Goal: Task Accomplishment & Management: Use online tool/utility

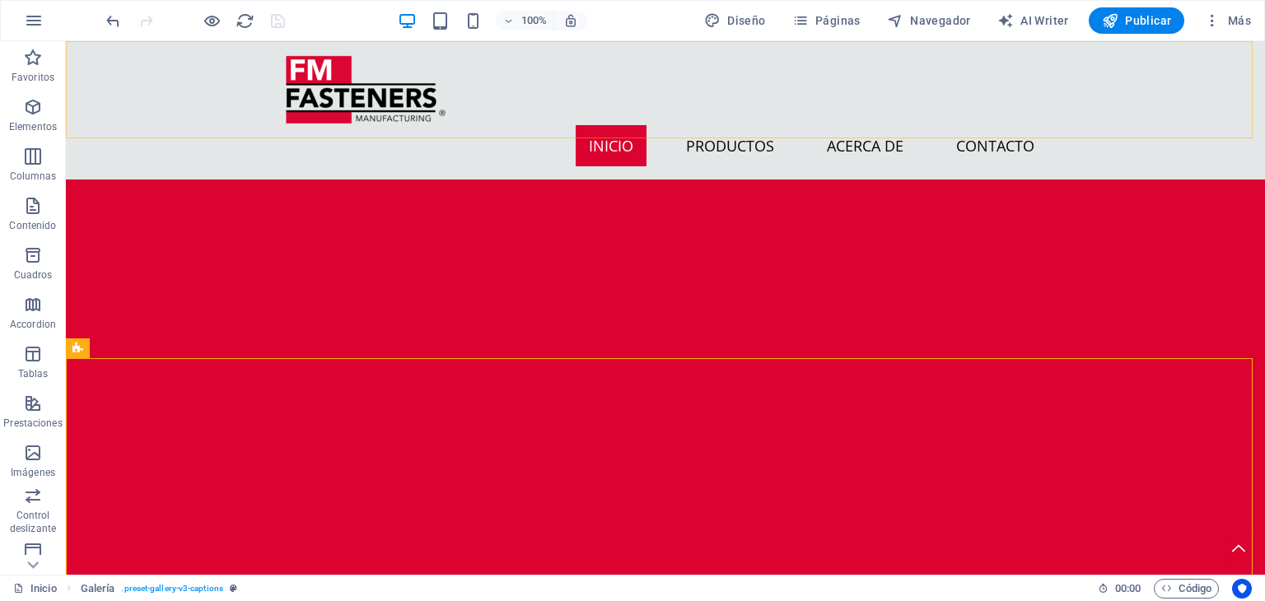
scroll to position [1195, 0]
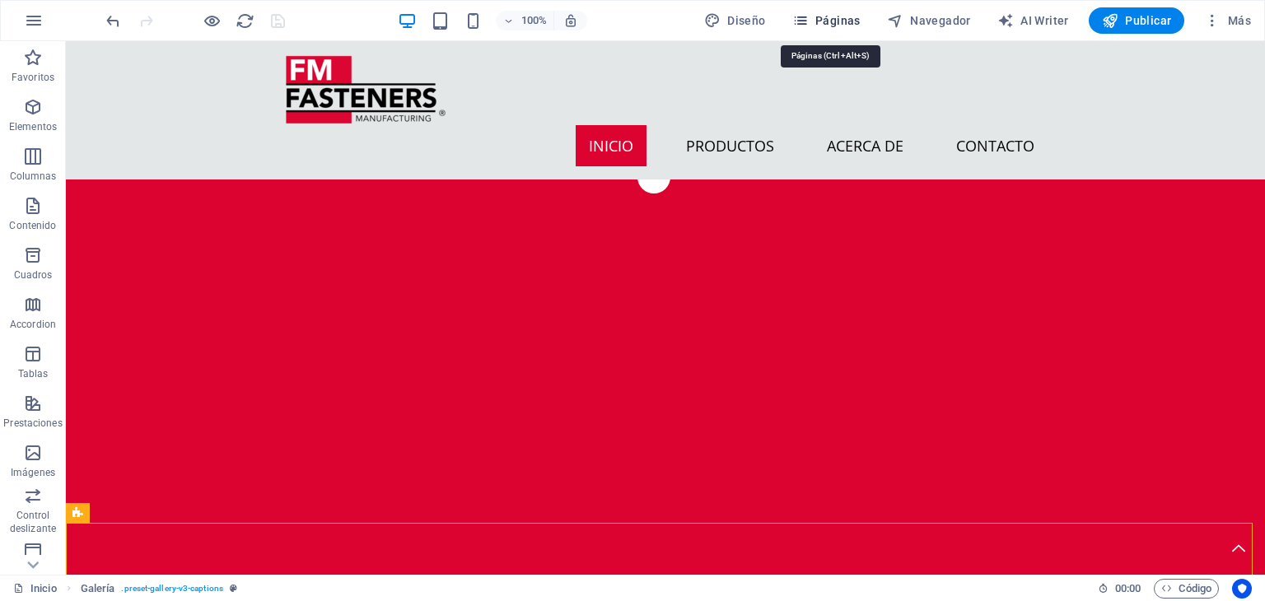
click at [830, 32] on button "Páginas" at bounding box center [827, 20] width 82 height 26
click at [833, 21] on span "Páginas" at bounding box center [826, 20] width 68 height 16
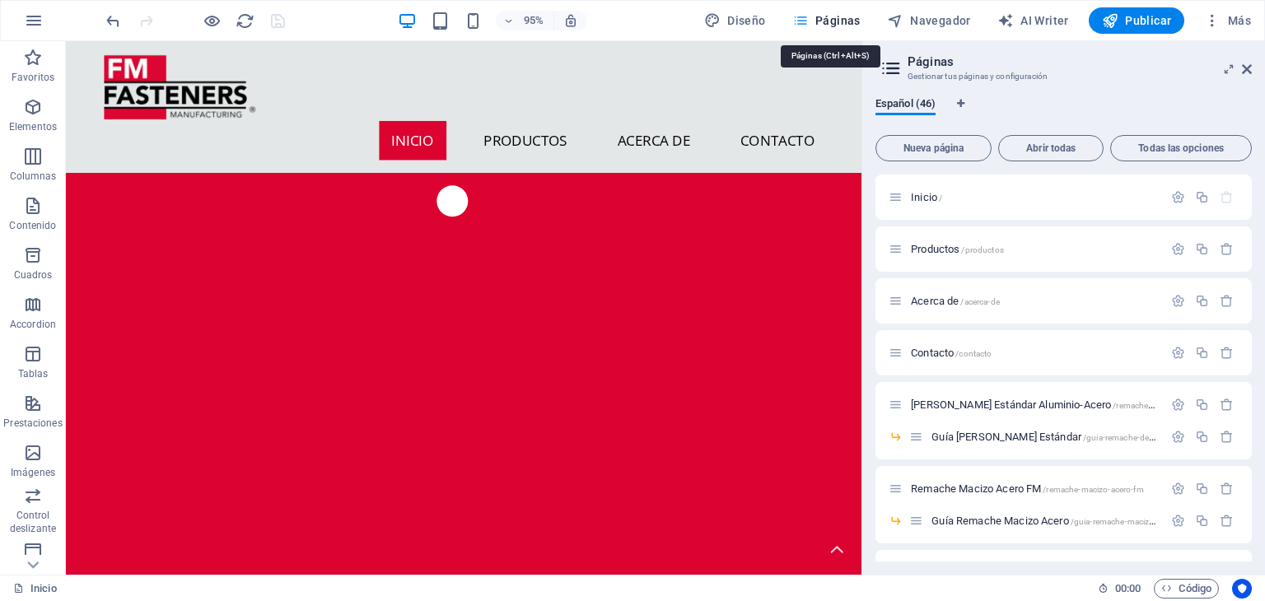
click at [805, 16] on icon "button" at bounding box center [800, 20] width 16 height 16
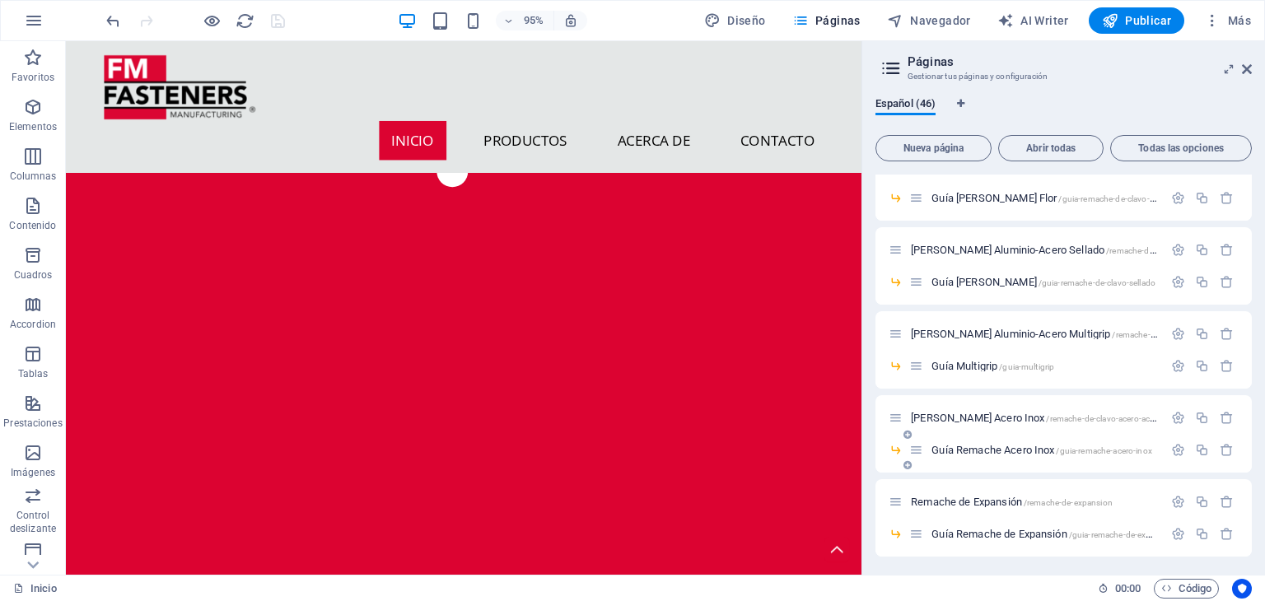
scroll to position [1235, 0]
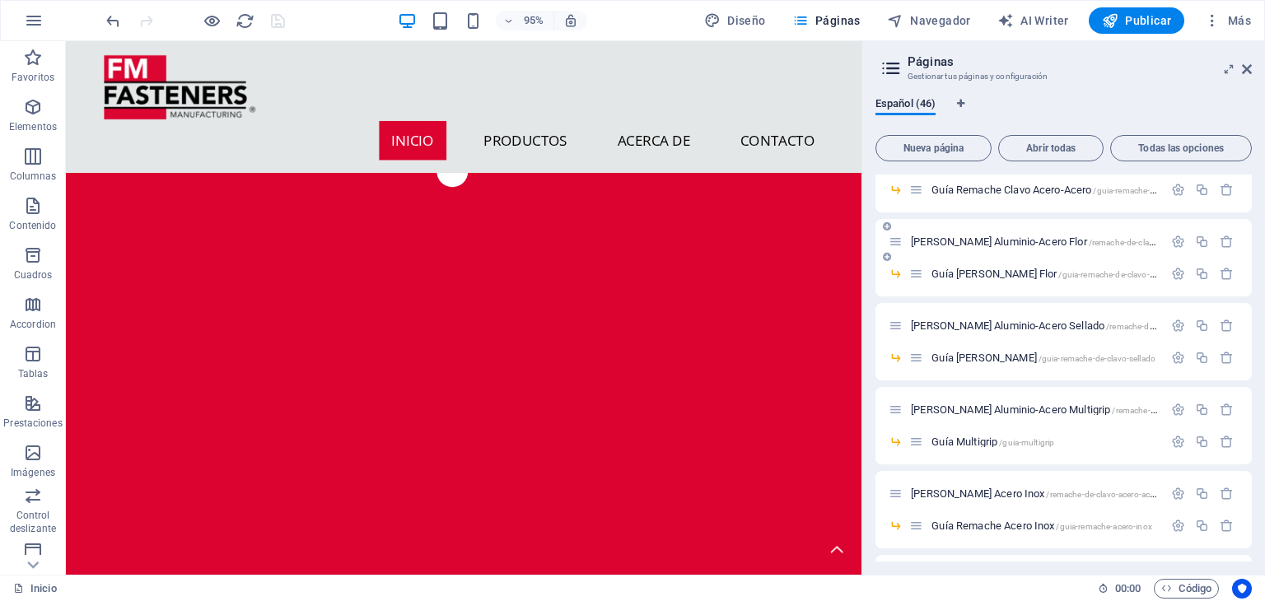
click at [1033, 238] on span "[PERSON_NAME] Aluminio-Acero Flor /remache-de-clavo-aluminio-acero-flor" at bounding box center [1071, 242] width 320 height 12
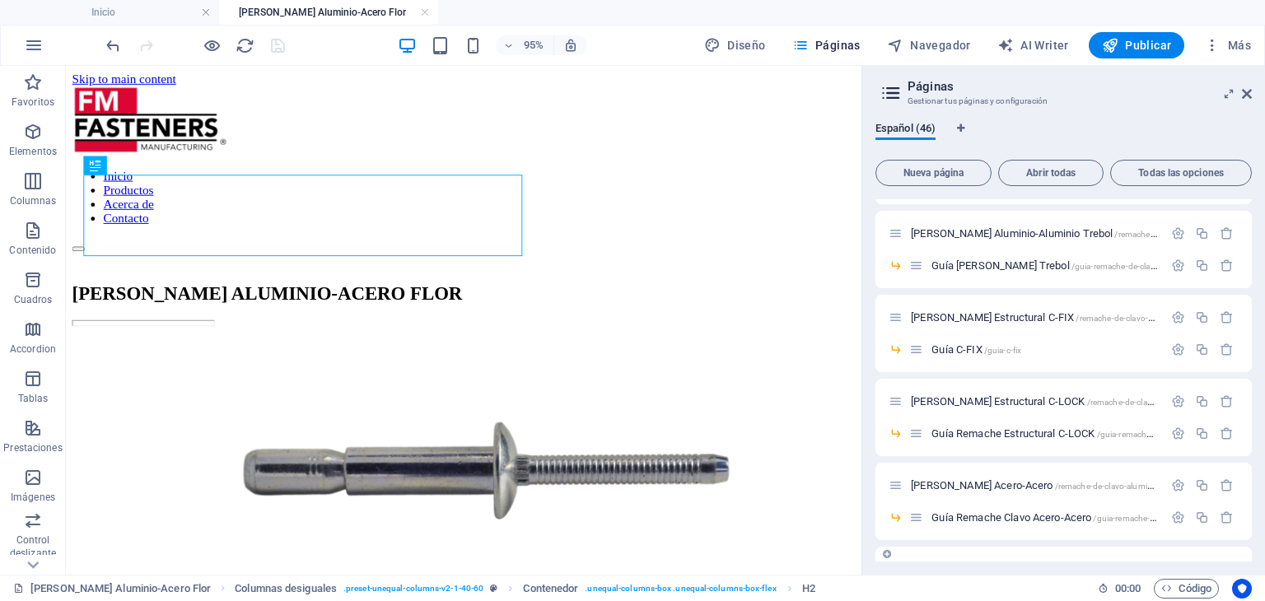
scroll to position [906, 0]
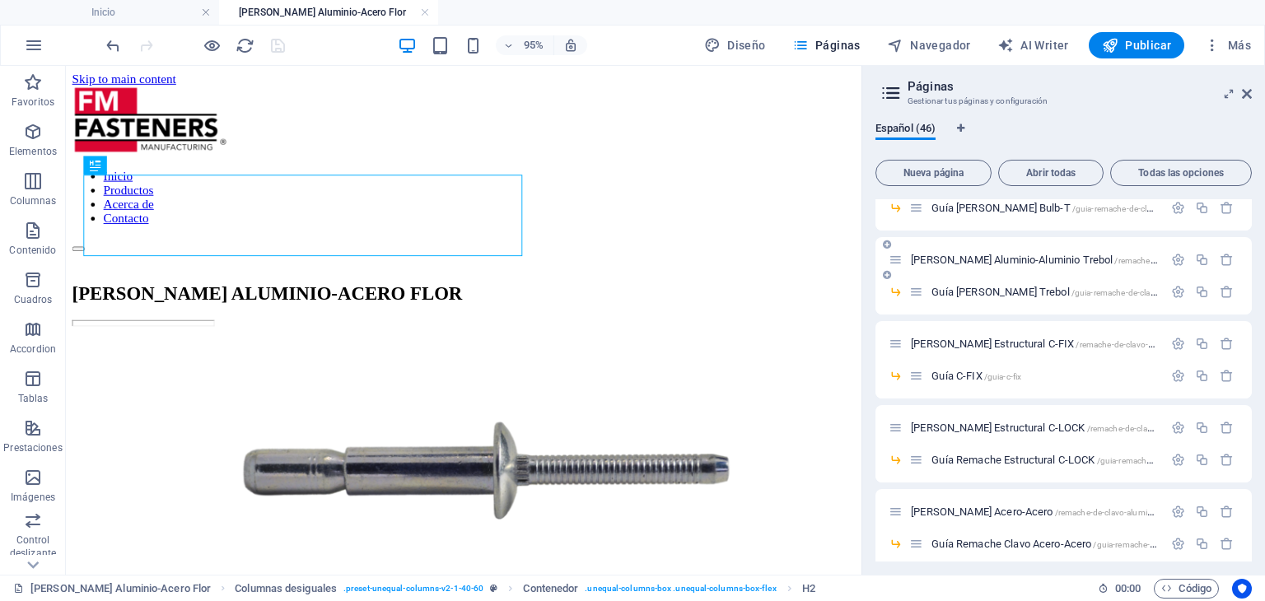
click at [1064, 259] on span "[PERSON_NAME] Aluminio-Aluminio Trebol /remache-de-clavo-aluminio-aluminio-treb…" at bounding box center [1094, 260] width 366 height 12
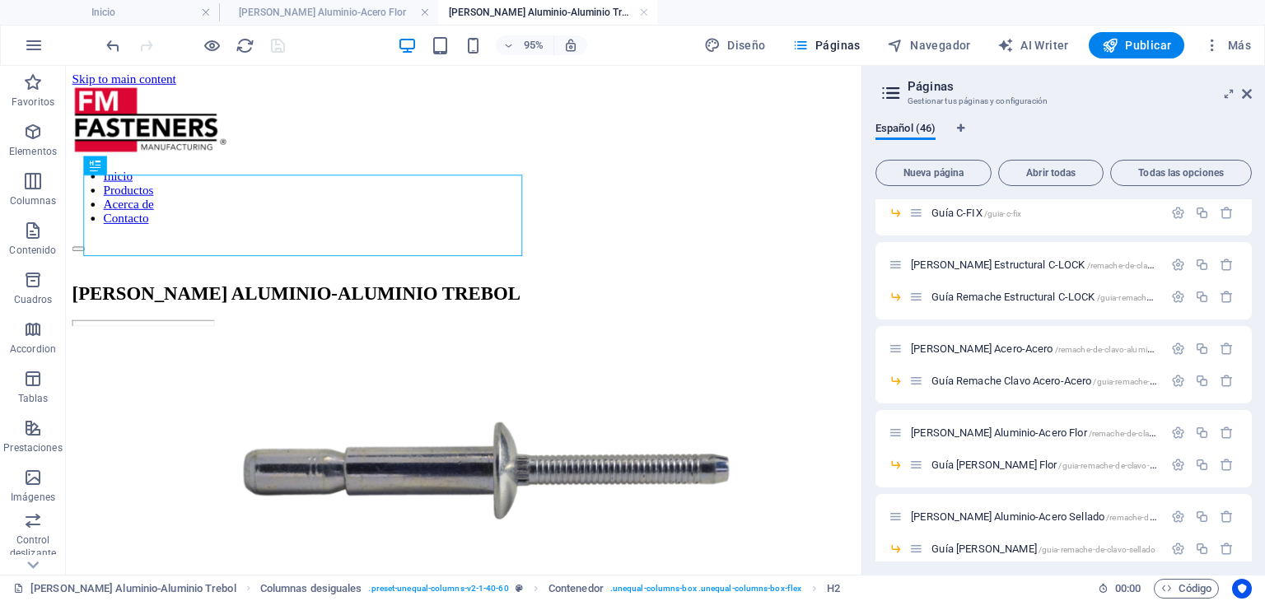
scroll to position [1070, 0]
click at [342, 10] on h4 "[PERSON_NAME] Aluminio-Acero Flor" at bounding box center [328, 12] width 219 height 18
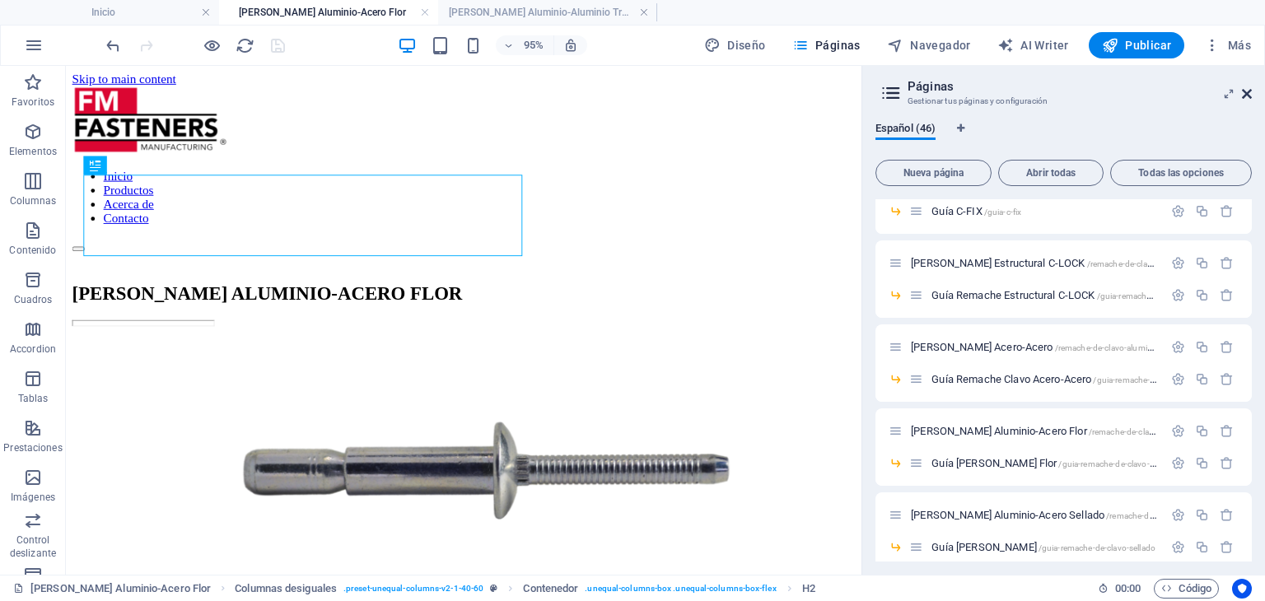
click at [1243, 87] on icon at bounding box center [1247, 93] width 10 height 13
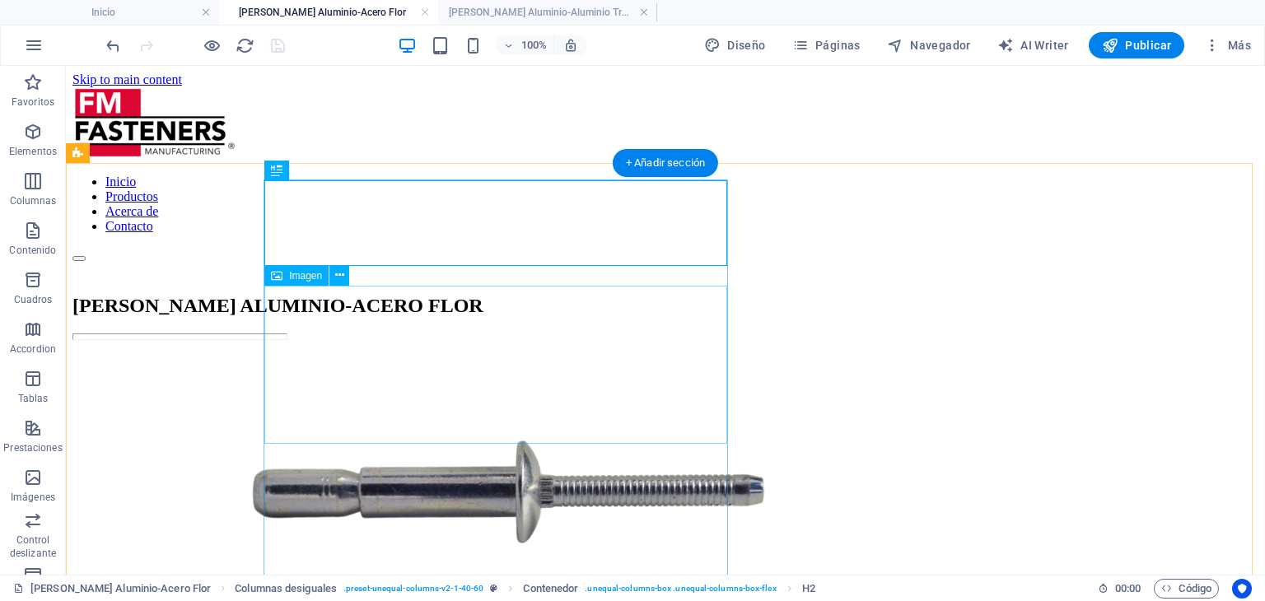
click at [389, 347] on figure at bounding box center [665, 493] width 1186 height 292
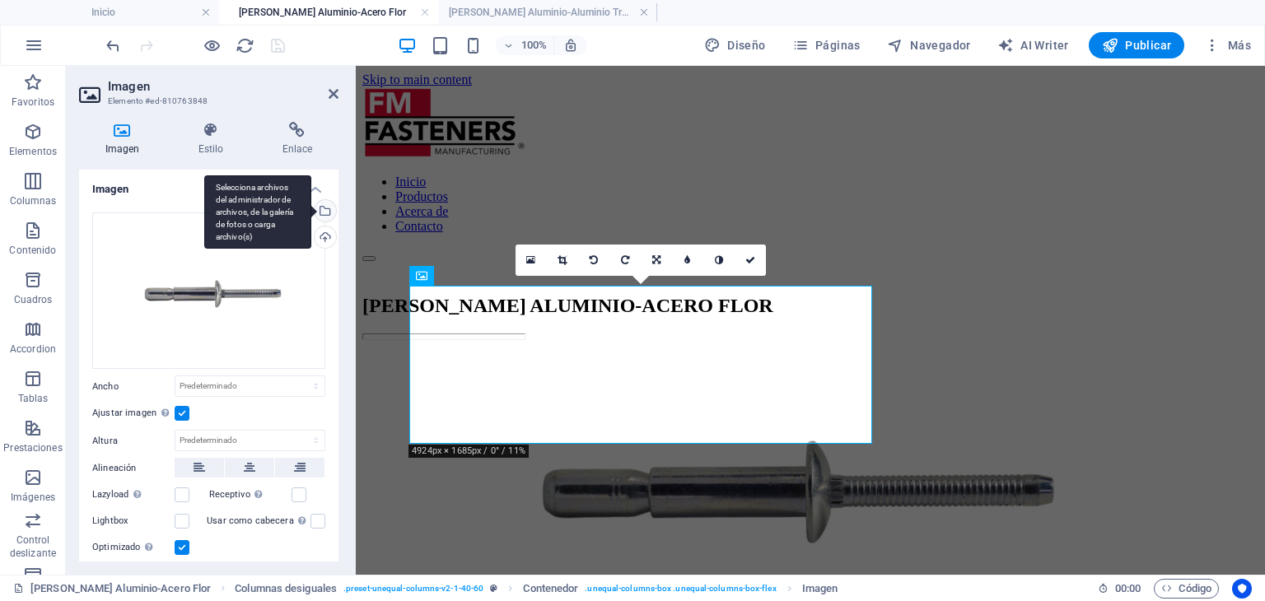
click at [326, 206] on div "Selecciona archivos del administrador de archivos, de la galería de fotos o car…" at bounding box center [323, 212] width 25 height 25
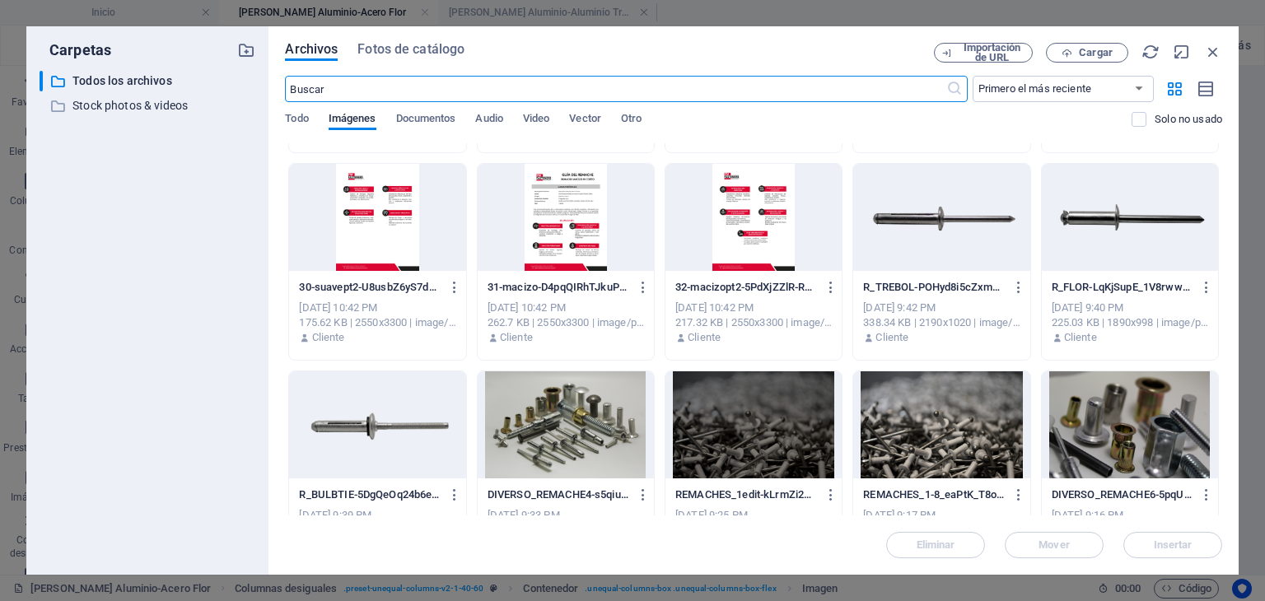
scroll to position [2470, 0]
click at [1117, 224] on div at bounding box center [1130, 217] width 176 height 107
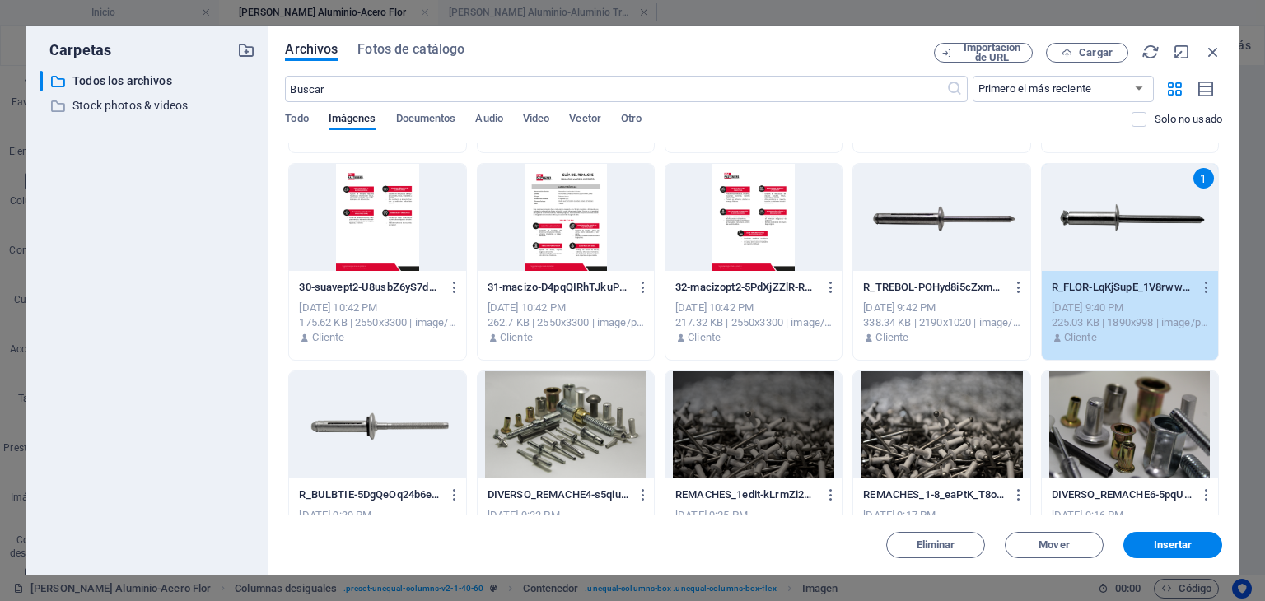
click at [1169, 562] on div "Archivos Fotos de catálogo Importación de URL Cargar ​ Primero el más reciente …" at bounding box center [753, 300] width 970 height 548
click at [1170, 538] on button "Insertar" at bounding box center [1172, 545] width 99 height 26
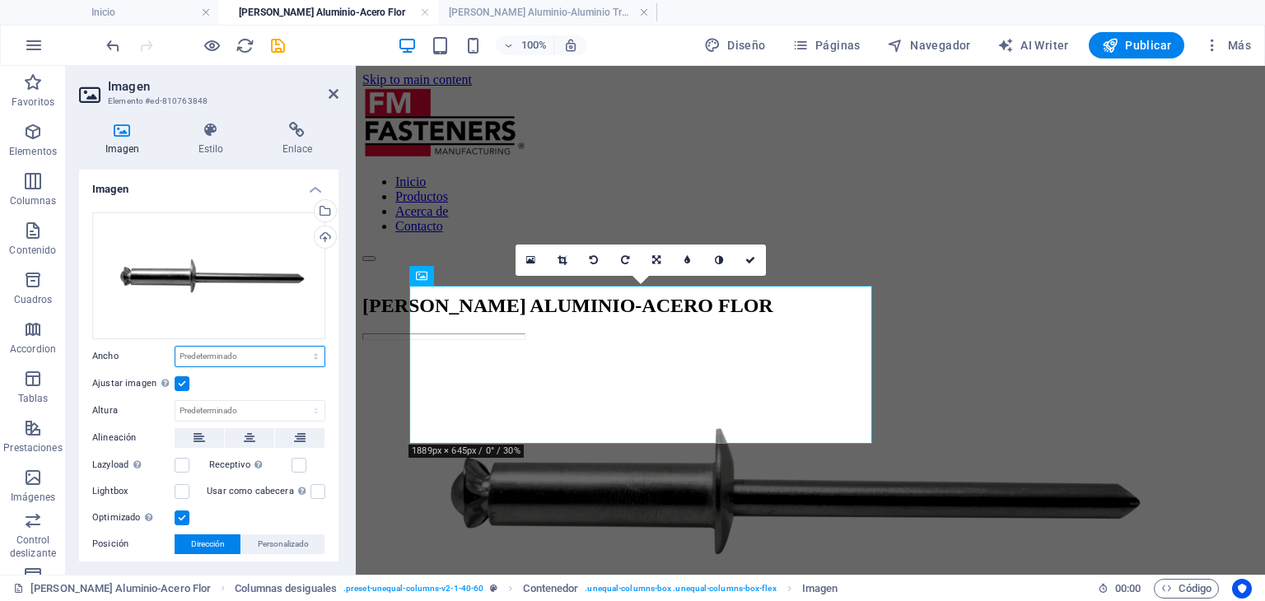
click at [252, 352] on select "Predeterminado automático px rem % em vh vw" at bounding box center [249, 357] width 149 height 20
select select "px"
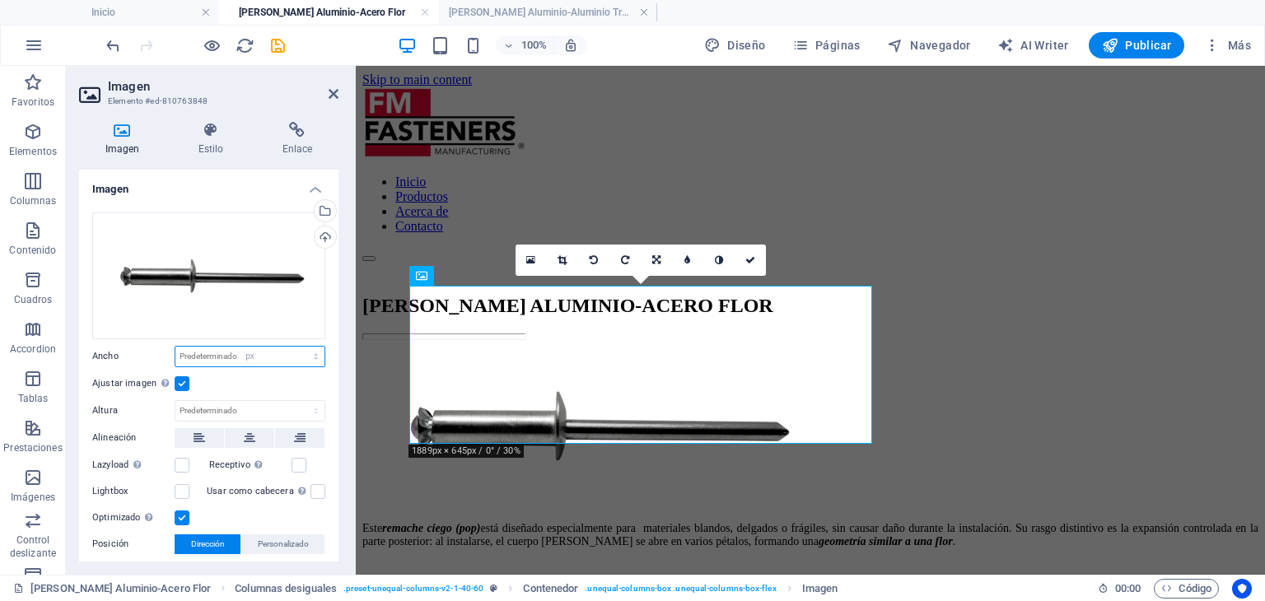
click at [298, 347] on select "Predeterminado automático px rem % em vh vw" at bounding box center [249, 357] width 149 height 20
click at [252, 362] on input "562" at bounding box center [249, 357] width 149 height 20
click at [255, 359] on input "562" at bounding box center [249, 357] width 149 height 20
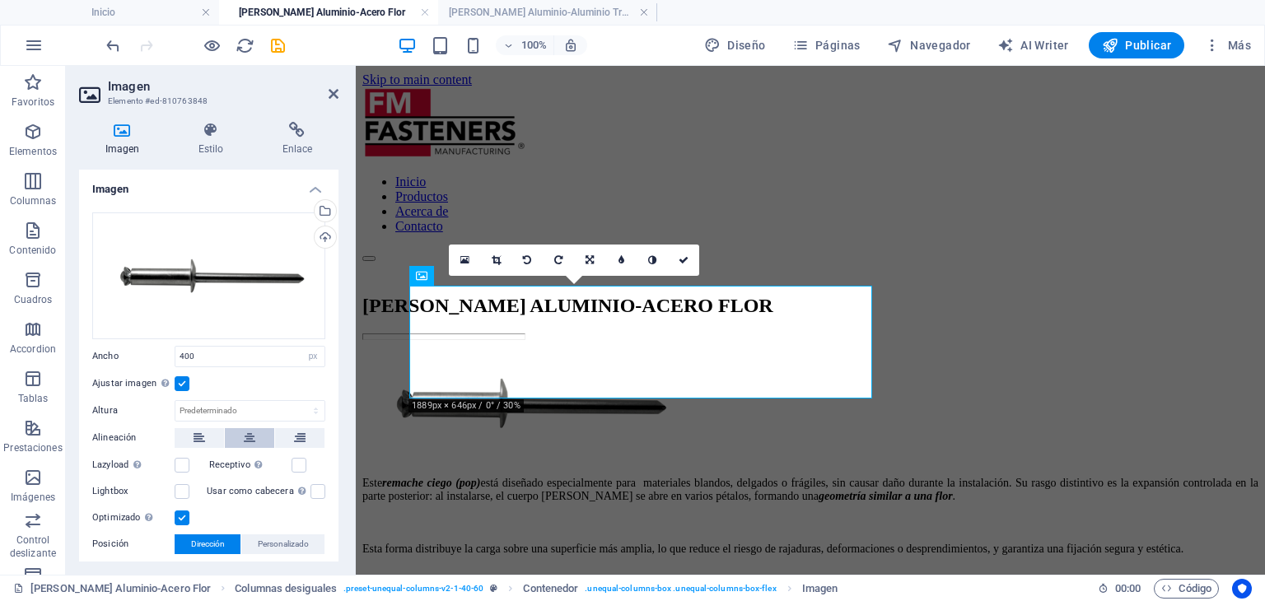
click at [257, 428] on button at bounding box center [249, 438] width 49 height 20
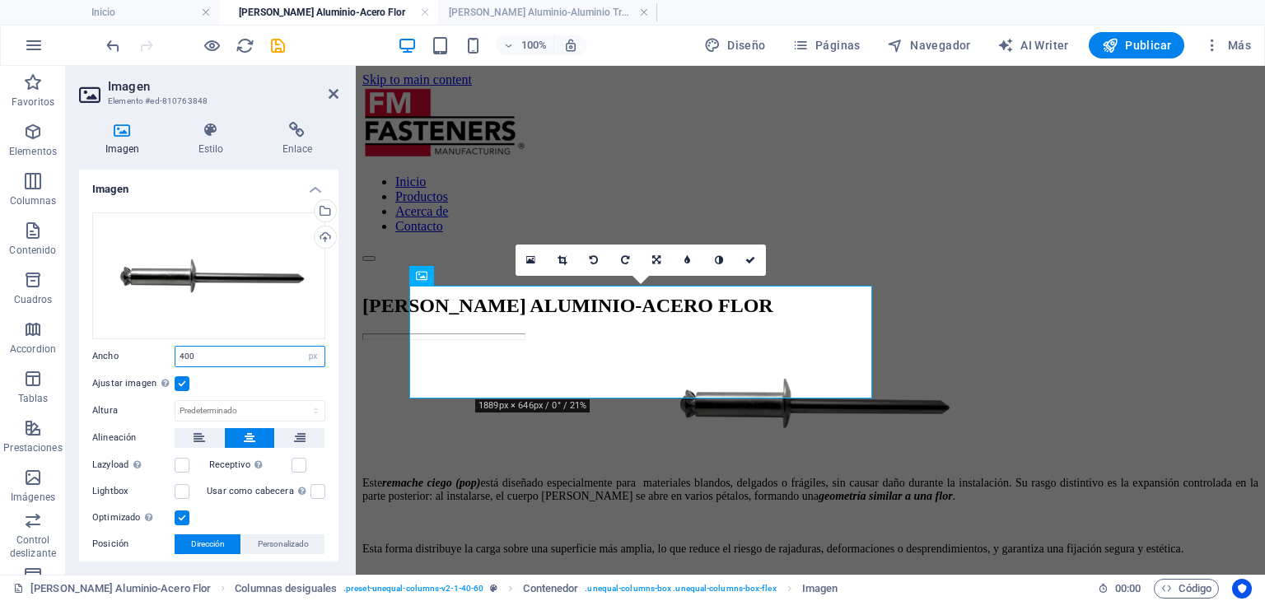
click at [214, 360] on input "400" at bounding box center [249, 357] width 149 height 20
type input "350"
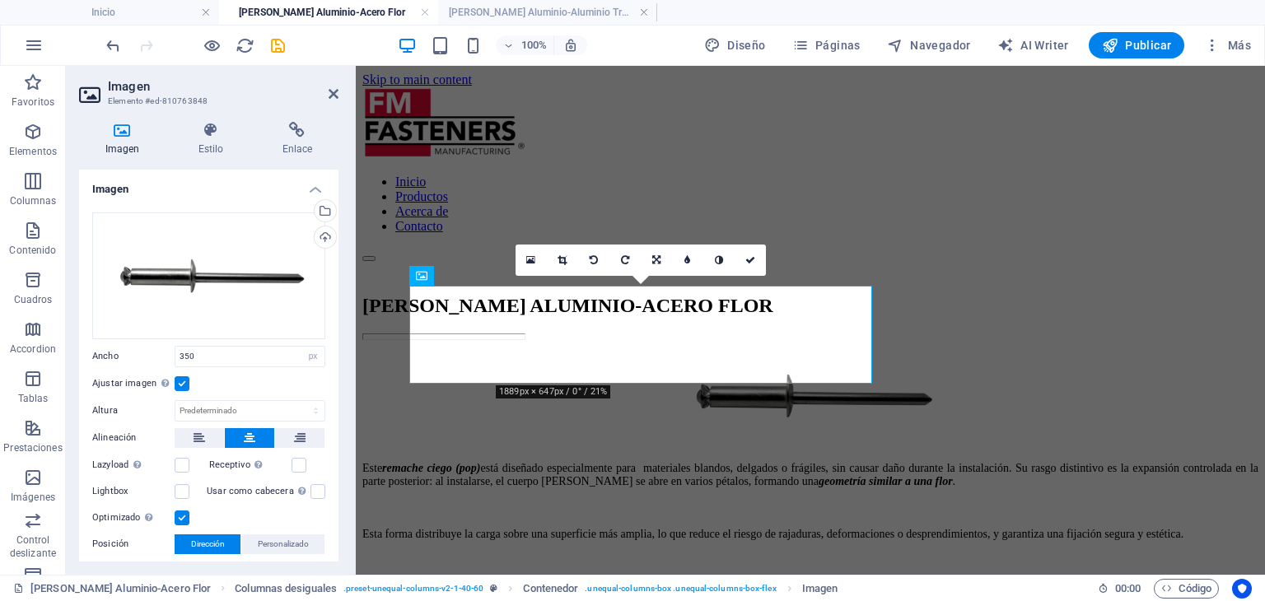
click at [338, 91] on aside "Imagen Elemento #ed-810763848 Imagen Estilo Enlace Imagen Arrastra archivos aqu…" at bounding box center [211, 320] width 290 height 509
click at [331, 92] on icon at bounding box center [334, 93] width 10 height 13
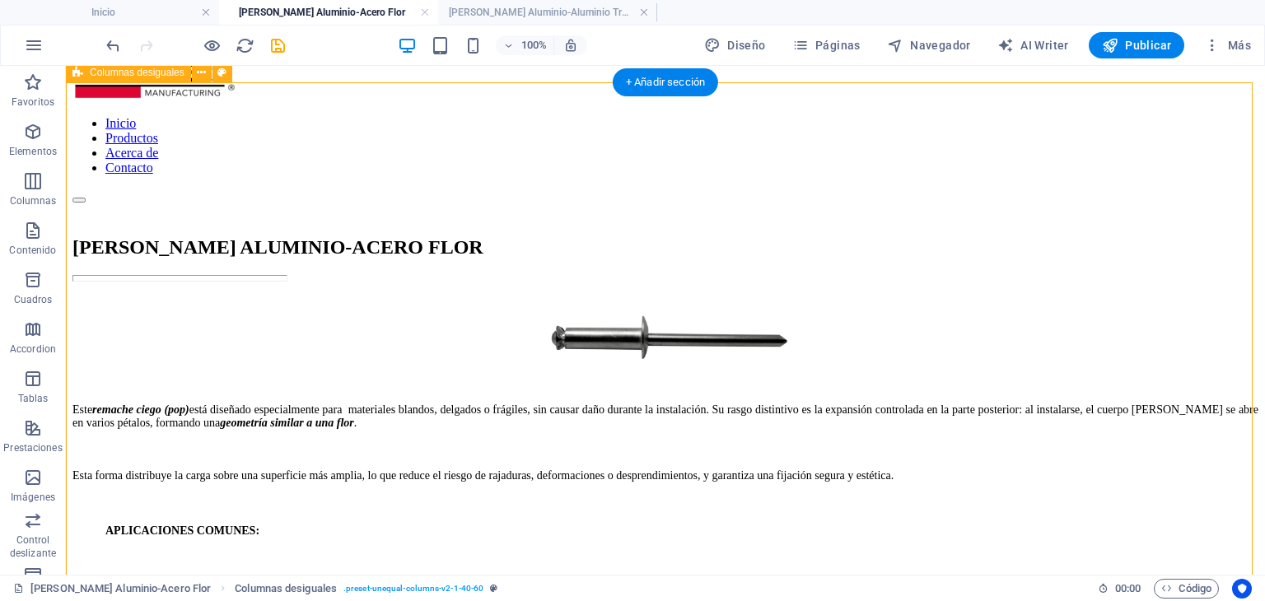
scroll to position [82, 0]
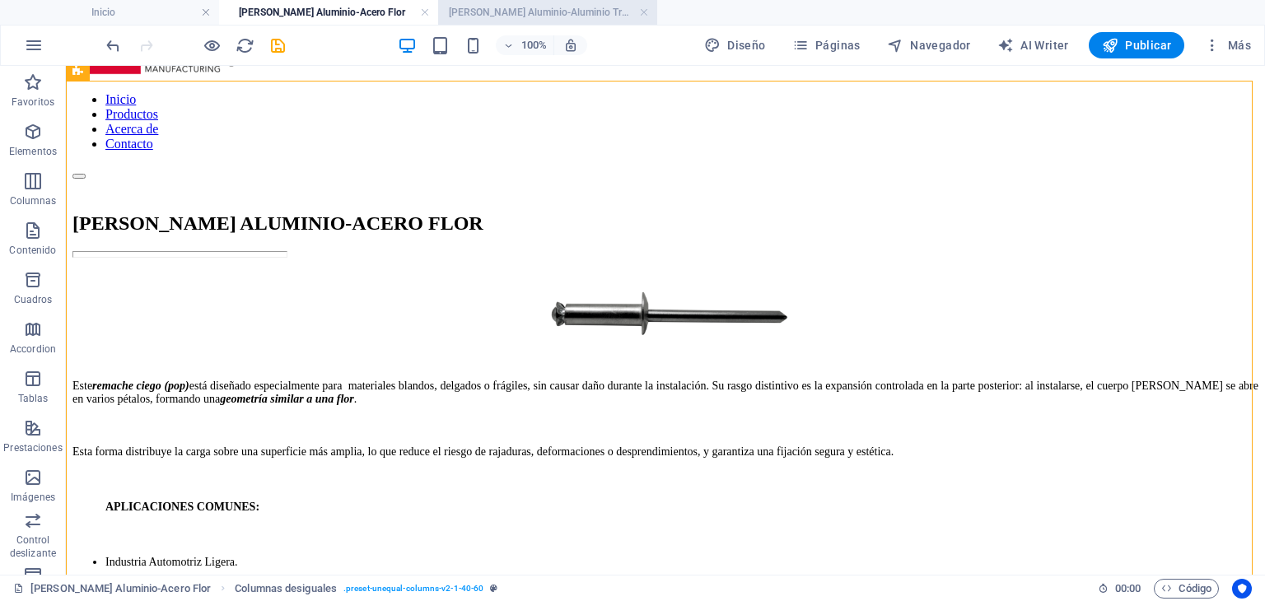
click at [485, 7] on h4 "[PERSON_NAME] Aluminio-Aluminio Trebol" at bounding box center [547, 12] width 219 height 18
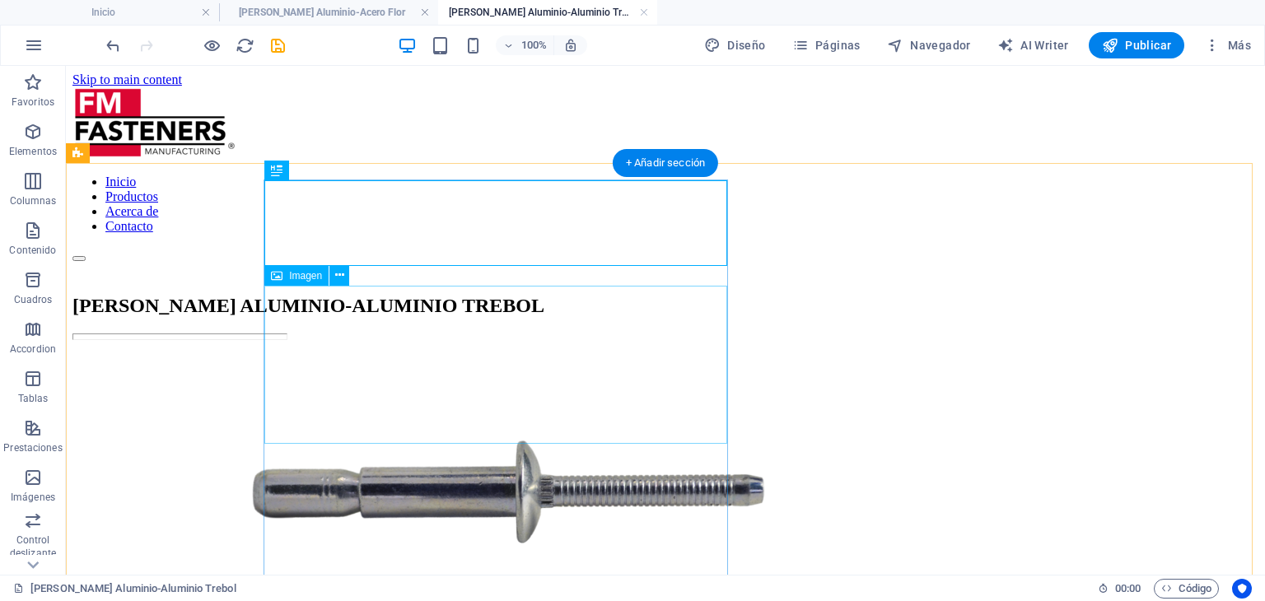
click at [499, 365] on figure at bounding box center [665, 493] width 1186 height 292
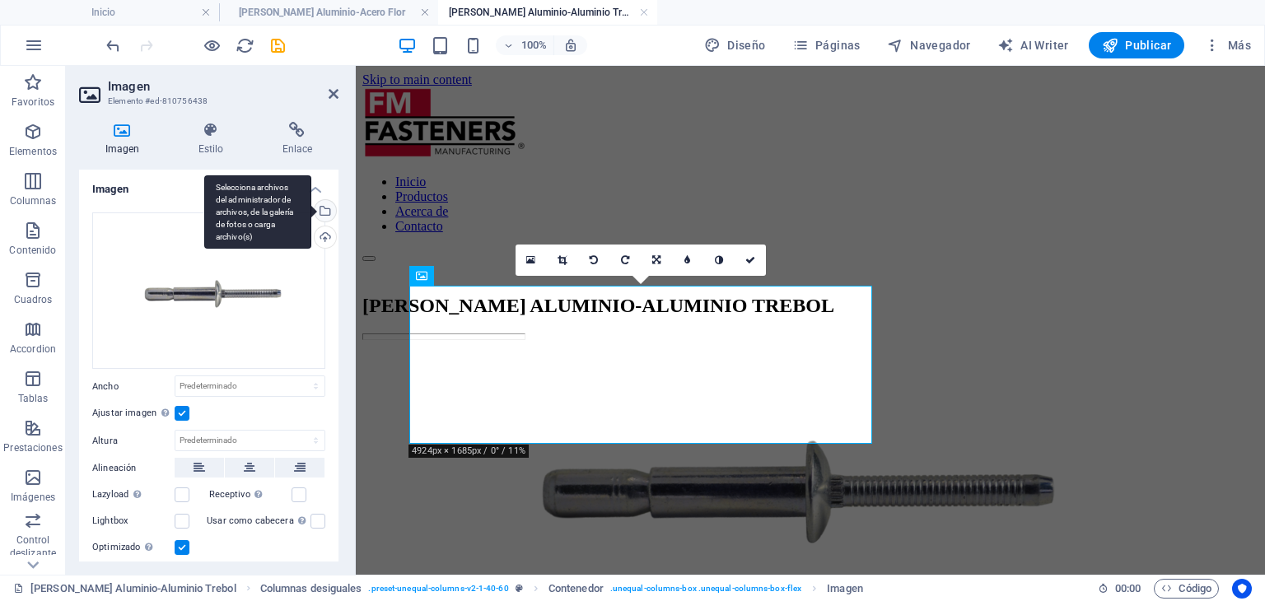
click at [326, 208] on div "Selecciona archivos del administrador de archivos, de la galería de fotos o car…" at bounding box center [323, 212] width 25 height 25
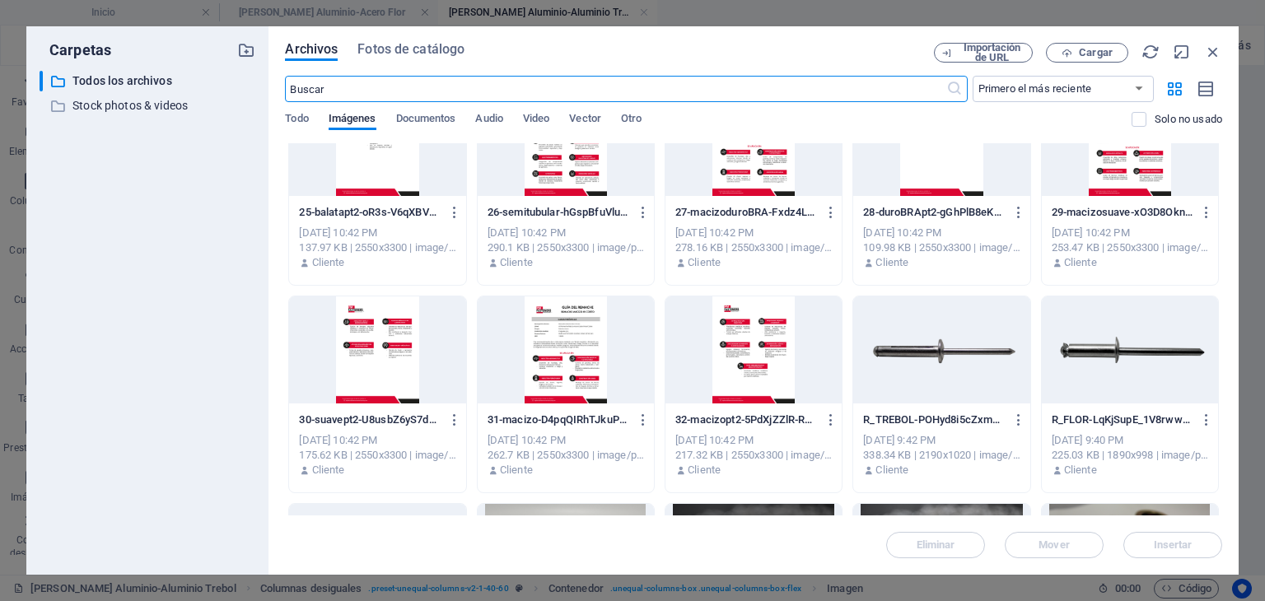
scroll to position [2306, 0]
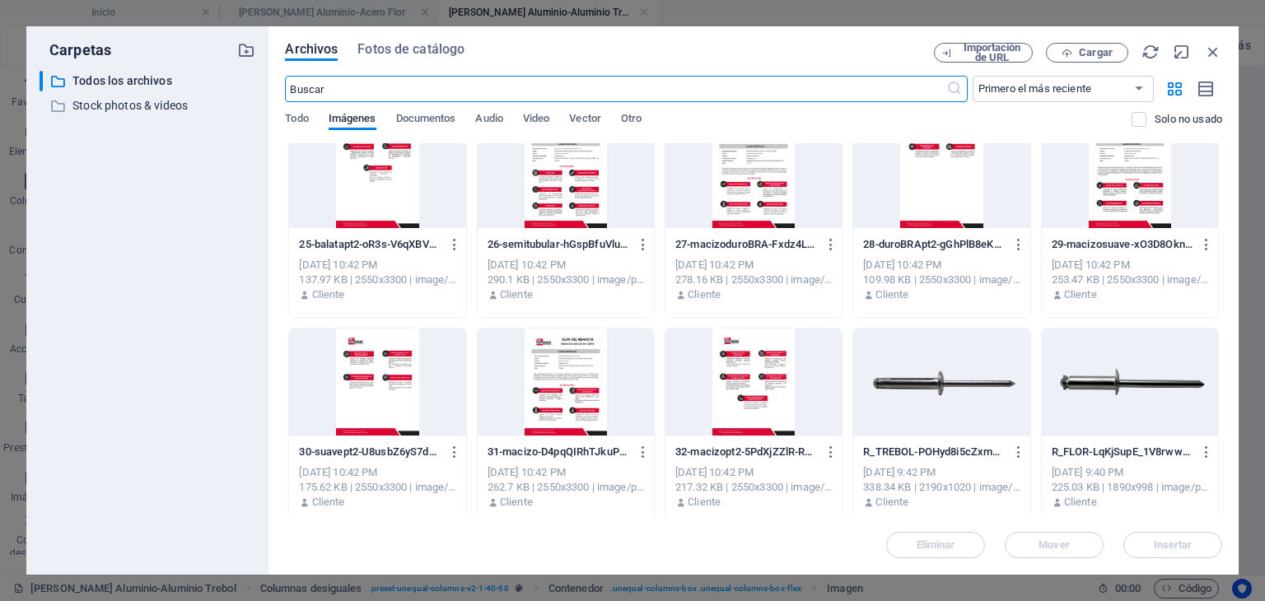
click at [975, 387] on div at bounding box center [941, 382] width 176 height 107
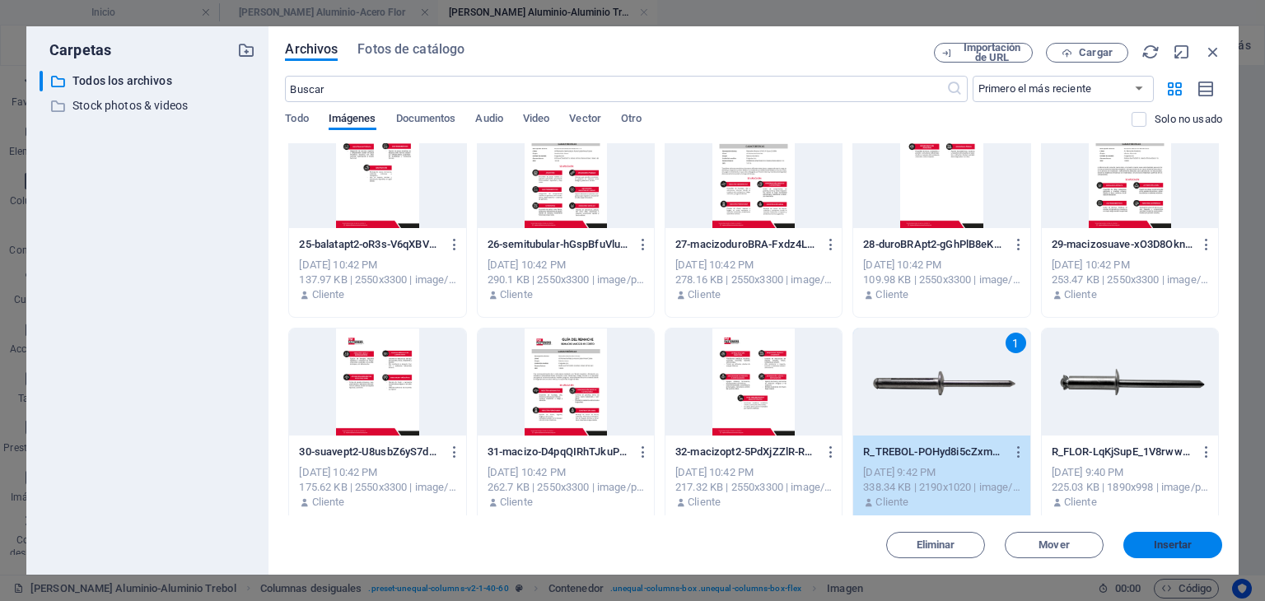
click at [1196, 554] on button "Insertar" at bounding box center [1172, 545] width 99 height 26
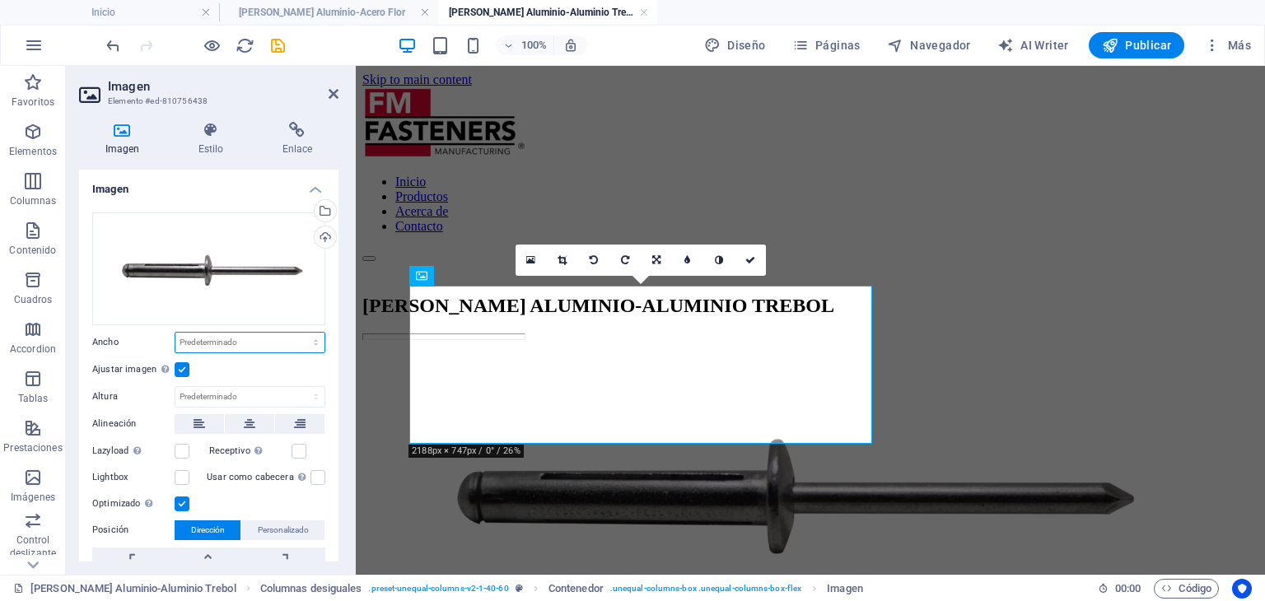
click at [224, 341] on select "Predeterminado automático px rem % em vh vw" at bounding box center [249, 343] width 149 height 20
select select "px"
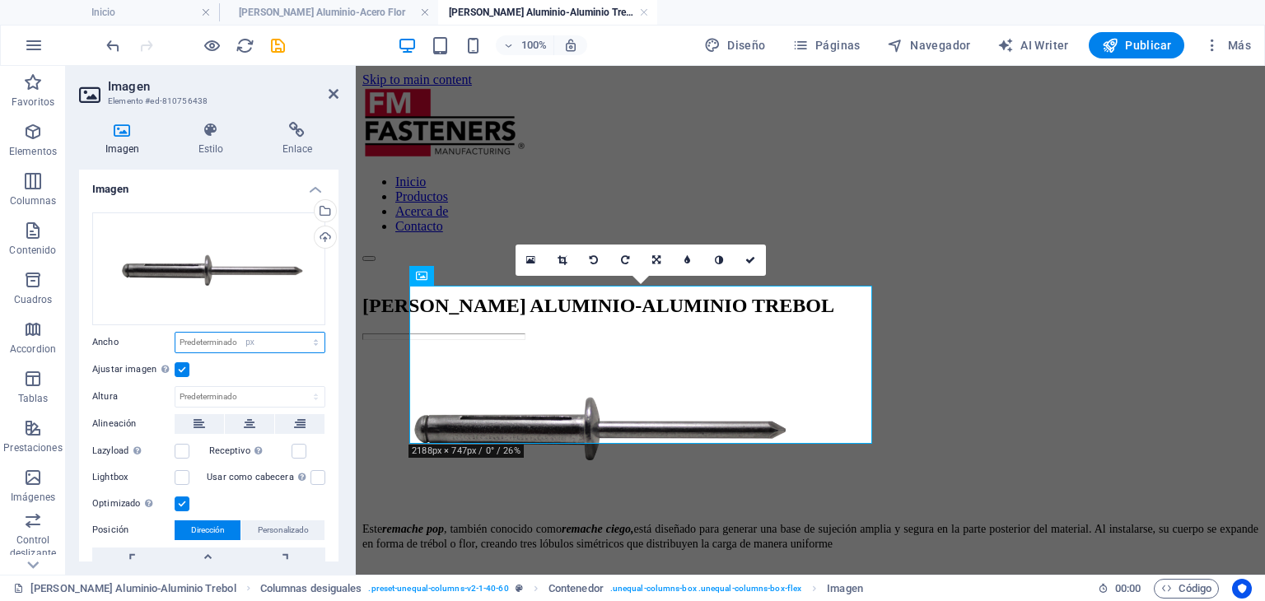
click at [298, 333] on select "Predeterminado automático px rem % em vh vw" at bounding box center [249, 343] width 149 height 20
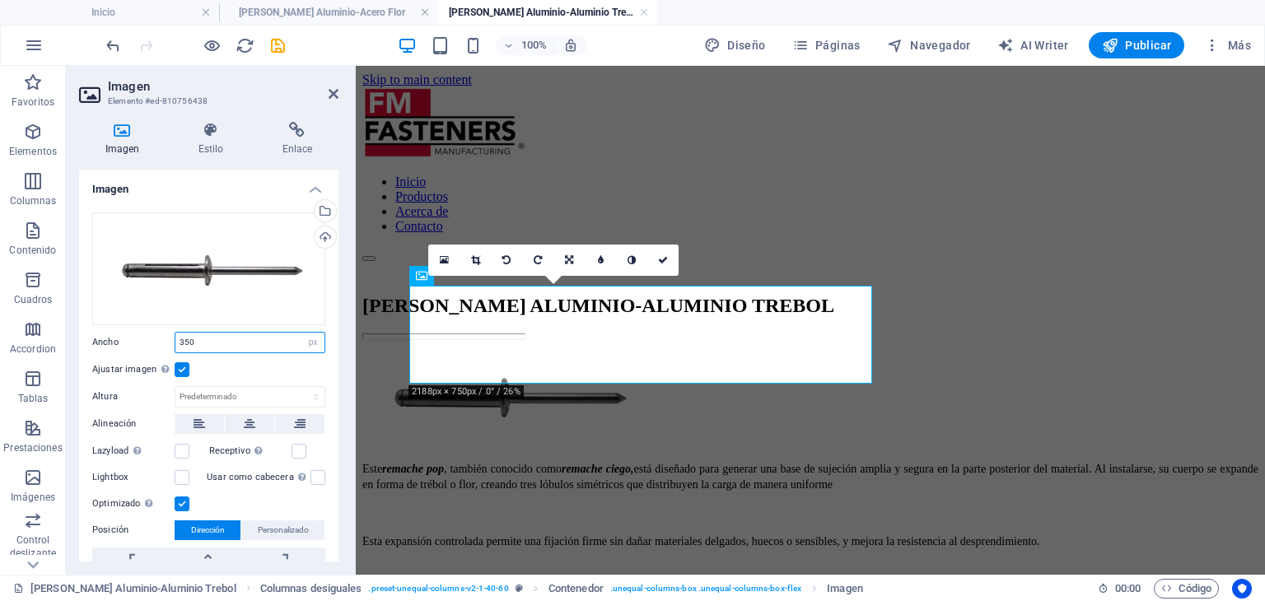
click at [234, 337] on input "350" at bounding box center [249, 343] width 149 height 20
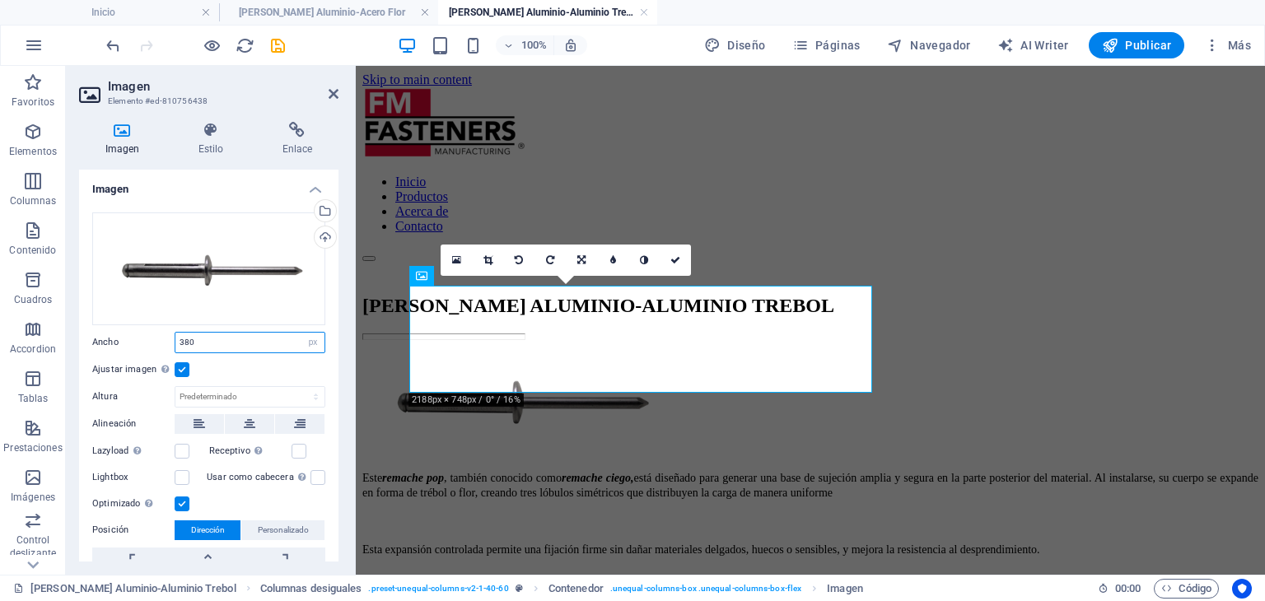
click at [234, 337] on input "380" at bounding box center [249, 343] width 149 height 20
type input "360"
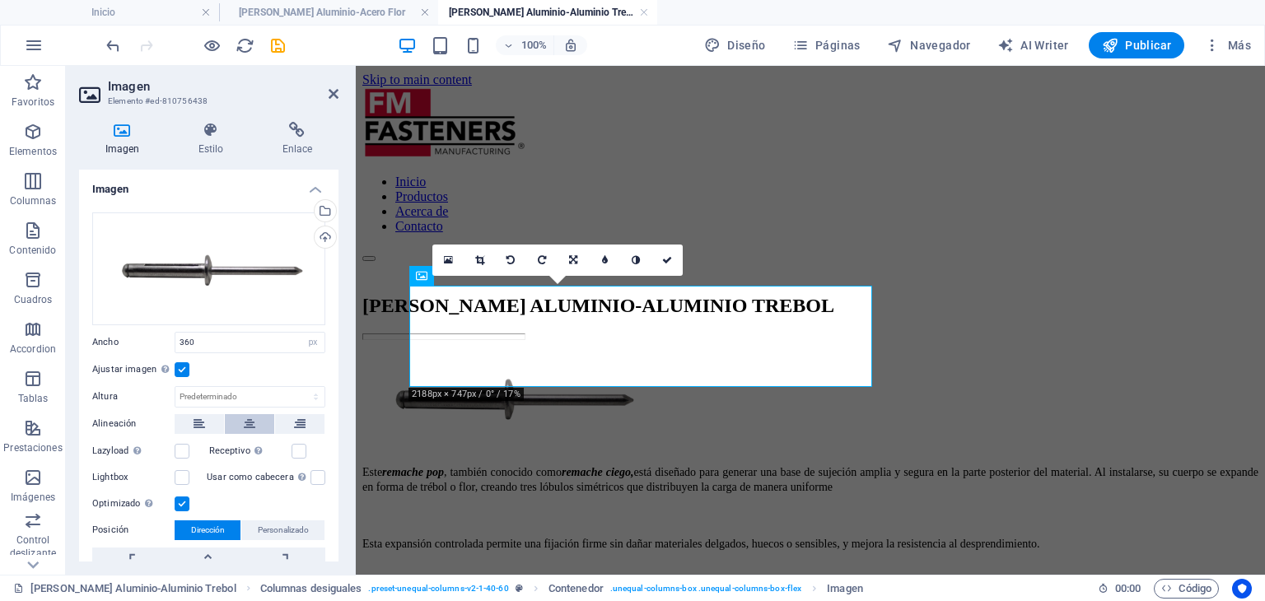
click at [248, 417] on icon at bounding box center [250, 424] width 12 height 20
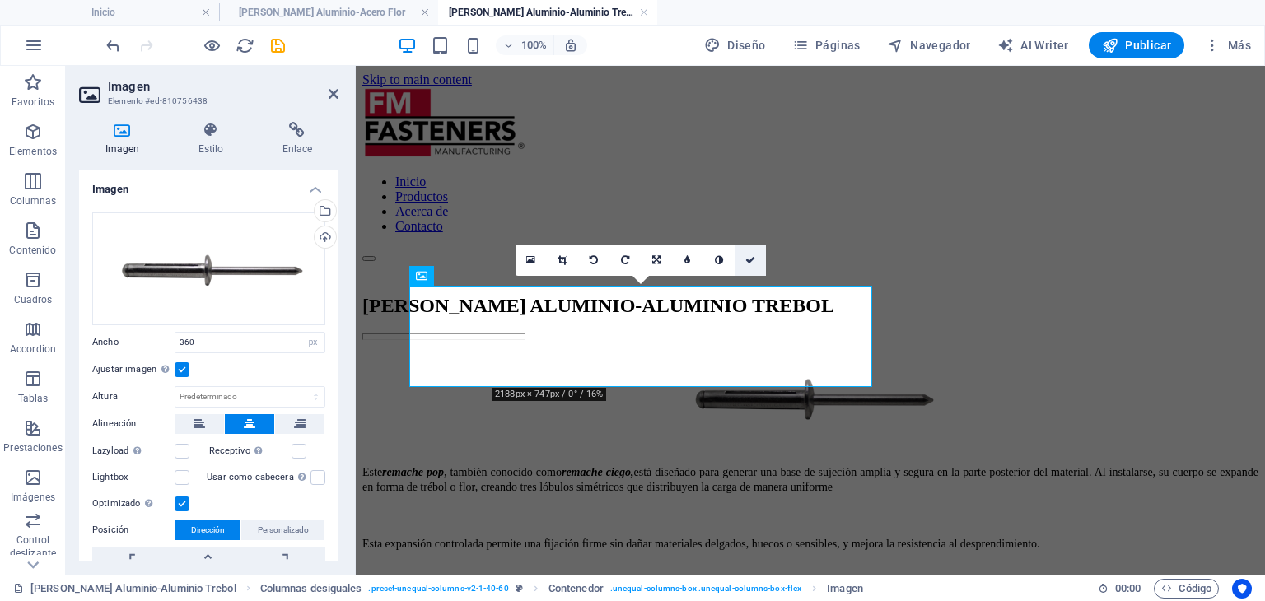
drag, startPoint x: 755, startPoint y: 257, endPoint x: 697, endPoint y: 192, distance: 87.5
click at [755, 257] on link at bounding box center [750, 260] width 31 height 31
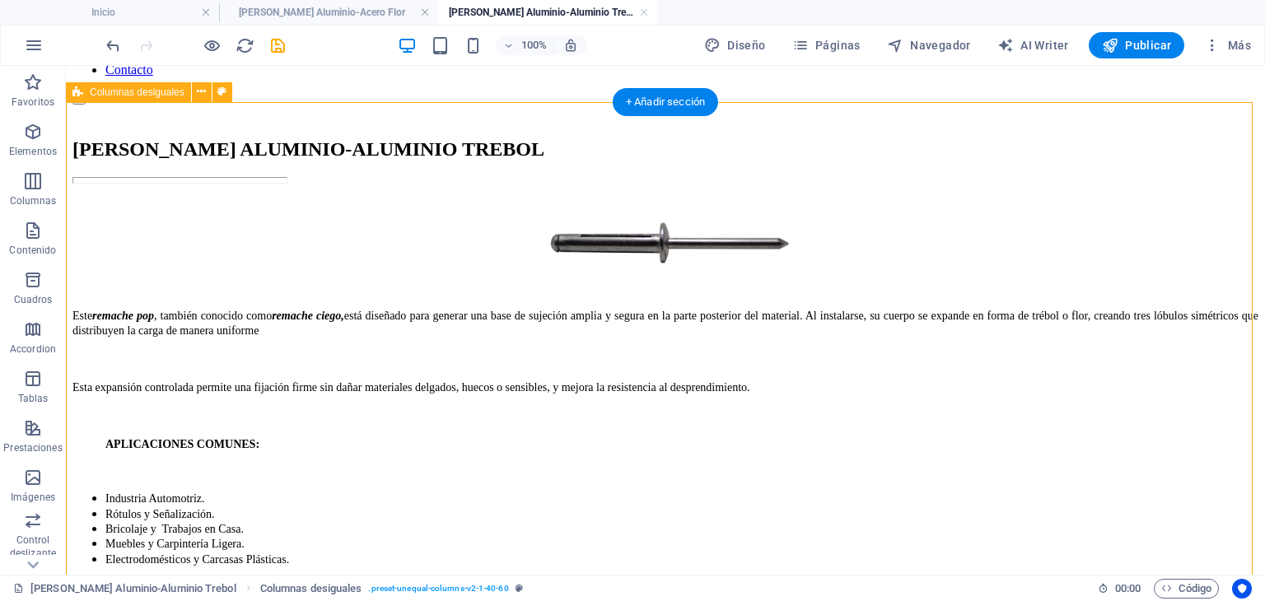
scroll to position [165, 0]
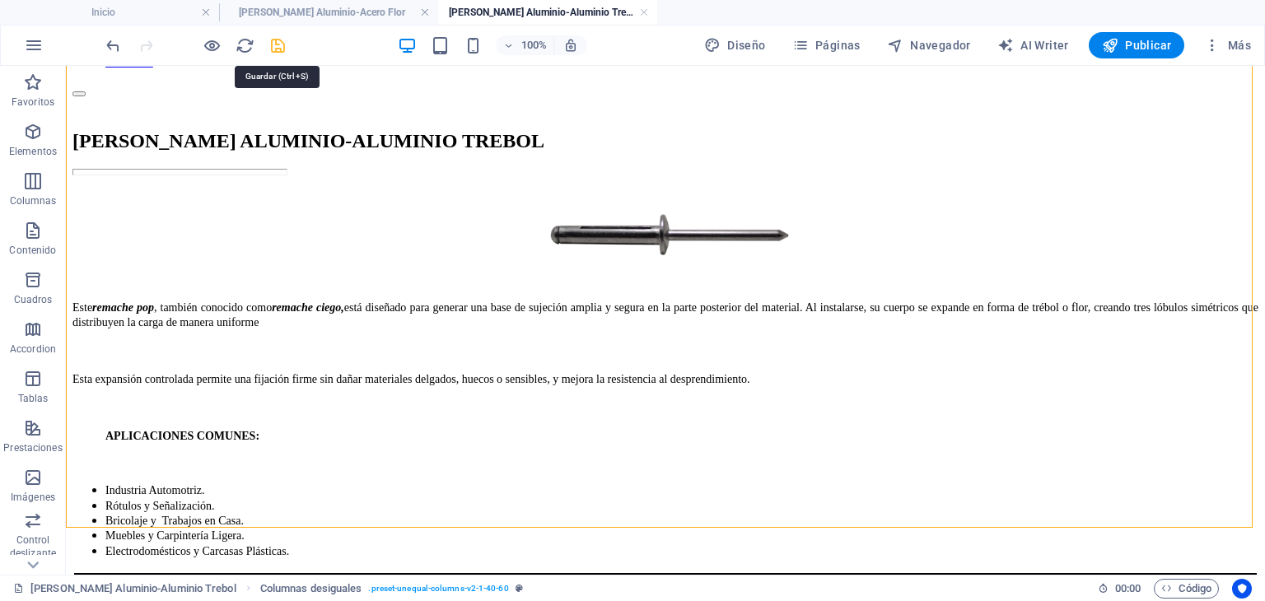
click at [275, 51] on icon "save" at bounding box center [277, 45] width 19 height 19
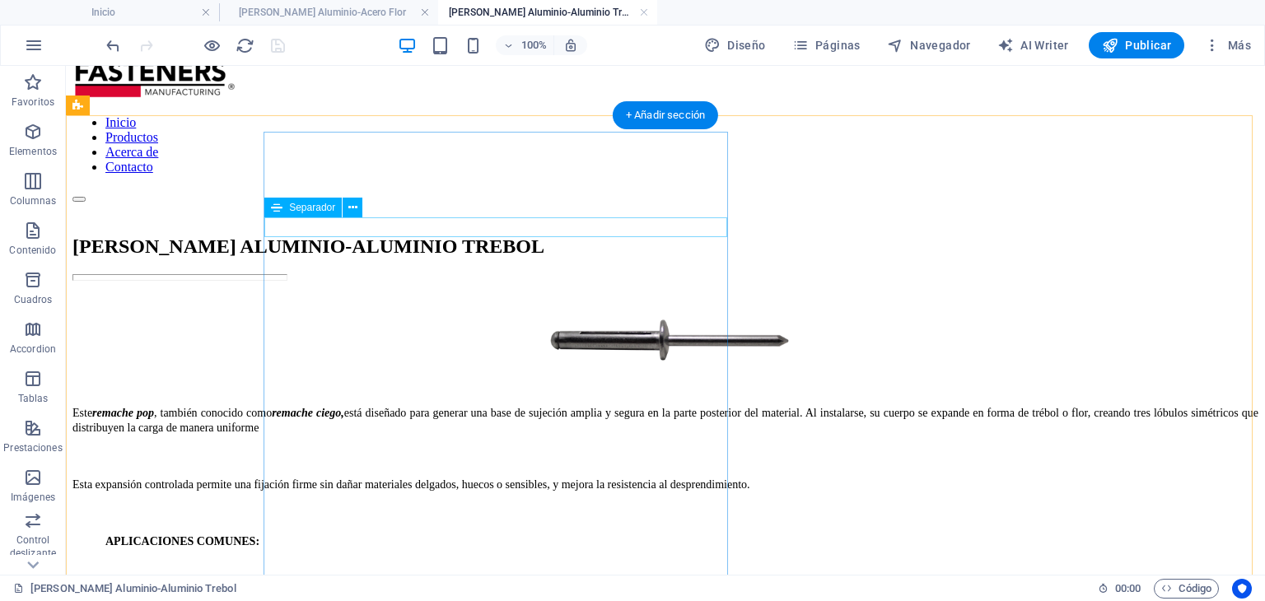
scroll to position [82, 0]
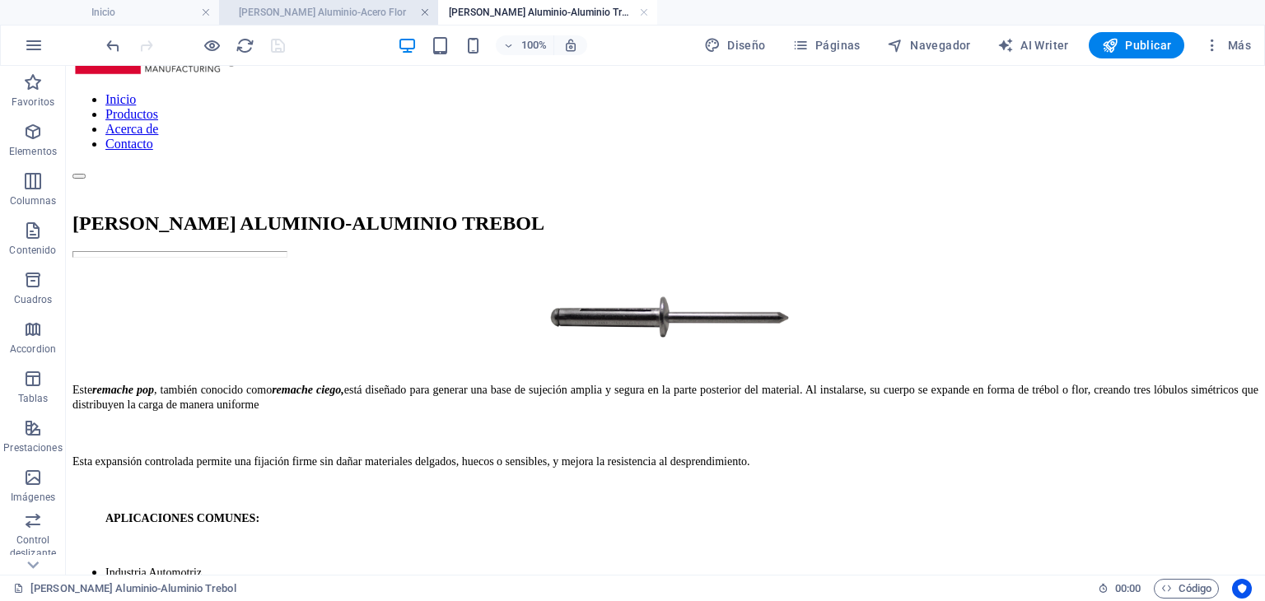
click at [426, 9] on link at bounding box center [425, 13] width 10 height 16
drag, startPoint x: 426, startPoint y: 9, endPoint x: 444, endPoint y: 79, distance: 72.3
click at [426, 9] on link at bounding box center [425, 13] width 10 height 16
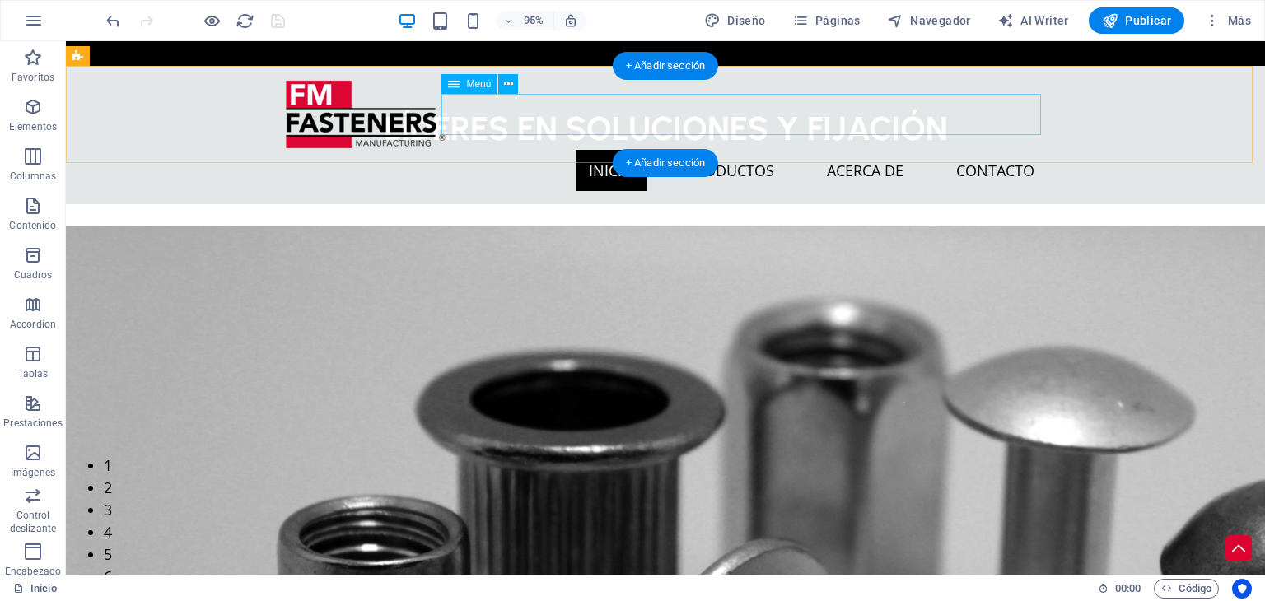
scroll to position [1226, 0]
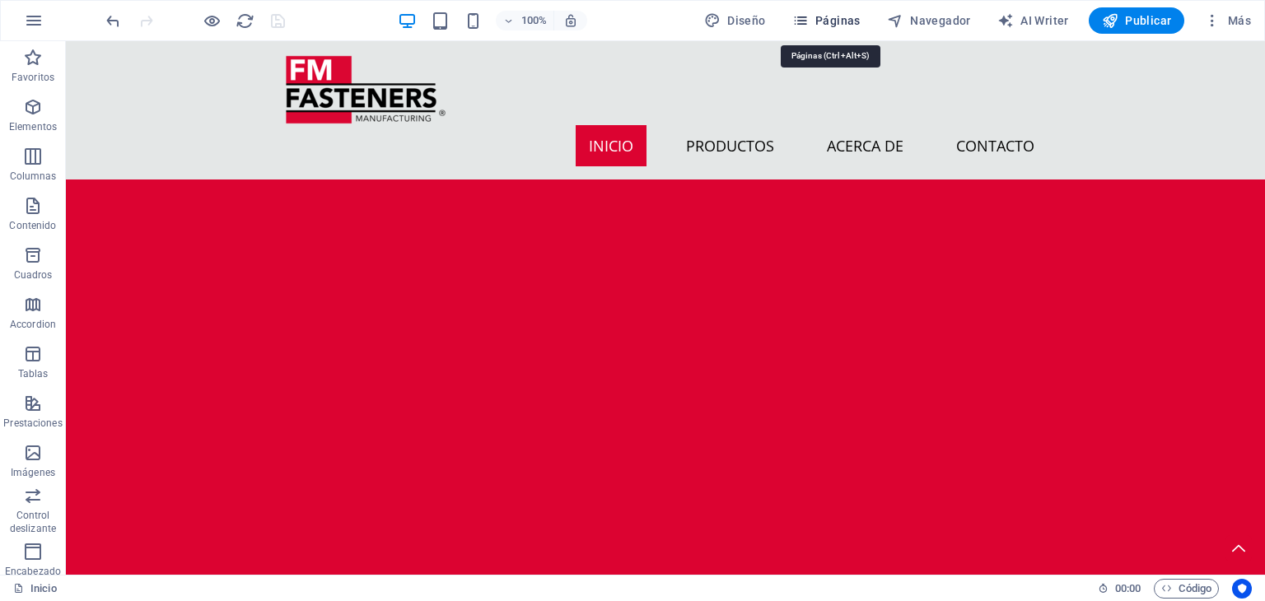
click at [851, 20] on span "Páginas" at bounding box center [826, 20] width 68 height 16
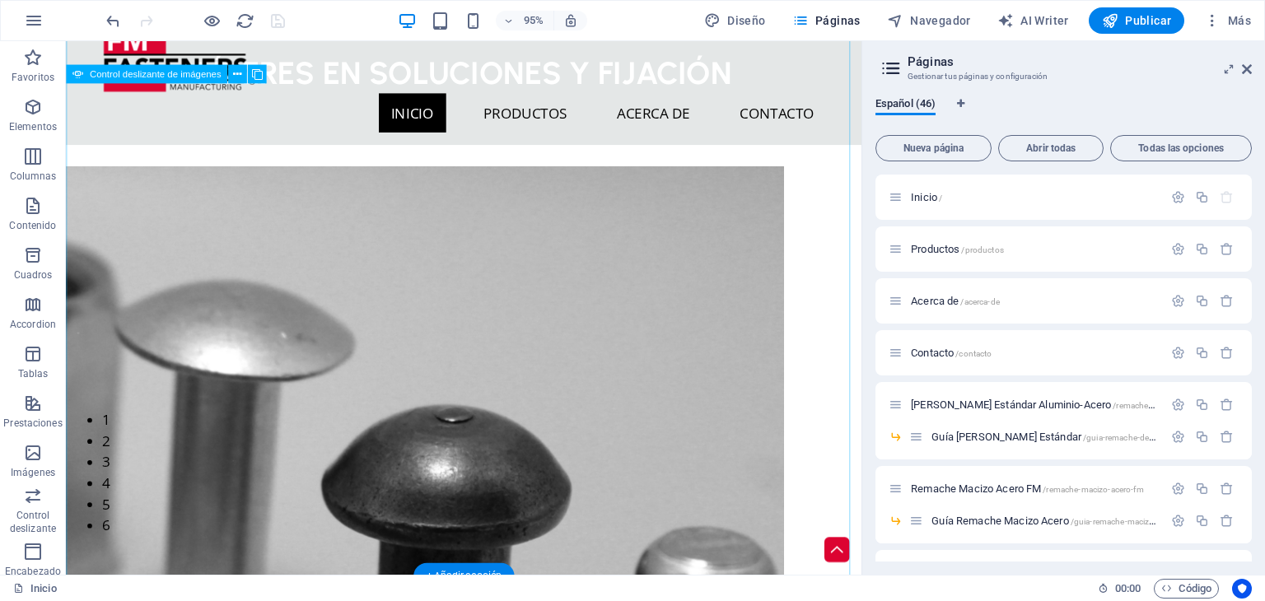
scroll to position [0, 0]
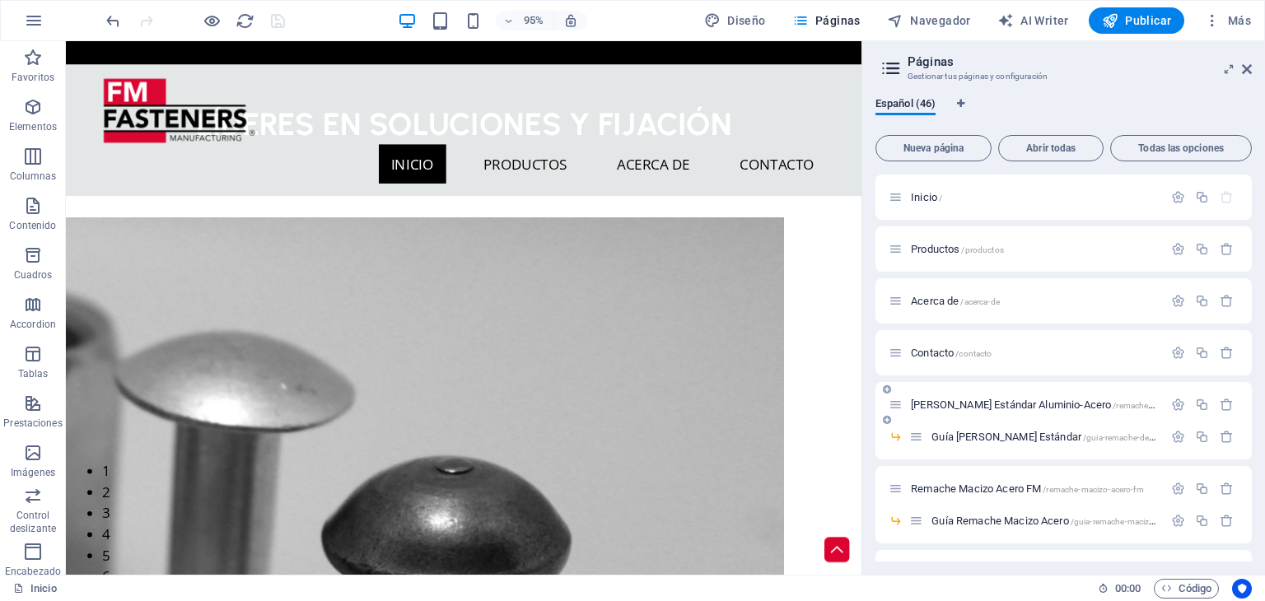
click at [984, 403] on span "[PERSON_NAME] Estándar Aluminio-Acero /remache-de-clavo-estandar-aluminio-acero" at bounding box center [1093, 405] width 364 height 12
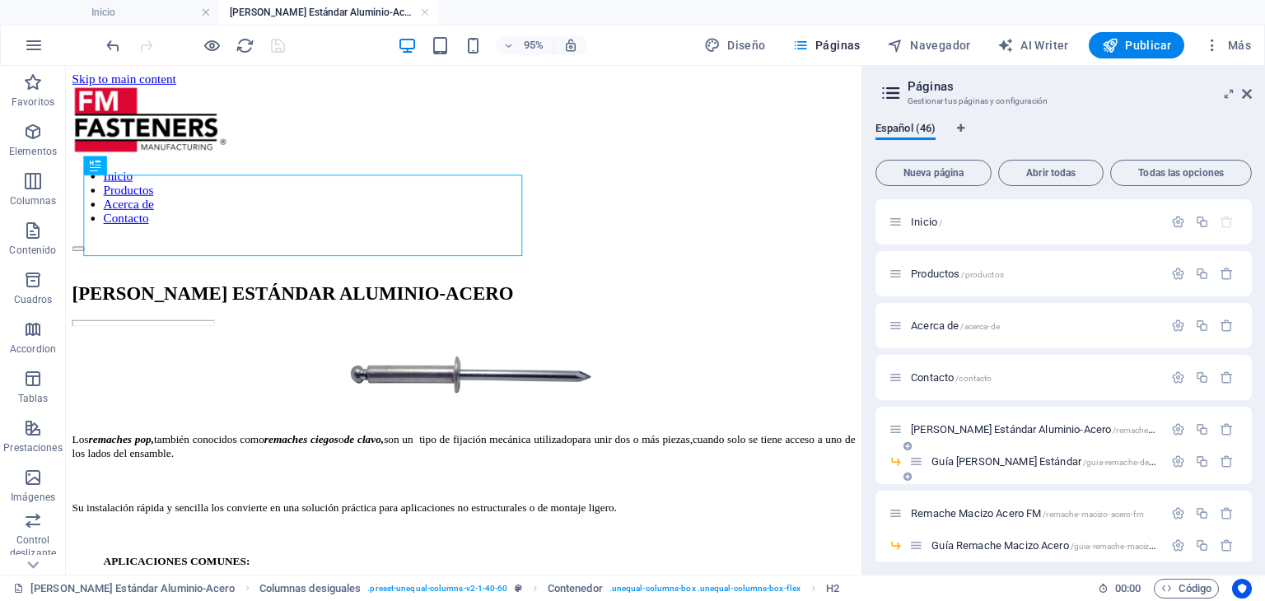
click at [992, 464] on span "Guía [PERSON_NAME] Estándar /guia-remache-de-clavo-estandar" at bounding box center [1068, 461] width 274 height 12
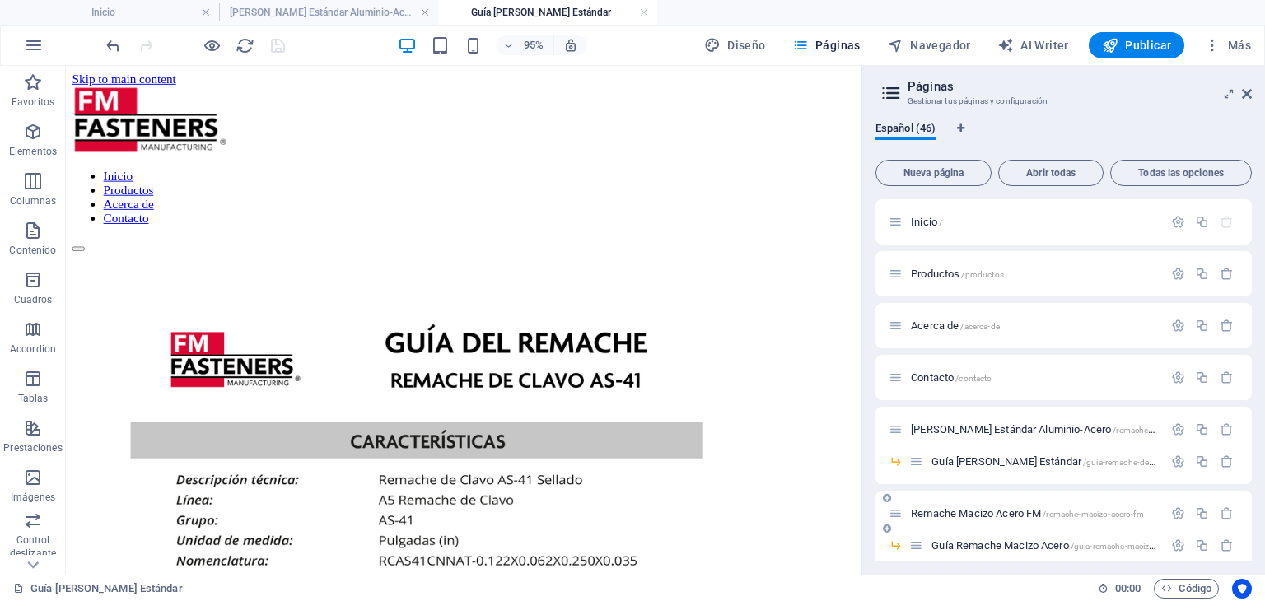
click at [996, 506] on div "Remache Macizo Acero FM /remache-macizo-acero-fm" at bounding box center [1026, 513] width 274 height 19
click at [998, 509] on span "Remache Macizo Acero FM /remache-macizo-acero-fm" at bounding box center [1027, 513] width 233 height 12
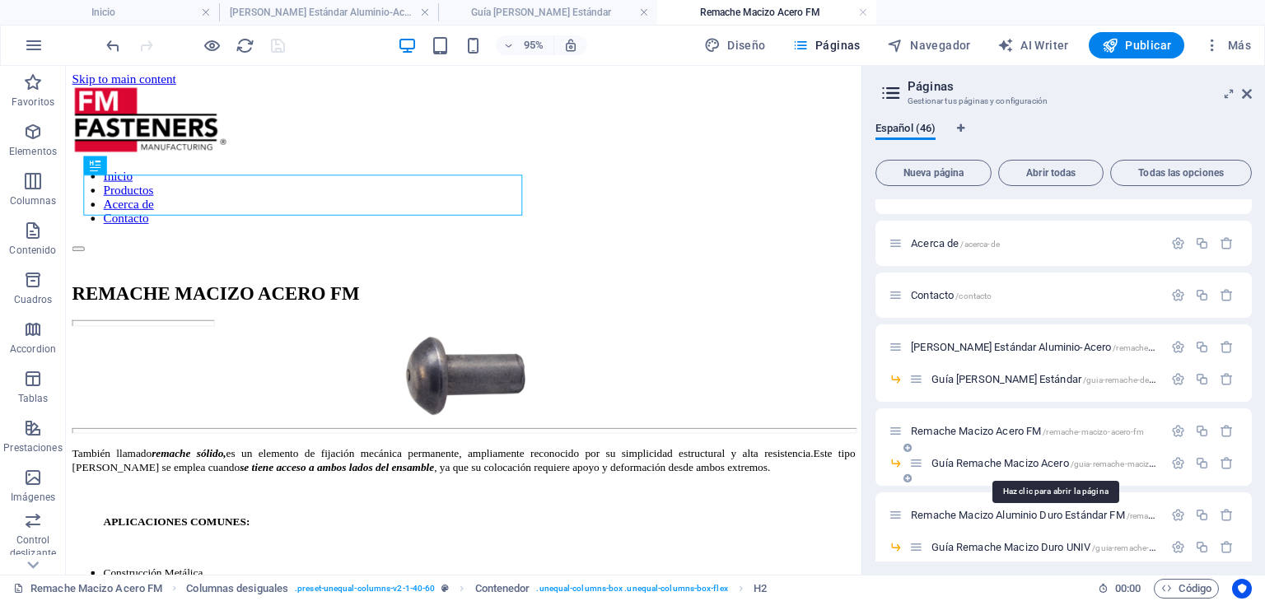
click at [998, 464] on span "Guía Remache Macizo Acero /guia-remache-macizo-acero" at bounding box center [1053, 463] width 245 height 12
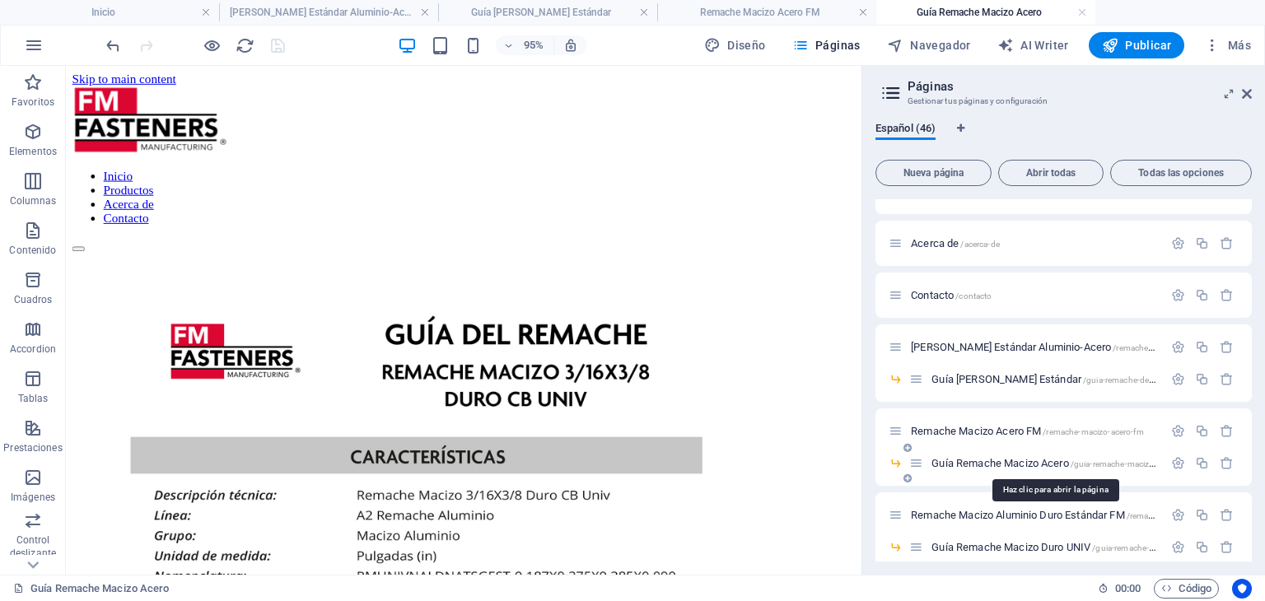
scroll to position [165, 0]
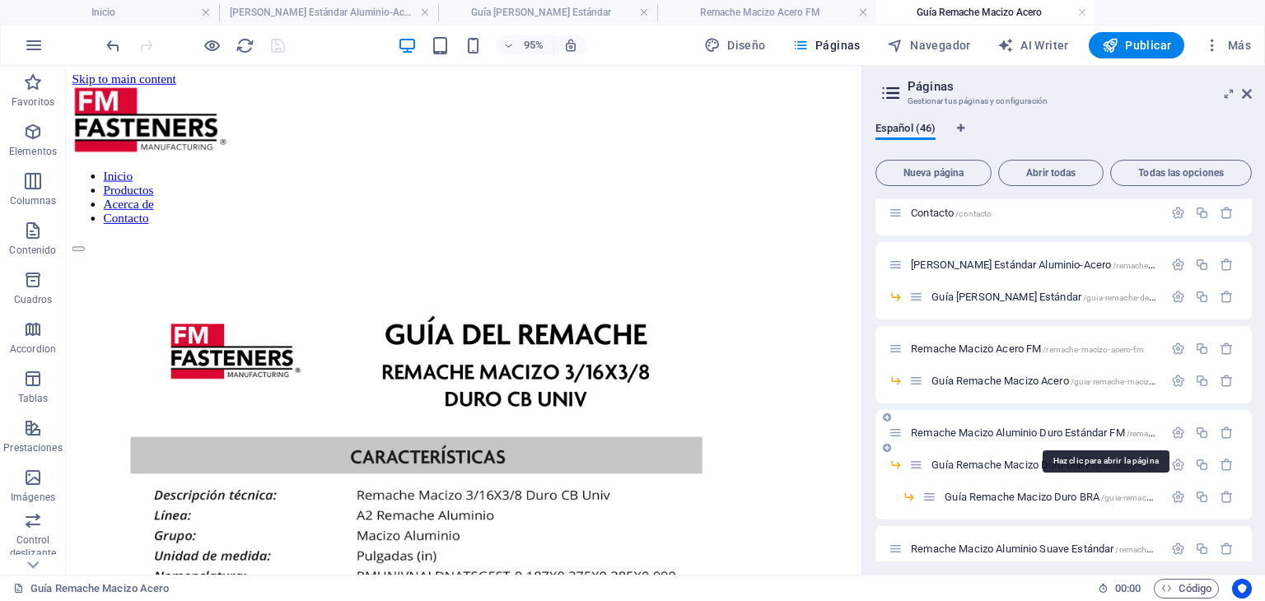
click at [1041, 435] on span "Remache Macizo Aluminio Duro Estándar FM /remache-macizo-aluminio-duro-estandar…" at bounding box center [1102, 433] width 383 height 12
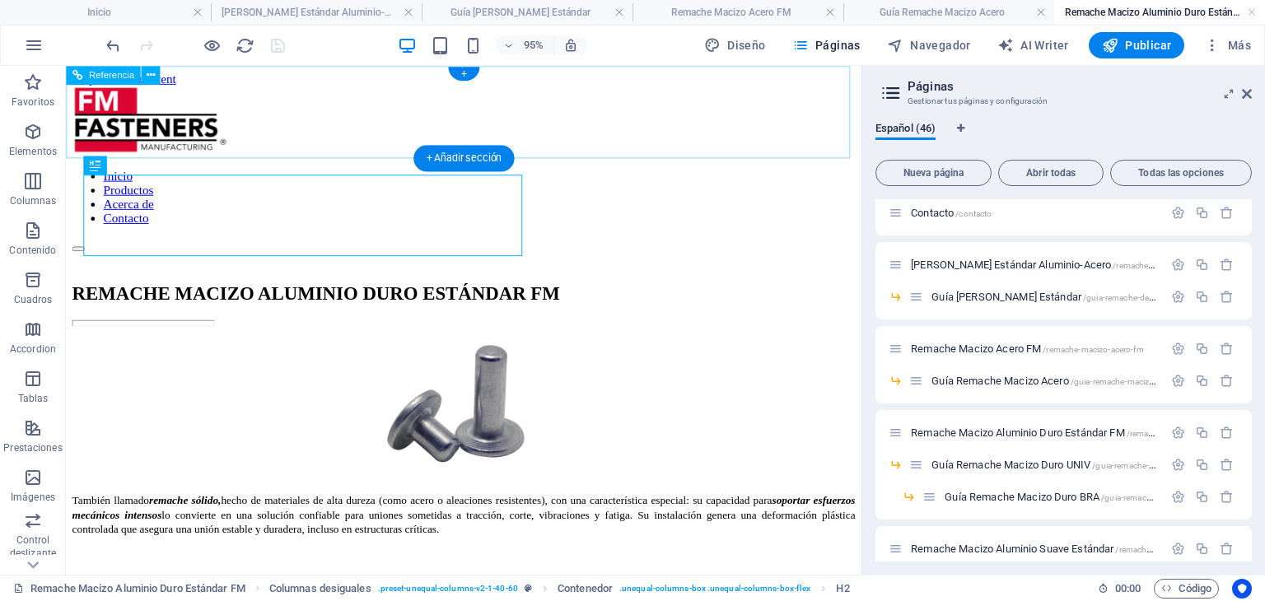
scroll to position [0, 0]
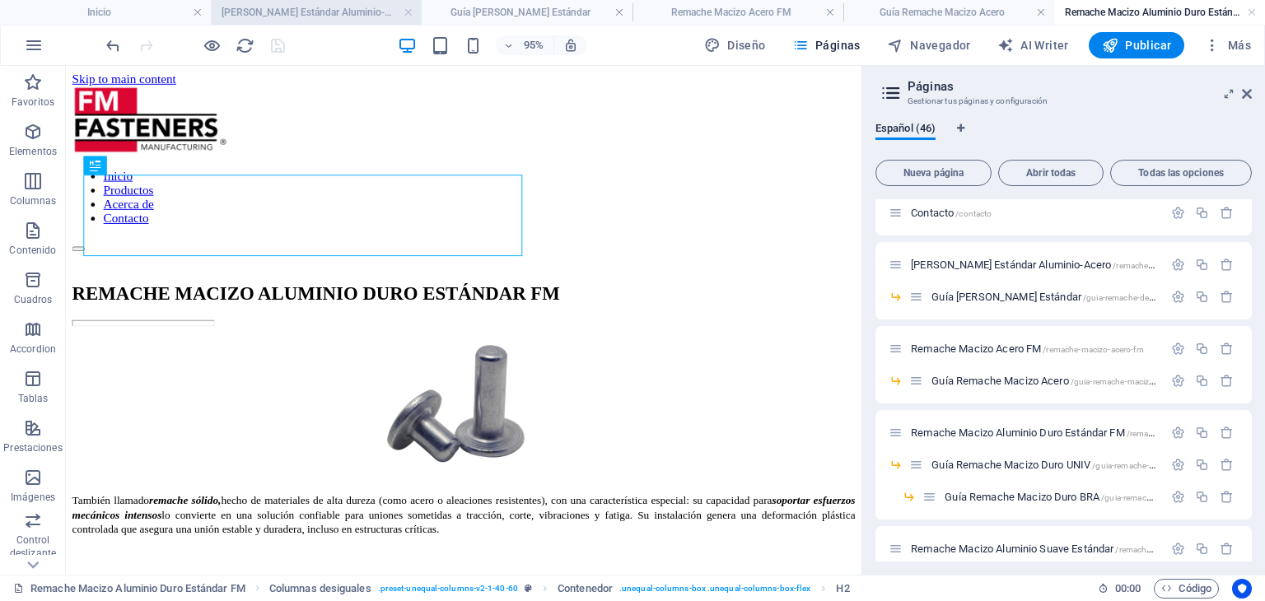
click at [329, 12] on h4 "[PERSON_NAME] Estándar Aluminio-Acero" at bounding box center [316, 12] width 211 height 18
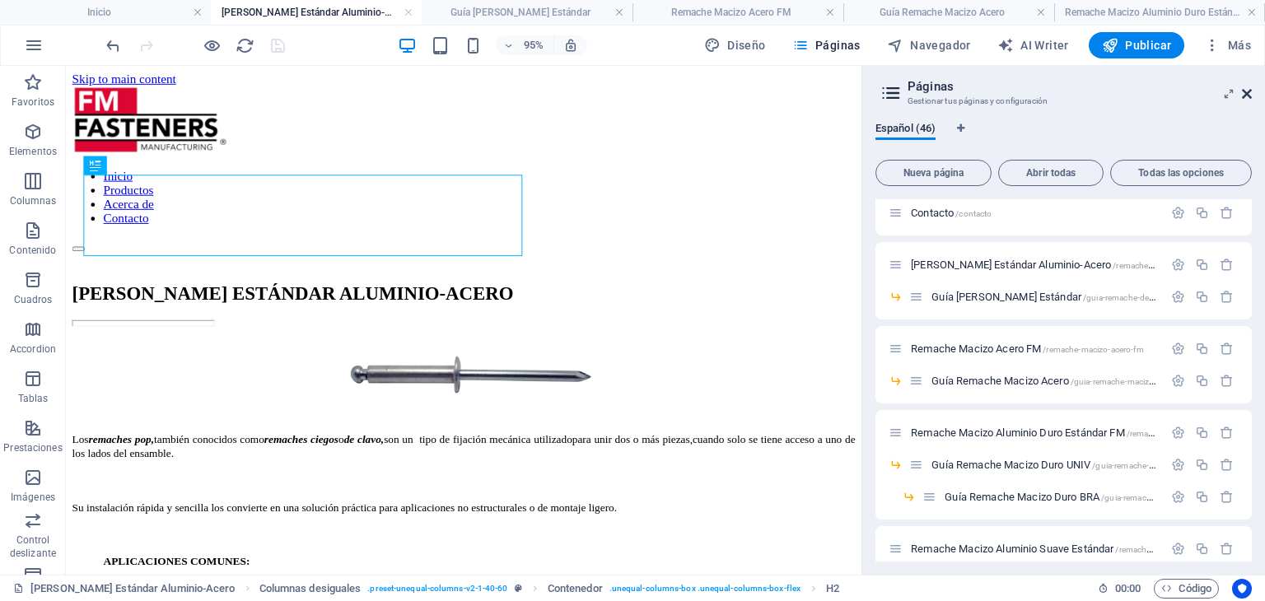
click at [1244, 97] on icon at bounding box center [1247, 93] width 10 height 13
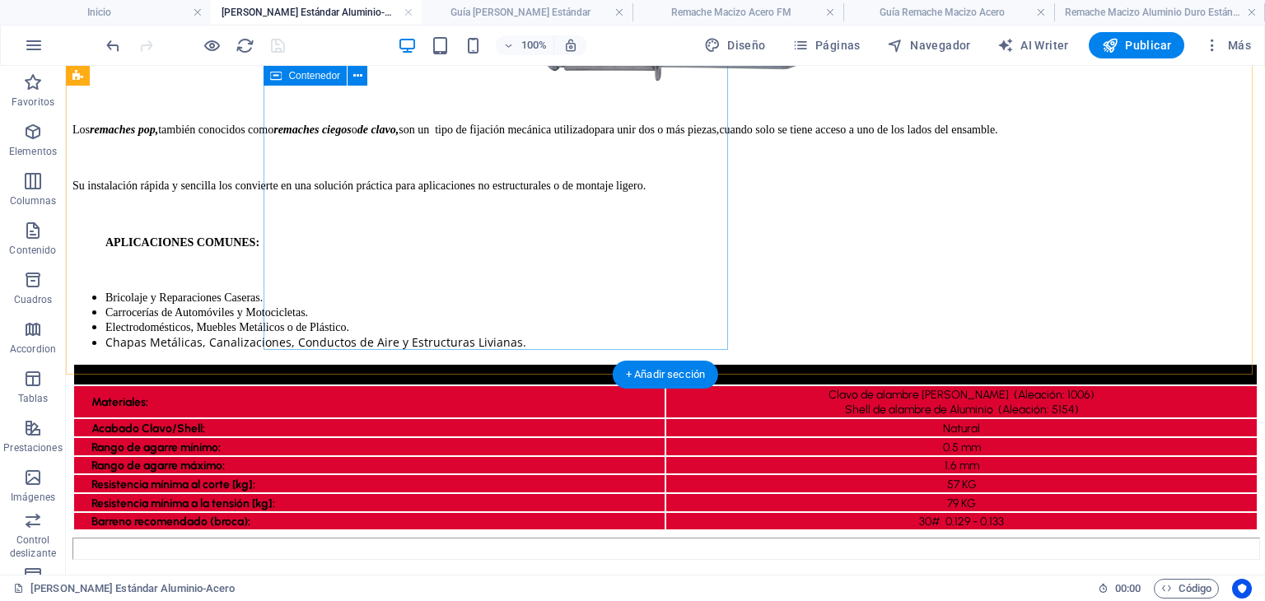
scroll to position [165, 0]
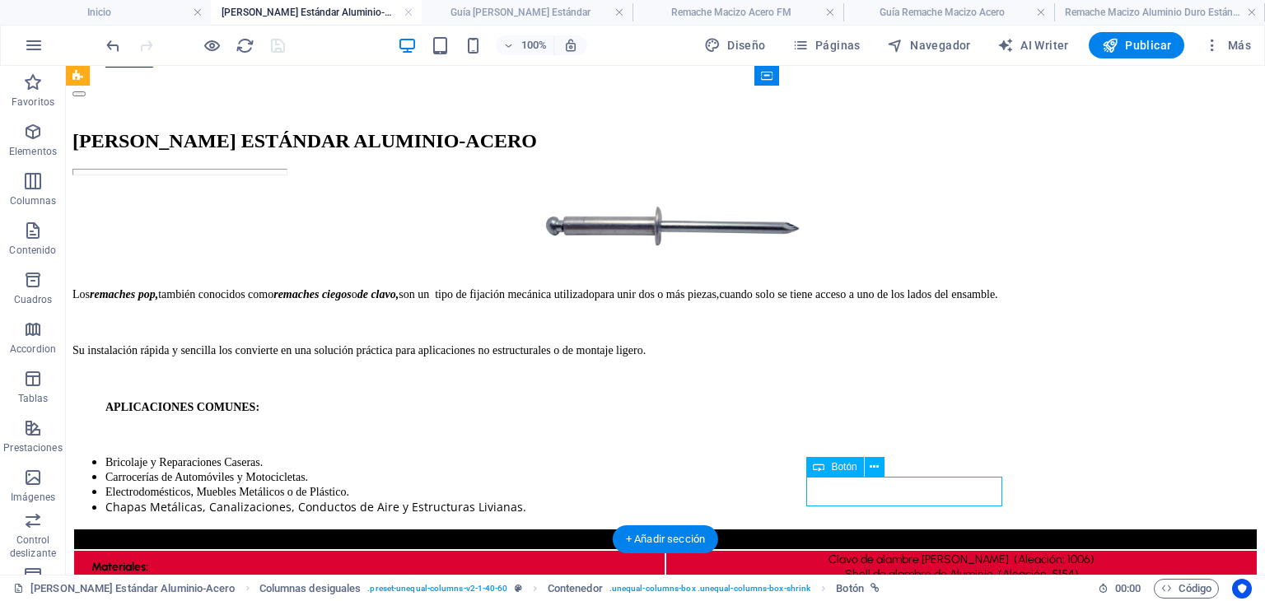
select select "5"
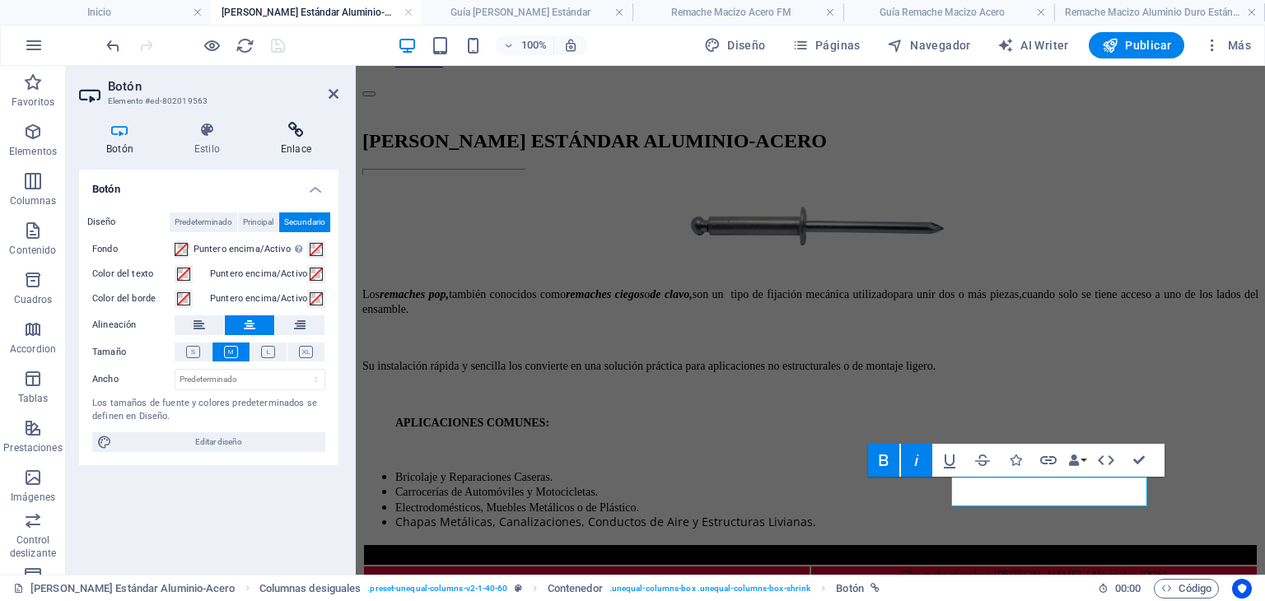
click at [299, 124] on icon at bounding box center [296, 130] width 85 height 16
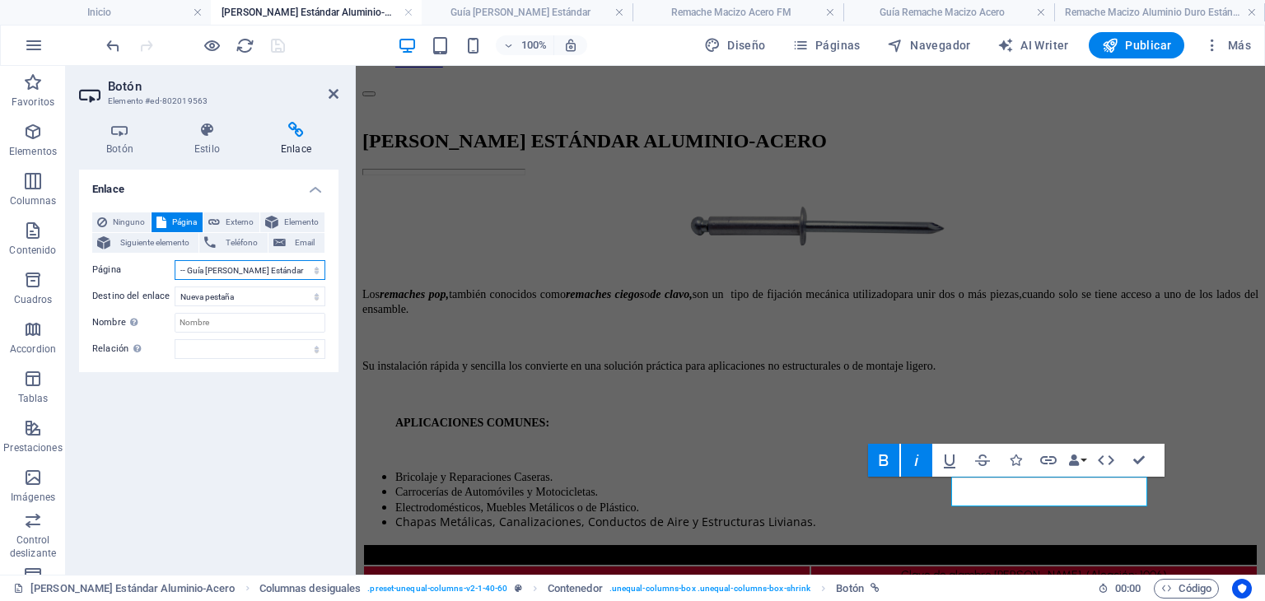
click at [289, 266] on select "Inicio Productos Acerca de Contacto [PERSON_NAME] Estándar Aluminio-Acero -- Gu…" at bounding box center [250, 270] width 151 height 20
click at [282, 455] on div "Enlace Ninguno Página Externo Elemento Siguiente elemento Teléfono Email Página…" at bounding box center [208, 366] width 259 height 392
click at [334, 93] on icon at bounding box center [334, 93] width 10 height 13
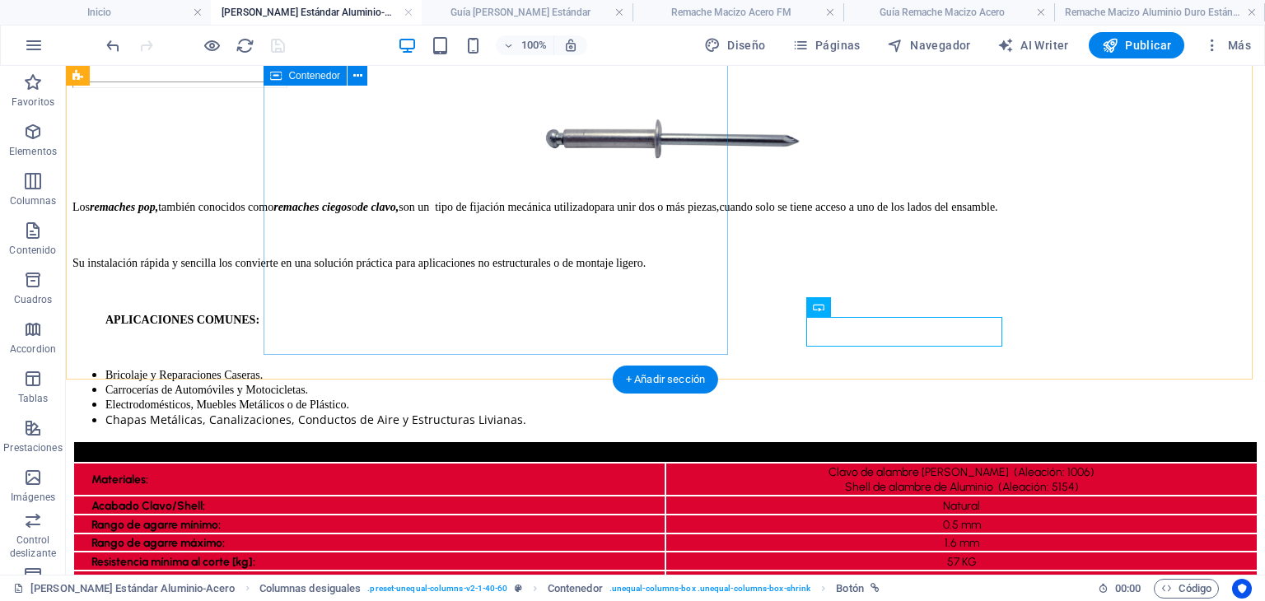
scroll to position [329, 0]
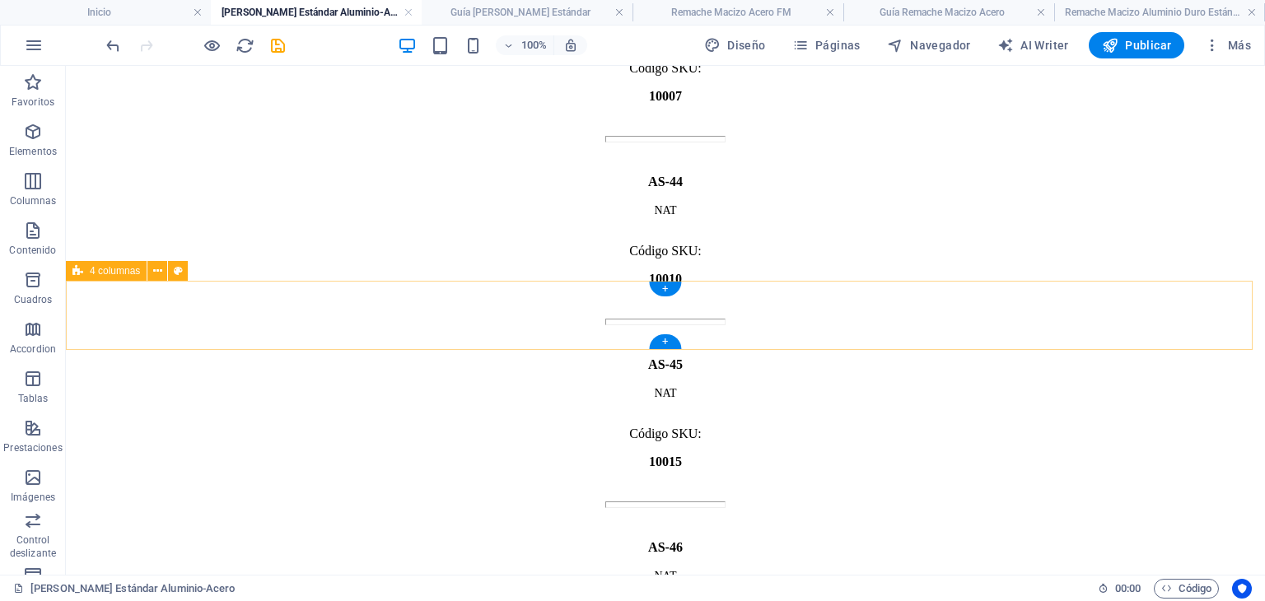
scroll to position [2141, 0]
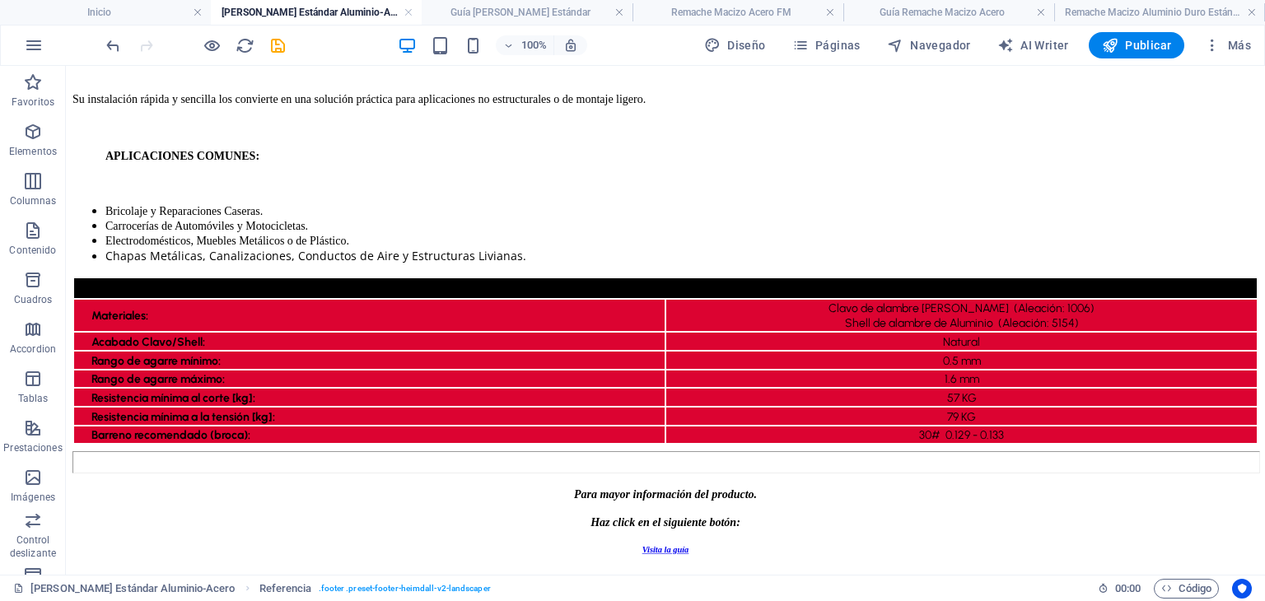
scroll to position [0, 0]
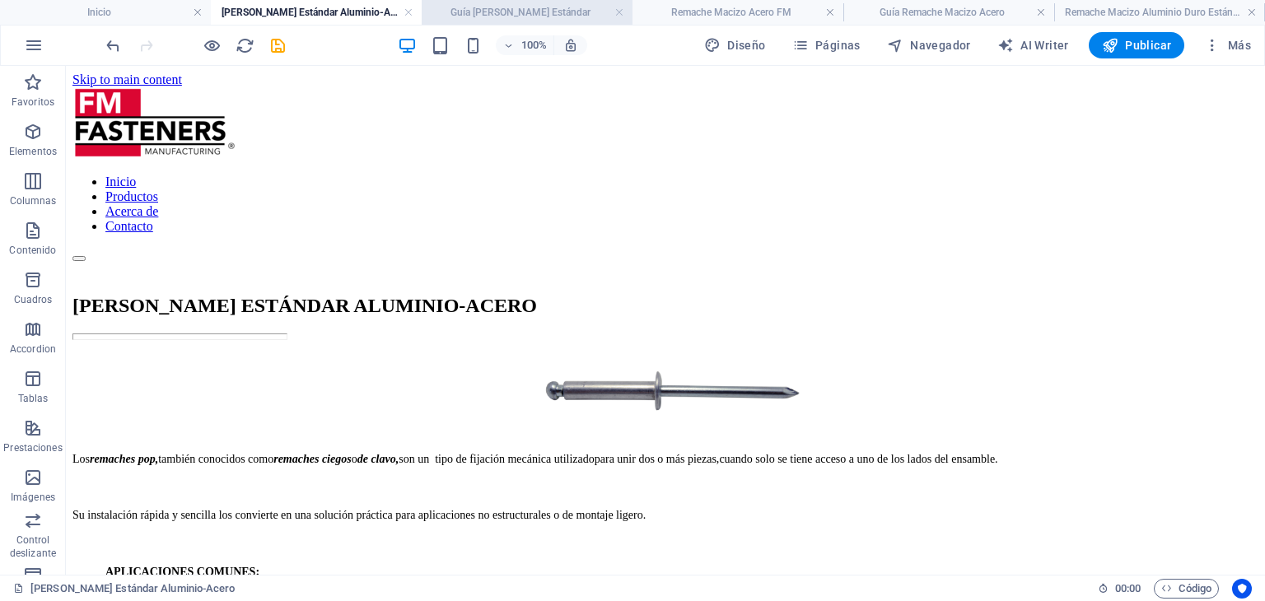
click at [543, 4] on h4 "Guía [PERSON_NAME] Estándar" at bounding box center [527, 12] width 211 height 18
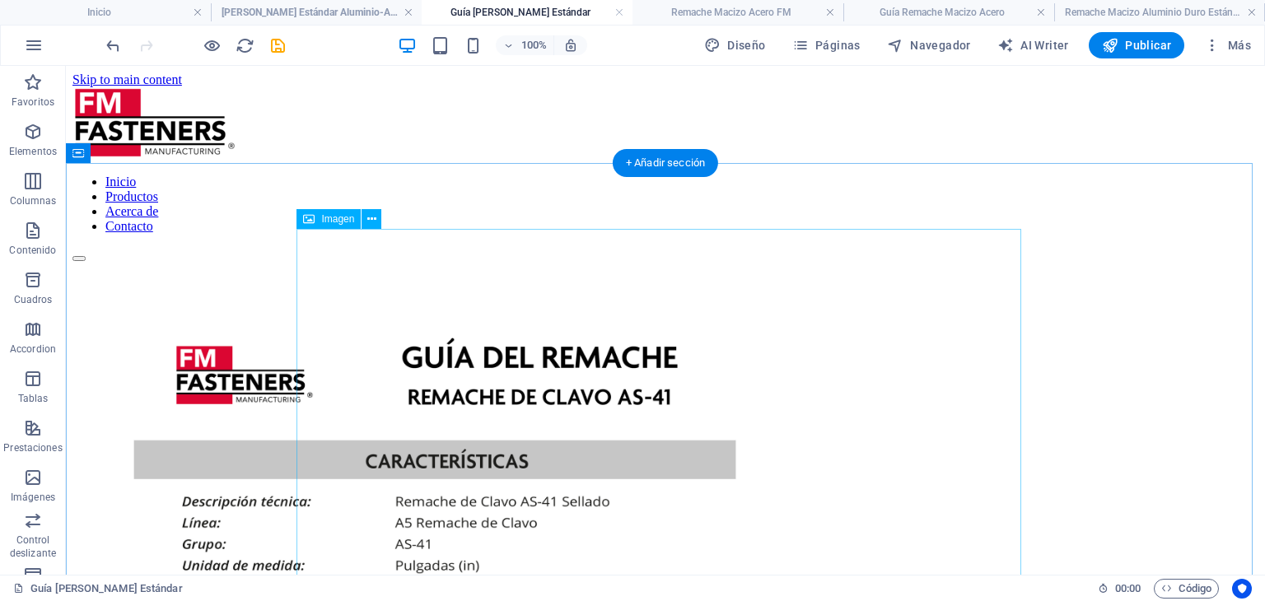
select select "px"
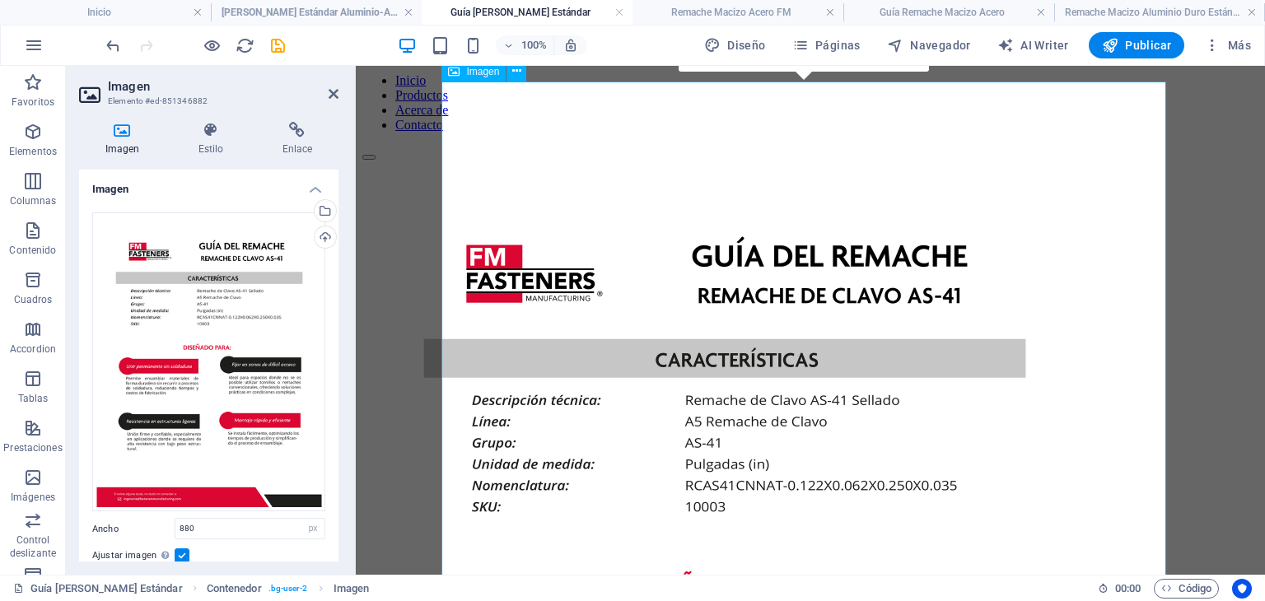
scroll to position [165, 0]
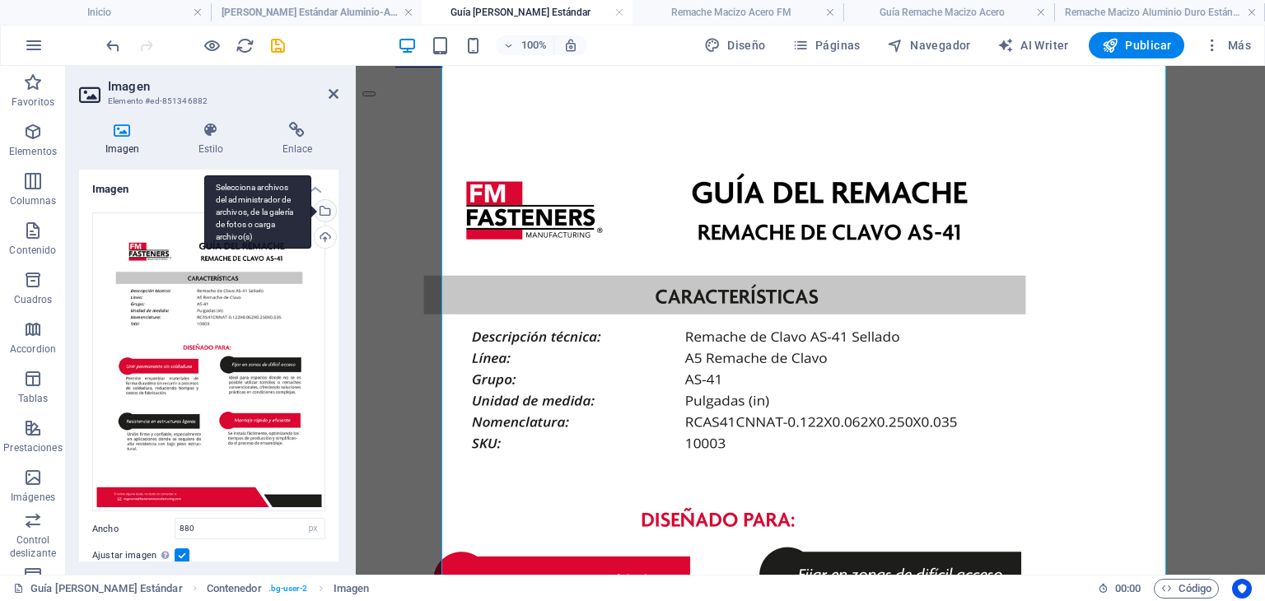
click at [326, 212] on div "Selecciona archivos del administrador de archivos, de la galería de fotos o car…" at bounding box center [323, 212] width 25 height 25
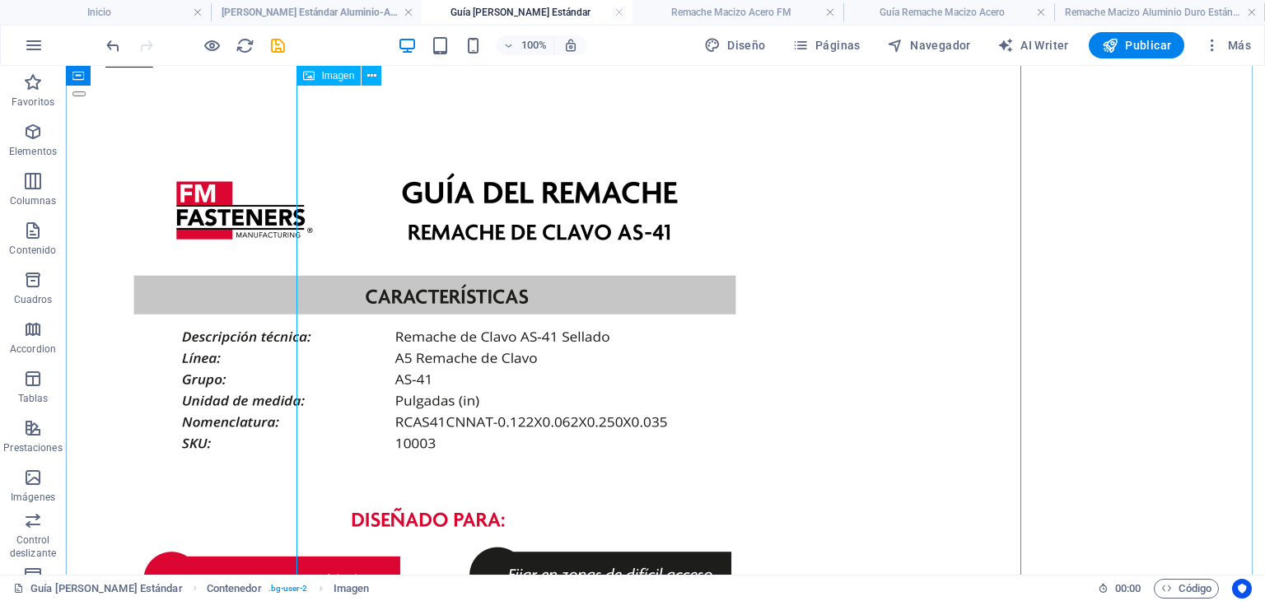
click at [378, 262] on figure at bounding box center [665, 567] width 1186 height 941
select select "px"
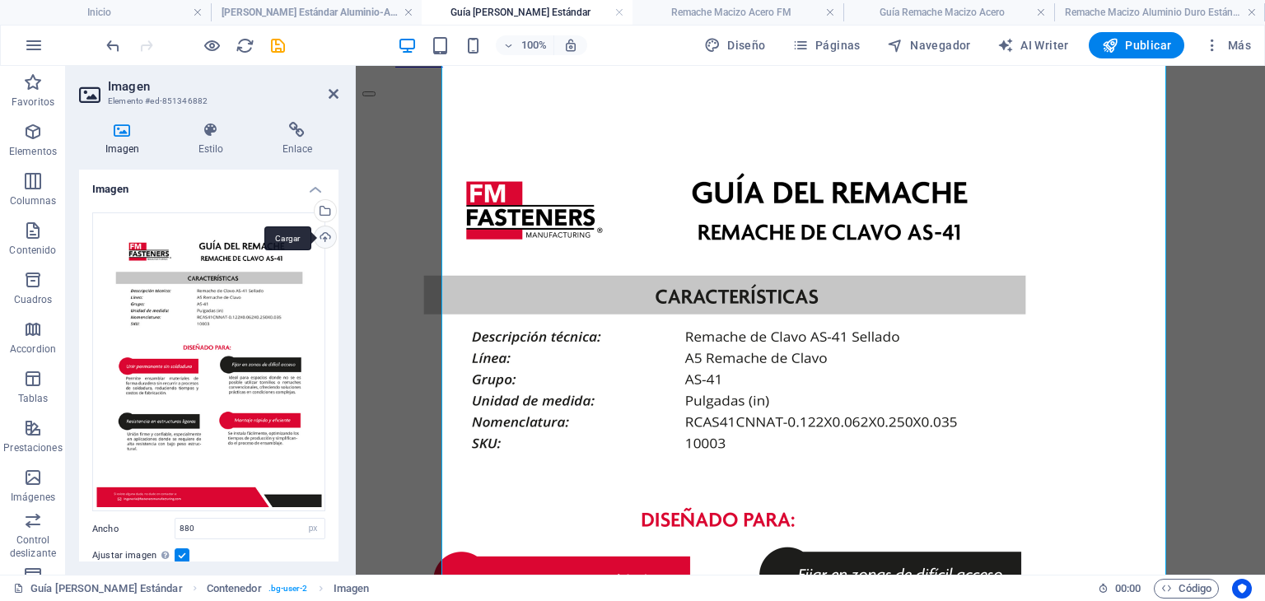
click at [323, 242] on div "Cargar" at bounding box center [323, 238] width 25 height 25
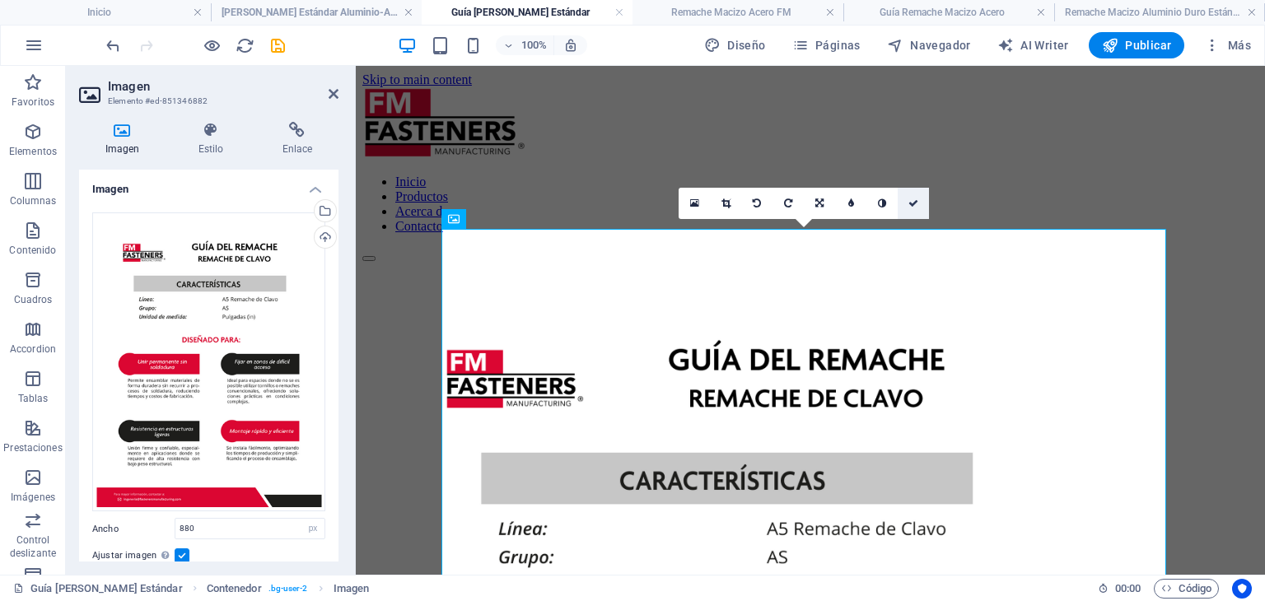
click at [912, 202] on icon at bounding box center [913, 203] width 10 height 10
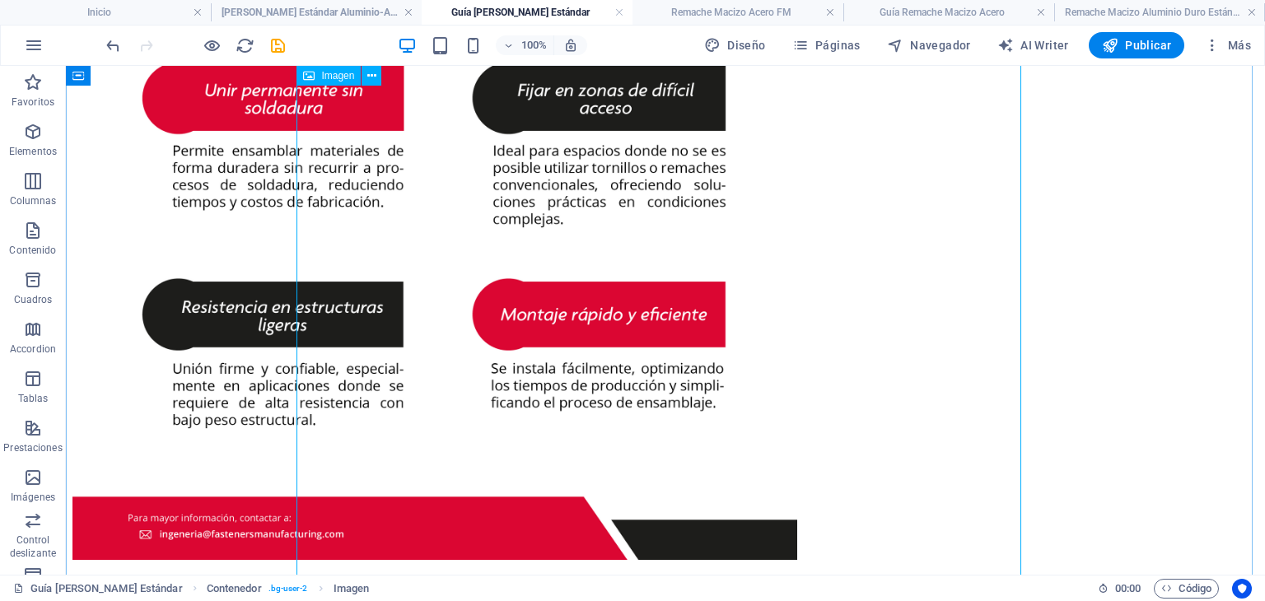
scroll to position [697, 0]
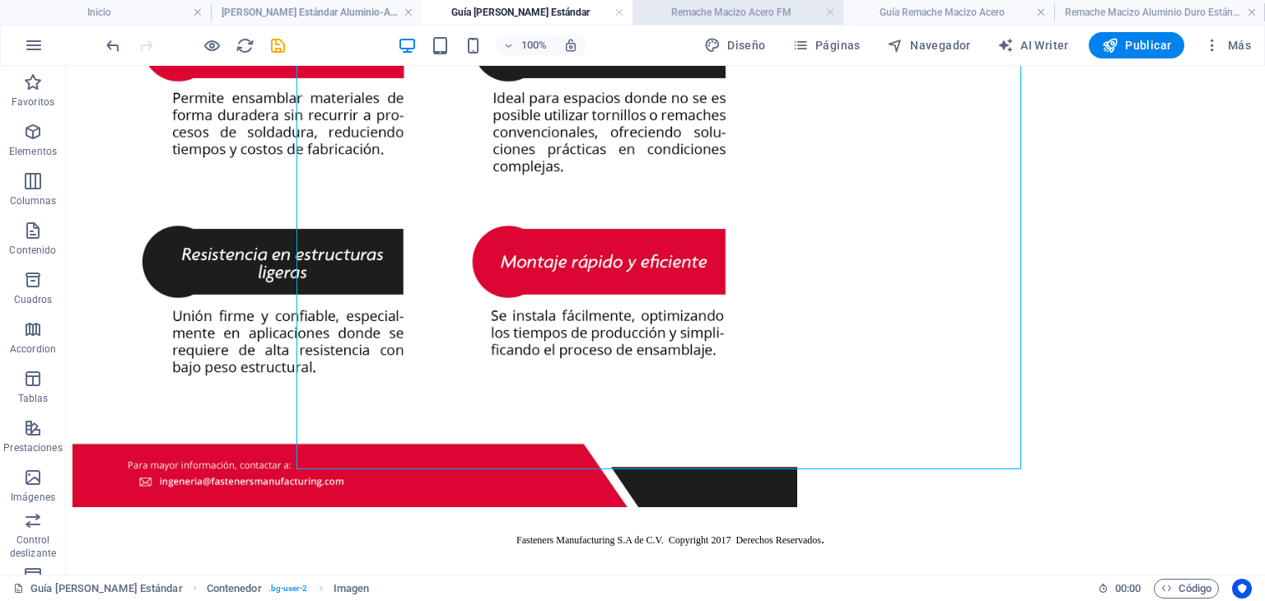
click at [659, 12] on h4 "Remache Macizo Acero FM" at bounding box center [737, 12] width 211 height 18
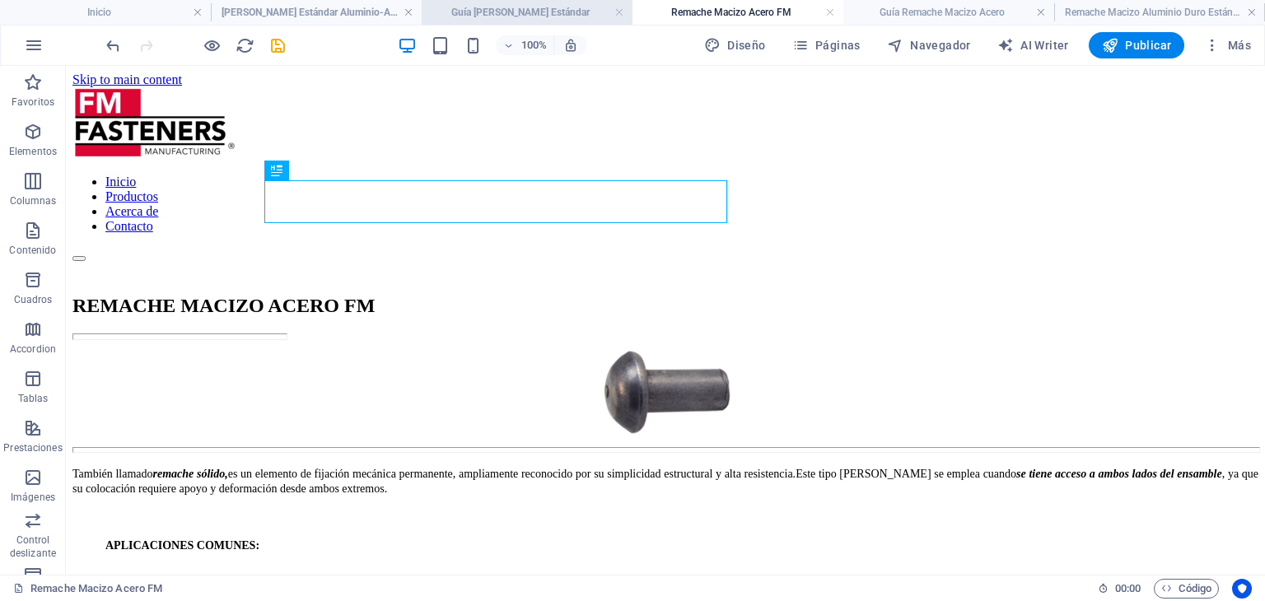
click at [499, 10] on h4 "Guía [PERSON_NAME] Estándar" at bounding box center [527, 12] width 211 height 18
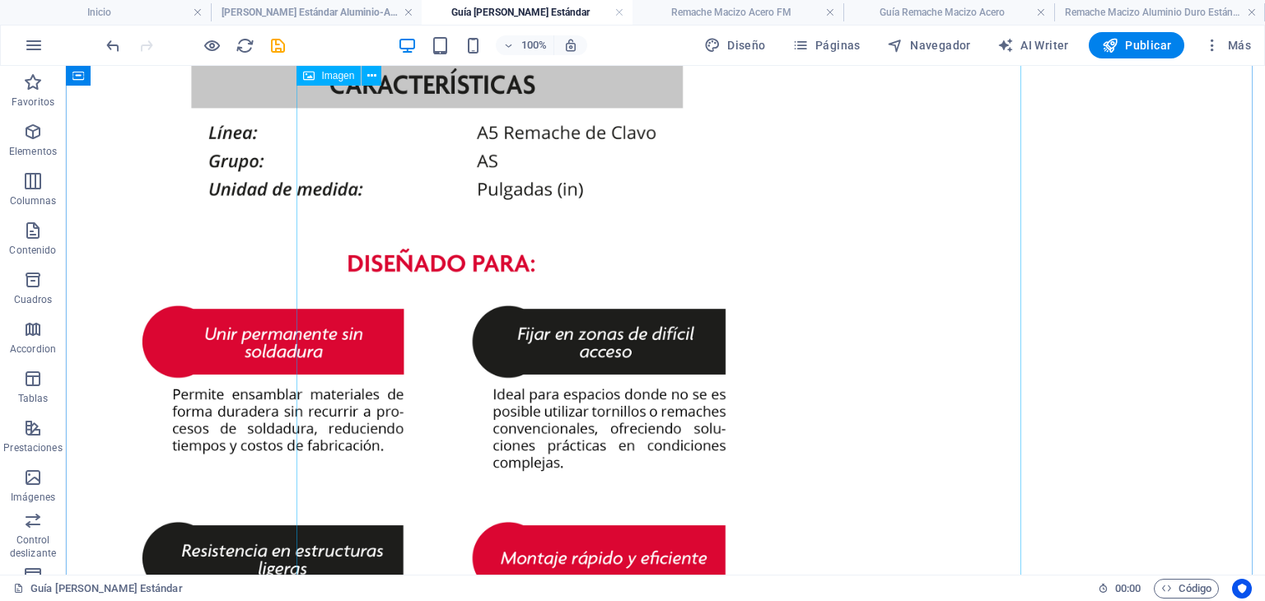
scroll to position [367, 0]
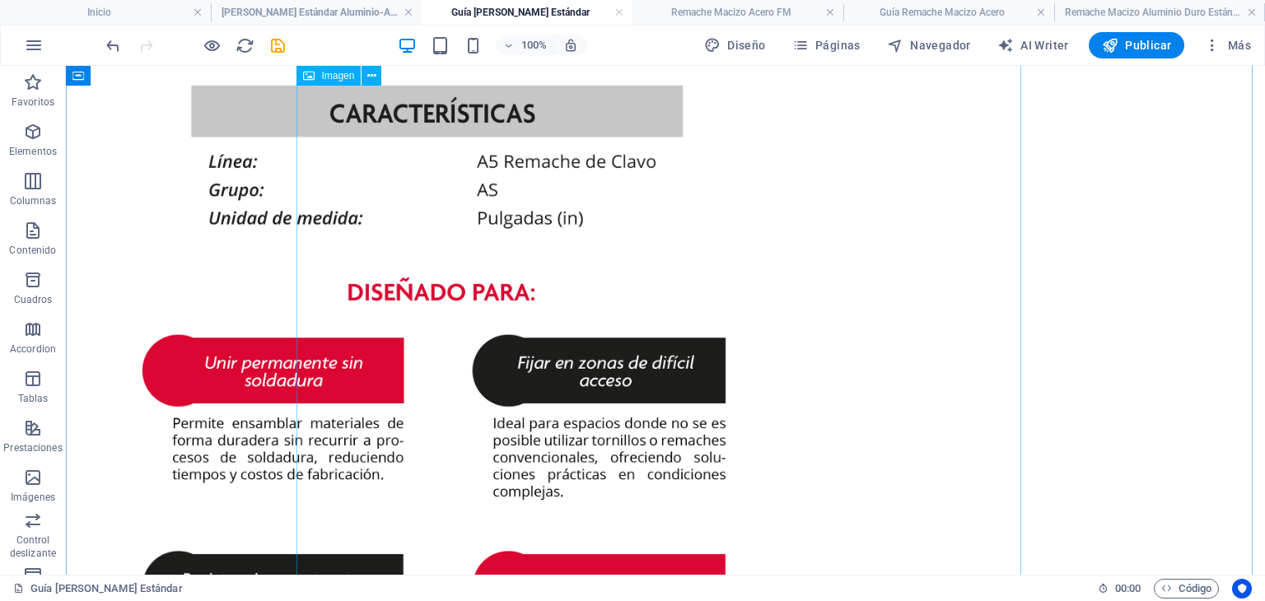
click at [529, 267] on figure at bounding box center [665, 365] width 1186 height 941
select select "px"
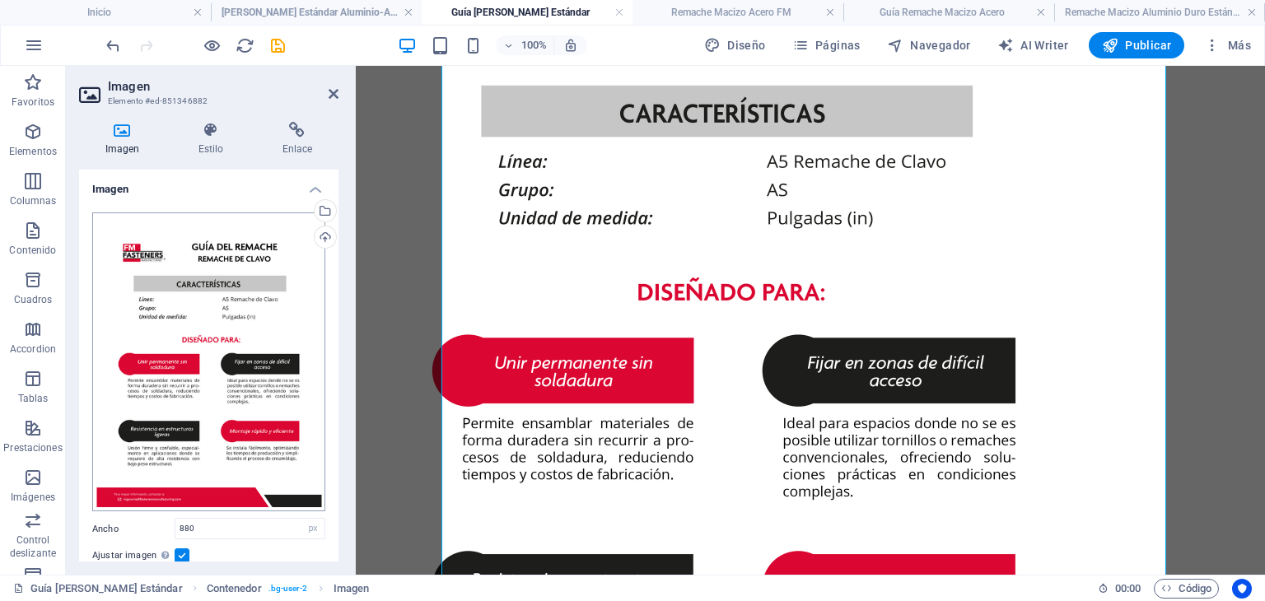
scroll to position [165, 0]
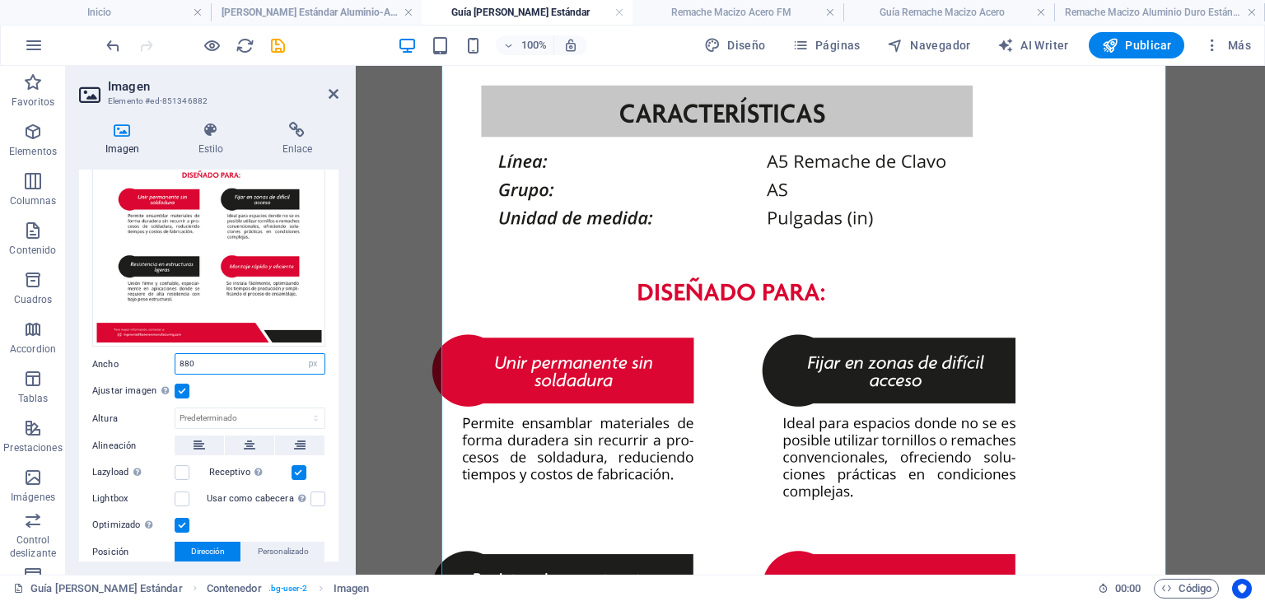
click at [244, 364] on input "880" at bounding box center [249, 364] width 149 height 20
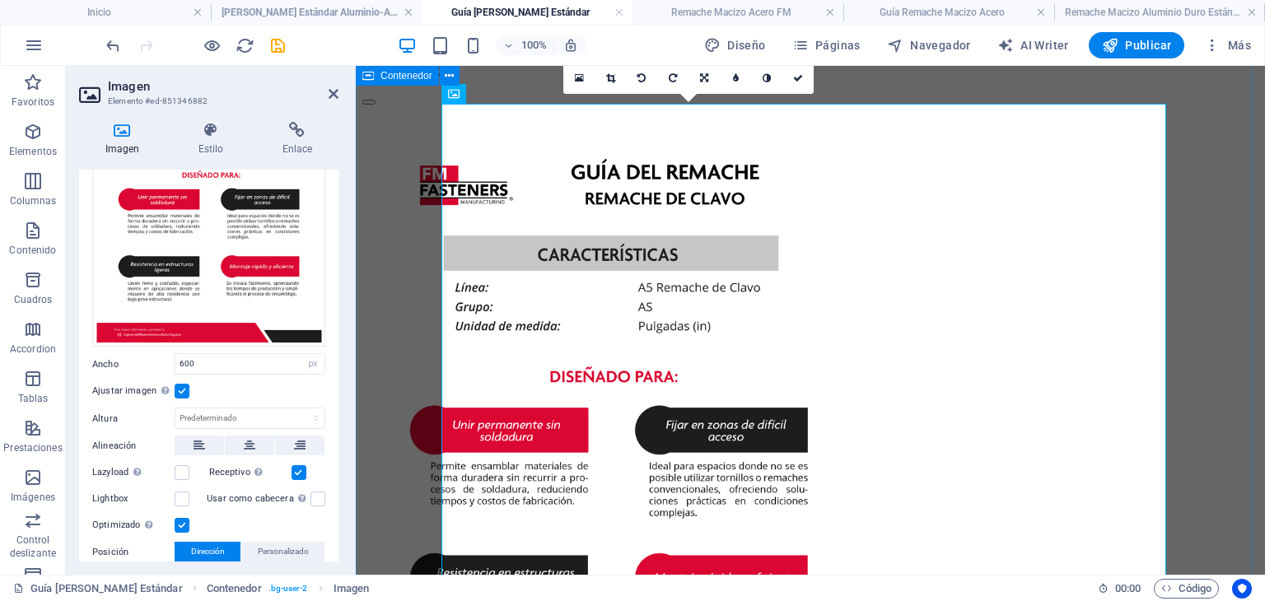
scroll to position [120, 0]
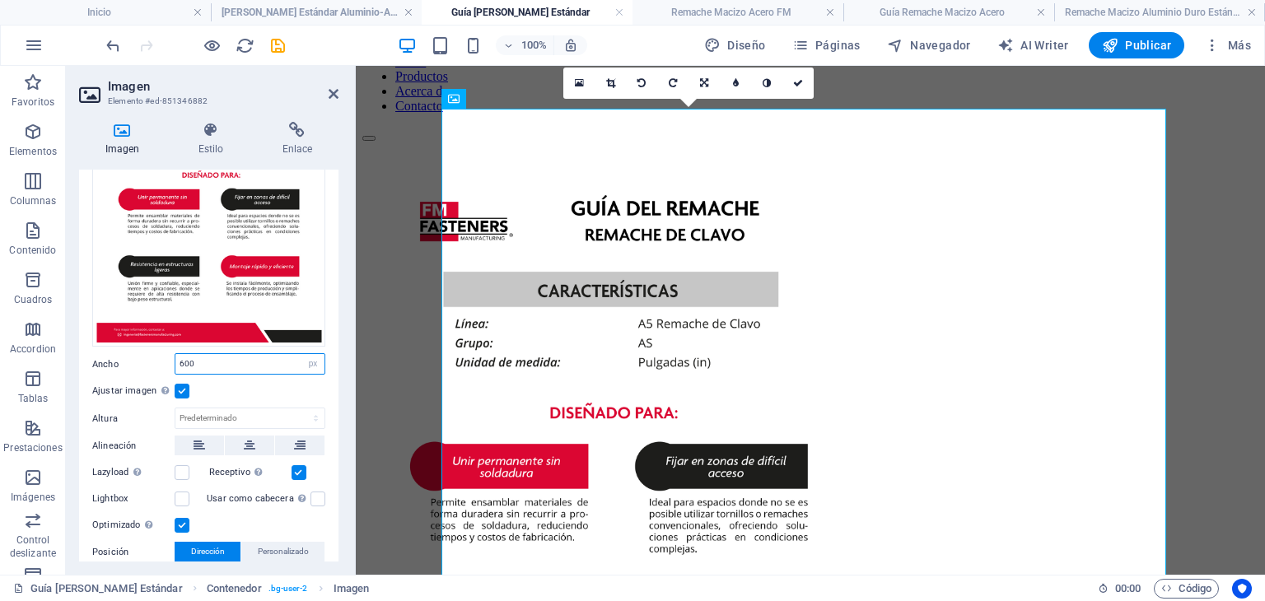
click at [236, 366] on input "600" at bounding box center [249, 364] width 149 height 20
type input "700"
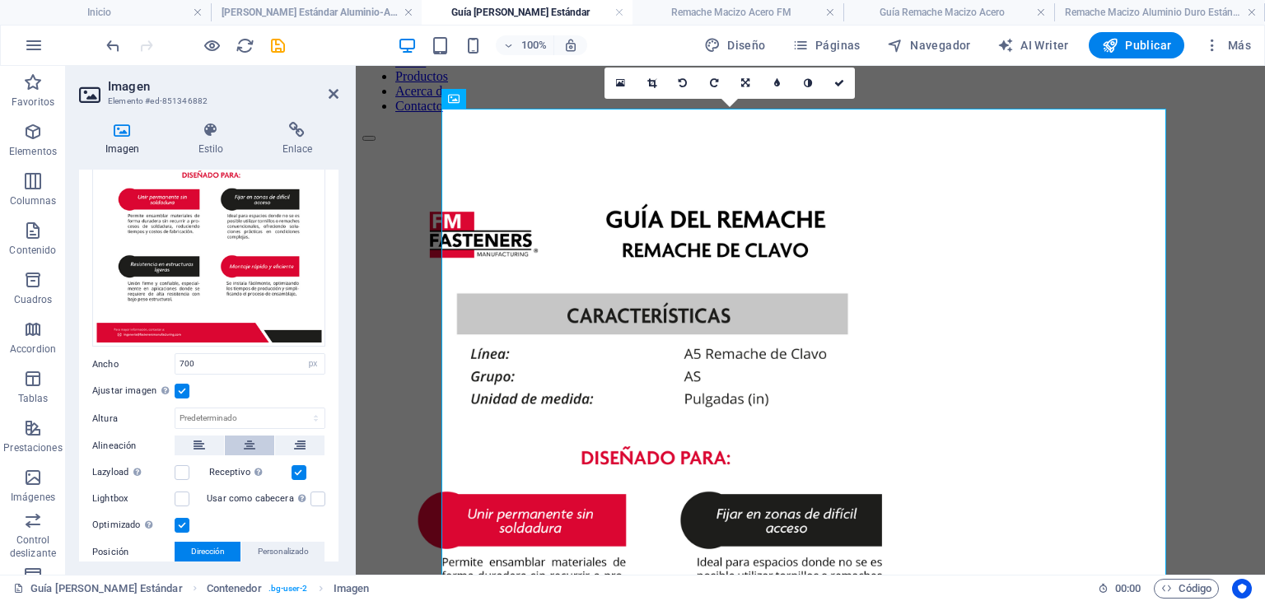
click at [245, 445] on icon at bounding box center [250, 446] width 12 height 20
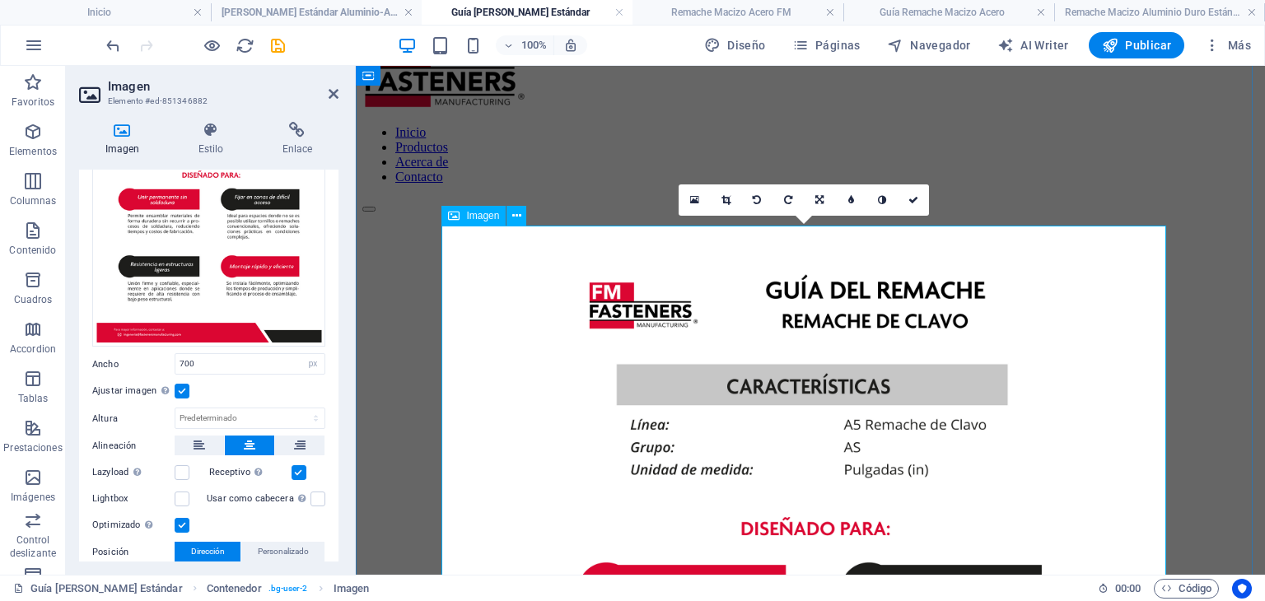
scroll to position [0, 0]
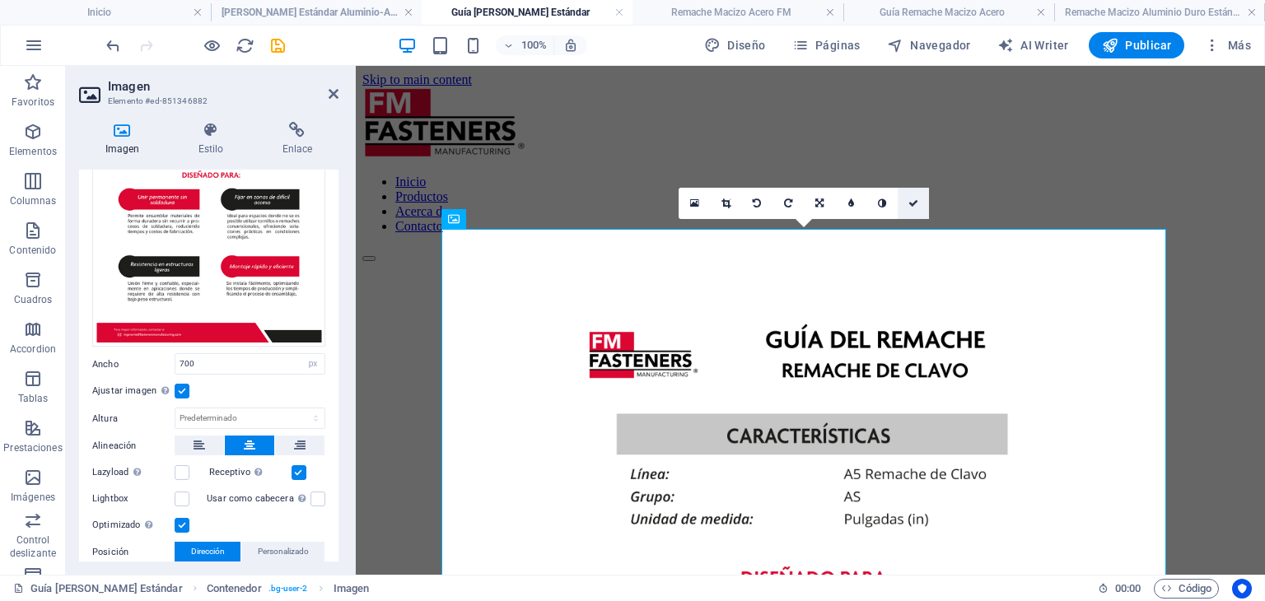
click at [914, 203] on icon at bounding box center [913, 203] width 10 height 10
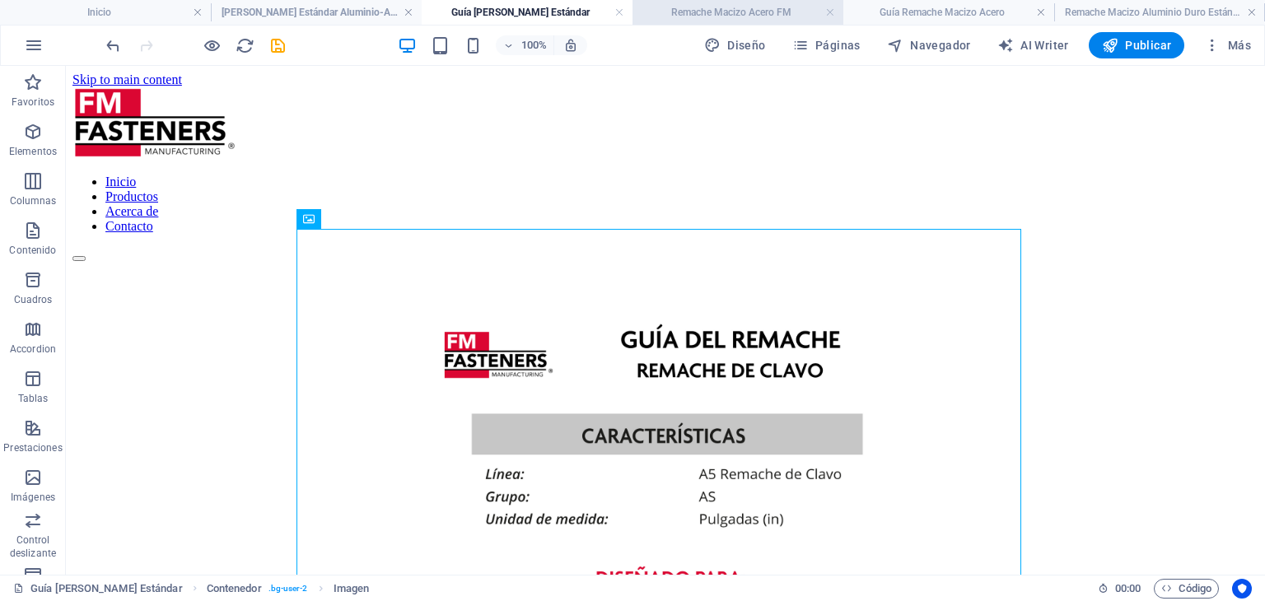
click at [705, 7] on h4 "Remache Macizo Acero FM" at bounding box center [737, 12] width 211 height 18
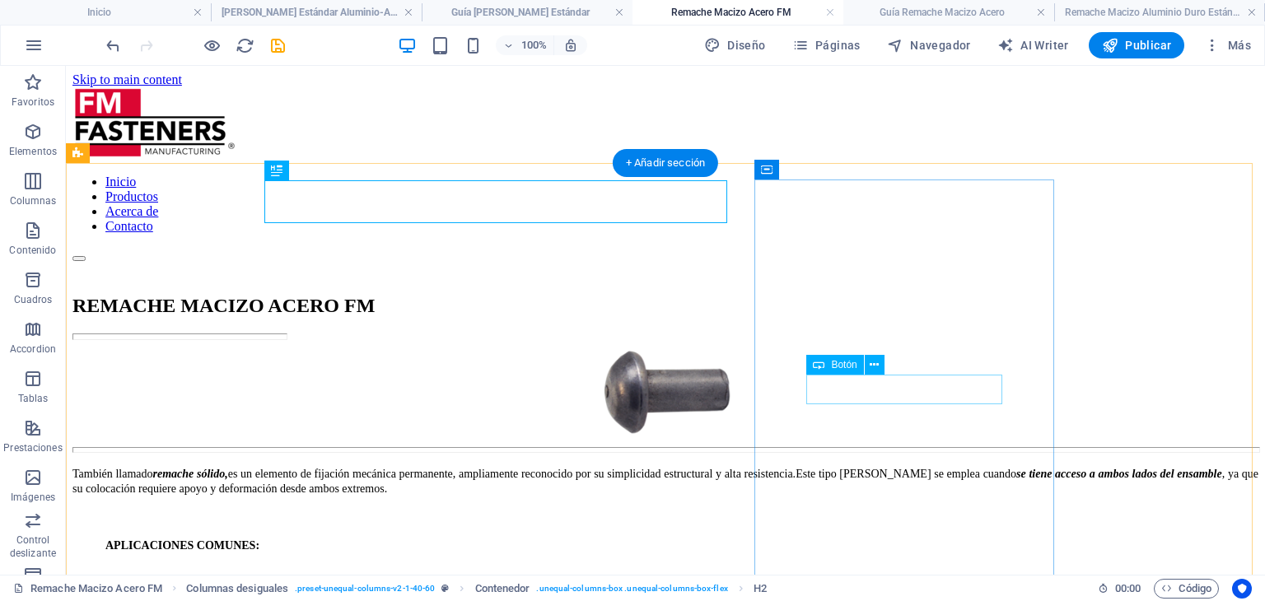
select select "7"
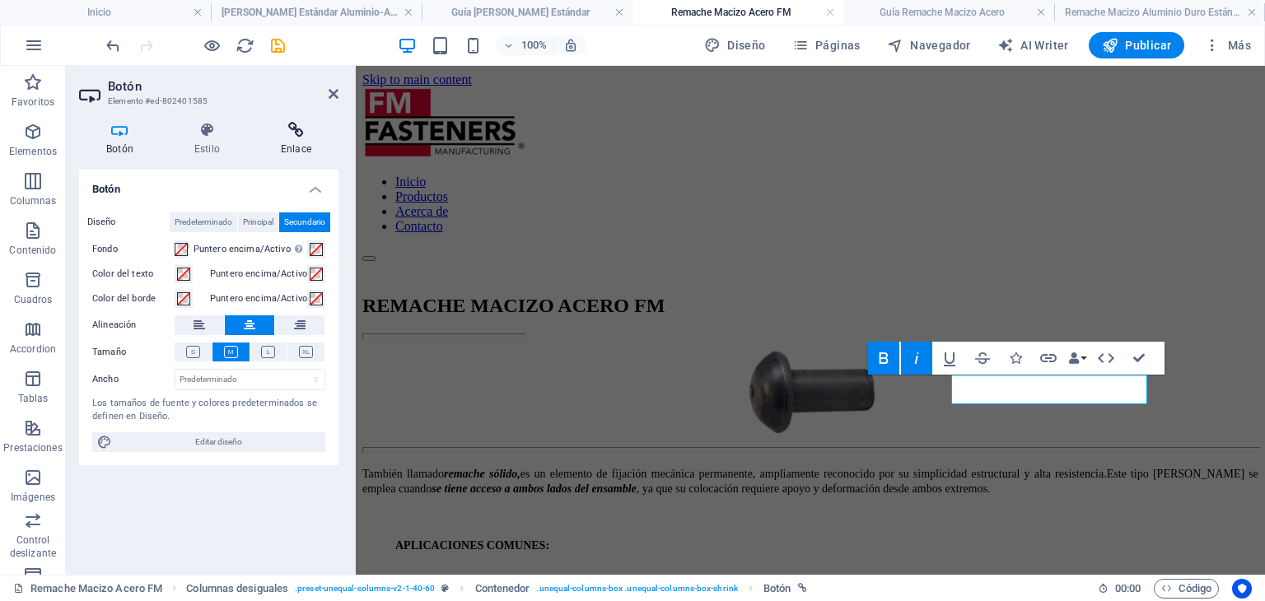
click at [289, 129] on icon at bounding box center [296, 130] width 85 height 16
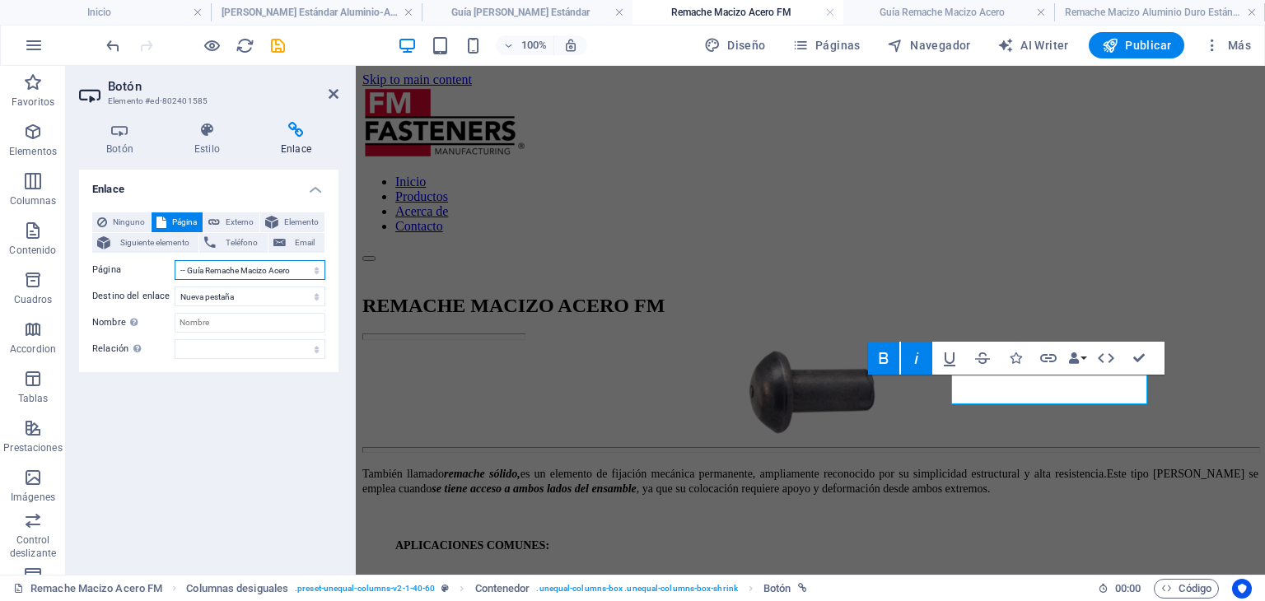
click at [293, 271] on select "Inicio Productos Acerca de Contacto [PERSON_NAME] Estándar Aluminio-Acero -- Gu…" at bounding box center [250, 270] width 151 height 20
click at [231, 469] on div "Enlace Ninguno Página Externo Elemento Siguiente elemento Teléfono Email Página…" at bounding box center [208, 366] width 259 height 392
click at [338, 96] on aside "Botón Elemento #ed-802401585 Botón Estilo Enlace Botón Diseño Predeterminado Pr…" at bounding box center [211, 320] width 290 height 509
click at [334, 95] on icon at bounding box center [334, 93] width 10 height 13
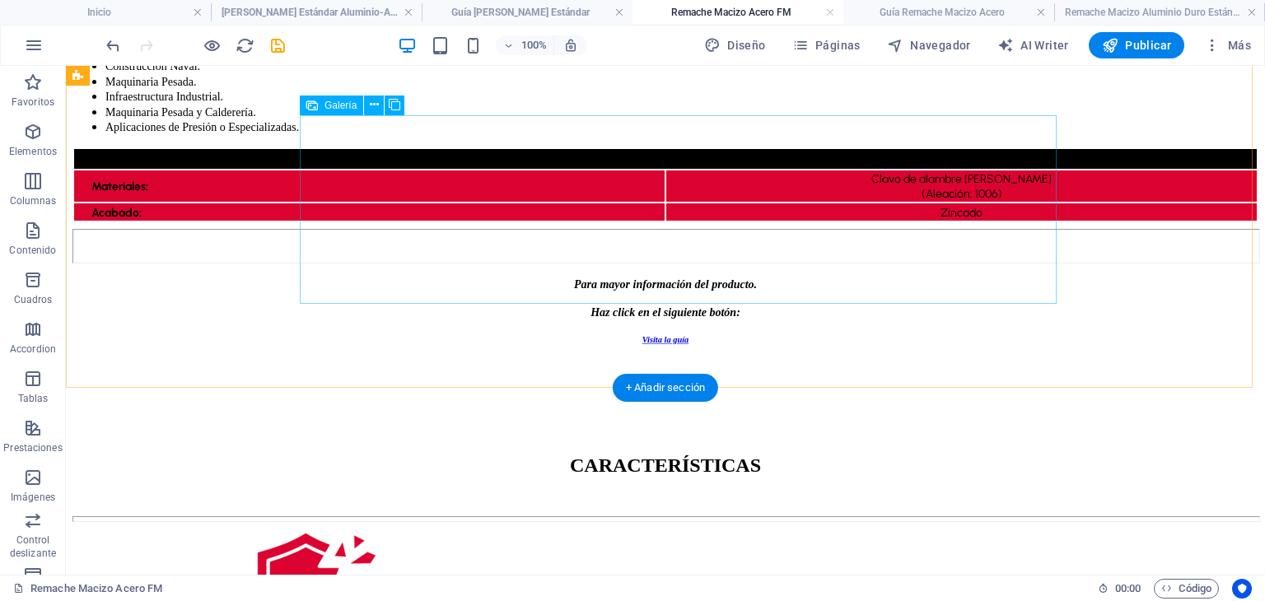
scroll to position [458, 0]
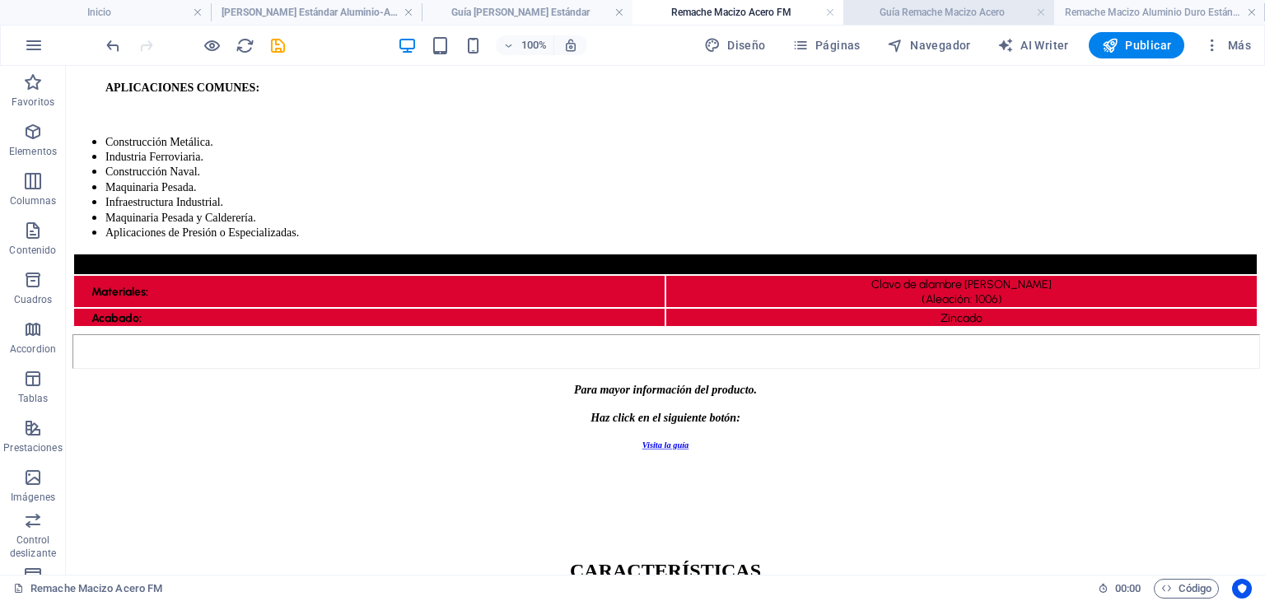
click at [972, 13] on h4 "Guía Remache Macizo Acero" at bounding box center [948, 12] width 211 height 18
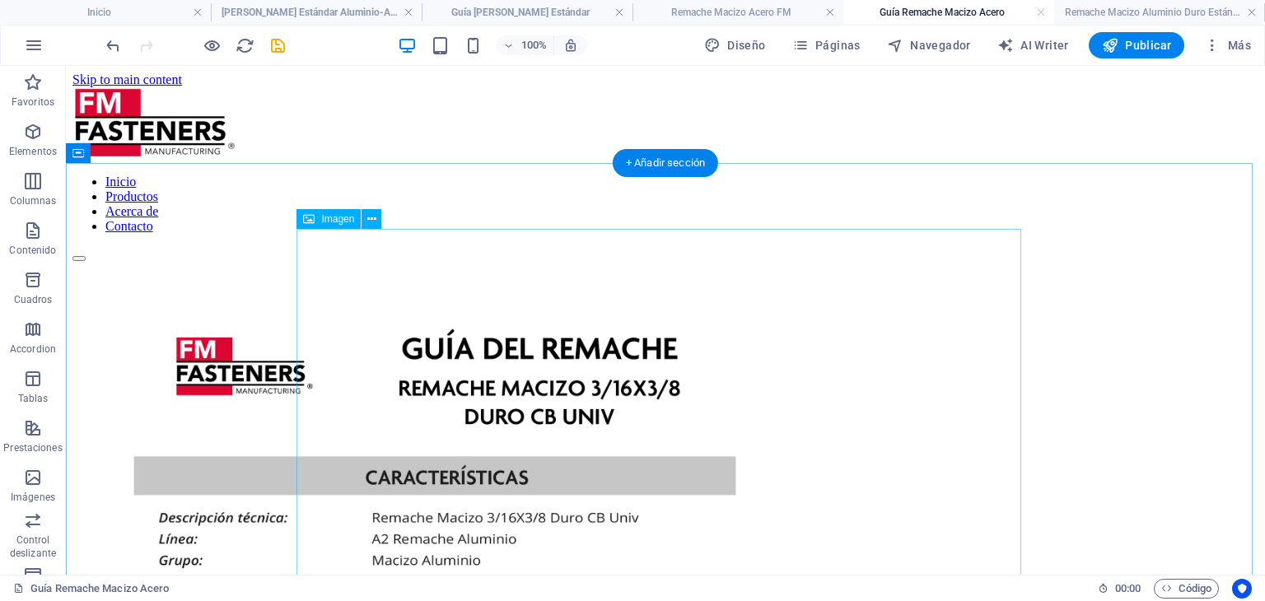
select select "px"
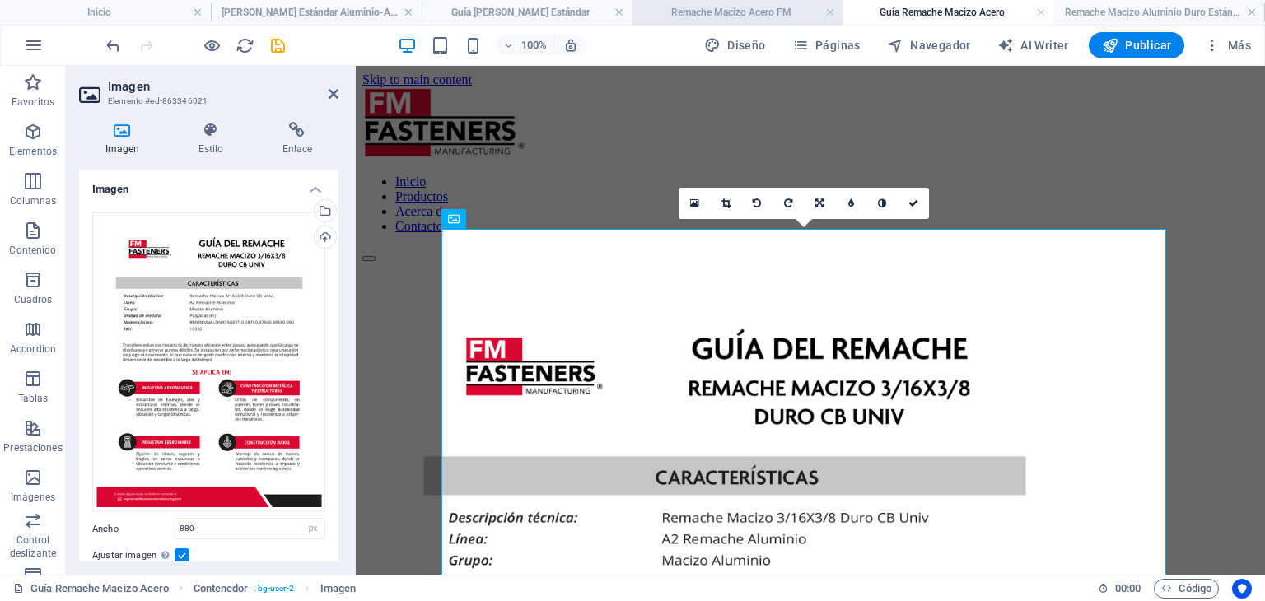
click at [741, 10] on h4 "Remache Macizo Acero FM" at bounding box center [737, 12] width 211 height 18
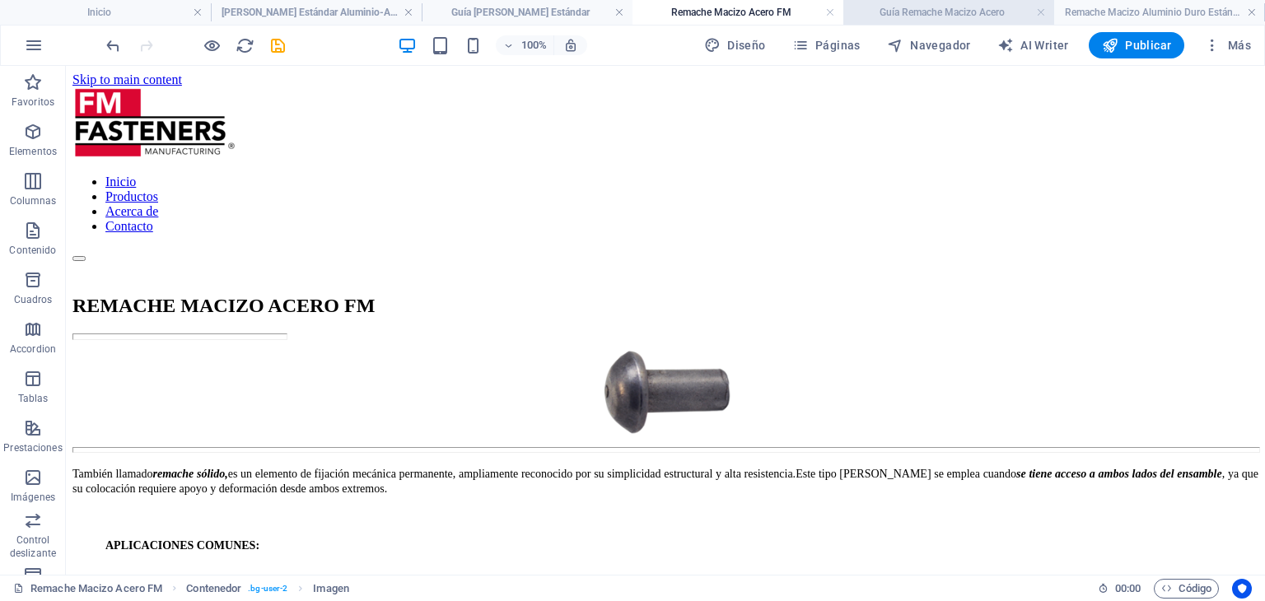
click at [935, 15] on h4 "Guía Remache Macizo Acero" at bounding box center [948, 12] width 211 height 18
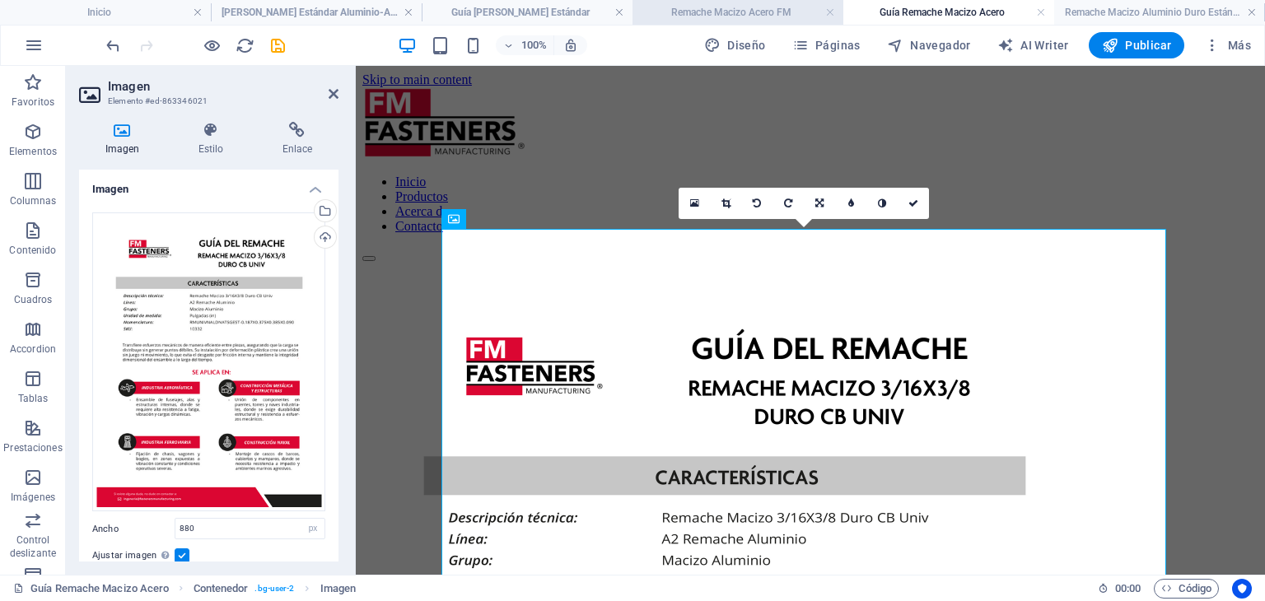
click at [789, 8] on h4 "Remache Macizo Acero FM" at bounding box center [737, 12] width 211 height 18
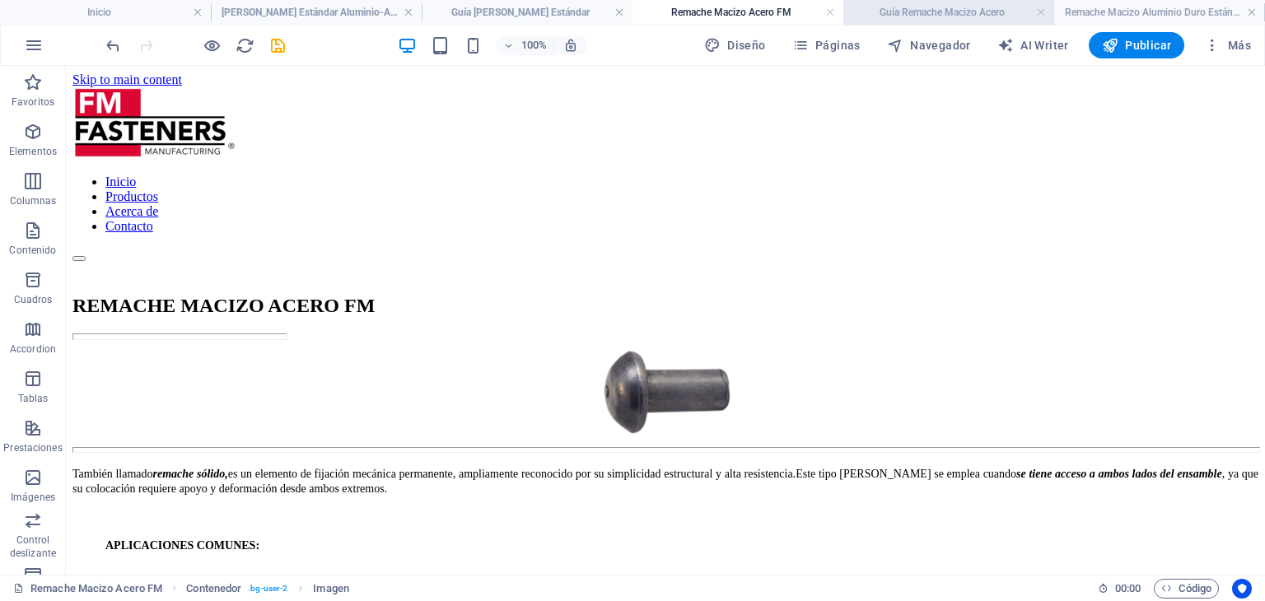
click at [903, 0] on li "Guía Remache Macizo Acero" at bounding box center [948, 12] width 211 height 25
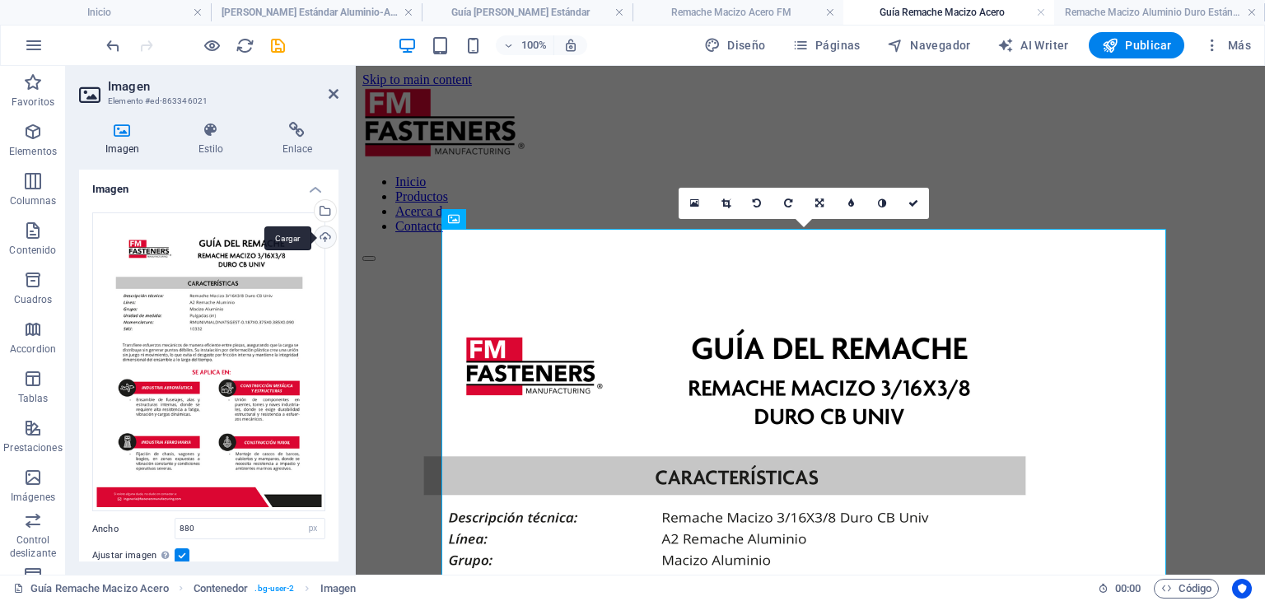
click at [324, 239] on div "Cargar" at bounding box center [323, 238] width 25 height 25
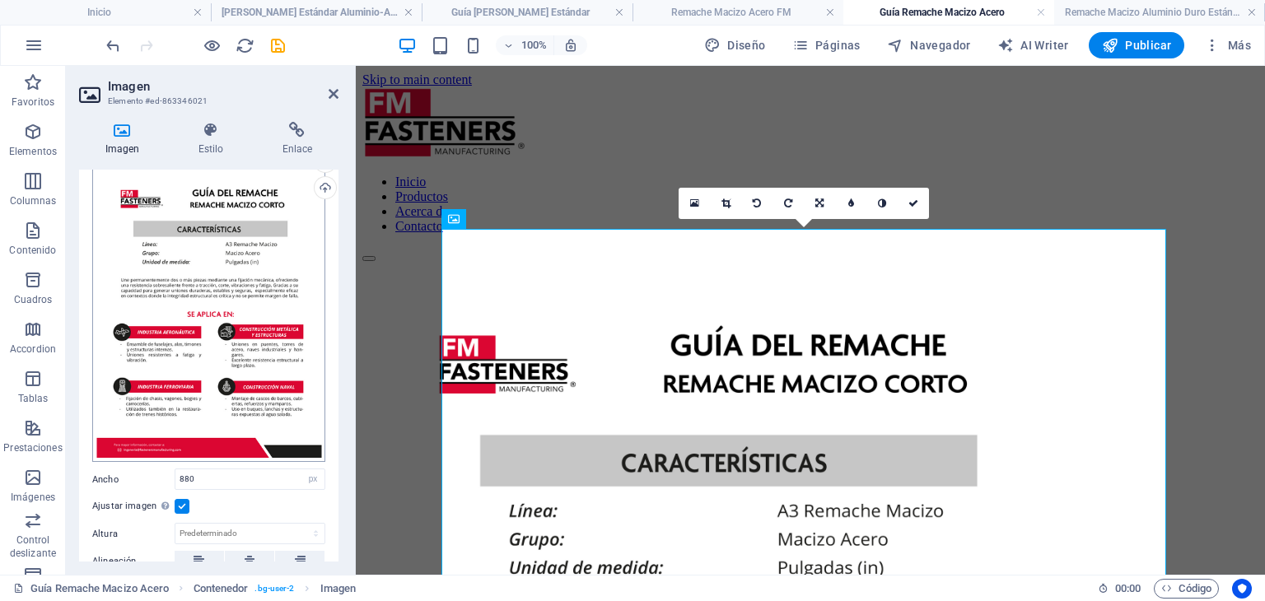
scroll to position [82, 0]
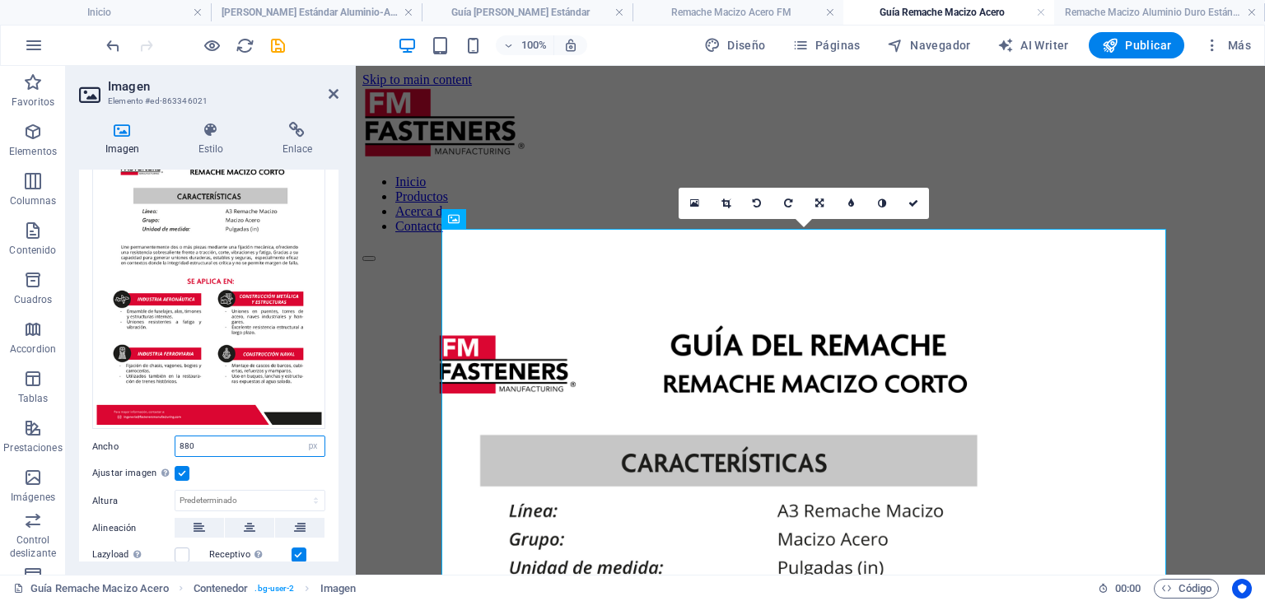
click at [237, 436] on input "880" at bounding box center [249, 446] width 149 height 20
type input "700"
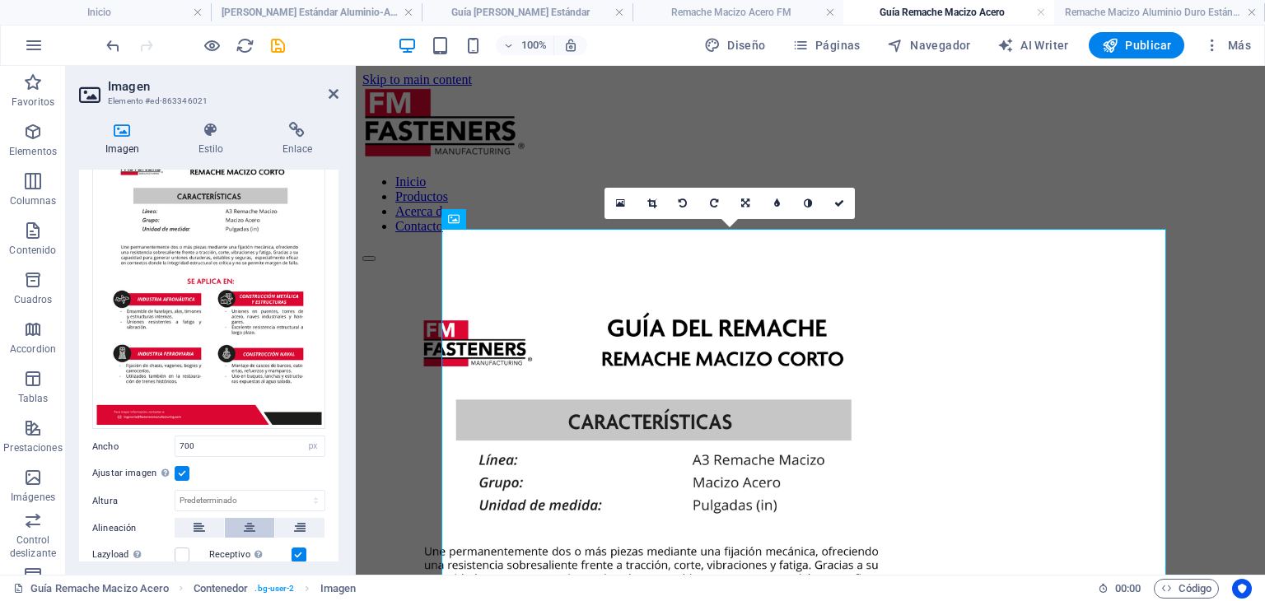
click at [244, 520] on icon at bounding box center [250, 528] width 12 height 20
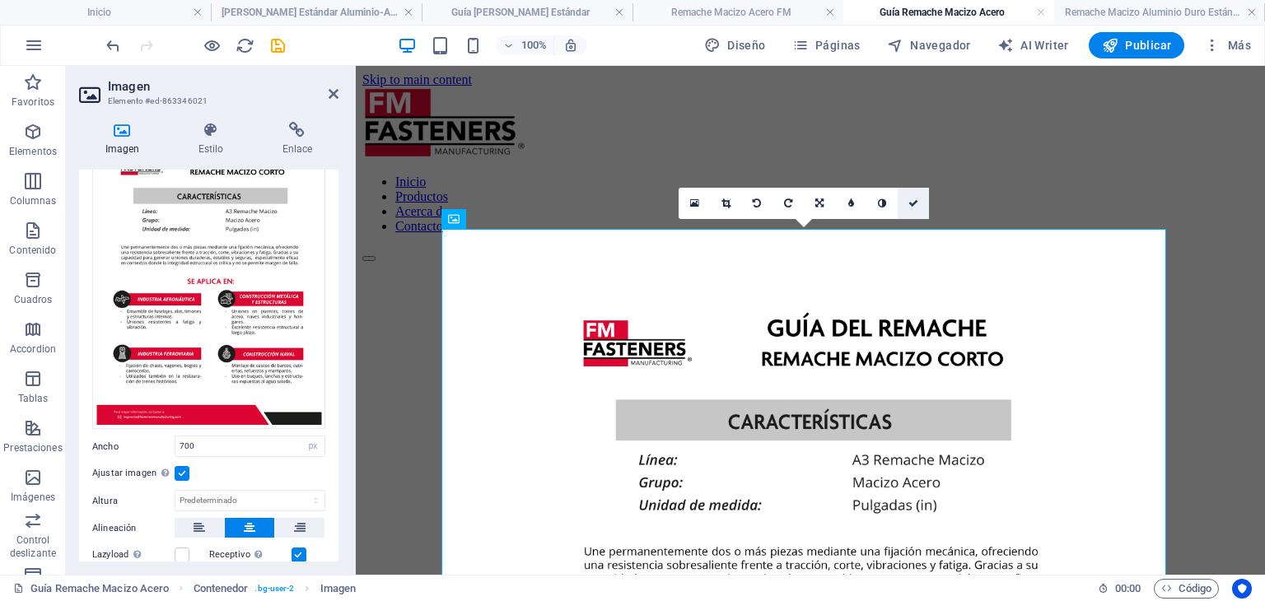
click at [917, 201] on icon at bounding box center [913, 203] width 10 height 10
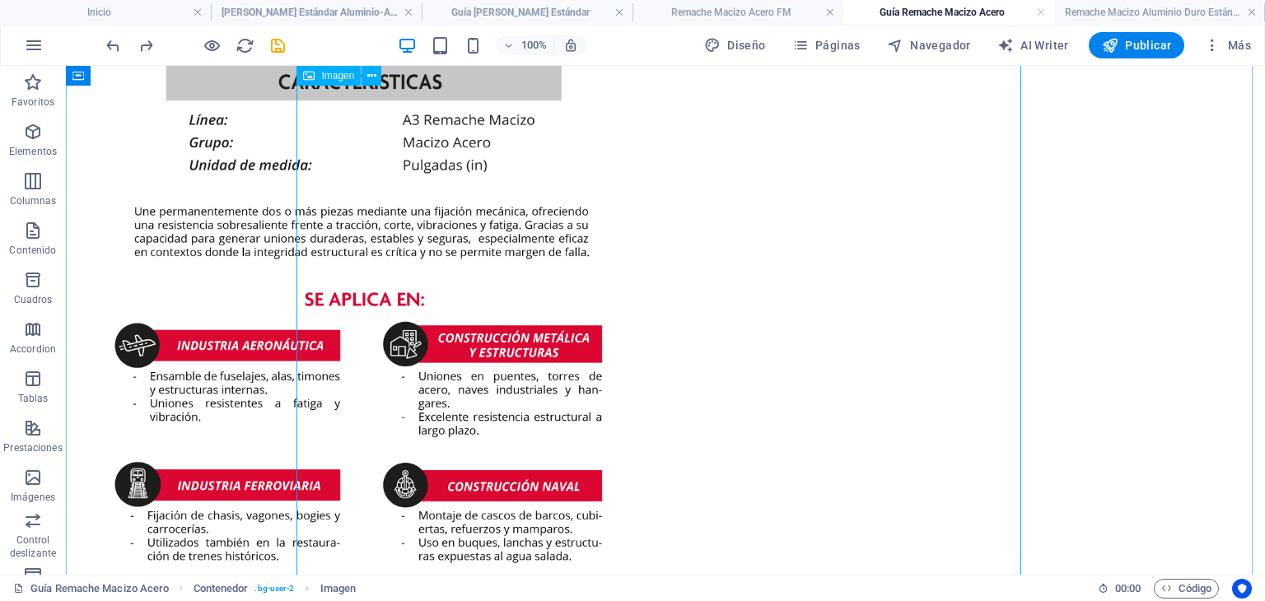
scroll to position [329, 0]
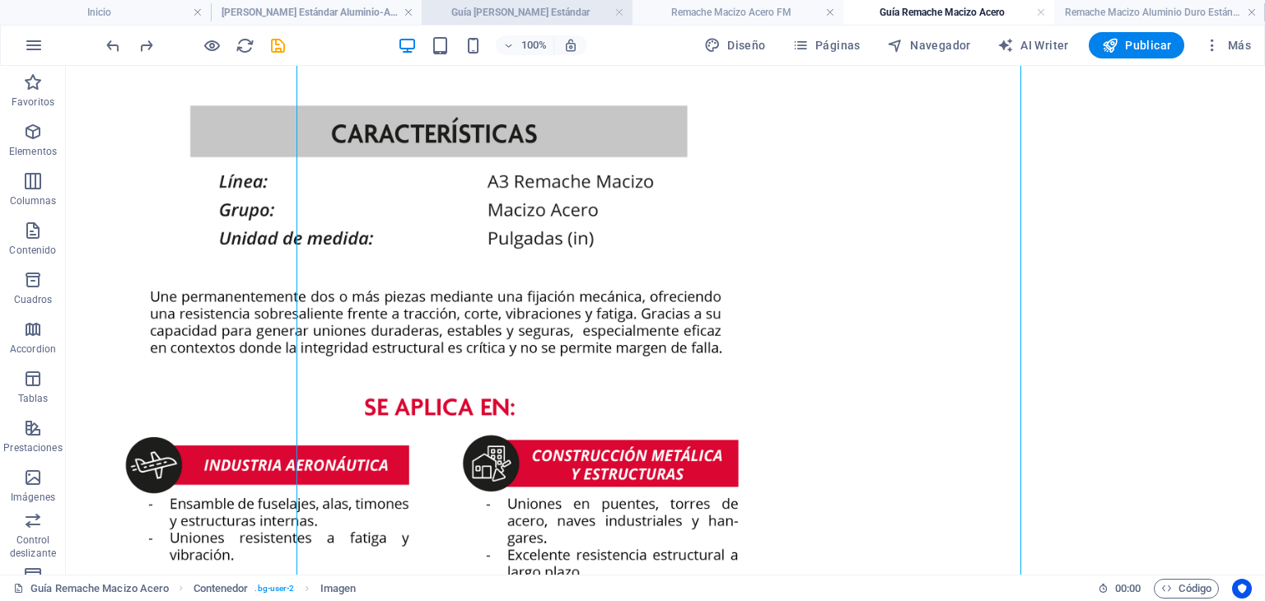
click at [441, 1] on li "Guía [PERSON_NAME] Estándar" at bounding box center [527, 12] width 211 height 25
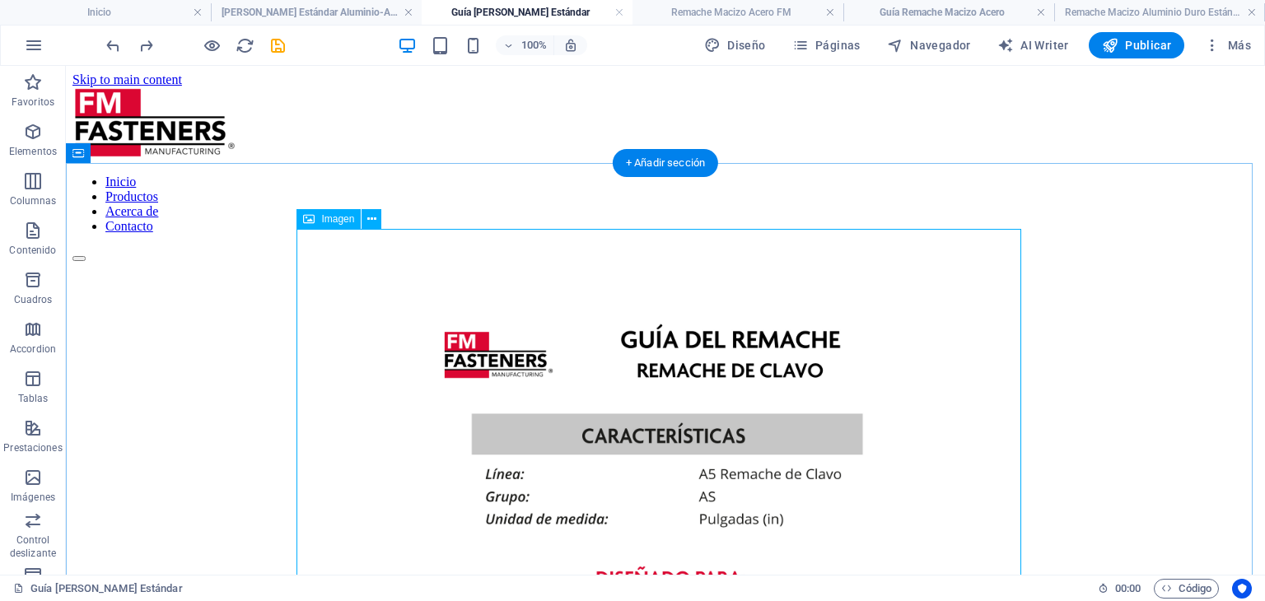
select select "px"
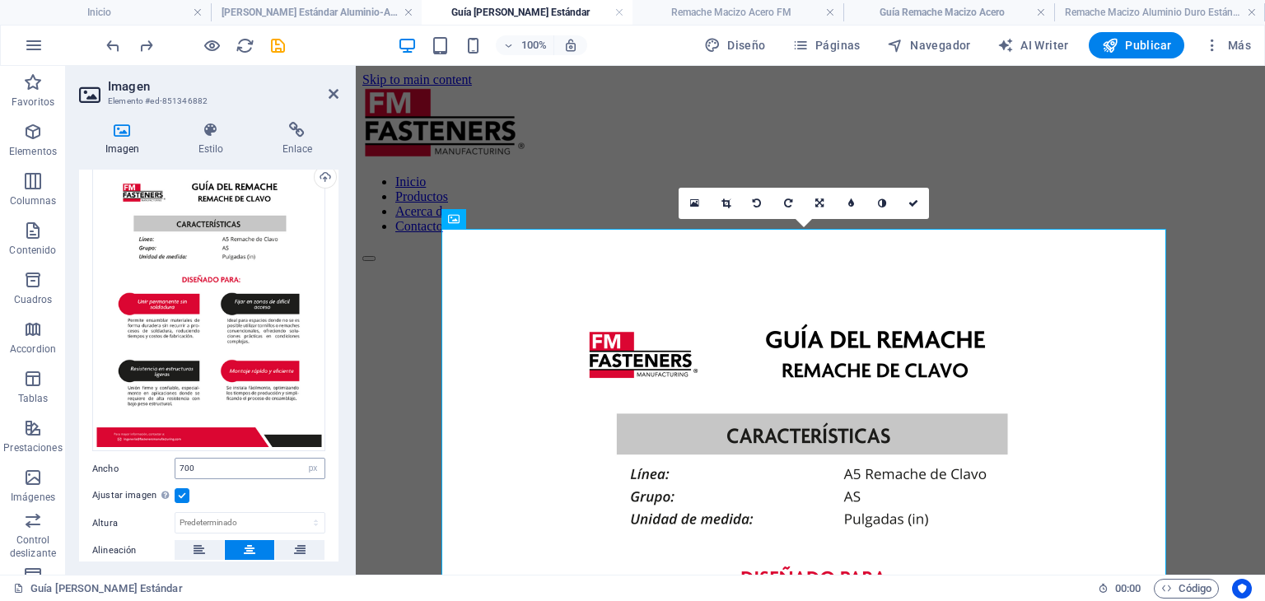
scroll to position [82, 0]
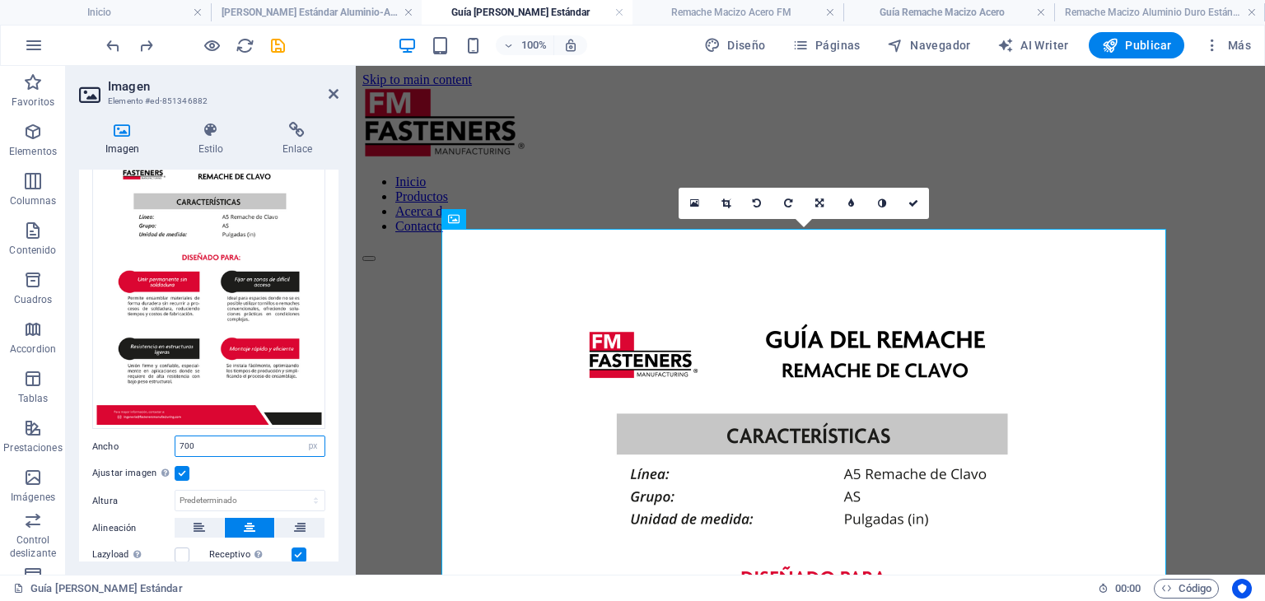
click at [236, 449] on input "700" at bounding box center [249, 446] width 149 height 20
click at [236, 445] on input "700" at bounding box center [249, 446] width 149 height 20
type input "7"
type input "880"
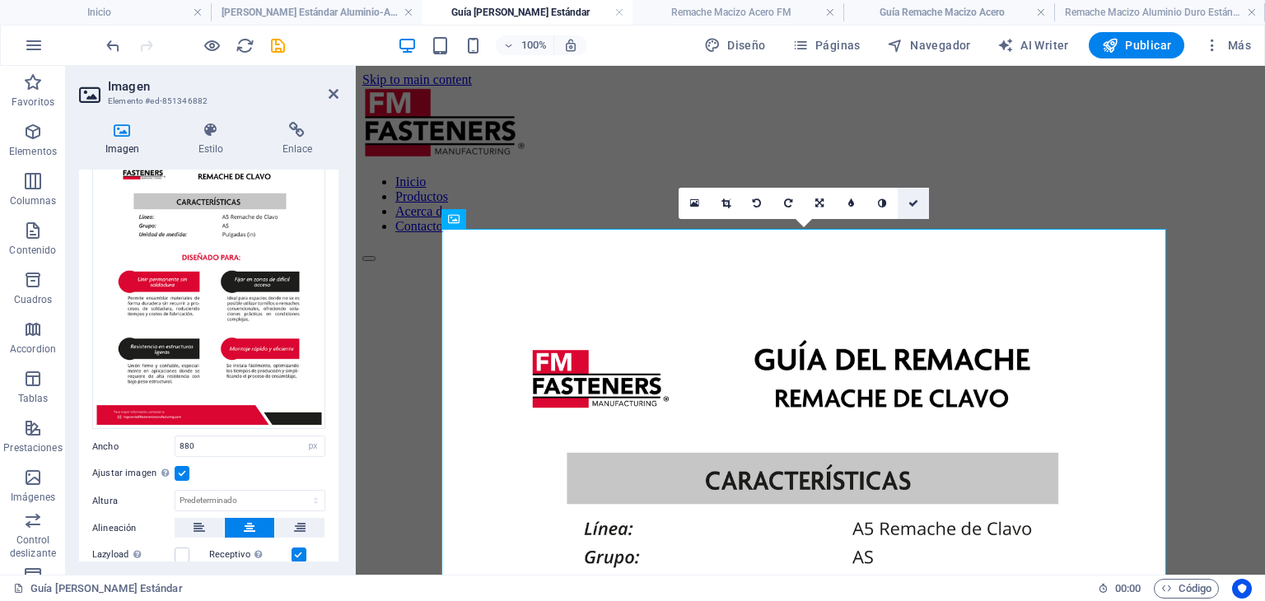
click at [909, 198] on icon at bounding box center [913, 203] width 10 height 10
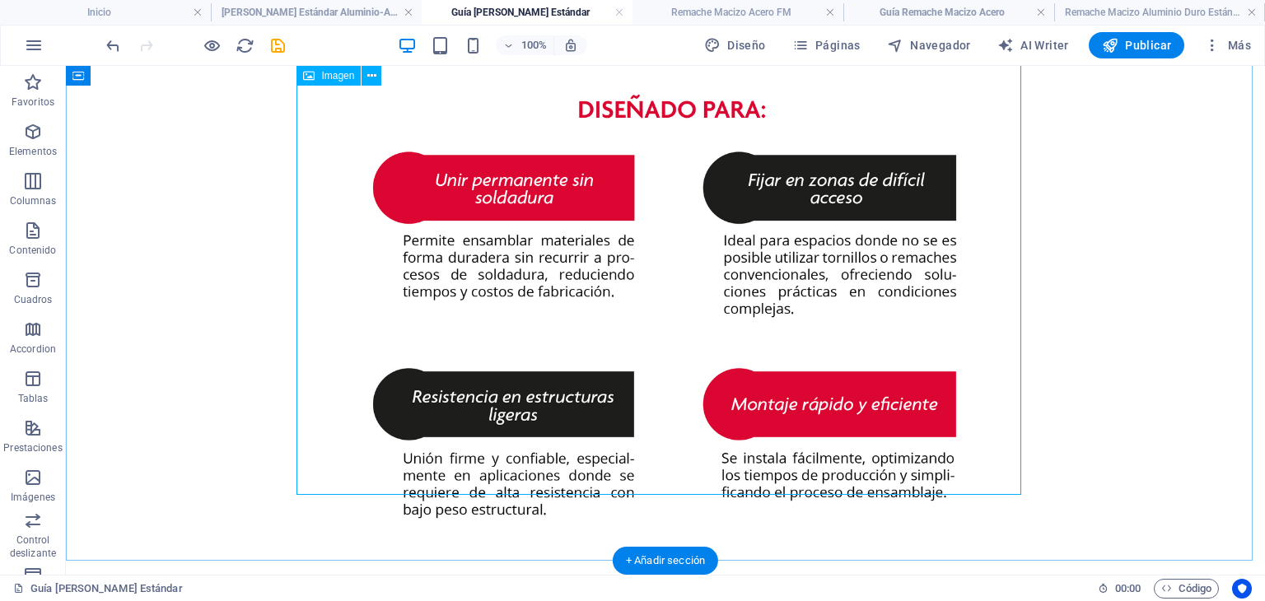
scroll to position [697, 0]
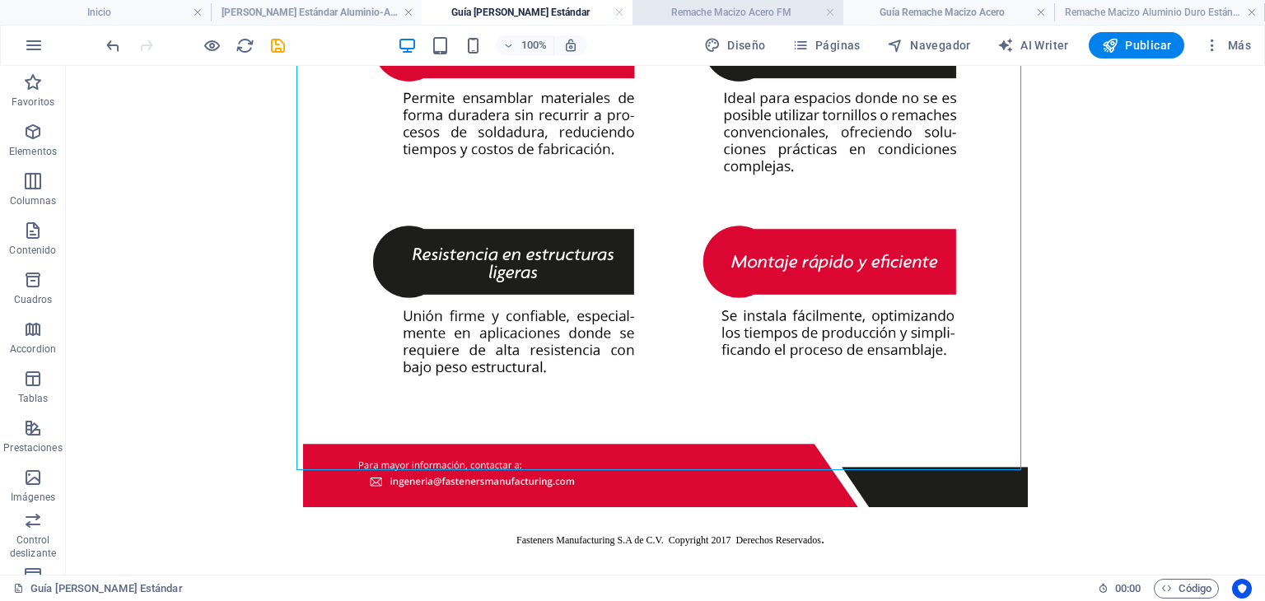
click at [754, 15] on h4 "Remache Macizo Acero FM" at bounding box center [737, 12] width 211 height 18
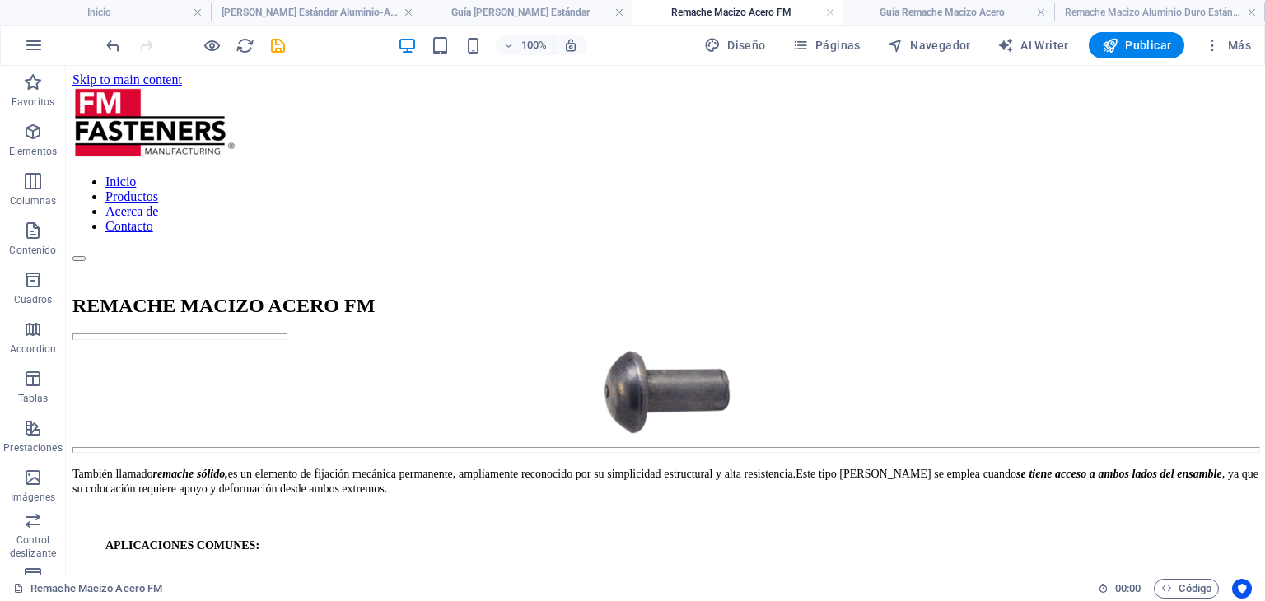
scroll to position [0, 0]
click at [895, 9] on h4 "Guía Remache Macizo Acero" at bounding box center [948, 12] width 211 height 18
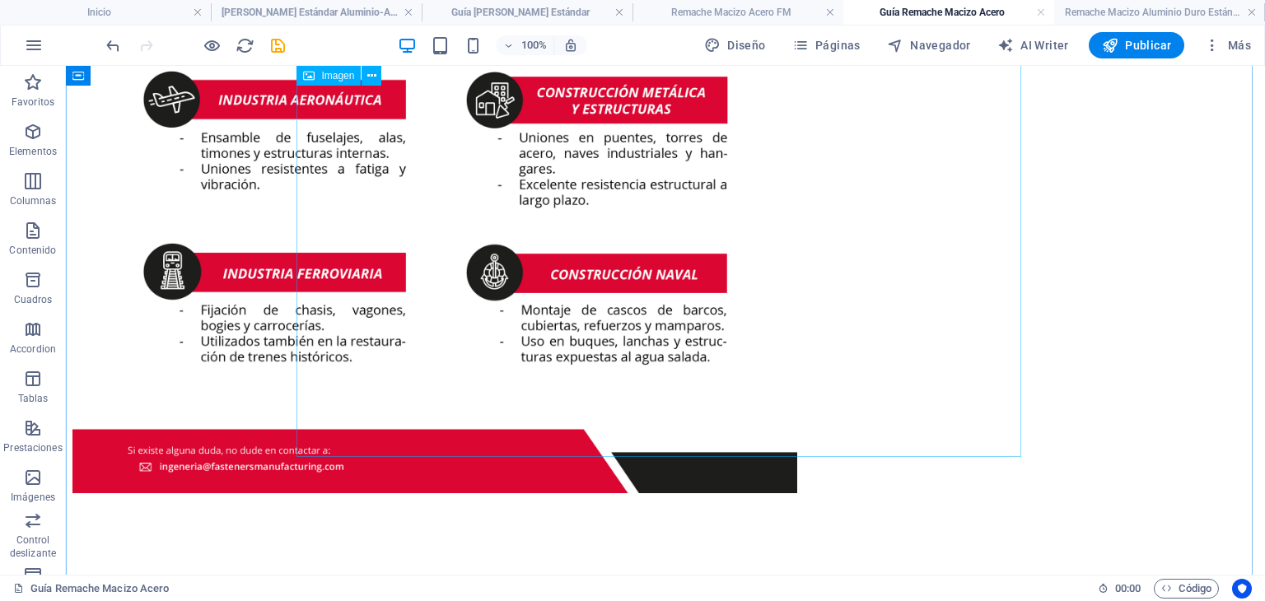
scroll to position [1318, 0]
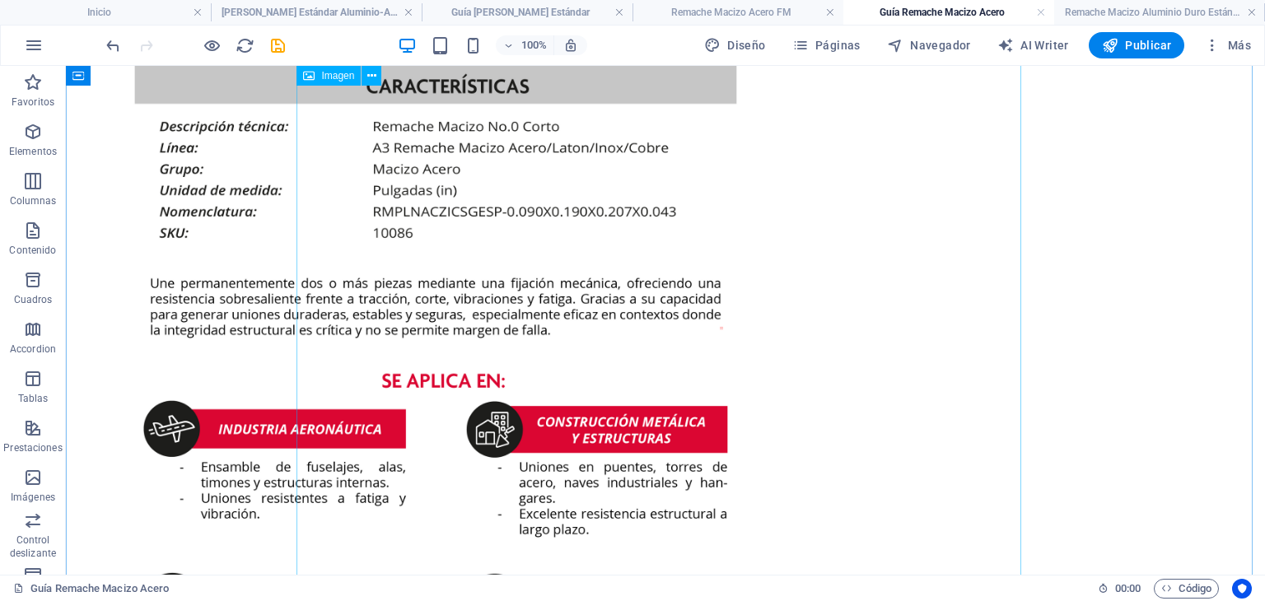
click at [608, 347] on figure at bounding box center [665, 356] width 1186 height 941
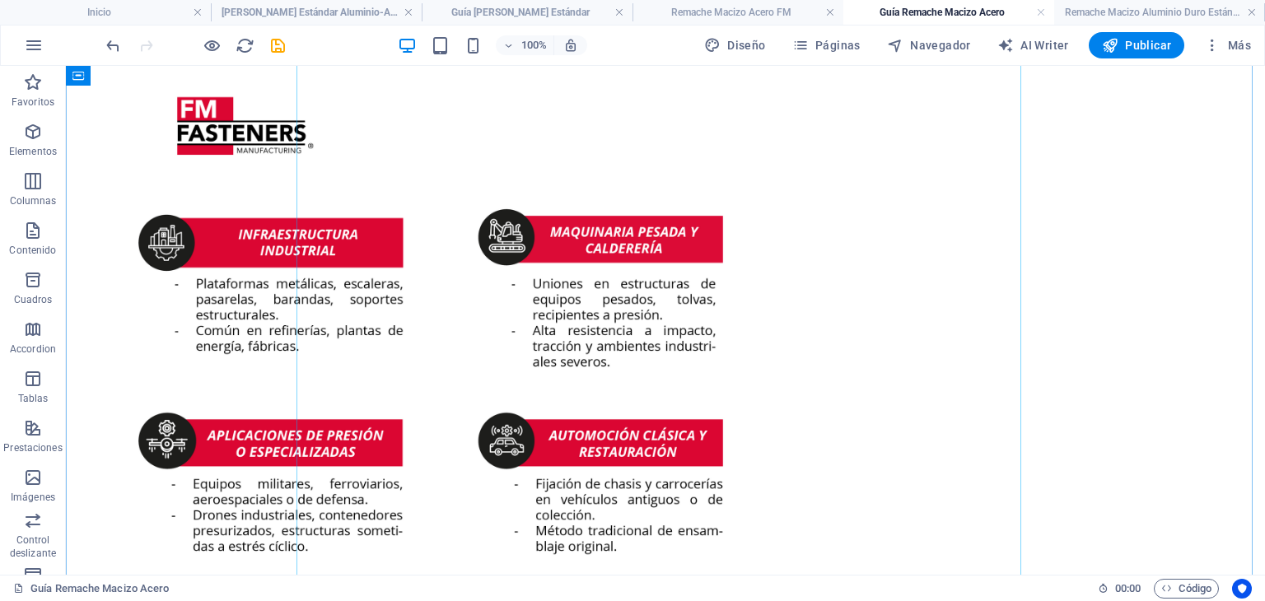
scroll to position [1235, 0]
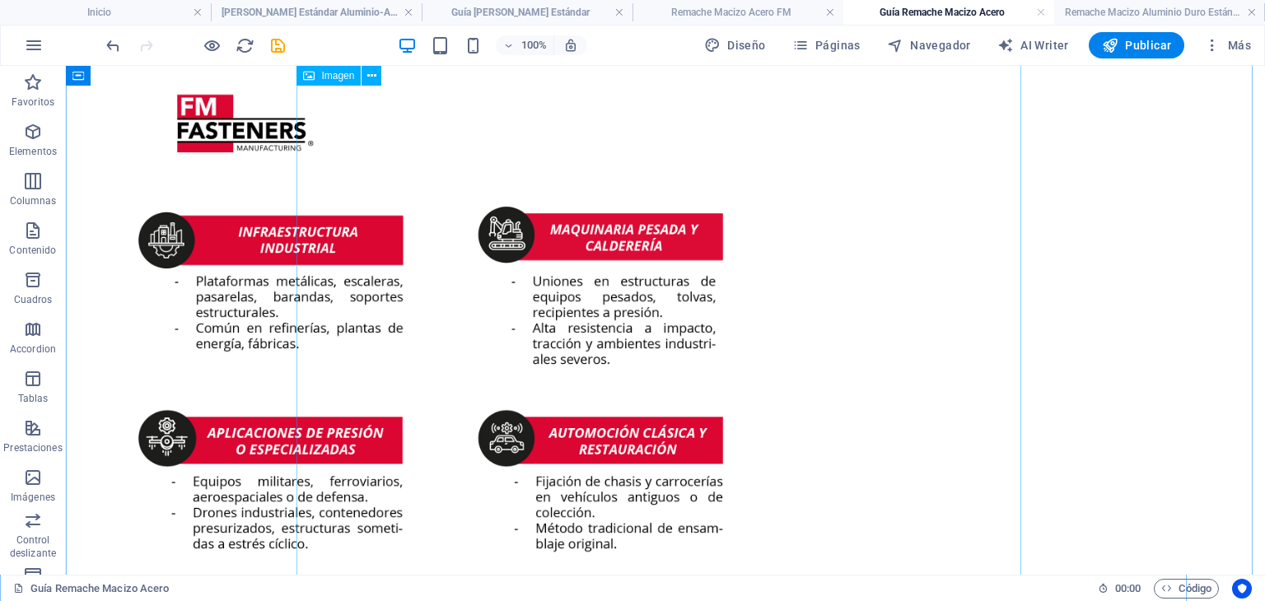
click at [609, 343] on figure at bounding box center [665, 487] width 1186 height 941
select select "px"
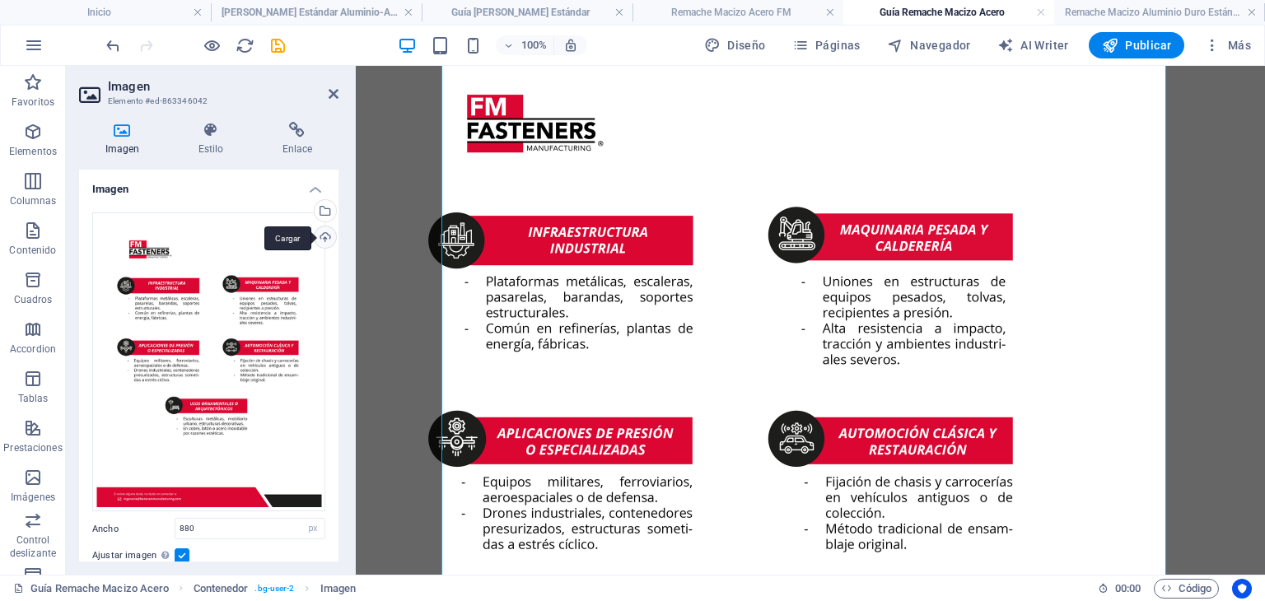
click at [323, 240] on div "Cargar" at bounding box center [323, 238] width 25 height 25
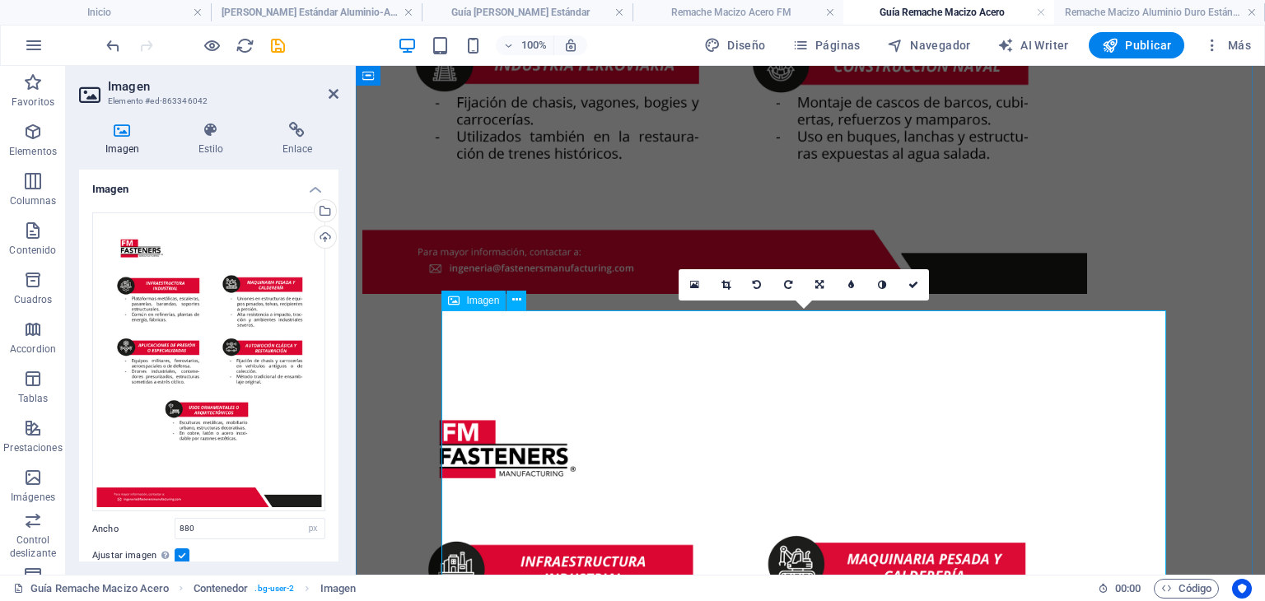
scroll to position [741, 0]
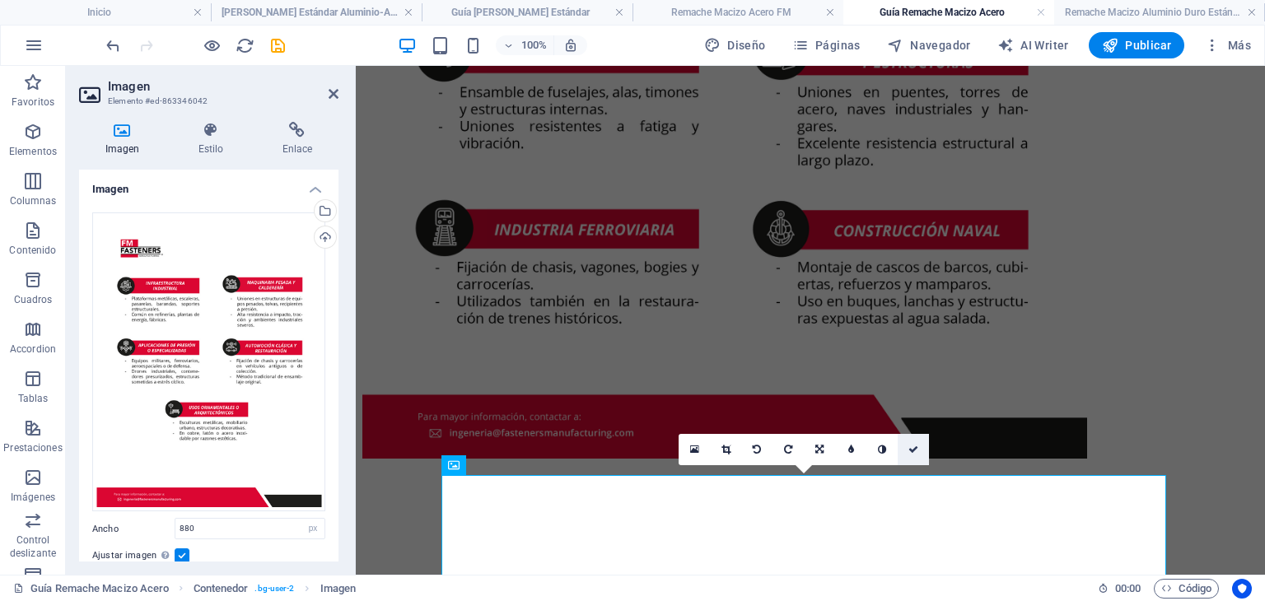
click at [914, 448] on icon at bounding box center [913, 450] width 10 height 10
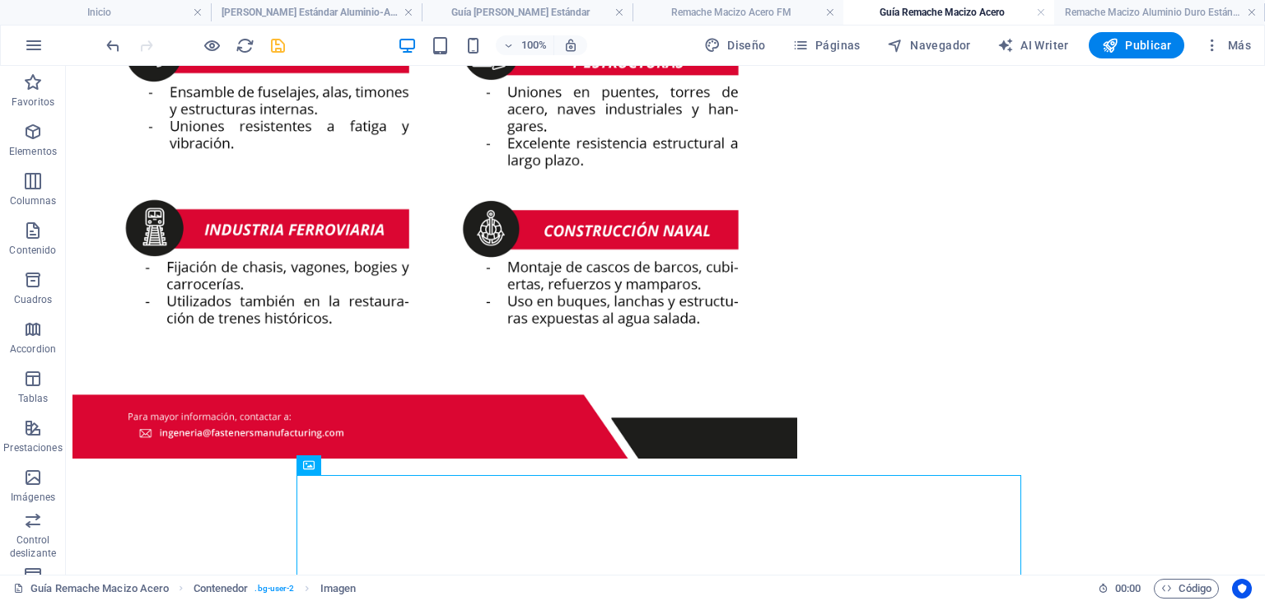
click at [279, 49] on icon "save" at bounding box center [277, 45] width 19 height 19
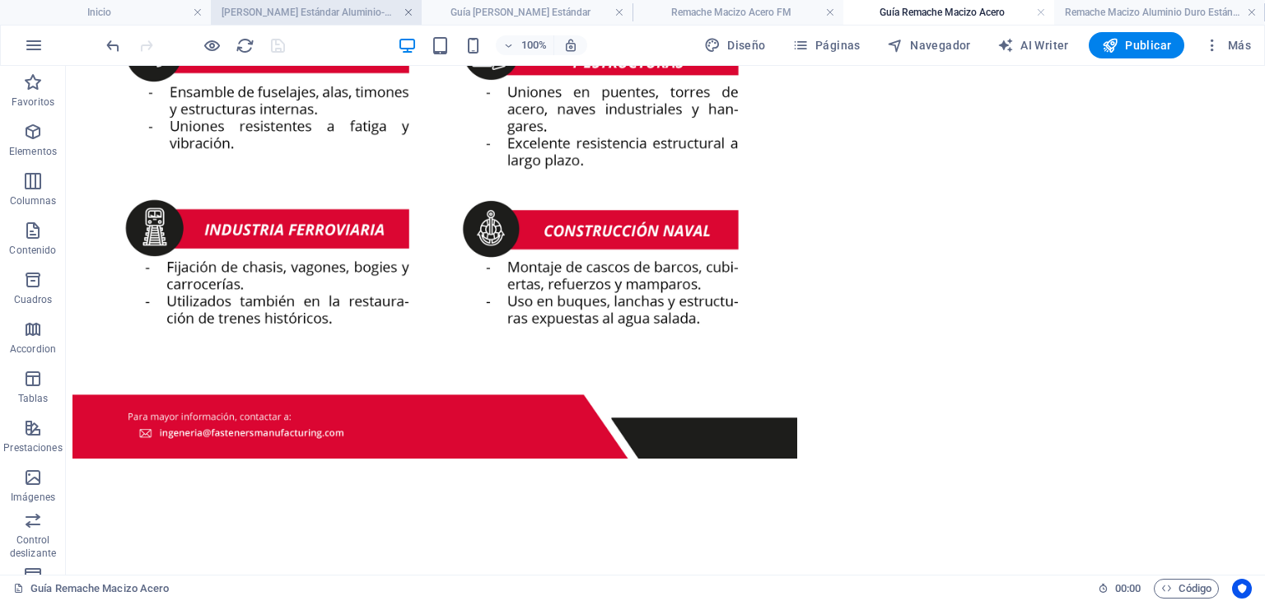
click at [410, 11] on link at bounding box center [408, 13] width 10 height 16
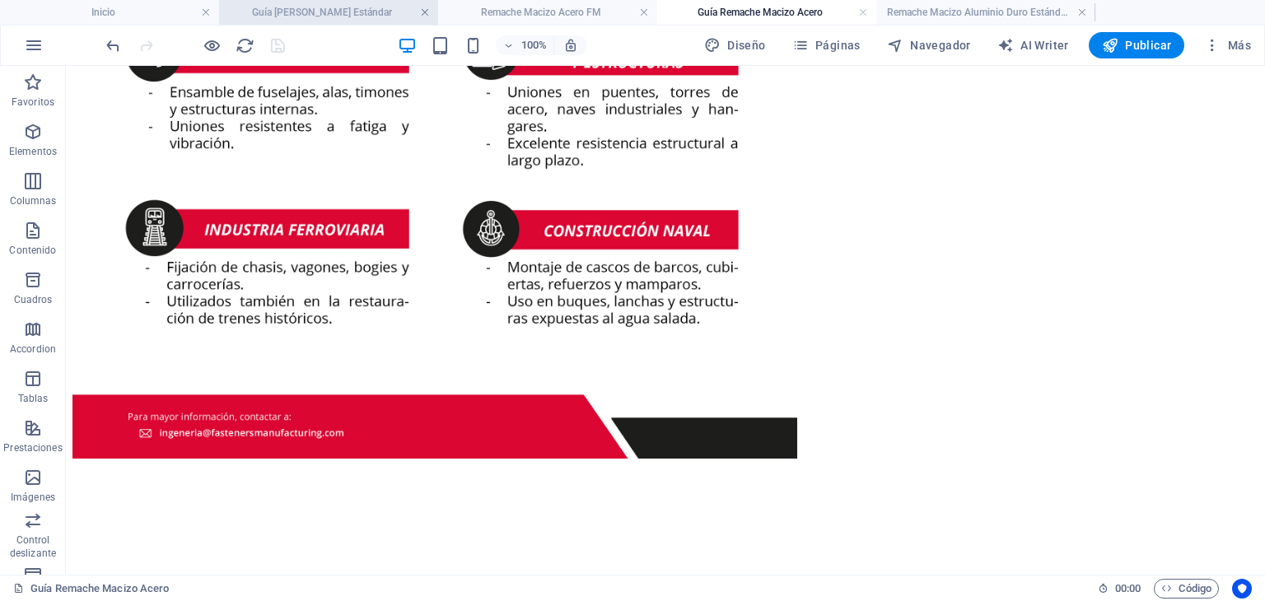
click at [427, 9] on link at bounding box center [425, 13] width 10 height 16
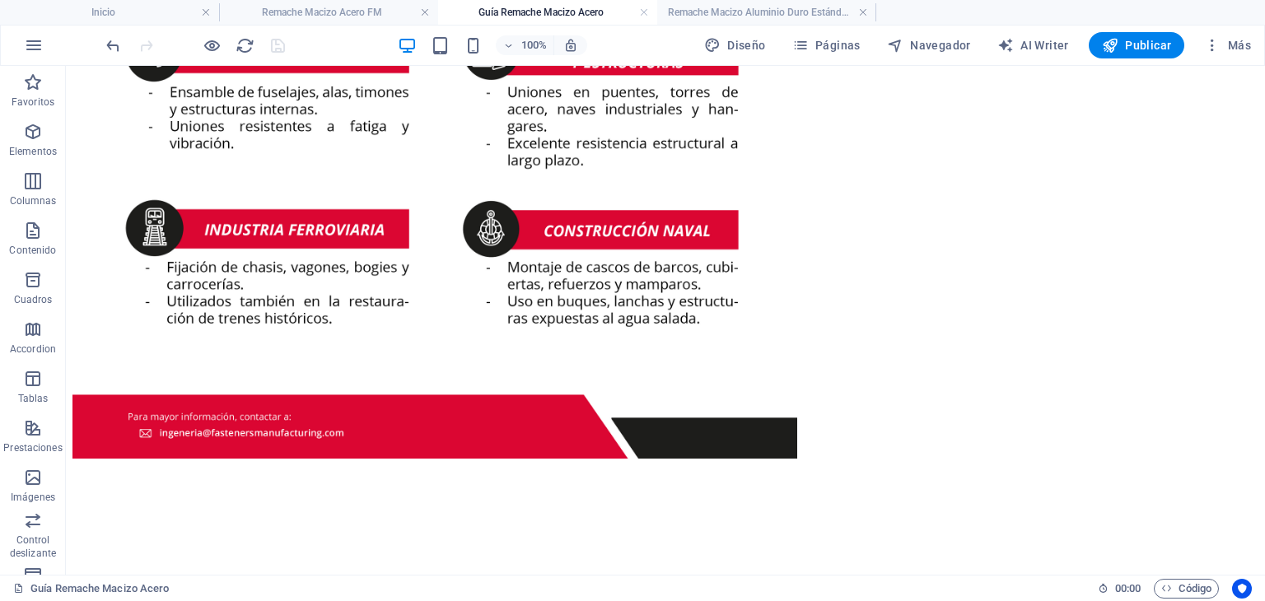
click at [427, 9] on link at bounding box center [425, 13] width 10 height 16
click at [420, 12] on link at bounding box center [425, 13] width 10 height 16
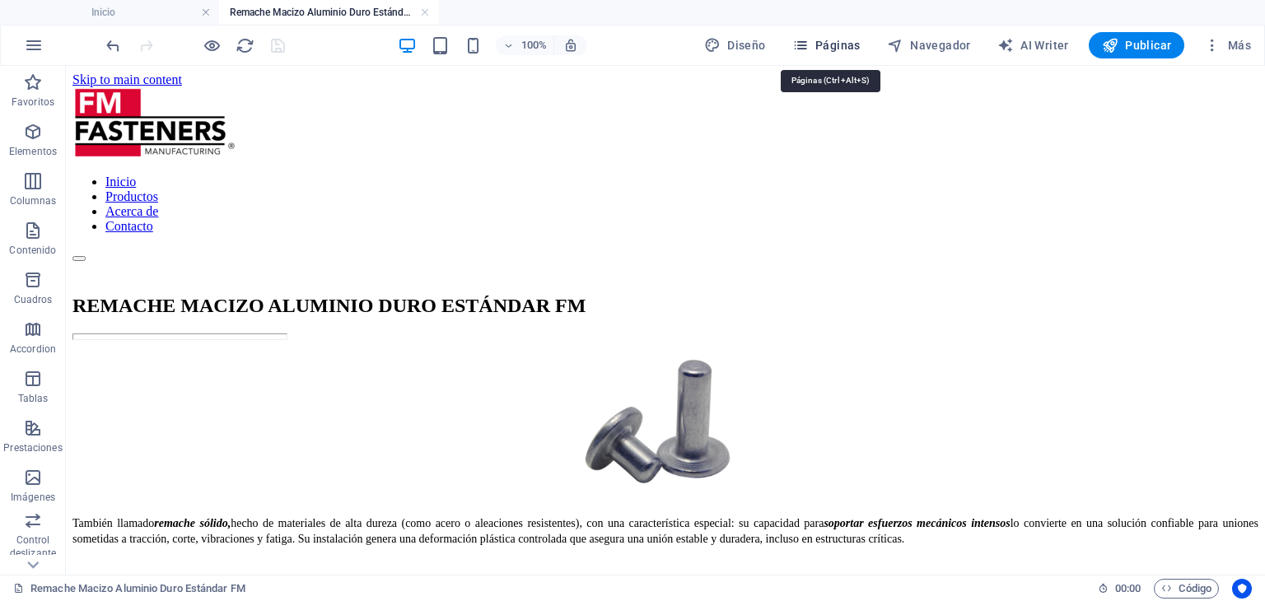
click at [853, 47] on span "Páginas" at bounding box center [826, 45] width 68 height 16
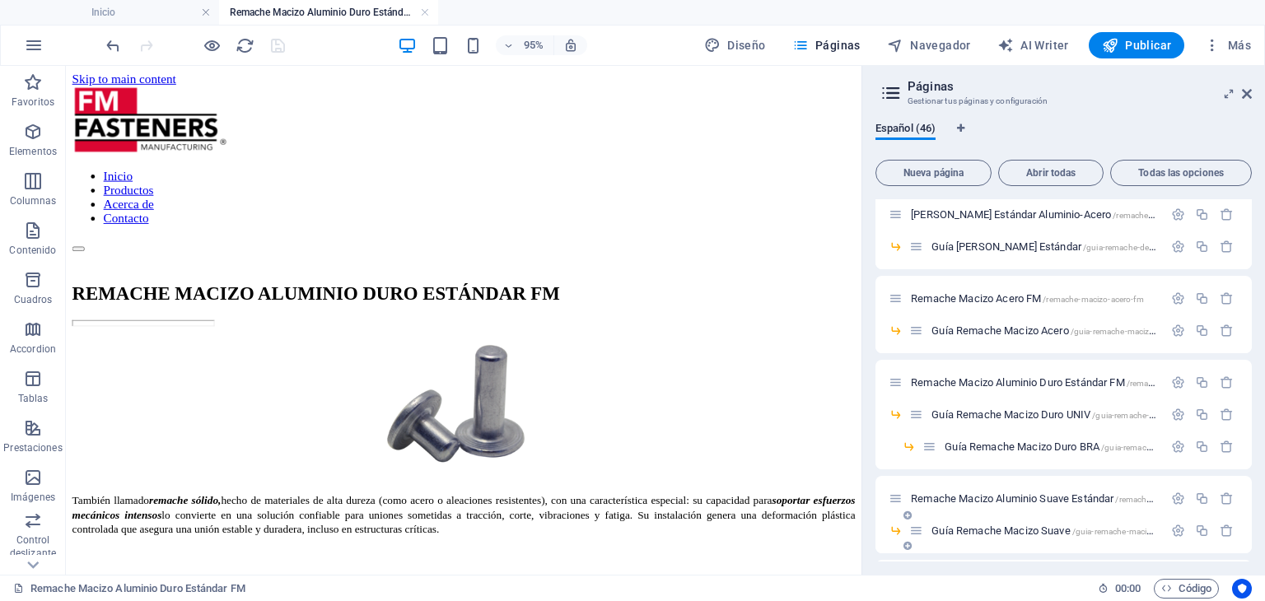
scroll to position [247, 0]
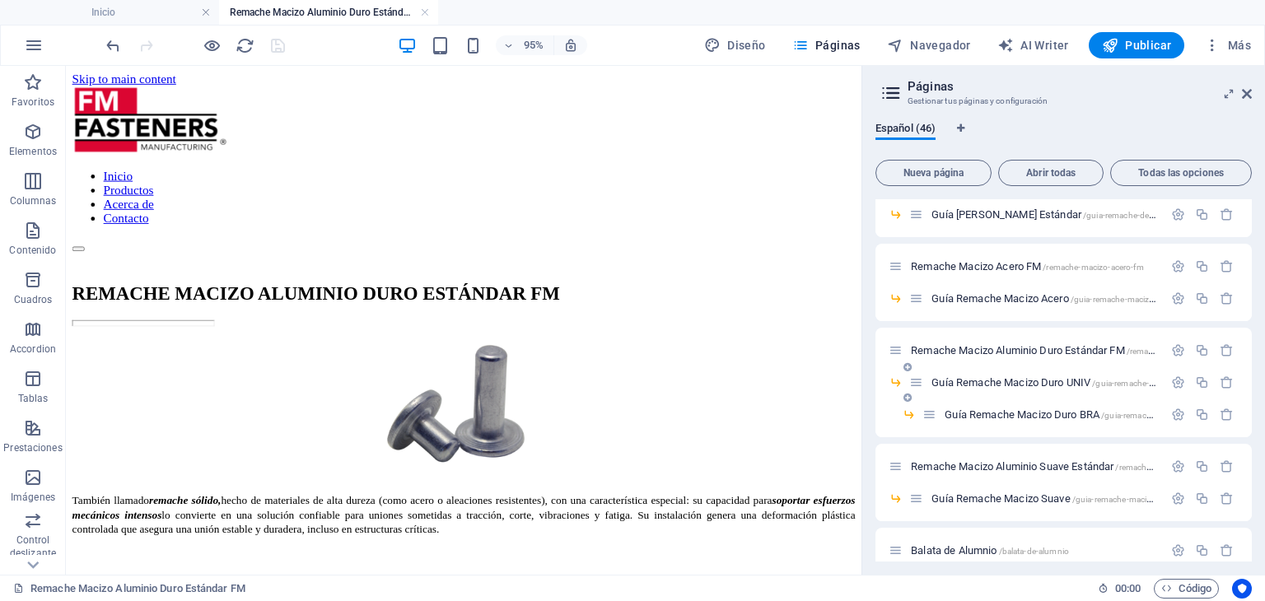
click at [1070, 375] on div "Guía Remache Macizo Duro UNIV /guia-remache-macizo-duro-univ" at bounding box center [1036, 382] width 254 height 19
click at [1069, 386] on span "Guía Remache Macizo Duro UNIV /guia-remache-macizo-duro-univ" at bounding box center [1072, 382] width 283 height 12
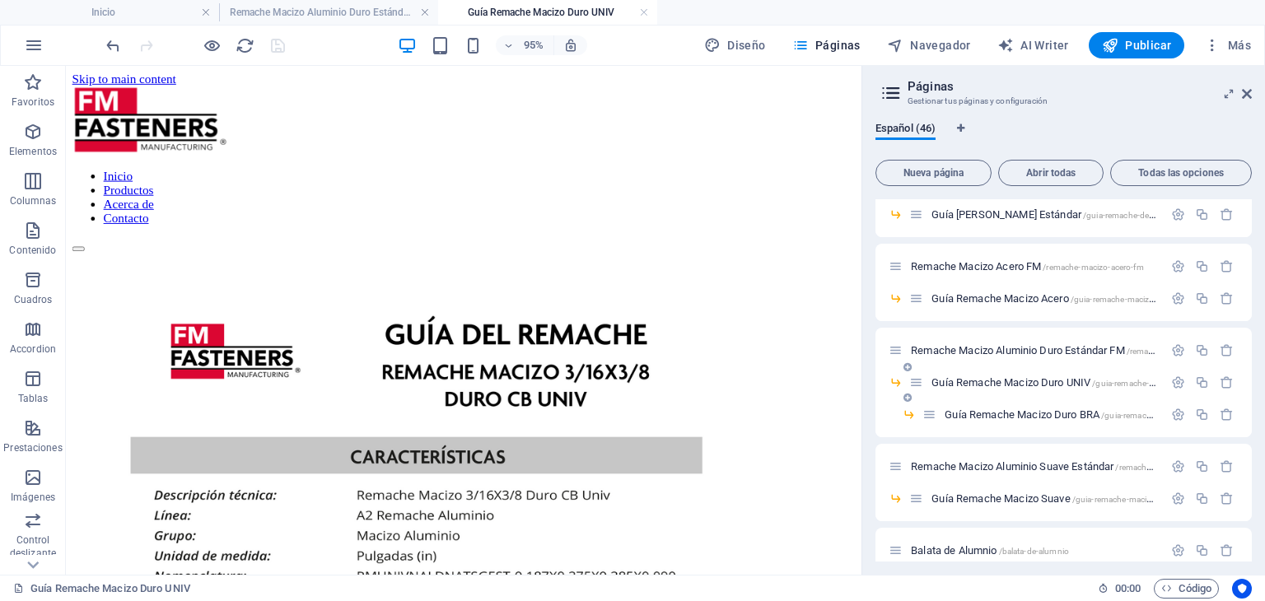
scroll to position [0, 0]
click at [1079, 412] on span "Guía Remache Macizo Duro BRA /guia-remache-macizo-duro-bra" at bounding box center [1082, 414] width 275 height 12
click at [1058, 464] on span "Remache Macizo Aluminio Suave Estándar /remache-macizo-aluminio-suave-estandar" at bounding box center [1093, 466] width 364 height 12
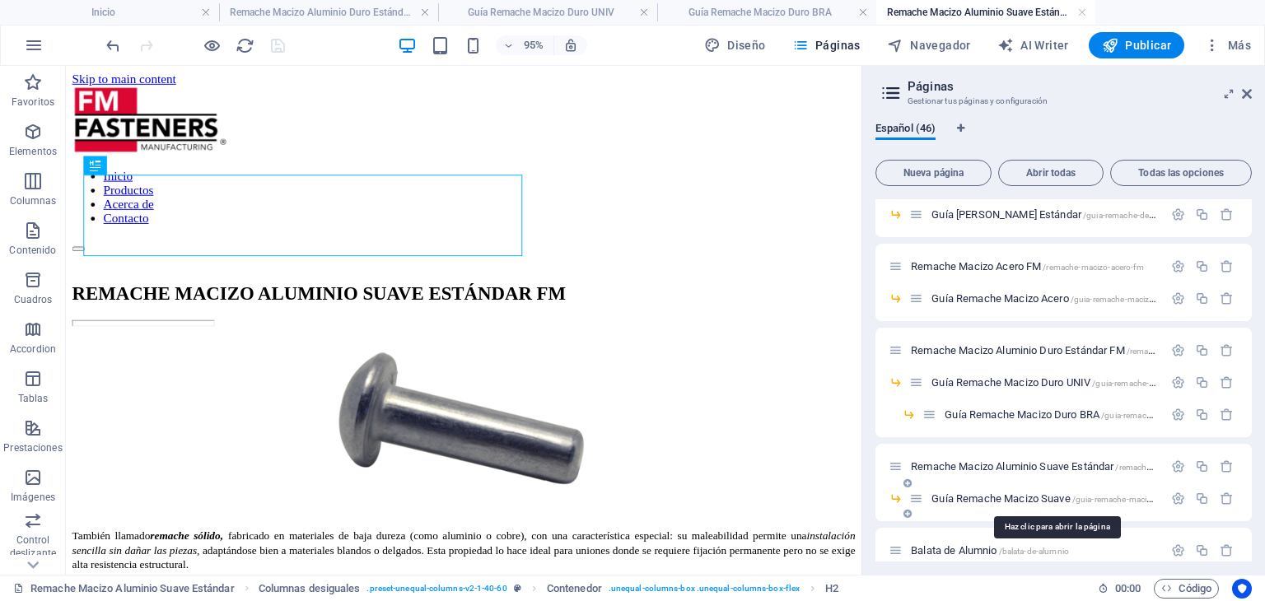
click at [1004, 495] on span "Guía Remache Macizo Suave /guia-remache-macizo-suave" at bounding box center [1055, 498] width 249 height 12
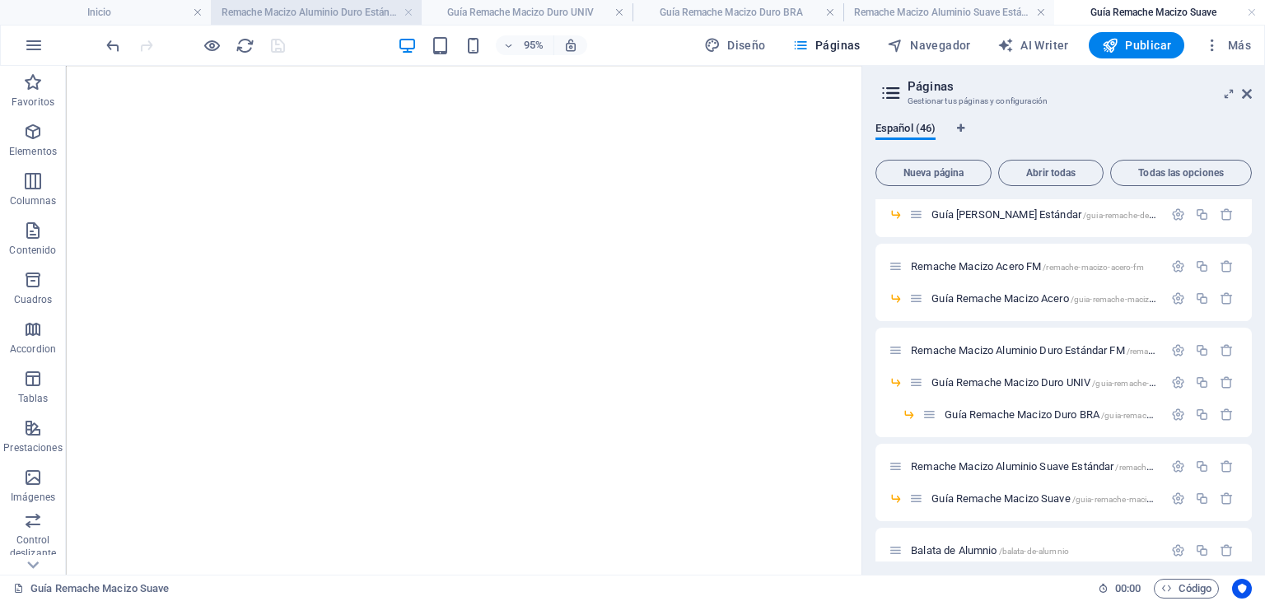
click at [310, 8] on h4 "Remache Macizo Aluminio Duro Estándar FM" at bounding box center [316, 12] width 211 height 18
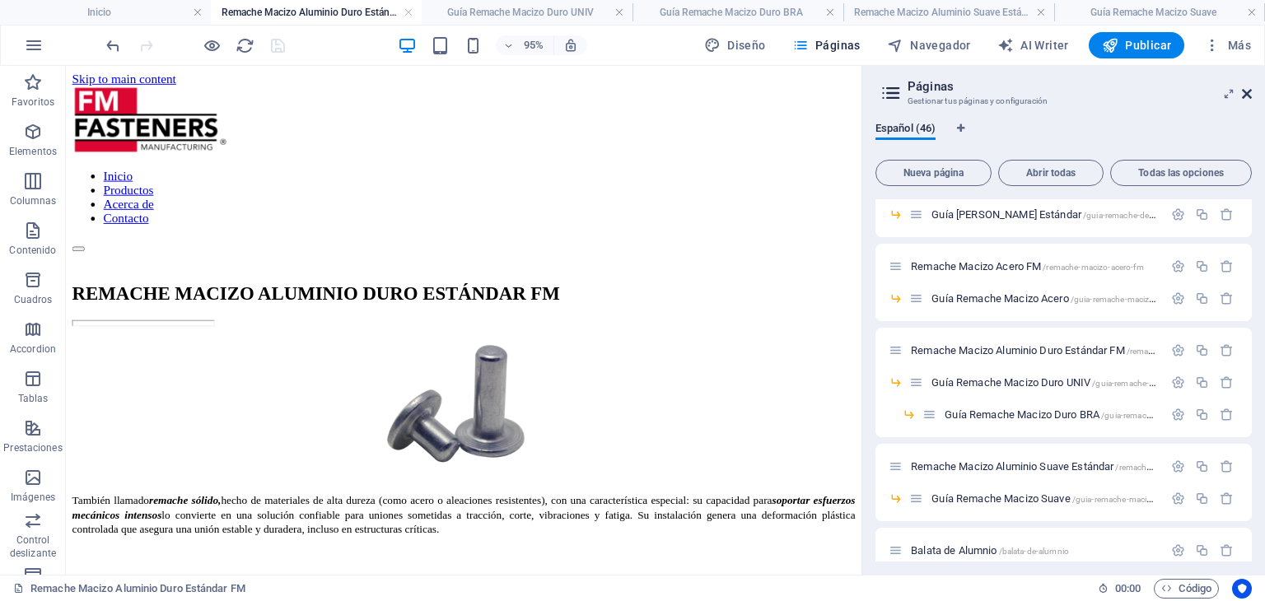
click at [1245, 96] on icon at bounding box center [1247, 93] width 10 height 13
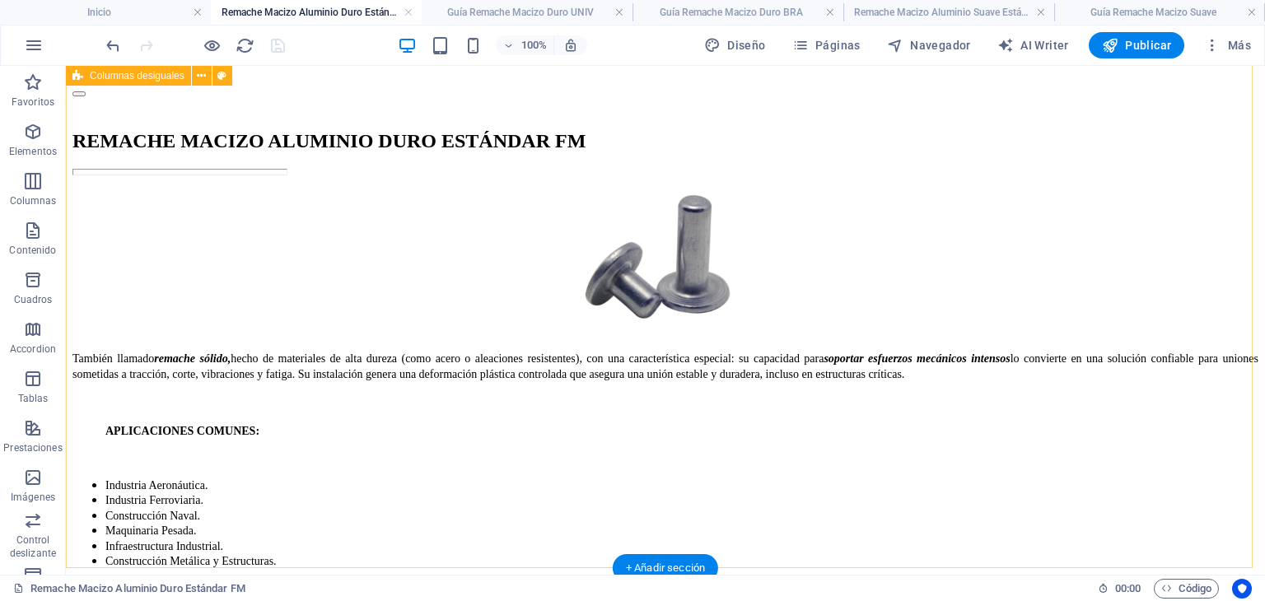
scroll to position [82, 0]
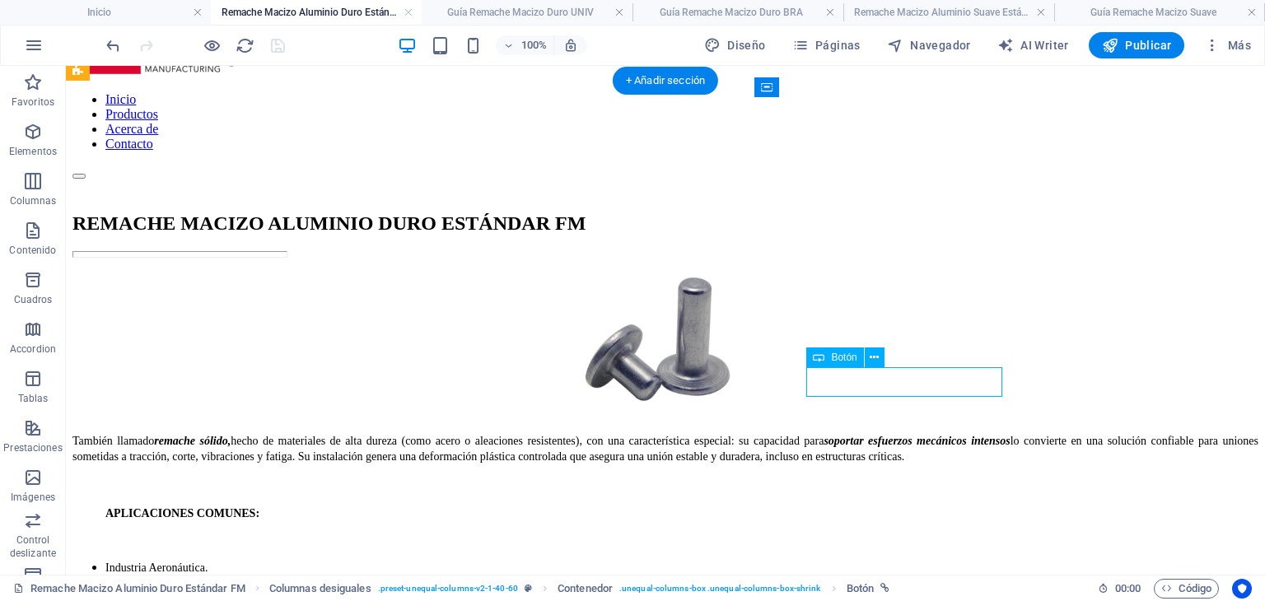
select select "10"
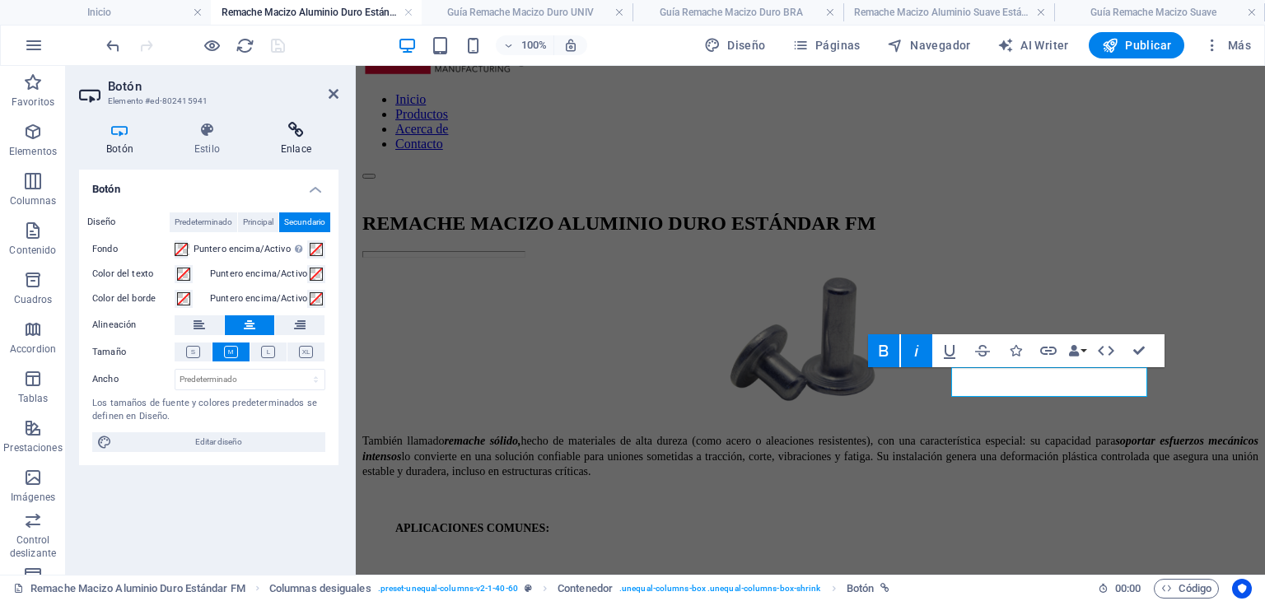
click at [301, 129] on icon at bounding box center [296, 130] width 85 height 16
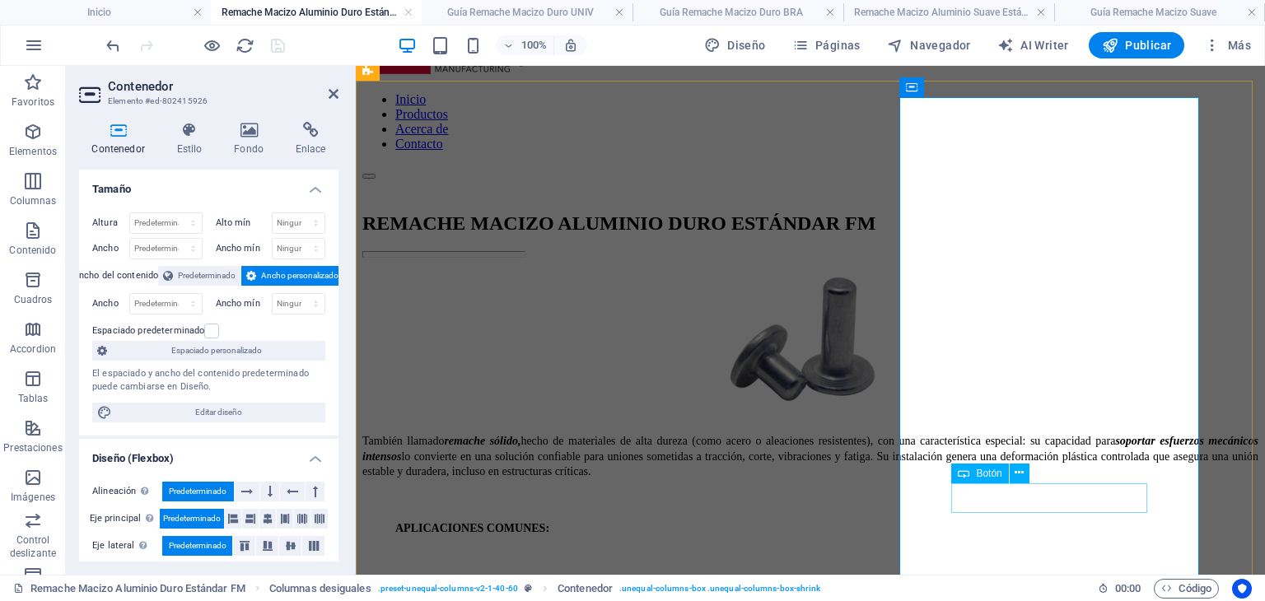
select select "9"
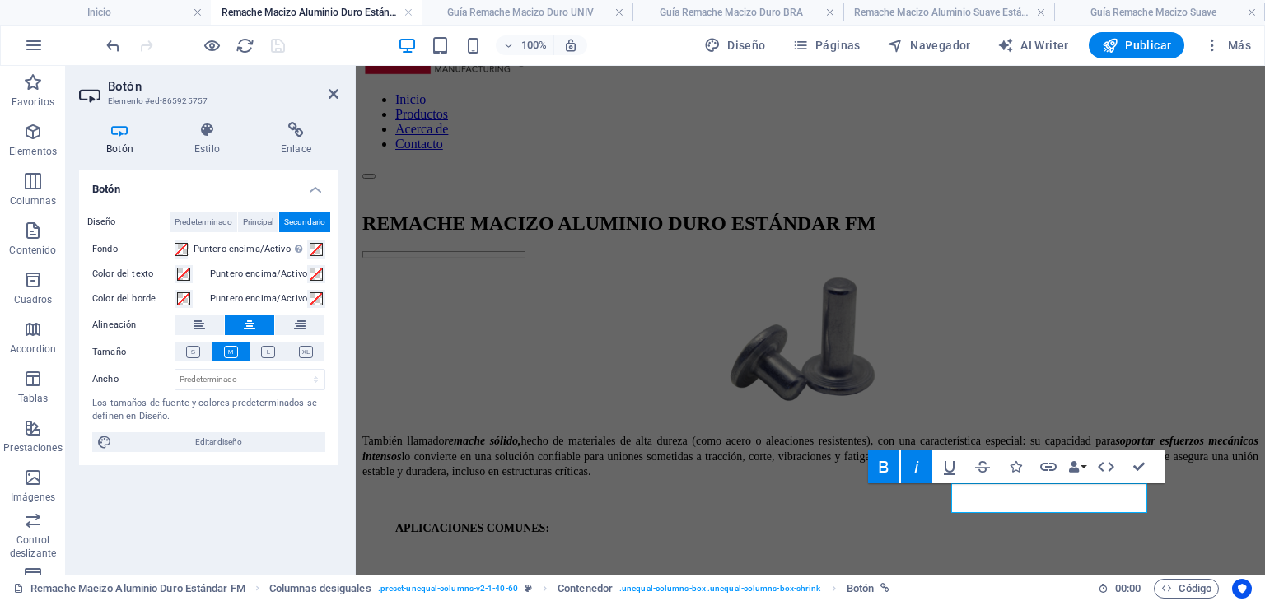
click at [287, 114] on div "Botón Estilo Enlace Botón Diseño Predeterminado Principal Secundario Fondo Punt…" at bounding box center [209, 342] width 286 height 466
click at [290, 133] on icon at bounding box center [296, 130] width 85 height 16
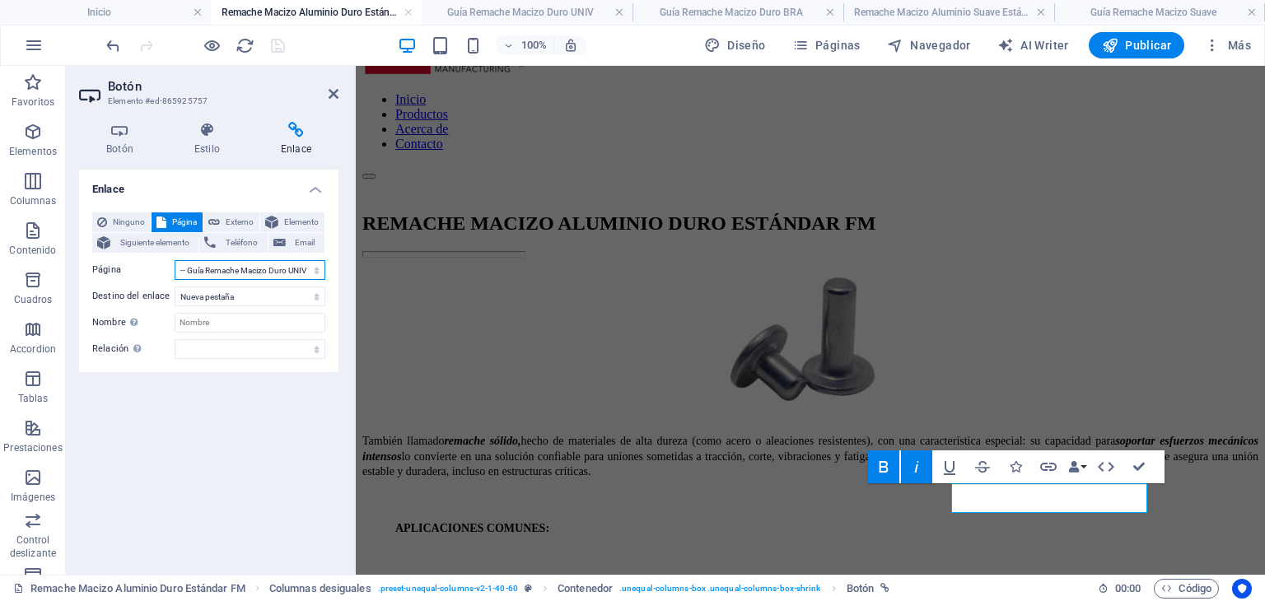
click at [288, 271] on select "Inicio Productos Acerca de Contacto [PERSON_NAME] Estándar Aluminio-Acero -- Gu…" at bounding box center [250, 270] width 151 height 20
select select "10"
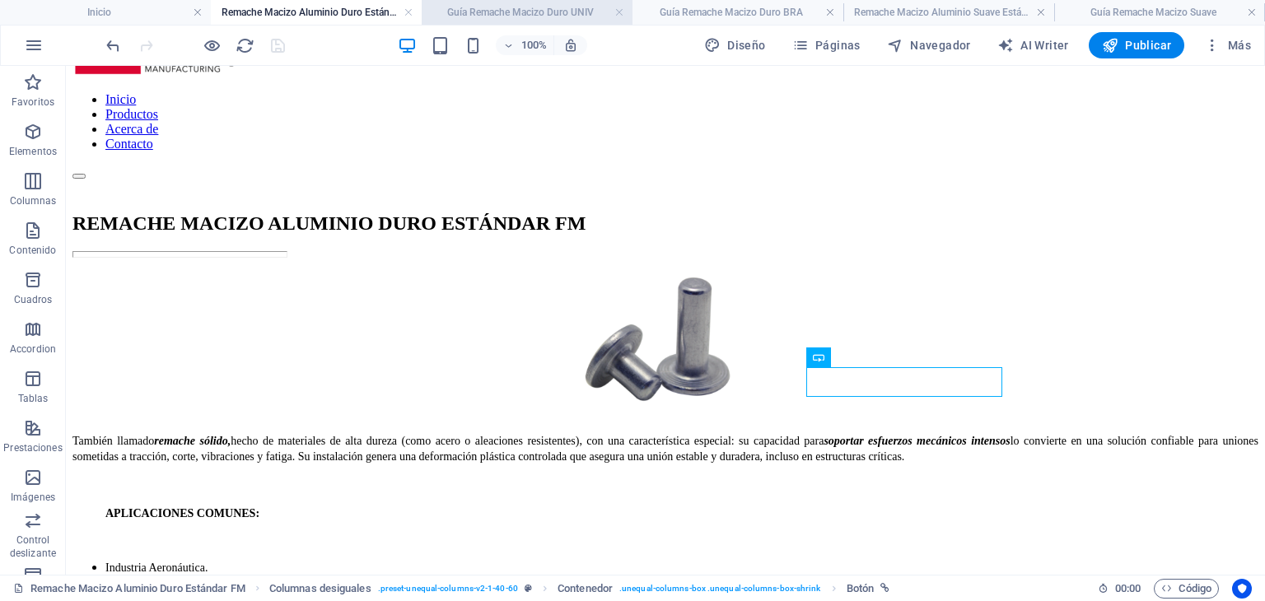
click at [539, 11] on h4 "Guía Remache Macizo Duro UNIV" at bounding box center [527, 12] width 211 height 18
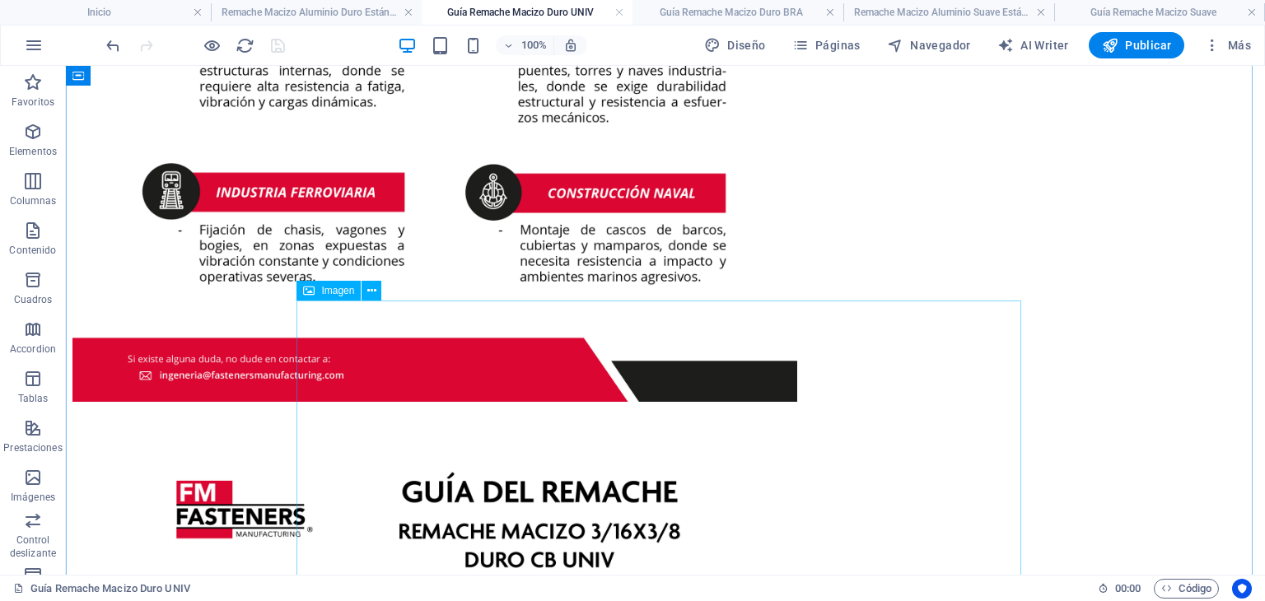
scroll to position [906, 0]
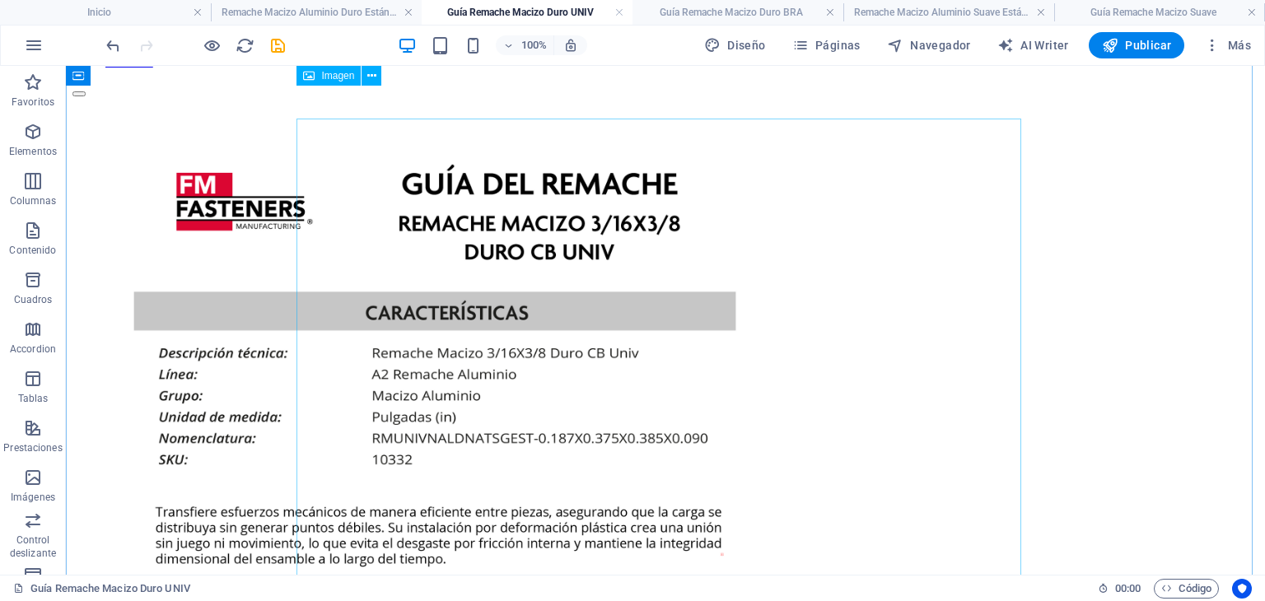
scroll to position [0, 0]
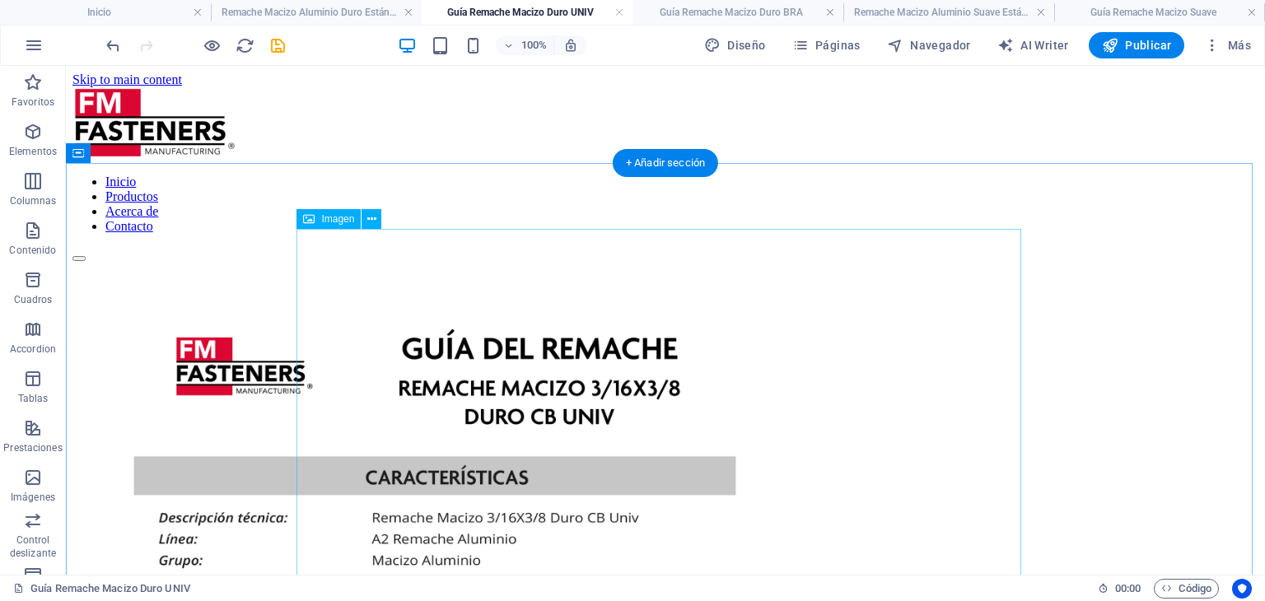
select select "px"
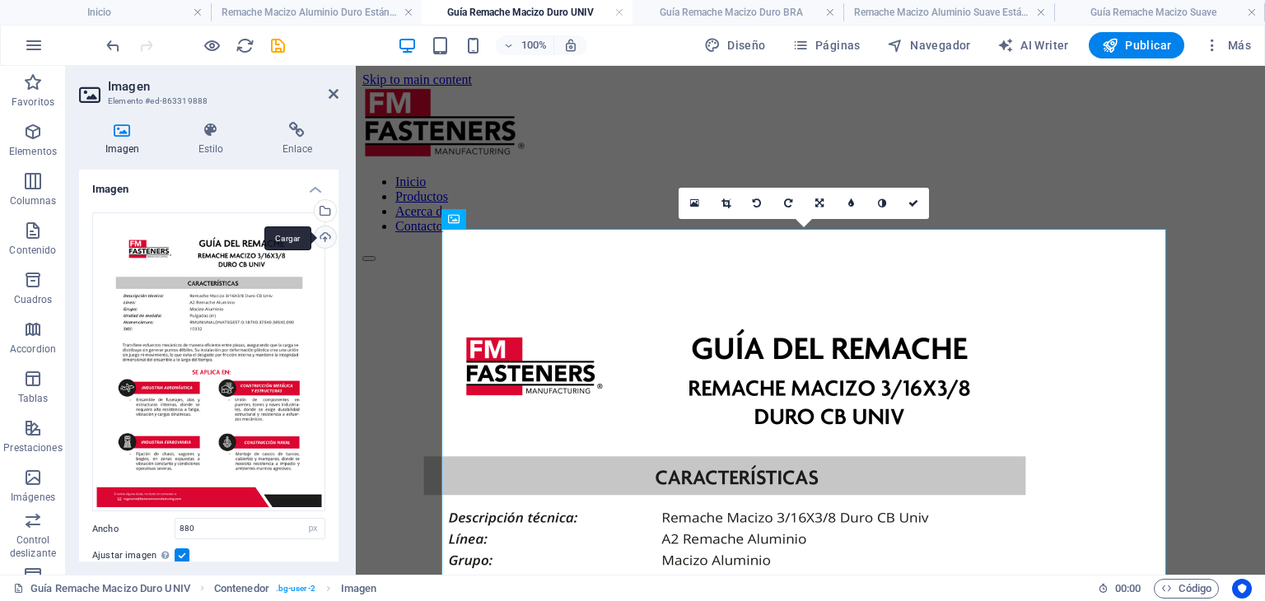
click at [320, 235] on div "Cargar" at bounding box center [323, 238] width 25 height 25
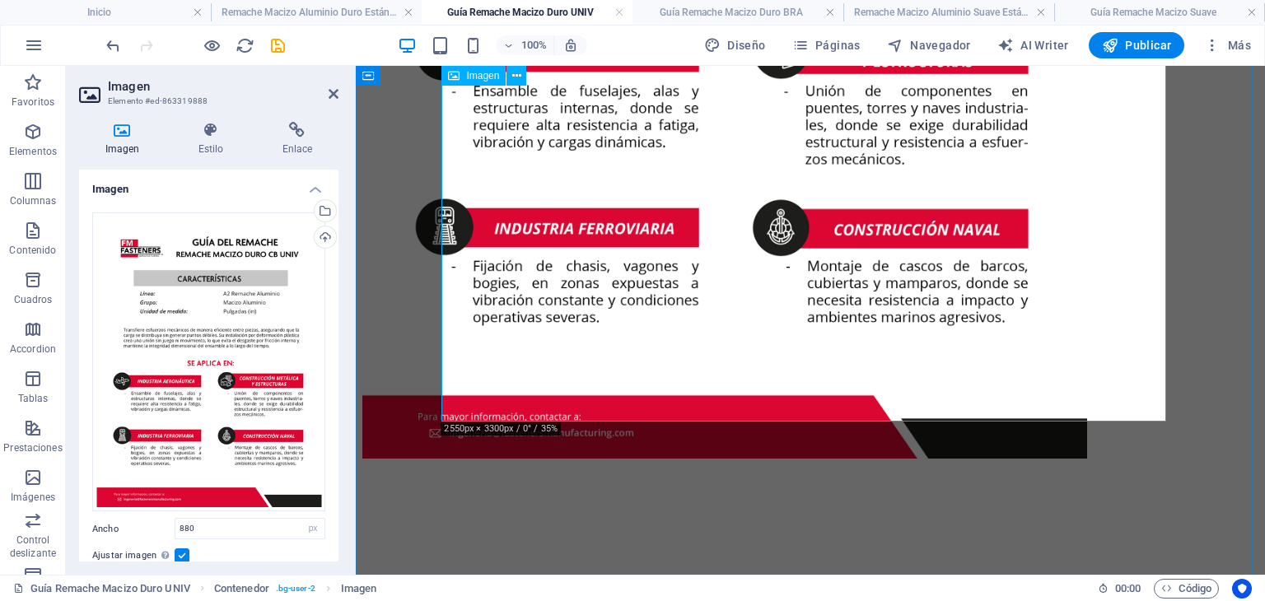
scroll to position [906, 0]
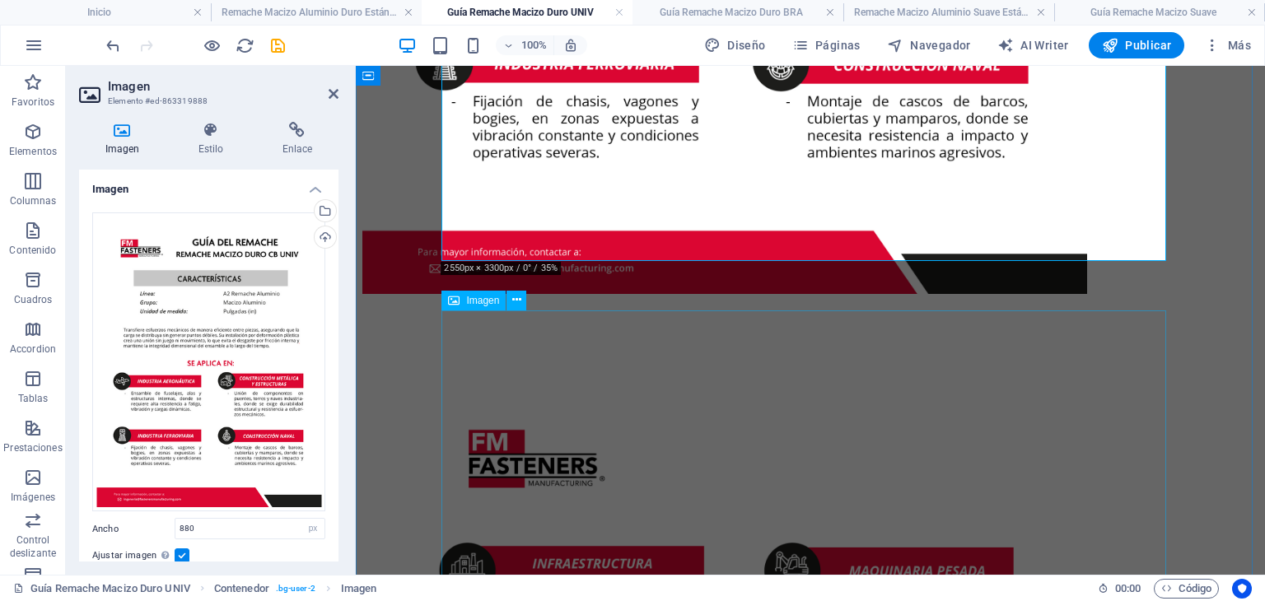
select select "px"
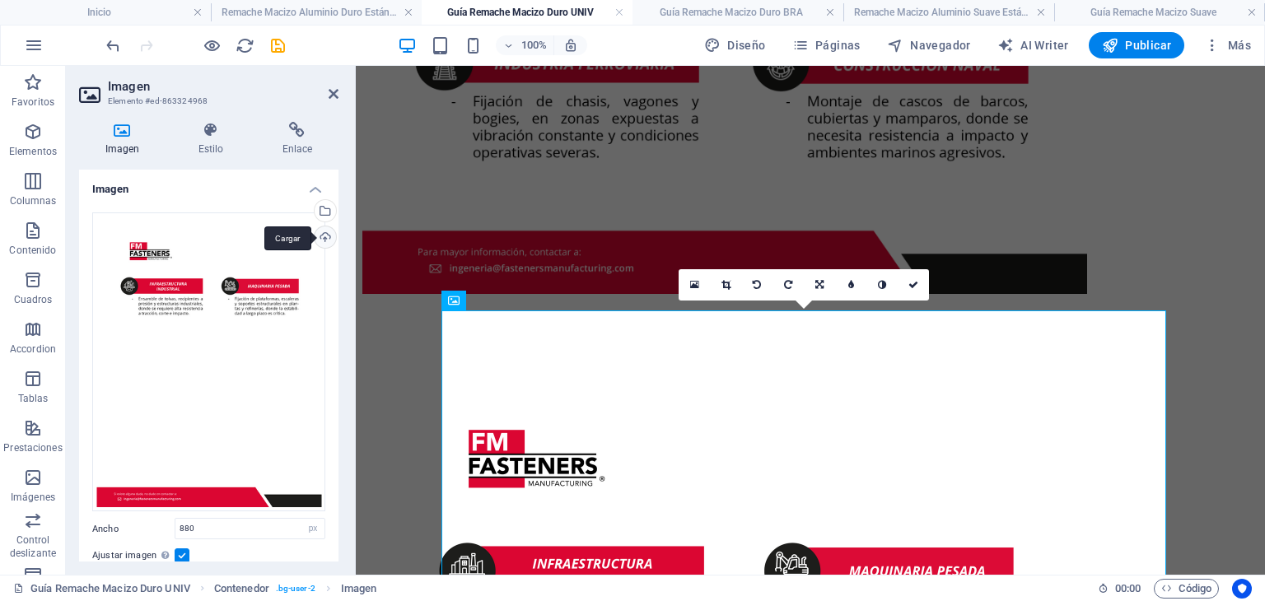
click at [317, 238] on div "Cargar" at bounding box center [323, 238] width 25 height 25
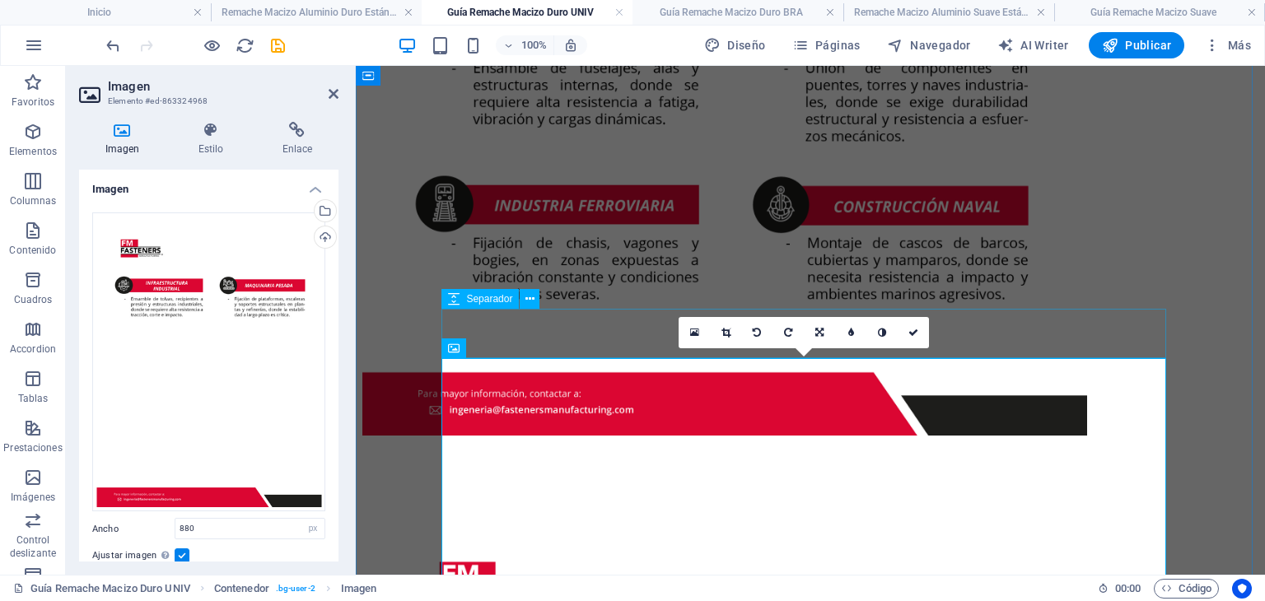
scroll to position [860, 0]
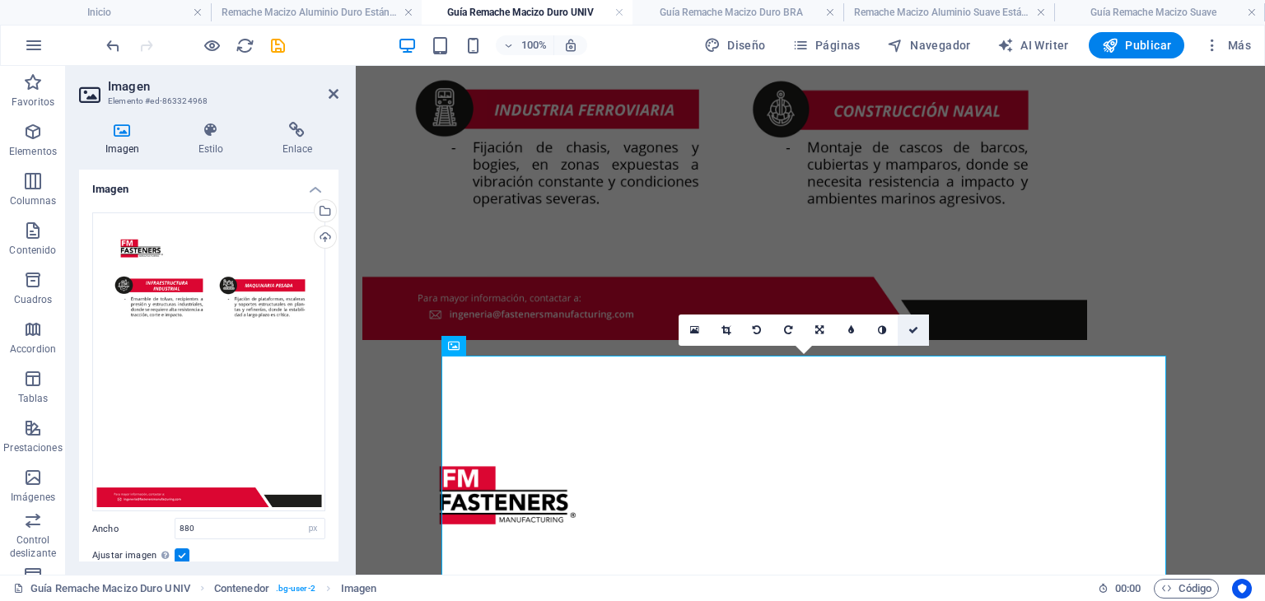
click at [912, 334] on icon at bounding box center [913, 330] width 10 height 10
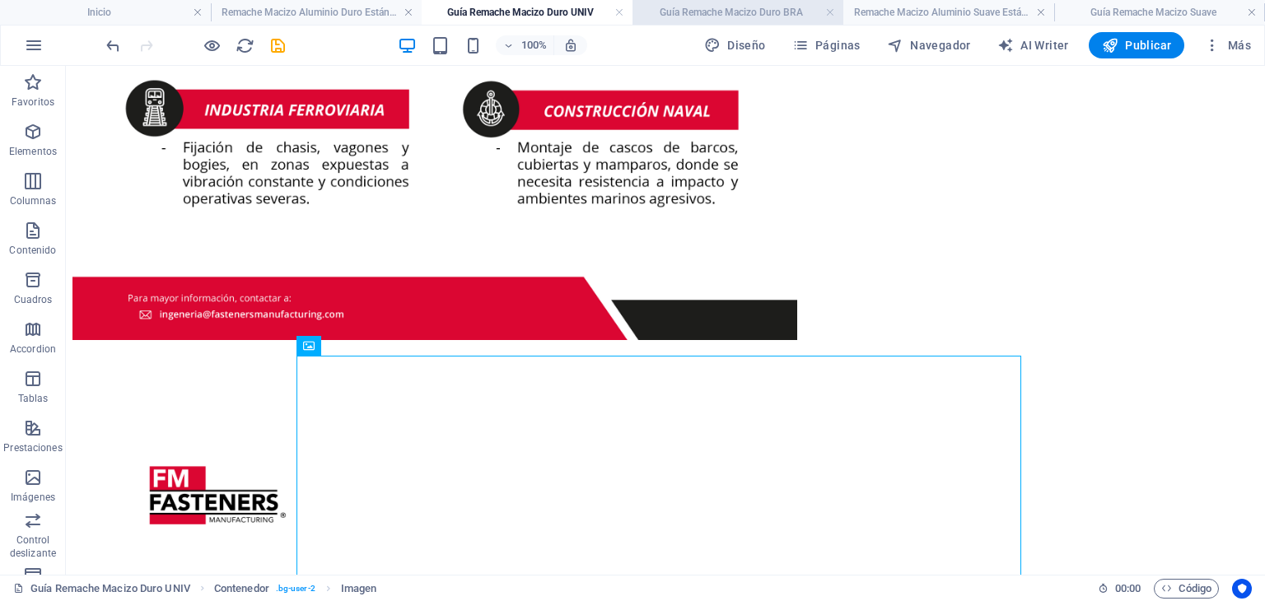
click at [752, 23] on li "Guía Remache Macizo Duro BRA" at bounding box center [737, 12] width 211 height 25
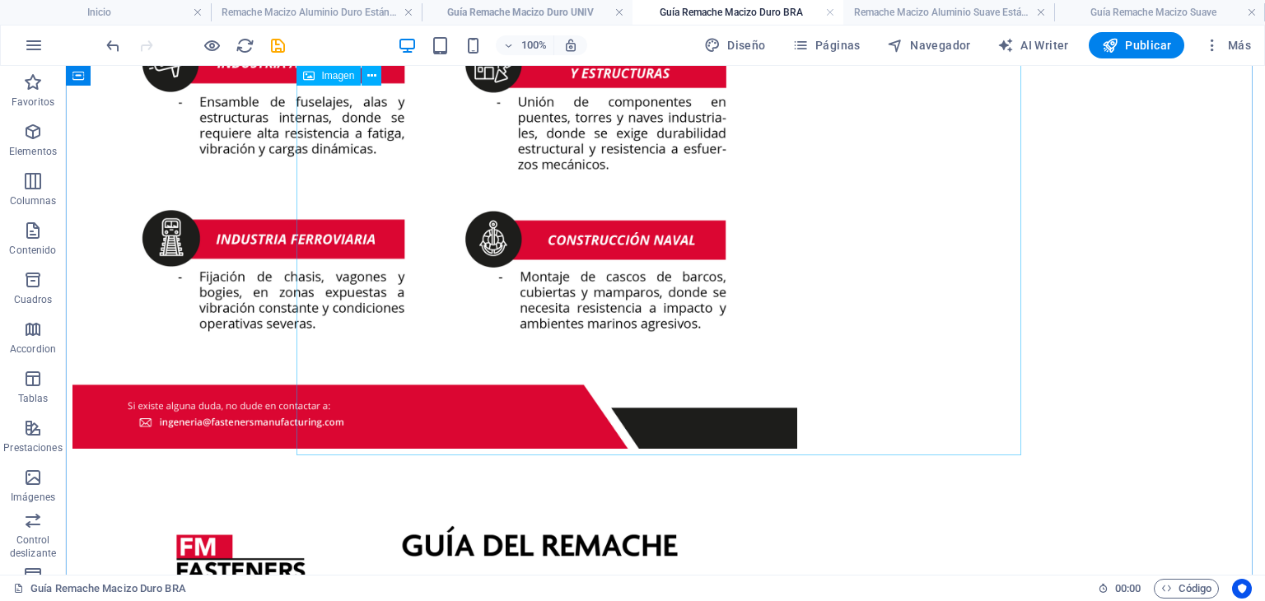
scroll to position [659, 0]
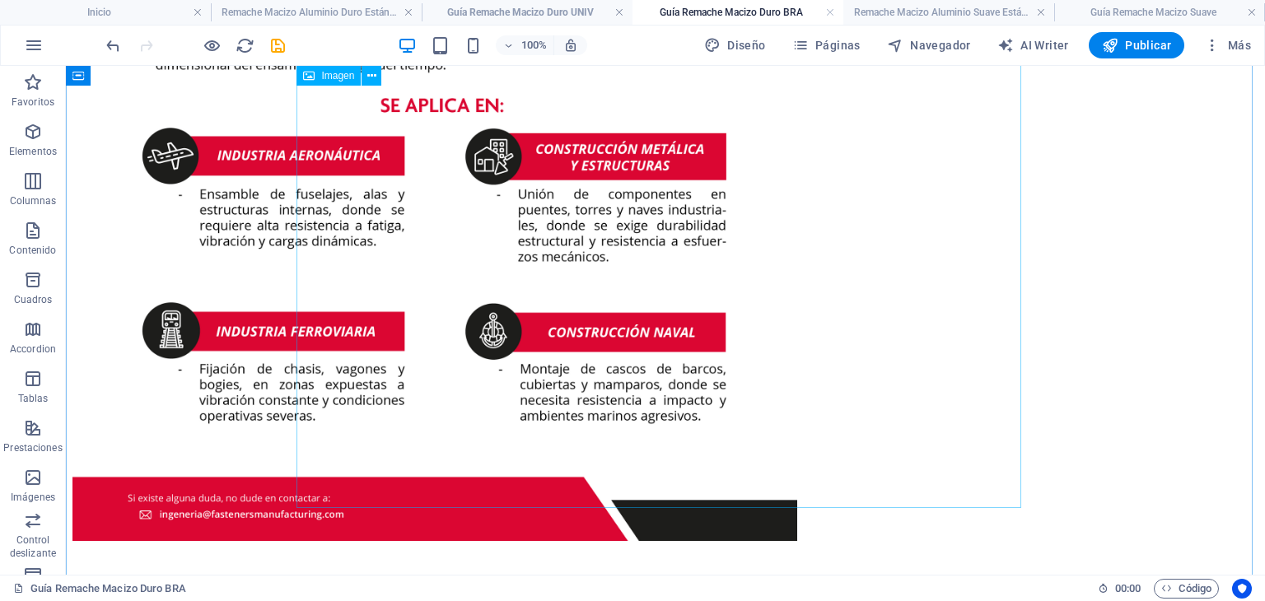
click at [768, 238] on figure at bounding box center [665, 73] width 1186 height 941
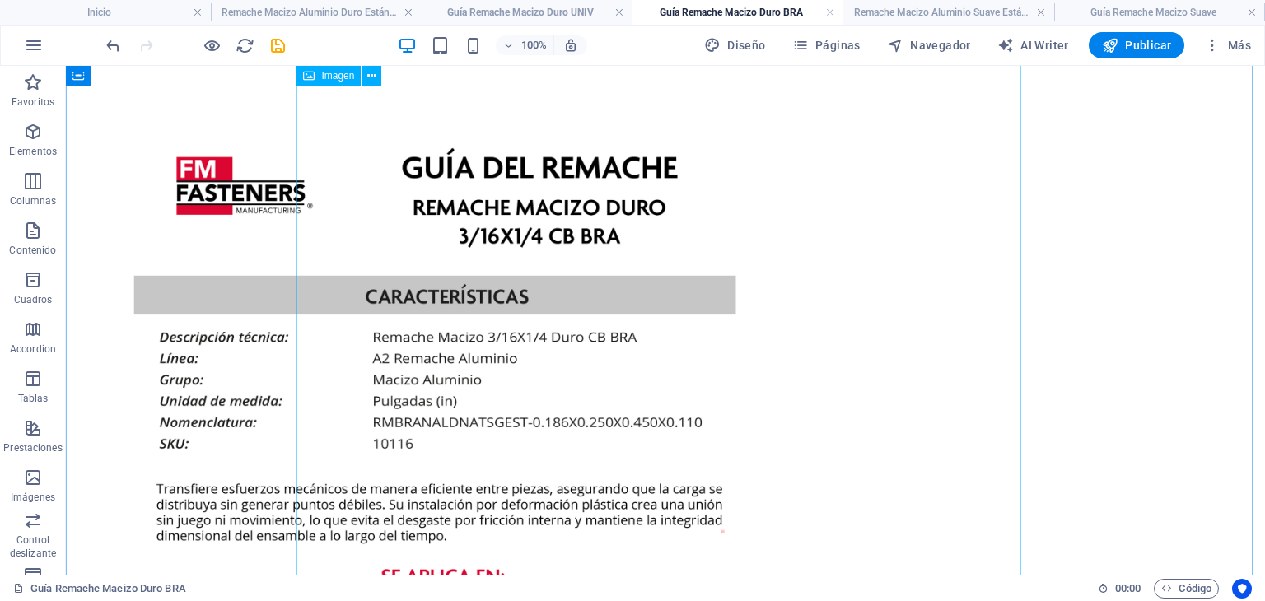
scroll to position [82, 0]
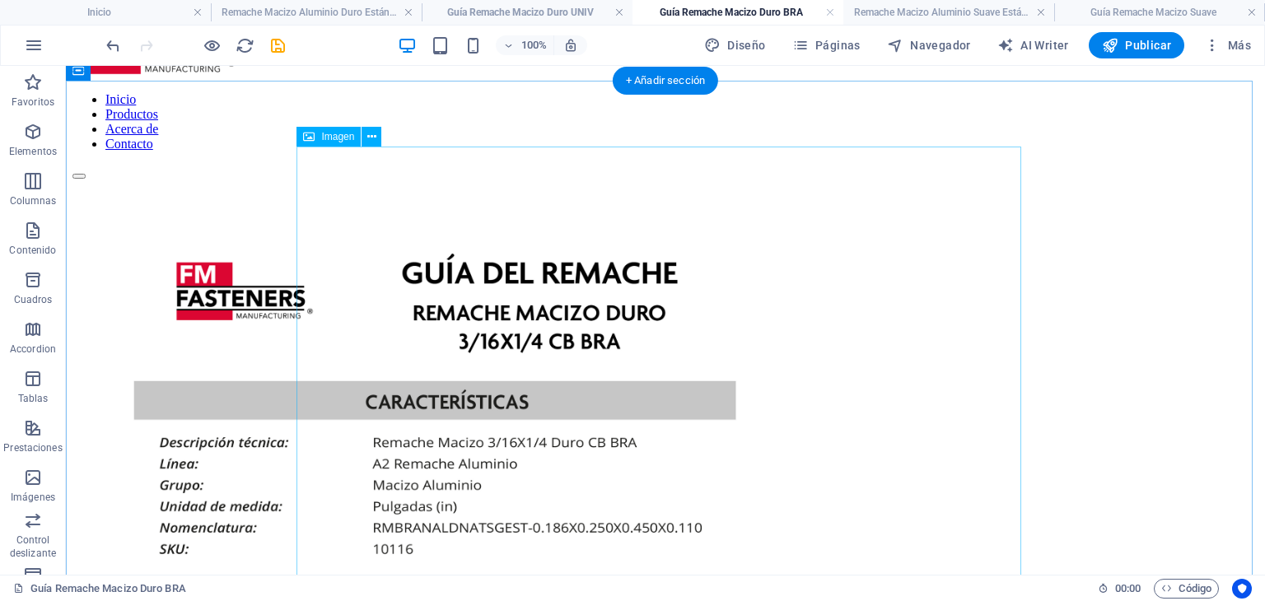
select select "px"
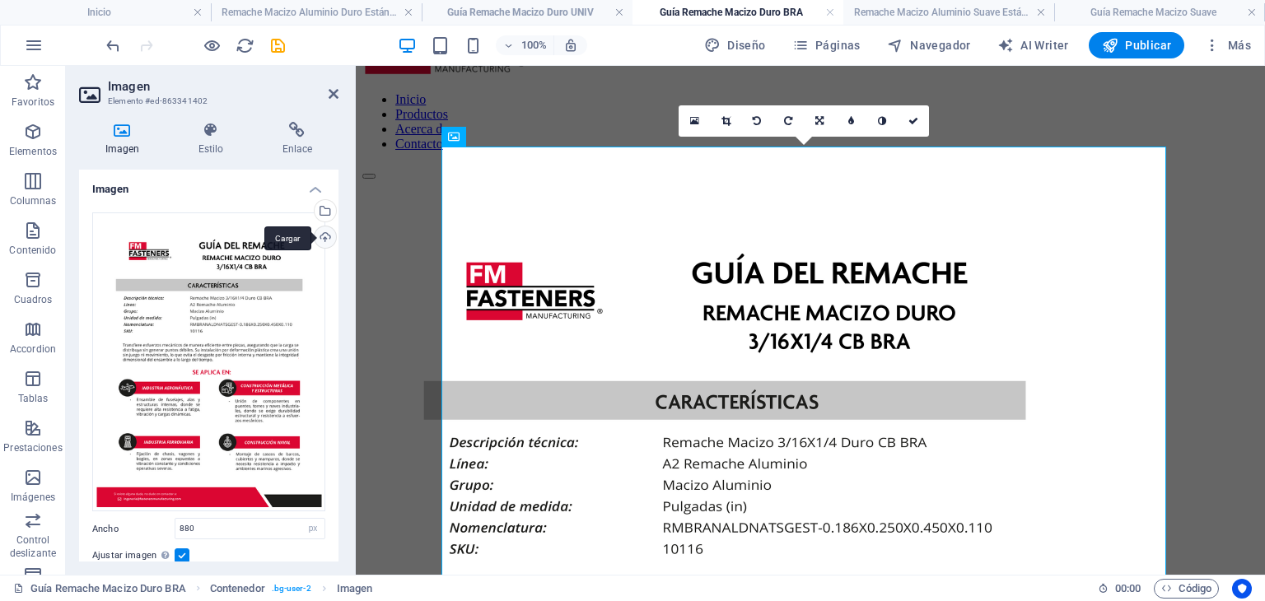
click at [320, 239] on div "Cargar" at bounding box center [323, 238] width 25 height 25
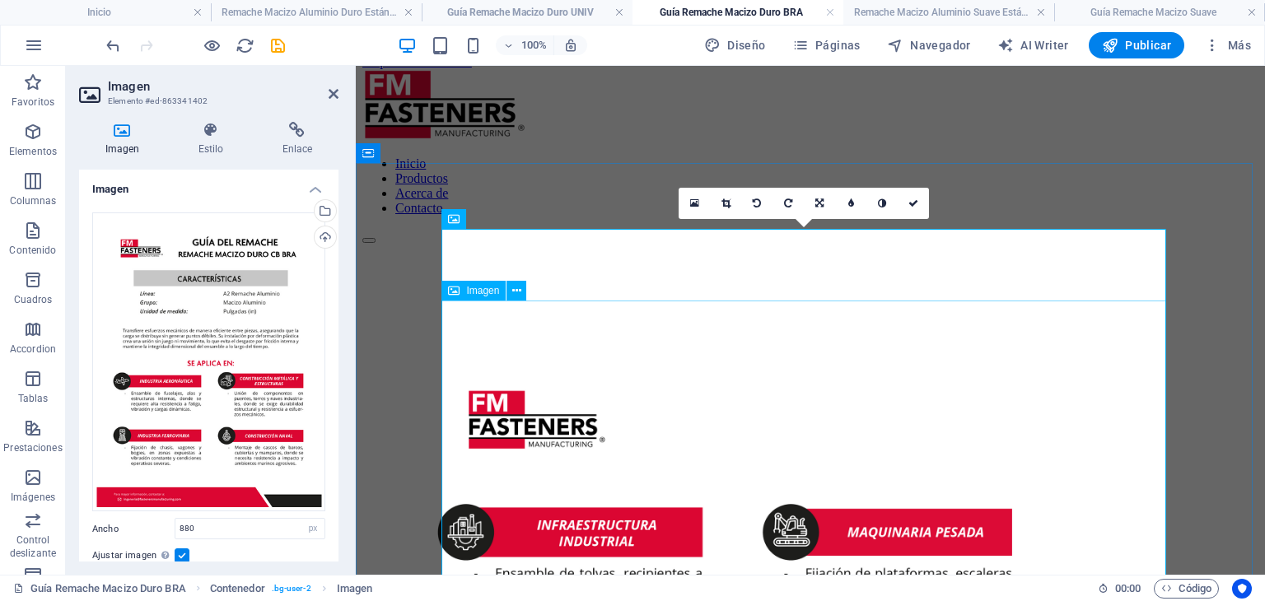
scroll to position [0, 0]
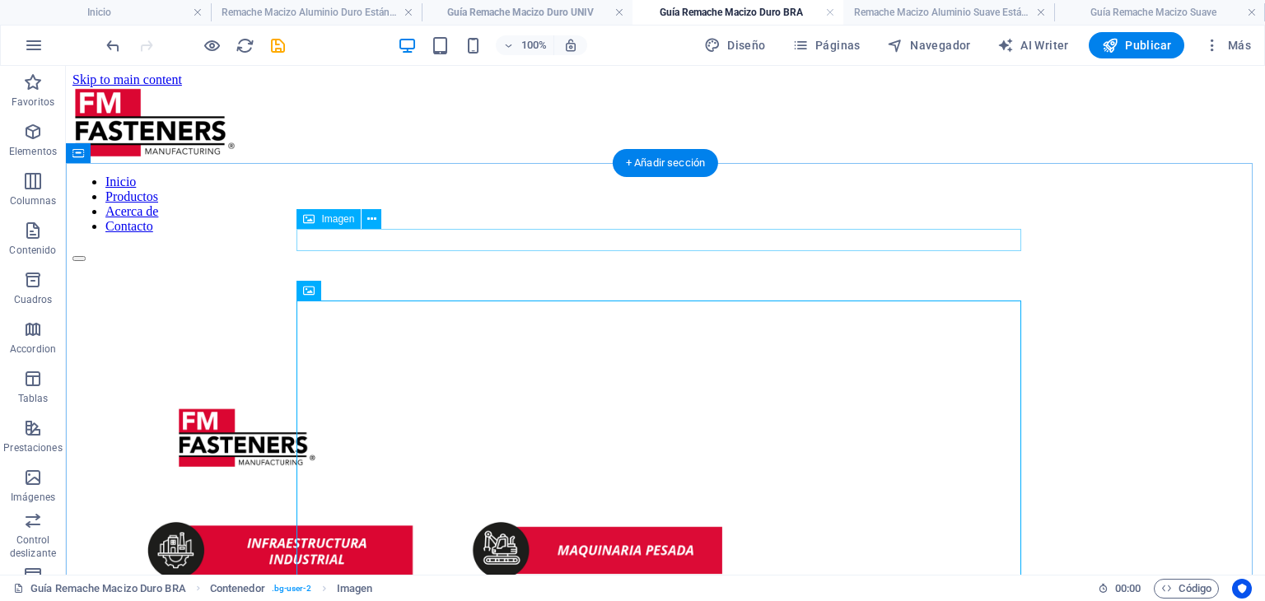
click at [455, 262] on figure at bounding box center [665, 269] width 1186 height 15
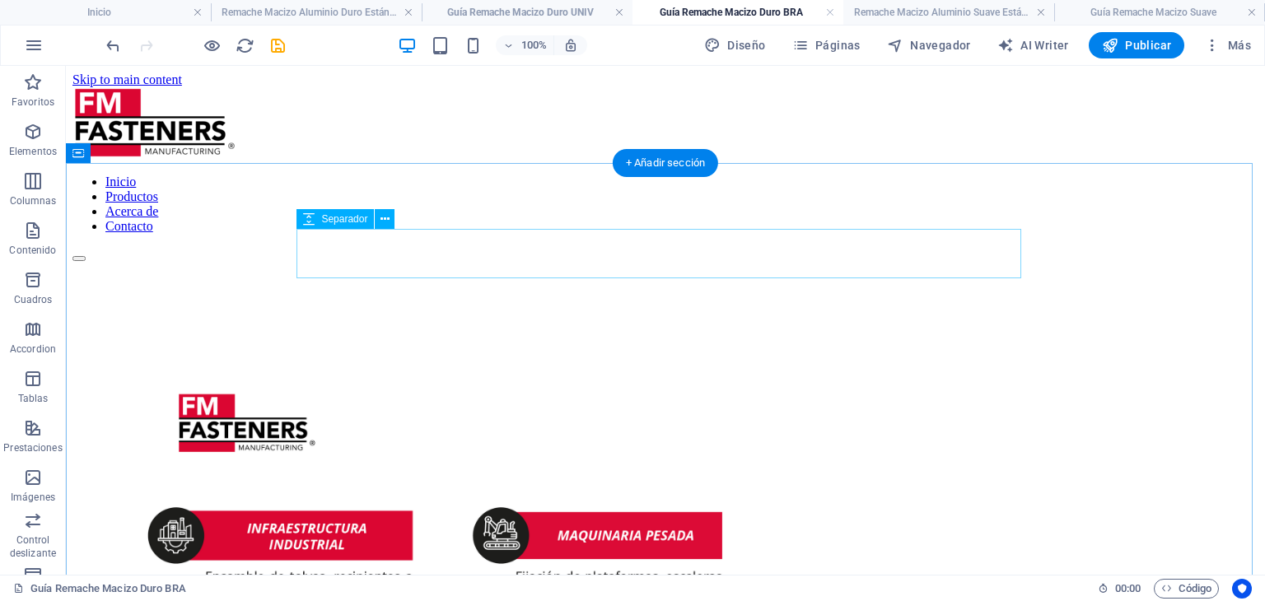
click at [455, 262] on div at bounding box center [665, 286] width 1186 height 49
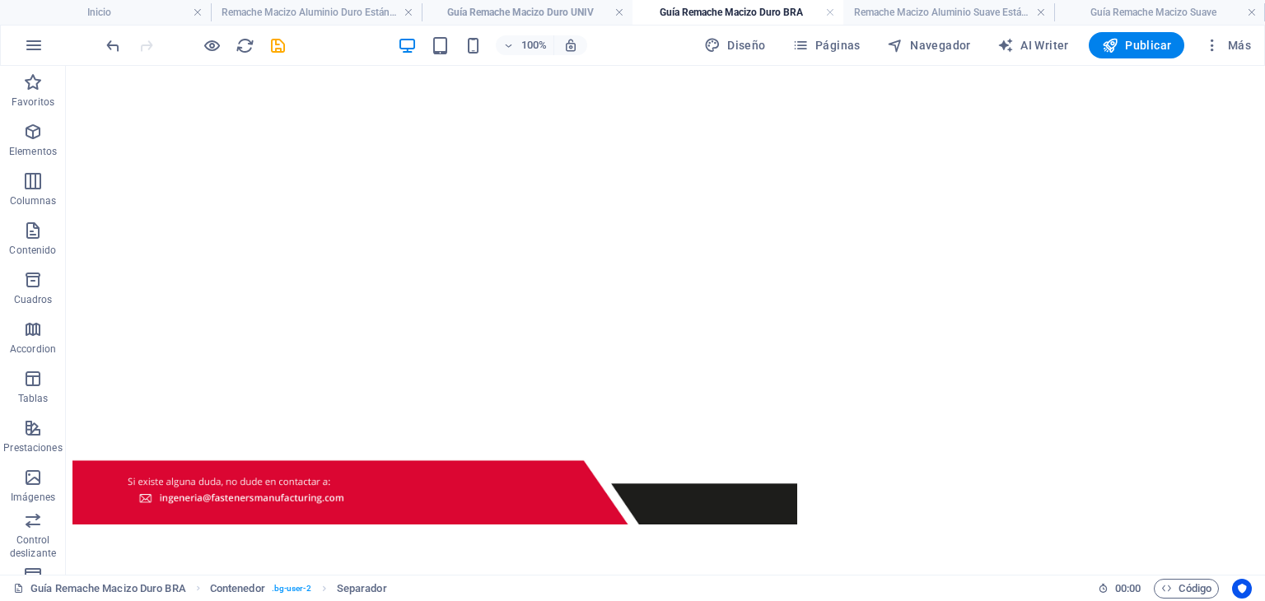
scroll to position [746, 0]
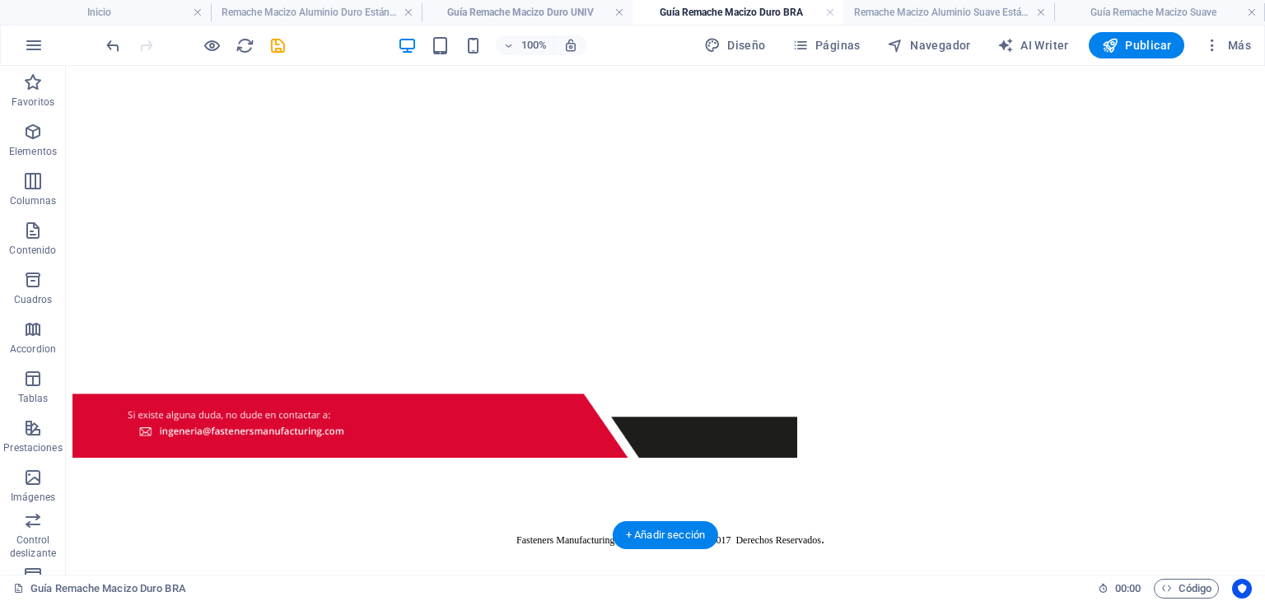
drag, startPoint x: 469, startPoint y: 268, endPoint x: 472, endPoint y: 469, distance: 200.9
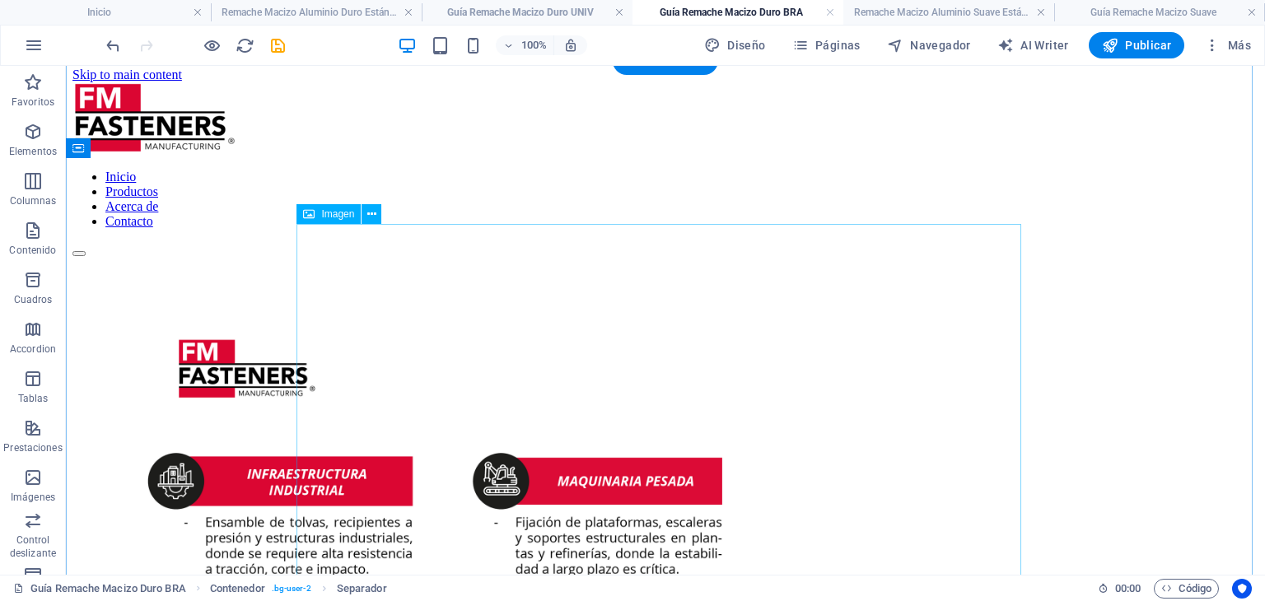
scroll to position [0, 0]
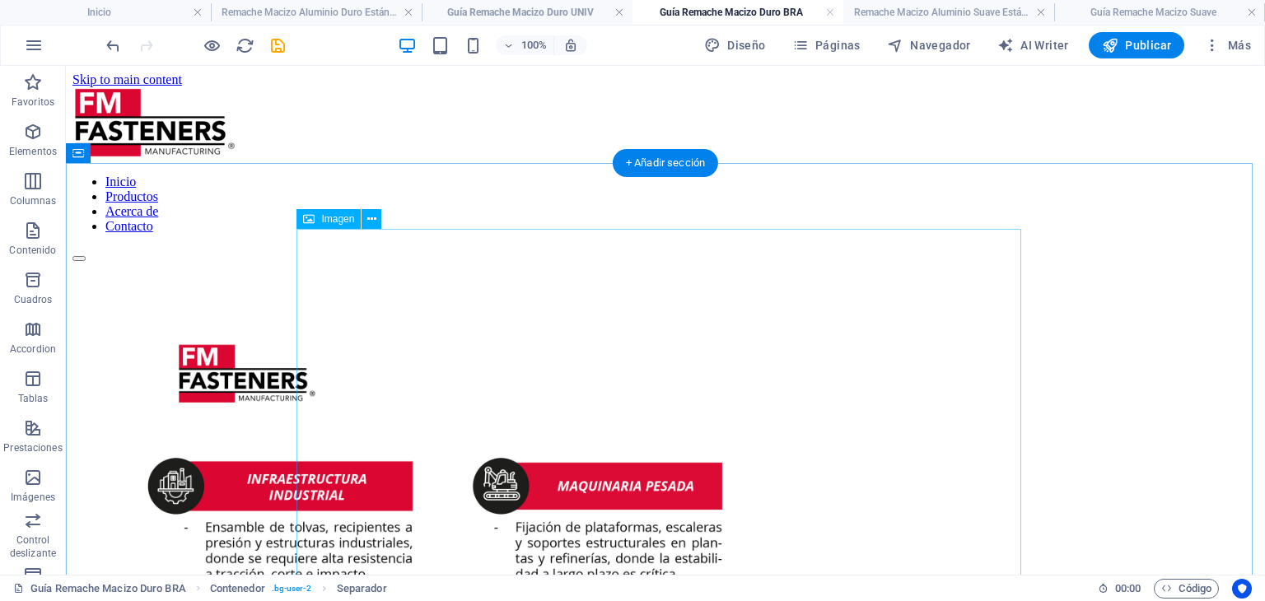
select select "px"
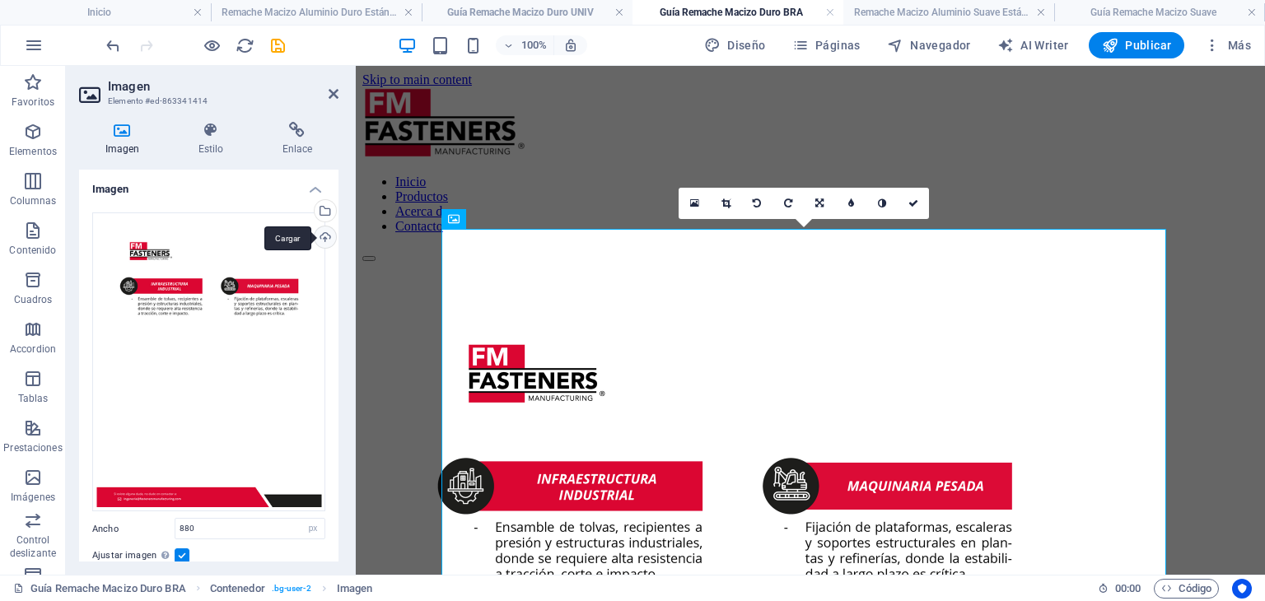
click at [324, 231] on div "Cargar" at bounding box center [323, 238] width 25 height 25
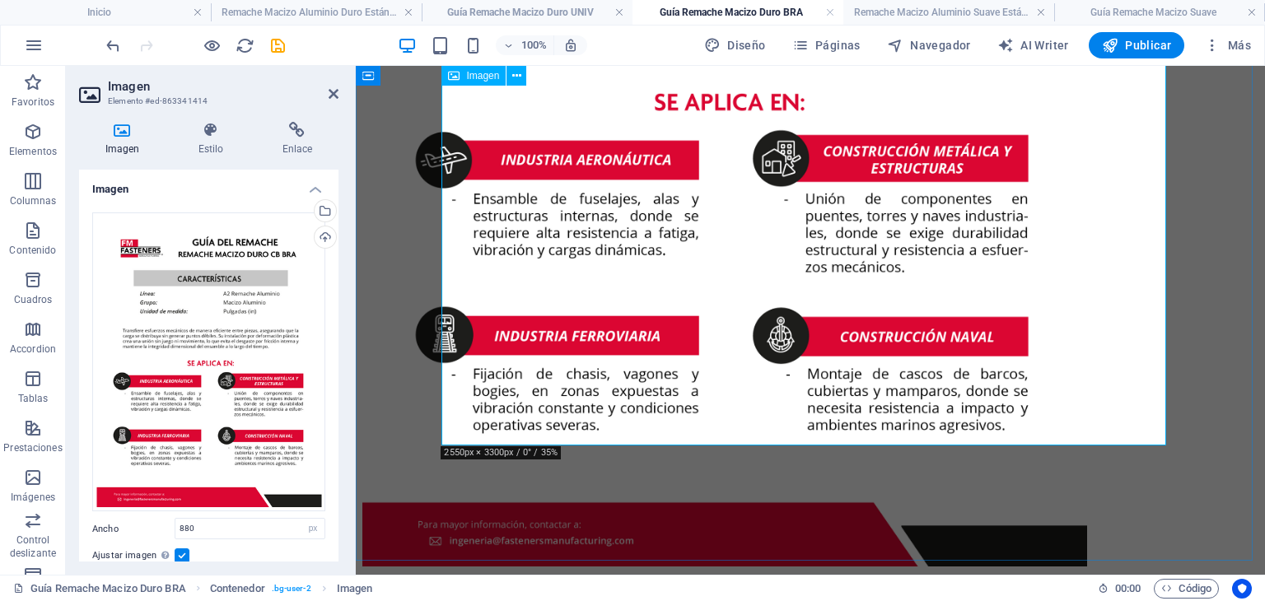
scroll to position [741, 0]
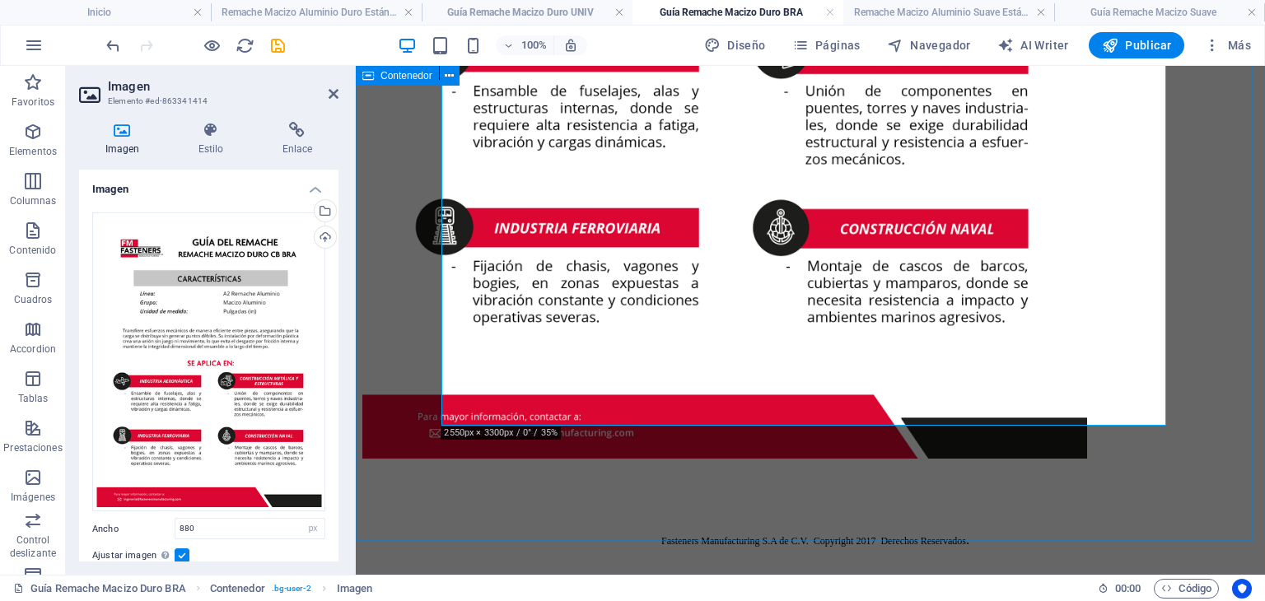
click at [487, 493] on div at bounding box center [810, 16] width 896 height 991
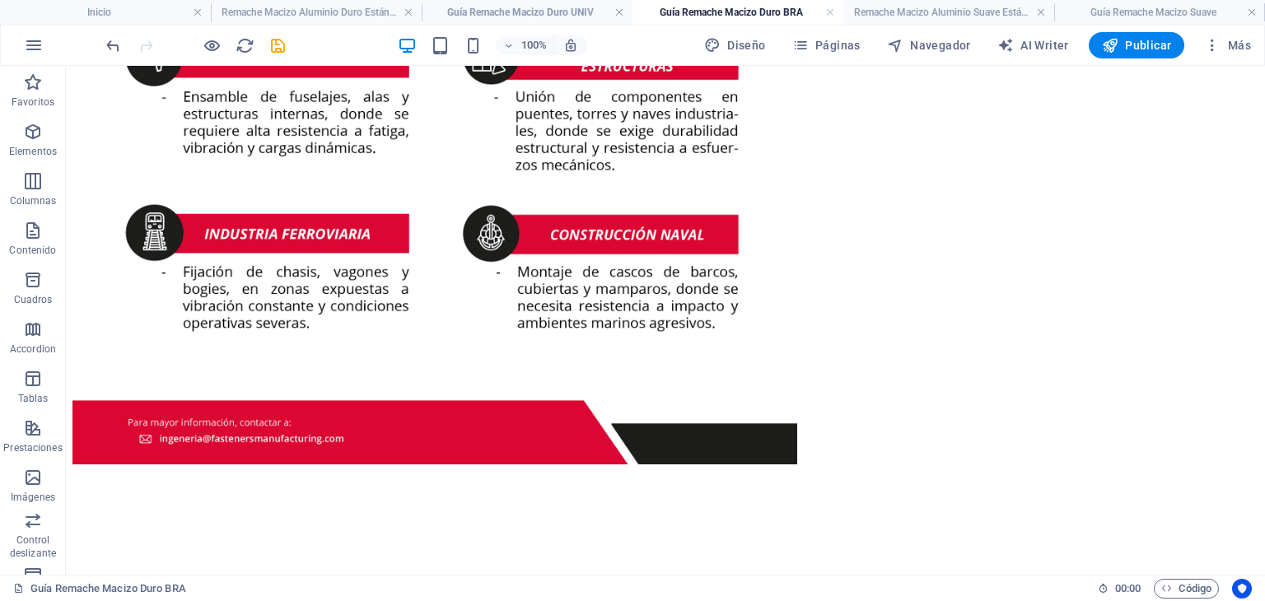
drag, startPoint x: 709, startPoint y: 327, endPoint x: 690, endPoint y: 506, distance: 179.7
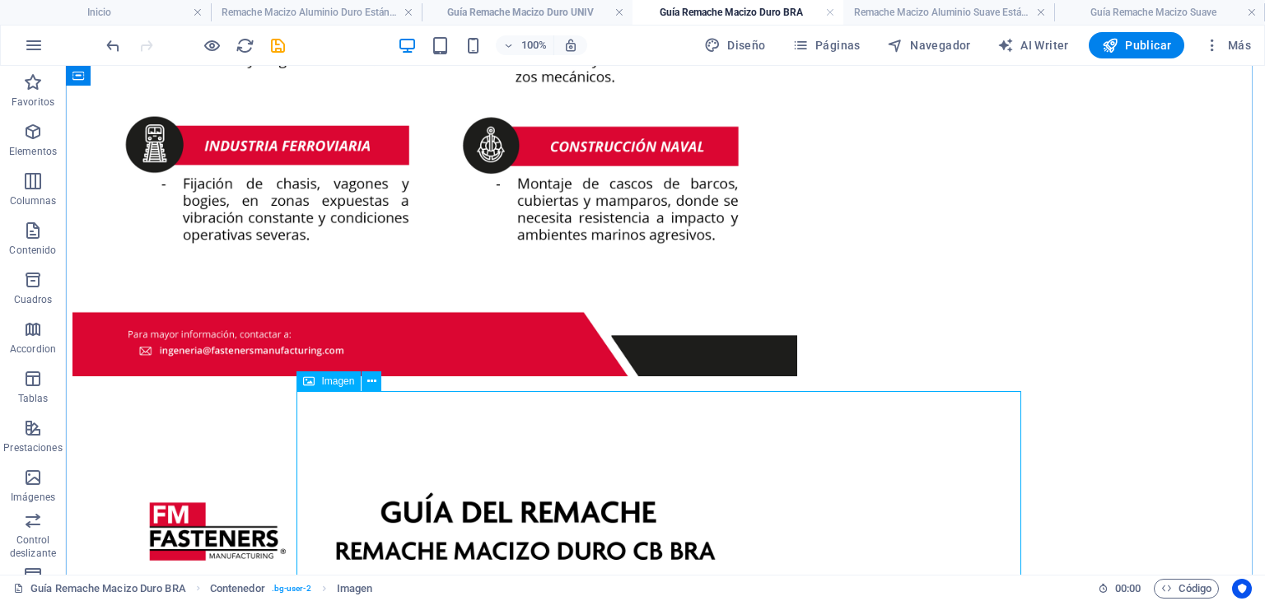
scroll to position [988, 0]
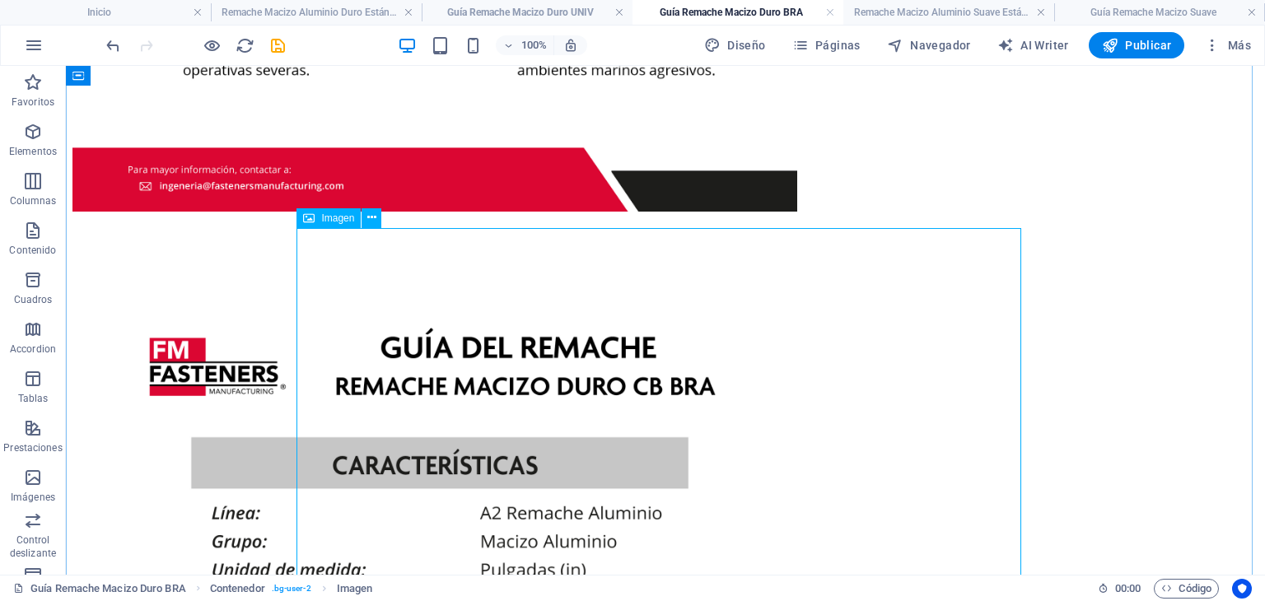
select select "px"
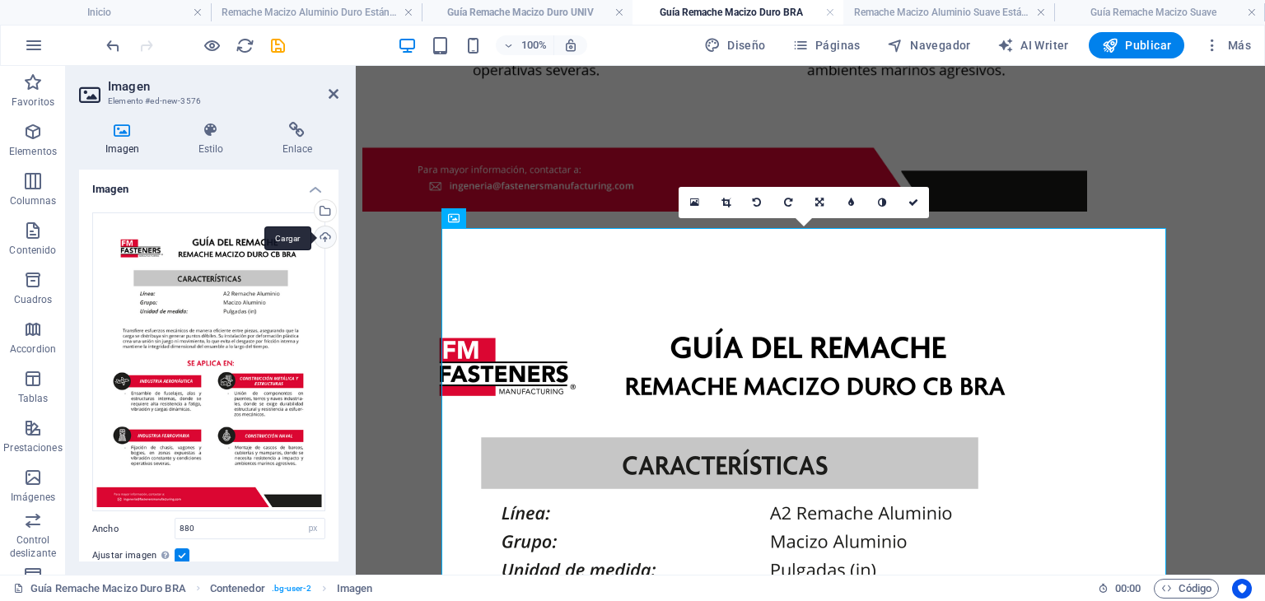
click at [328, 237] on div "Cargar" at bounding box center [323, 238] width 25 height 25
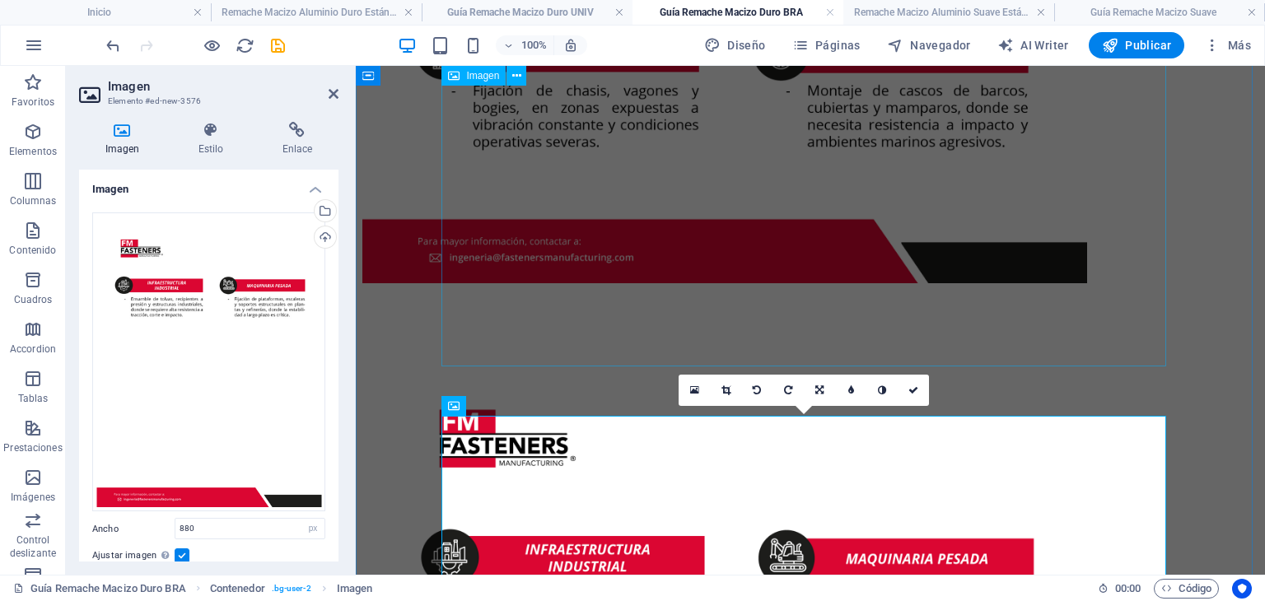
scroll to position [777, 0]
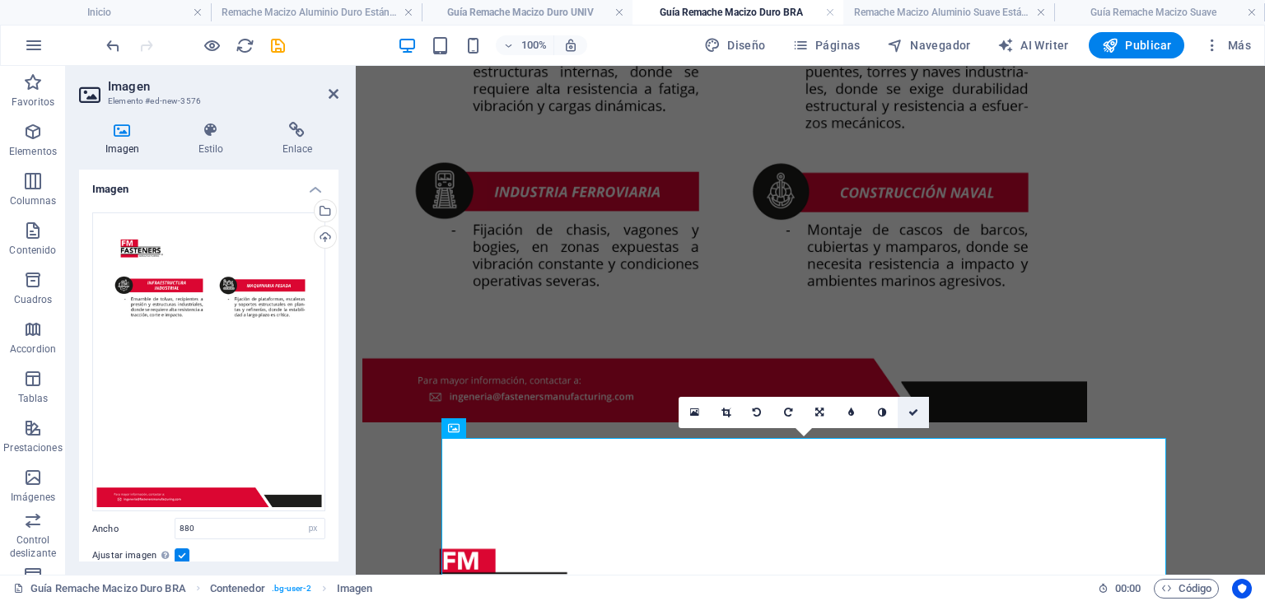
click at [916, 408] on icon at bounding box center [913, 413] width 10 height 10
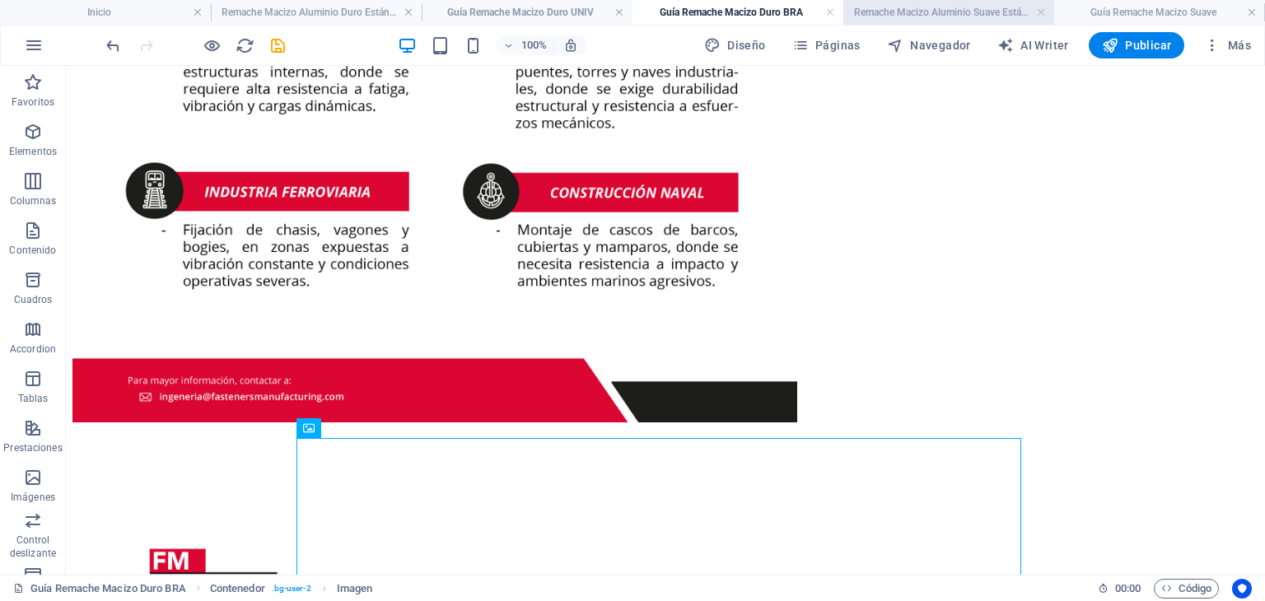
click at [879, 11] on h4 "Remache Macizo Aluminio Suave Estándar" at bounding box center [948, 12] width 211 height 18
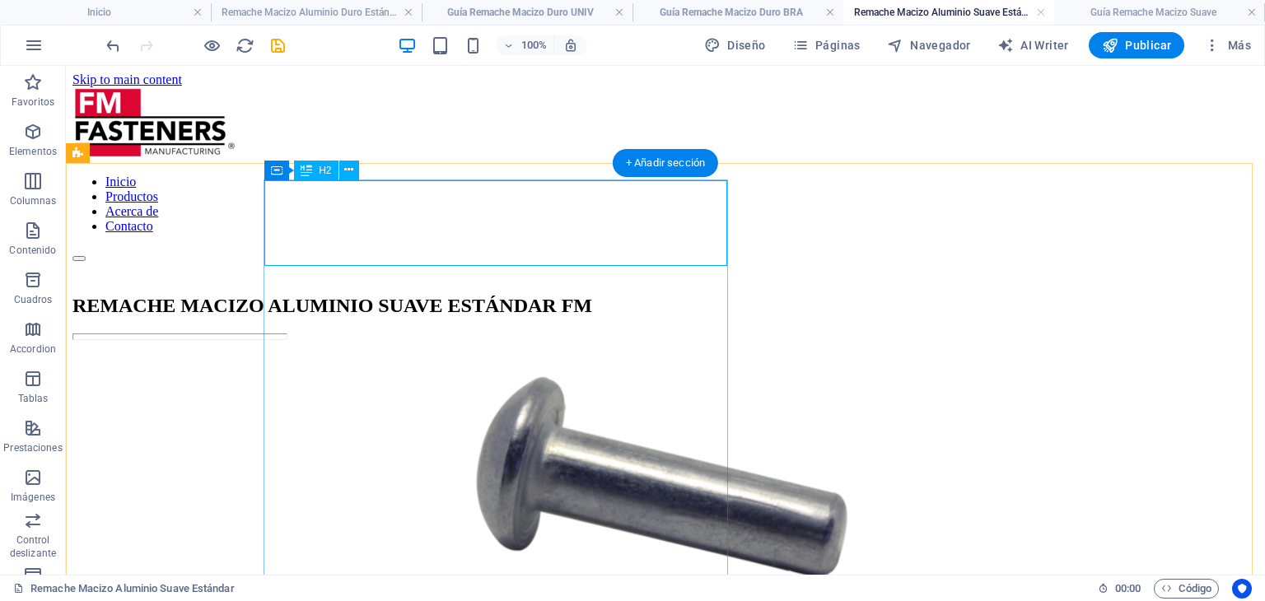
scroll to position [82, 0]
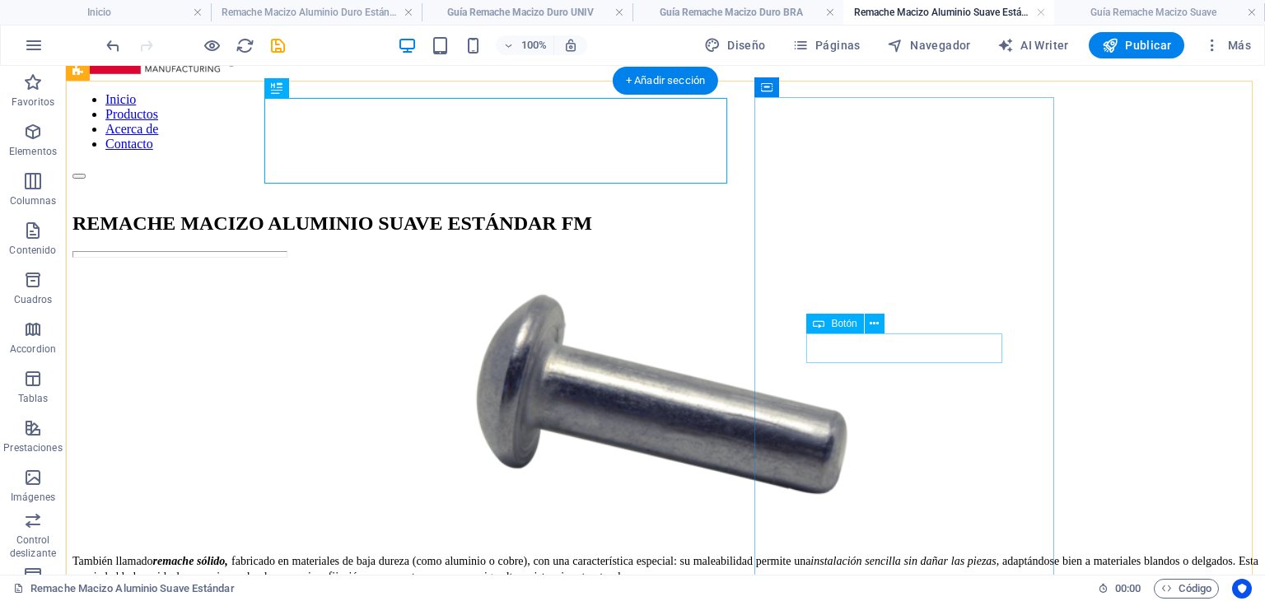
select select "11"
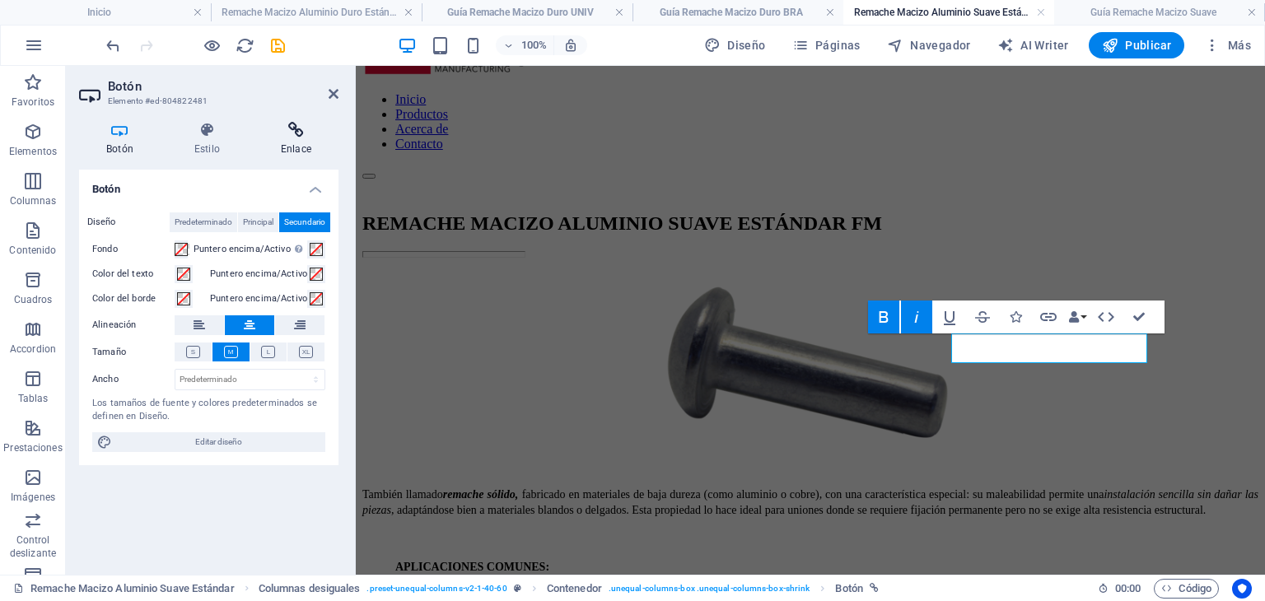
click at [282, 147] on h4 "Enlace" at bounding box center [296, 139] width 85 height 35
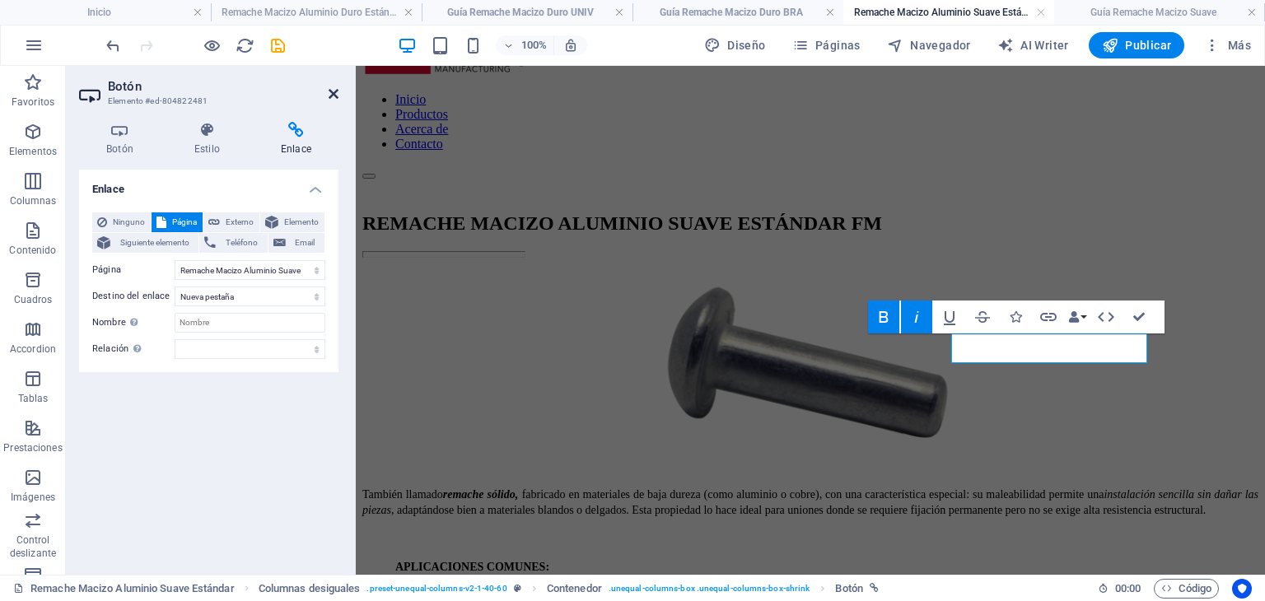
click at [332, 96] on icon at bounding box center [334, 93] width 10 height 13
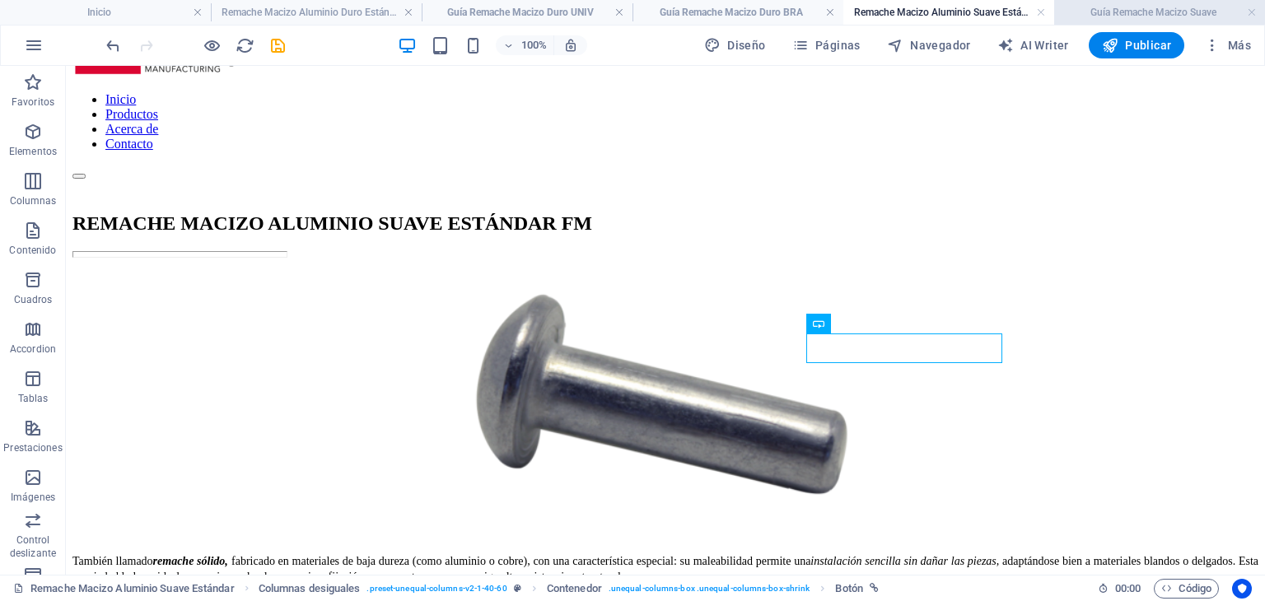
click at [1123, 11] on h4 "Guía Remache Macizo Suave" at bounding box center [1159, 12] width 211 height 18
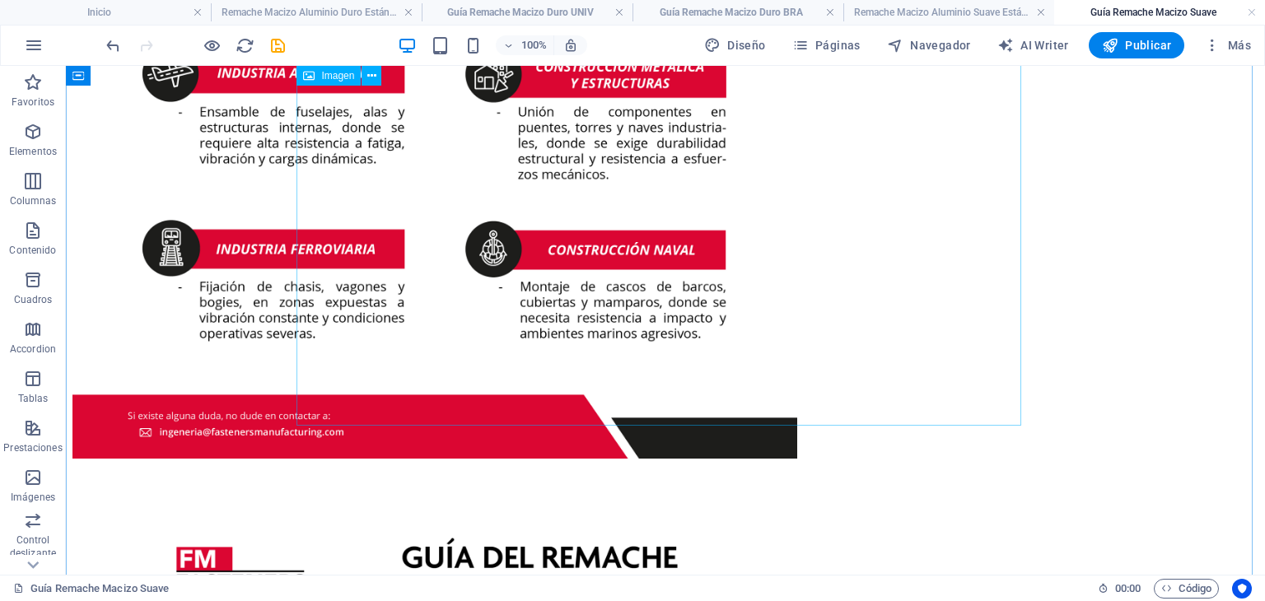
scroll to position [988, 0]
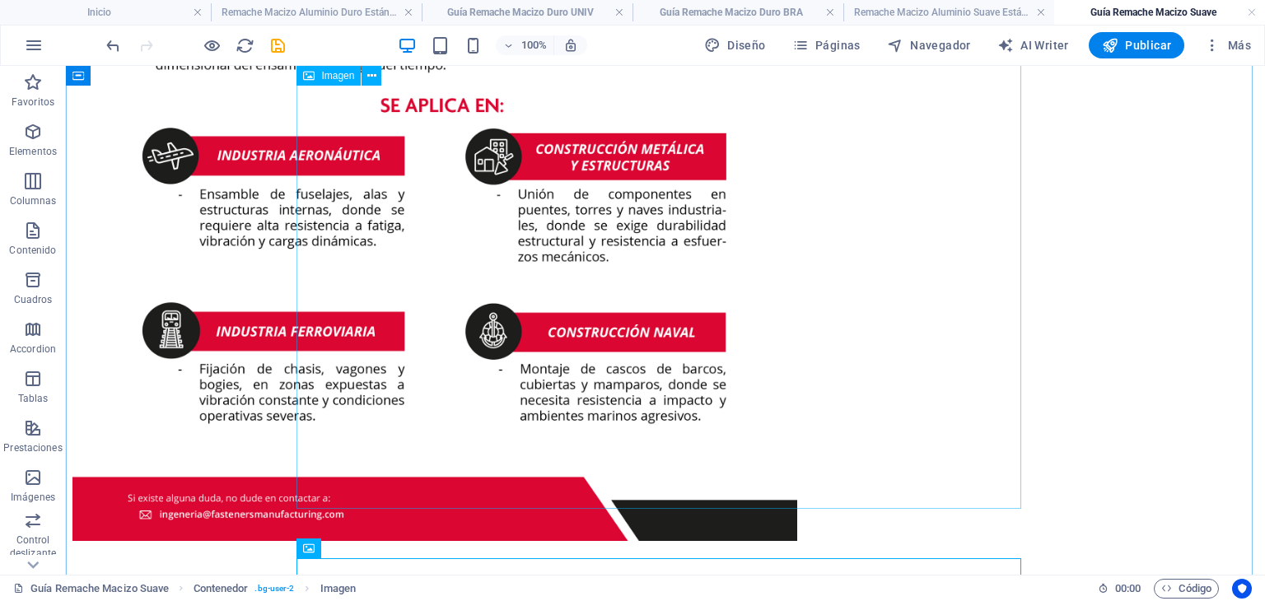
scroll to position [329, 0]
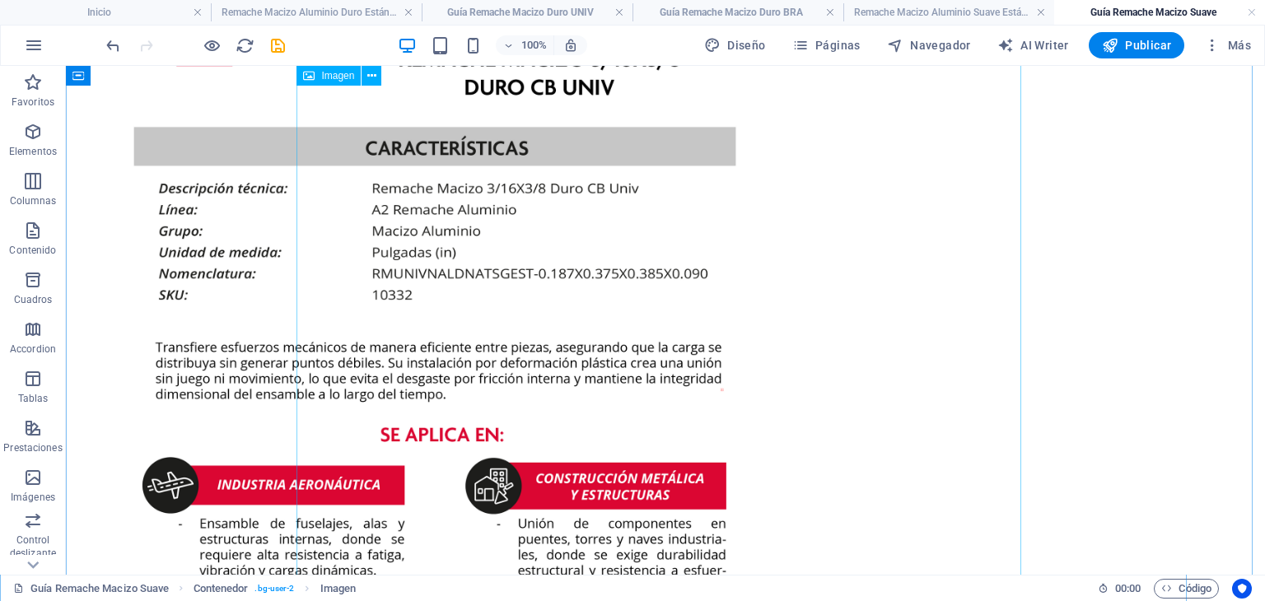
click at [791, 424] on figure at bounding box center [665, 402] width 1186 height 941
select select "px"
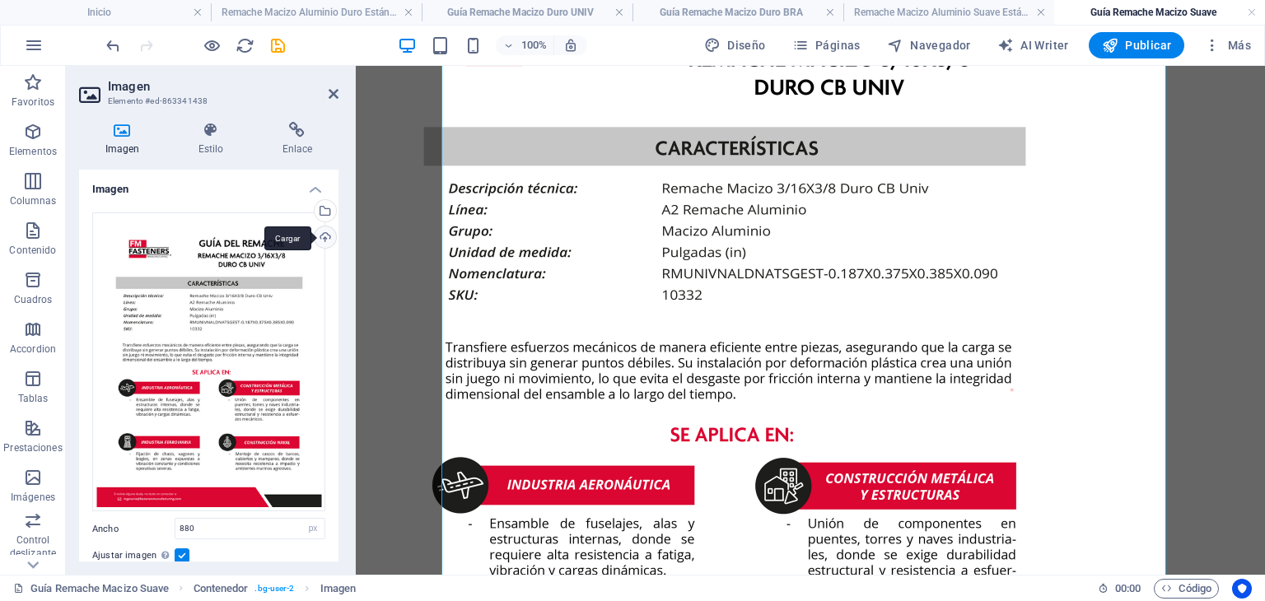
click at [320, 230] on div "Cargar" at bounding box center [323, 238] width 25 height 25
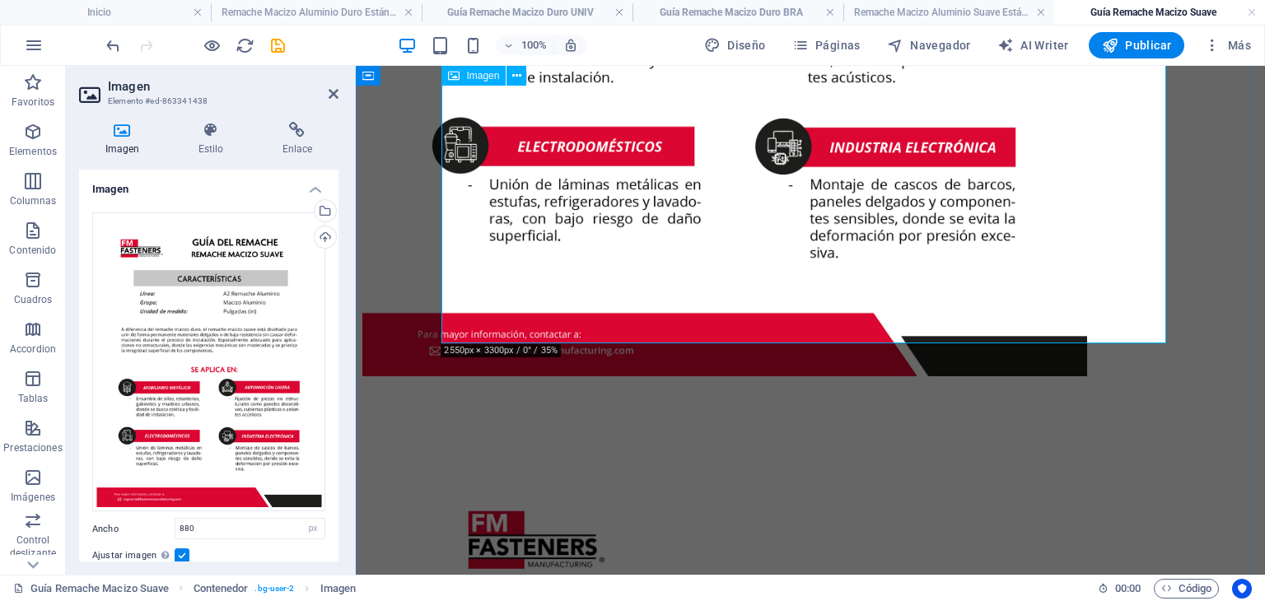
scroll to position [1070, 0]
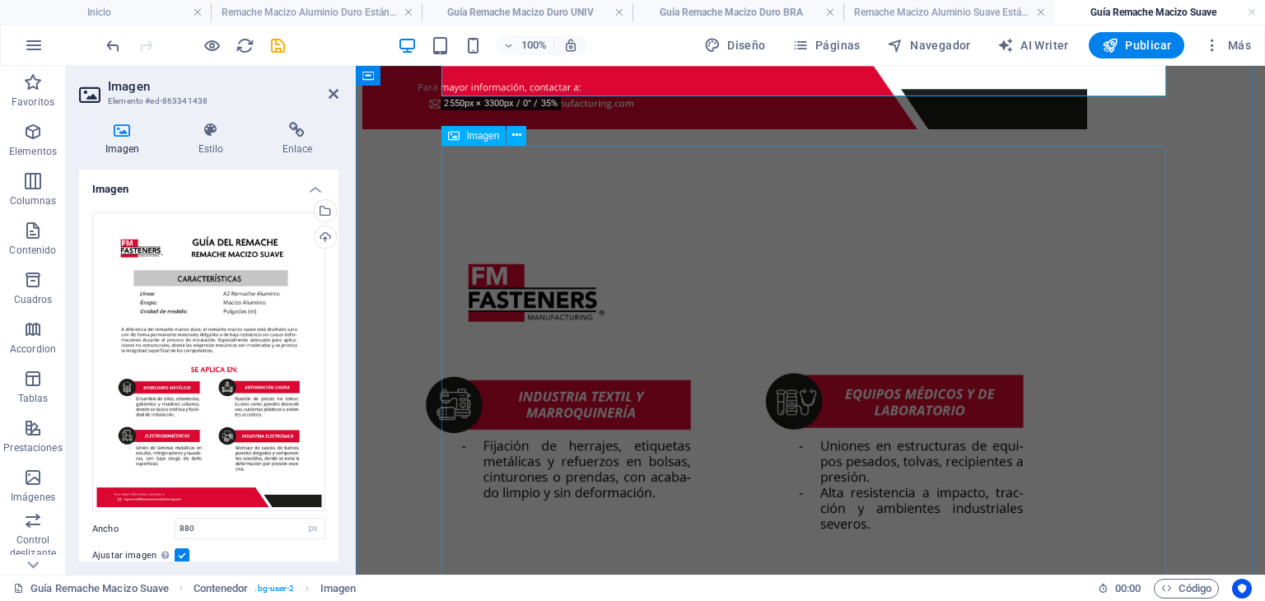
select select "px"
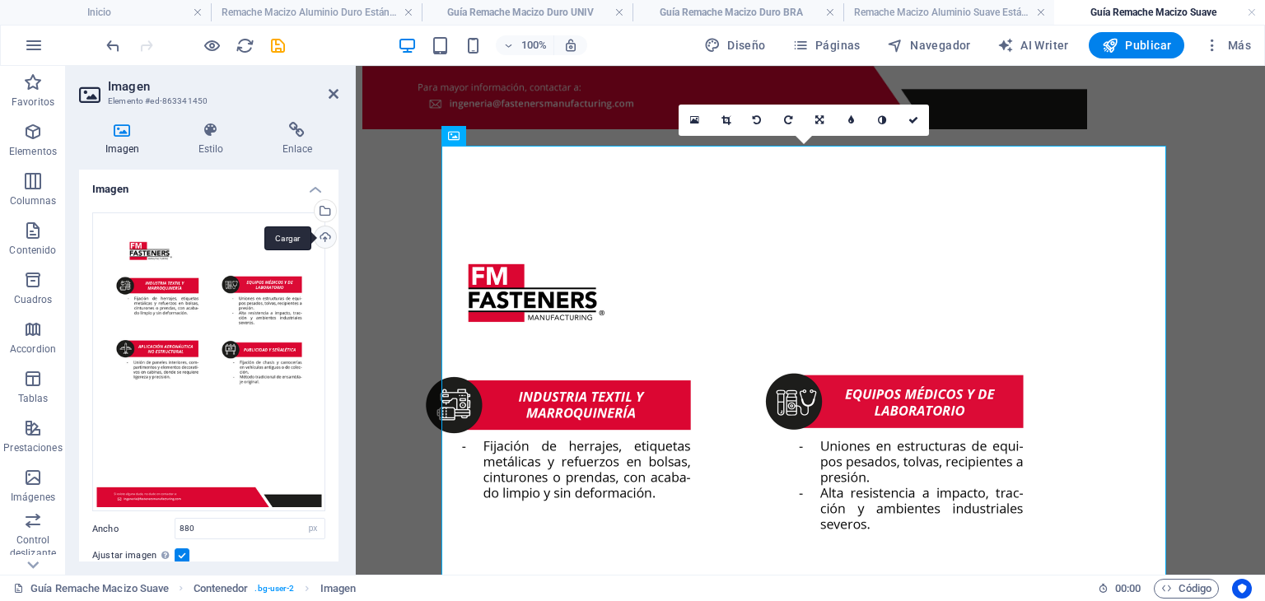
click at [323, 237] on div "Cargar" at bounding box center [323, 238] width 25 height 25
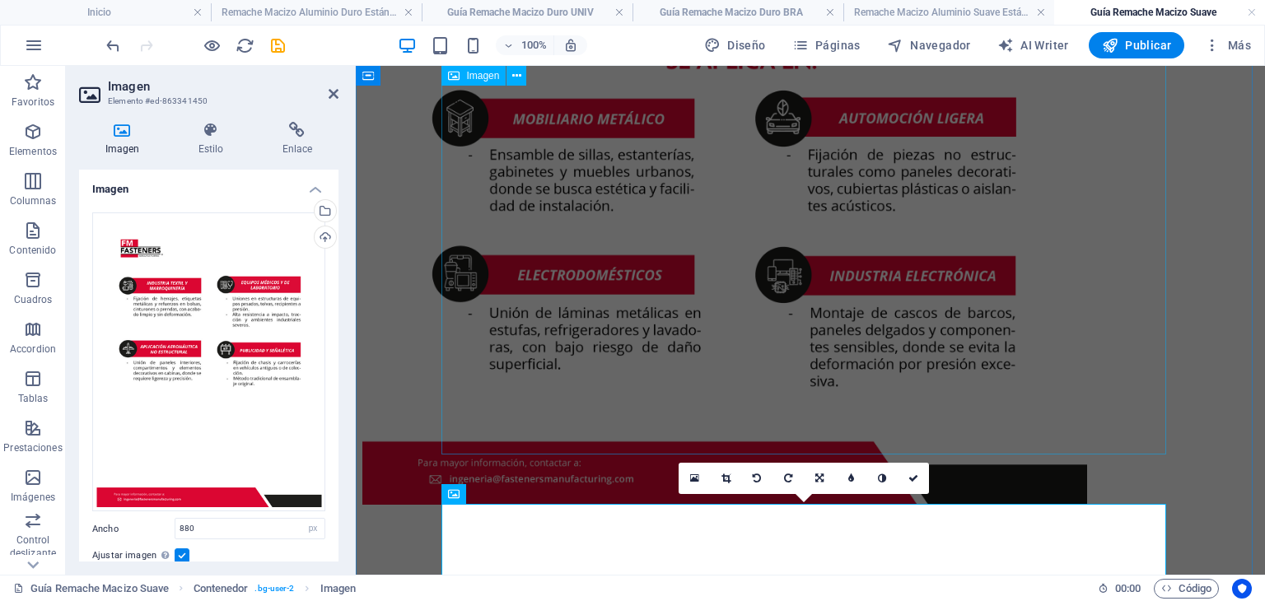
scroll to position [860, 0]
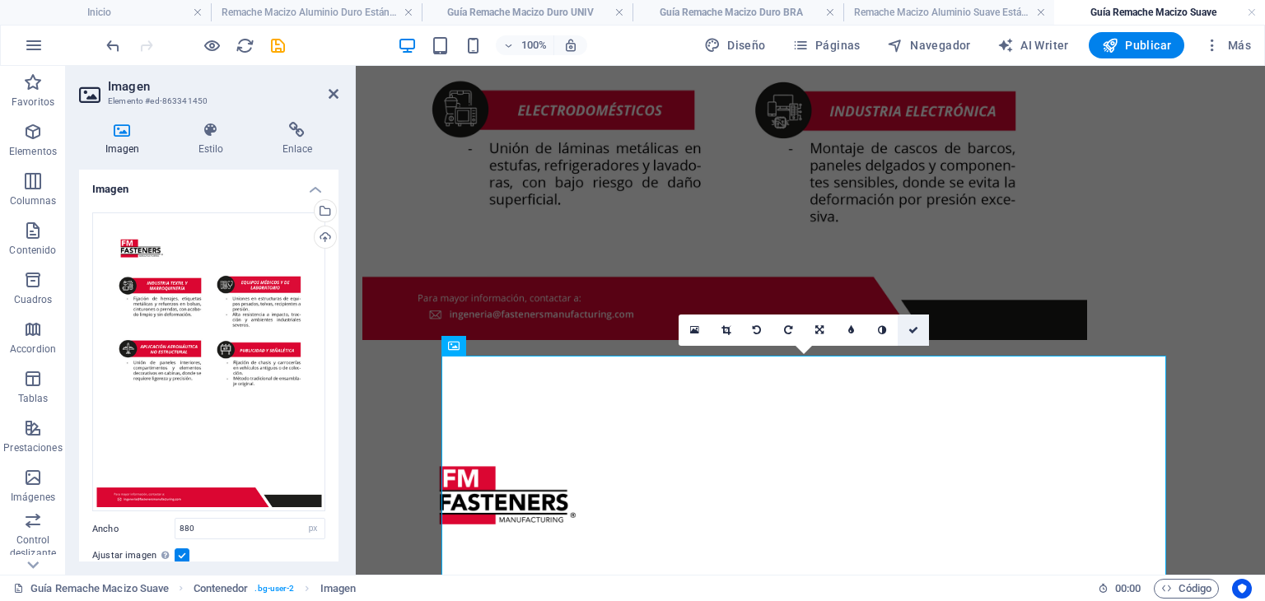
click at [908, 327] on icon at bounding box center [913, 330] width 10 height 10
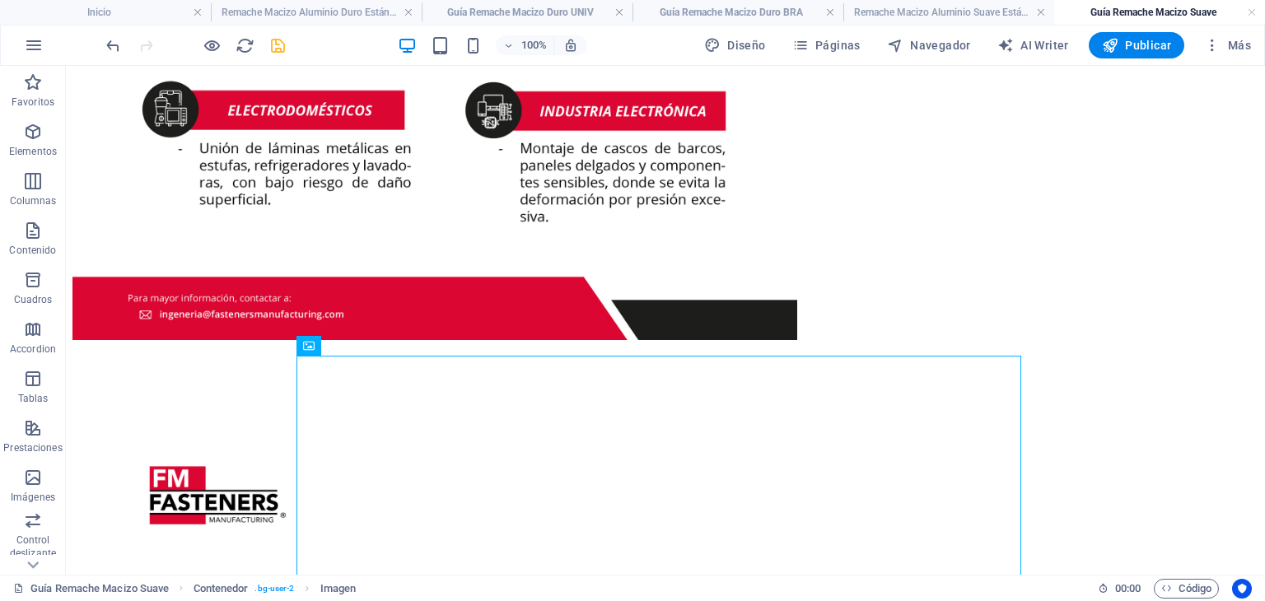
click at [275, 46] on icon "save" at bounding box center [277, 45] width 19 height 19
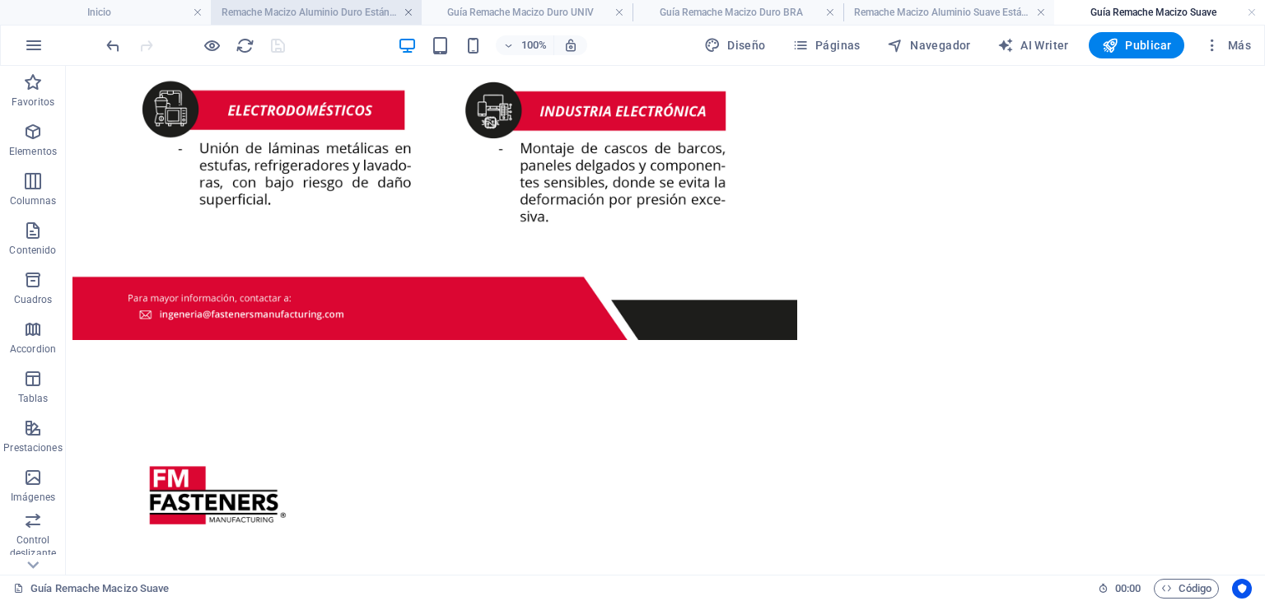
click at [411, 11] on link at bounding box center [408, 13] width 10 height 16
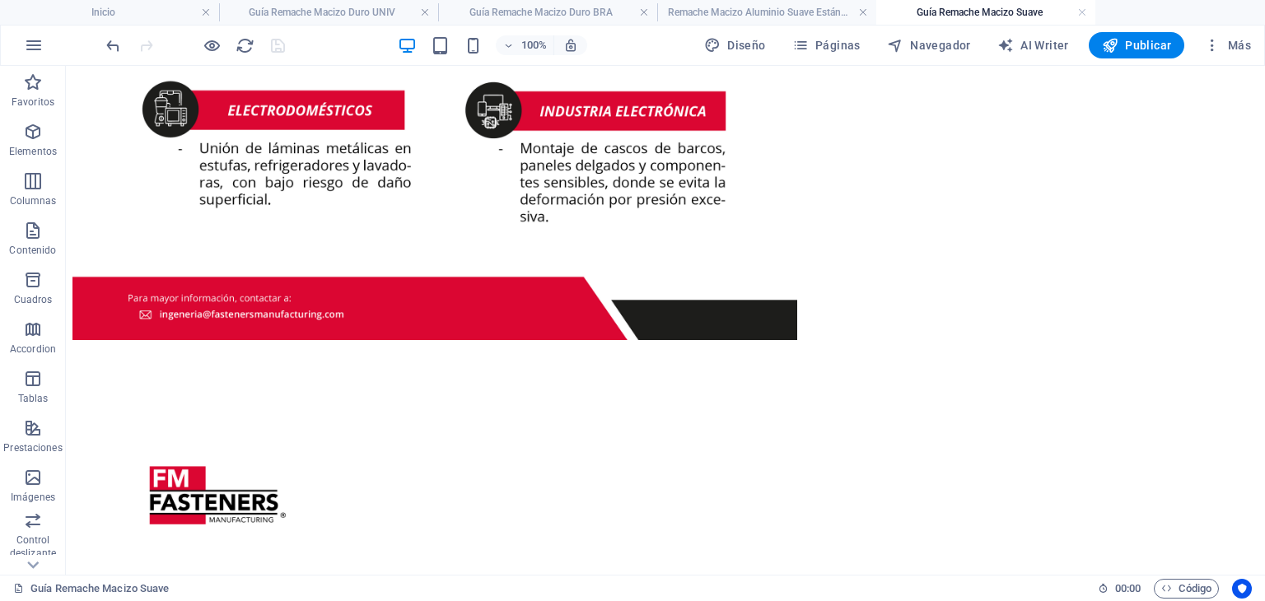
click at [411, 11] on h4 "Guía Remache Macizo Duro UNIV" at bounding box center [328, 12] width 219 height 18
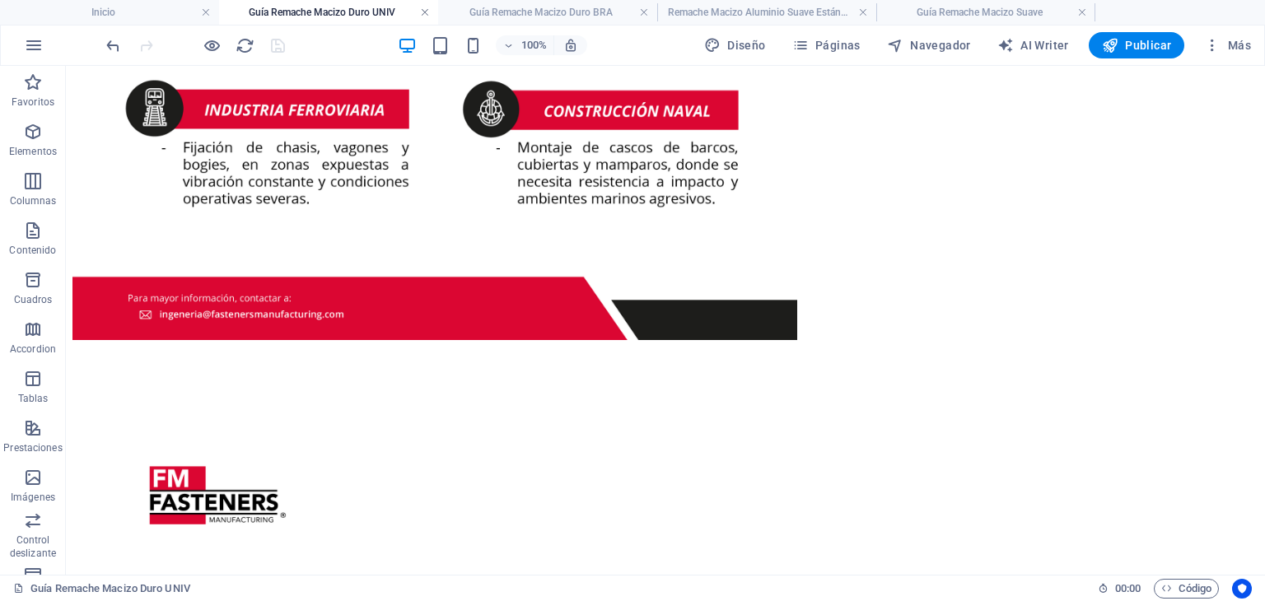
click at [422, 12] on link at bounding box center [425, 13] width 10 height 16
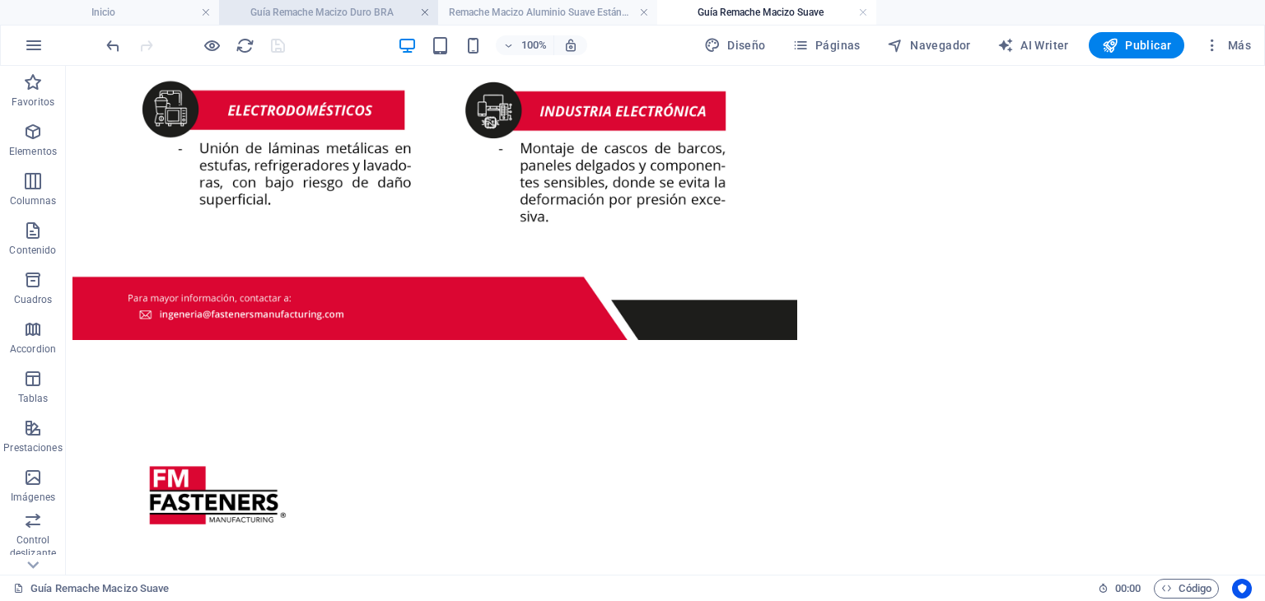
click at [428, 12] on link at bounding box center [425, 13] width 10 height 16
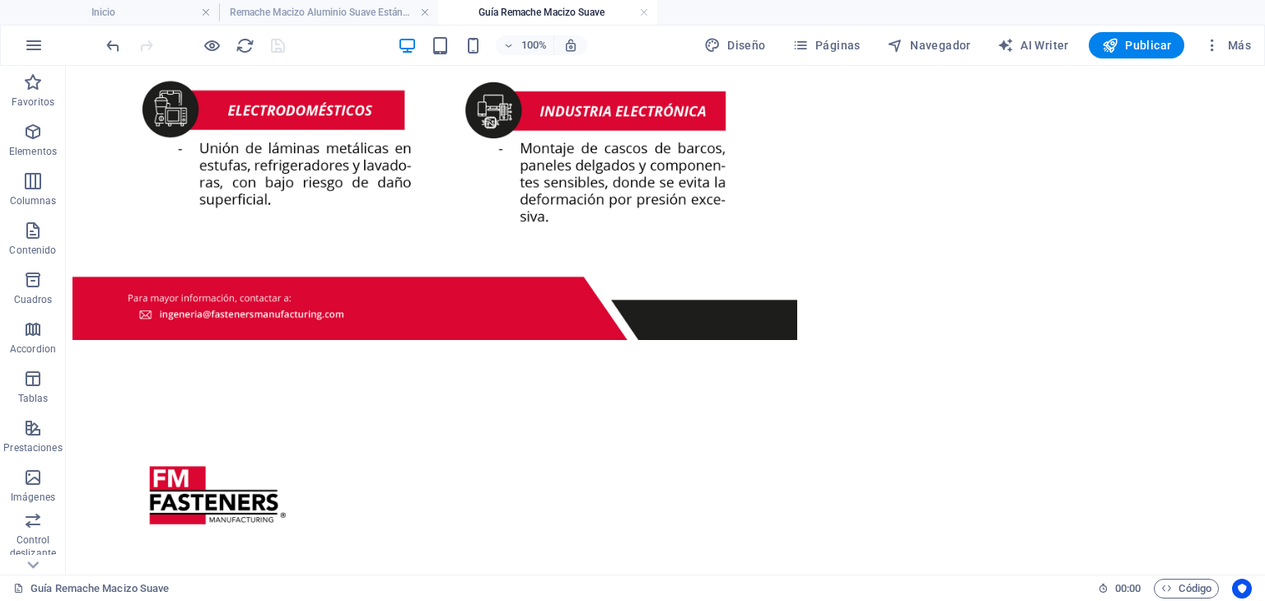
click at [428, 12] on link at bounding box center [425, 13] width 10 height 16
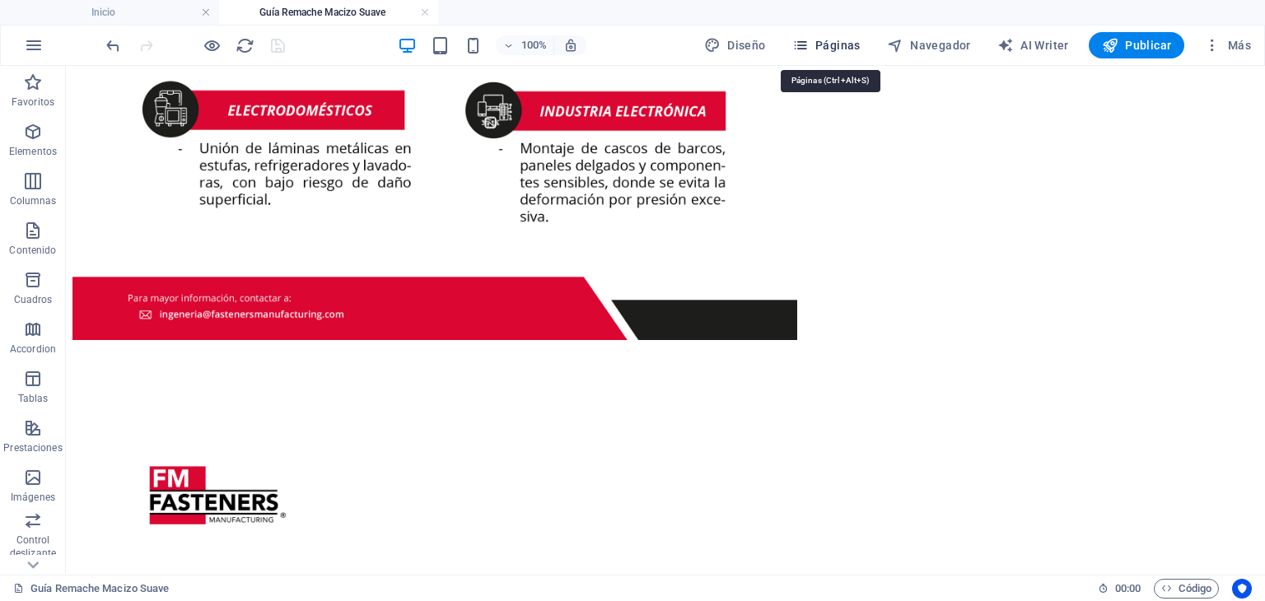
click at [848, 47] on span "Páginas" at bounding box center [826, 45] width 68 height 16
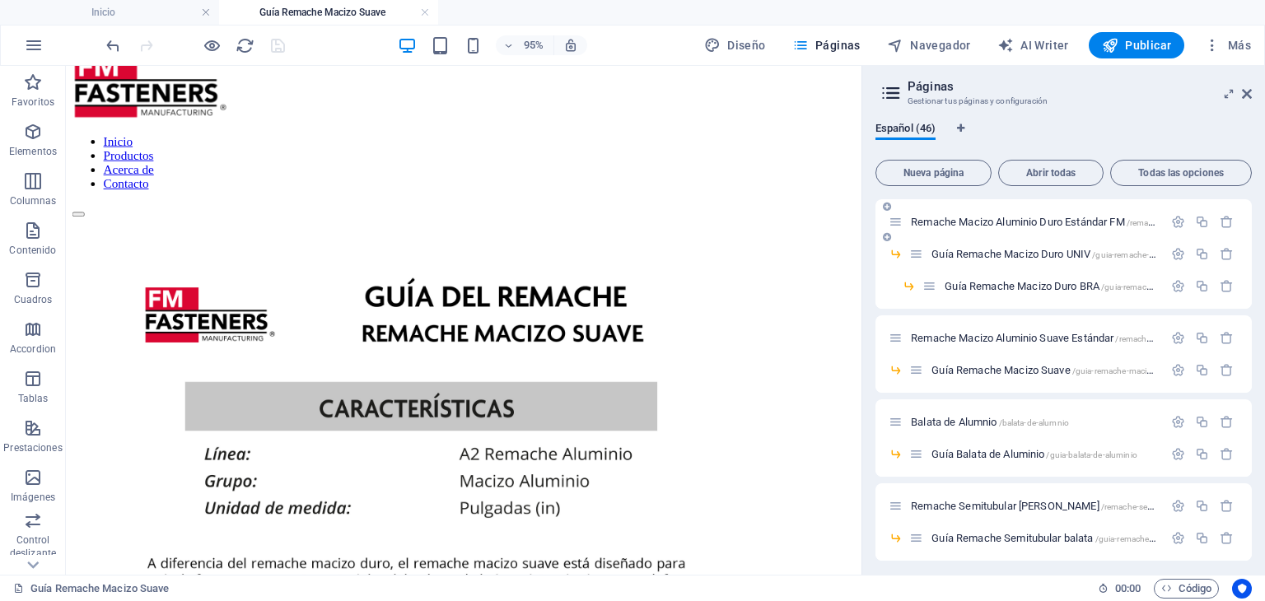
scroll to position [412, 0]
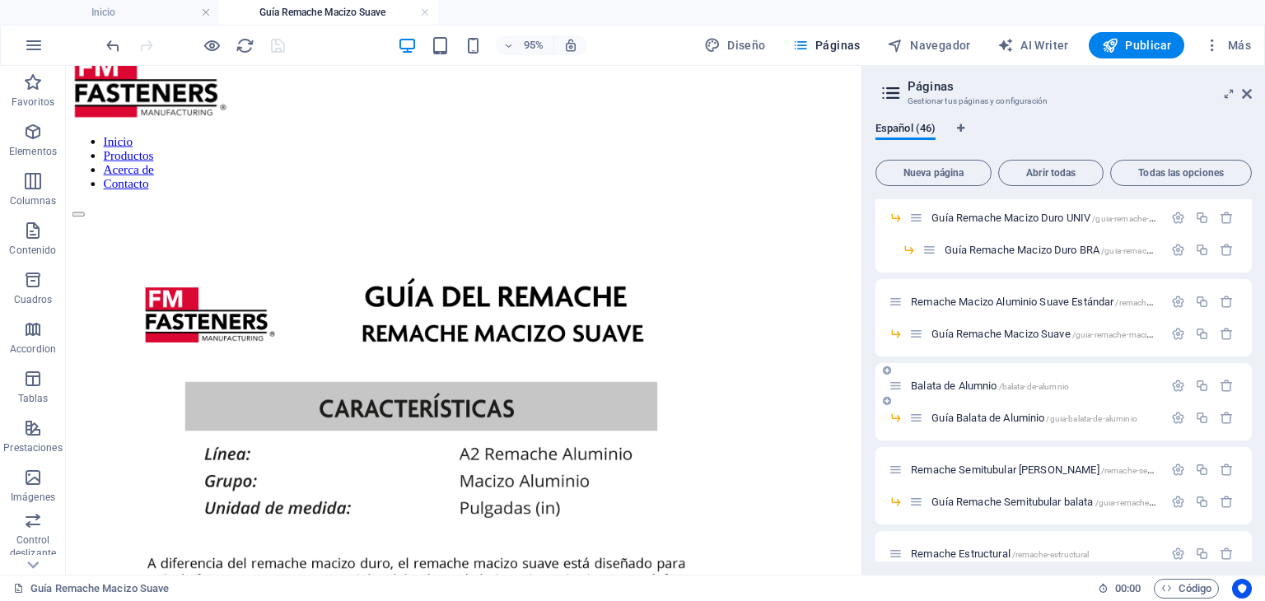
click at [959, 386] on span "Balata de Alumnio /balata-de-alumnio" at bounding box center [990, 386] width 158 height 12
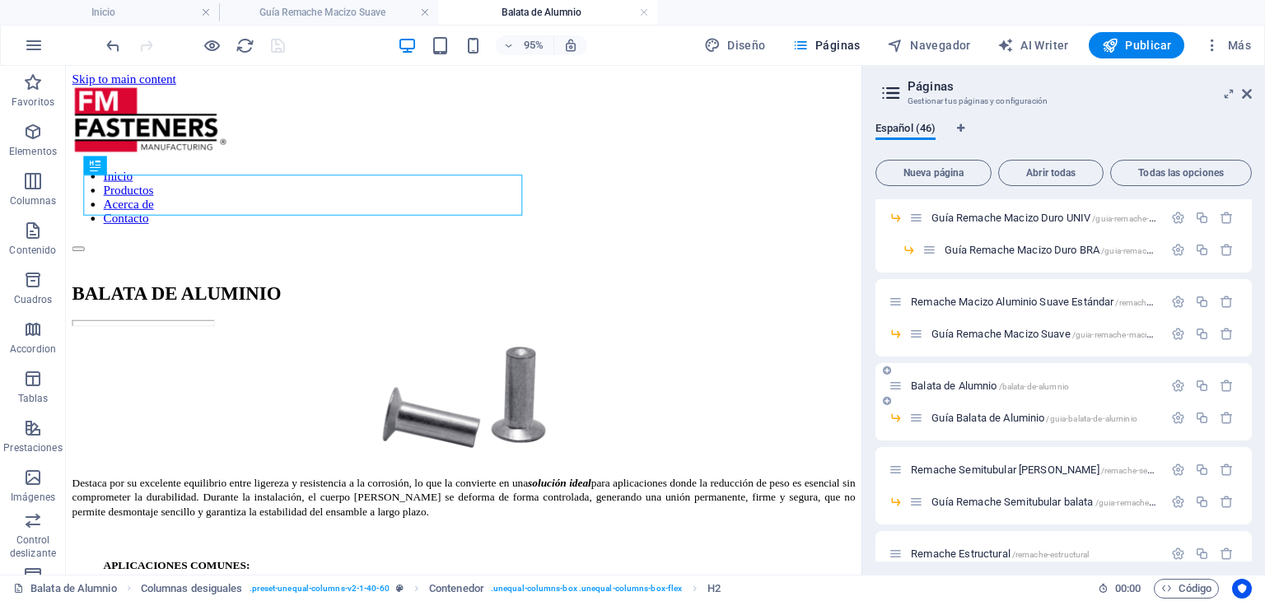
scroll to position [0, 0]
click at [991, 416] on span "Guía Balata de Aluminio /guia-balata-de-aluminio" at bounding box center [1034, 418] width 206 height 12
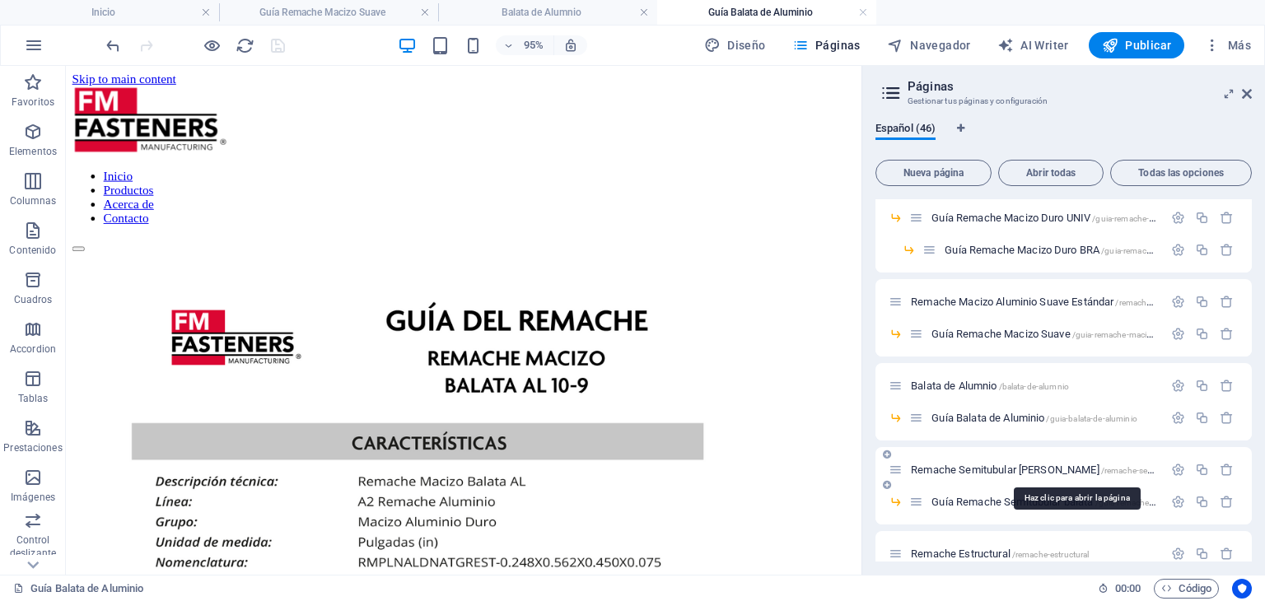
click at [991, 468] on span "Remache Semitubular [PERSON_NAME] /remache-semitubular-balata-de-acero" at bounding box center [1077, 470] width 332 height 12
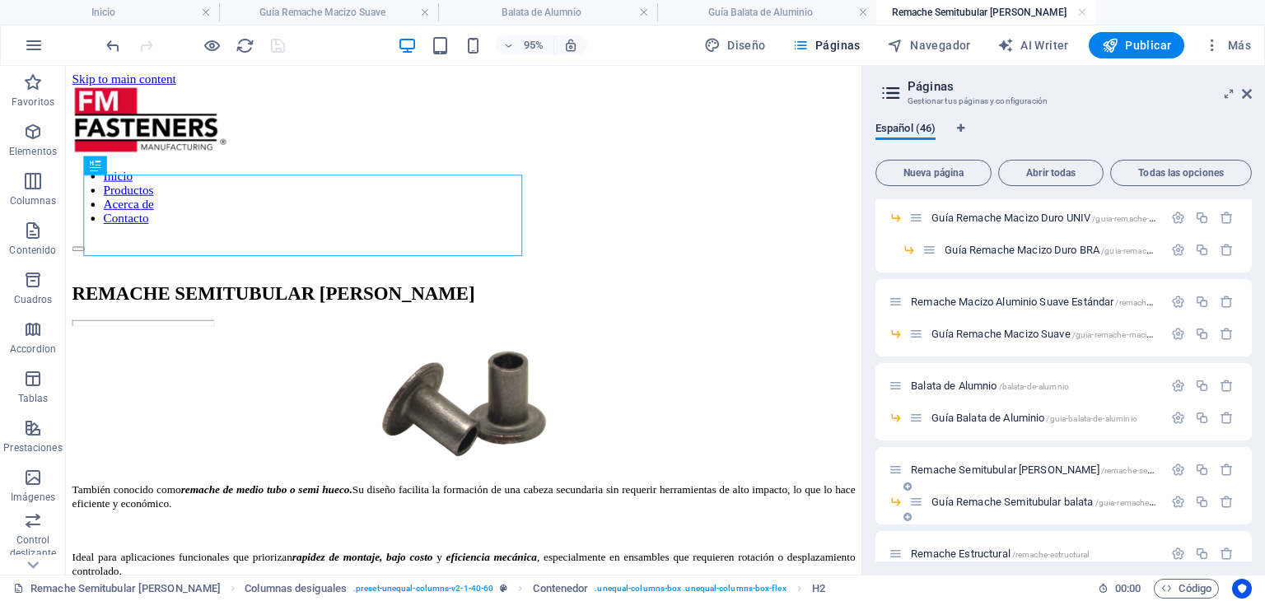
click at [1031, 497] on span "Guía Remache Semitubular balata /guia-remache-semitubular-balata" at bounding box center [1075, 502] width 289 height 12
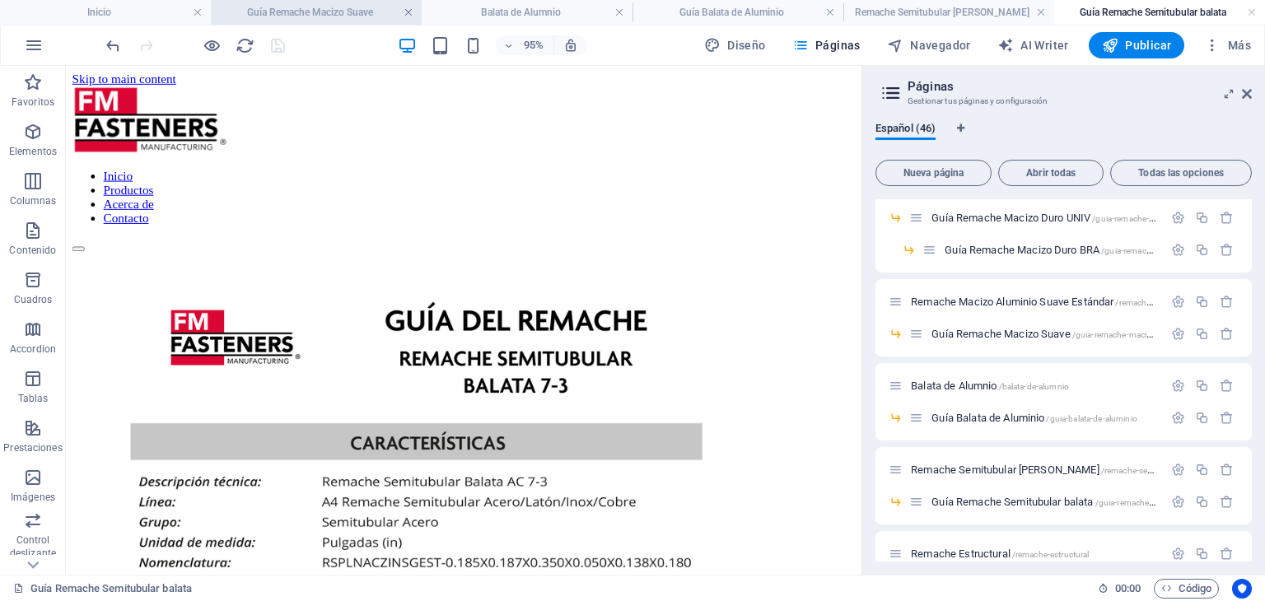
click at [408, 16] on link at bounding box center [408, 13] width 10 height 16
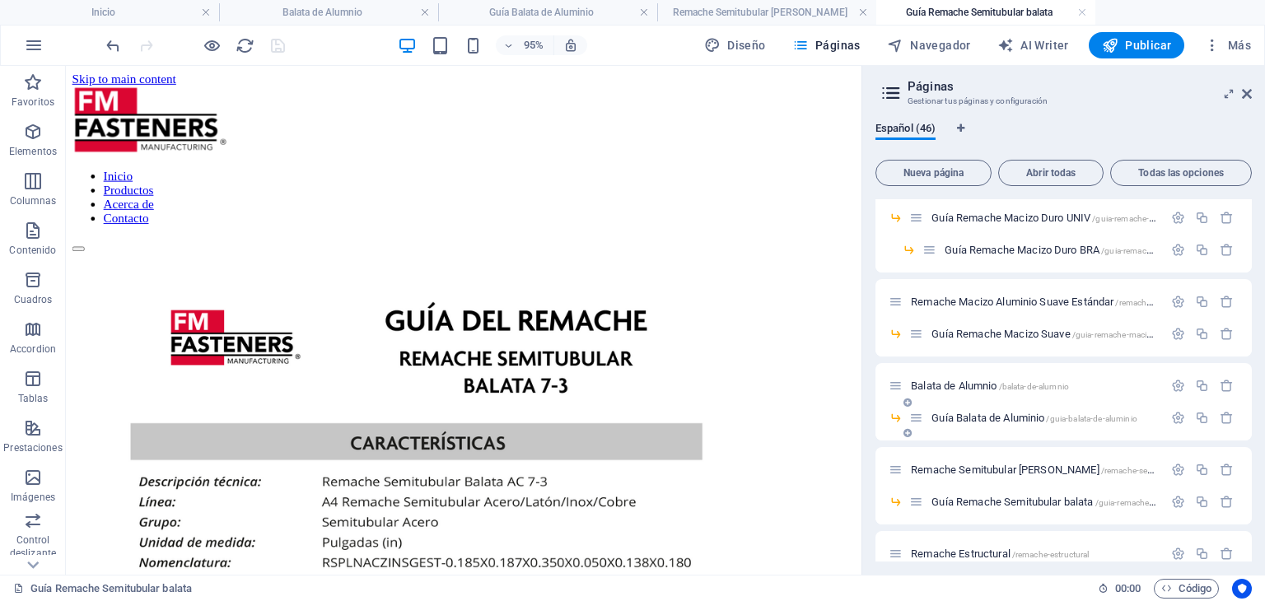
scroll to position [494, 0]
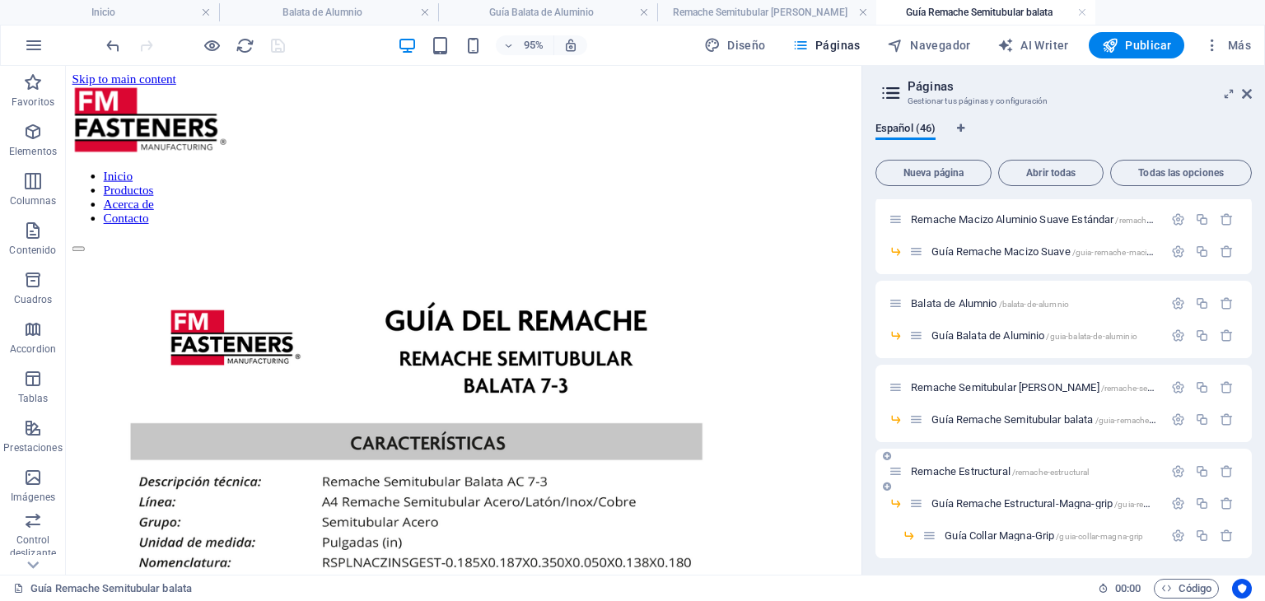
click at [1025, 469] on span "/remache-estructural" at bounding box center [1050, 472] width 77 height 9
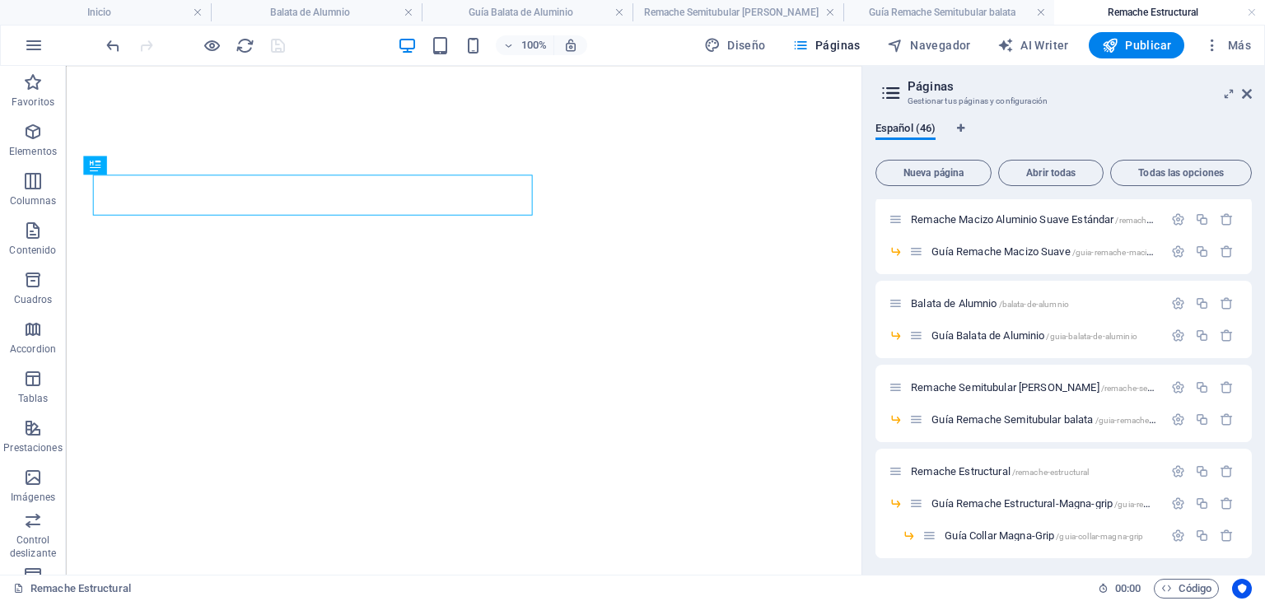
click at [1241, 54] on button "Más" at bounding box center [1227, 45] width 60 height 26
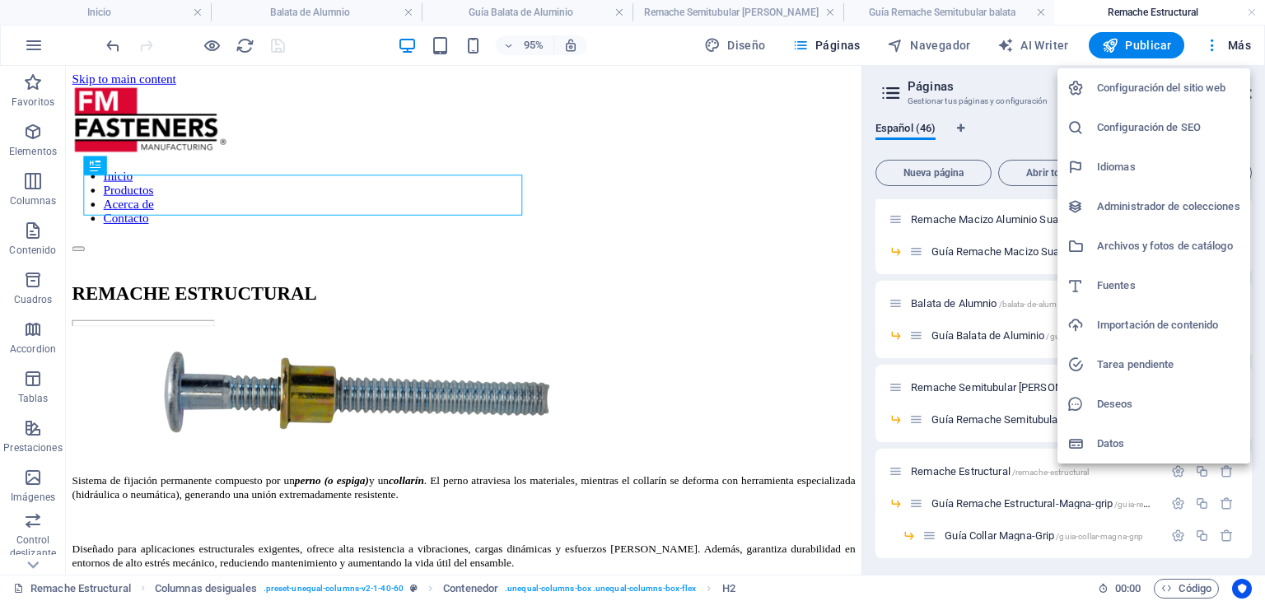
scroll to position [0, 0]
click at [264, 8] on div at bounding box center [632, 300] width 1265 height 601
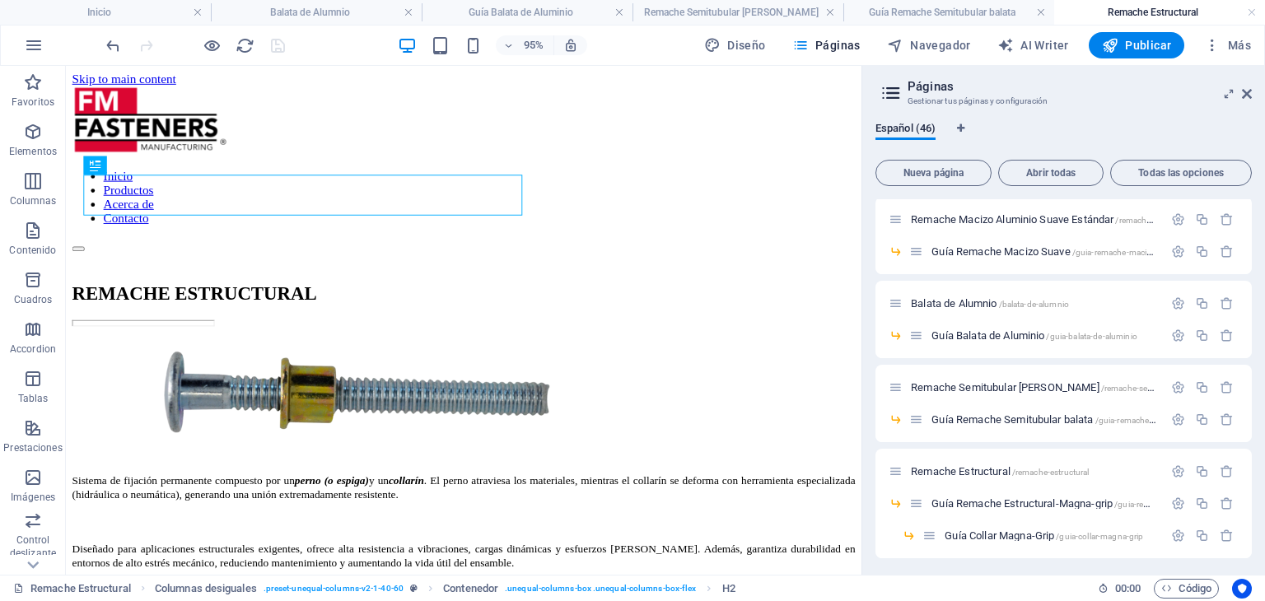
click at [264, 8] on h4 "Balata de Alumnio" at bounding box center [316, 12] width 211 height 18
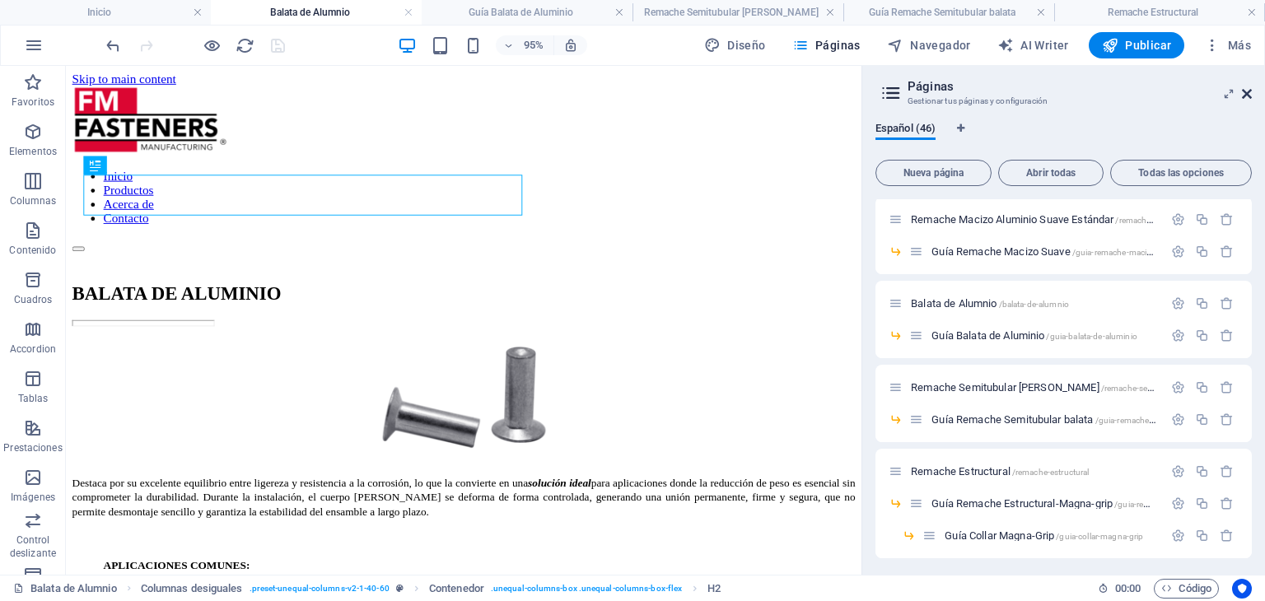
drag, startPoint x: 1248, startPoint y: 93, endPoint x: 684, endPoint y: 324, distance: 608.6
click at [1248, 93] on icon at bounding box center [1247, 93] width 10 height 13
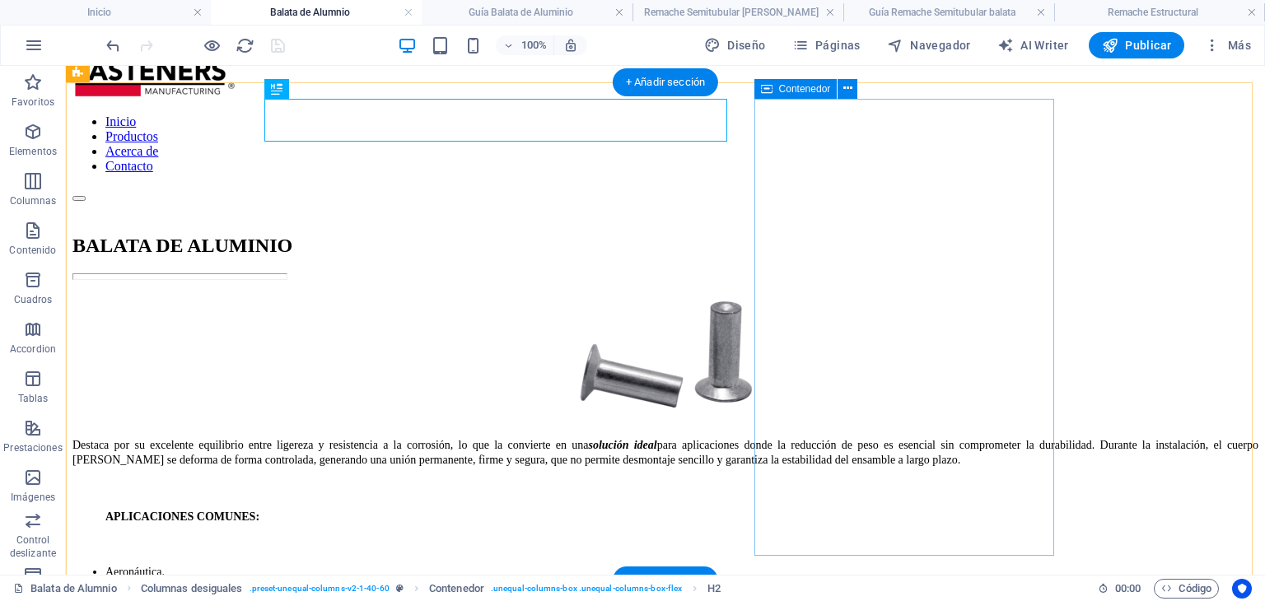
scroll to position [82, 0]
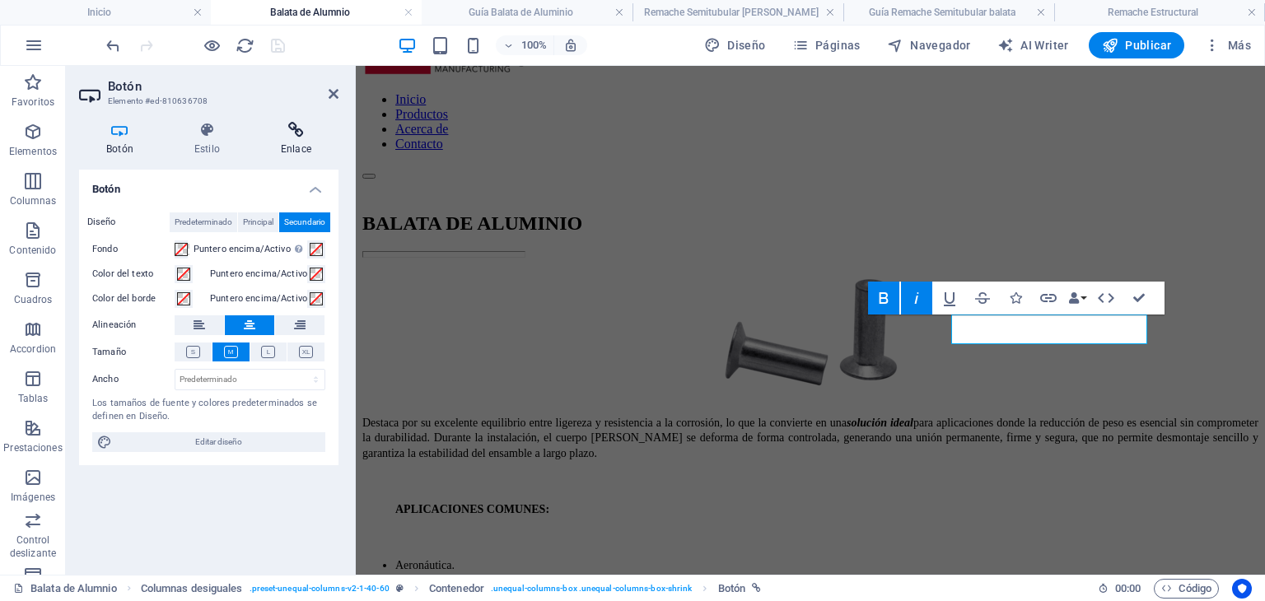
click at [290, 136] on icon at bounding box center [296, 130] width 85 height 16
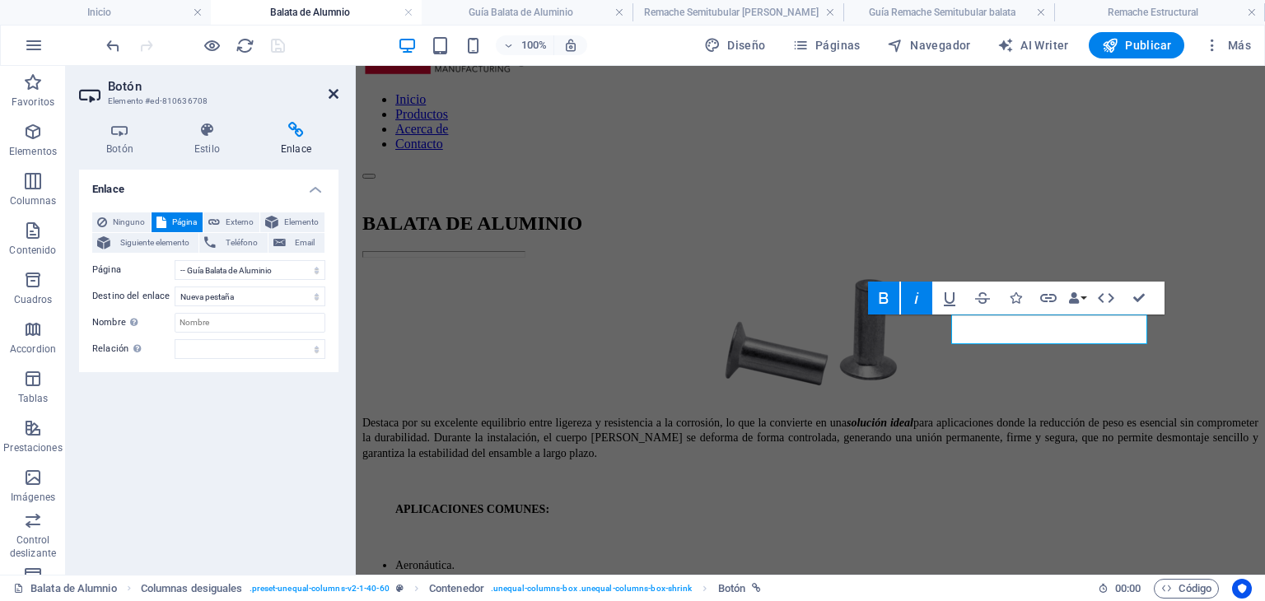
click at [336, 95] on icon at bounding box center [334, 93] width 10 height 13
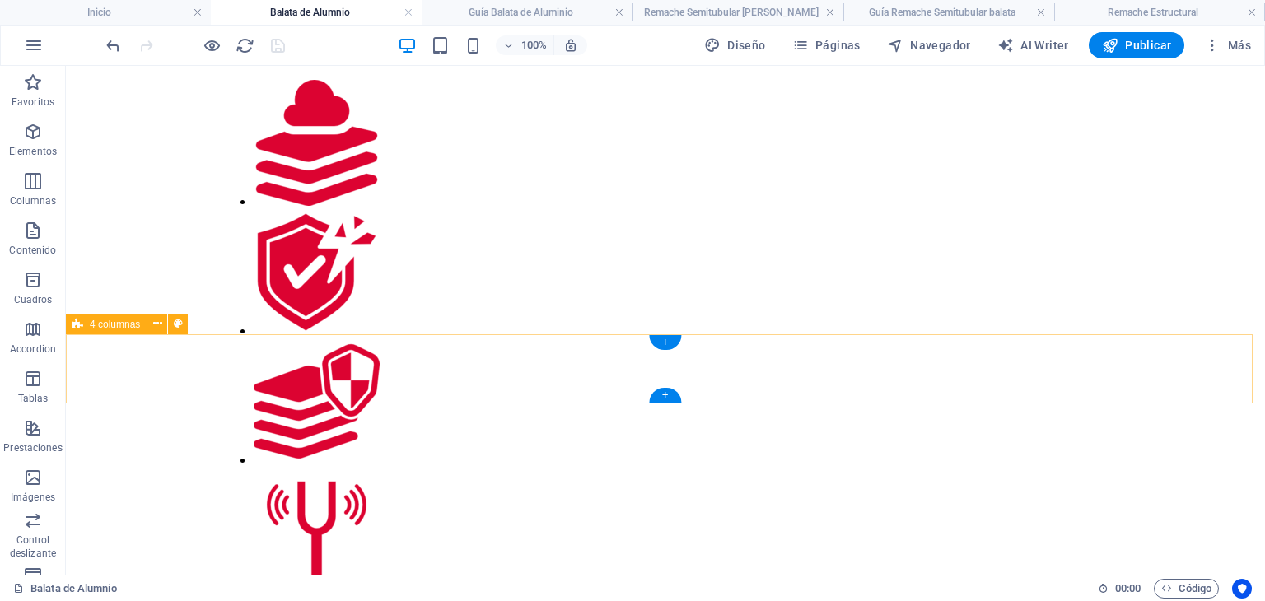
scroll to position [1054, 0]
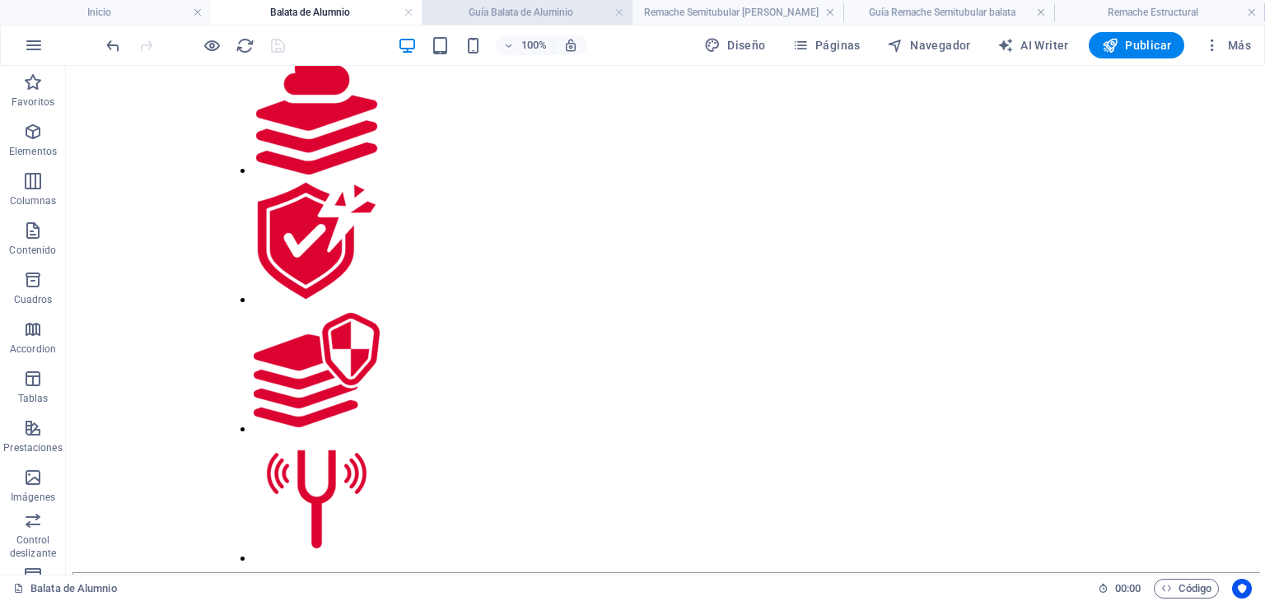
click at [501, 11] on h4 "Guía Balata de Aluminio" at bounding box center [527, 12] width 211 height 18
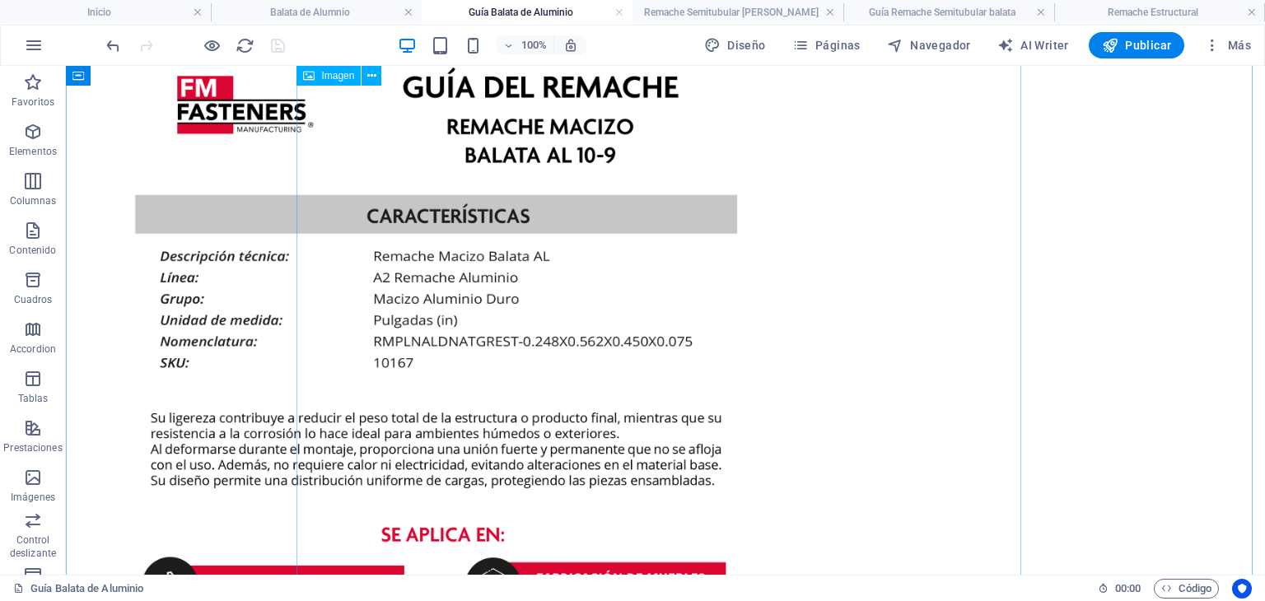
scroll to position [82, 0]
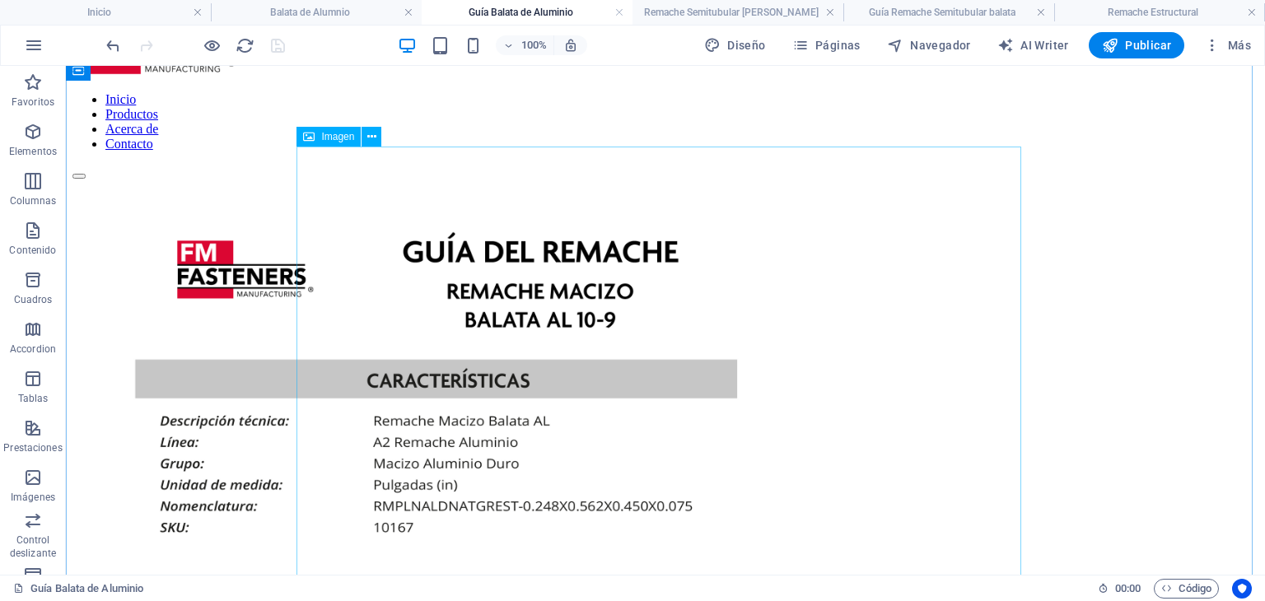
select select "px"
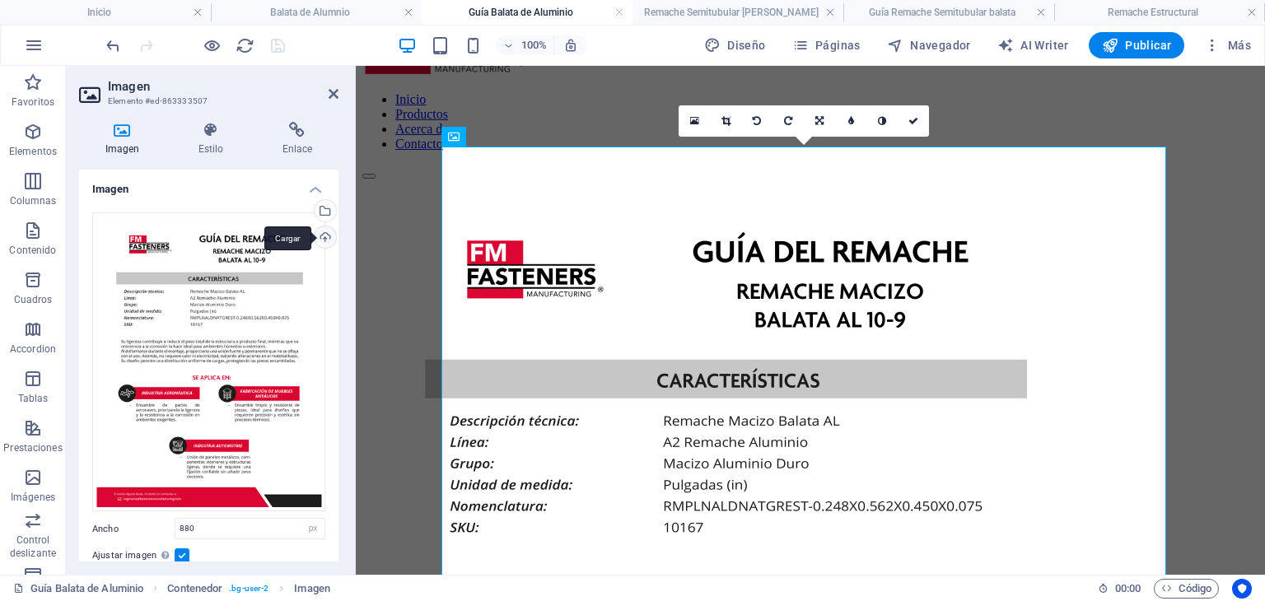
click at [324, 243] on div "Cargar" at bounding box center [323, 238] width 25 height 25
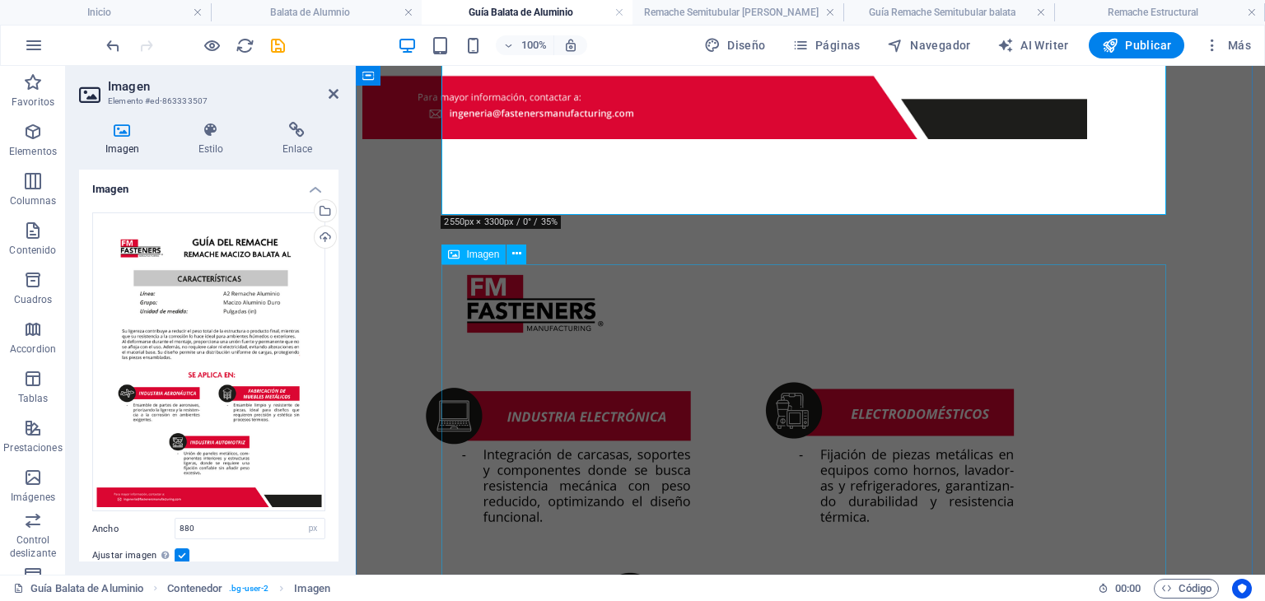
scroll to position [1153, 0]
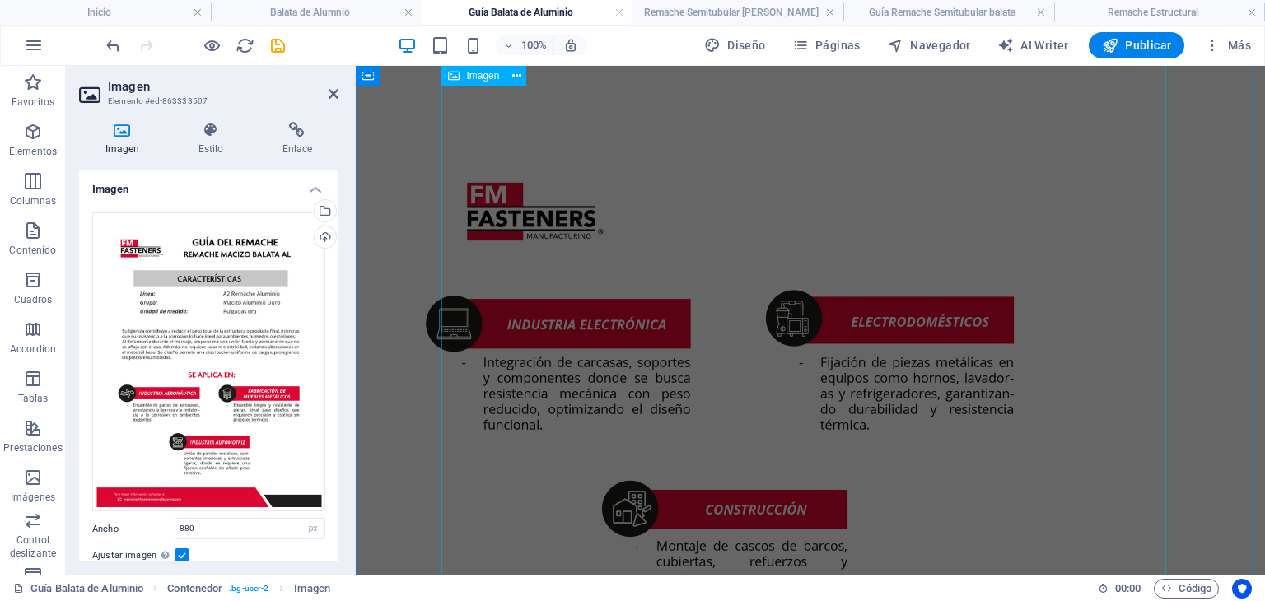
click at [506, 292] on figure at bounding box center [810, 570] width 896 height 941
select select "px"
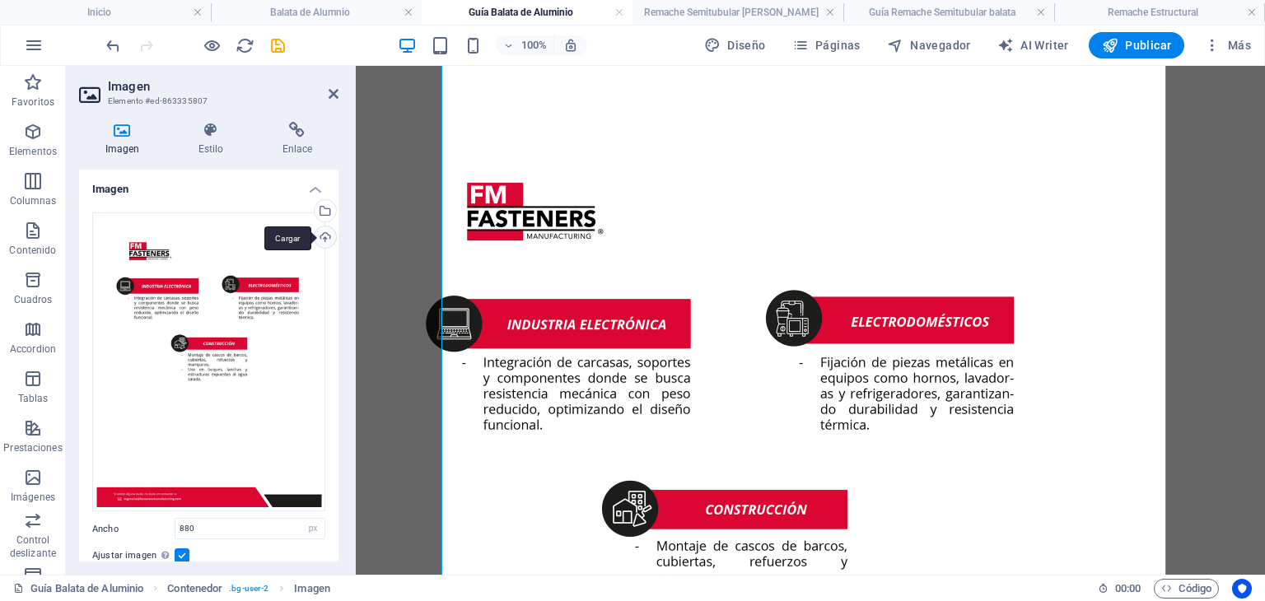
click at [316, 241] on div "Cargar" at bounding box center [323, 238] width 25 height 25
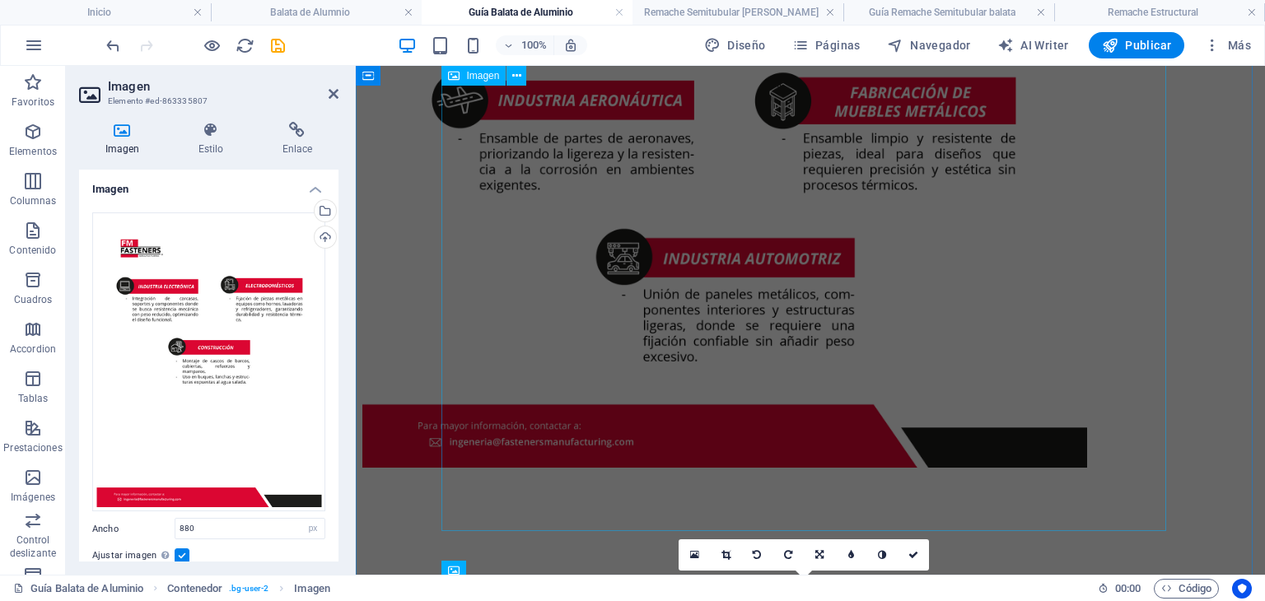
scroll to position [800, 0]
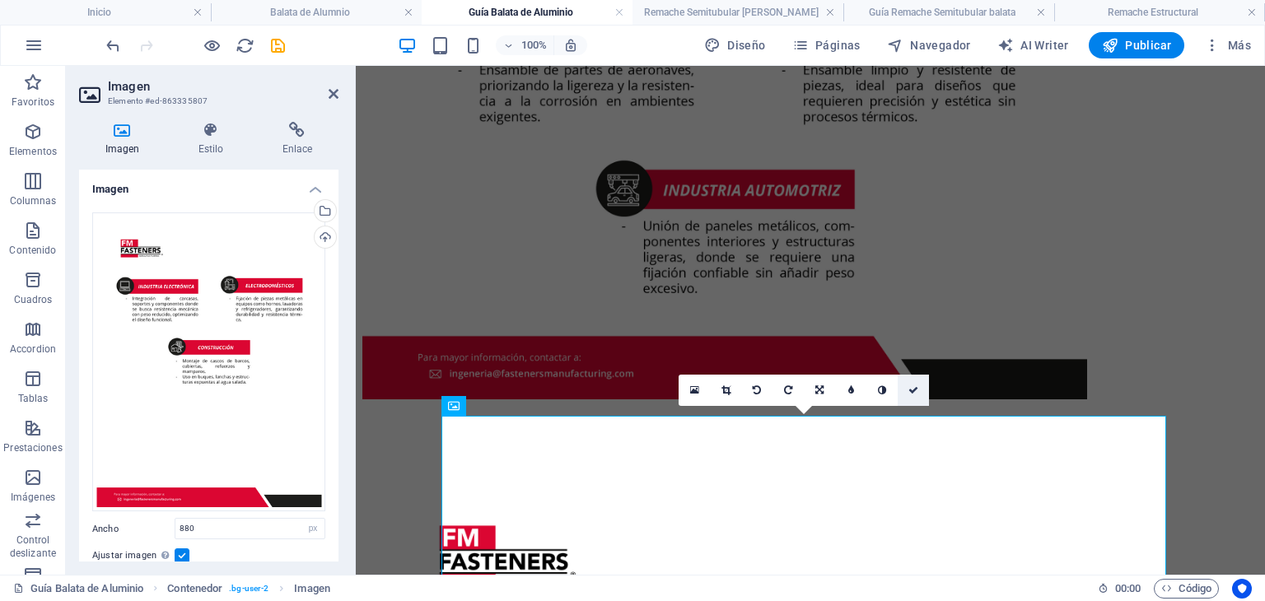
click at [918, 385] on icon at bounding box center [913, 390] width 10 height 10
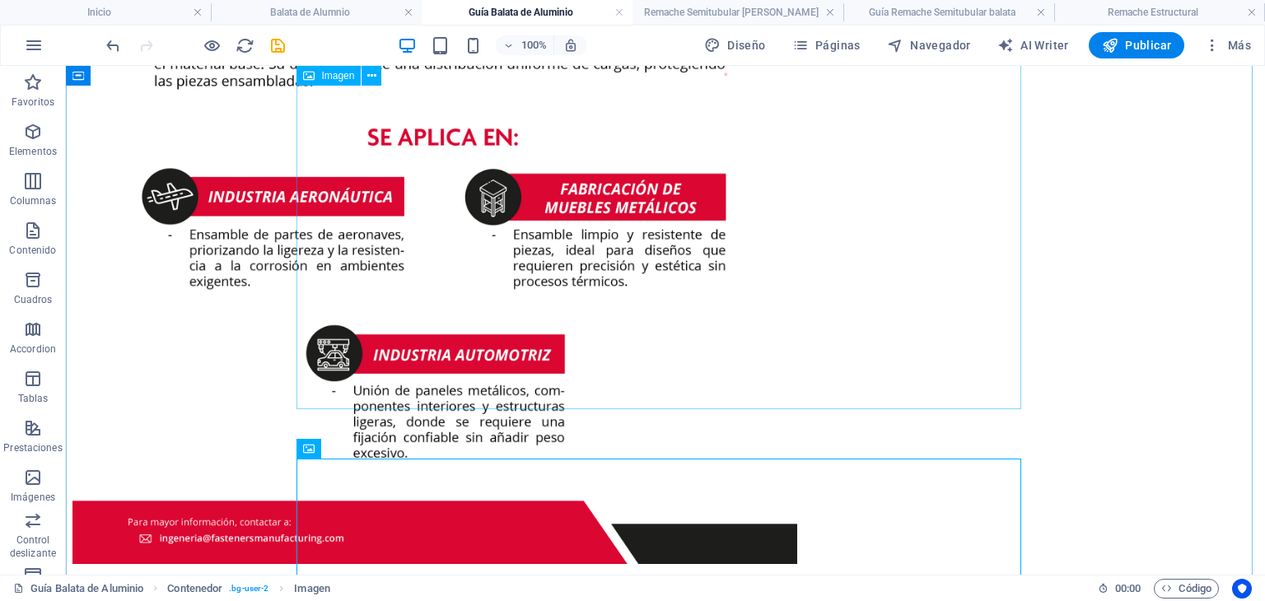
scroll to position [471, 0]
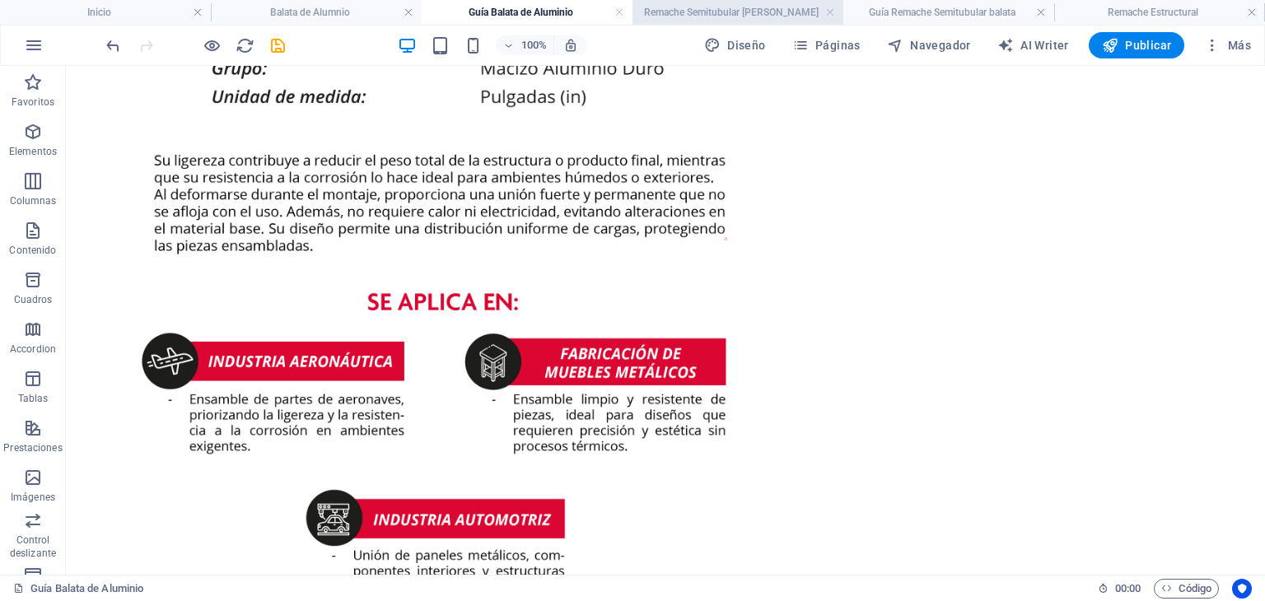
click at [682, 7] on h4 "Remache Semitubular [PERSON_NAME]" at bounding box center [737, 12] width 211 height 18
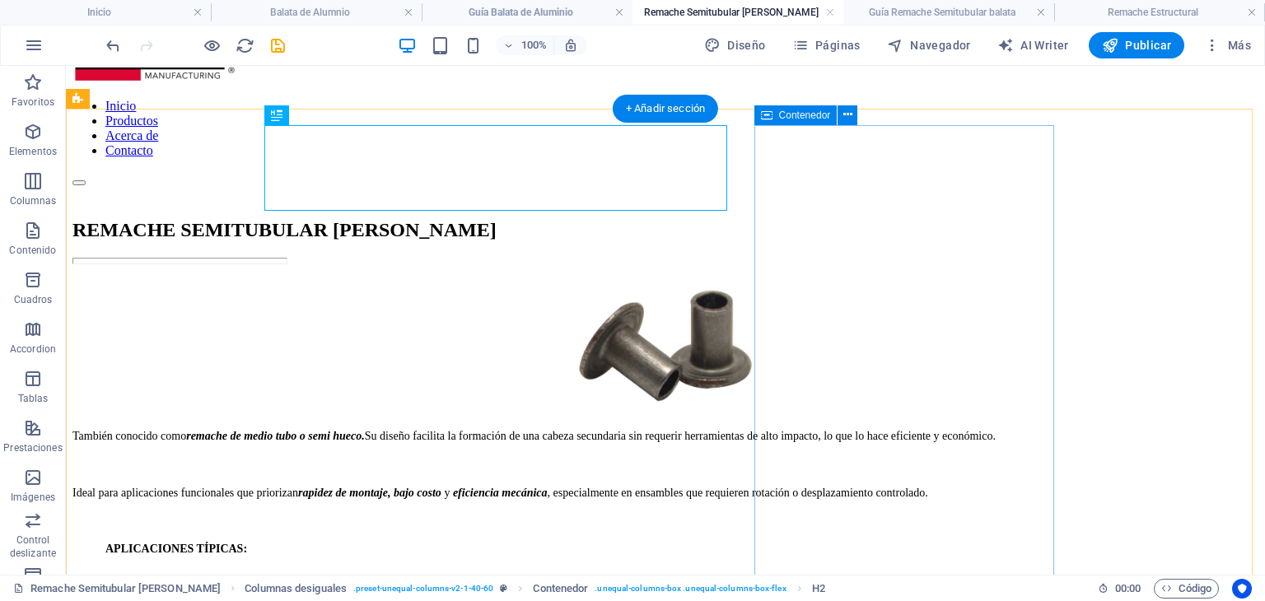
scroll to position [82, 0]
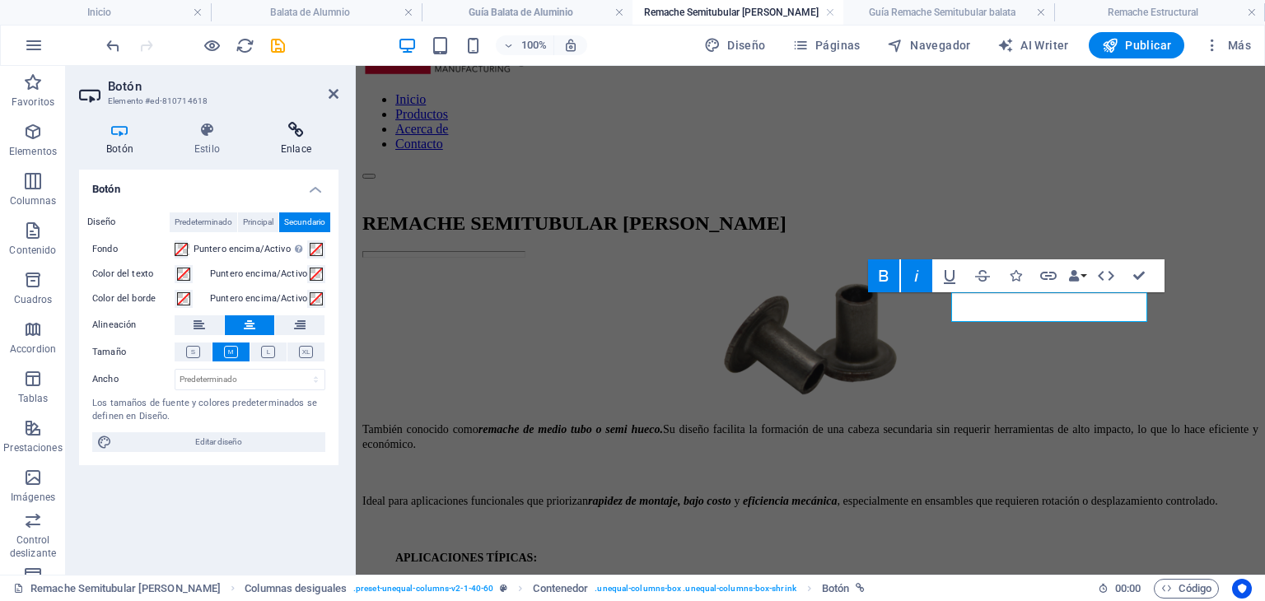
click at [286, 133] on icon at bounding box center [296, 130] width 85 height 16
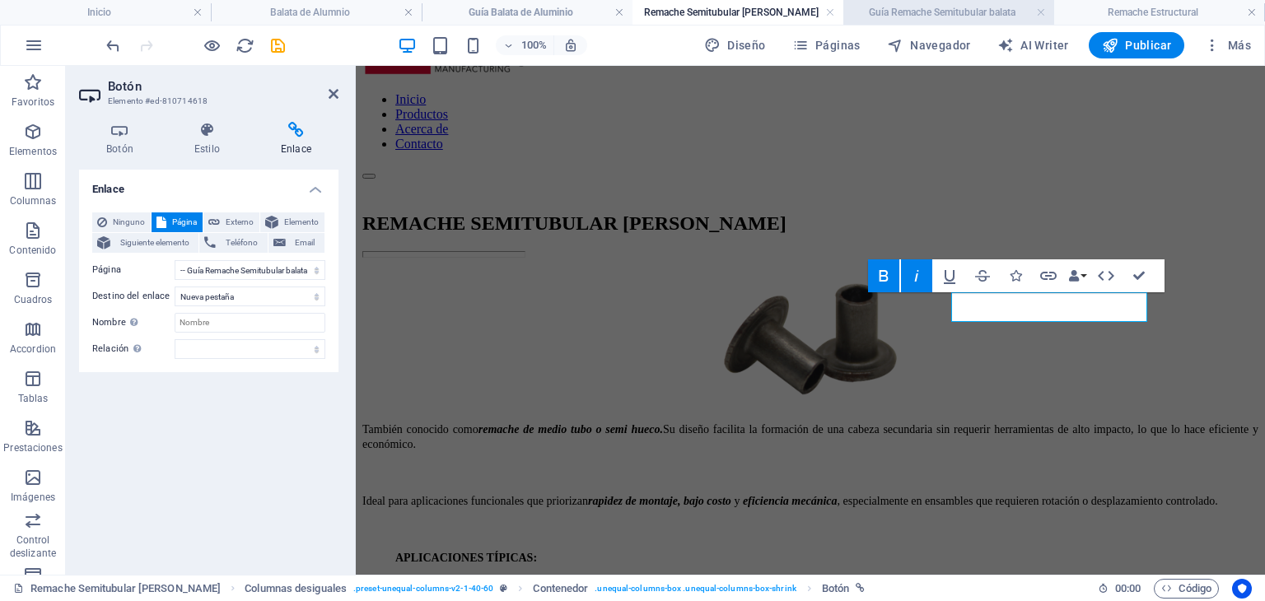
click at [921, 9] on h4 "Guía Remache Semitubular balata" at bounding box center [948, 12] width 211 height 18
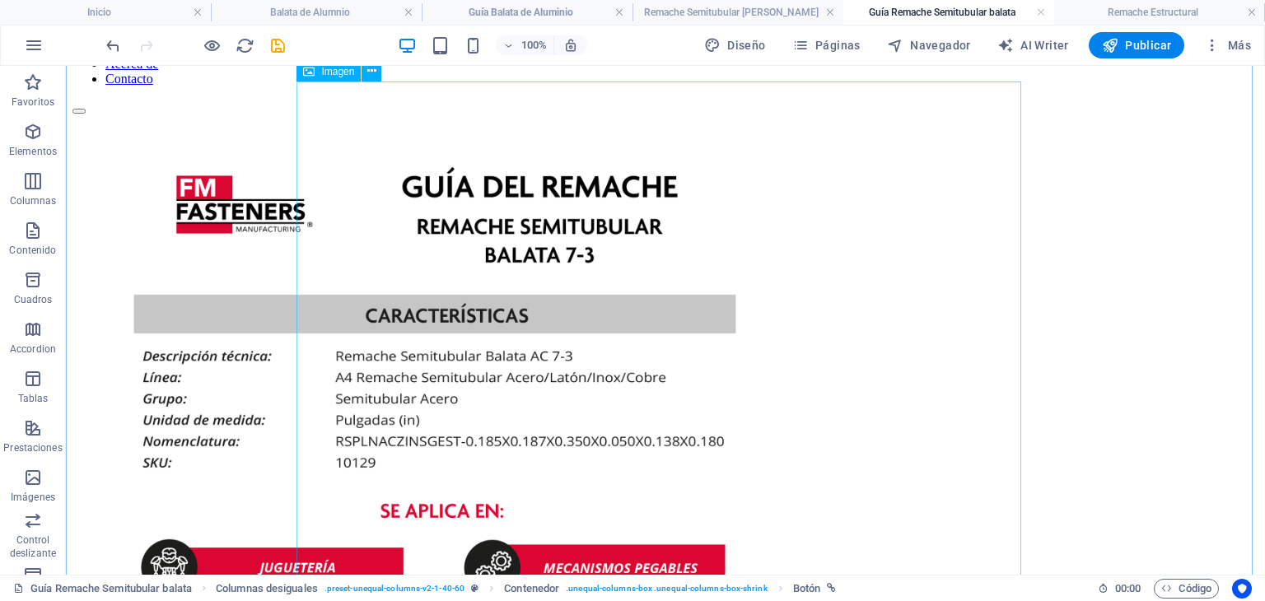
scroll to position [165, 0]
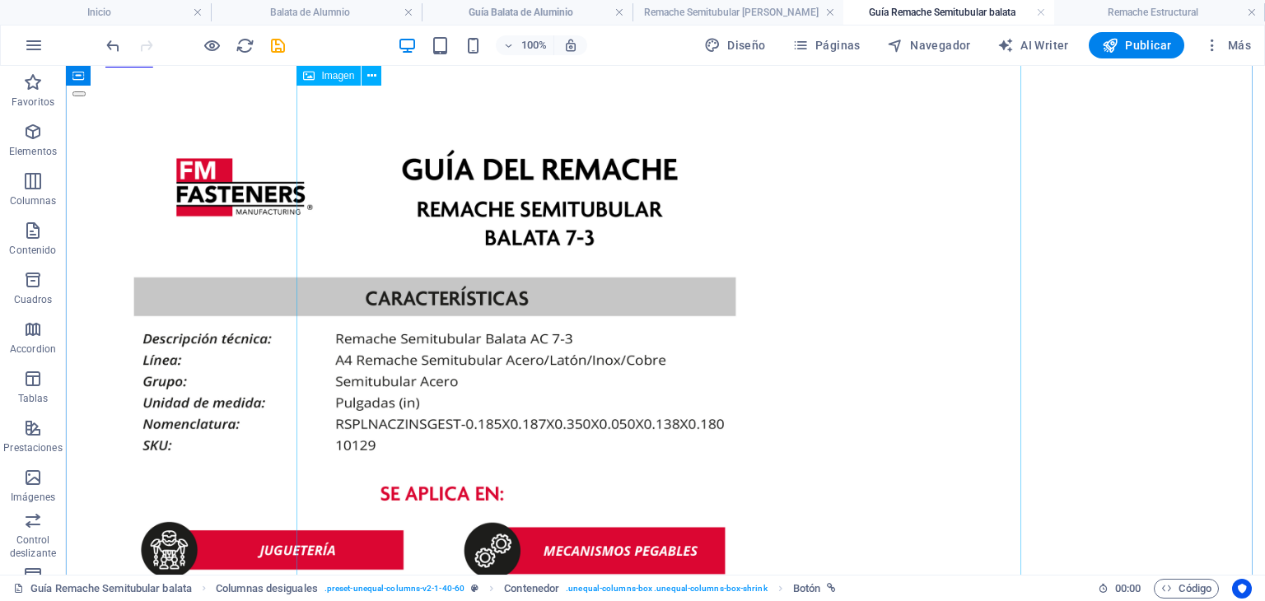
click at [820, 334] on figure at bounding box center [665, 567] width 1186 height 941
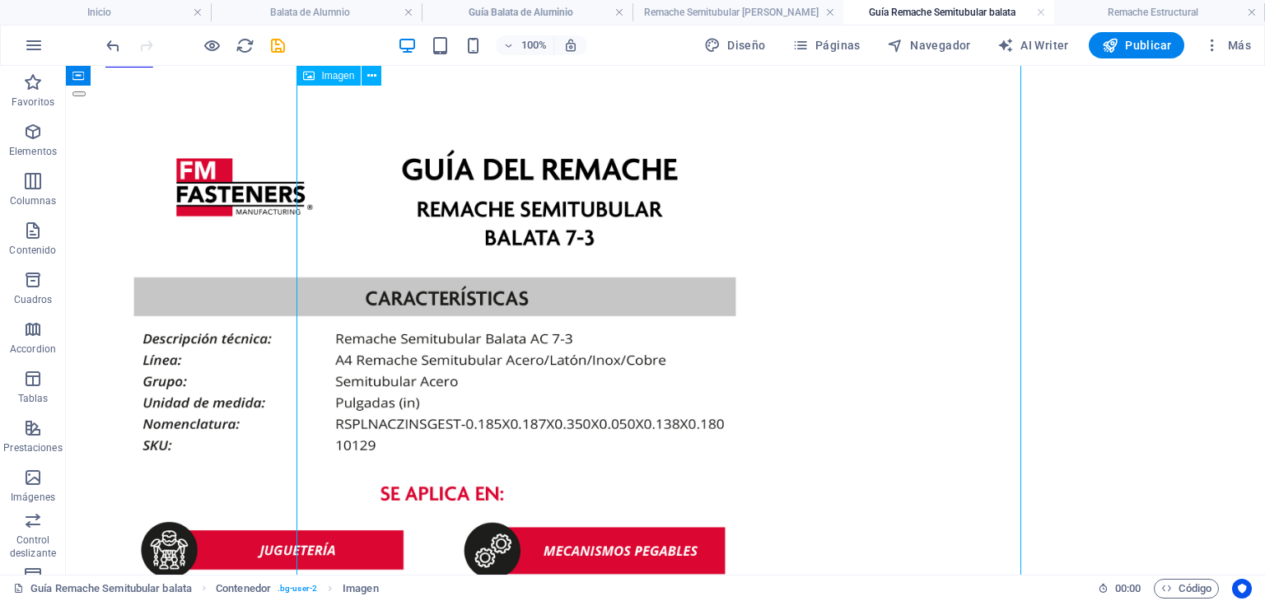
click at [820, 334] on figure at bounding box center [665, 567] width 1186 height 941
select select "px"
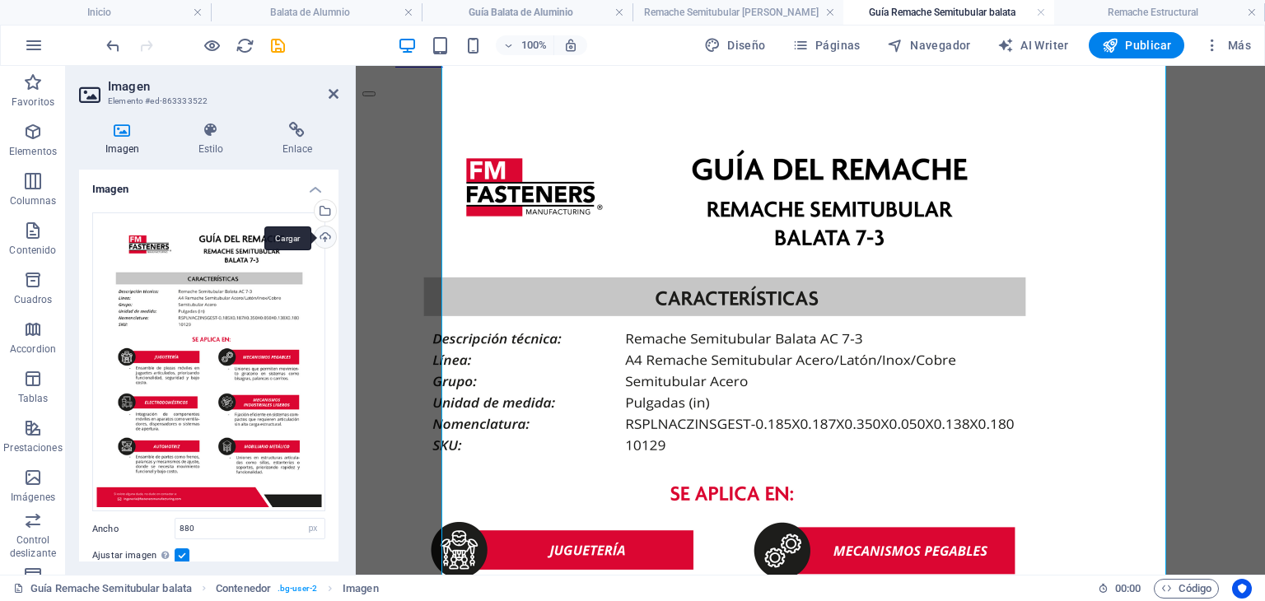
click at [329, 229] on div "Cargar" at bounding box center [323, 238] width 25 height 25
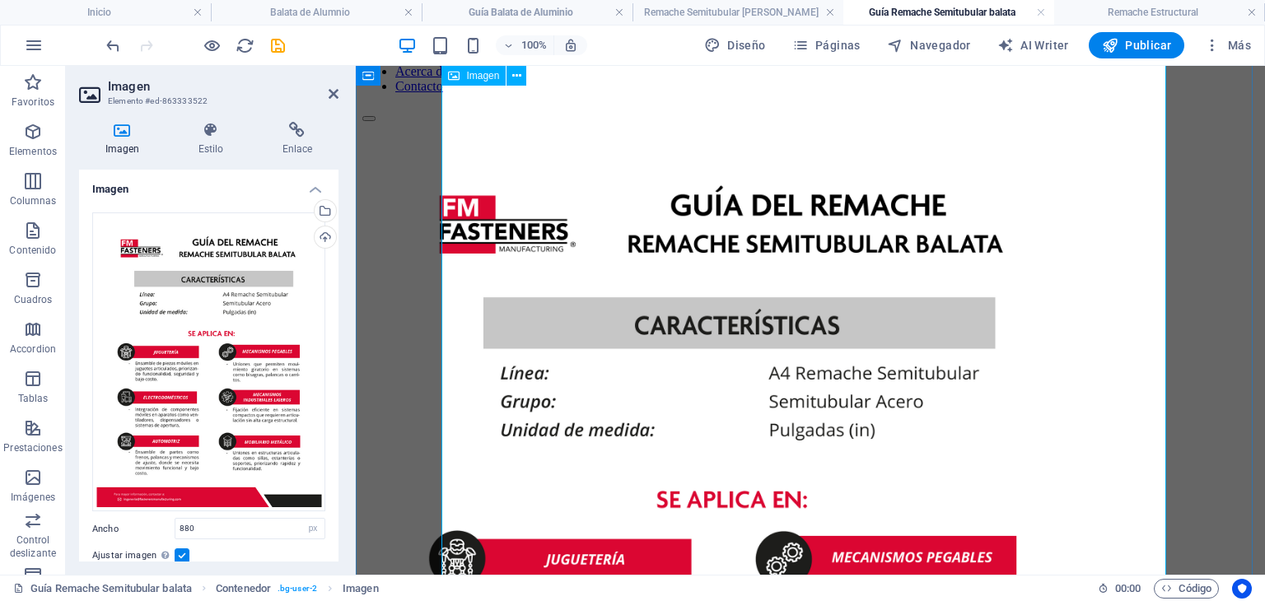
scroll to position [0, 0]
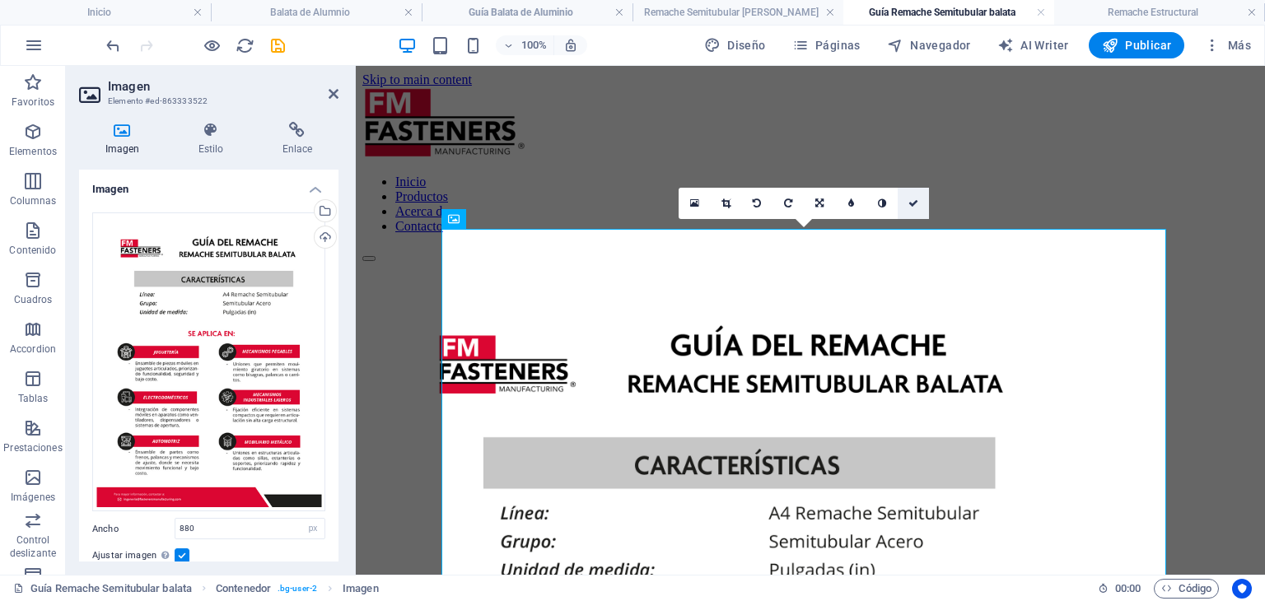
click at [916, 207] on icon at bounding box center [913, 203] width 10 height 10
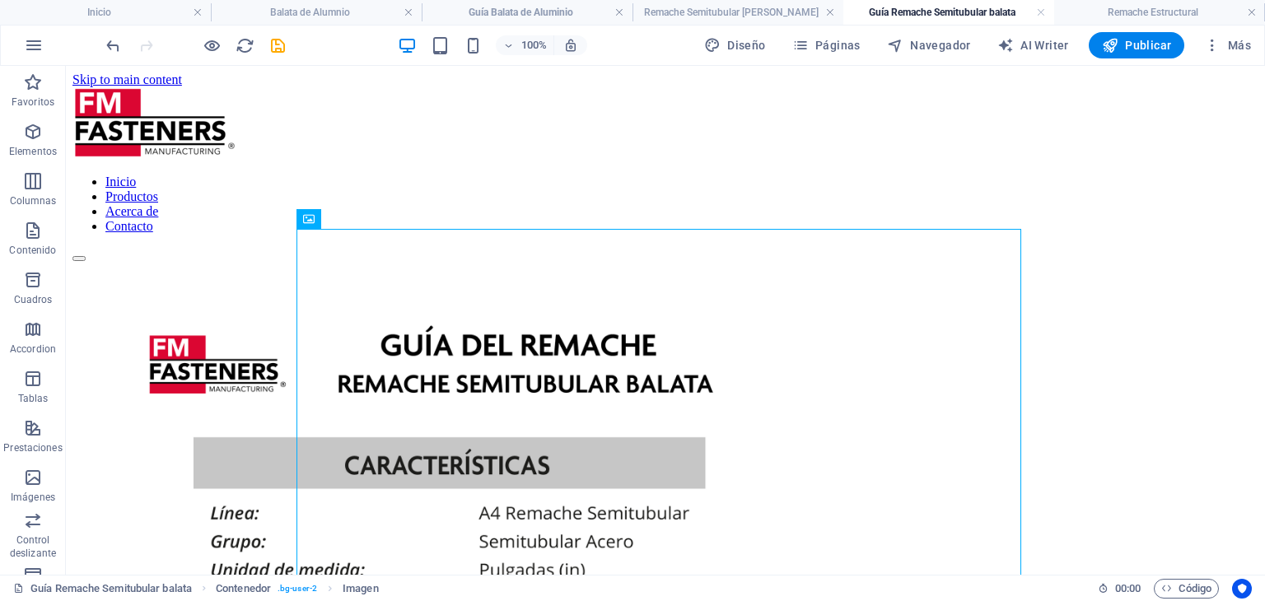
click at [267, 54] on div at bounding box center [195, 45] width 184 height 26
click at [272, 44] on icon "save" at bounding box center [277, 45] width 19 height 19
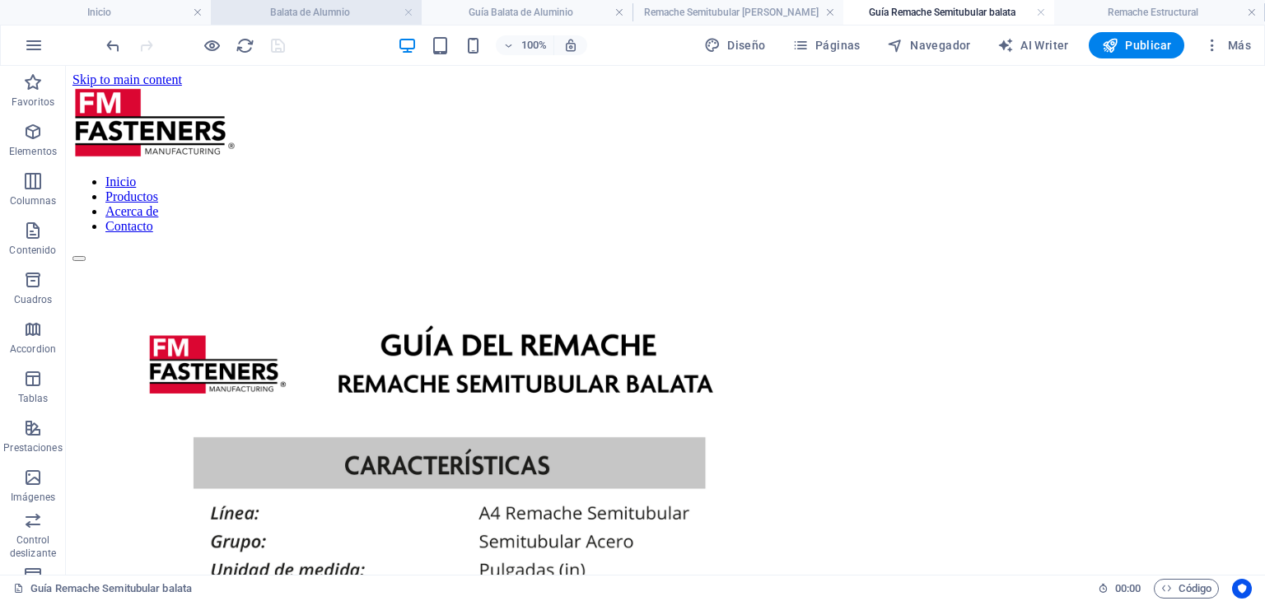
click at [415, 15] on h4 "Balata de Alumnio" at bounding box center [316, 12] width 211 height 18
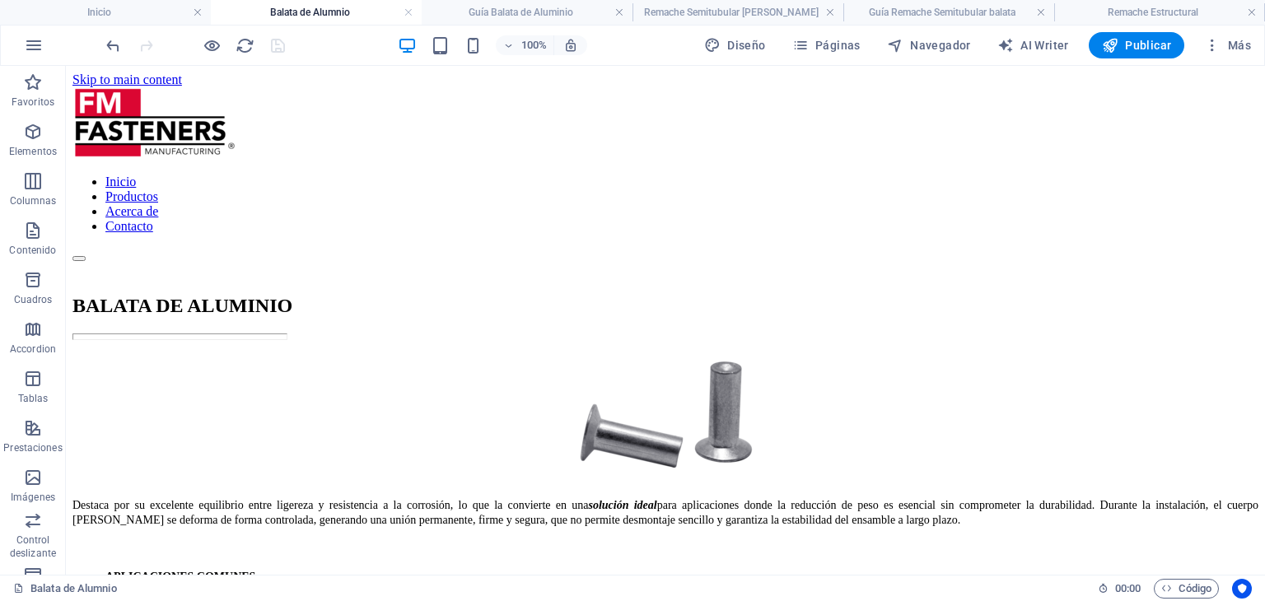
scroll to position [1054, 0]
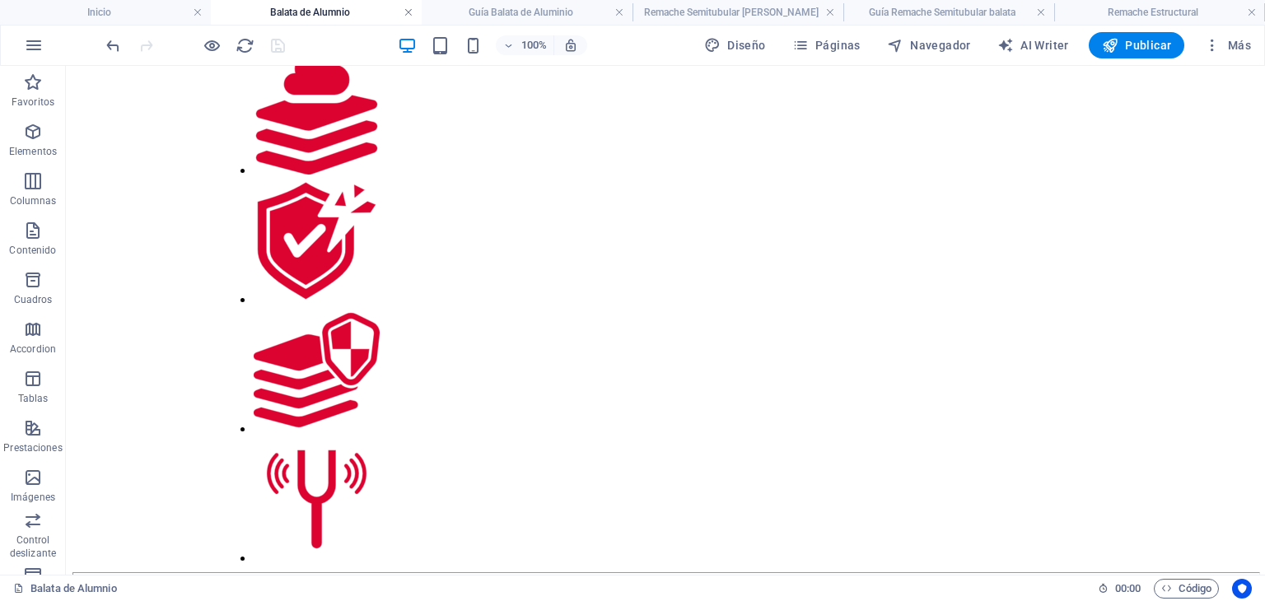
click at [410, 11] on link at bounding box center [408, 13] width 10 height 16
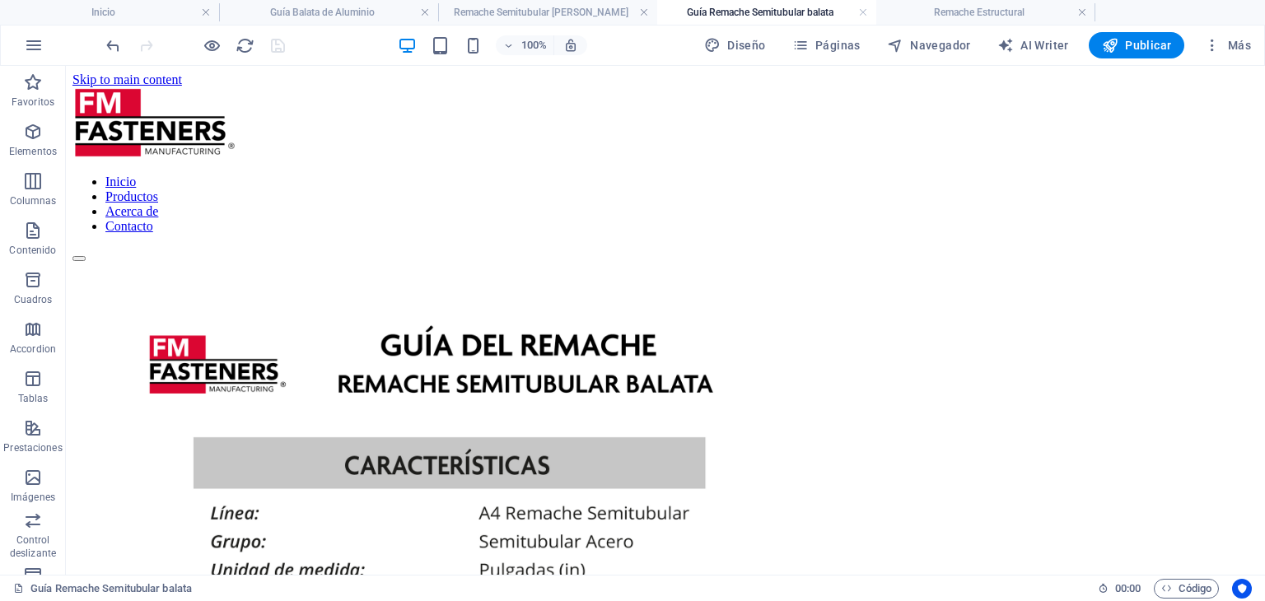
click at [410, 11] on h4 "Guía Balata de Aluminio" at bounding box center [328, 12] width 219 height 18
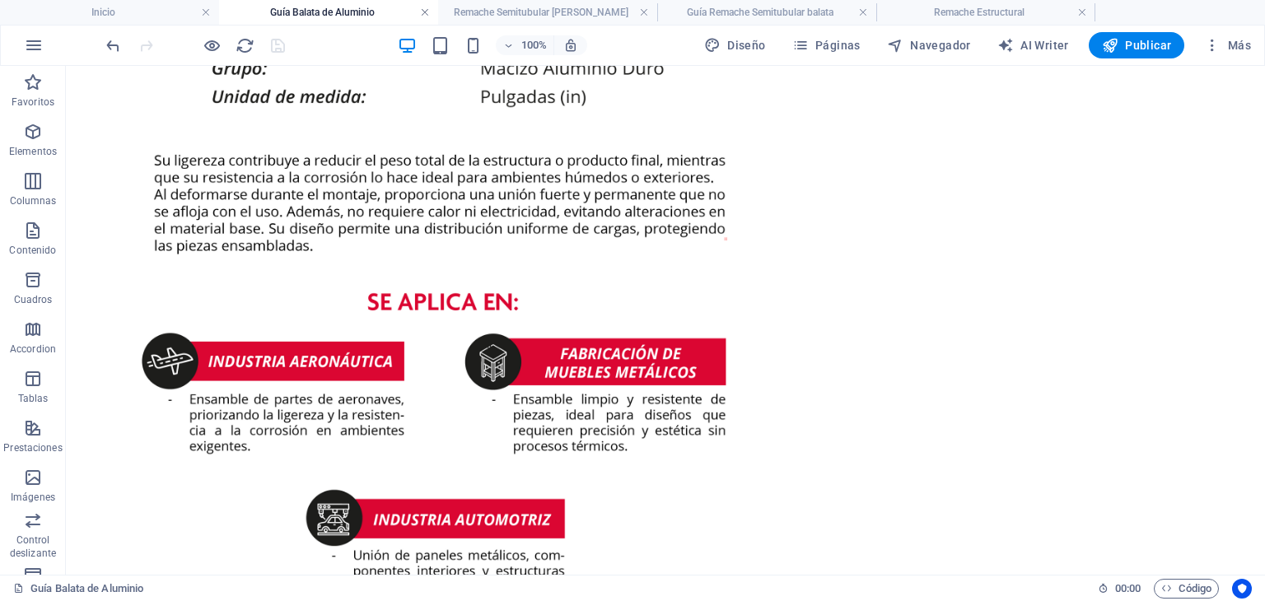
click at [421, 16] on link at bounding box center [425, 13] width 10 height 16
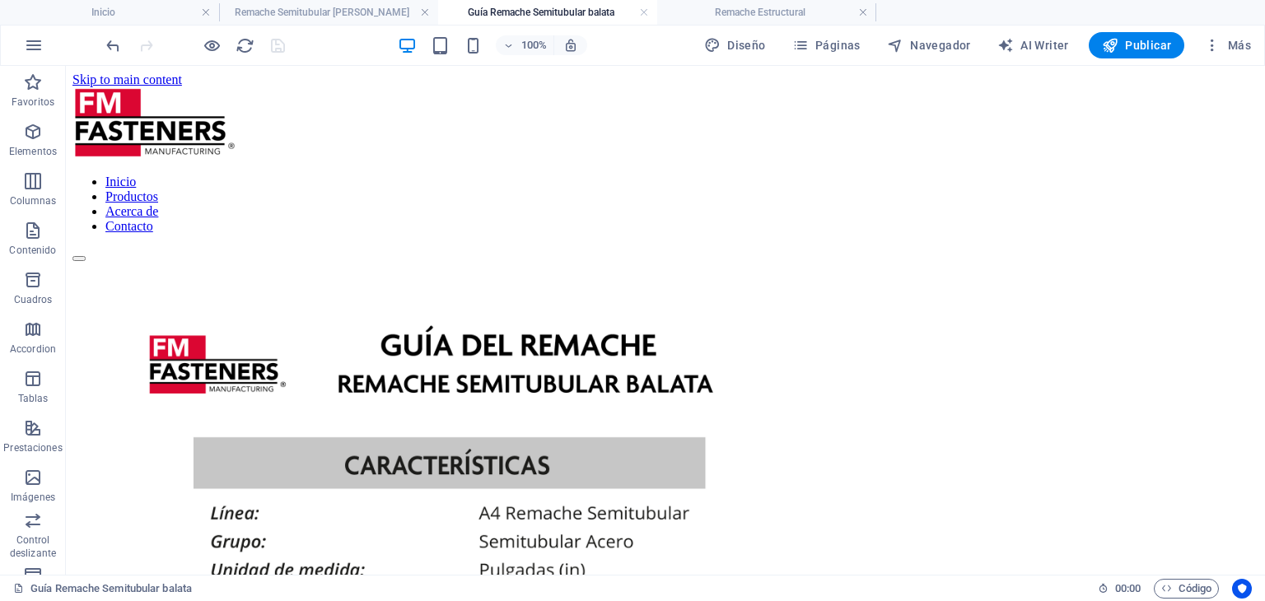
click at [421, 16] on link at bounding box center [425, 13] width 10 height 16
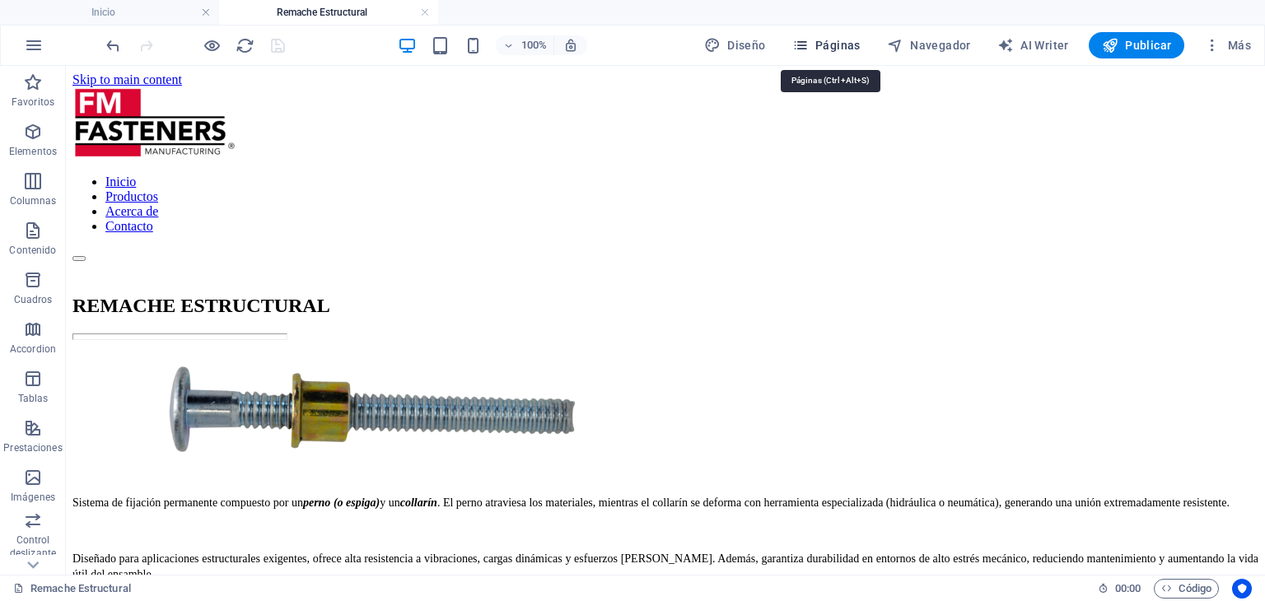
click at [849, 38] on span "Páginas" at bounding box center [826, 45] width 68 height 16
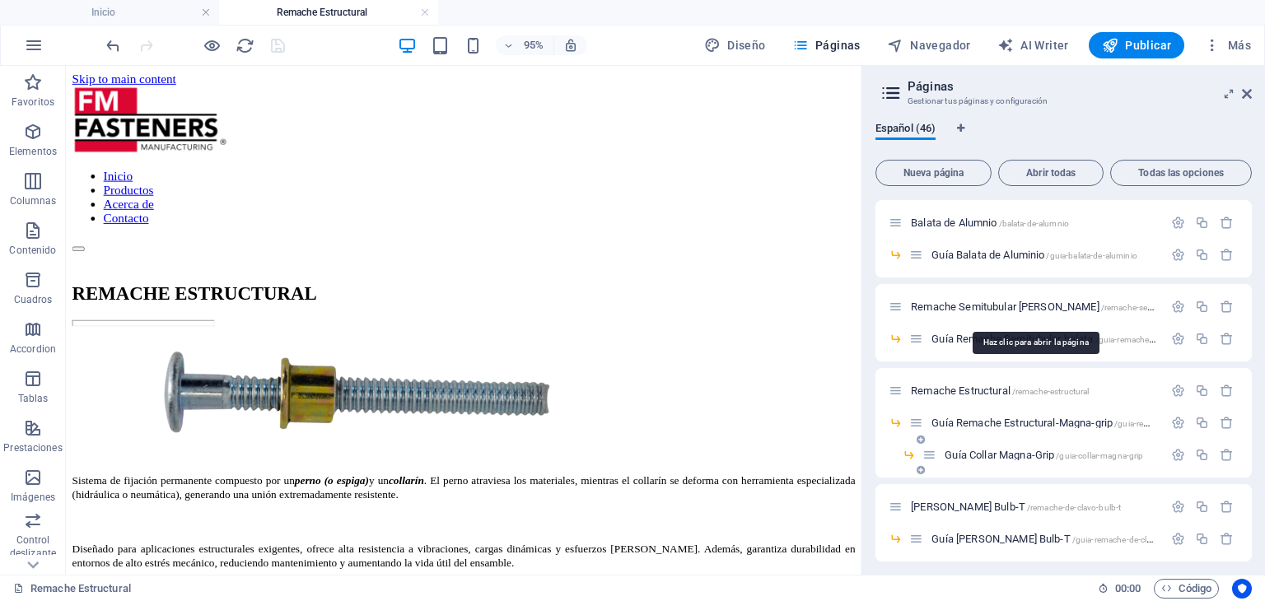
scroll to position [659, 0]
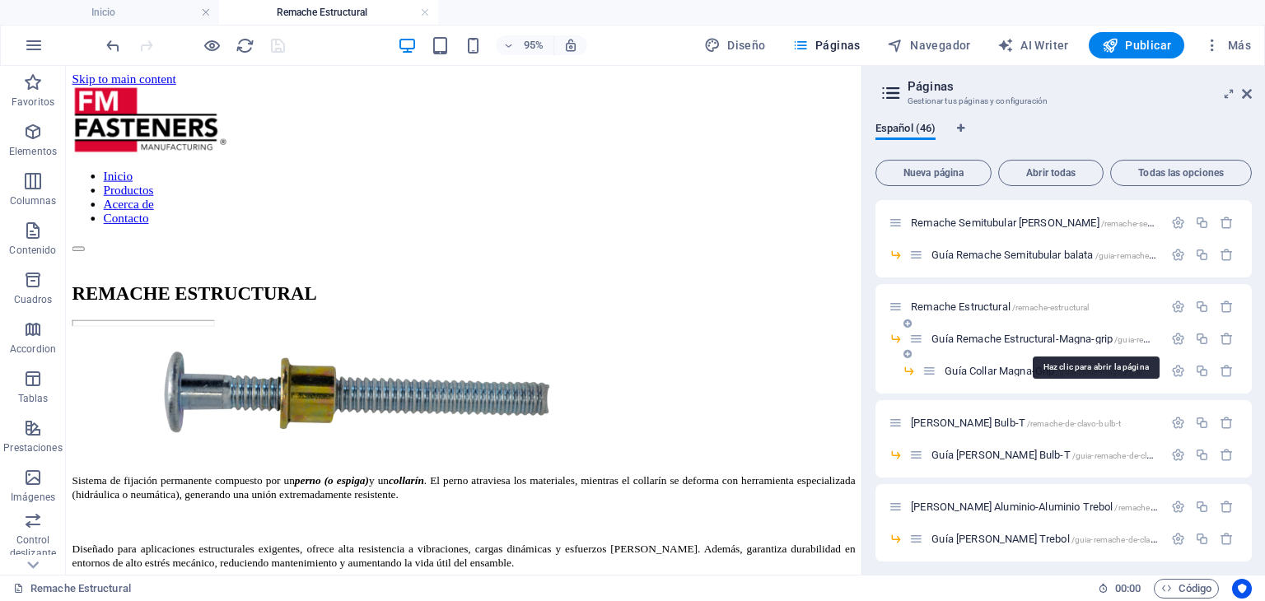
click at [1043, 337] on span "Guía Remache Estructural-Magna-grip /guia-remache-estructural-magna-grip" at bounding box center [1093, 339] width 324 height 12
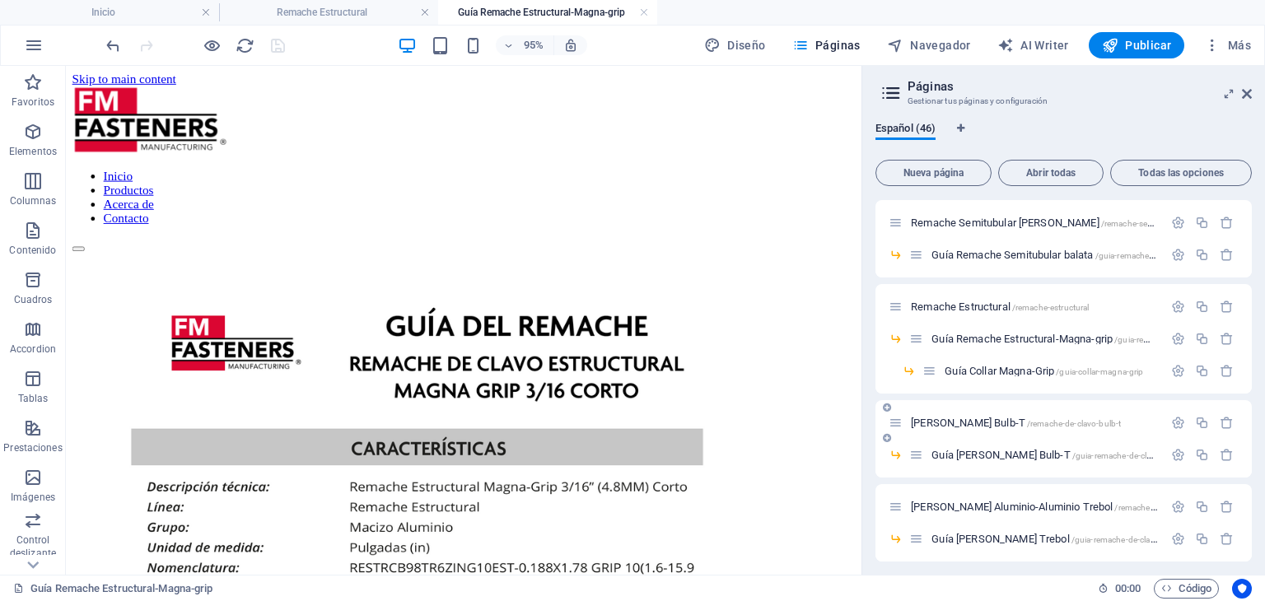
scroll to position [0, 0]
click at [1009, 366] on span "Guía Collar Magna-Grip /guia-collar-magna-grip" at bounding box center [1044, 371] width 198 height 12
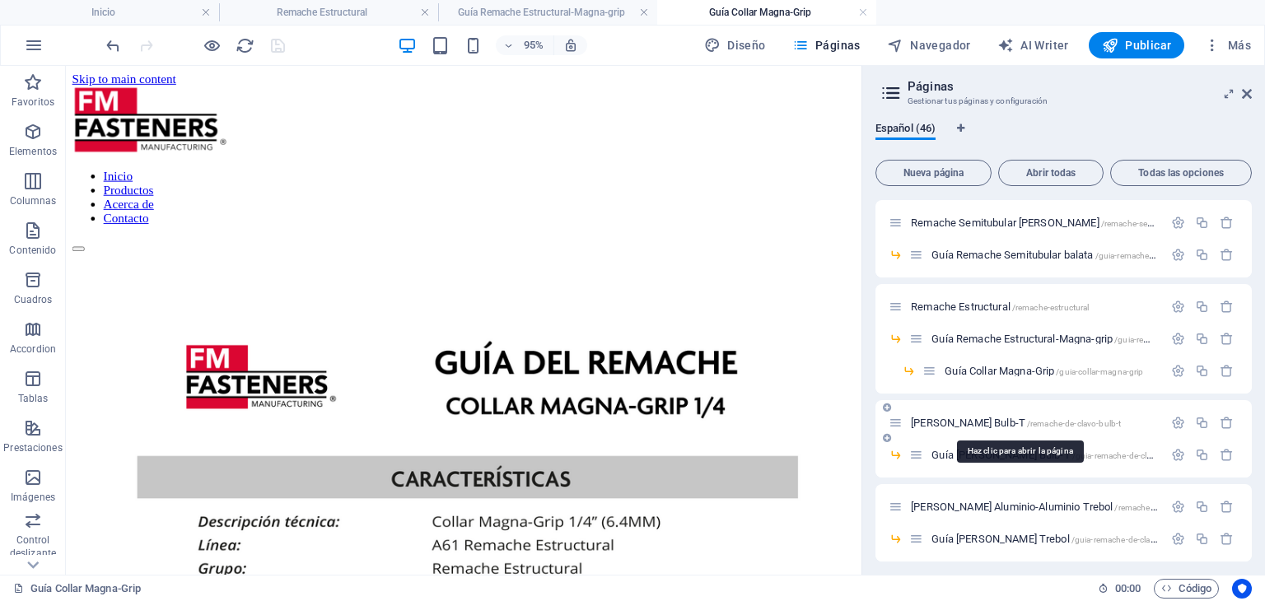
click at [1020, 426] on span "[PERSON_NAME]-T /remache-de-clavo-bulb-t" at bounding box center [1016, 423] width 210 height 12
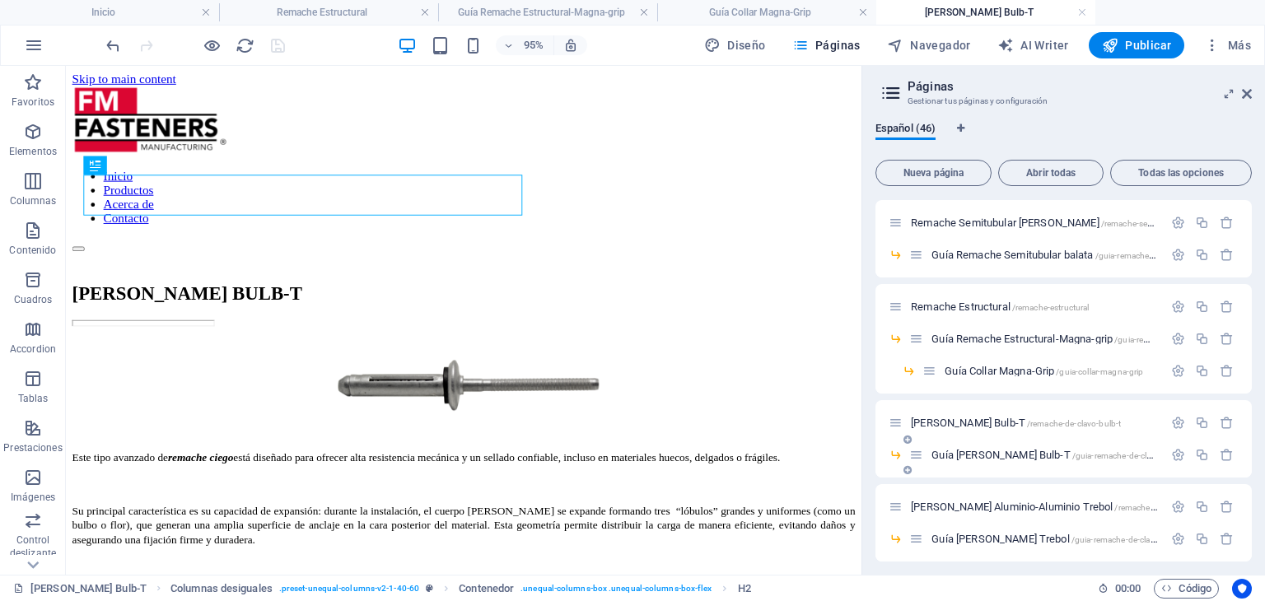
click at [997, 452] on span "Guía [PERSON_NAME] Bulb-T /guia-remache-de-clavo-bulb-t" at bounding box center [1058, 455] width 254 height 12
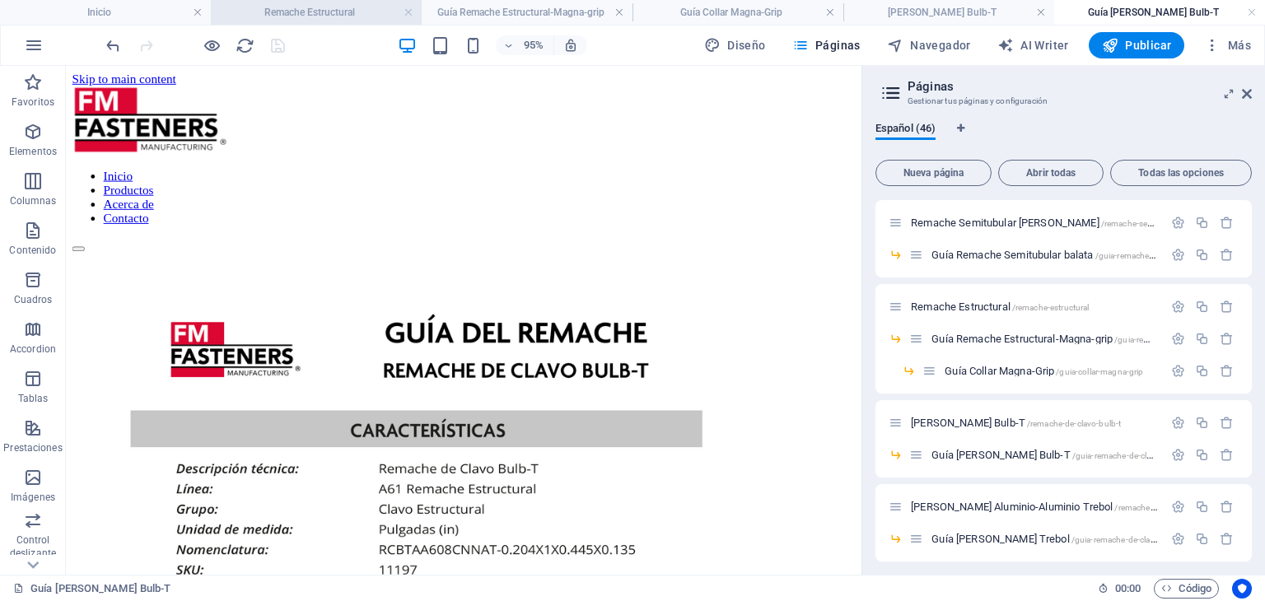
click at [302, 13] on h4 "Remache Estructural" at bounding box center [316, 12] width 211 height 18
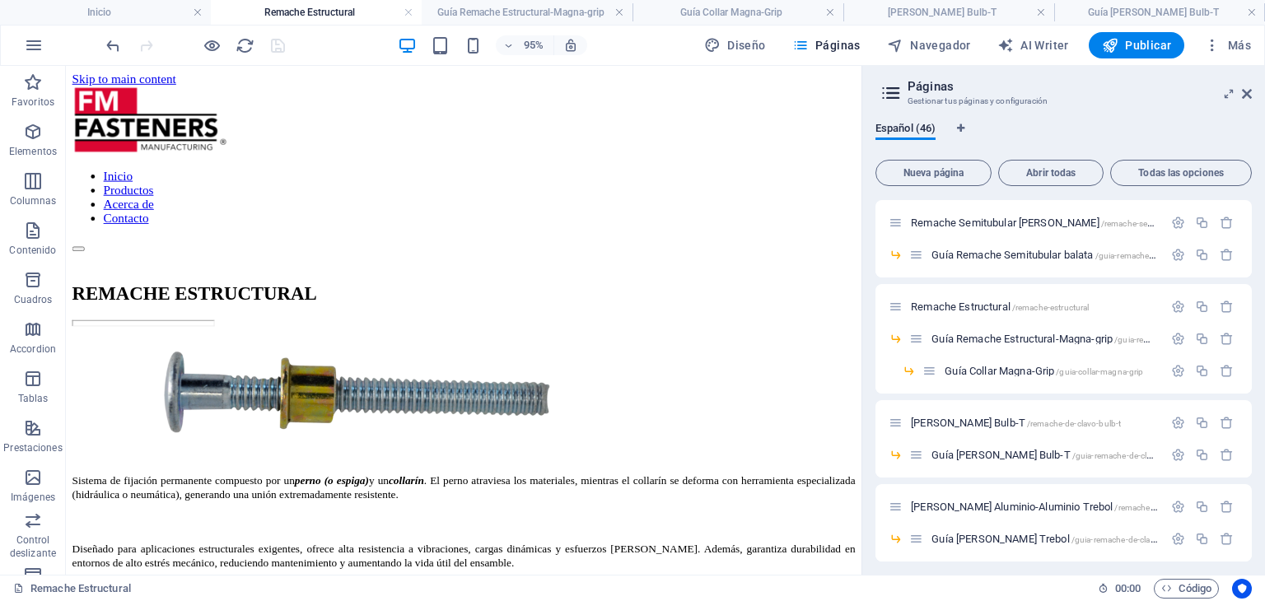
click at [1240, 88] on h2 "Páginas" at bounding box center [1079, 86] width 344 height 15
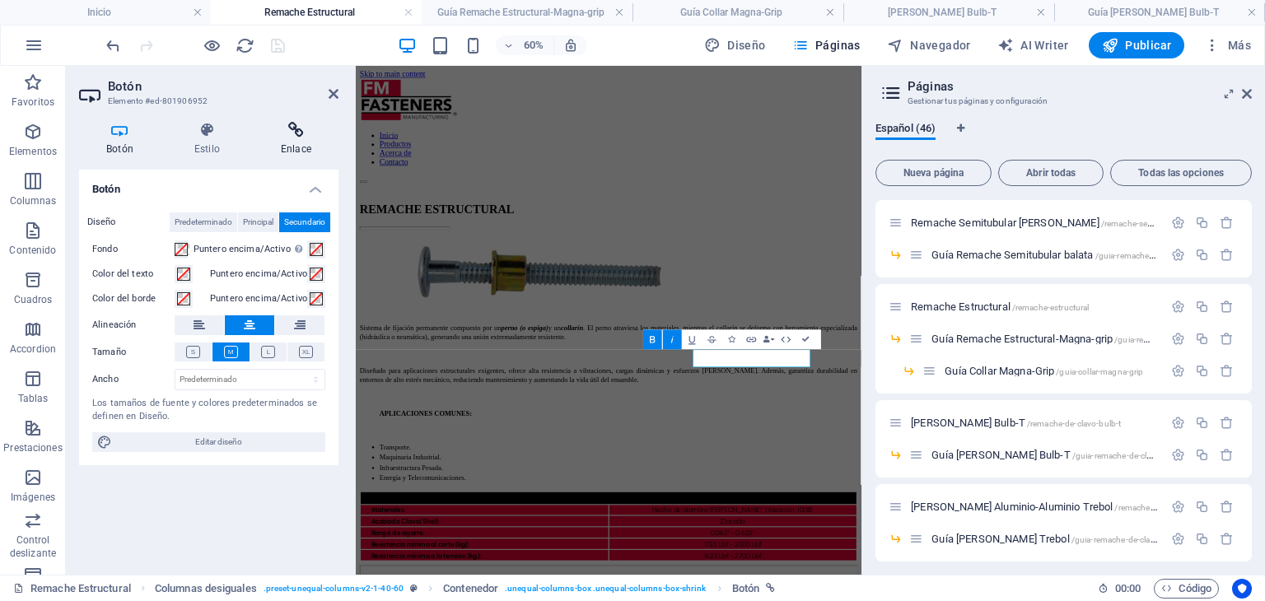
click at [293, 128] on icon at bounding box center [296, 130] width 85 height 16
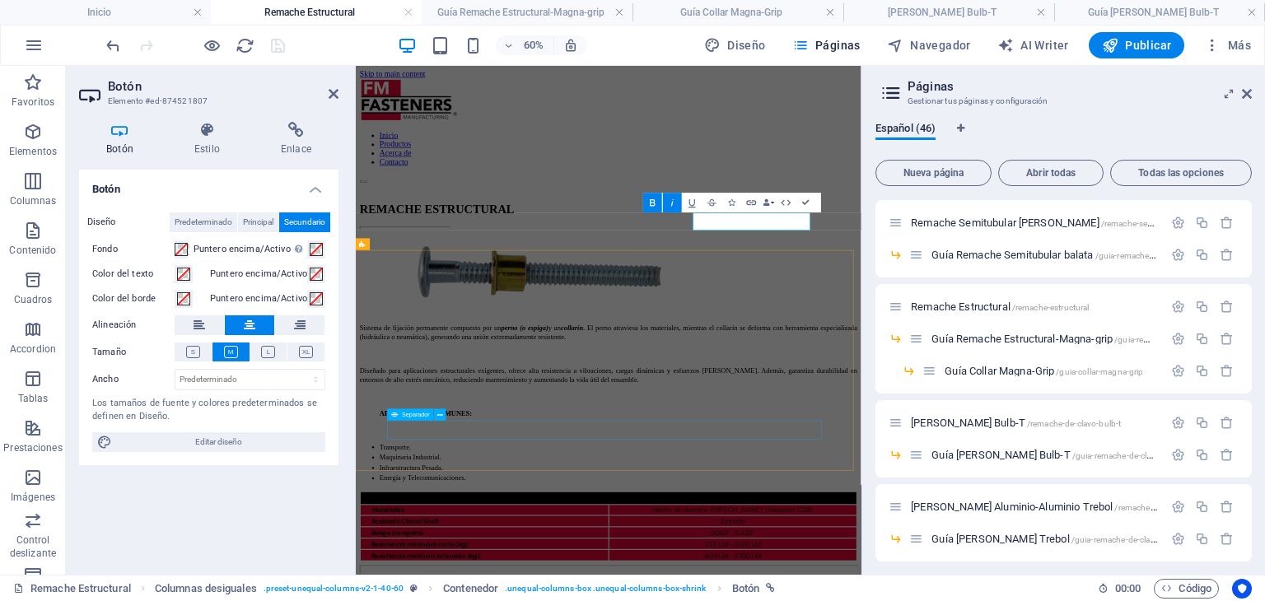
scroll to position [327, 0]
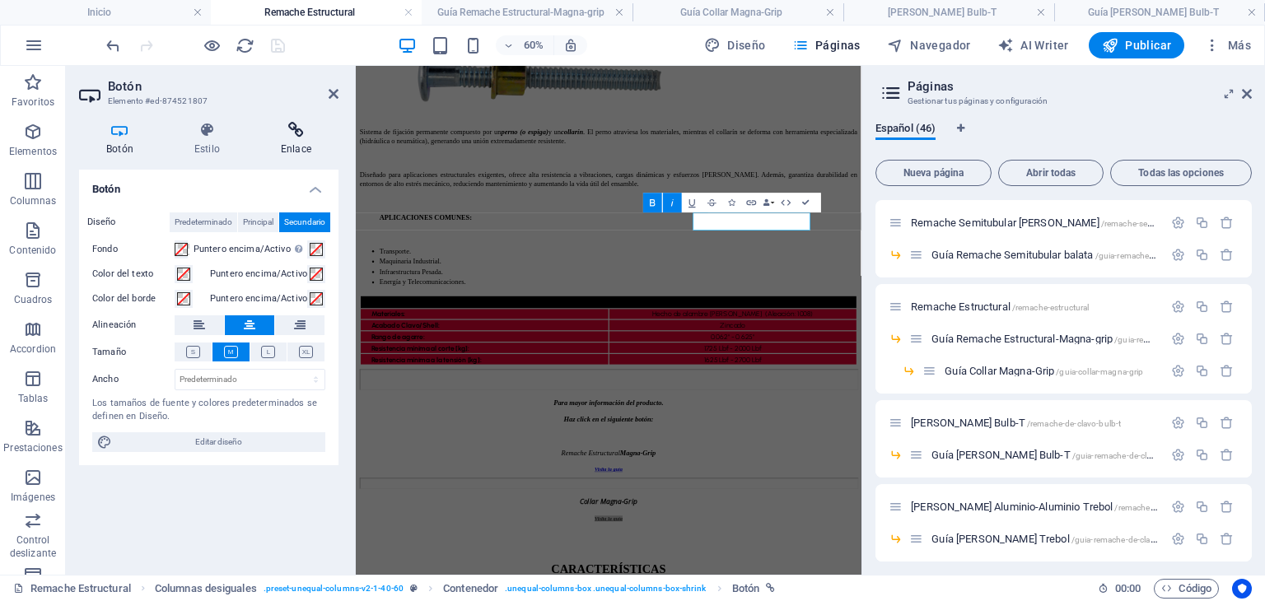
click at [284, 139] on h4 "Enlace" at bounding box center [296, 139] width 85 height 35
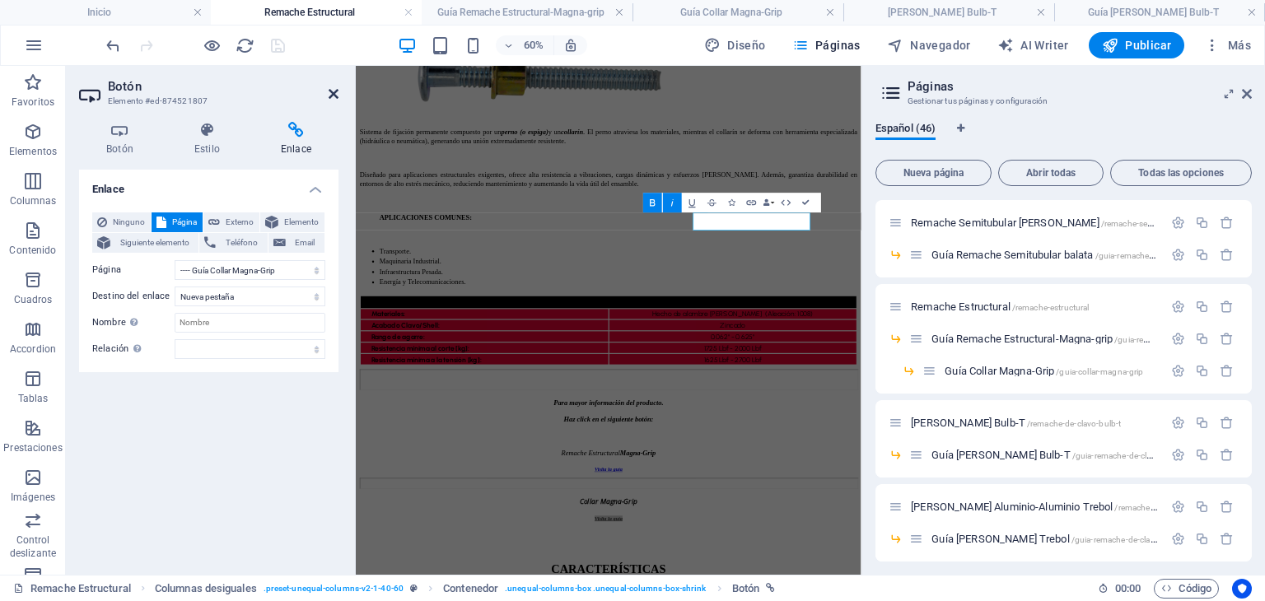
click at [336, 97] on icon at bounding box center [334, 93] width 10 height 13
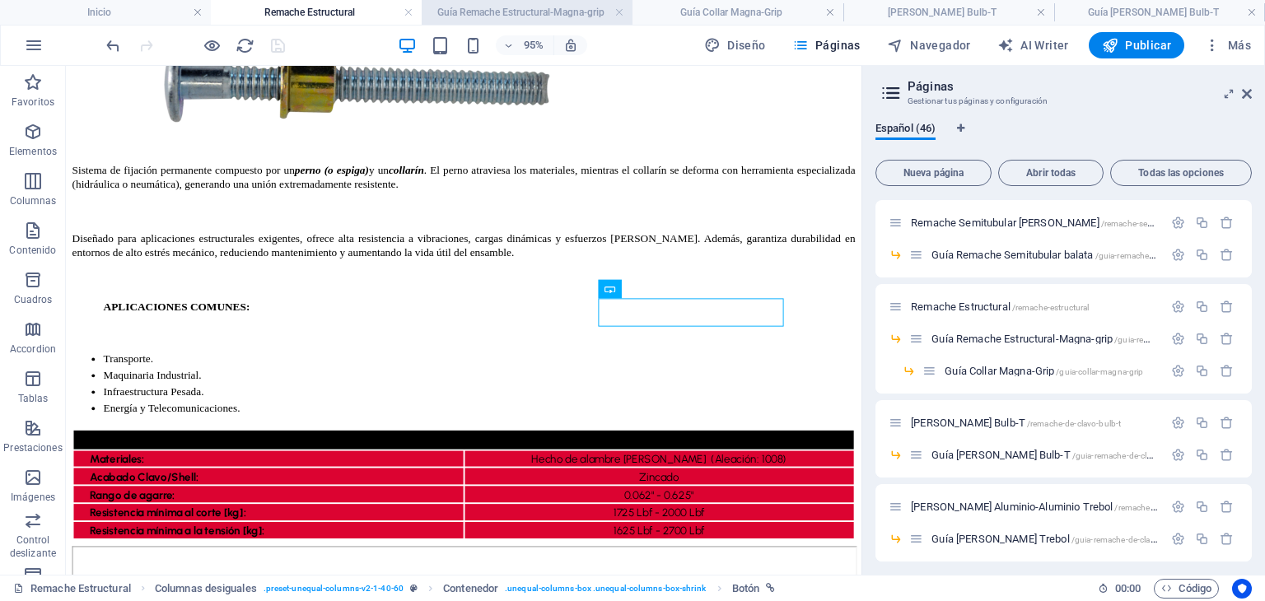
click at [539, 20] on h4 "Guía Remache Estructural-Magna-grip" at bounding box center [527, 12] width 211 height 18
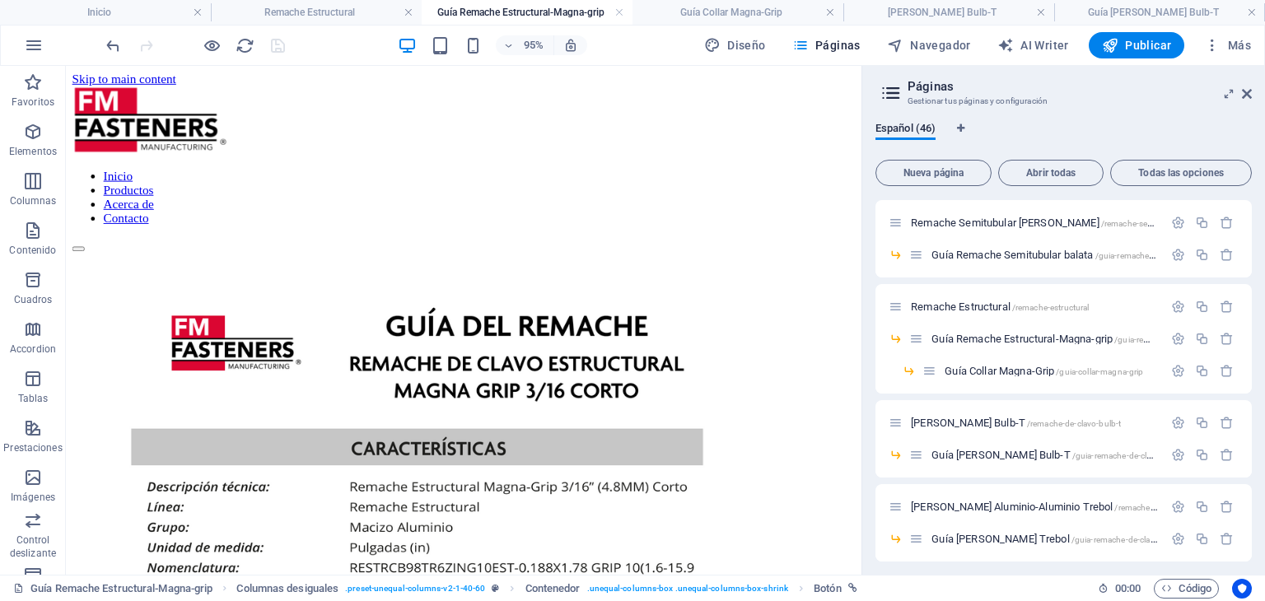
scroll to position [0, 0]
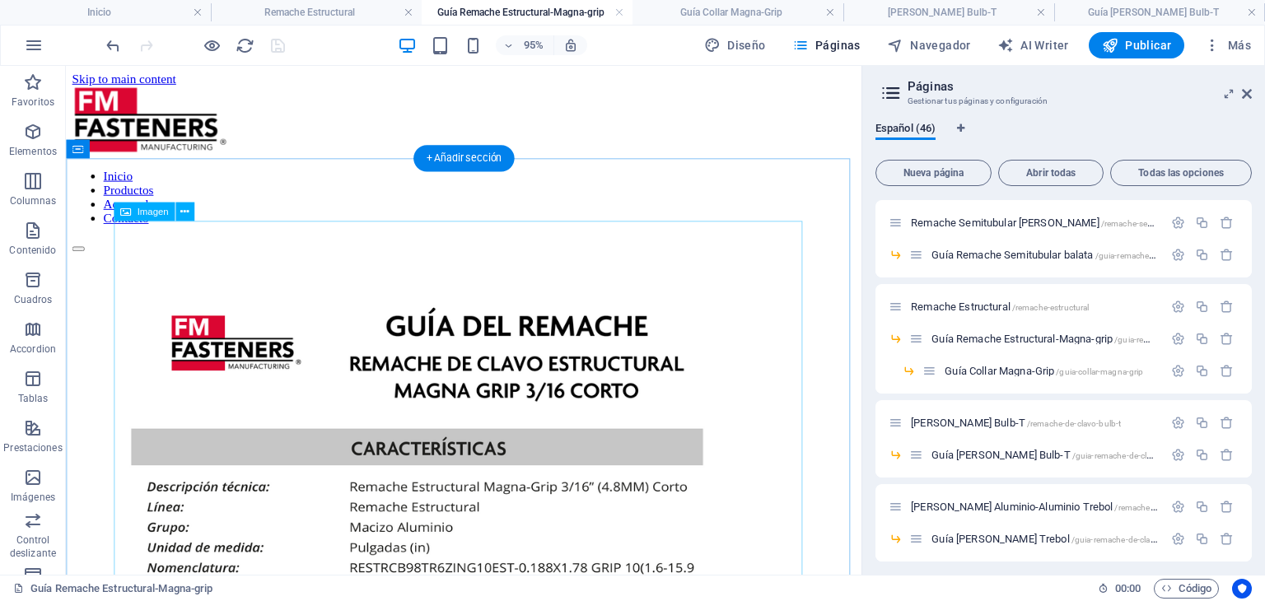
select select "px"
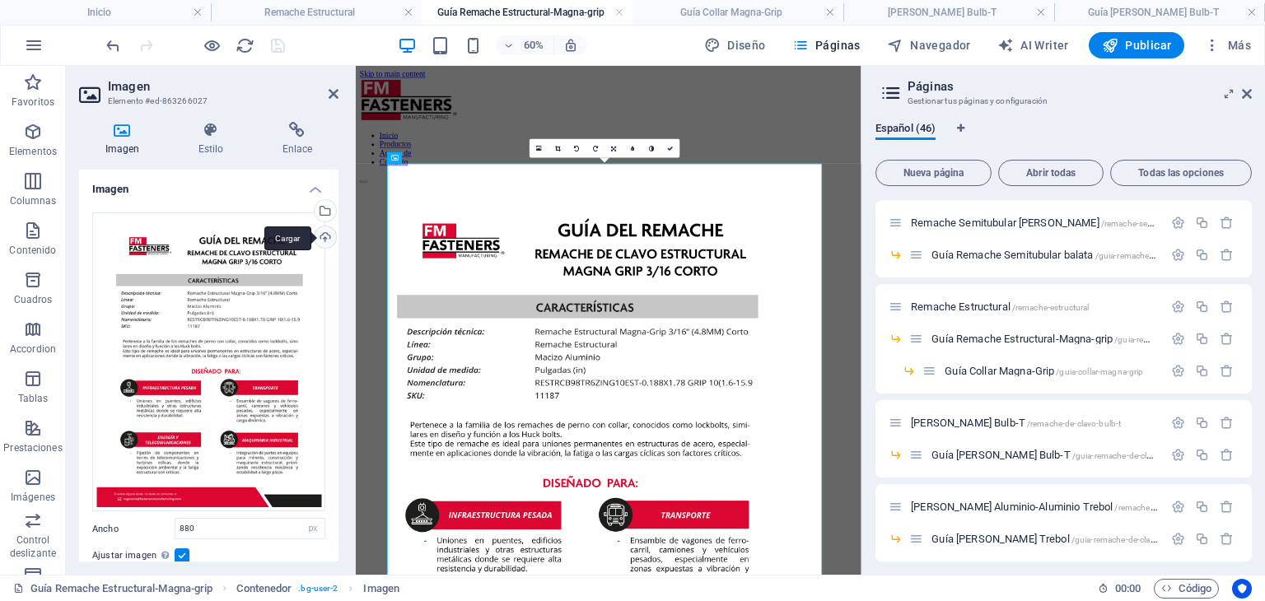
click at [314, 237] on div "Cargar" at bounding box center [323, 238] width 25 height 25
click at [329, 236] on div "Cargar" at bounding box center [323, 238] width 25 height 25
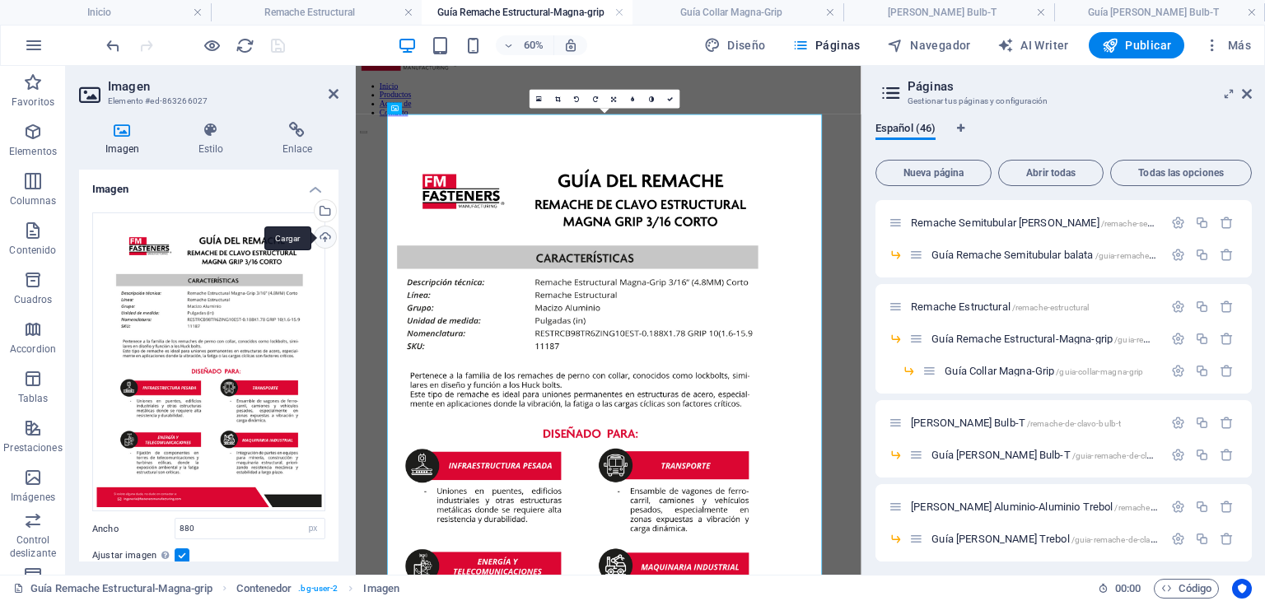
click at [320, 233] on div "Cargar" at bounding box center [323, 238] width 25 height 25
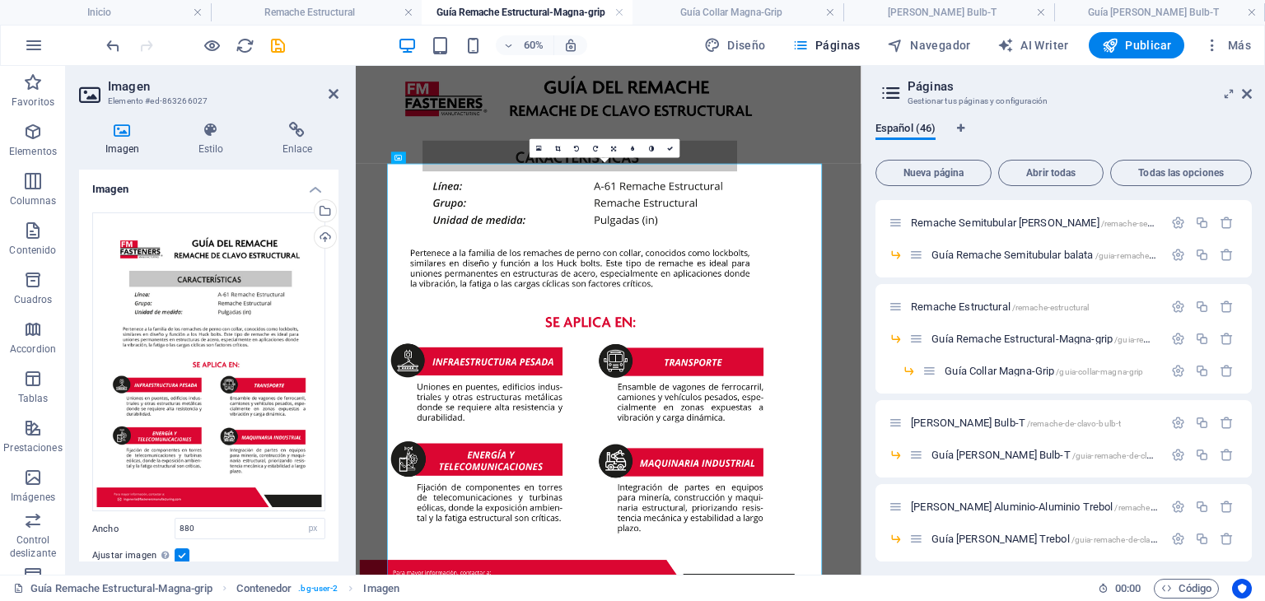
scroll to position [0, 0]
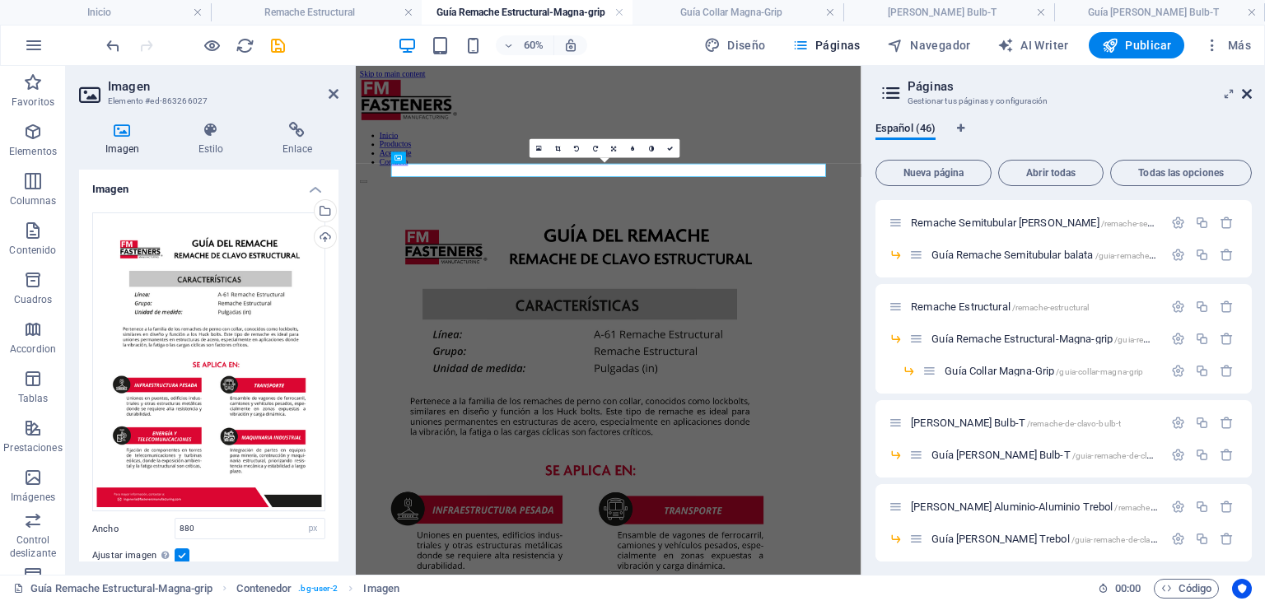
click at [1242, 90] on icon at bounding box center [1247, 93] width 10 height 13
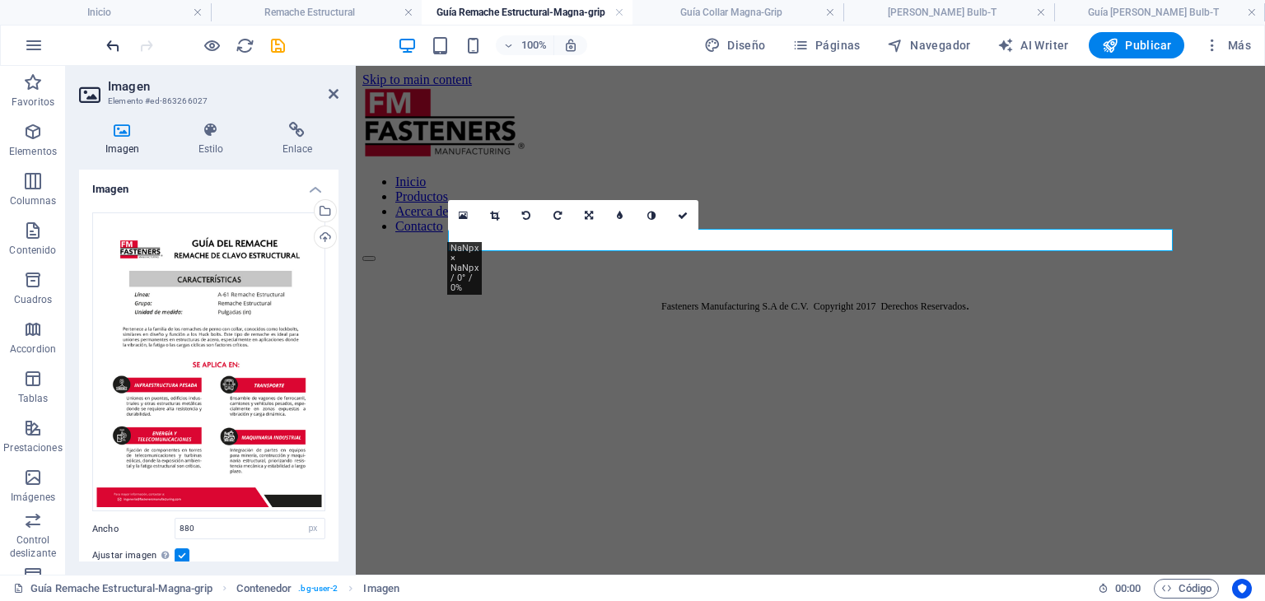
click at [104, 47] on icon "undo" at bounding box center [113, 45] width 19 height 19
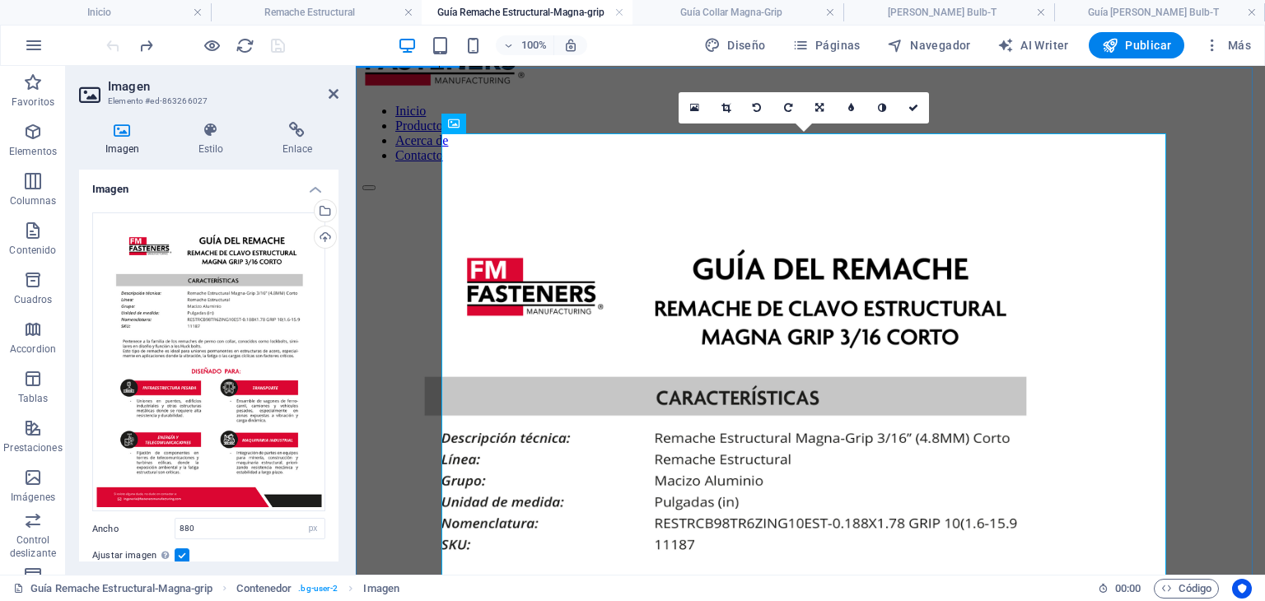
scroll to position [165, 0]
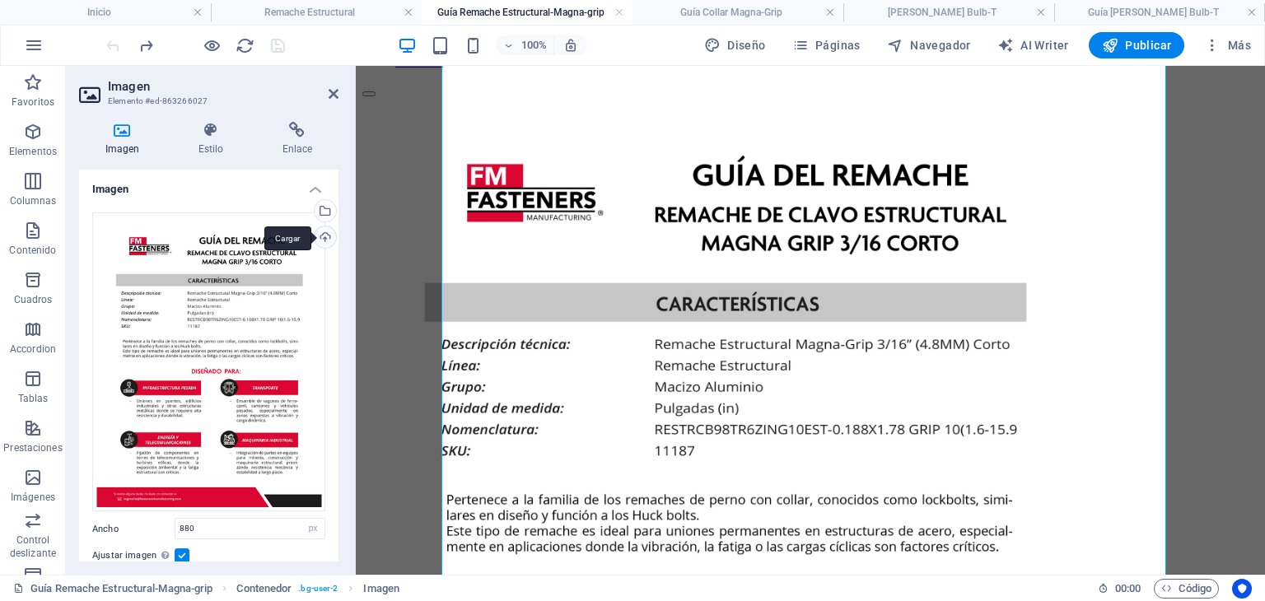
click at [319, 240] on div "Cargar" at bounding box center [323, 238] width 25 height 25
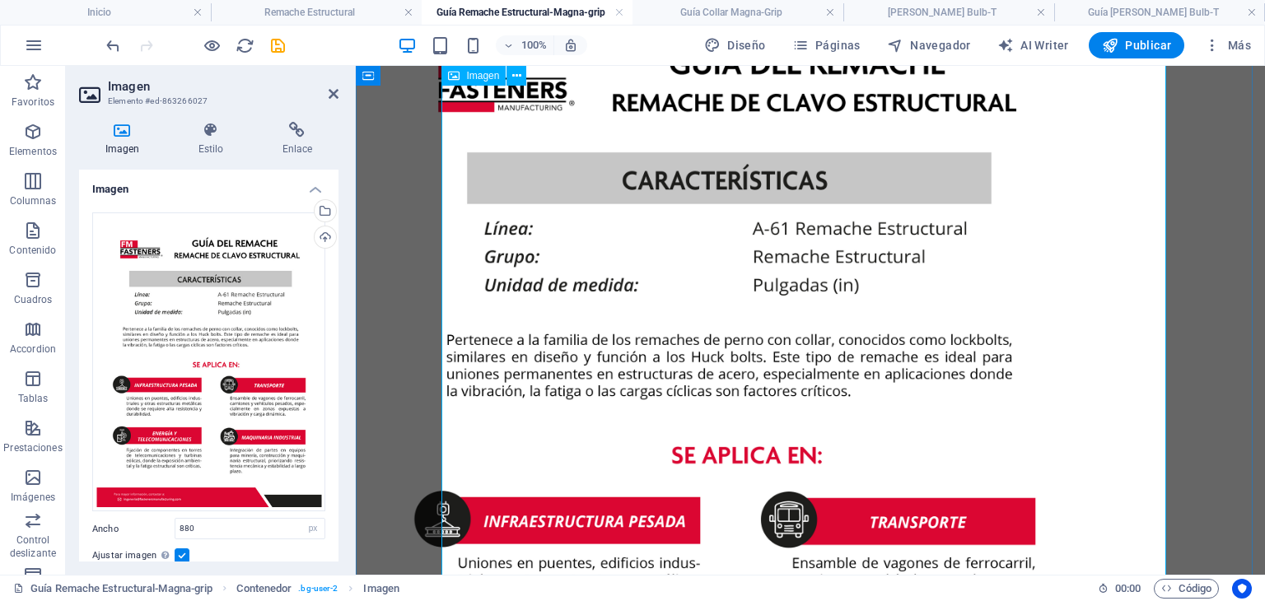
scroll to position [0, 0]
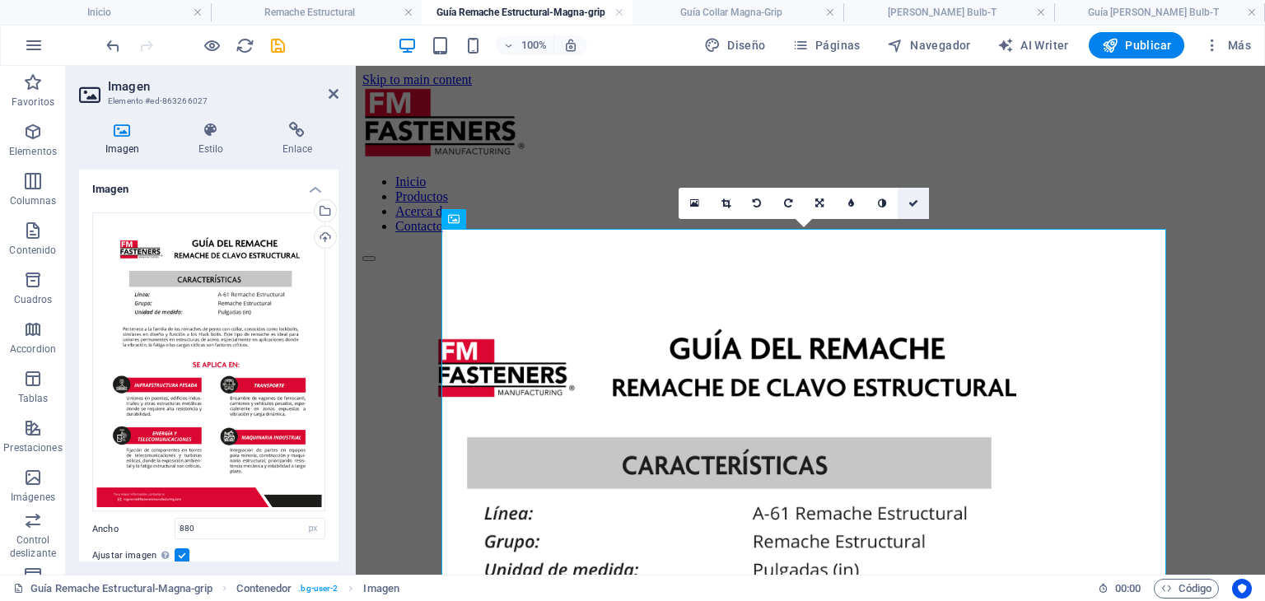
click at [912, 205] on icon at bounding box center [913, 203] width 10 height 10
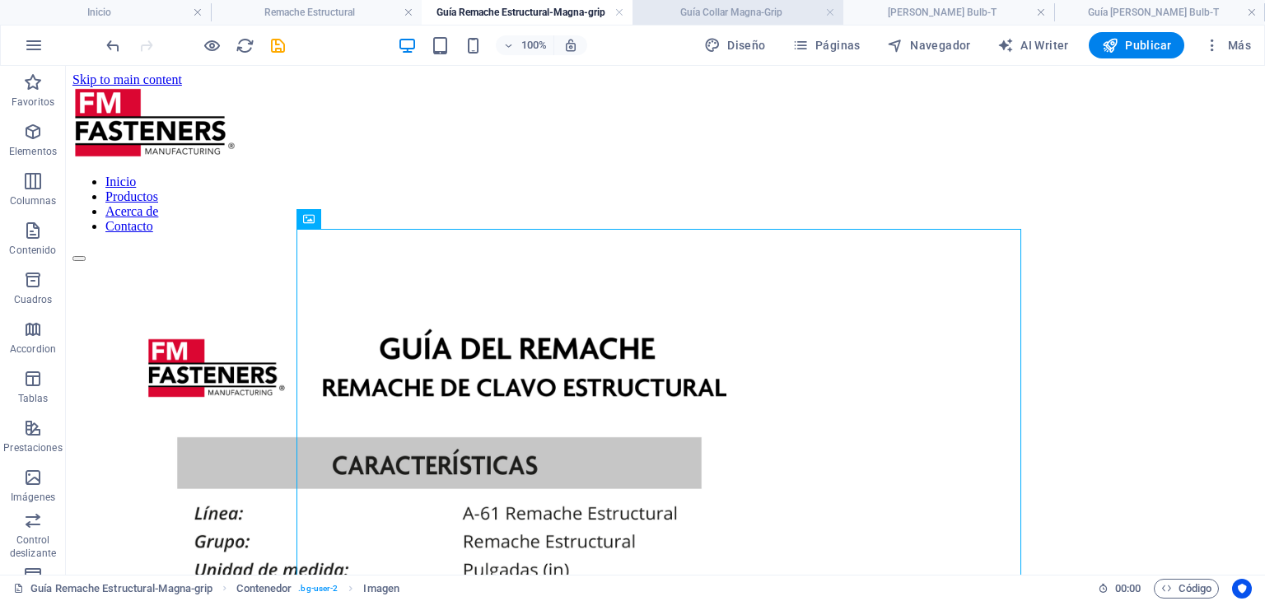
click at [743, 16] on h4 "Guía Collar Magna-Grip" at bounding box center [737, 12] width 211 height 18
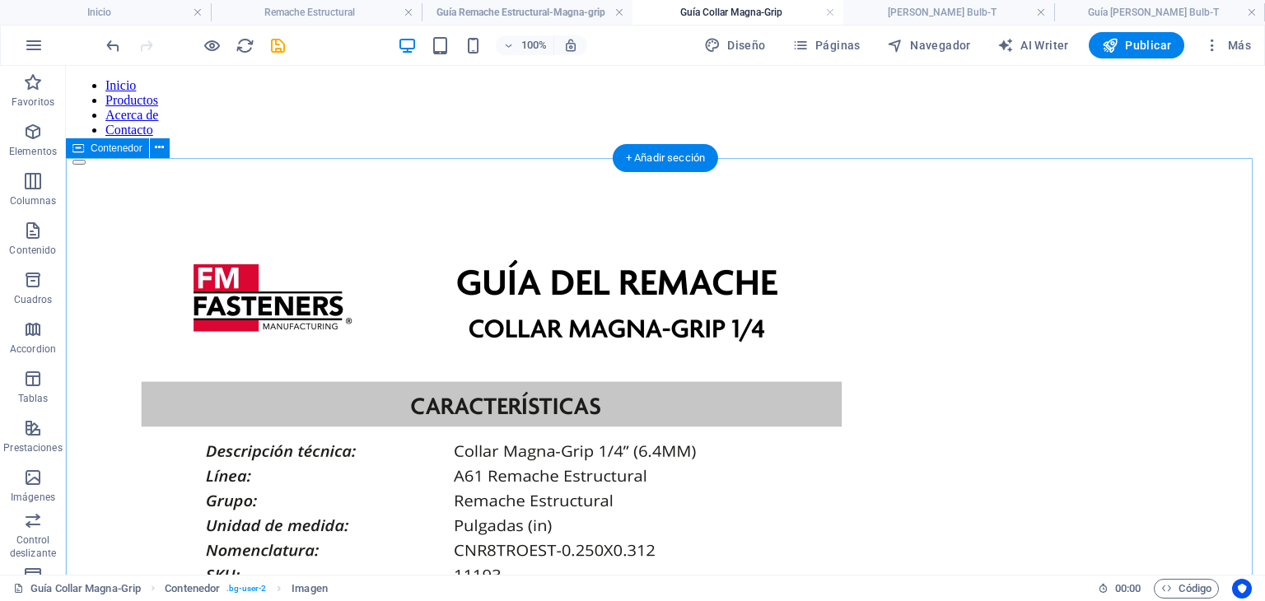
scroll to position [165, 0]
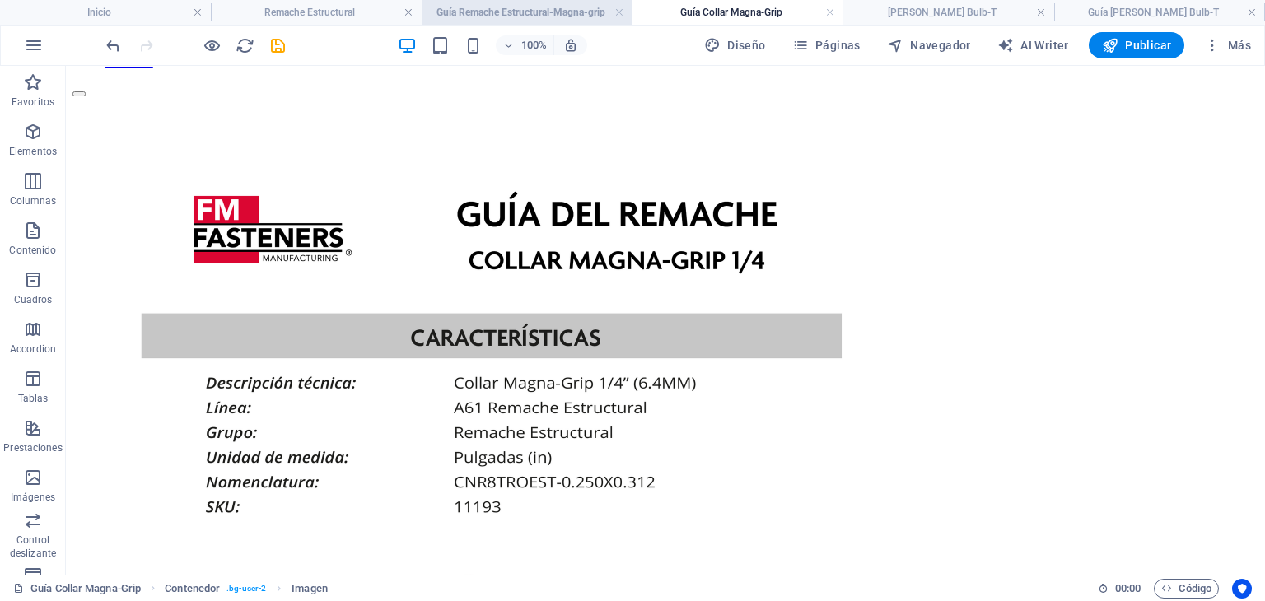
click at [498, 2] on li "Guía Remache Estructural-Magna-grip" at bounding box center [527, 12] width 211 height 25
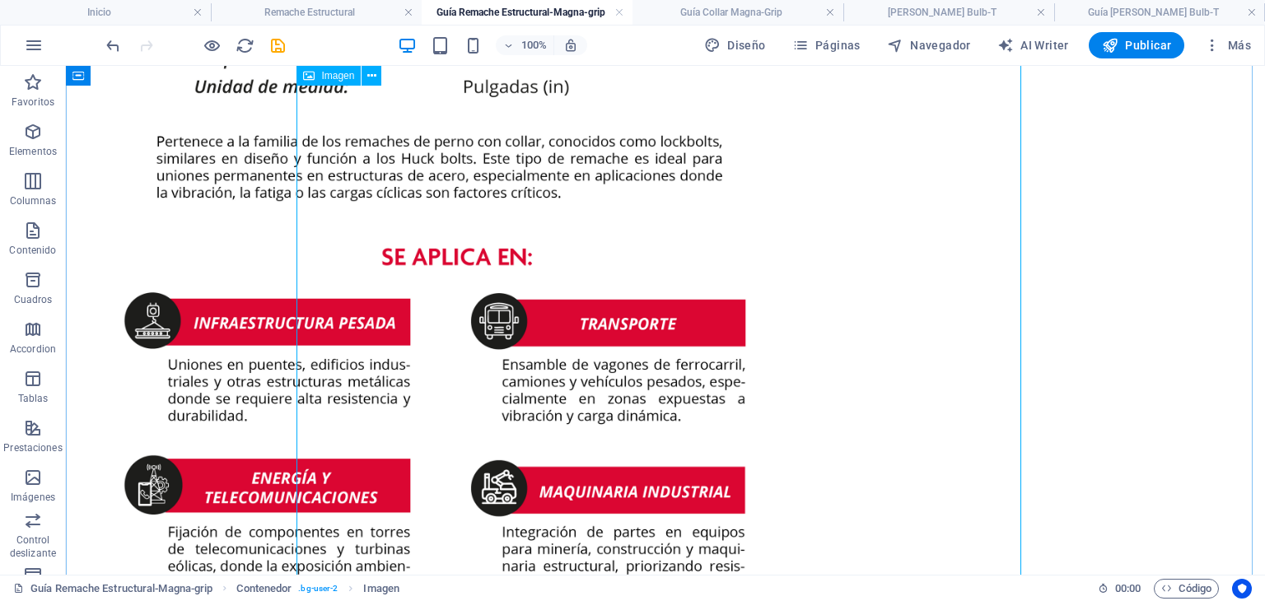
scroll to position [659, 0]
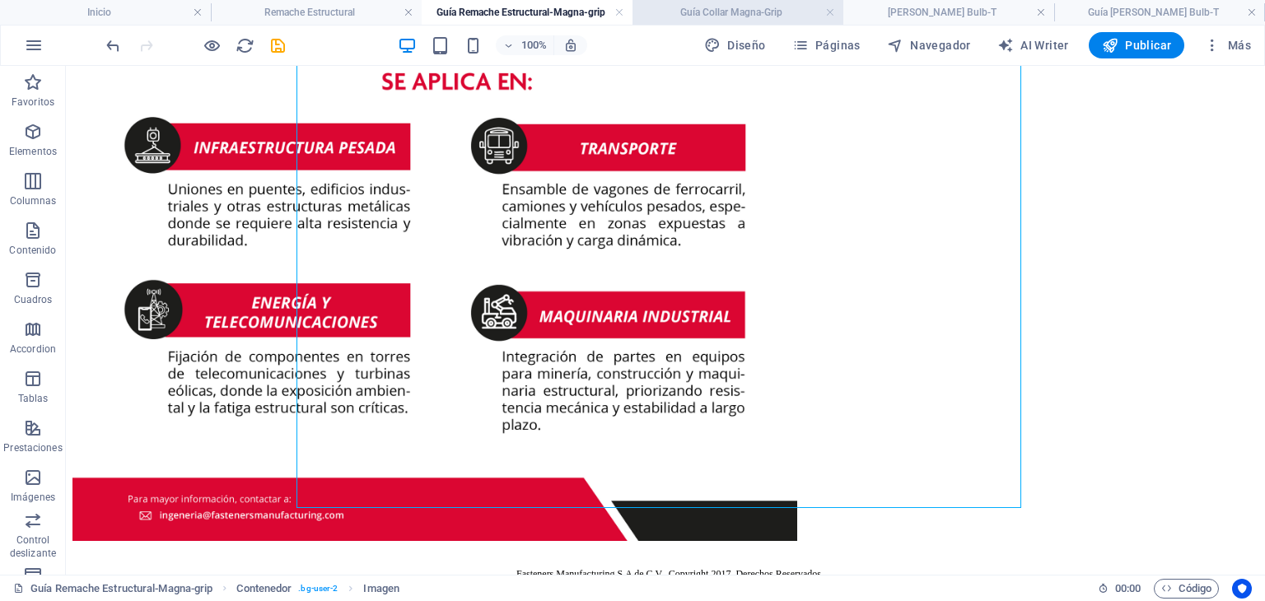
click at [705, 11] on h4 "Guía Collar Magna-Grip" at bounding box center [737, 12] width 211 height 18
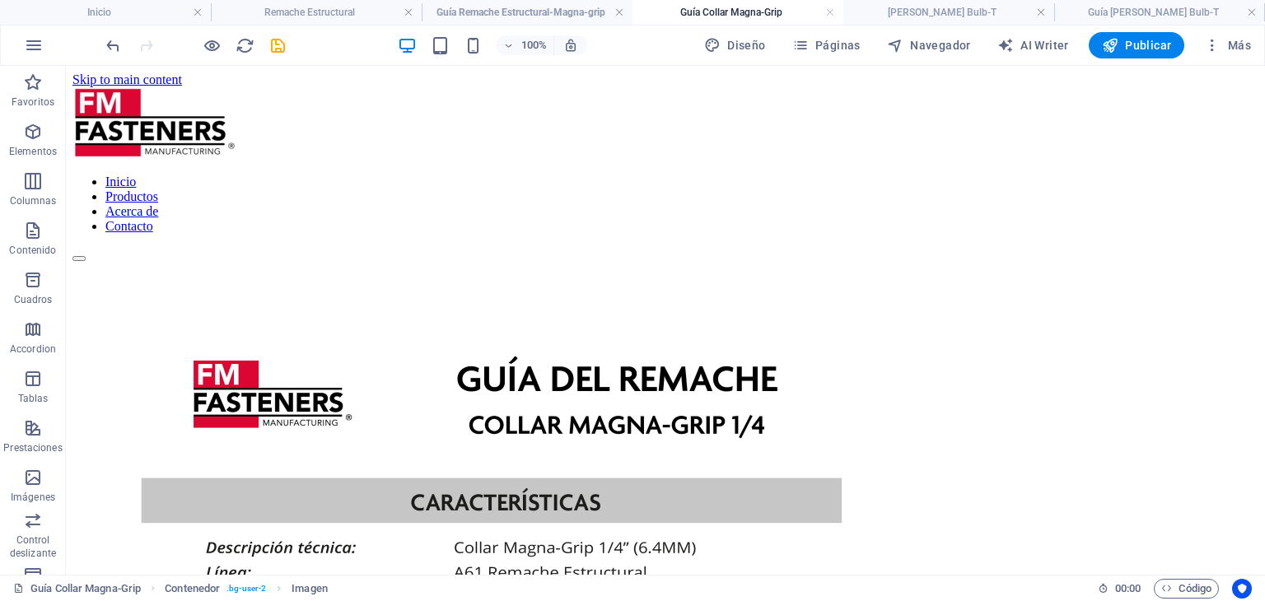
scroll to position [165, 0]
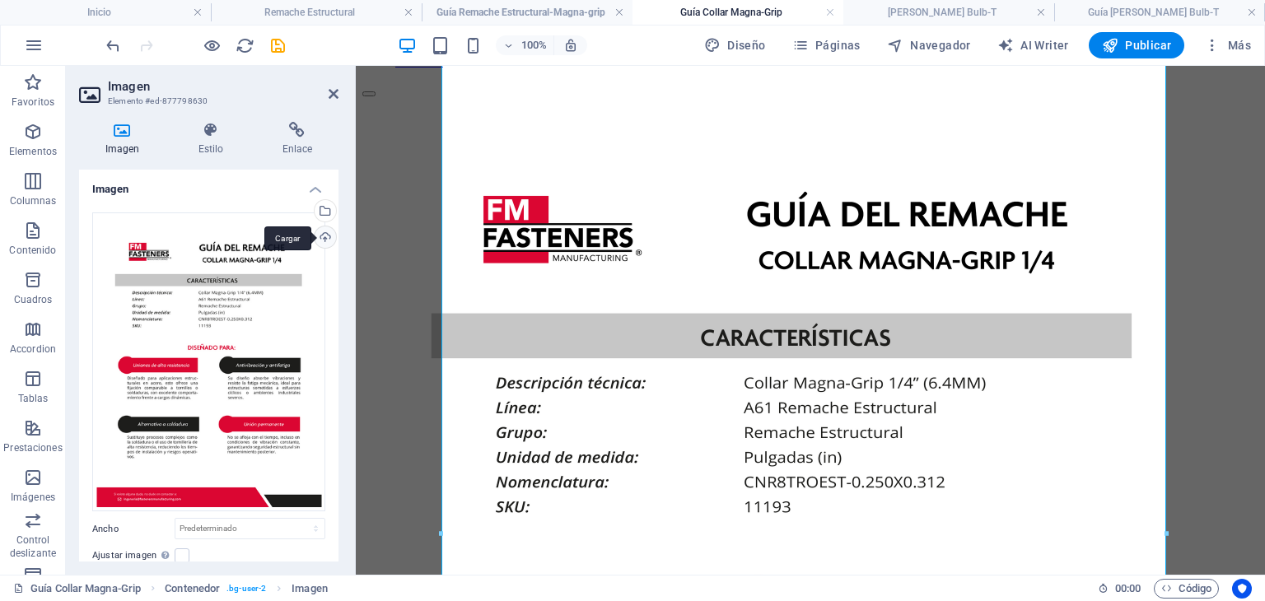
click at [316, 240] on div "Cargar" at bounding box center [323, 238] width 25 height 25
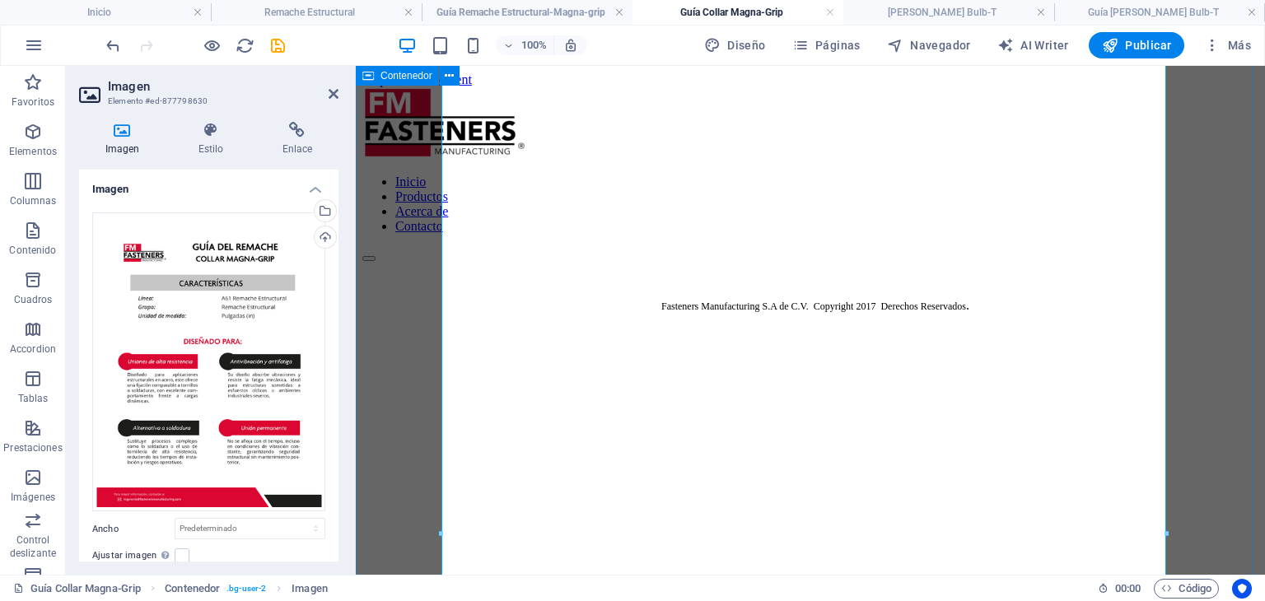
scroll to position [0, 0]
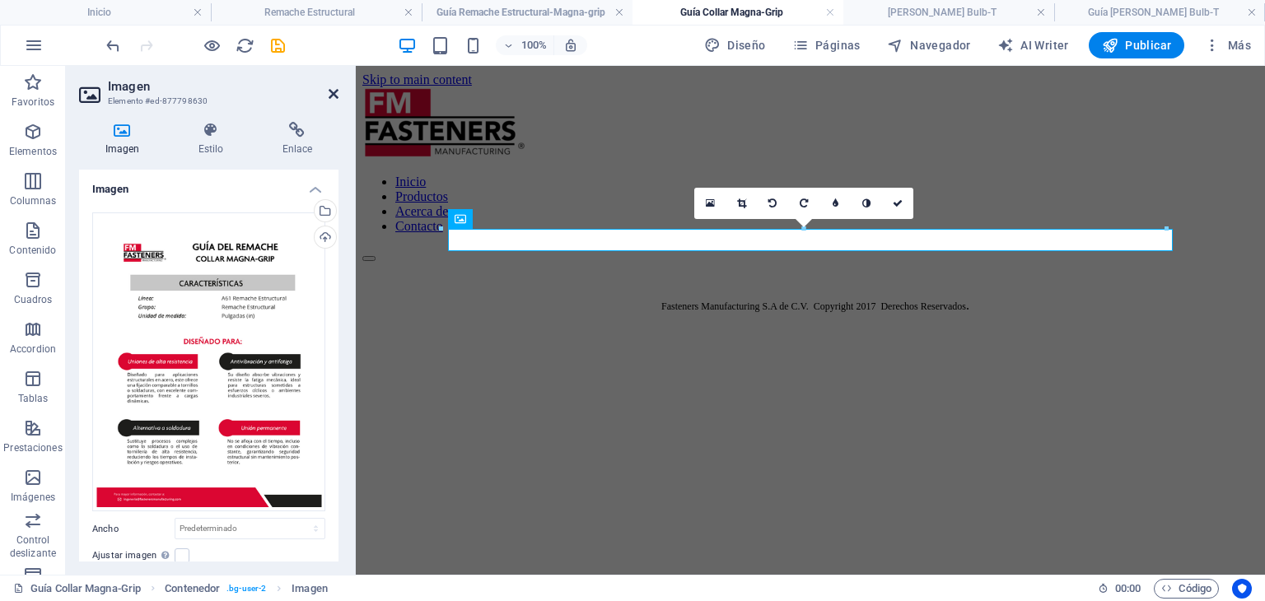
drag, startPoint x: 334, startPoint y: 93, endPoint x: 290, endPoint y: 50, distance: 61.7
click at [334, 93] on icon at bounding box center [334, 93] width 10 height 13
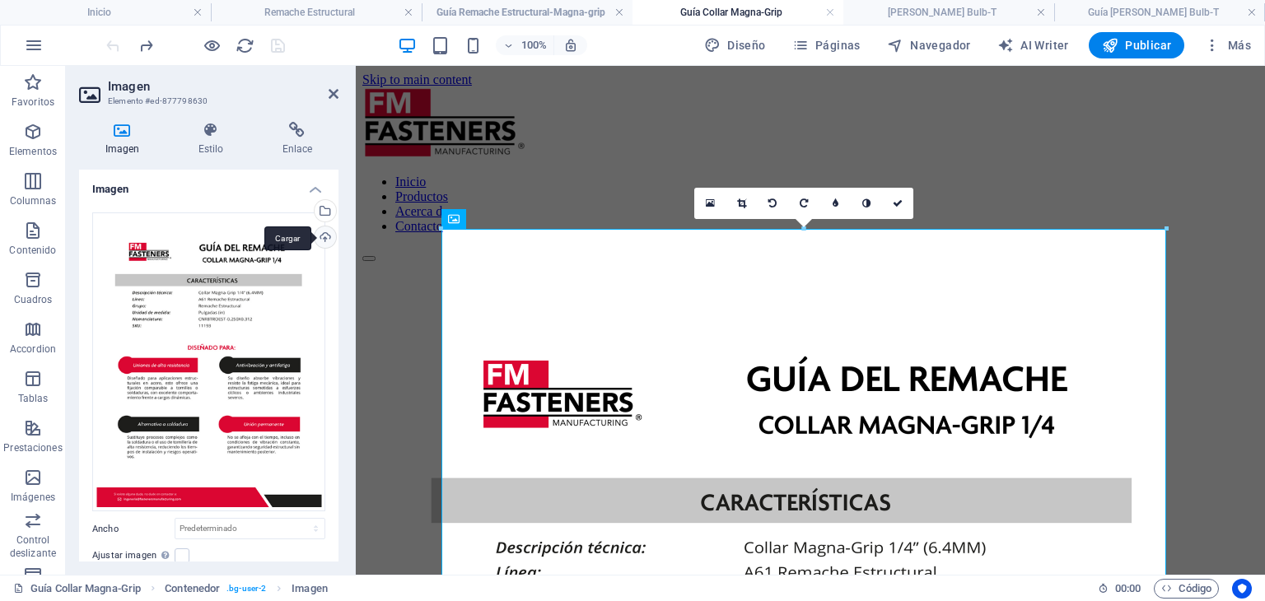
click at [329, 242] on div "Cargar" at bounding box center [323, 238] width 25 height 25
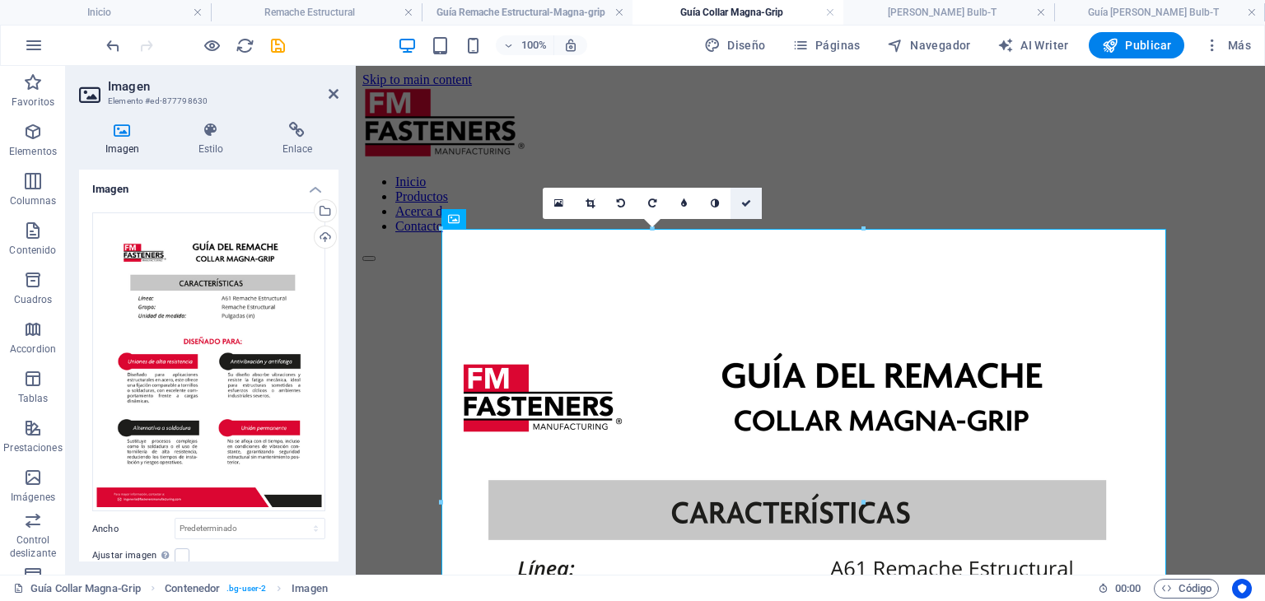
click at [753, 203] on link at bounding box center [745, 203] width 31 height 31
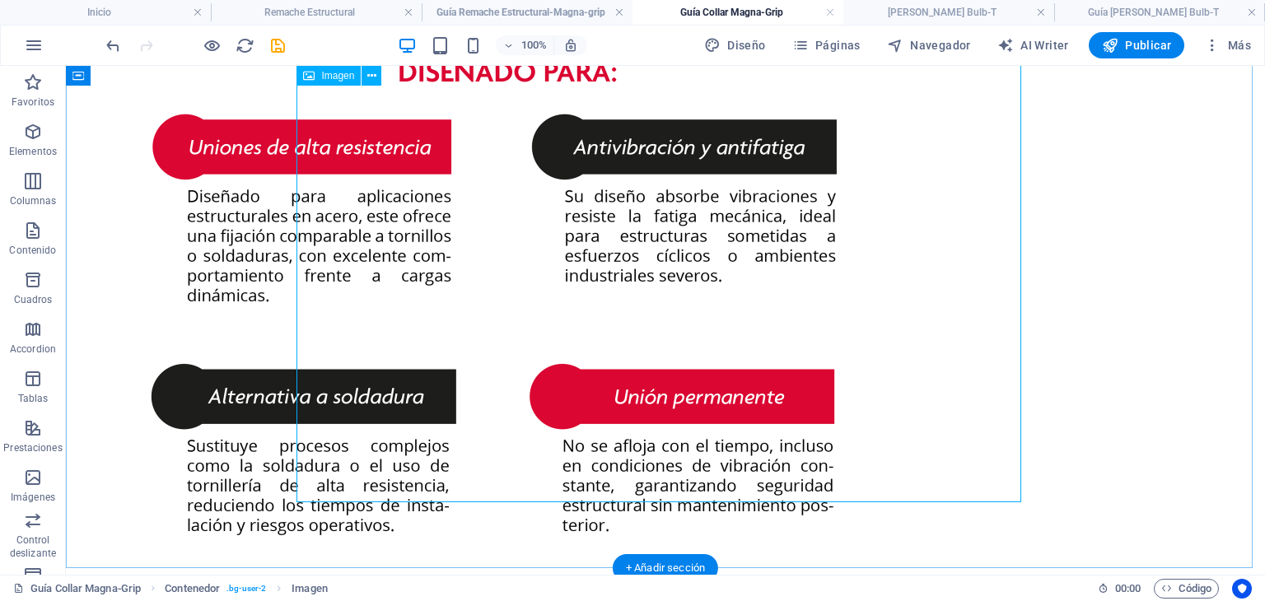
scroll to position [697, 0]
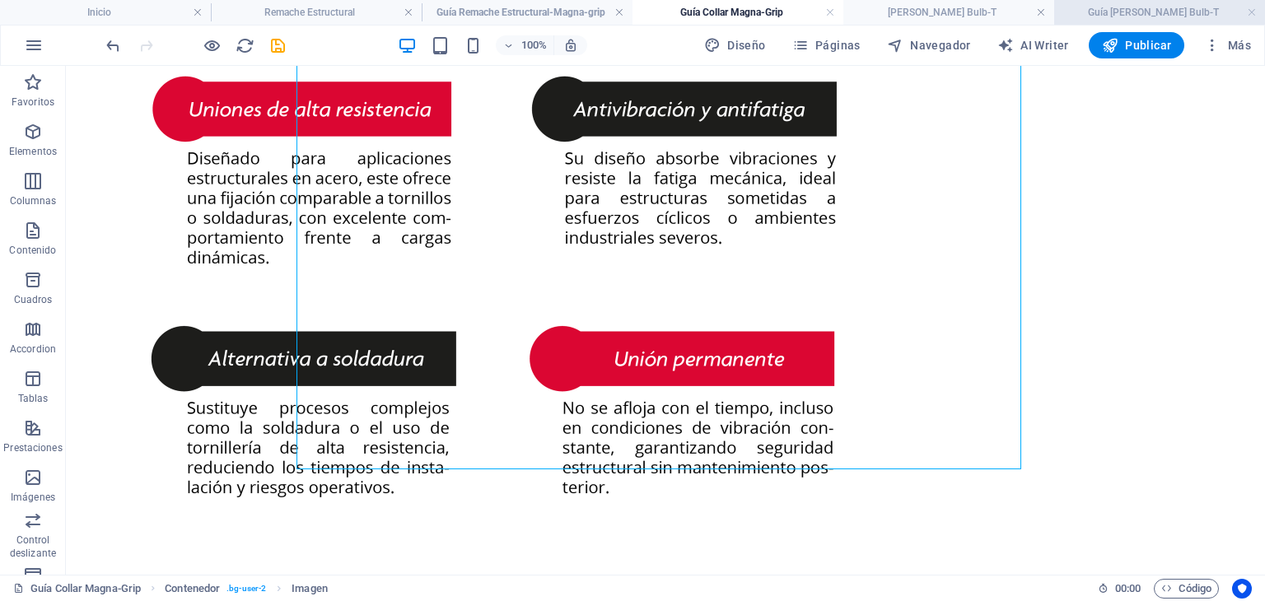
click at [1095, 14] on h4 "Guía [PERSON_NAME] Bulb-T" at bounding box center [1159, 12] width 211 height 18
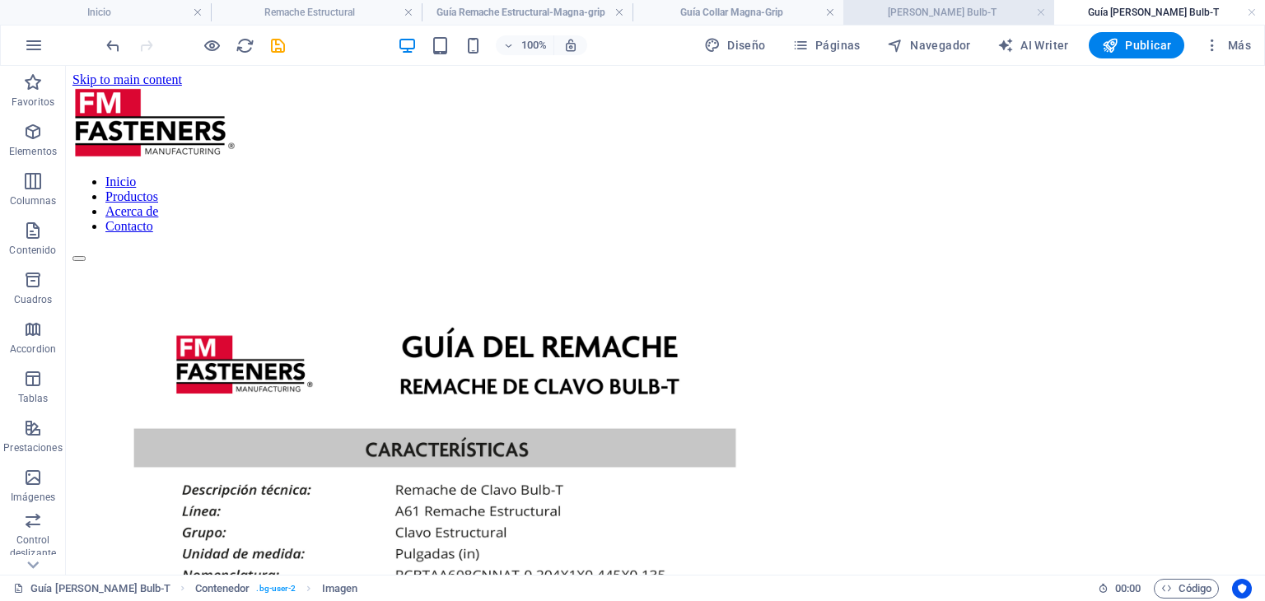
click at [949, 14] on h4 "[PERSON_NAME] Bulb-T" at bounding box center [948, 12] width 211 height 18
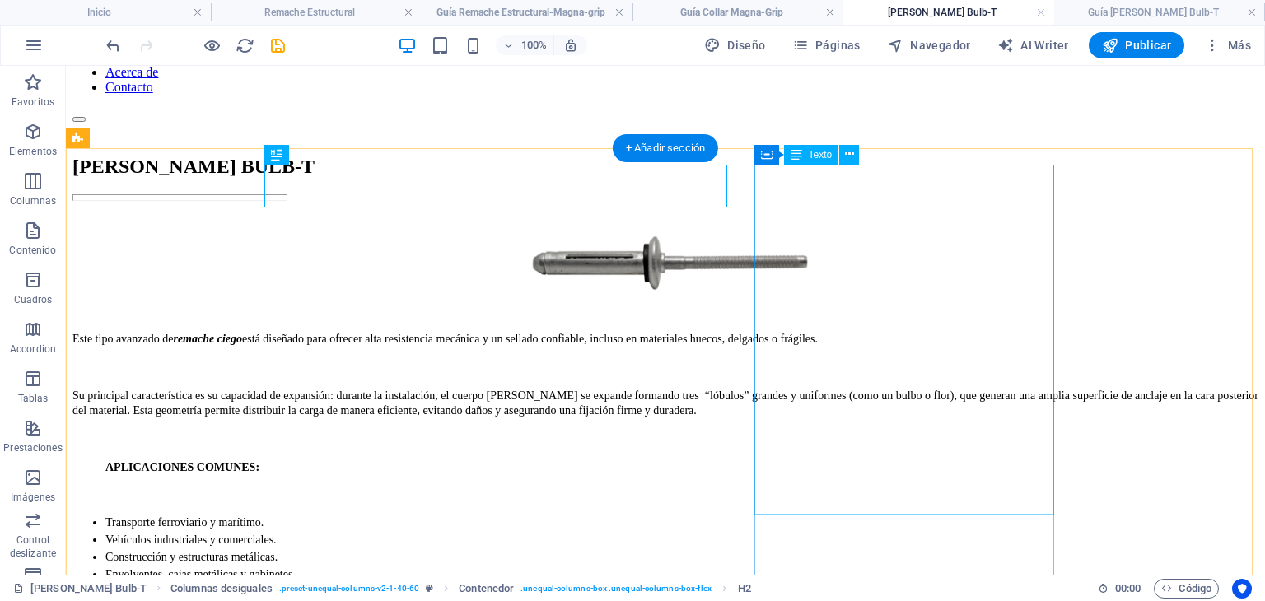
scroll to position [165, 0]
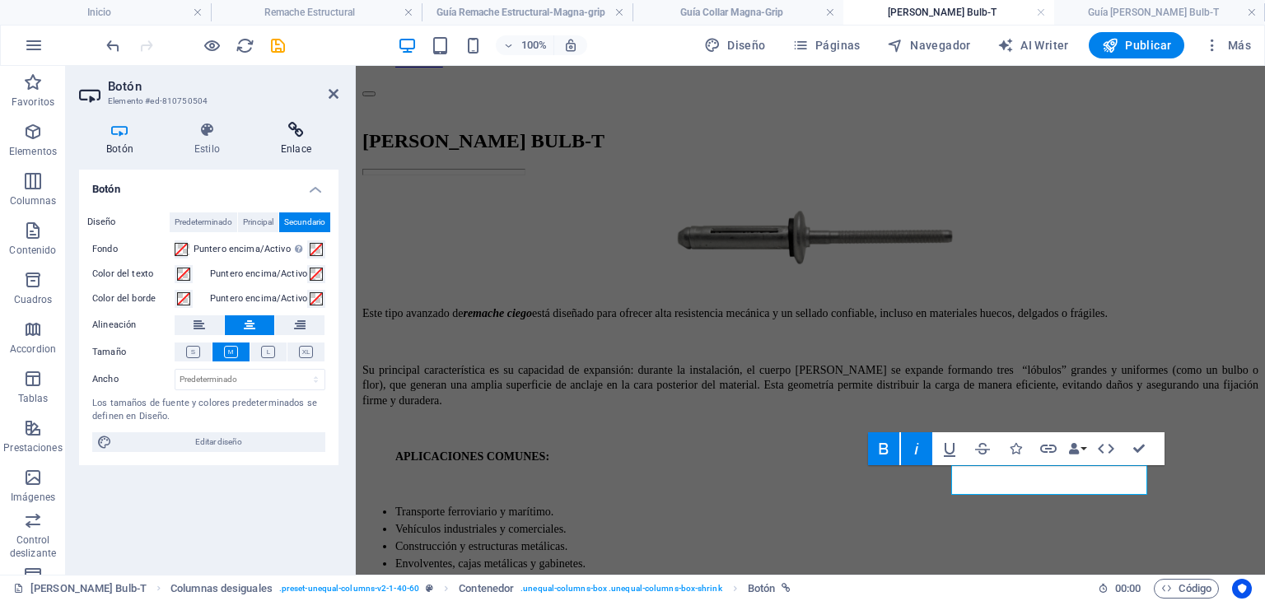
click at [320, 135] on icon at bounding box center [296, 130] width 85 height 16
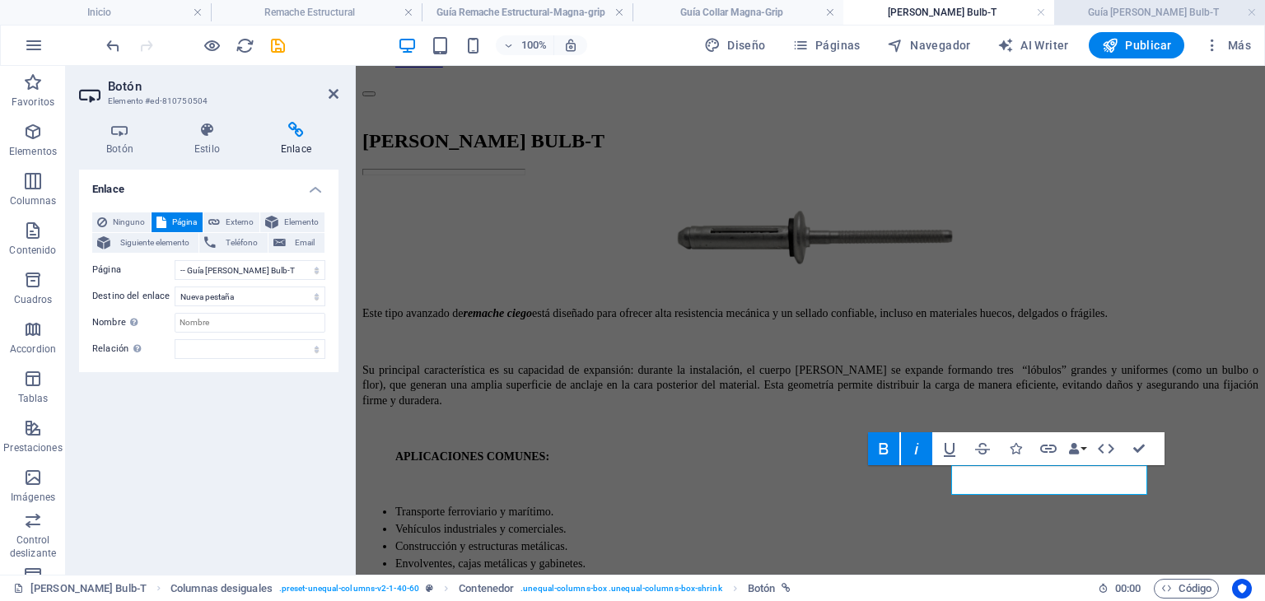
click at [1146, 2] on li "Guía [PERSON_NAME] Bulb-T" at bounding box center [1159, 12] width 211 height 25
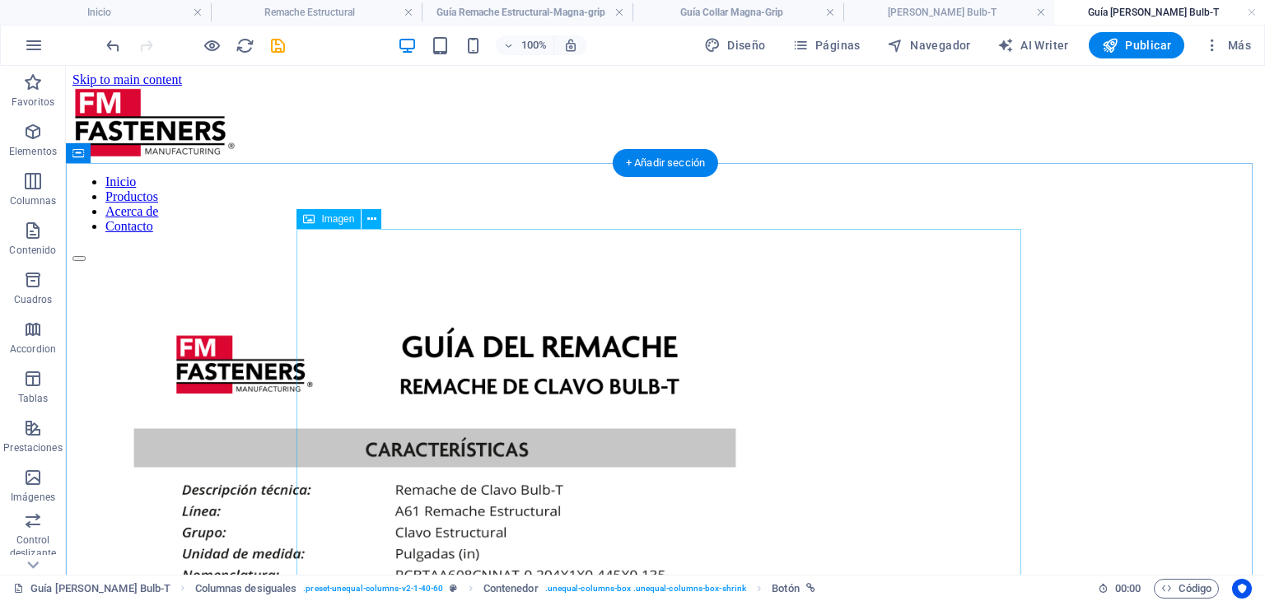
select select "px"
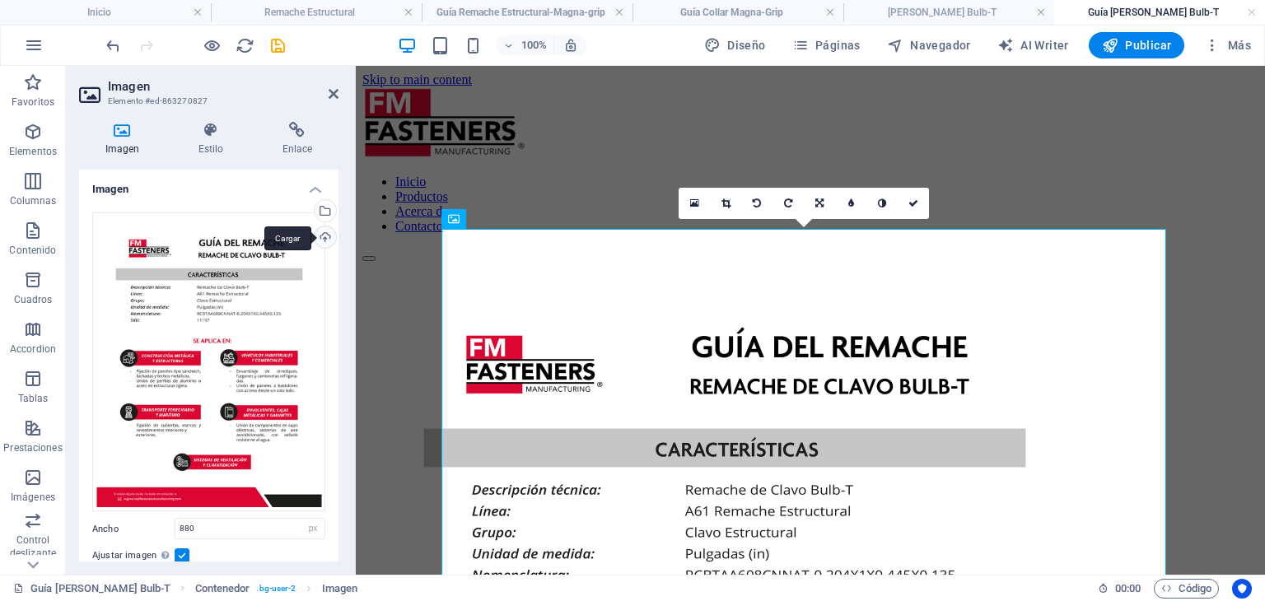
click at [324, 231] on div "Cargar" at bounding box center [323, 238] width 25 height 25
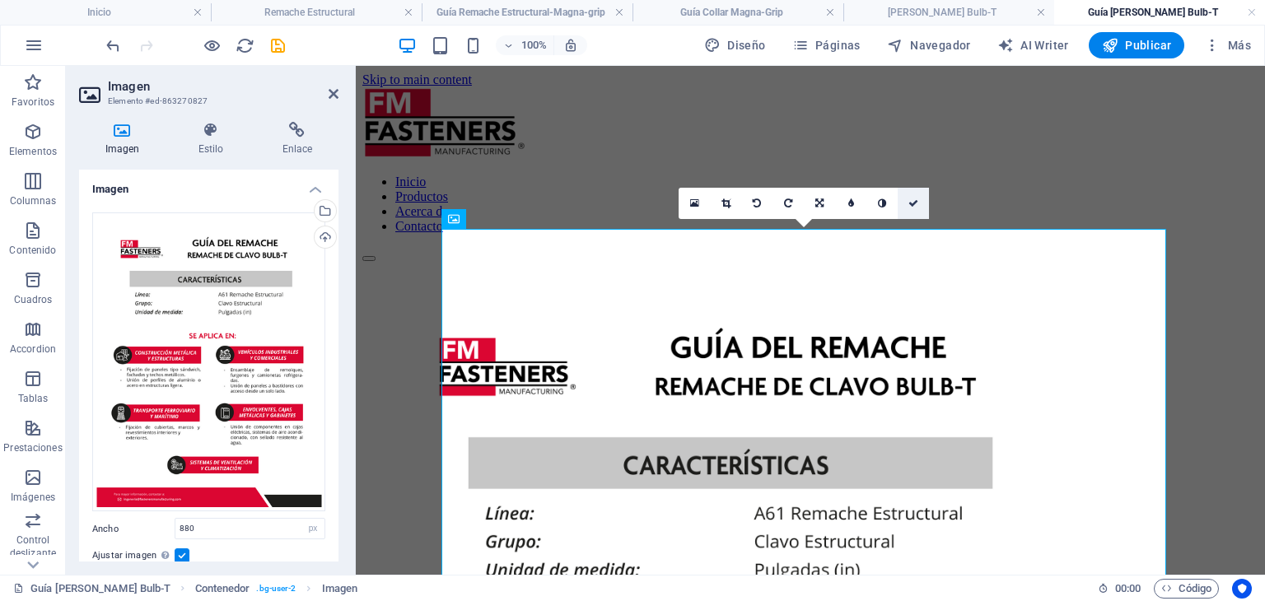
click at [922, 204] on link at bounding box center [913, 203] width 31 height 31
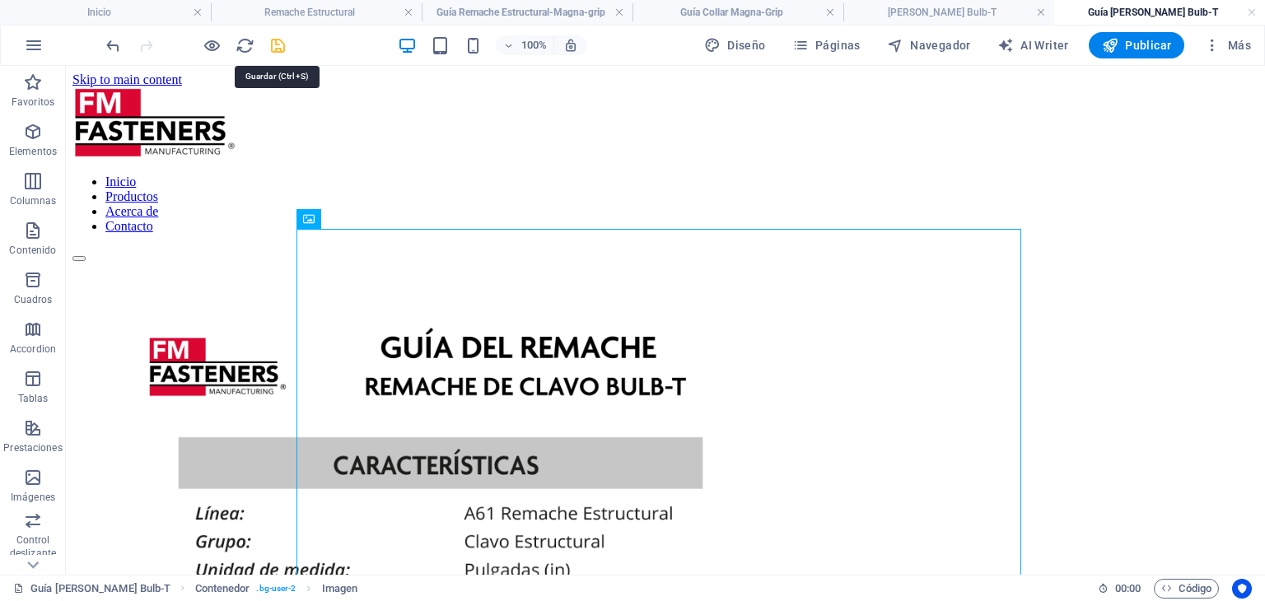
click at [280, 44] on icon "save" at bounding box center [277, 45] width 19 height 19
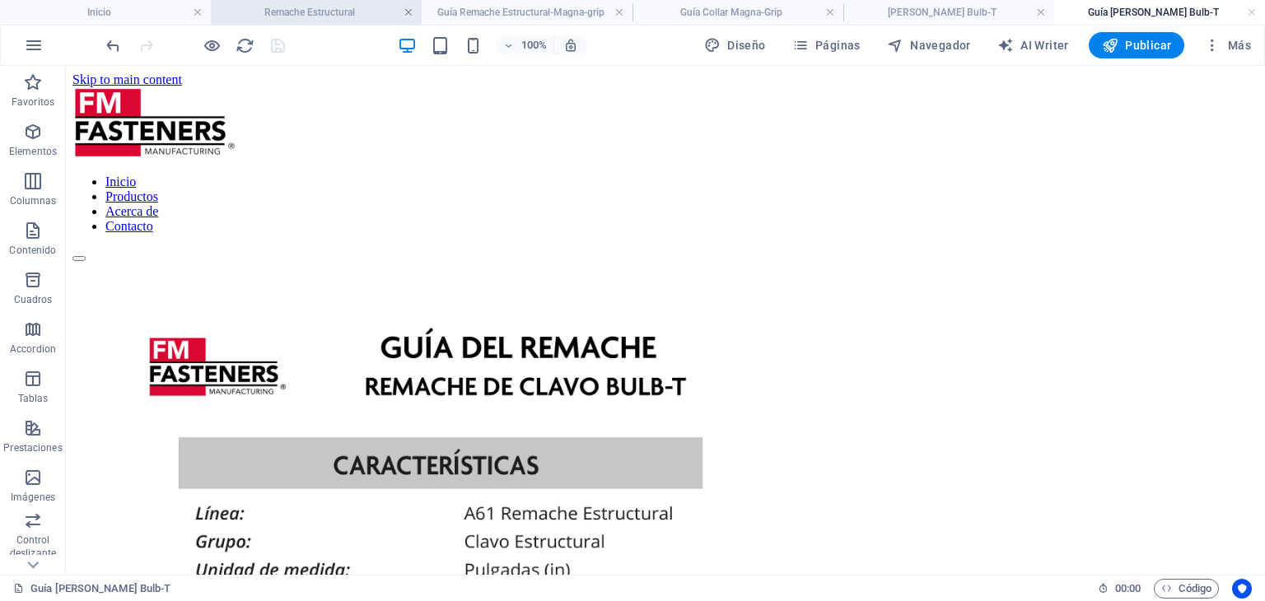
click at [404, 14] on link at bounding box center [408, 13] width 10 height 16
click at [423, 11] on link at bounding box center [425, 13] width 10 height 16
click at [424, 11] on link at bounding box center [425, 13] width 10 height 16
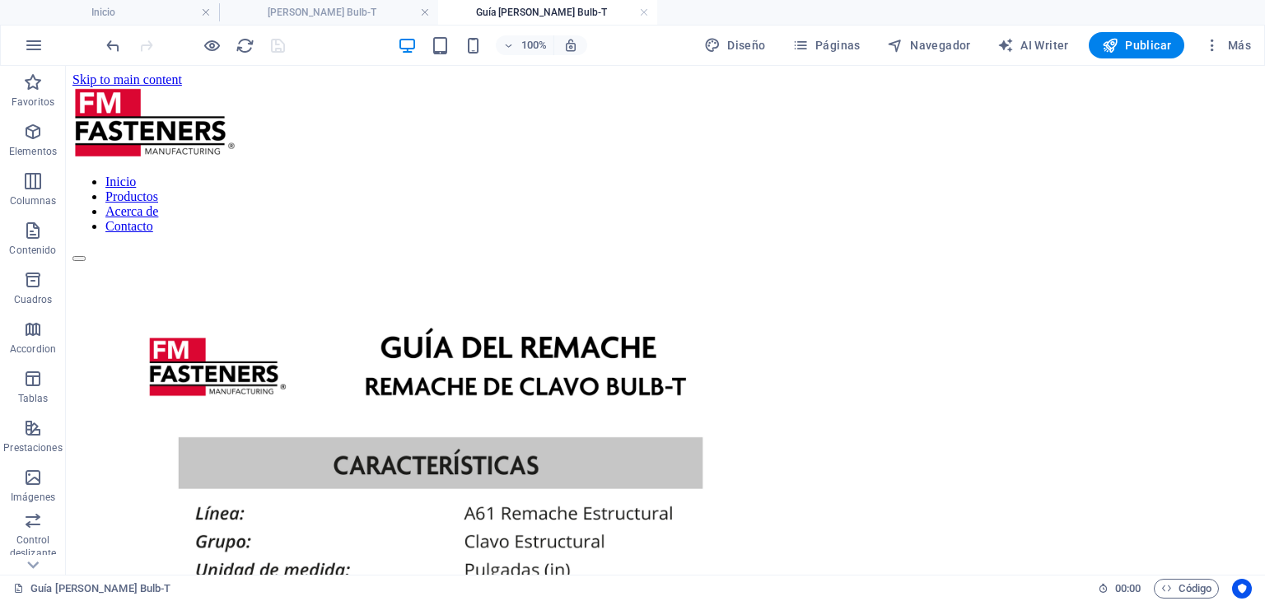
click at [424, 11] on link at bounding box center [425, 13] width 10 height 16
click at [854, 44] on span "Páginas" at bounding box center [826, 45] width 68 height 16
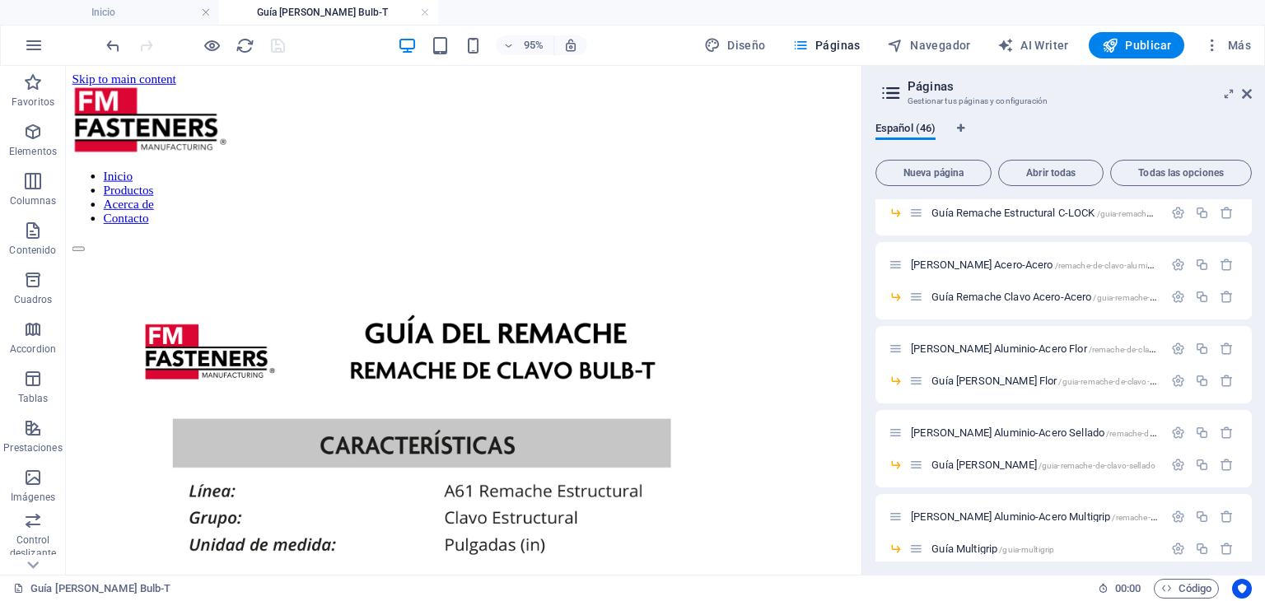
scroll to position [823, 0]
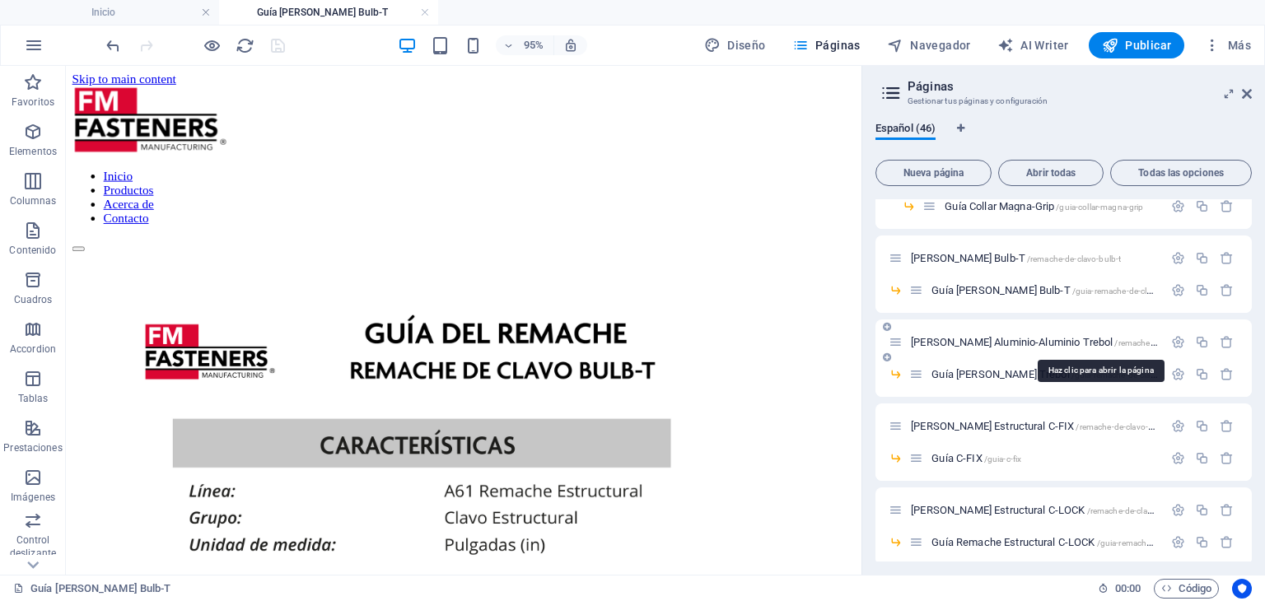
click at [1029, 337] on span "[PERSON_NAME] Aluminio-Aluminio Trebol /remache-de-clavo-aluminio-aluminio-treb…" at bounding box center [1094, 342] width 366 height 12
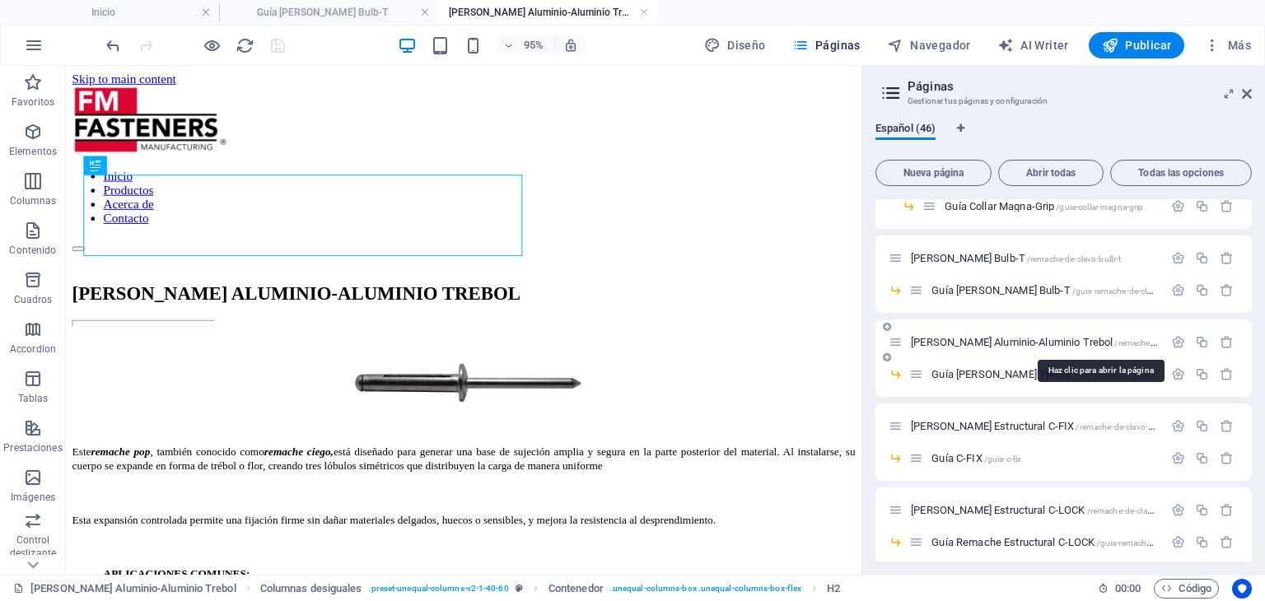
scroll to position [0, 0]
click at [1005, 371] on span "Guía [PERSON_NAME] /guia-remache-de-clavo-trebol" at bounding box center [1057, 374] width 252 height 12
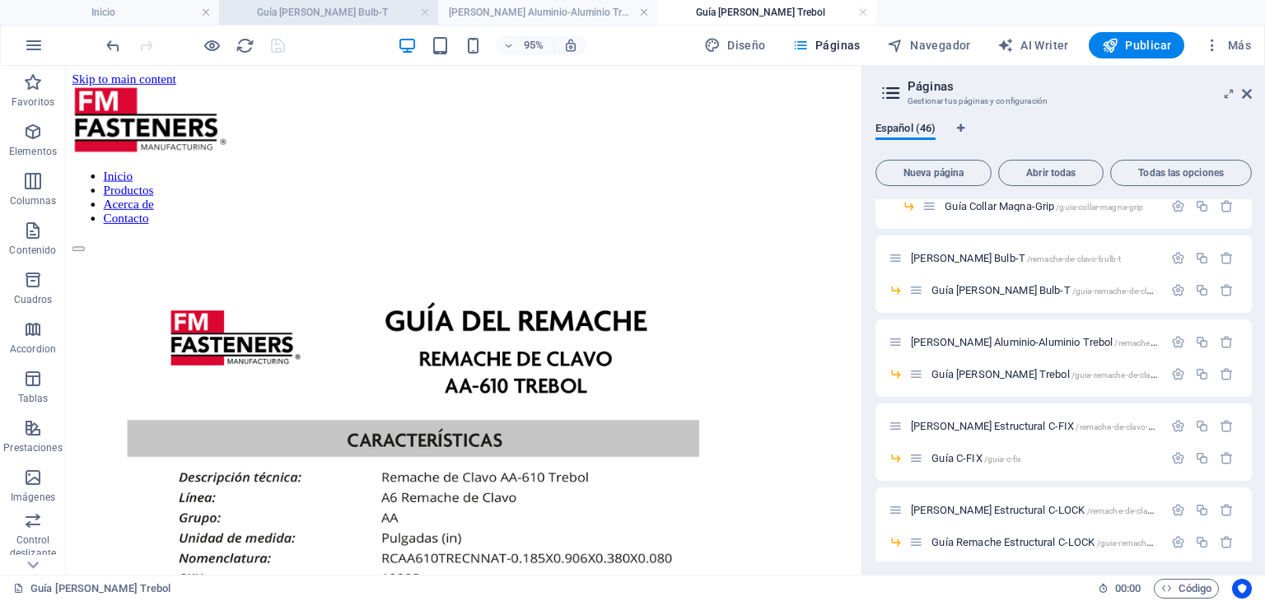
click at [372, 7] on h4 "Guía [PERSON_NAME] Bulb-T" at bounding box center [328, 12] width 219 height 18
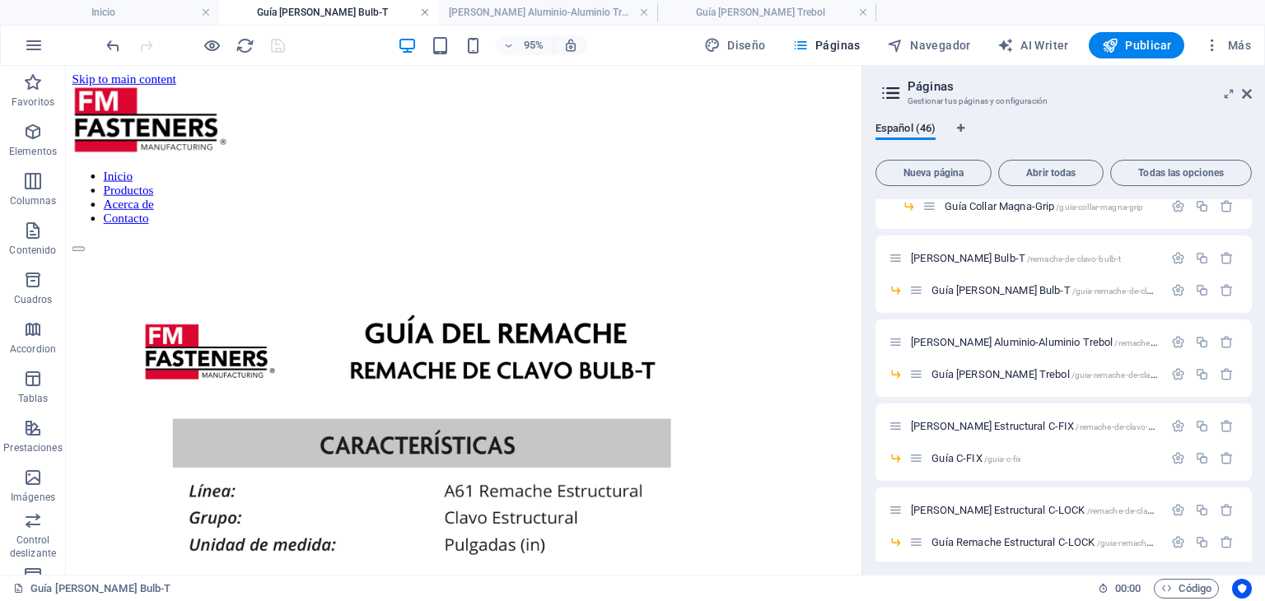
click at [426, 11] on link at bounding box center [425, 13] width 10 height 16
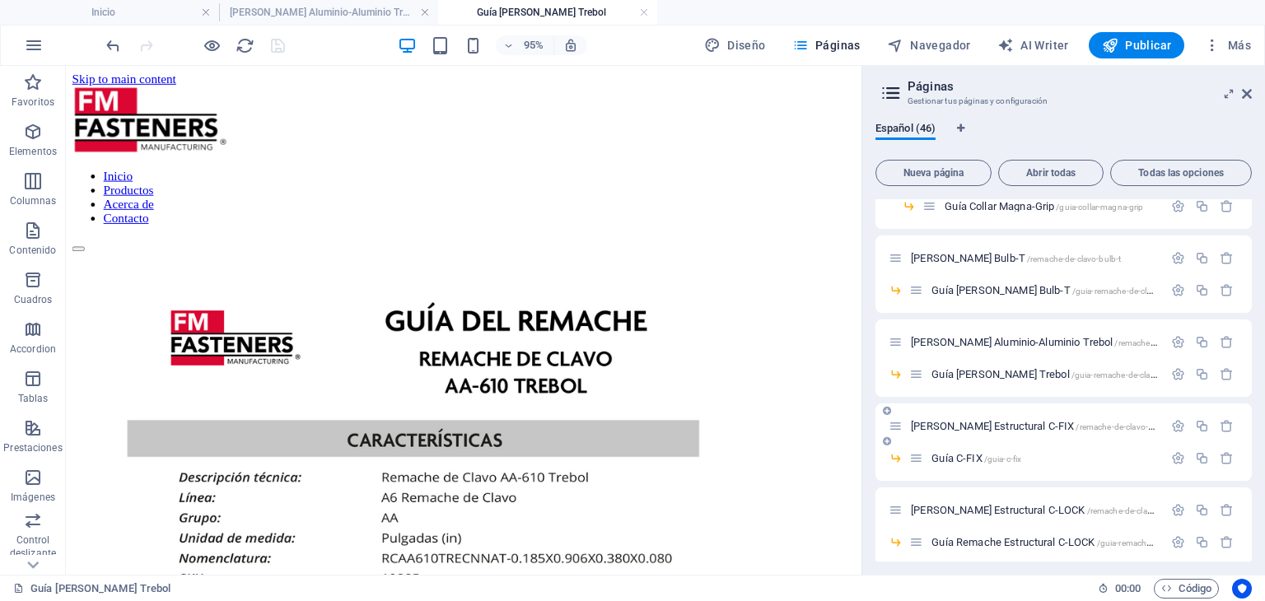
click at [978, 421] on span "[PERSON_NAME] Estructural C-FIX /remache-de-clavo-estructural-c-fix" at bounding box center [1058, 426] width 294 height 12
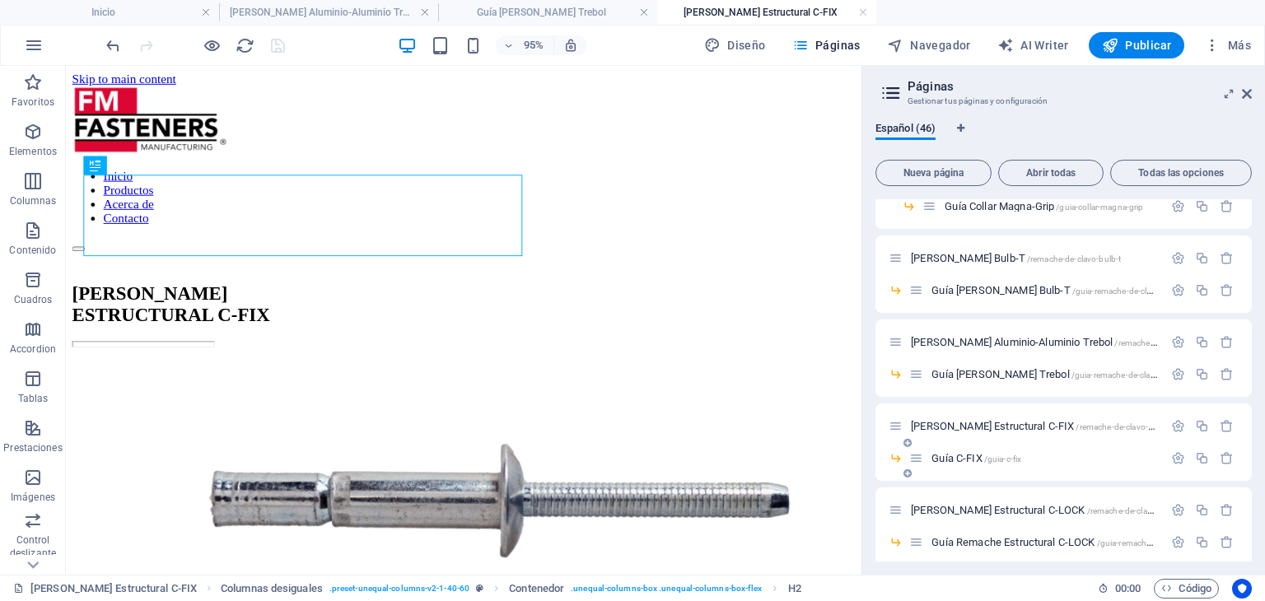
click at [982, 422] on span "[PERSON_NAME] Estructural C-FIX /remache-de-clavo-estructural-c-fix" at bounding box center [1058, 426] width 294 height 12
click at [986, 459] on span "/guia-c-fix" at bounding box center [1003, 459] width 38 height 9
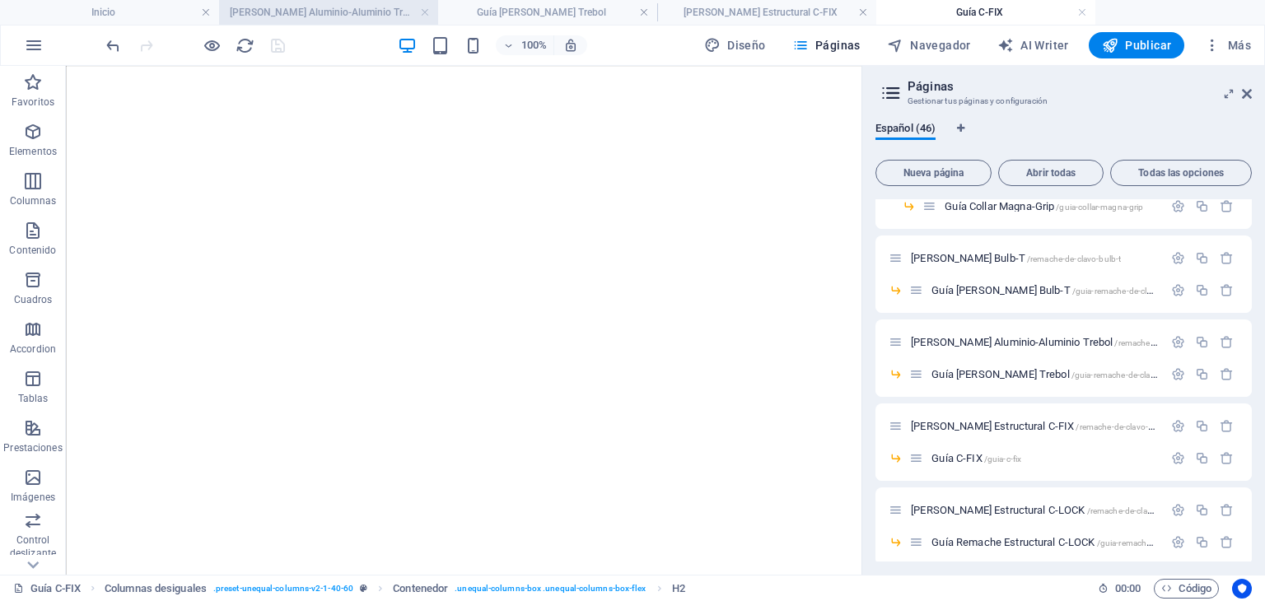
click at [359, 15] on h4 "[PERSON_NAME] Aluminio-Aluminio Trebol" at bounding box center [328, 12] width 219 height 18
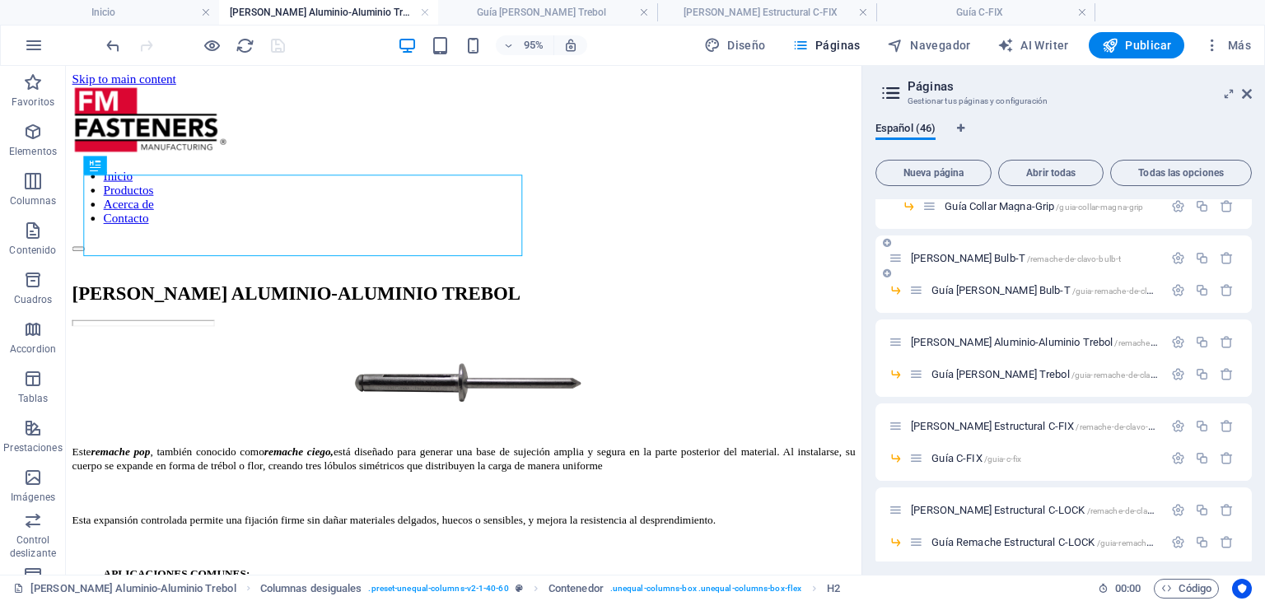
scroll to position [906, 0]
click at [1074, 422] on div "[PERSON_NAME] Estructural C-LOCK /remache-de-clavo-estructural-c-lock" at bounding box center [1026, 427] width 274 height 19
click at [1079, 426] on span "[PERSON_NAME] Estructural C-LOCK /remache-de-clavo-estructural-c-lock" at bounding box center [1066, 428] width 311 height 12
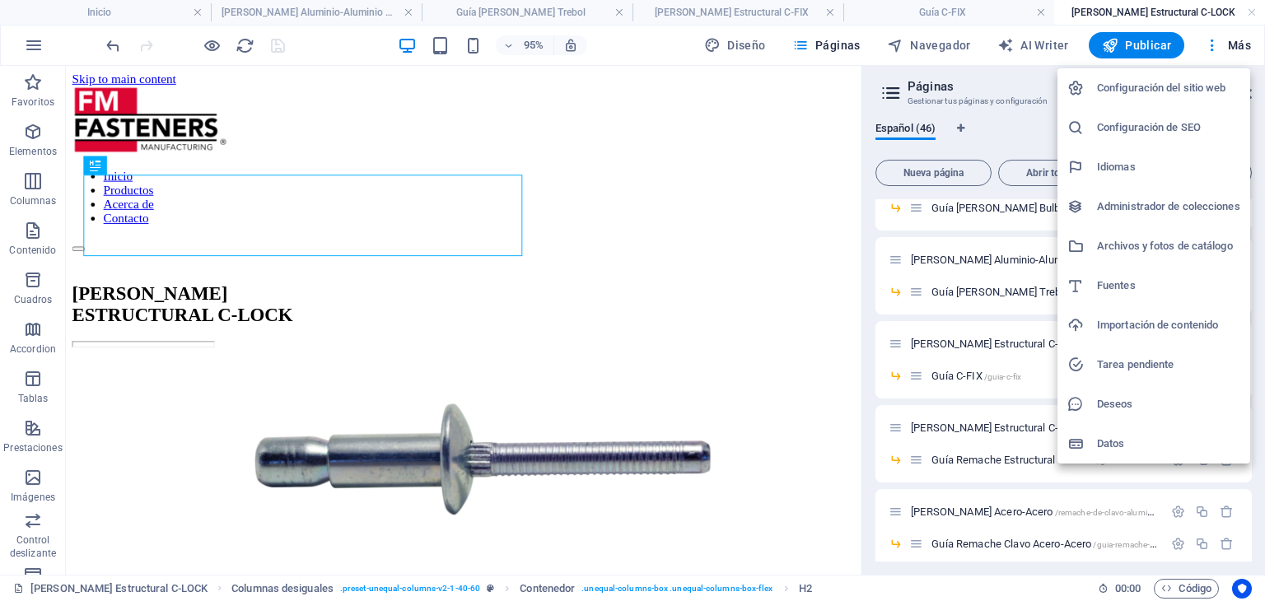
scroll to position [0, 0]
click at [1015, 78] on div at bounding box center [632, 300] width 1265 height 601
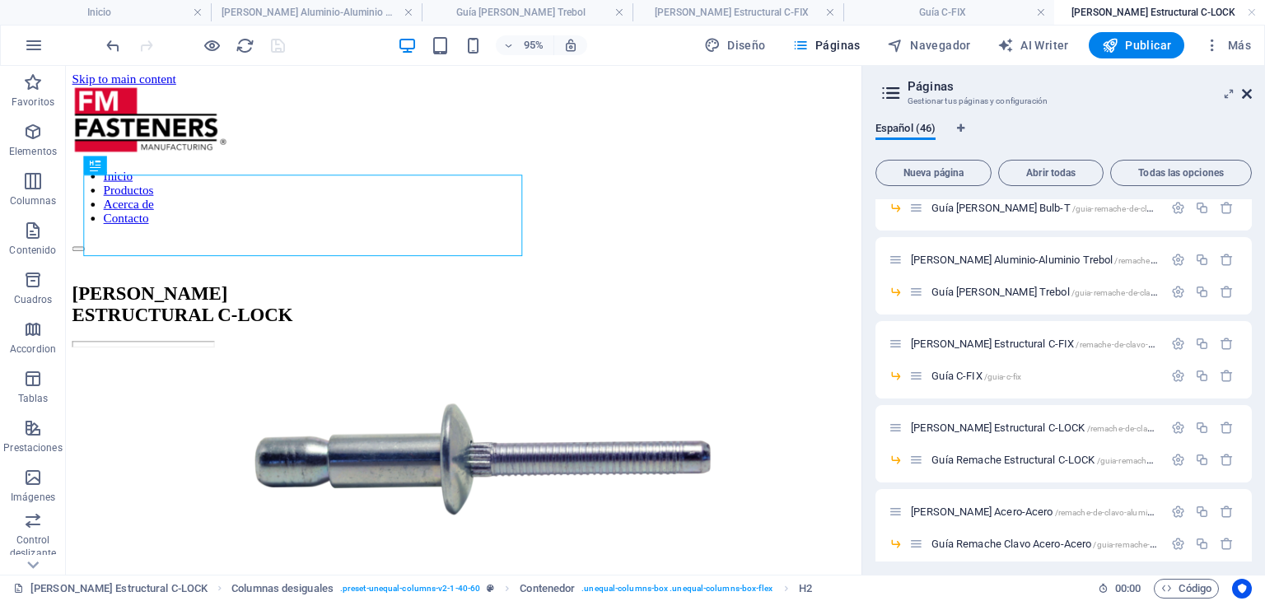
click at [1248, 96] on icon at bounding box center [1247, 93] width 10 height 13
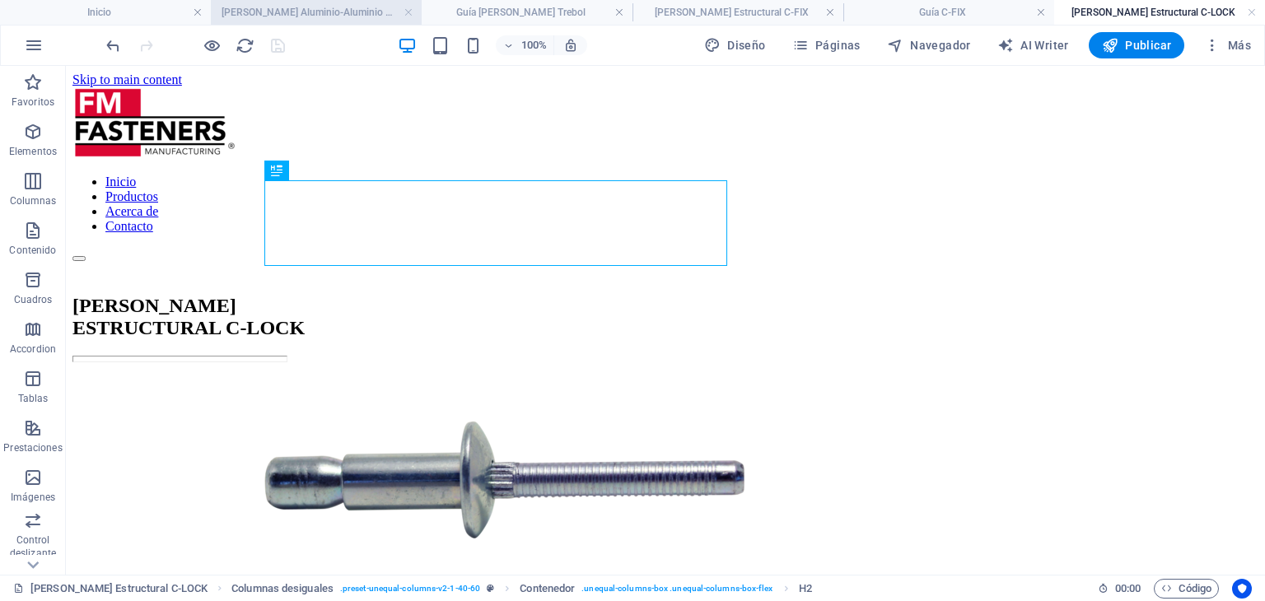
click at [346, 11] on h4 "[PERSON_NAME] Aluminio-Aluminio Trebol" at bounding box center [316, 12] width 211 height 18
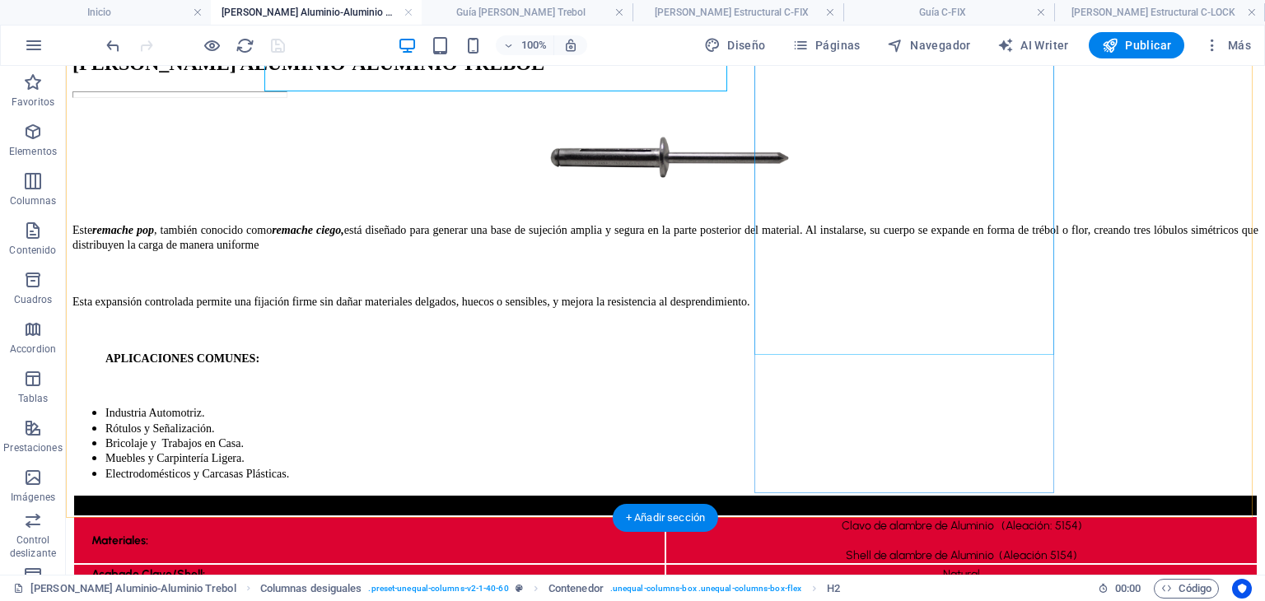
scroll to position [247, 0]
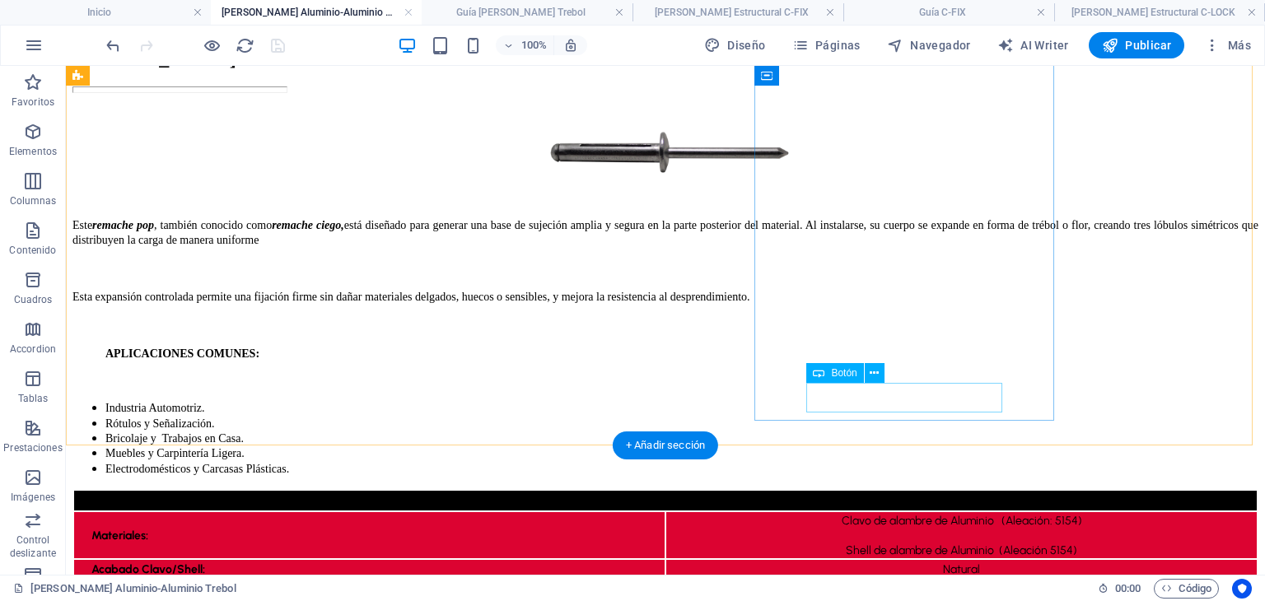
select select "23"
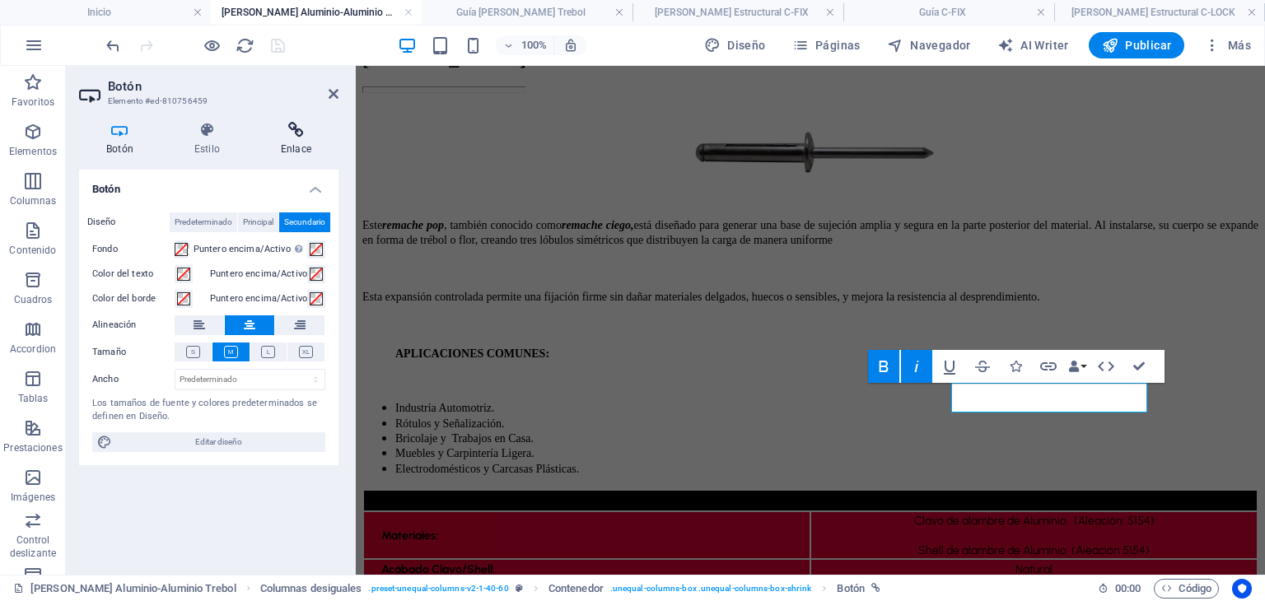
click at [307, 146] on h4 "Enlace" at bounding box center [296, 139] width 85 height 35
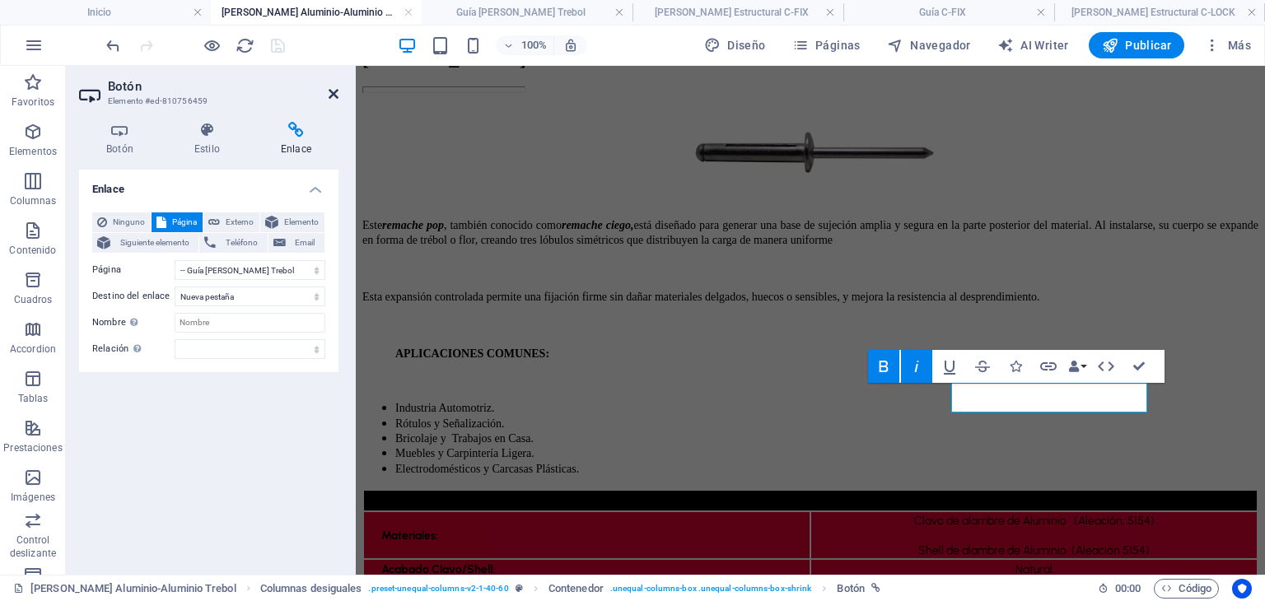
click at [329, 91] on icon at bounding box center [334, 93] width 10 height 13
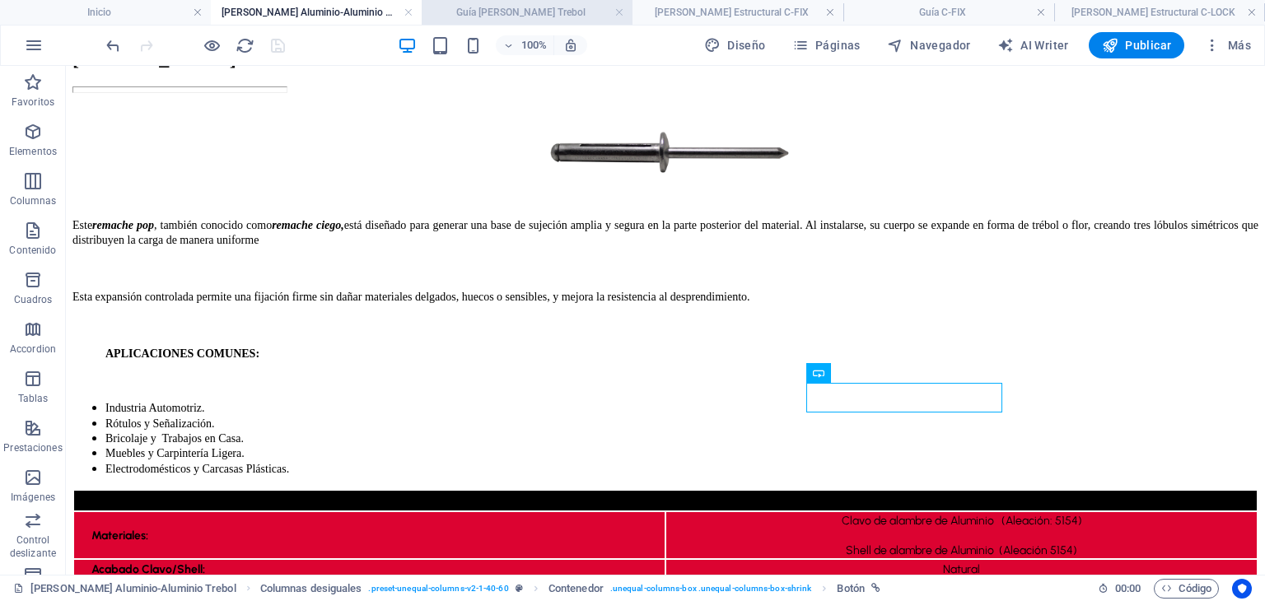
click at [498, 12] on h4 "Guía [PERSON_NAME] Trebol" at bounding box center [527, 12] width 211 height 18
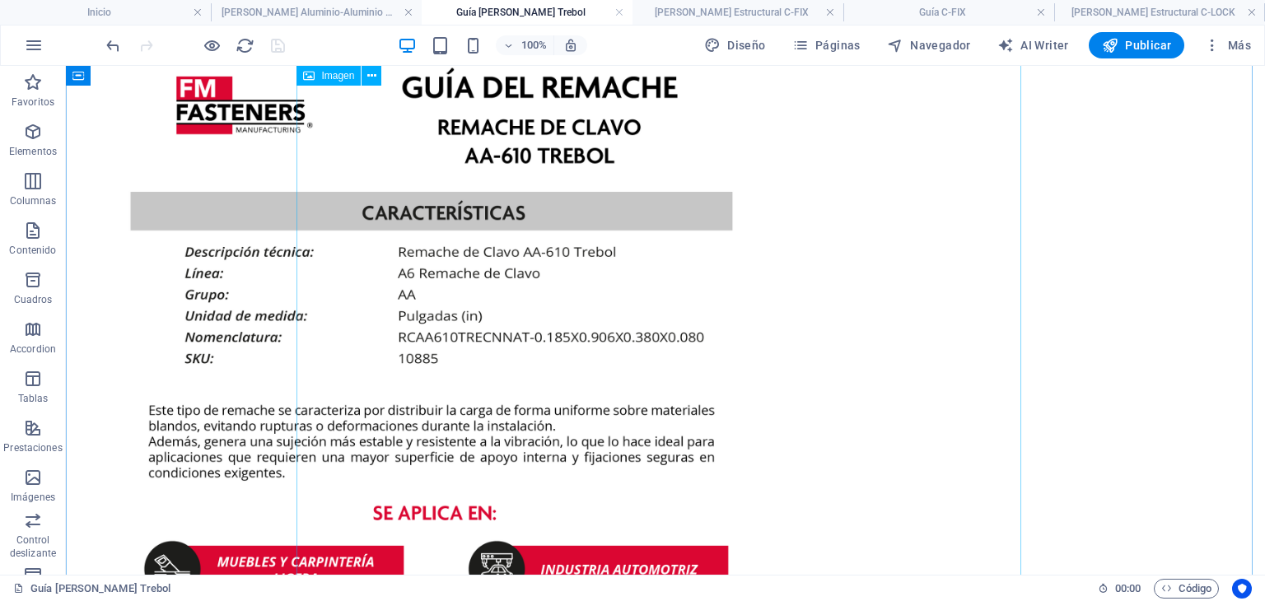
click at [502, 389] on figure at bounding box center [665, 485] width 1186 height 941
select select "px"
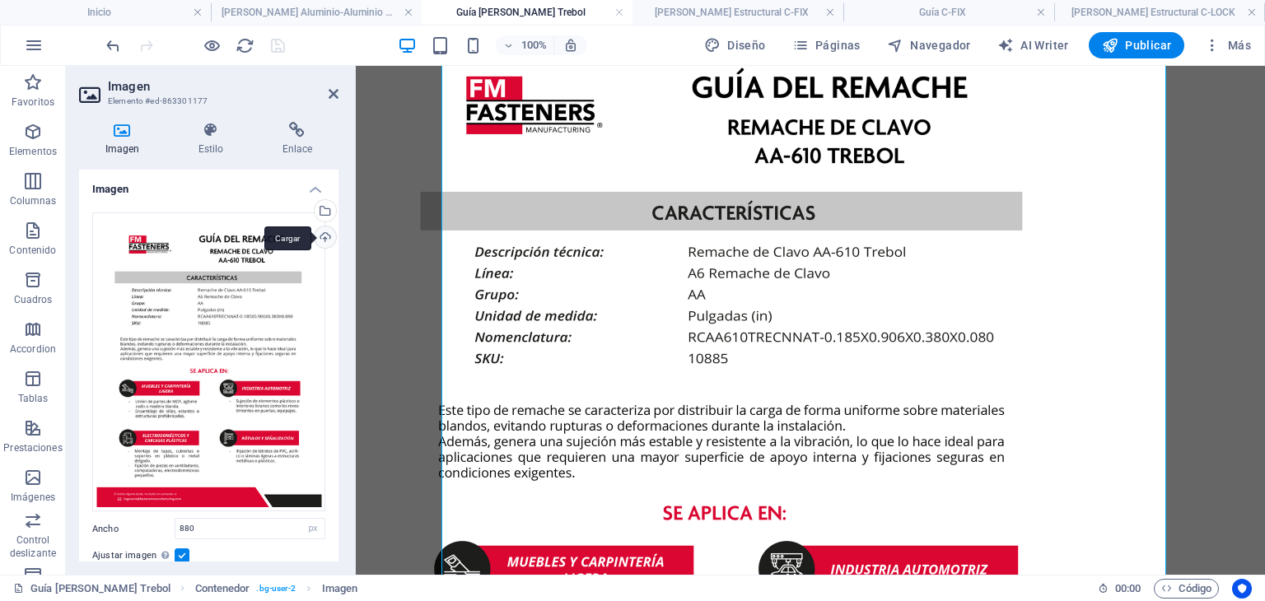
click at [328, 243] on div "Cargar" at bounding box center [323, 238] width 25 height 25
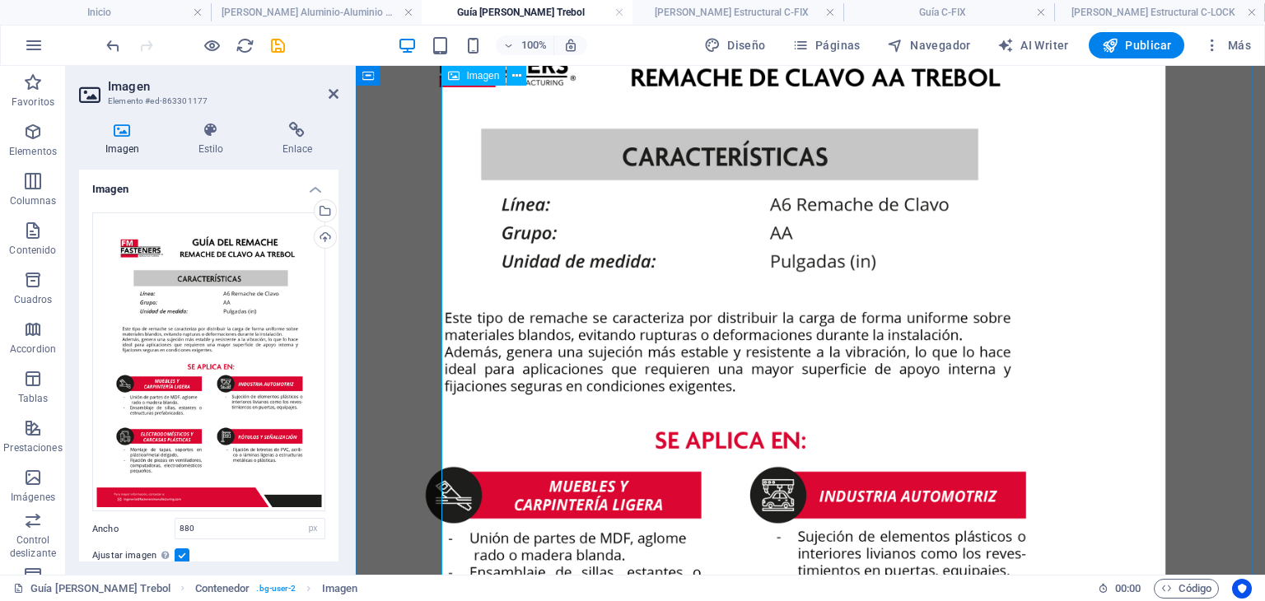
scroll to position [0, 0]
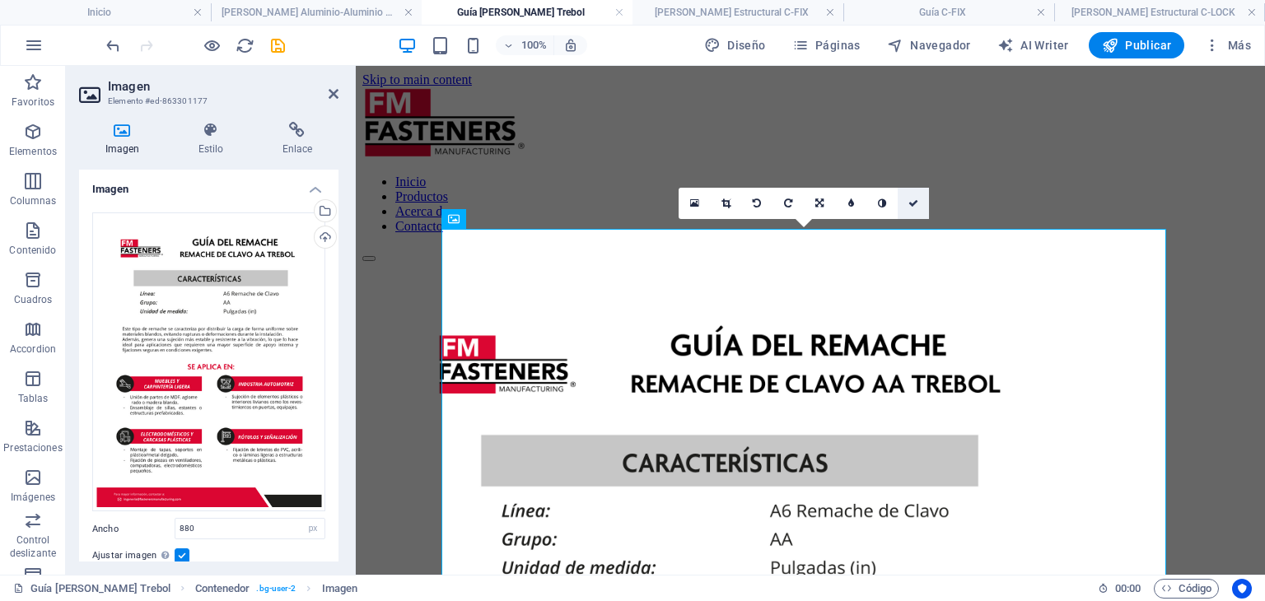
click at [917, 210] on link at bounding box center [913, 203] width 31 height 31
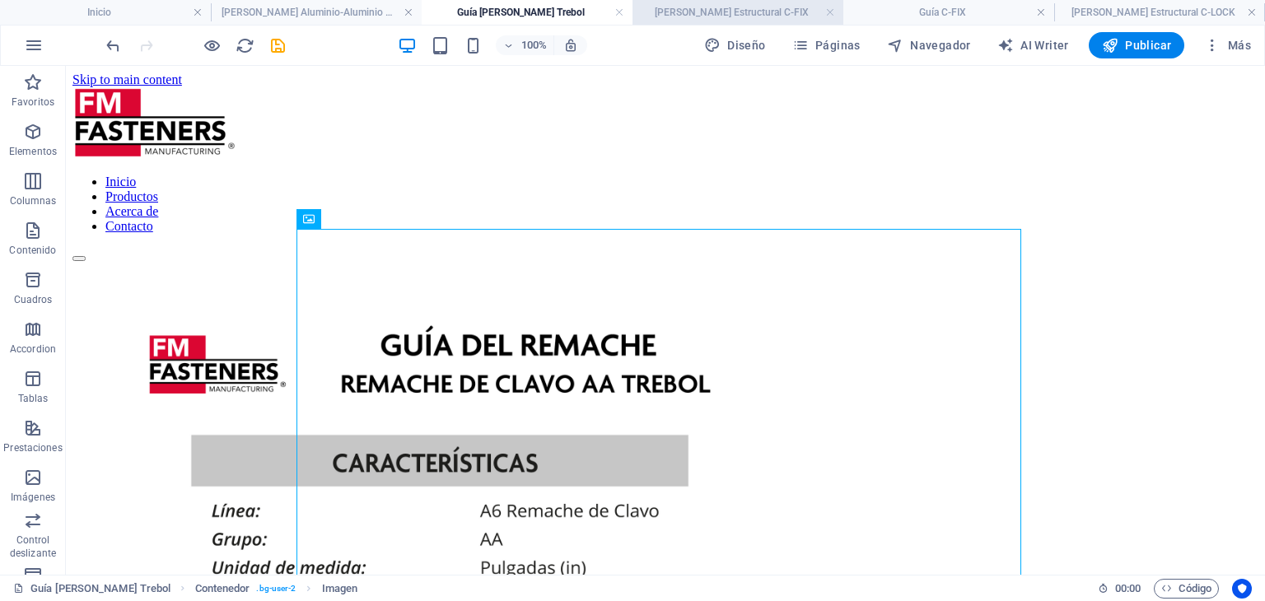
click at [772, 12] on h4 "[PERSON_NAME] Estructural C-FIX" at bounding box center [737, 12] width 211 height 18
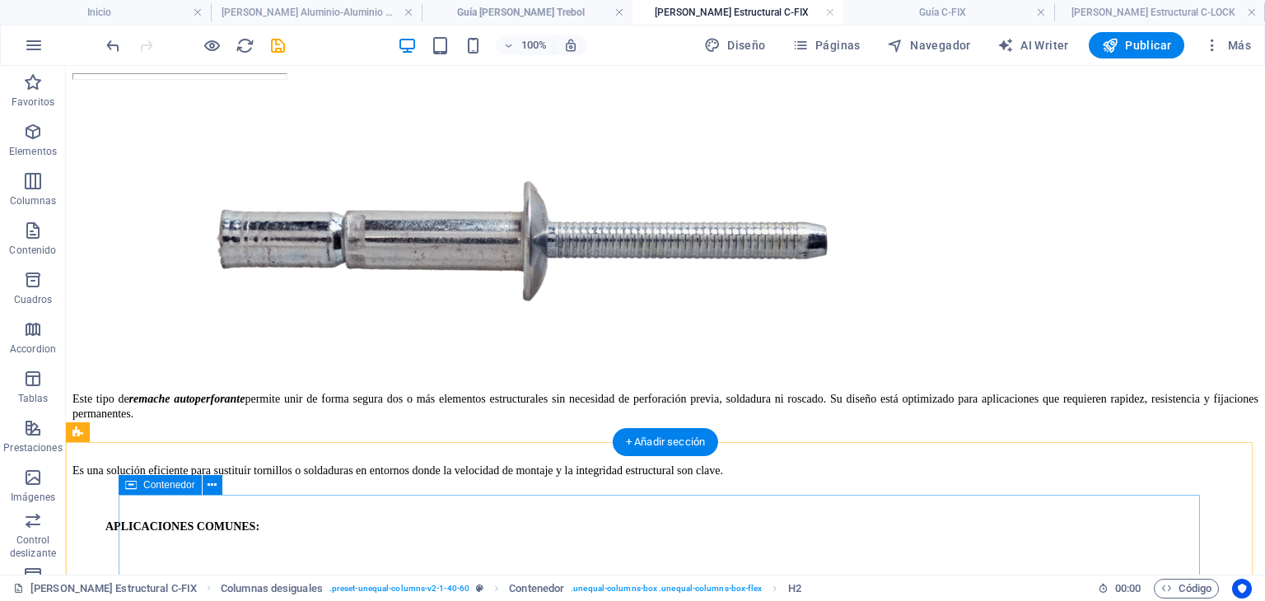
scroll to position [329, 0]
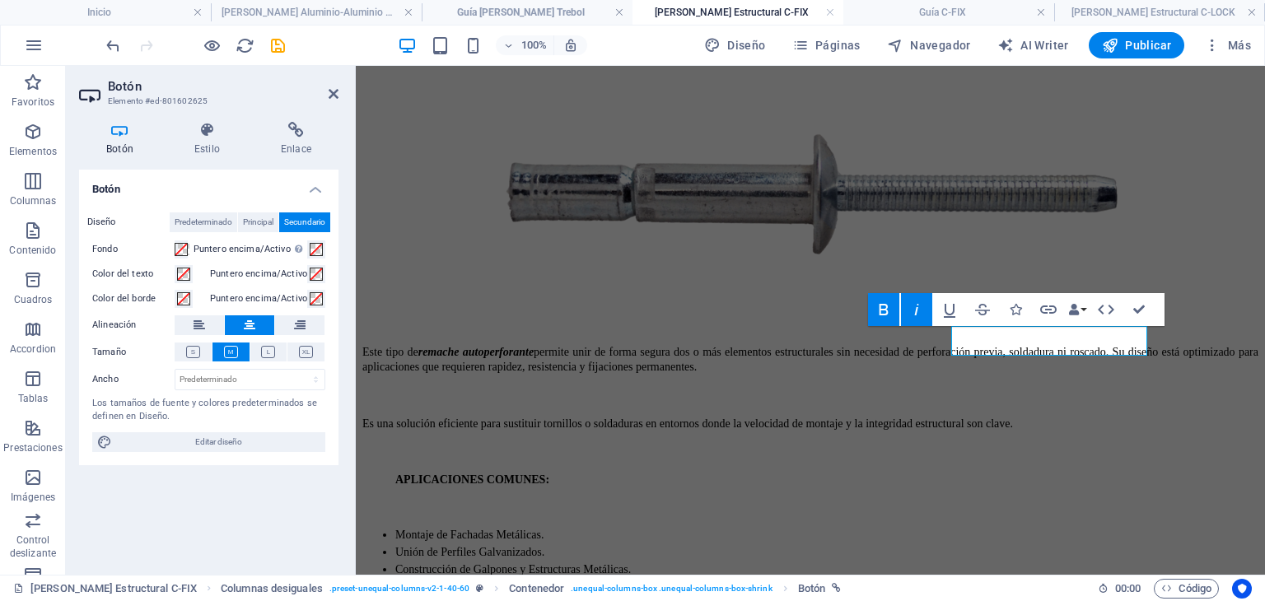
click at [296, 120] on div "Botón Estilo Enlace Botón Diseño Predeterminado Principal Secundario Fondo Punt…" at bounding box center [209, 342] width 286 height 466
click at [290, 125] on icon at bounding box center [296, 130] width 85 height 16
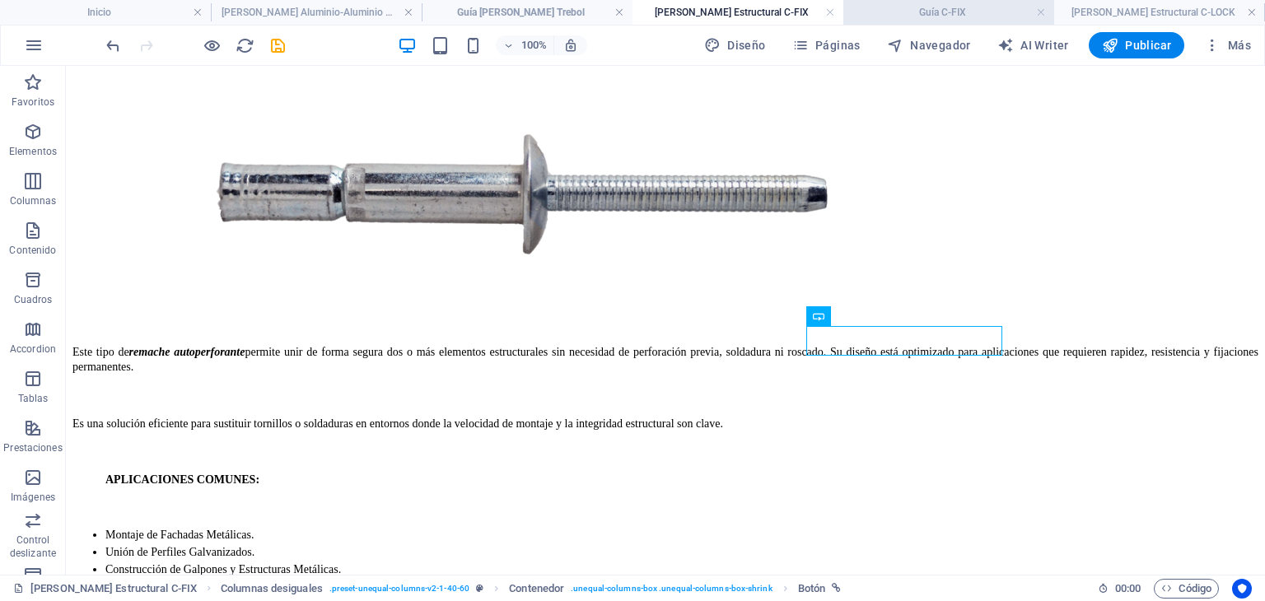
click at [942, 6] on h4 "Guía C-FIX" at bounding box center [948, 12] width 211 height 18
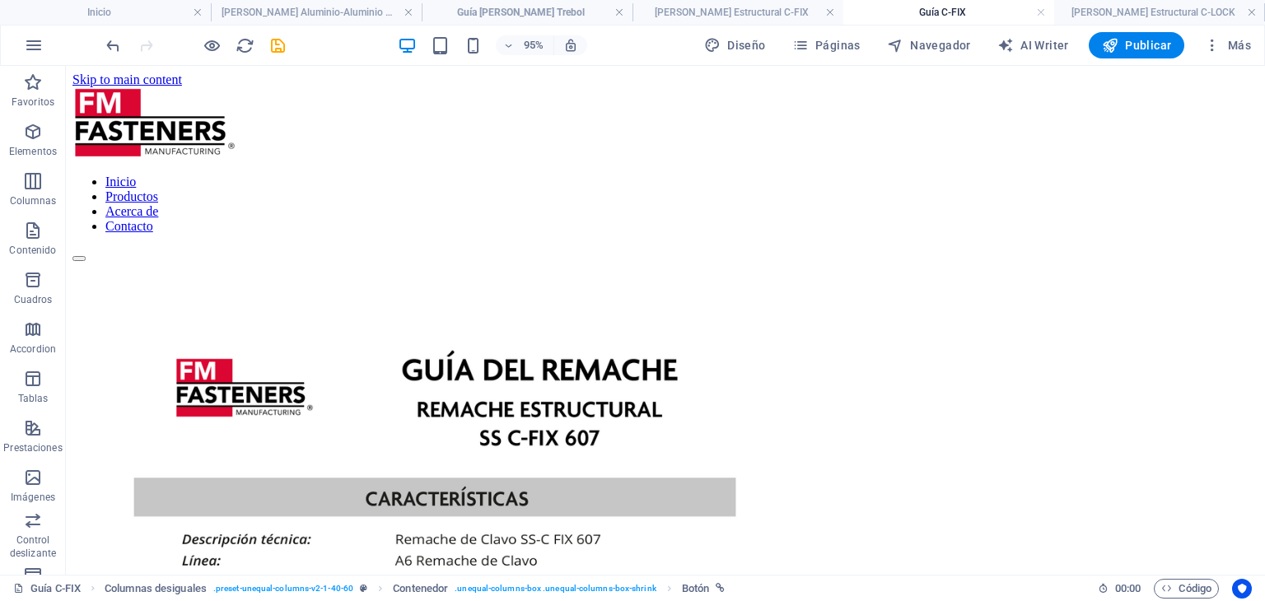
scroll to position [0, 0]
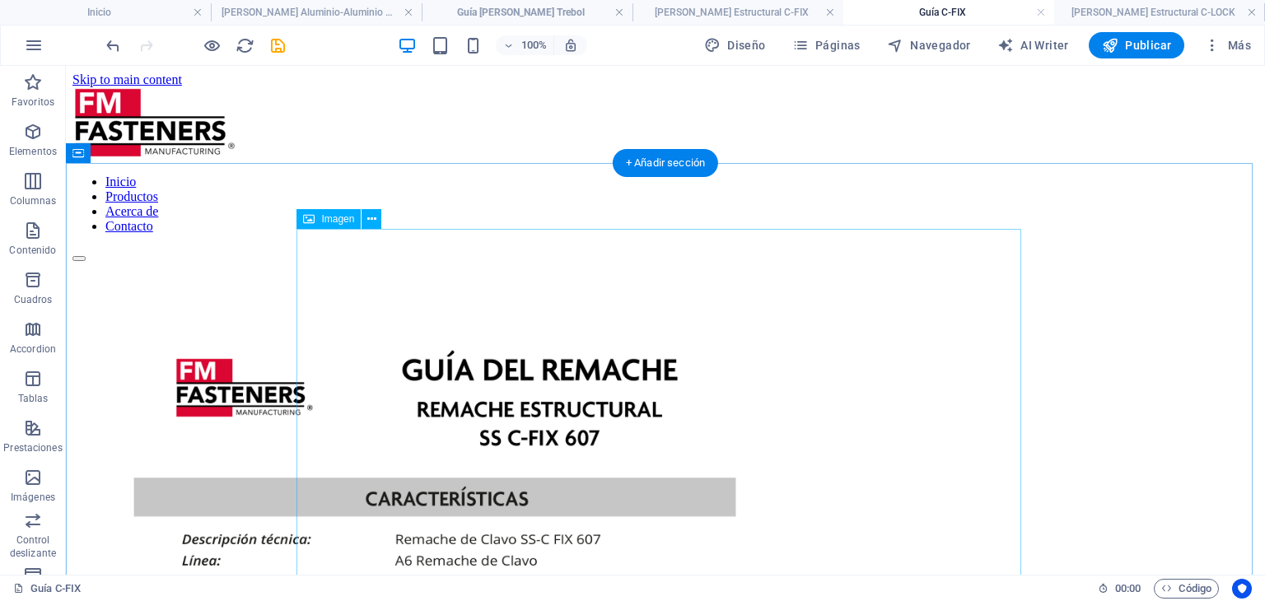
select select "px"
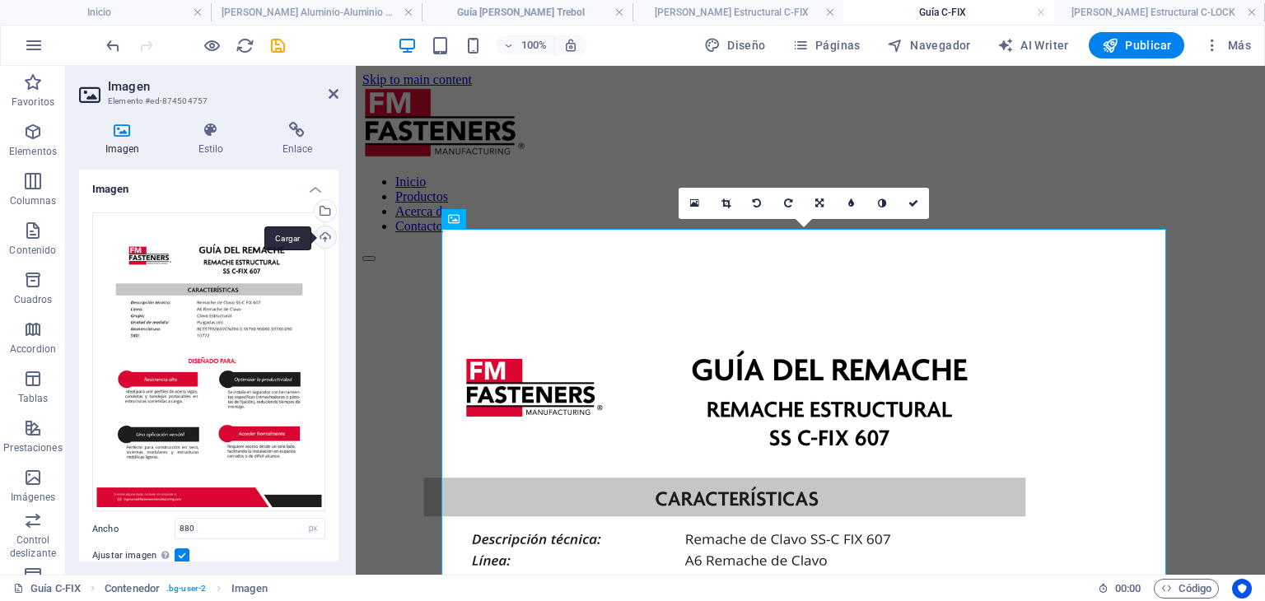
click at [328, 234] on div "Cargar" at bounding box center [323, 238] width 25 height 25
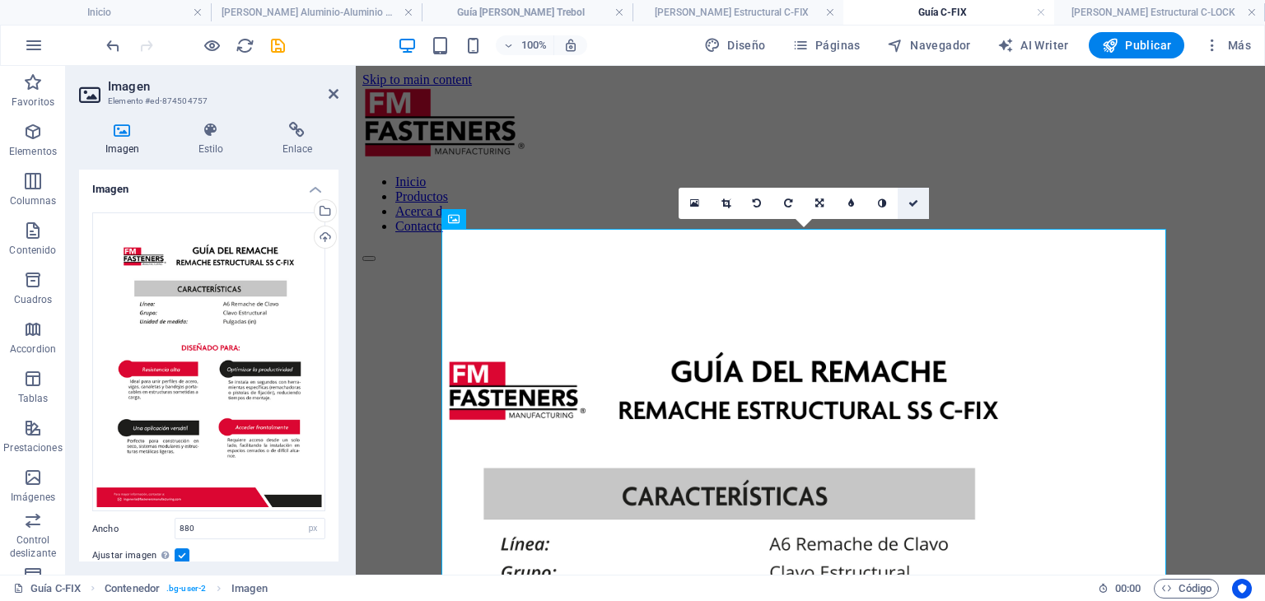
click at [920, 197] on link at bounding box center [913, 203] width 31 height 31
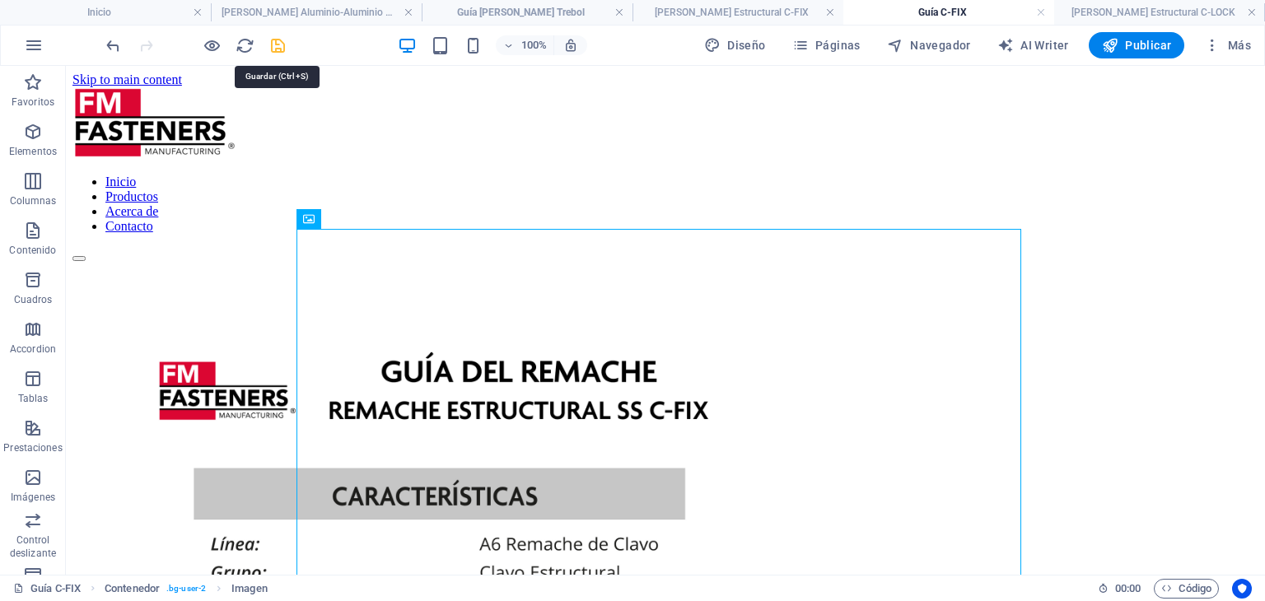
click at [276, 44] on icon "save" at bounding box center [277, 45] width 19 height 19
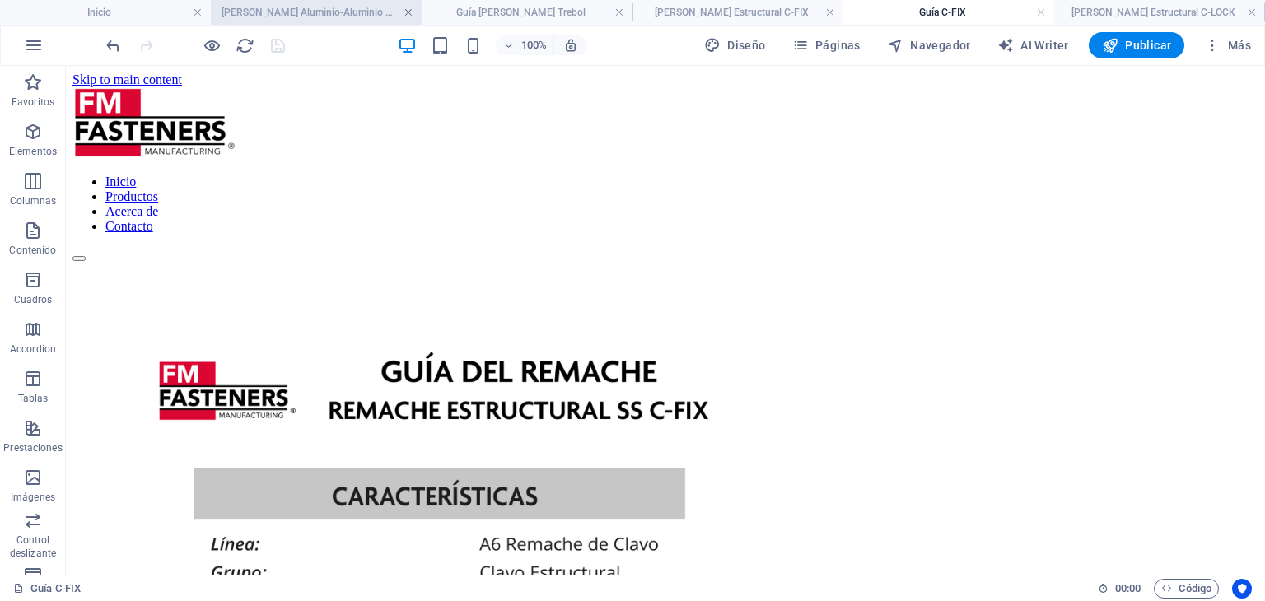
click at [408, 15] on link at bounding box center [408, 13] width 10 height 16
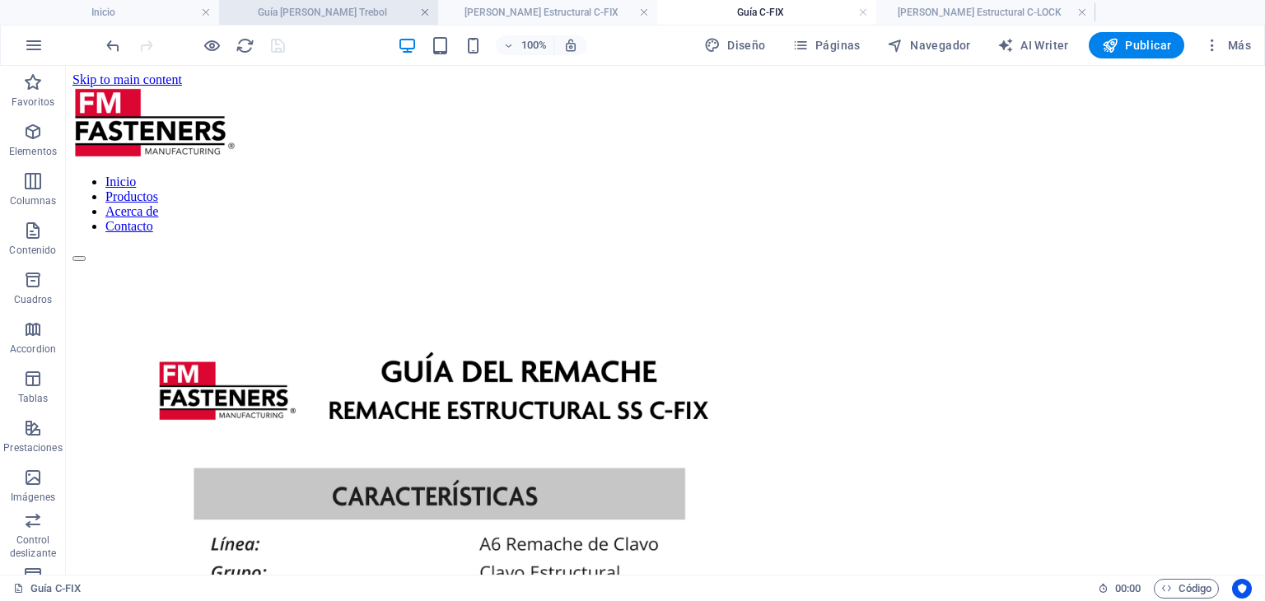
click at [428, 11] on link at bounding box center [425, 13] width 10 height 16
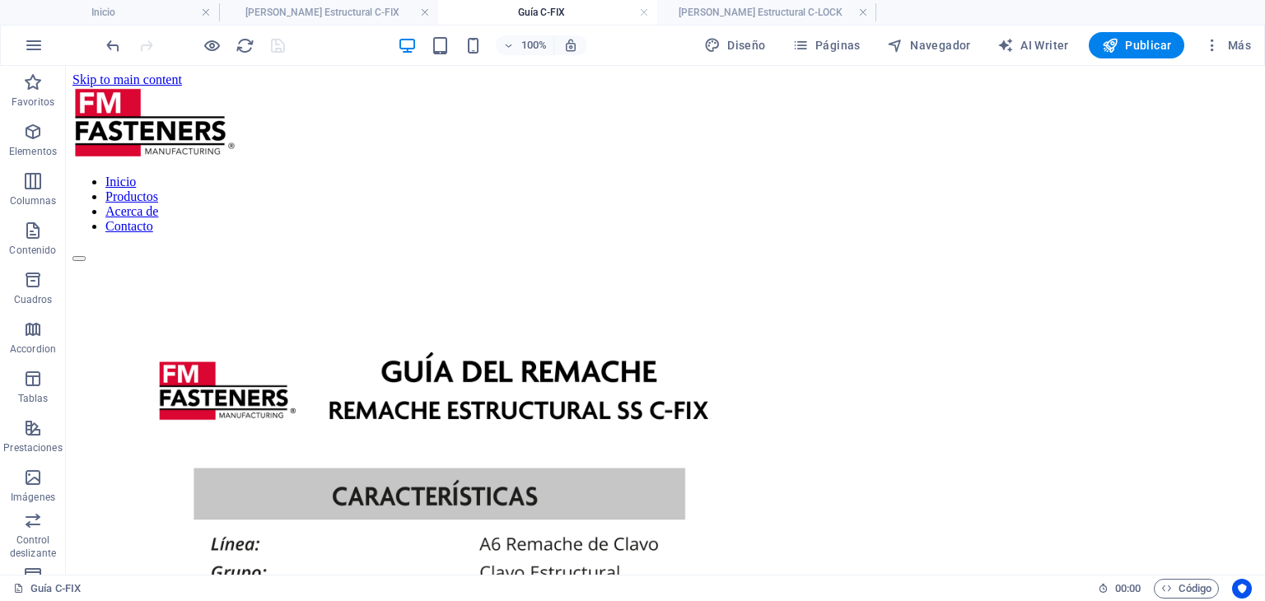
click at [428, 11] on link at bounding box center [425, 13] width 10 height 16
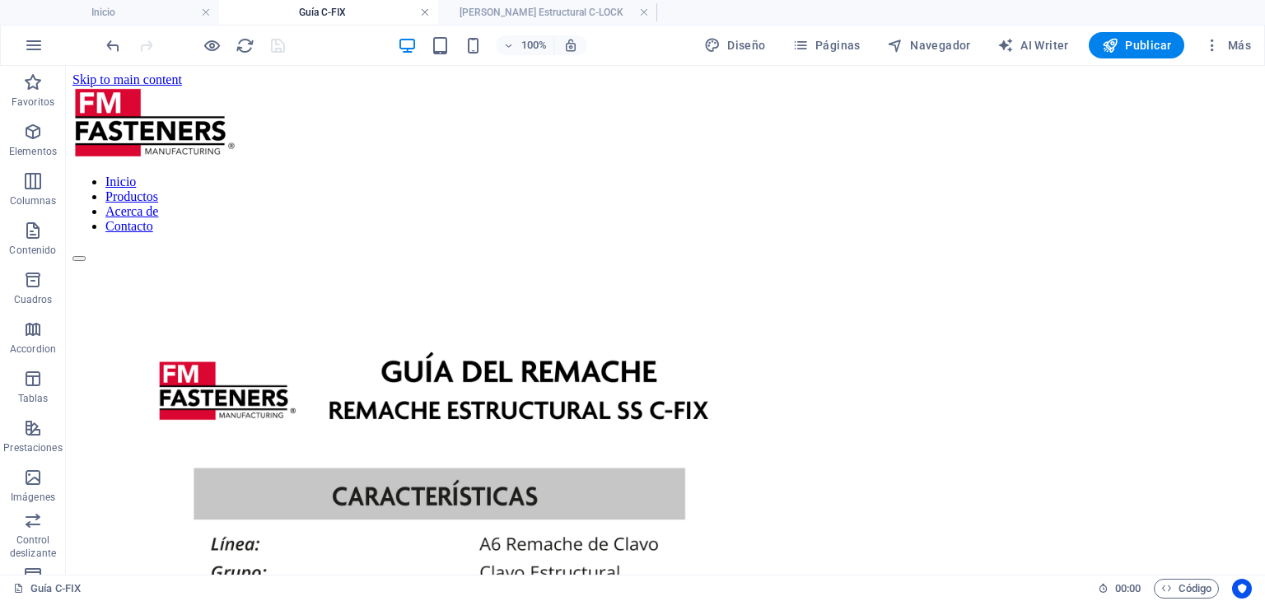
click at [427, 11] on link at bounding box center [425, 13] width 10 height 16
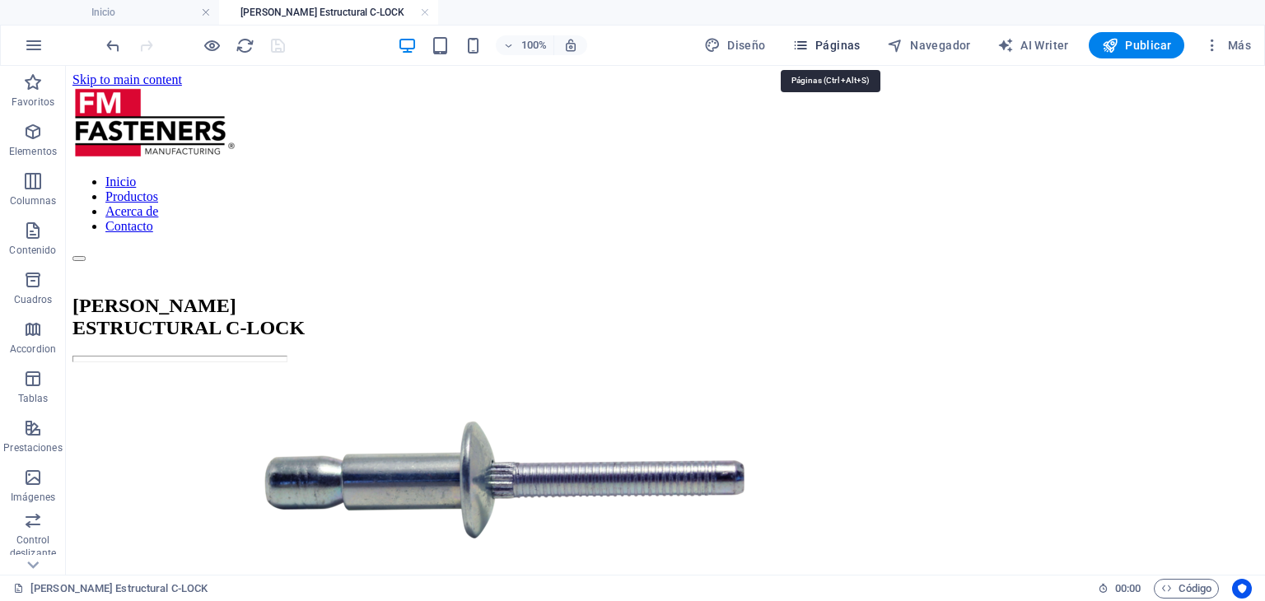
click at [843, 54] on button "Páginas" at bounding box center [827, 45] width 82 height 26
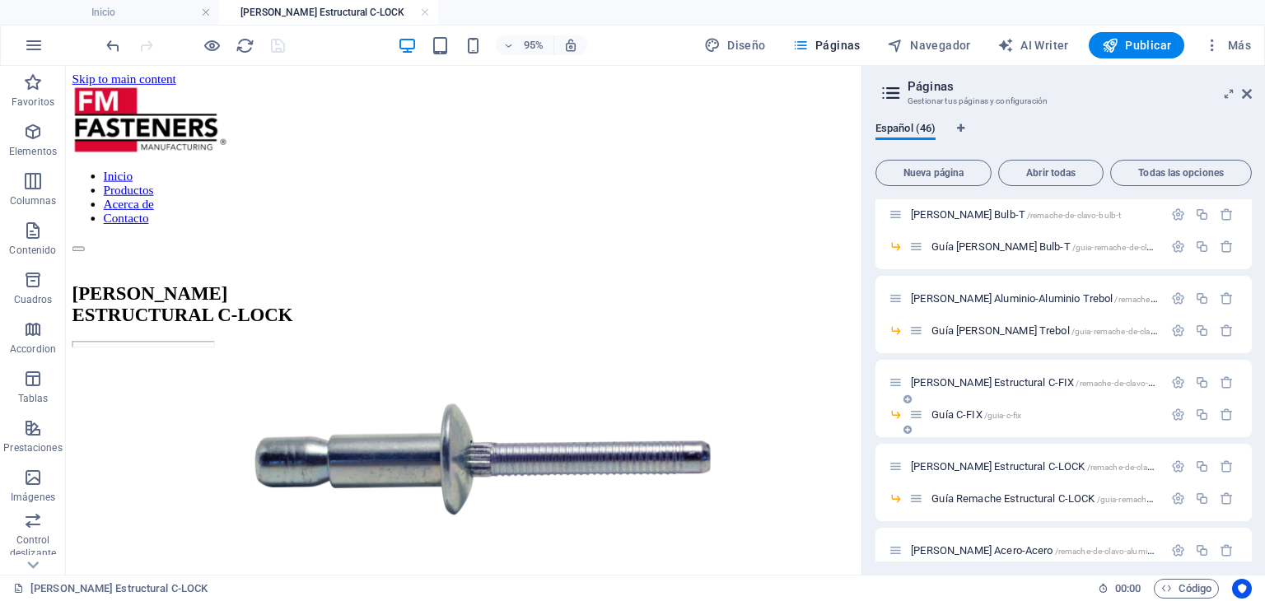
scroll to position [906, 0]
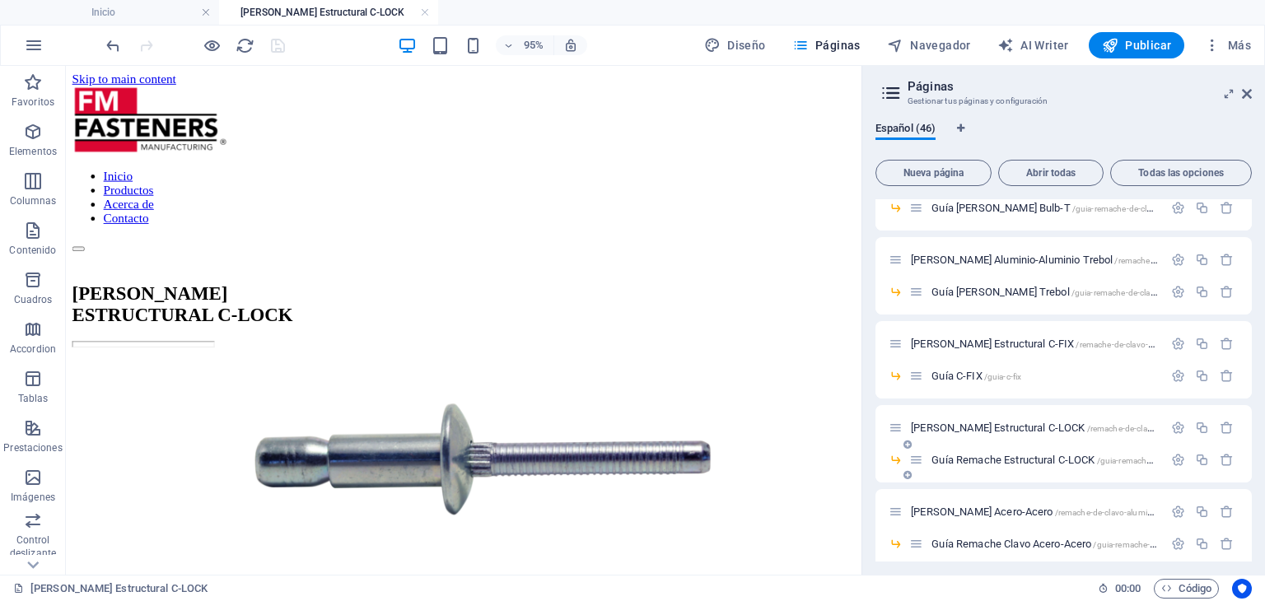
click at [1060, 459] on span "Guía Remache Estructural C-LOCK /guia-remache-estructural-c-lock" at bounding box center [1074, 460] width 286 height 12
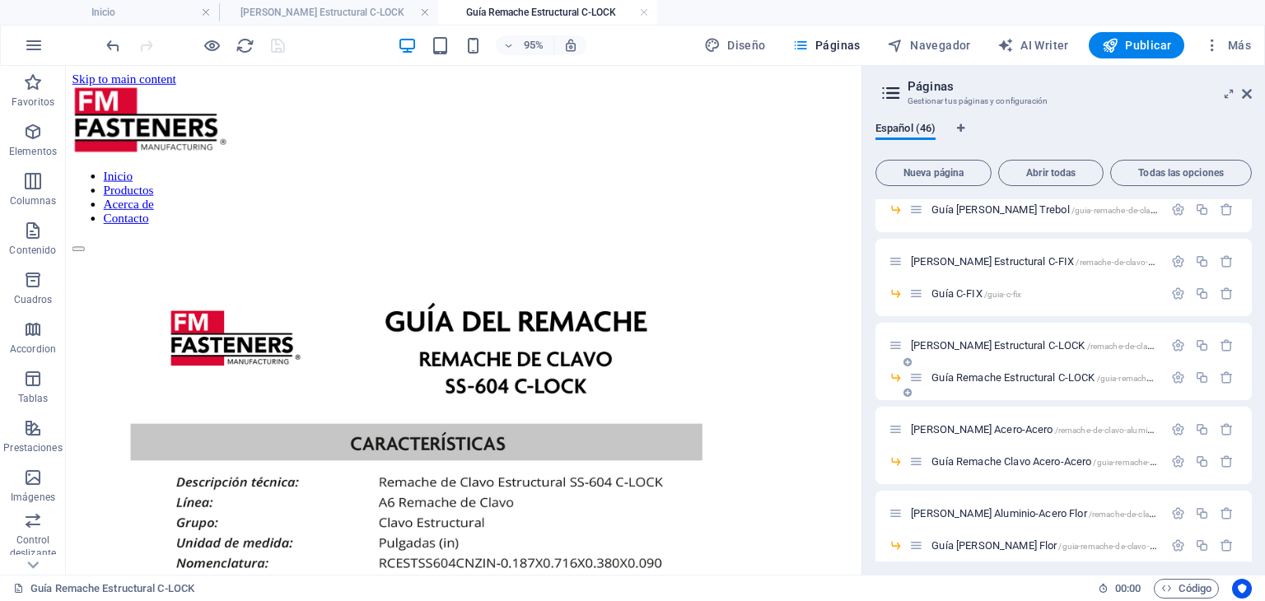
scroll to position [0, 0]
click at [1038, 427] on span "[PERSON_NAME] Acero-Acero /remache-de-clavo-aluminio-acero-sellado-20" at bounding box center [1067, 429] width 312 height 12
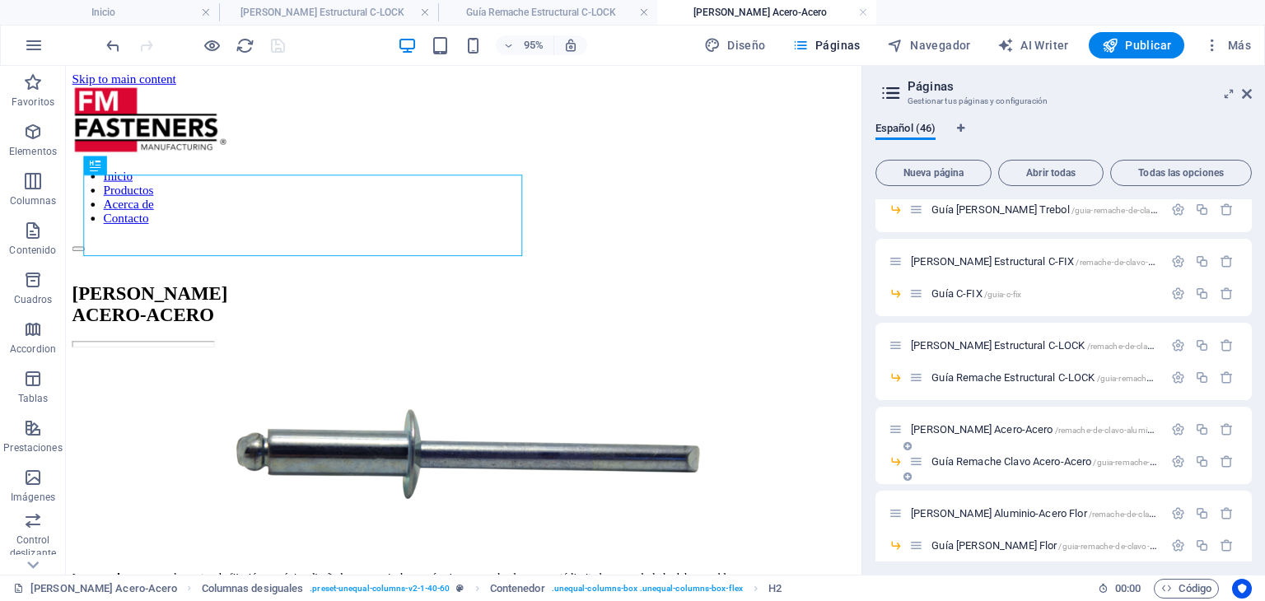
click at [1055, 456] on span "Guía Remache Clavo Acero-Acero /guia-remache-clavo-acero-acero" at bounding box center [1073, 461] width 284 height 12
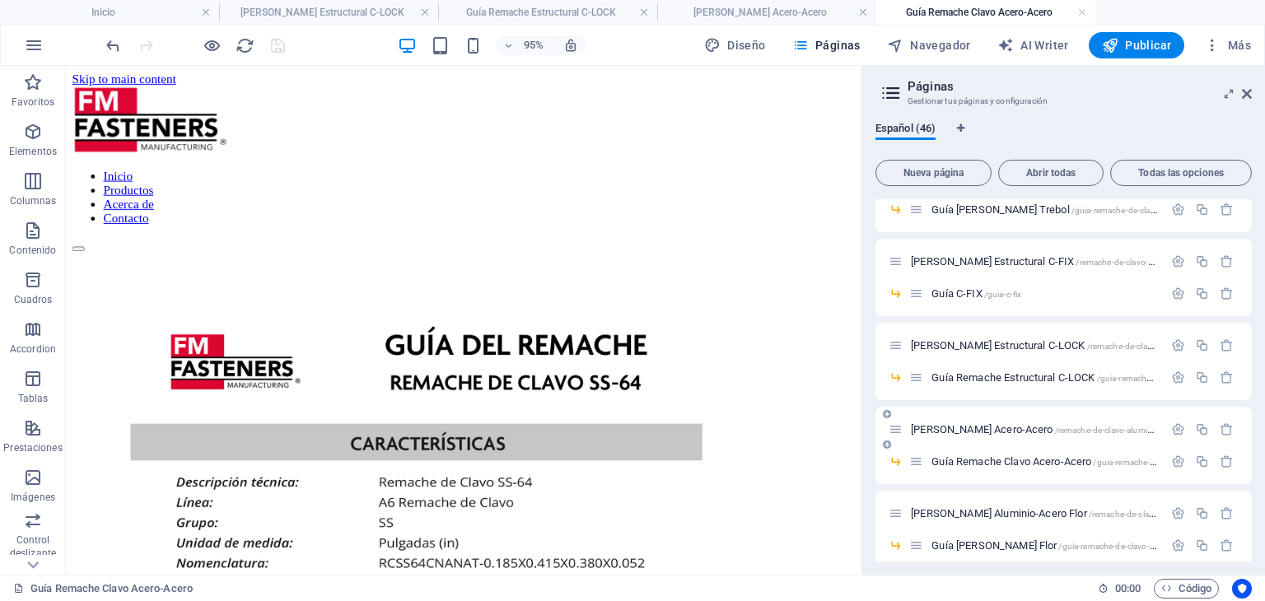
scroll to position [1070, 0]
click at [1061, 427] on span "[PERSON_NAME] Aluminio-Acero Flor /remache-de-clavo-aluminio-acero-flor" at bounding box center [1071, 431] width 320 height 12
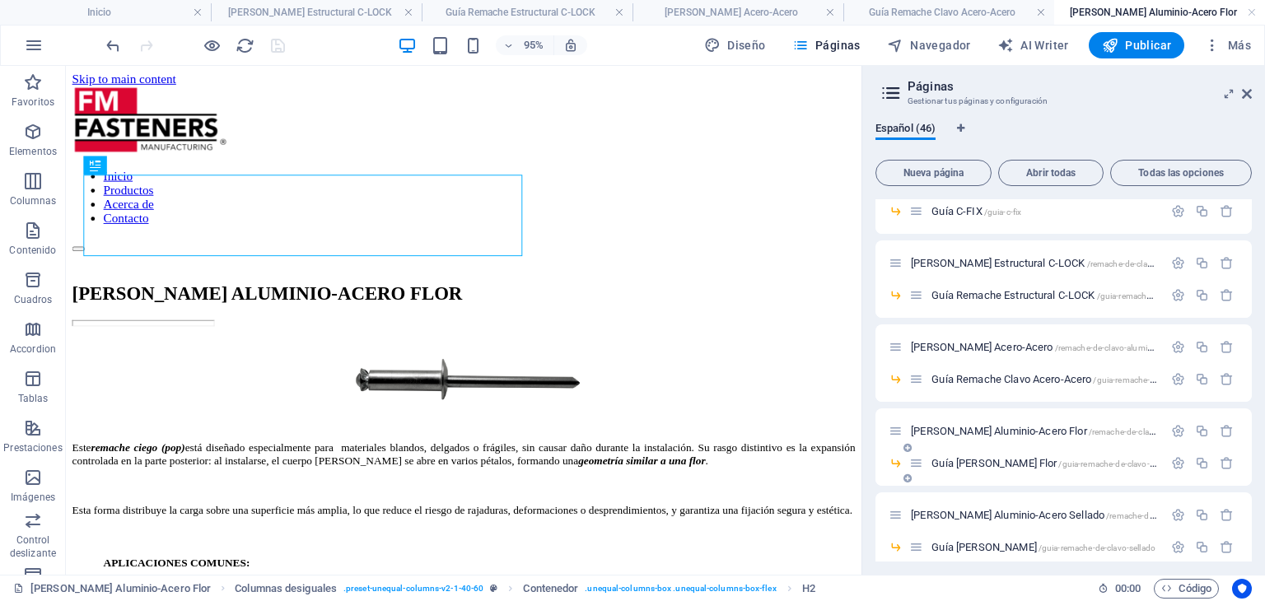
scroll to position [0, 0]
click at [357, 4] on h4 "[PERSON_NAME] Estructural C-LOCK" at bounding box center [316, 12] width 211 height 18
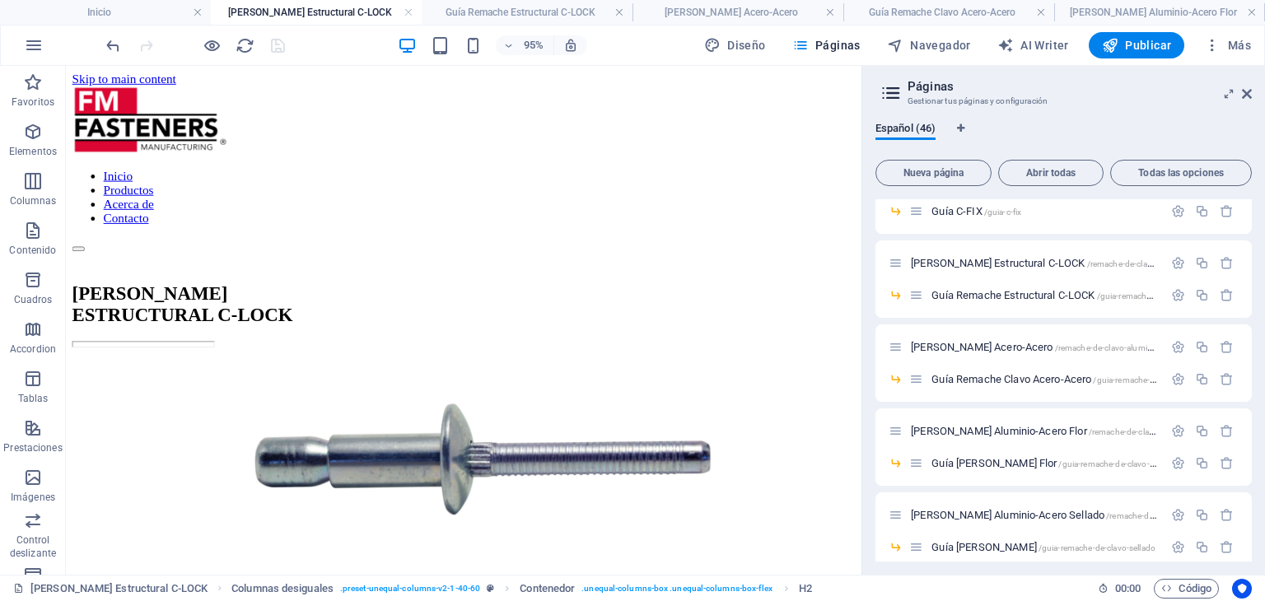
click at [1244, 102] on header "Páginas Gestionar tus páginas y configuración" at bounding box center [1065, 87] width 373 height 43
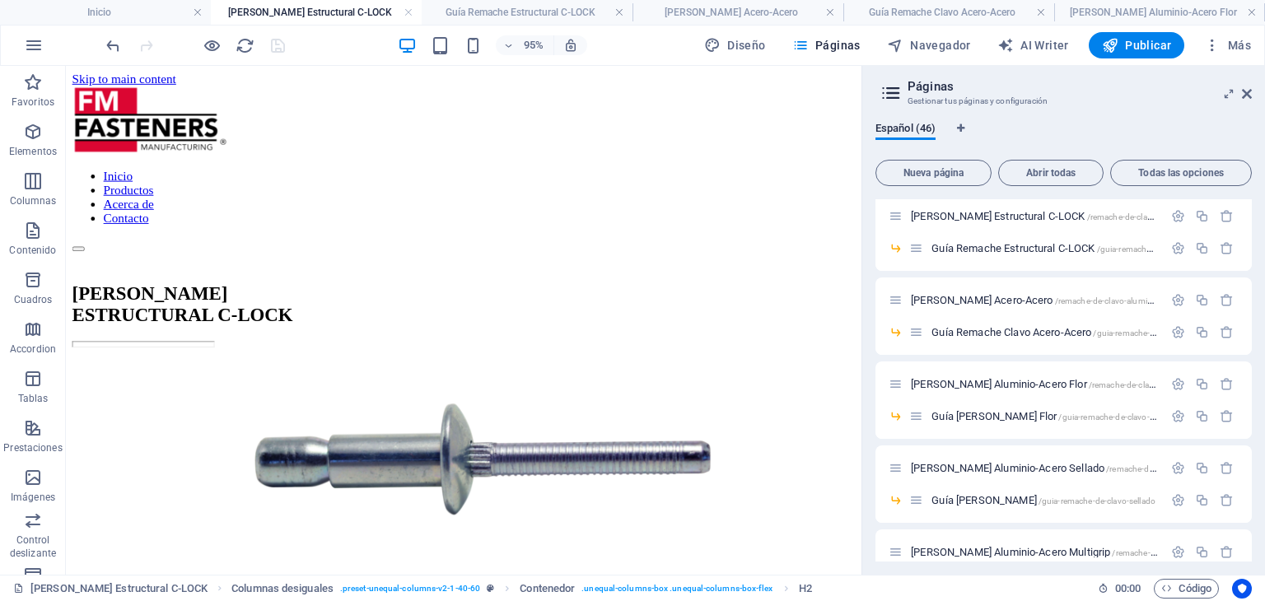
scroll to position [1153, 0]
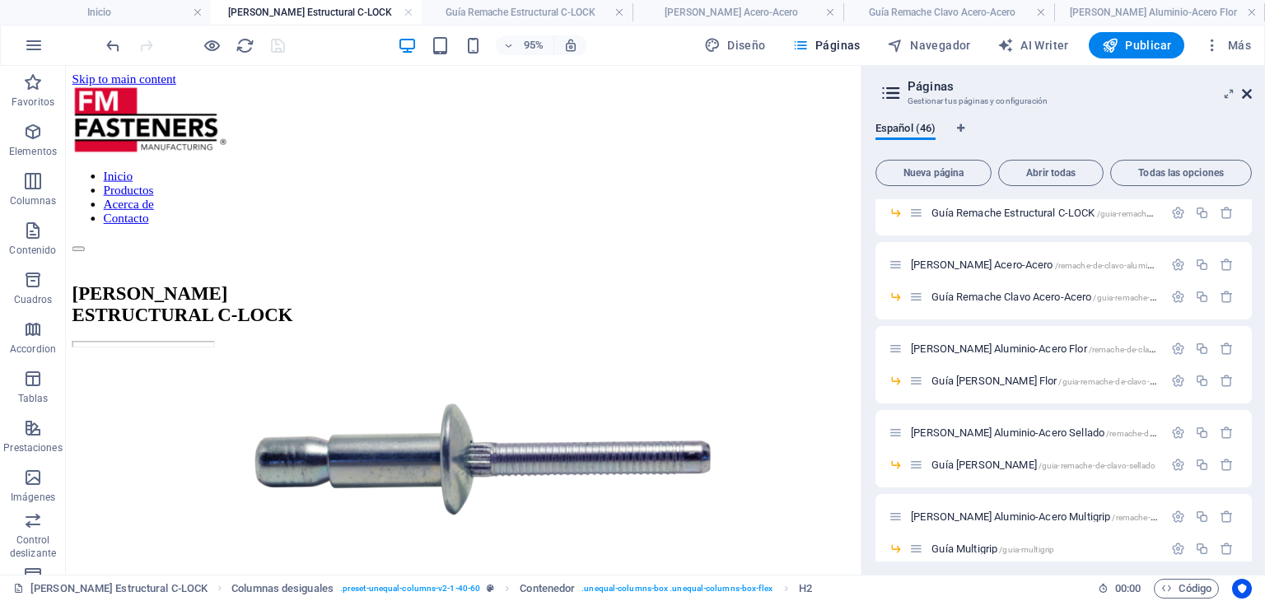
drag, startPoint x: 1248, startPoint y: 88, endPoint x: 1016, endPoint y: 113, distance: 233.5
click at [1248, 88] on icon at bounding box center [1247, 93] width 10 height 13
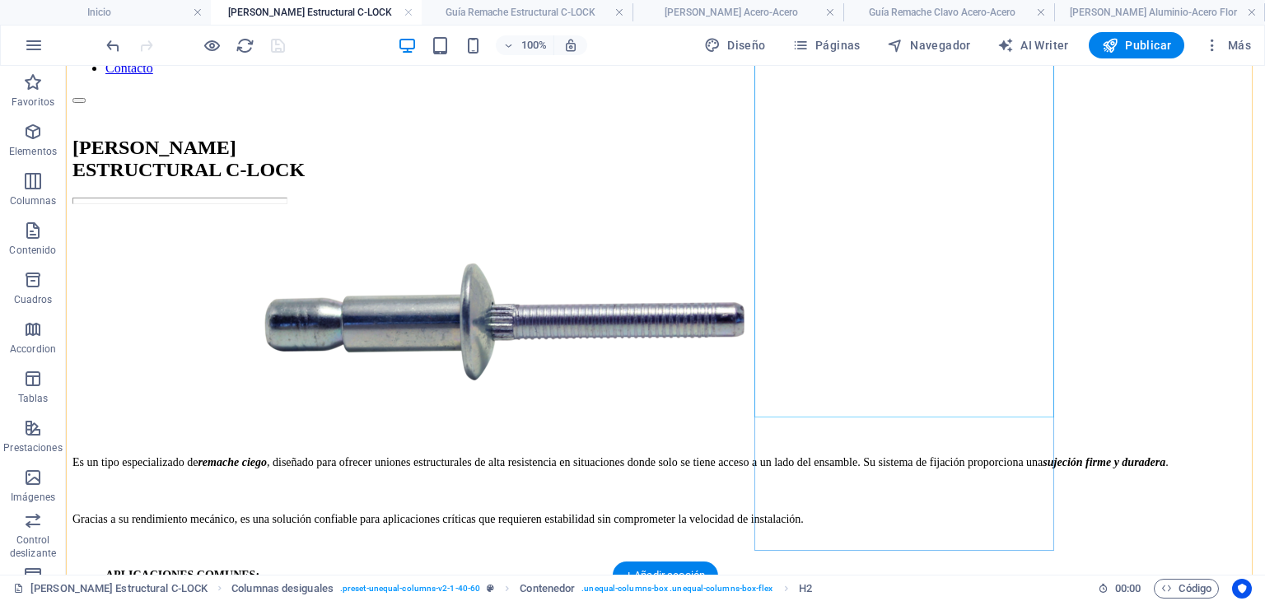
scroll to position [329, 0]
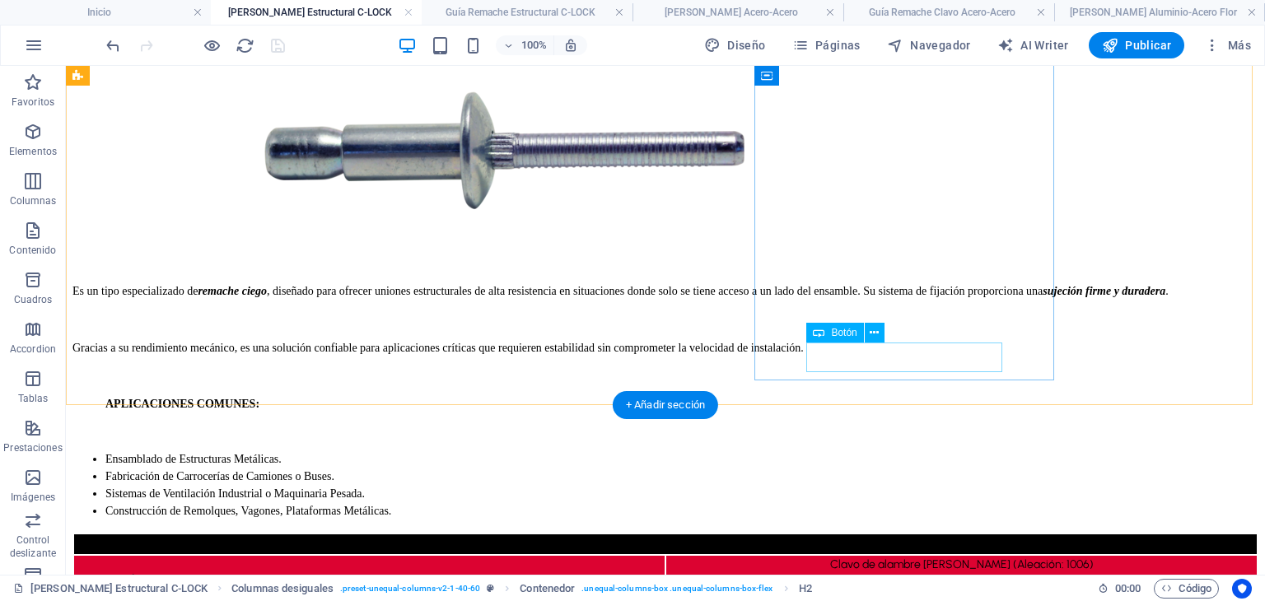
select select "27"
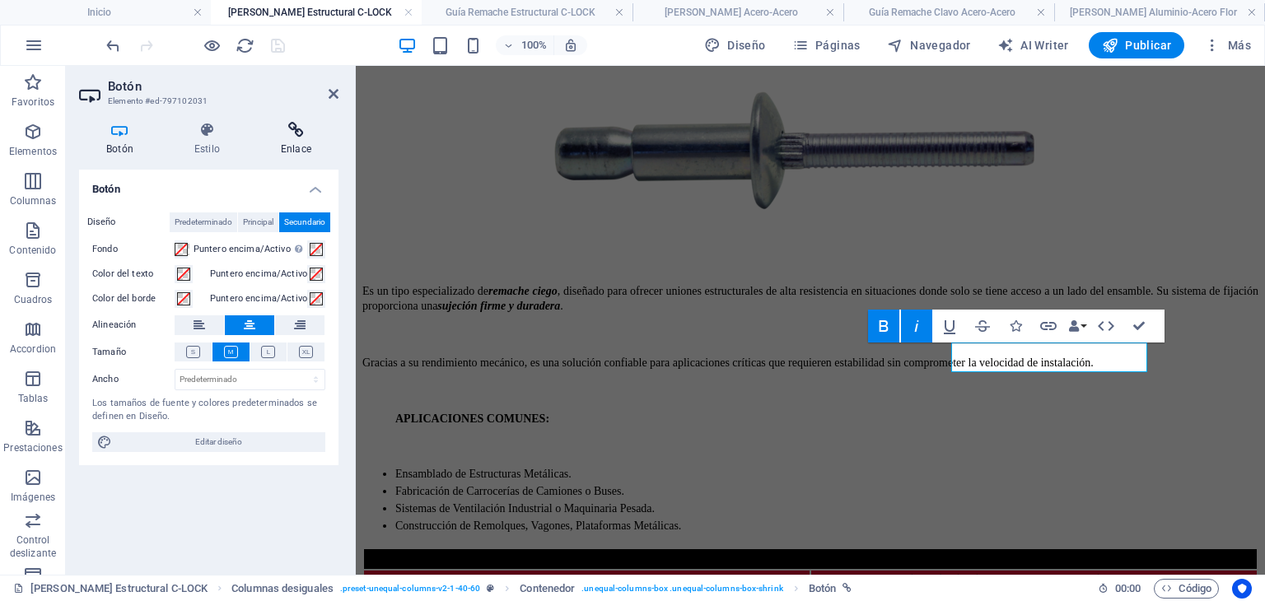
click at [290, 138] on h4 "Enlace" at bounding box center [296, 139] width 85 height 35
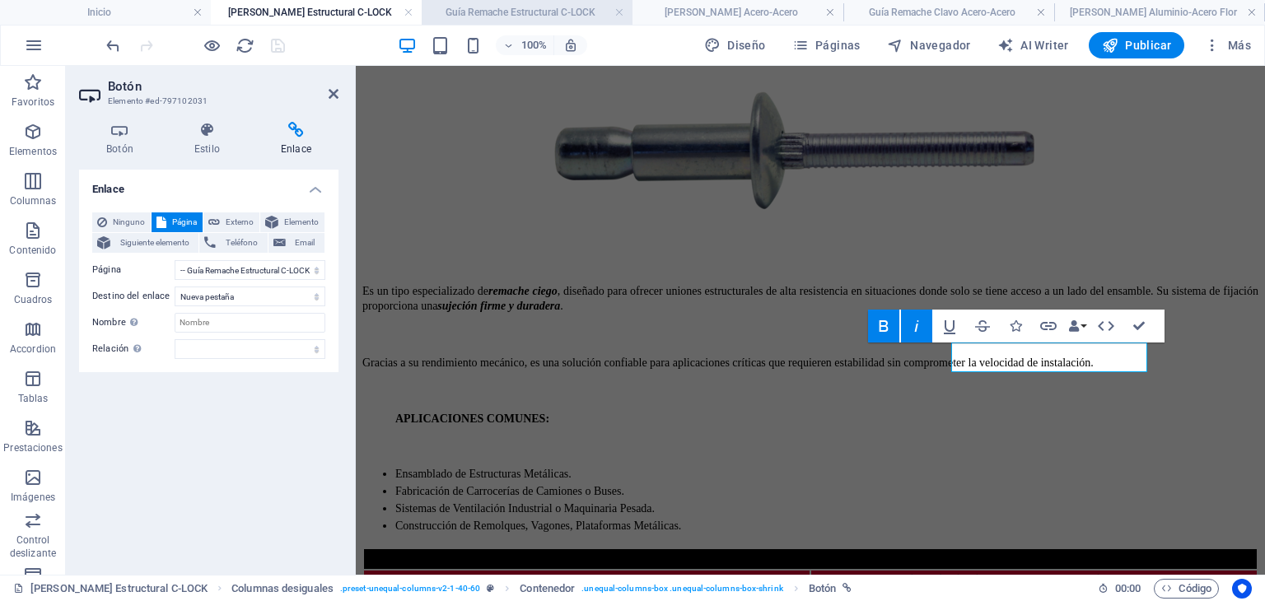
click at [549, 14] on h4 "Guía Remache Estructural C-LOCK" at bounding box center [527, 12] width 211 height 18
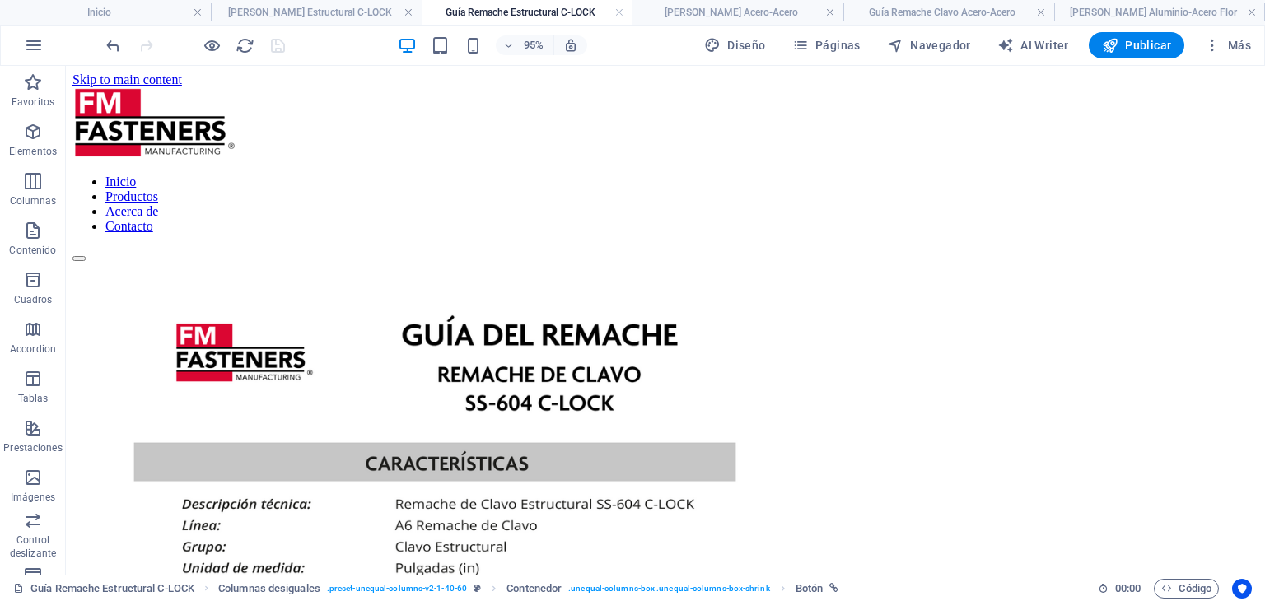
scroll to position [0, 0]
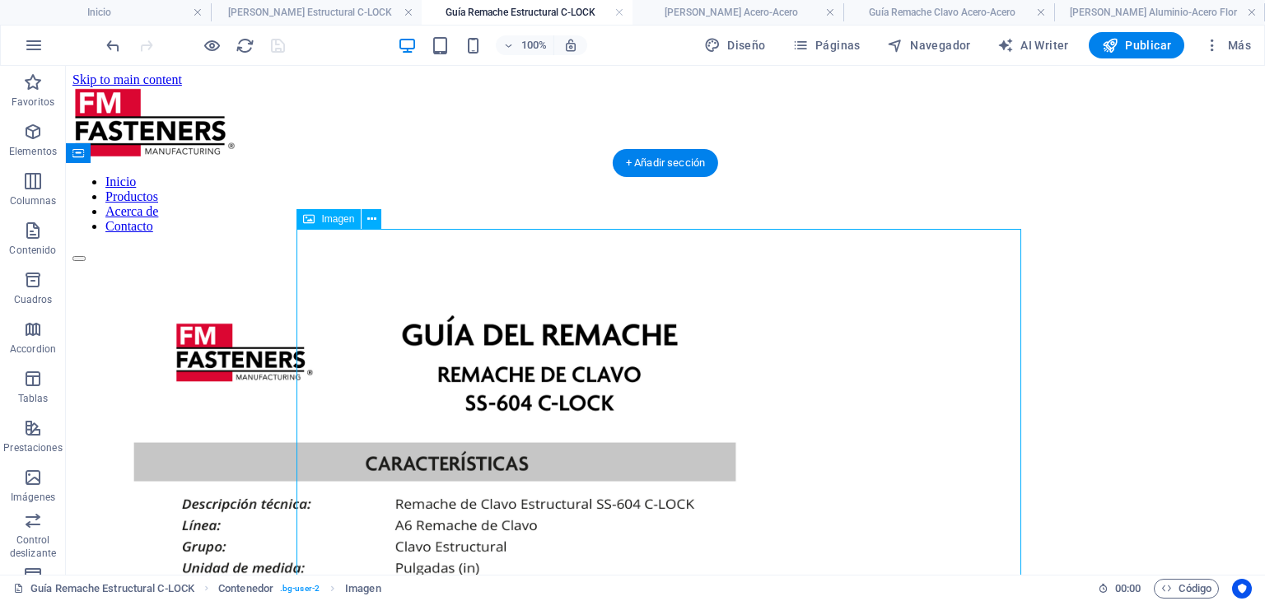
select select "px"
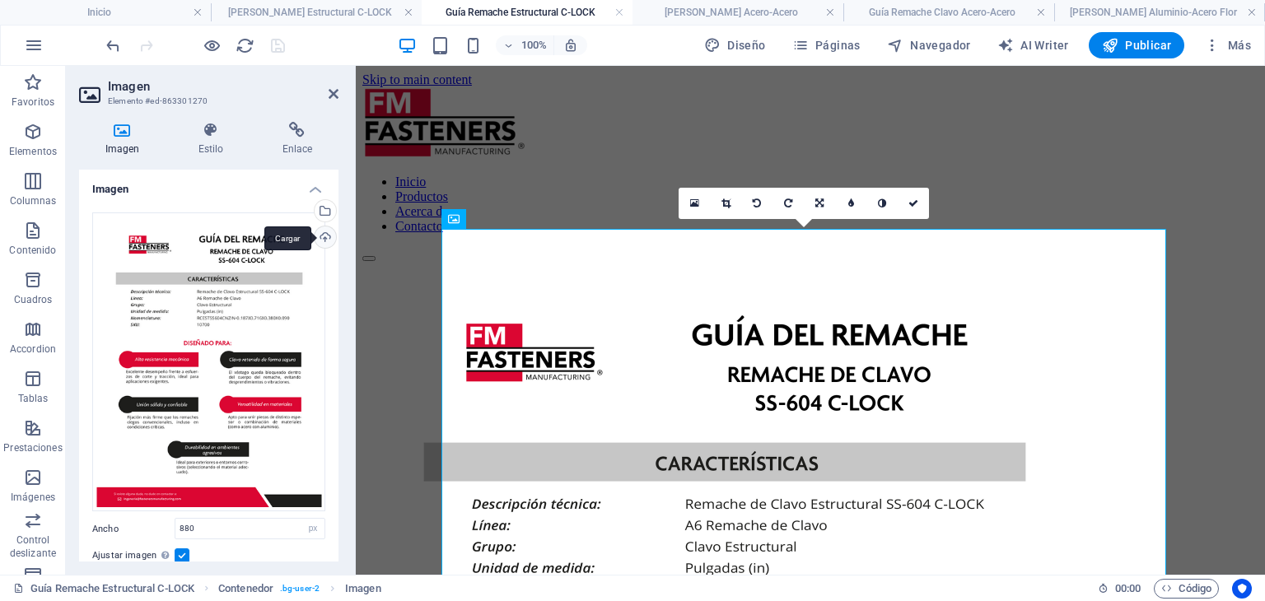
click at [326, 241] on div "Cargar" at bounding box center [323, 238] width 25 height 25
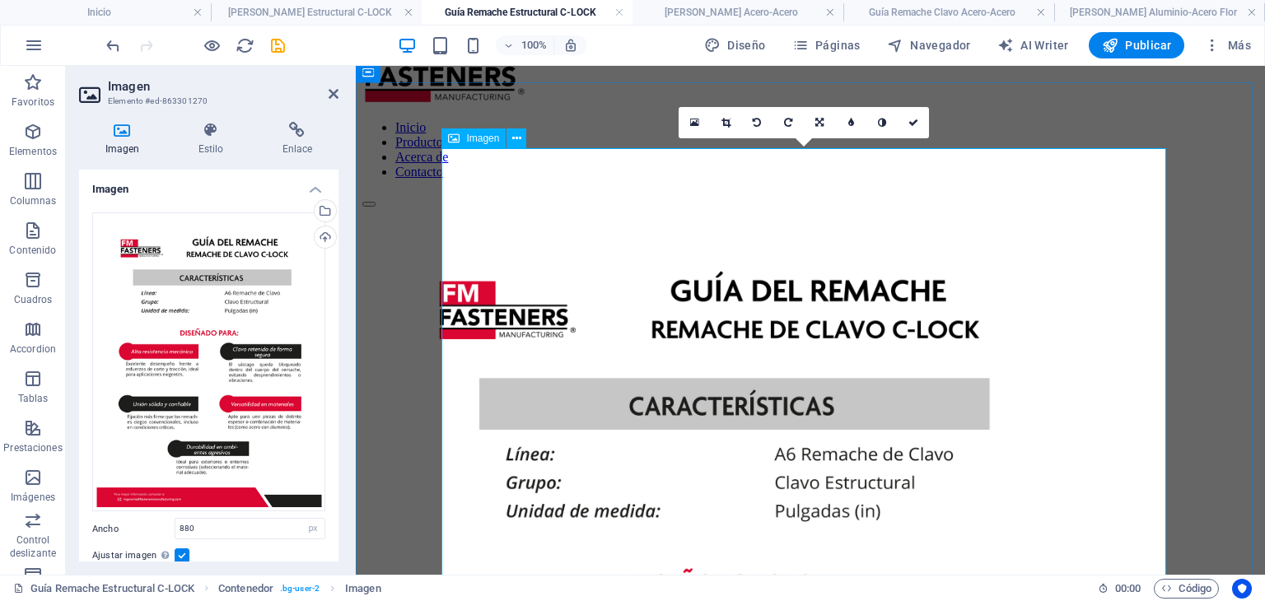
scroll to position [82, 0]
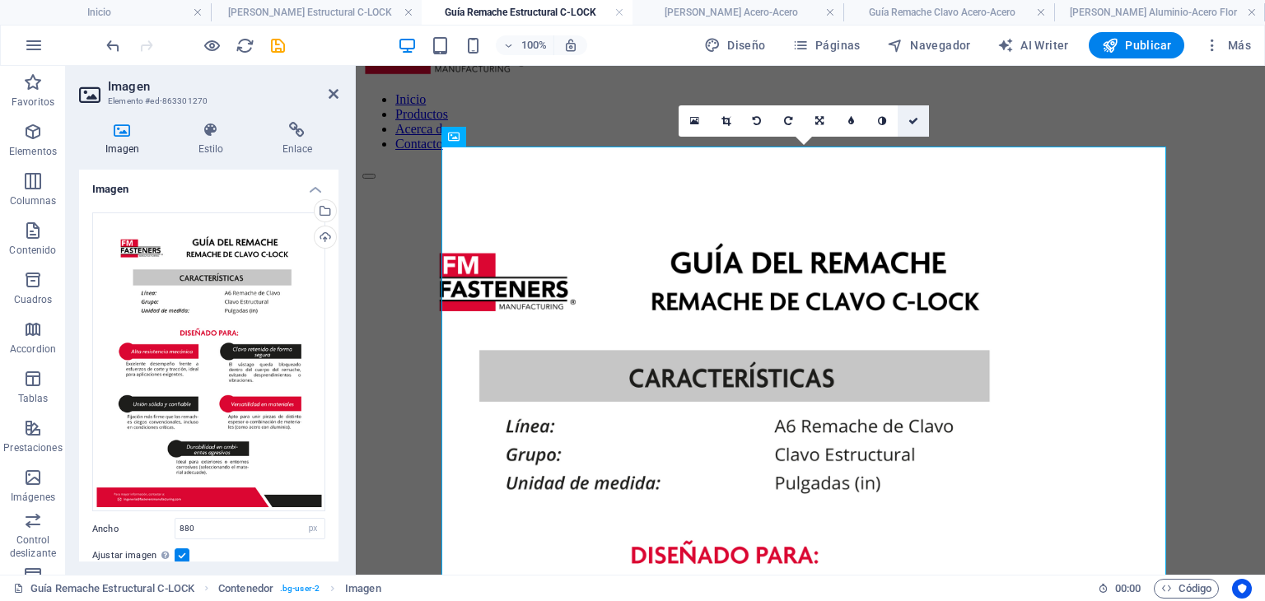
click at [916, 122] on icon at bounding box center [913, 121] width 10 height 10
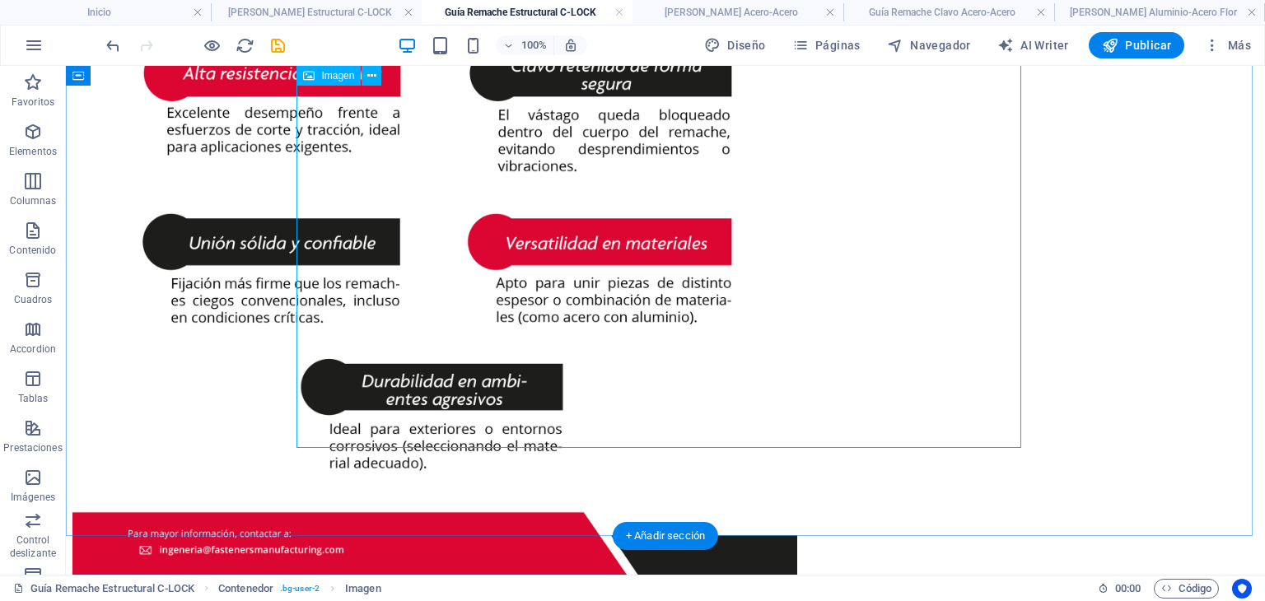
scroll to position [718, 0]
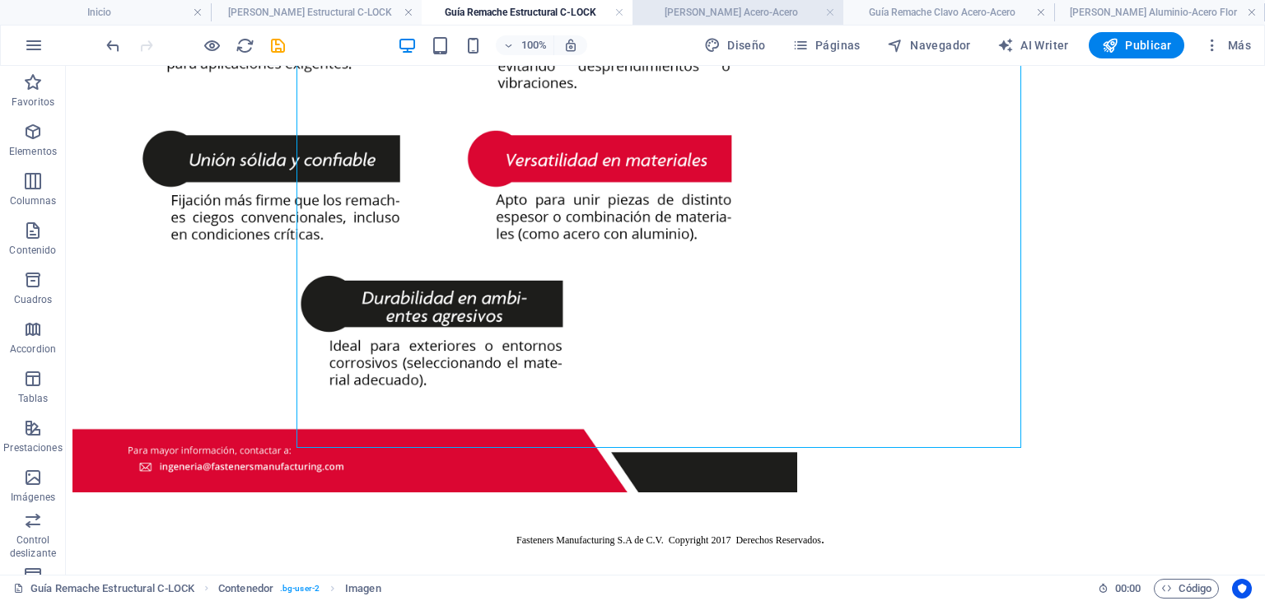
click at [688, 12] on h4 "[PERSON_NAME] Acero-Acero" at bounding box center [737, 12] width 211 height 18
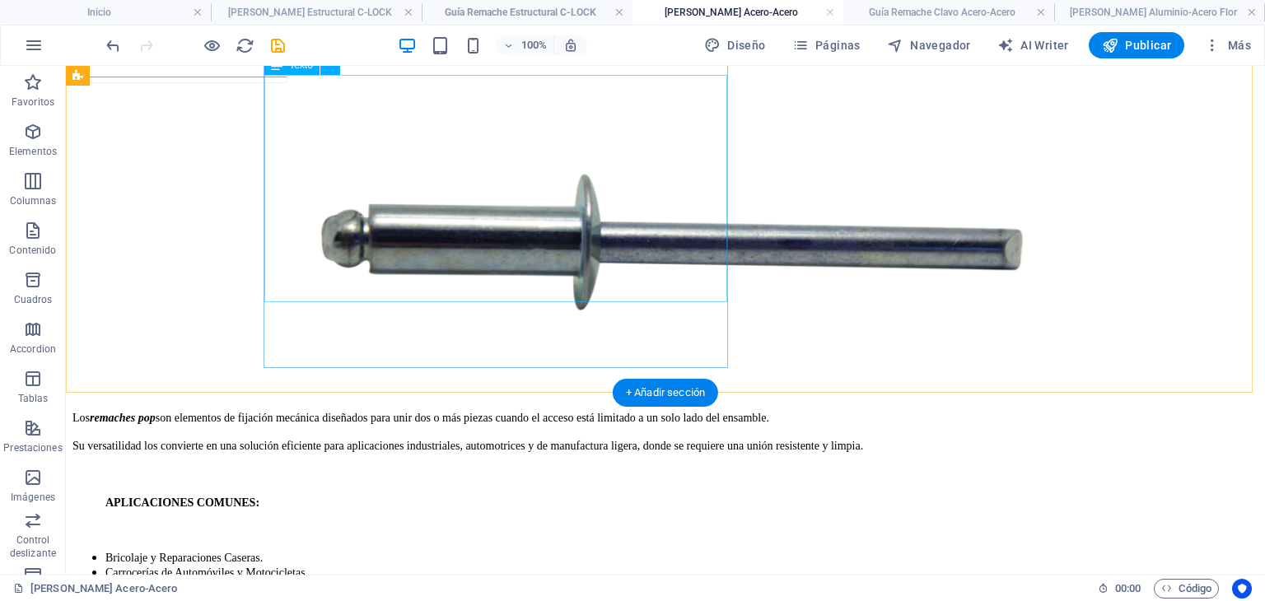
scroll to position [329, 0]
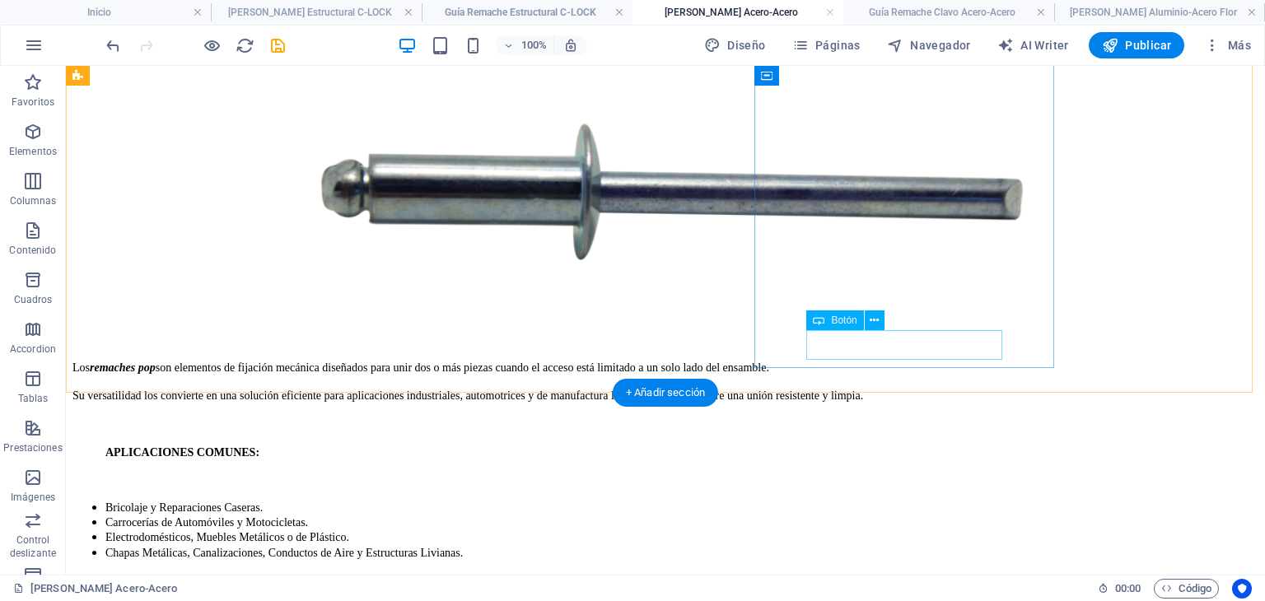
select select "29"
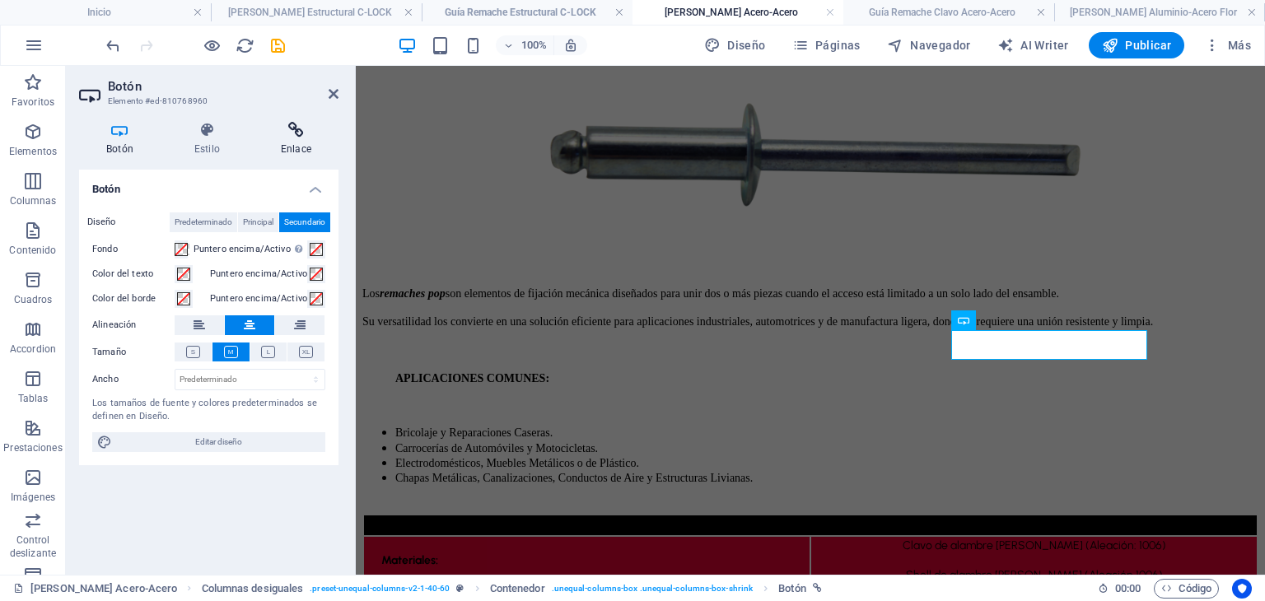
click at [297, 124] on icon at bounding box center [296, 130] width 85 height 16
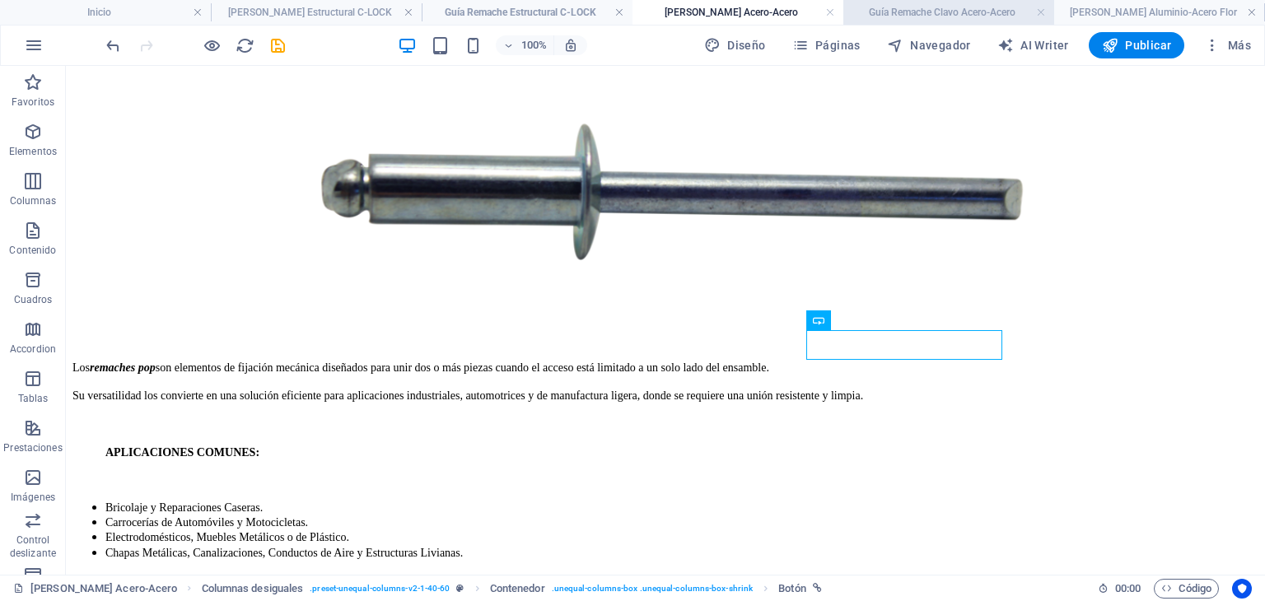
click at [896, 15] on h4 "Guía Remache Clavo Acero-Acero" at bounding box center [948, 12] width 211 height 18
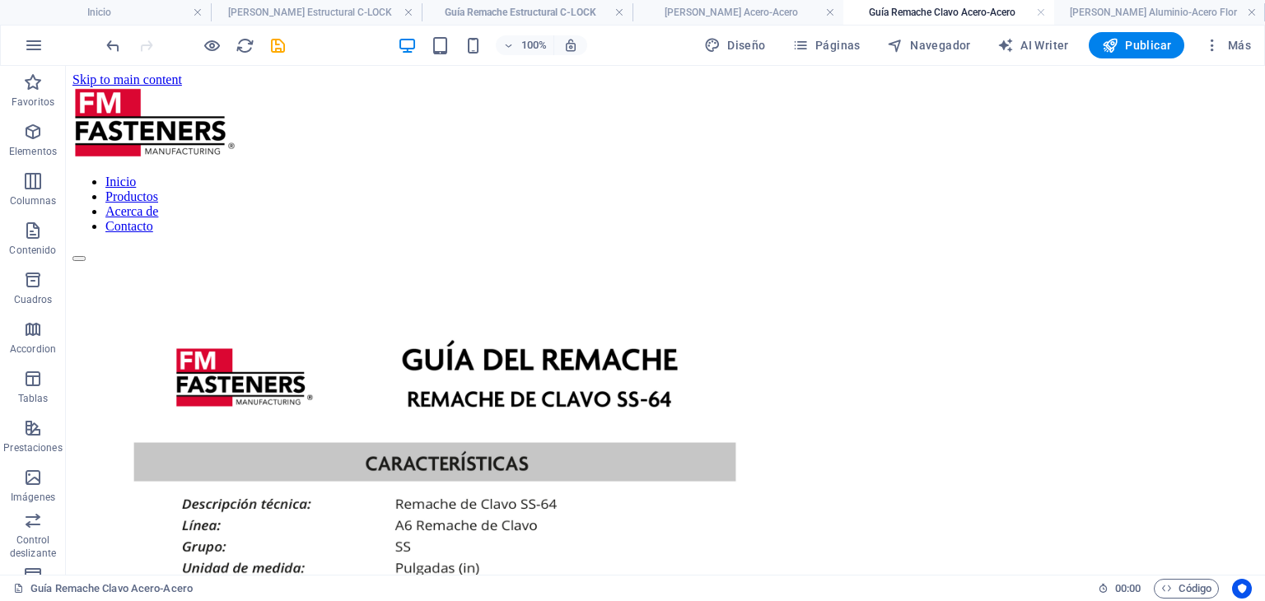
drag, startPoint x: 757, startPoint y: 325, endPoint x: 757, endPoint y: 347, distance: 21.4
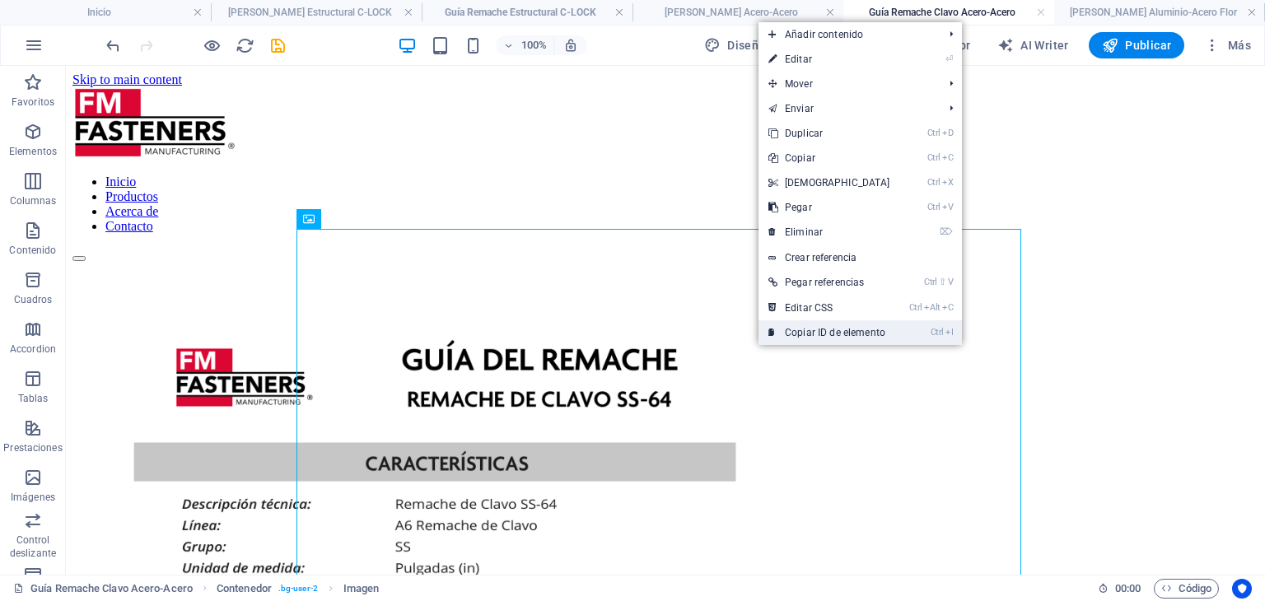
drag, startPoint x: 691, startPoint y: 279, endPoint x: 758, endPoint y: 337, distance: 88.8
click at [758, 337] on link "Ctrl I Copiar ID de elemento" at bounding box center [829, 332] width 142 height 25
select select "px"
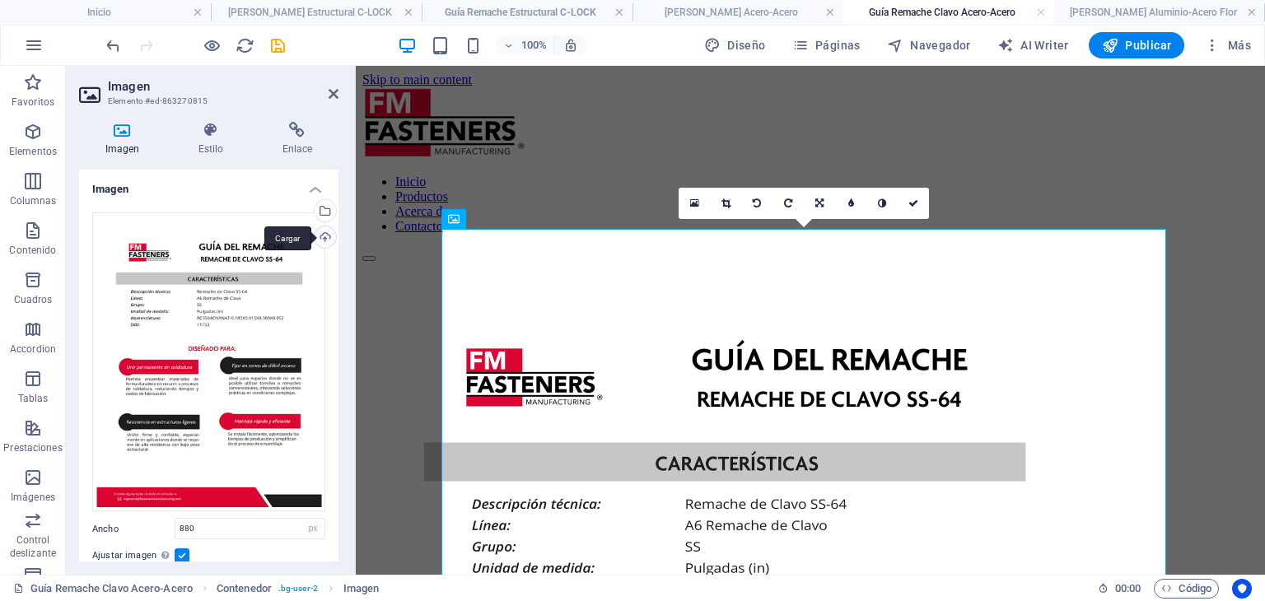
click at [318, 235] on div "Cargar" at bounding box center [323, 238] width 25 height 25
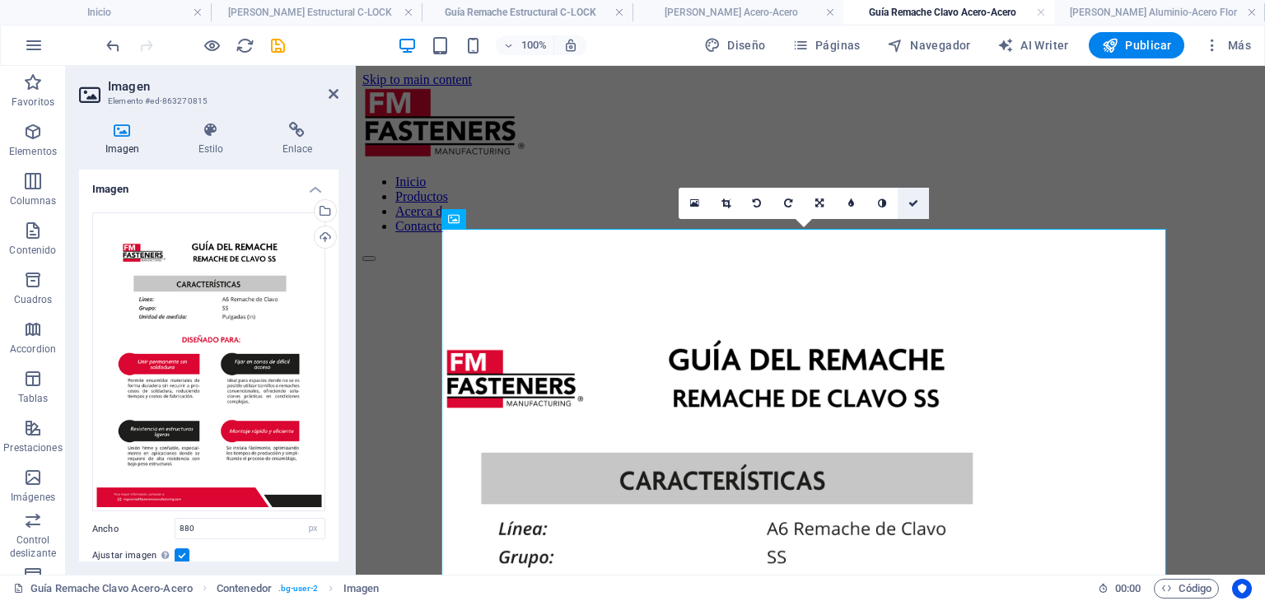
click at [919, 198] on link at bounding box center [913, 203] width 31 height 31
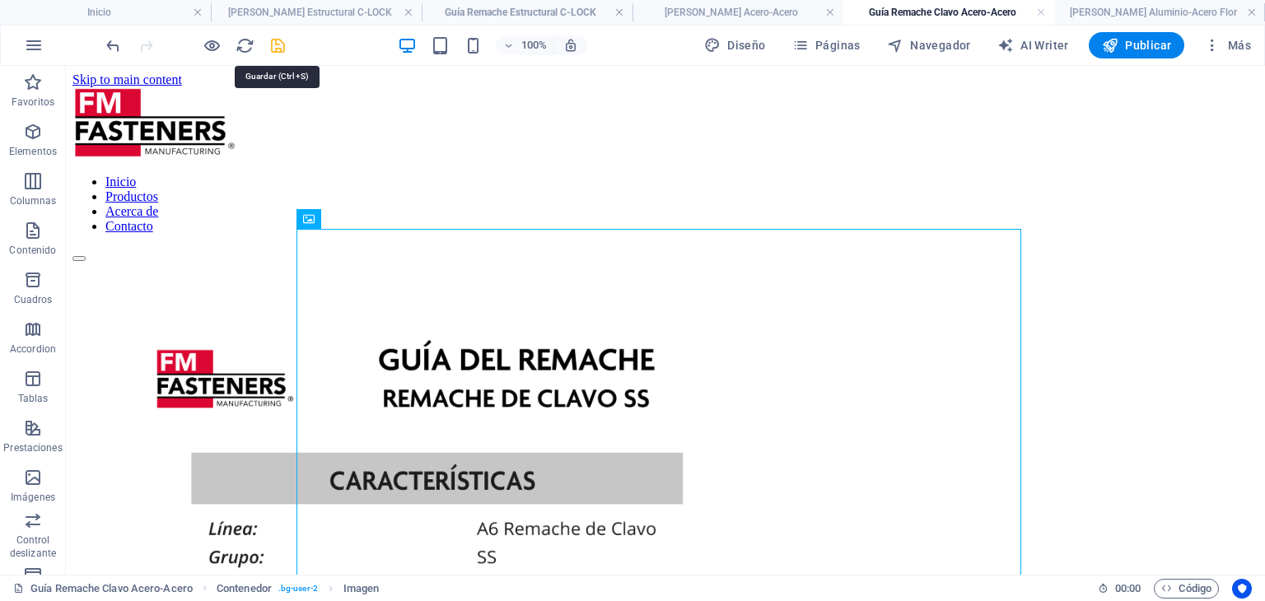
click at [278, 46] on icon "save" at bounding box center [277, 45] width 19 height 19
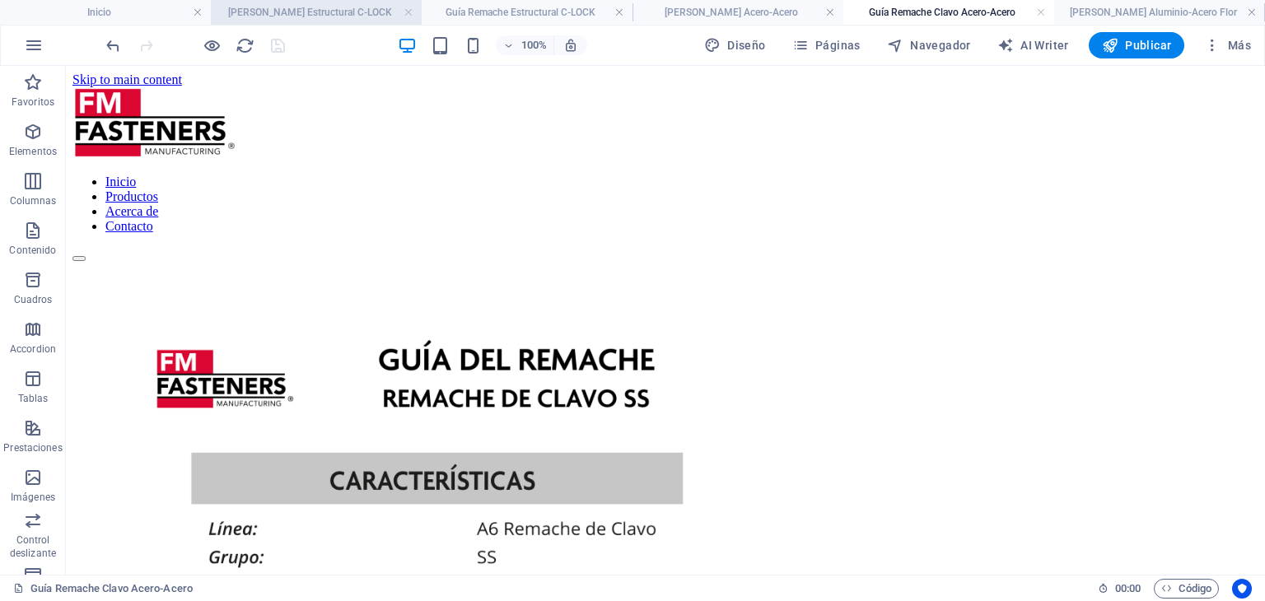
click at [405, 2] on li "[PERSON_NAME] Estructural C-LOCK" at bounding box center [316, 12] width 211 height 25
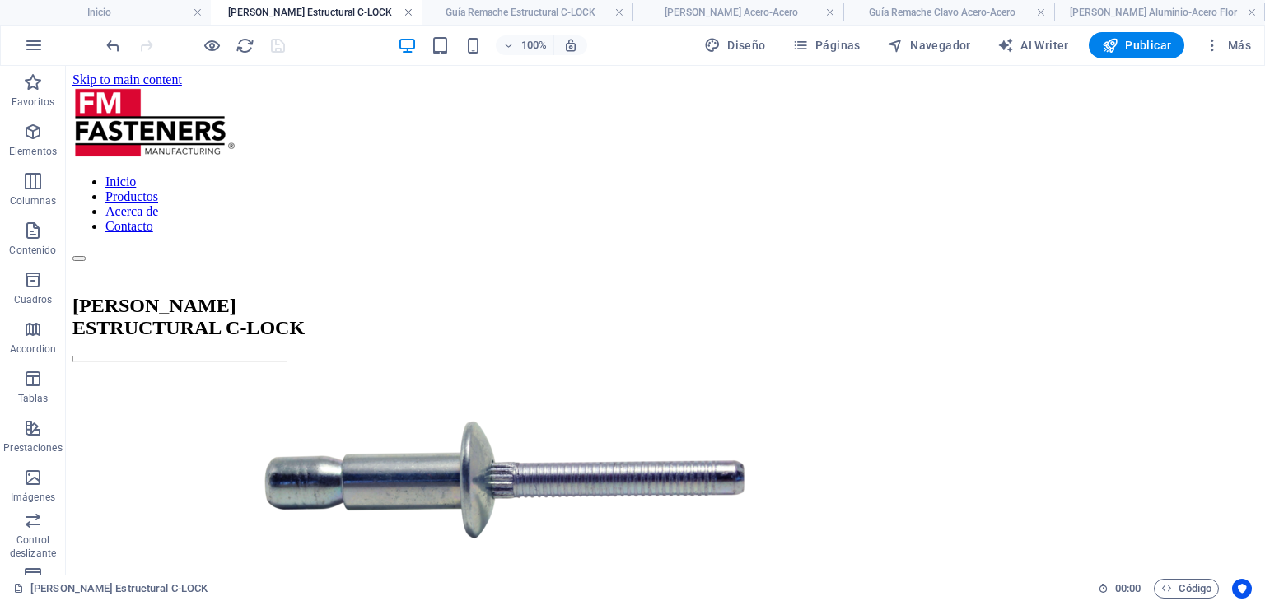
scroll to position [329, 0]
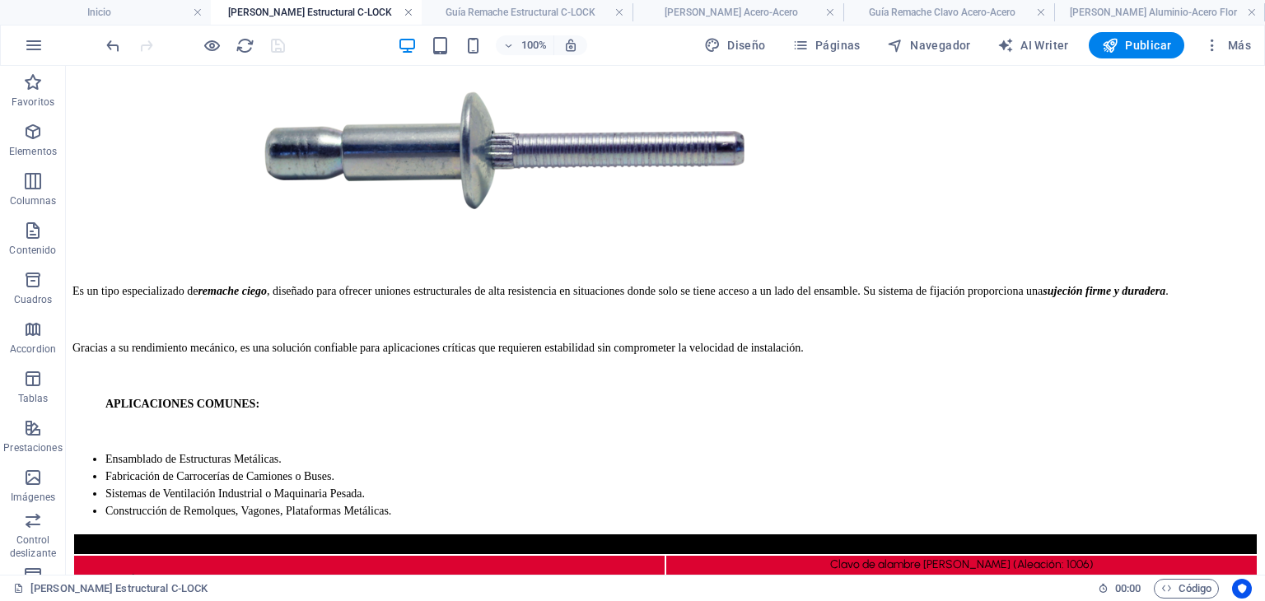
click at [405, 7] on link at bounding box center [408, 13] width 10 height 16
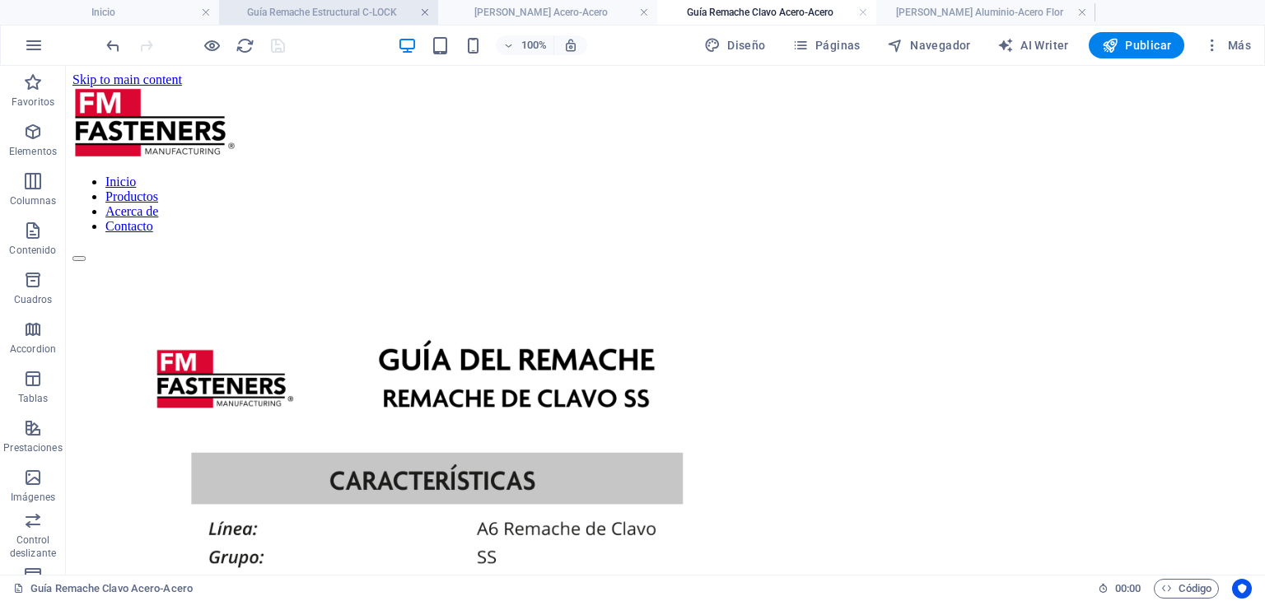
click at [422, 13] on link at bounding box center [425, 13] width 10 height 16
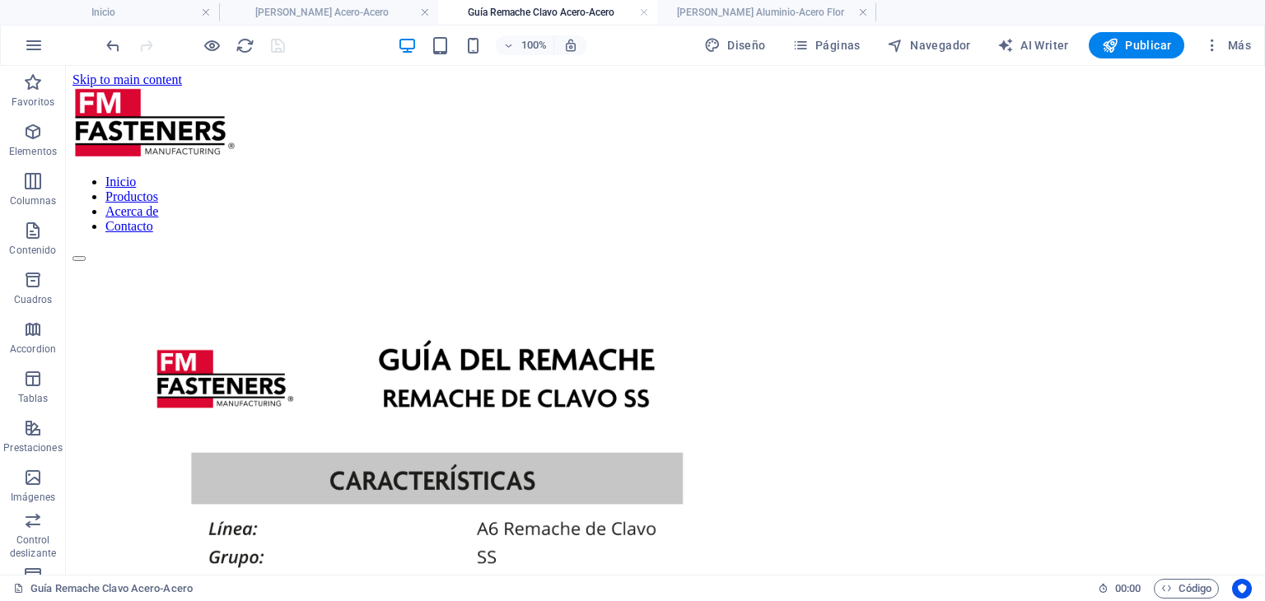
click at [422, 13] on link at bounding box center [425, 13] width 10 height 16
click at [428, 12] on link at bounding box center [425, 13] width 10 height 16
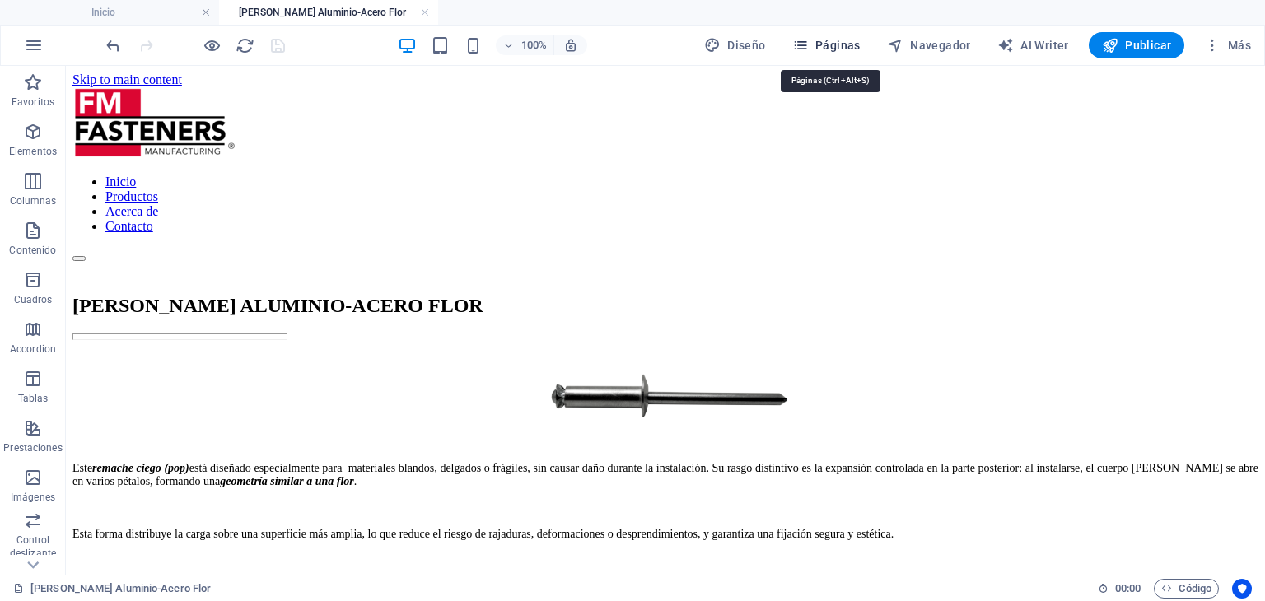
click at [849, 56] on button "Páginas" at bounding box center [827, 45] width 82 height 26
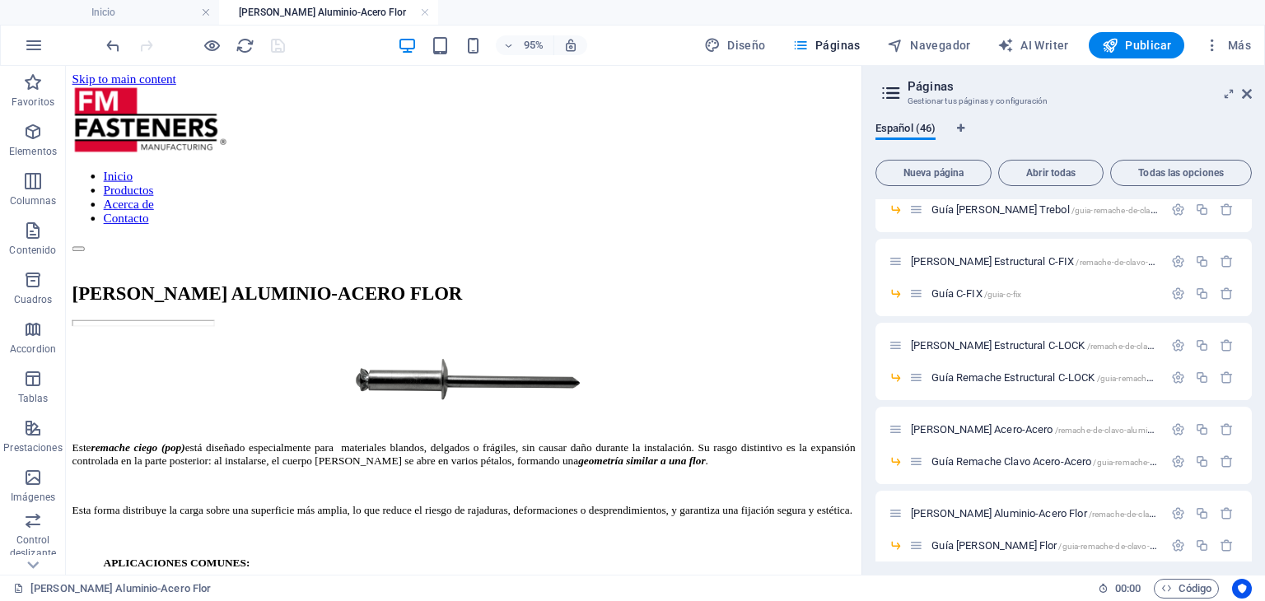
scroll to position [1153, 0]
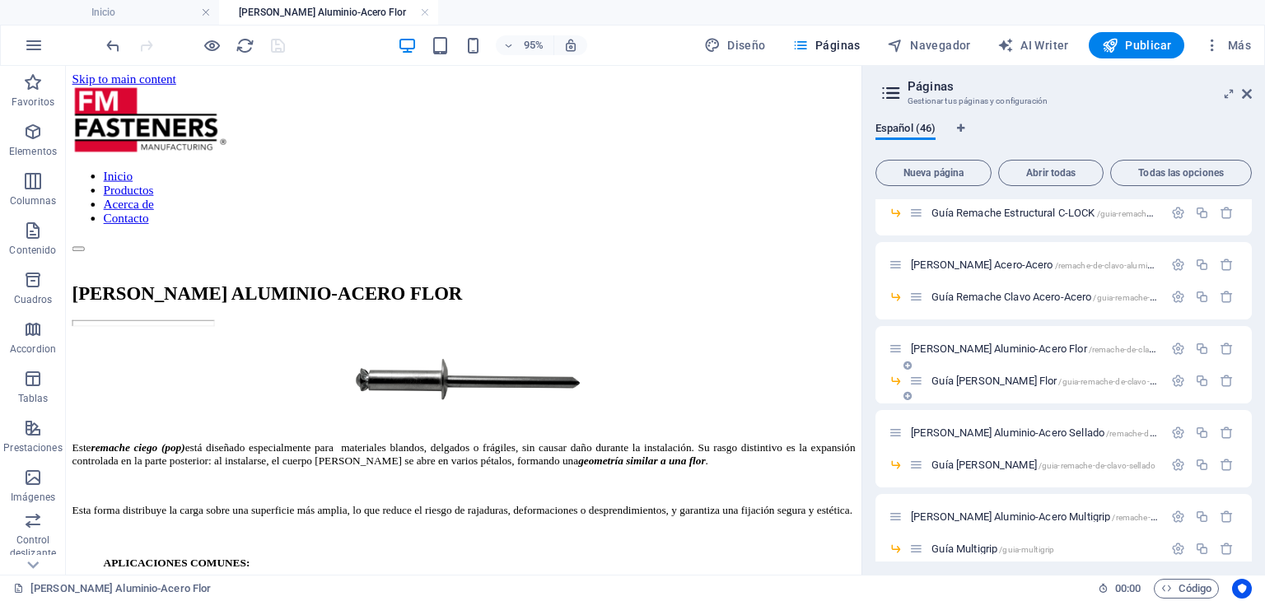
click at [1003, 380] on span "Guía [PERSON_NAME] /guia-remache-de-clavo-flor" at bounding box center [1046, 381] width 230 height 12
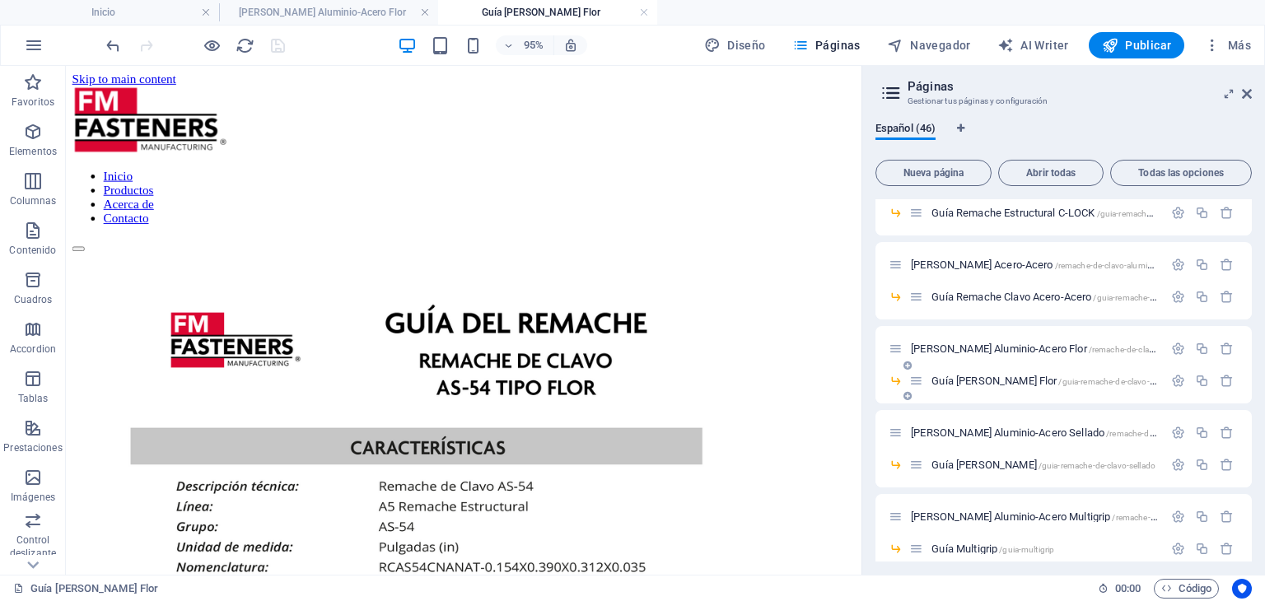
scroll to position [0, 0]
click at [1031, 427] on span "[PERSON_NAME] Aluminio-Acero Sellado /remache-de-clavo-aluminio-acero-sellado" at bounding box center [1087, 433] width 352 height 12
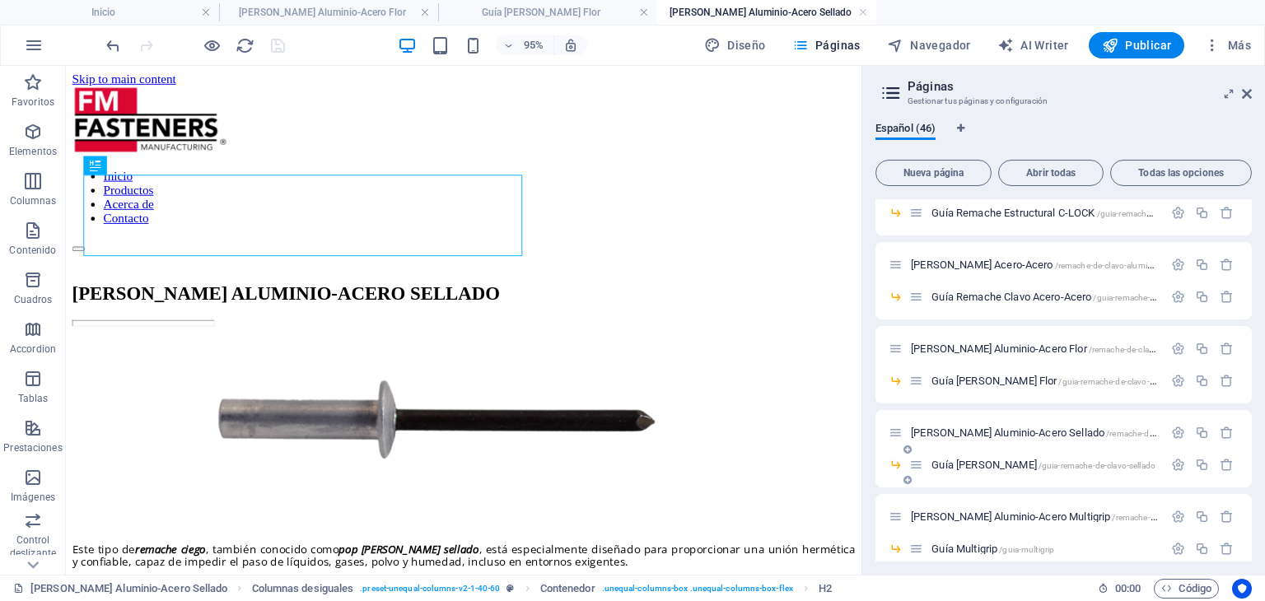
click at [1045, 469] on span "Guía [PERSON_NAME] /guia-remache-de-clavo-sellado" at bounding box center [1043, 465] width 224 height 12
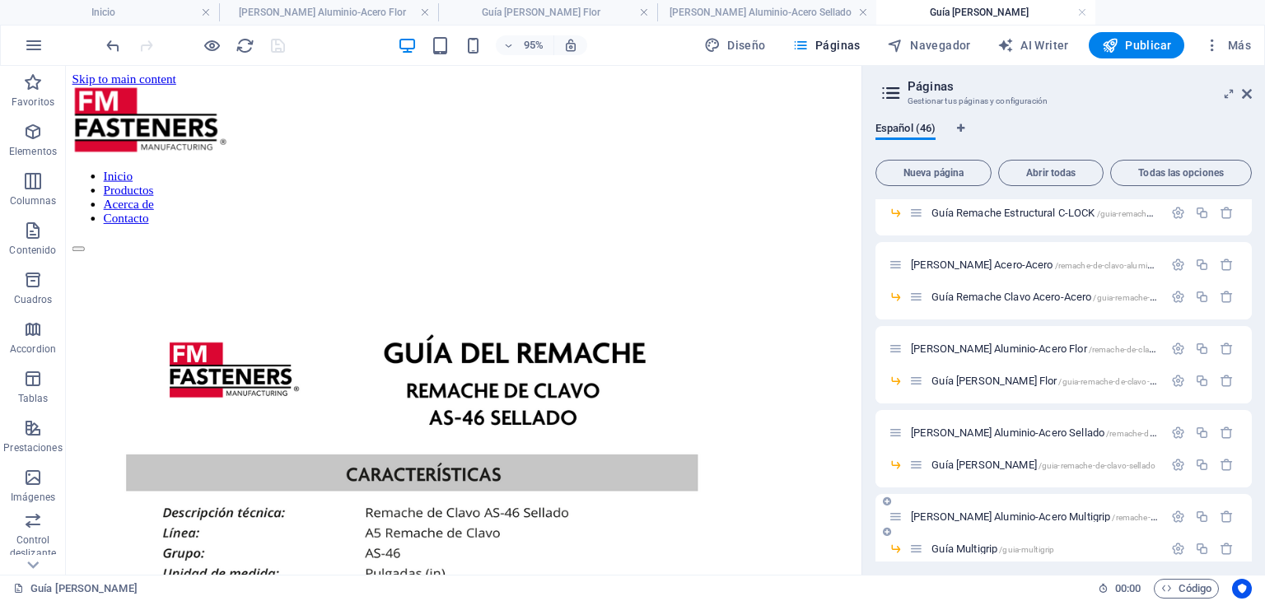
click at [1046, 510] on div "[PERSON_NAME] Aluminio-Acero Multigrip /remache-de-clavo-aluminio-acero-multigr…" at bounding box center [1026, 516] width 274 height 19
click at [1051, 515] on span "[PERSON_NAME] Aluminio-Acero Multigrip /remache-de-clavo-aluminio-acero-multigr…" at bounding box center [1093, 517] width 364 height 12
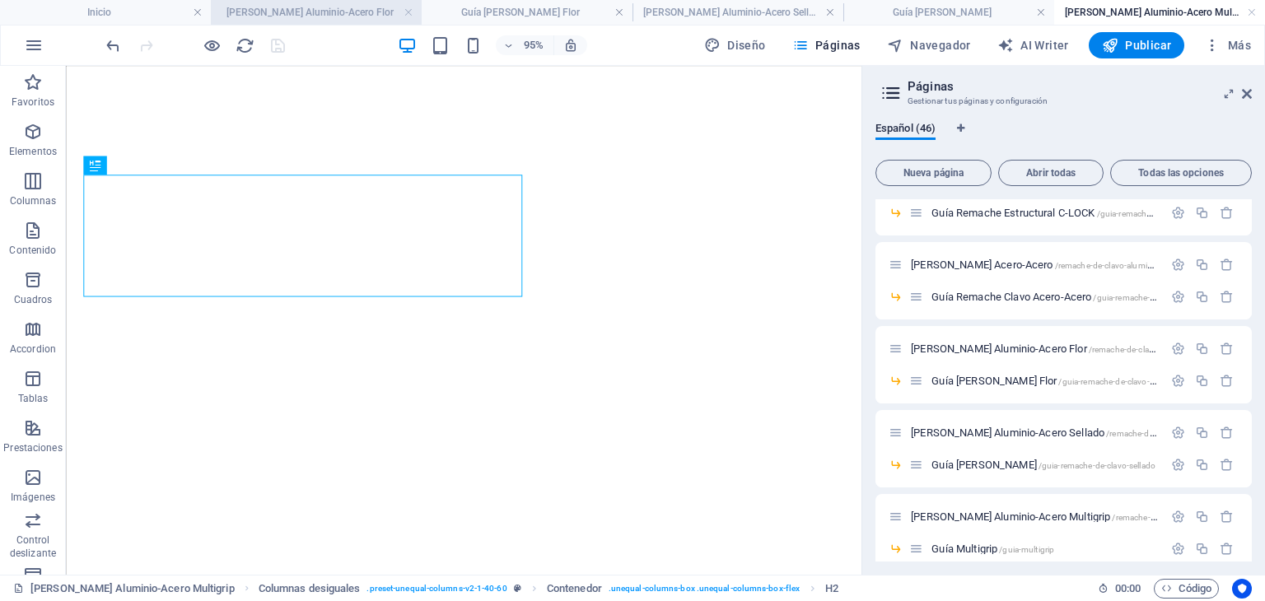
click at [296, 18] on h4 "[PERSON_NAME] Aluminio-Acero Flor" at bounding box center [316, 12] width 211 height 18
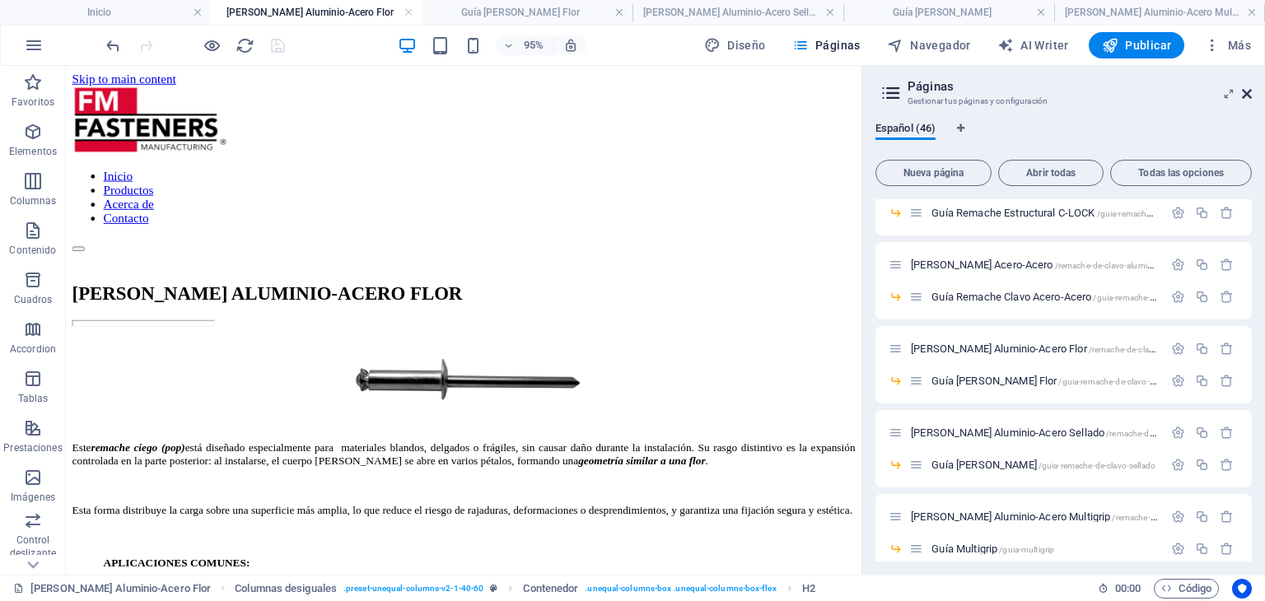
click at [1245, 95] on icon at bounding box center [1247, 93] width 10 height 13
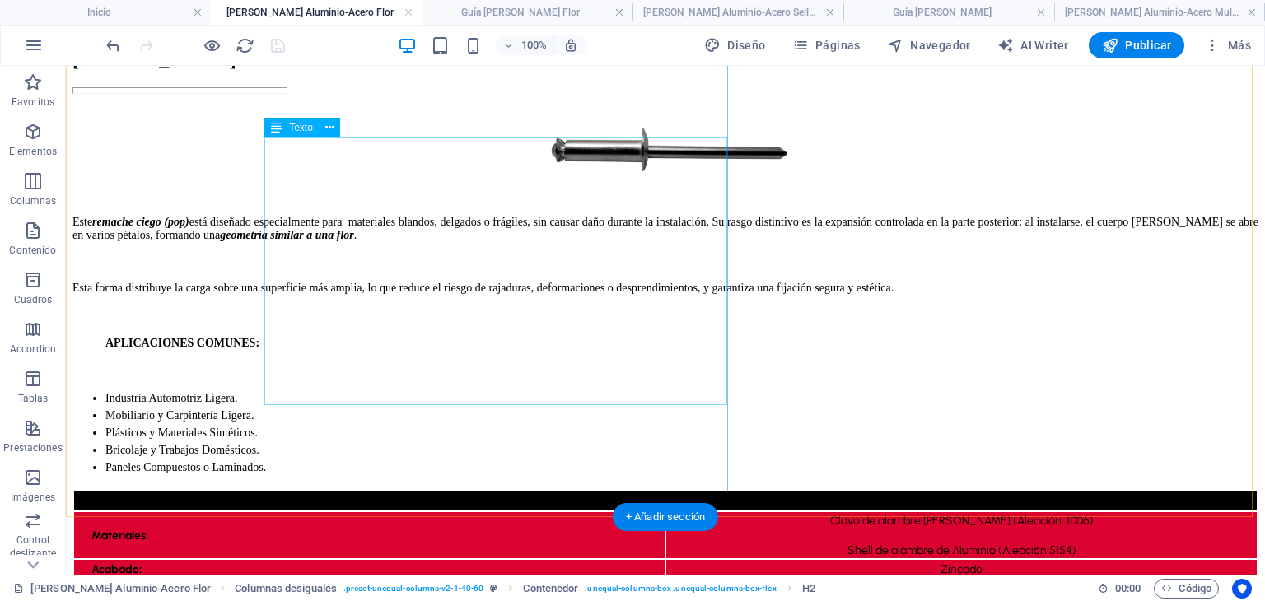
scroll to position [247, 0]
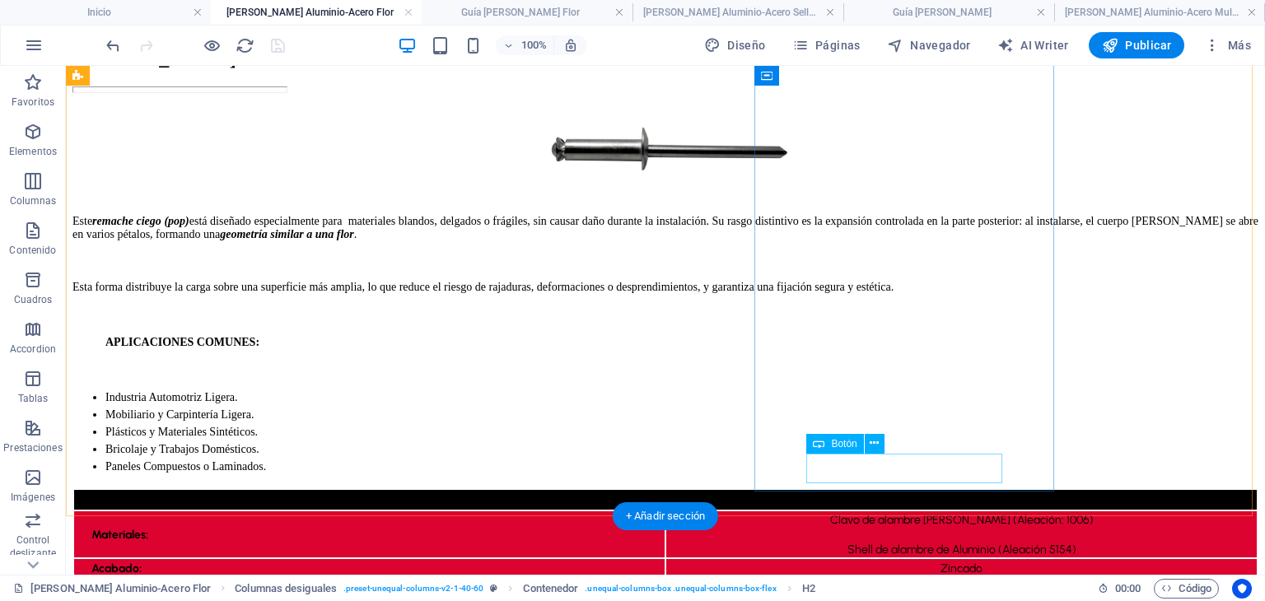
select select "31"
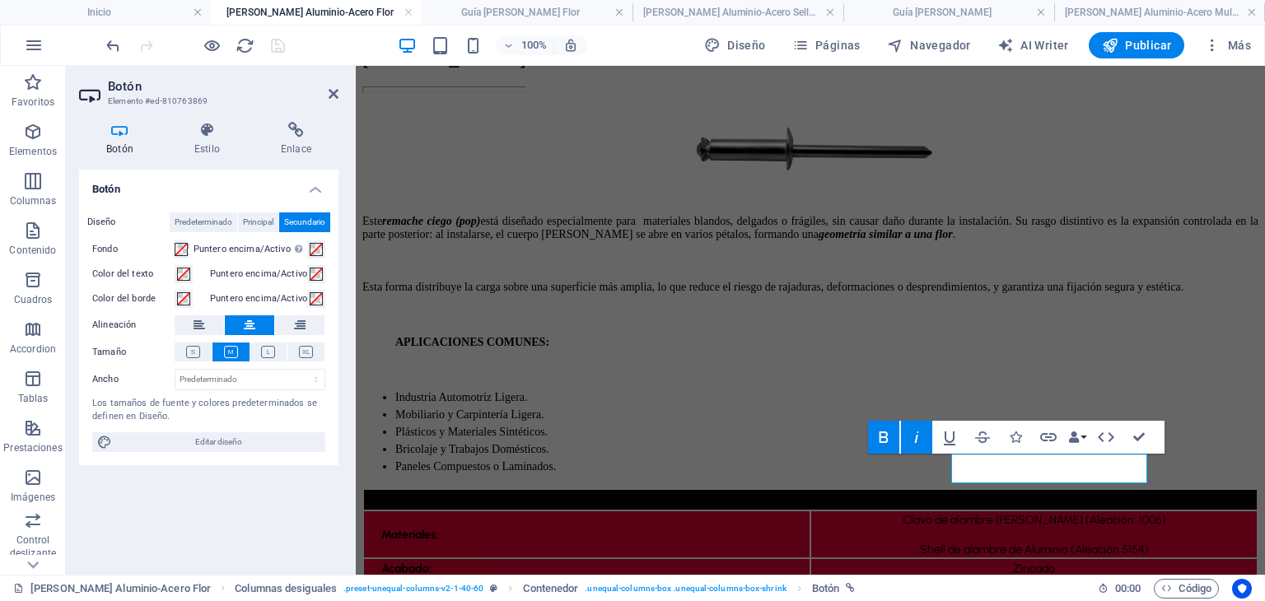
click at [310, 119] on div "Botón Estilo Enlace Botón Diseño Predeterminado Principal Secundario Fondo Punt…" at bounding box center [209, 342] width 286 height 466
click at [310, 133] on icon at bounding box center [296, 130] width 85 height 16
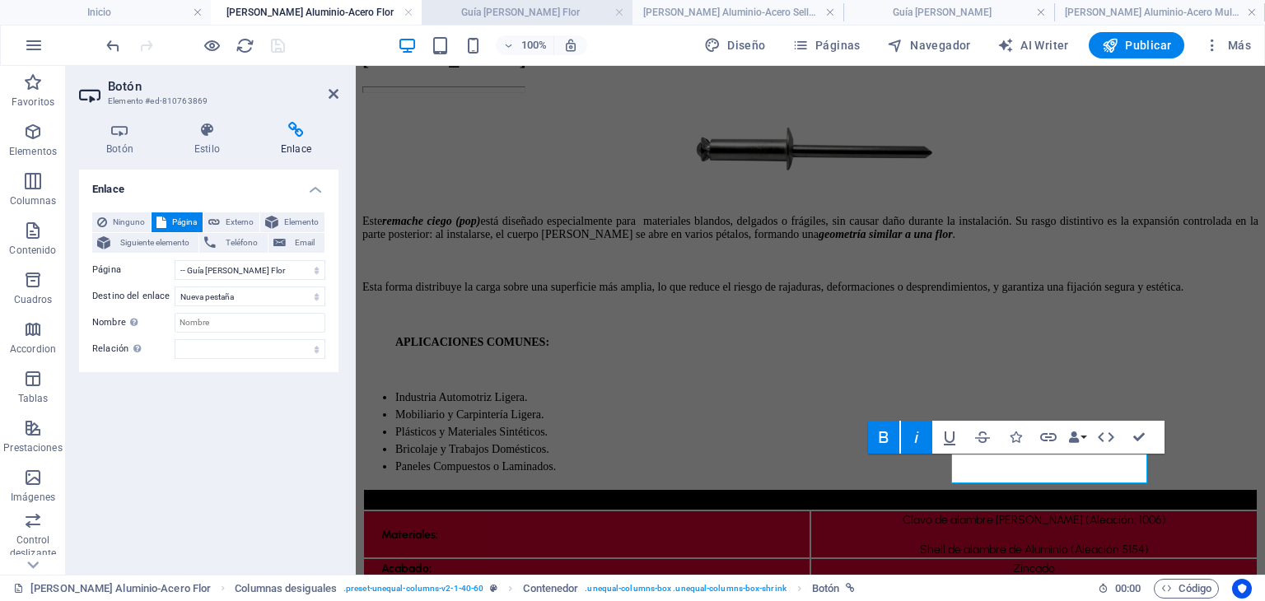
click at [473, 11] on h4 "Guía [PERSON_NAME] Flor" at bounding box center [527, 12] width 211 height 18
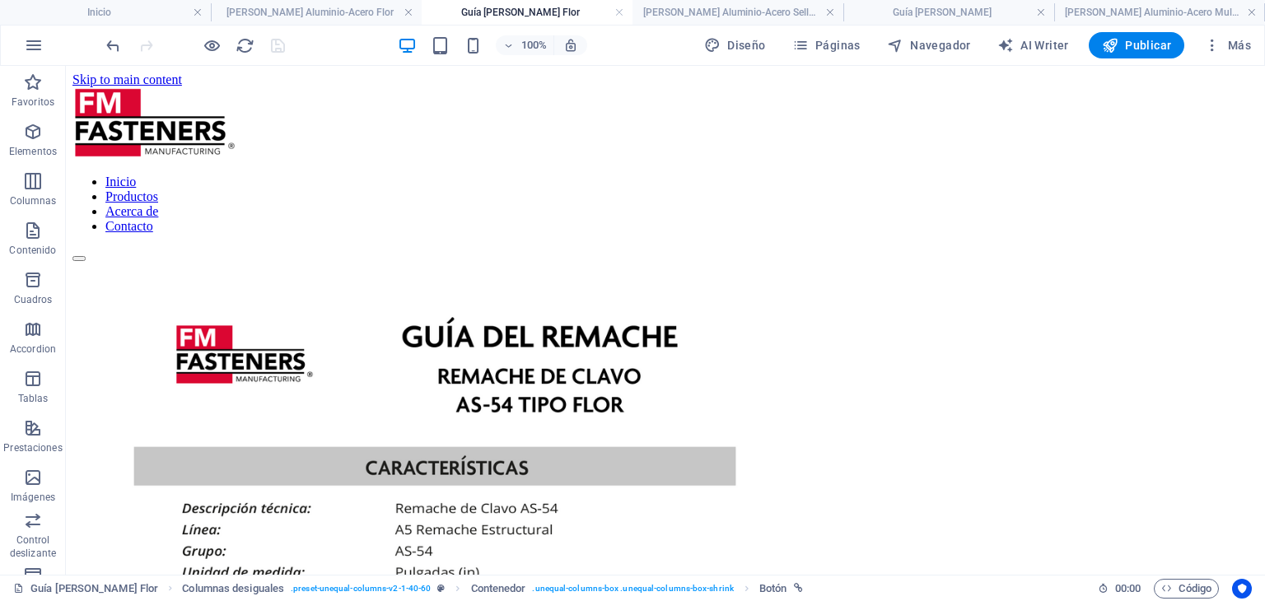
scroll to position [0, 0]
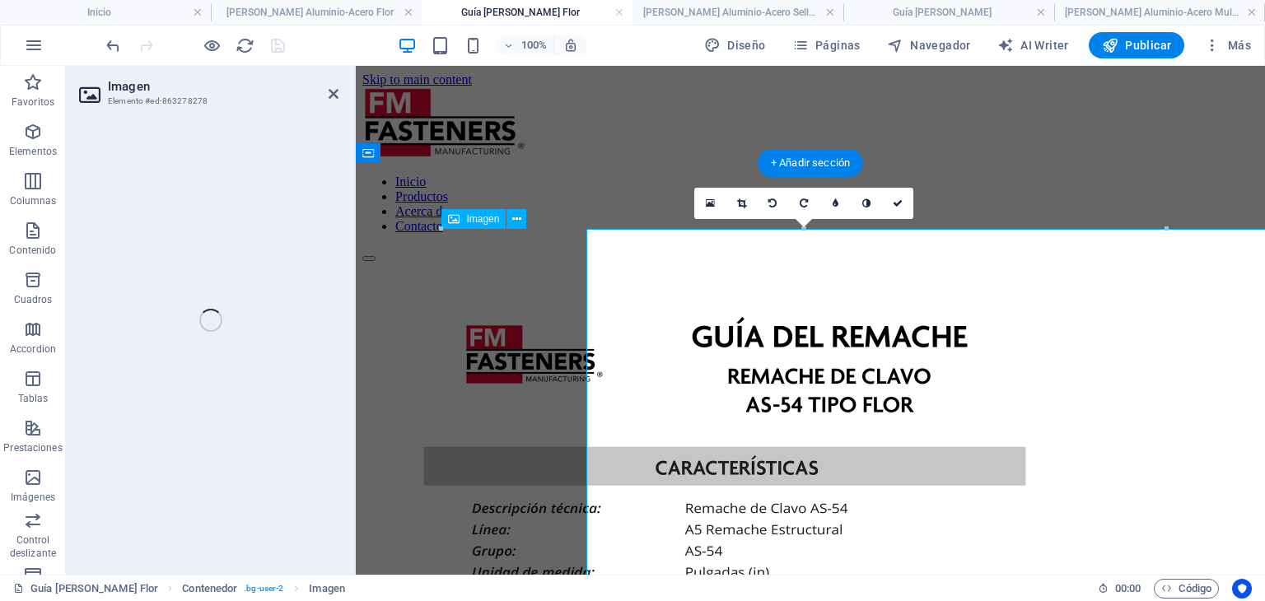
select select "px"
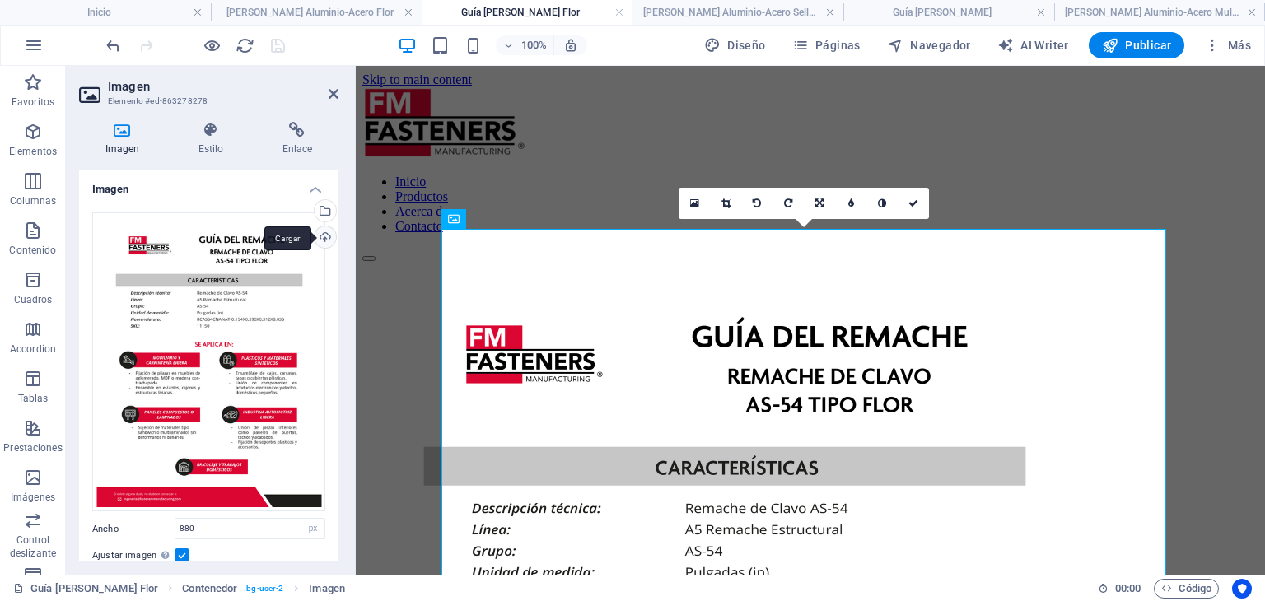
click at [324, 240] on div "Cargar" at bounding box center [323, 238] width 25 height 25
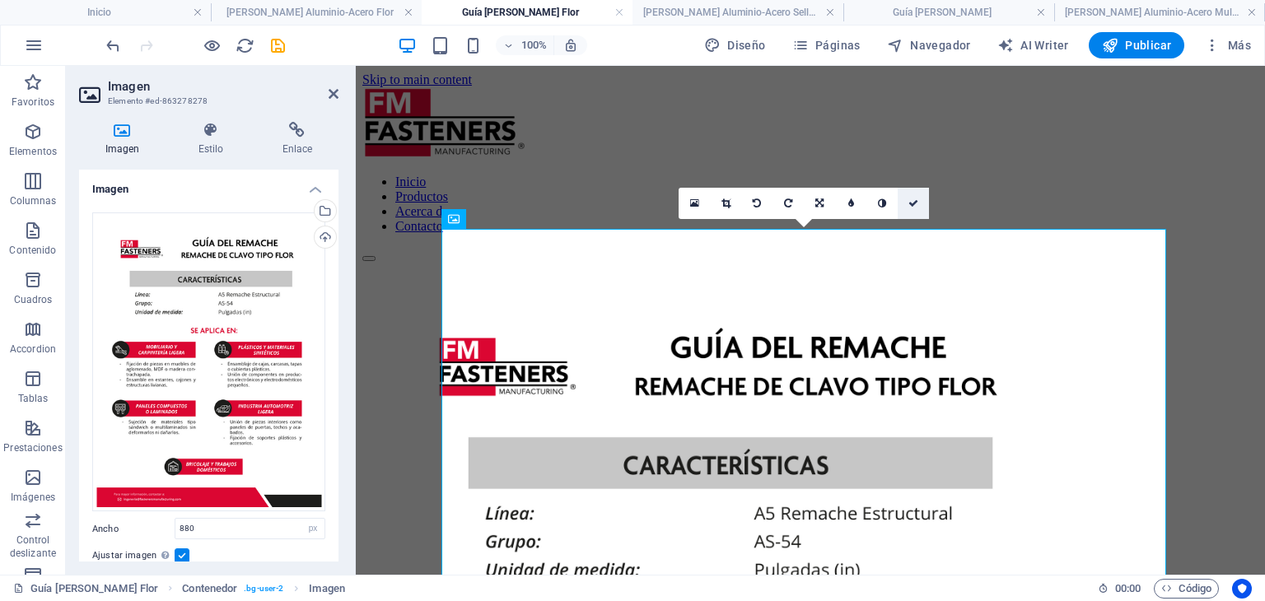
click at [916, 199] on icon at bounding box center [913, 203] width 10 height 10
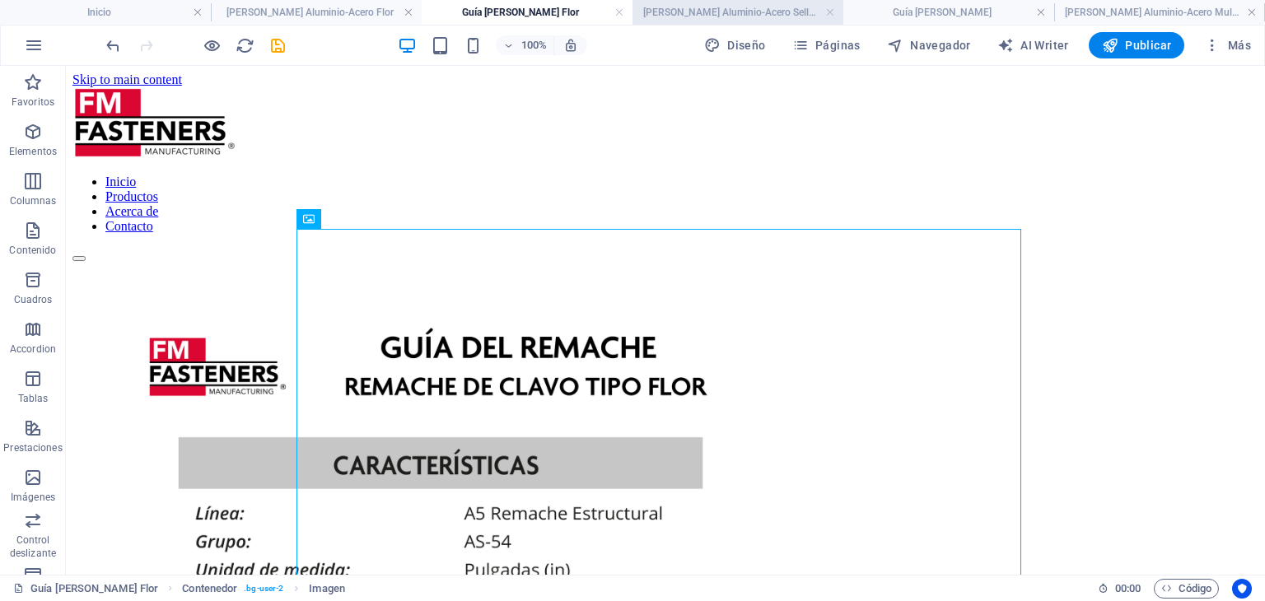
click at [716, 10] on h4 "[PERSON_NAME] Aluminio-Acero Sellado" at bounding box center [737, 12] width 211 height 18
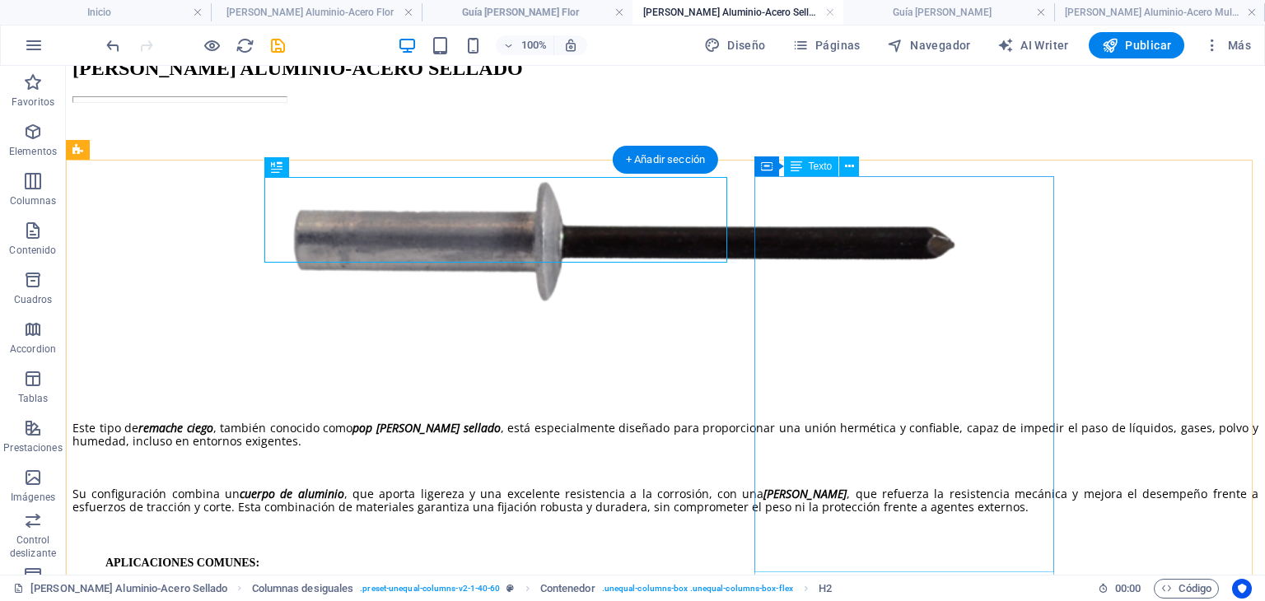
scroll to position [412, 0]
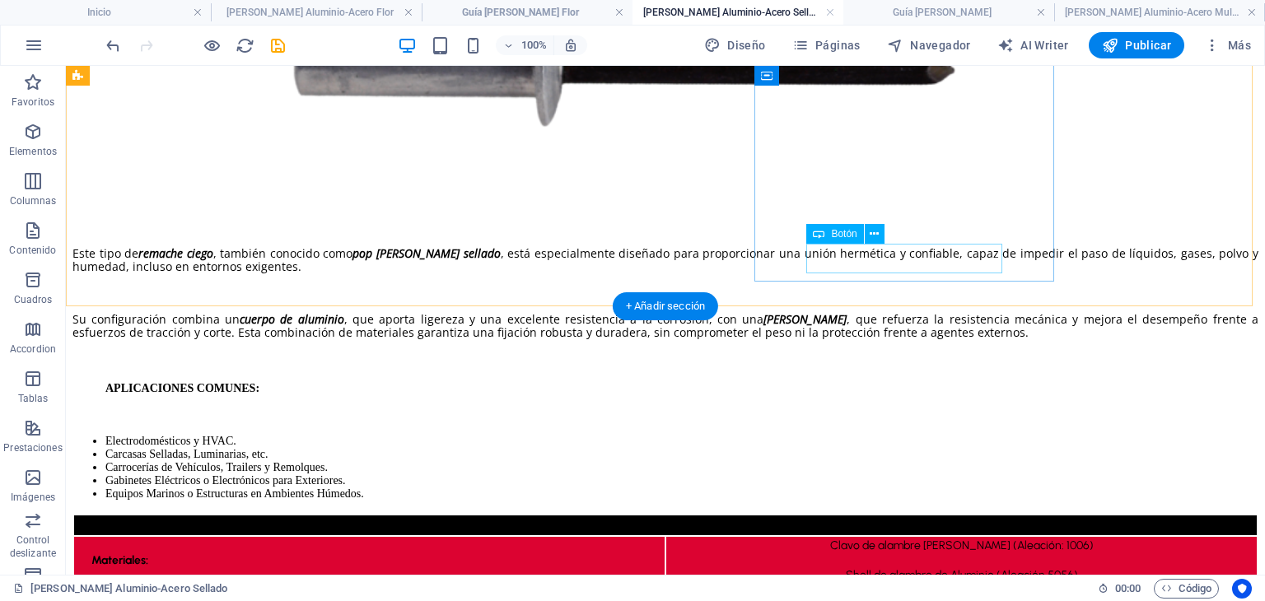
select select "33"
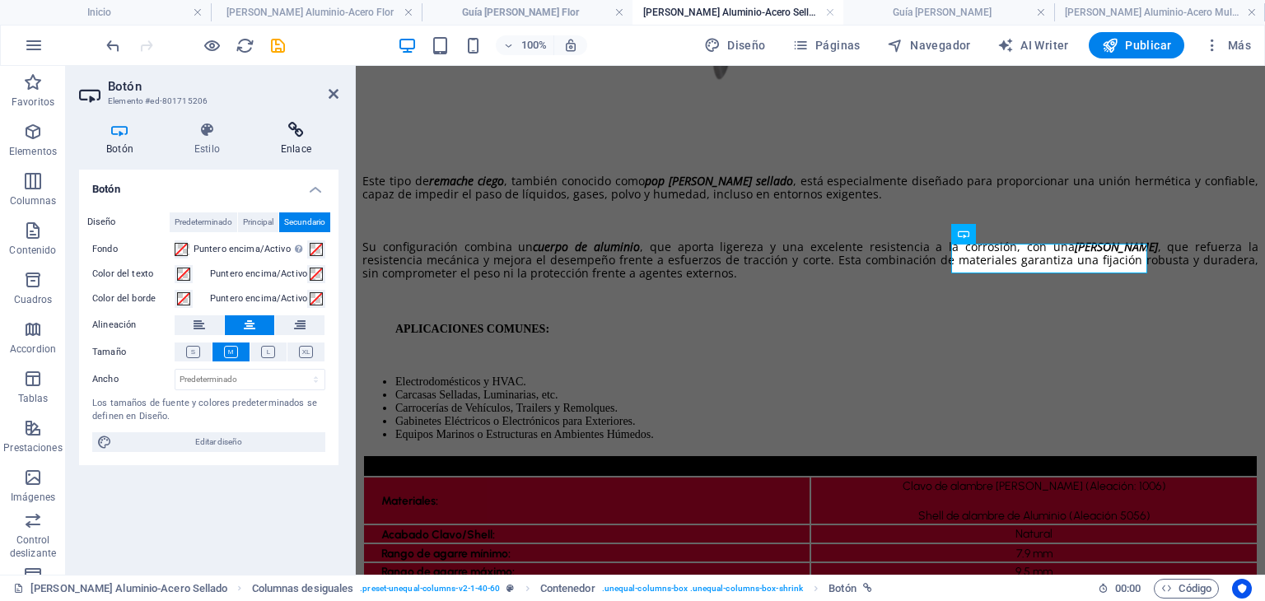
click at [287, 135] on icon at bounding box center [296, 130] width 85 height 16
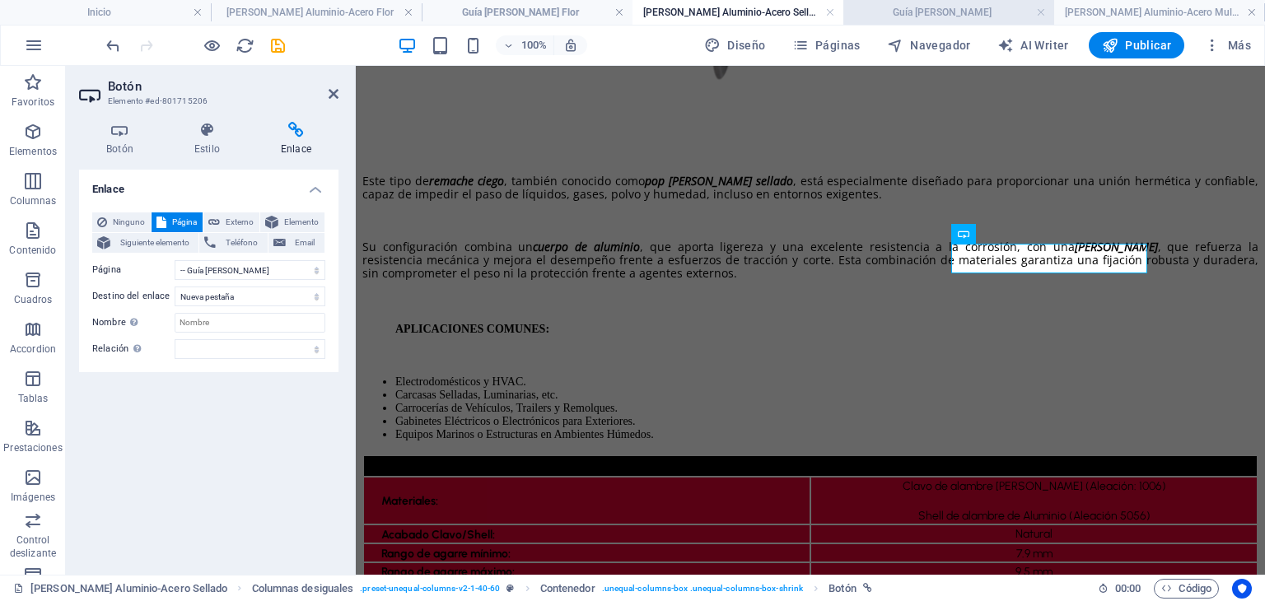
click at [959, 22] on li "Guía [PERSON_NAME]" at bounding box center [948, 12] width 211 height 25
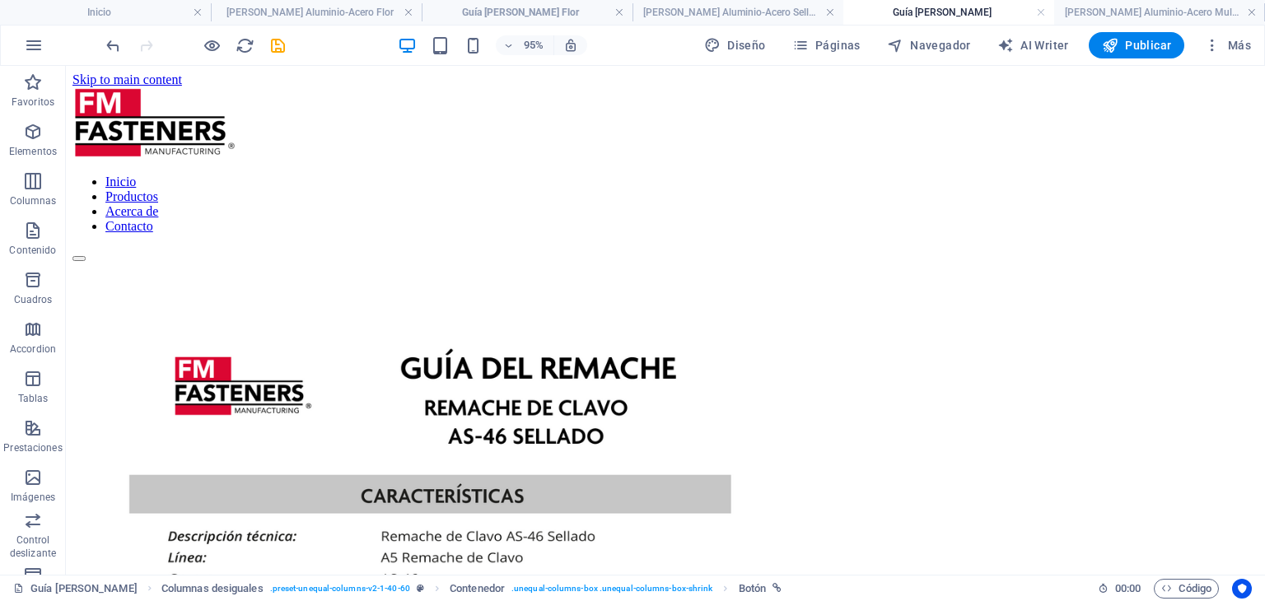
scroll to position [0, 0]
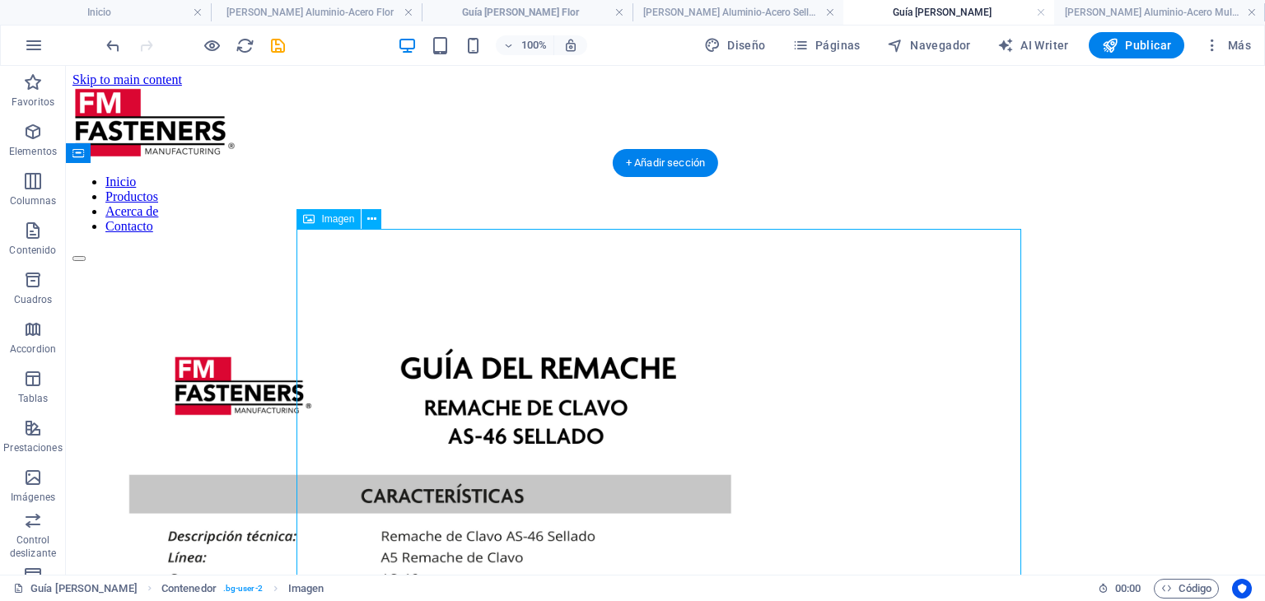
select select "px"
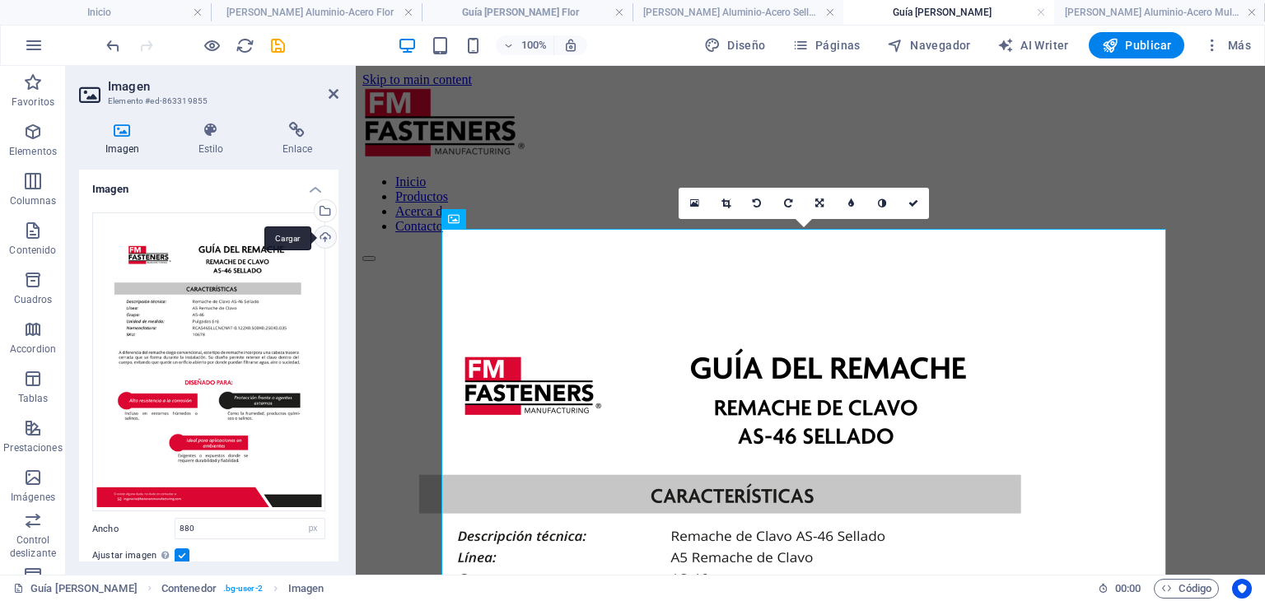
click at [324, 226] on div "Cargar" at bounding box center [323, 238] width 25 height 25
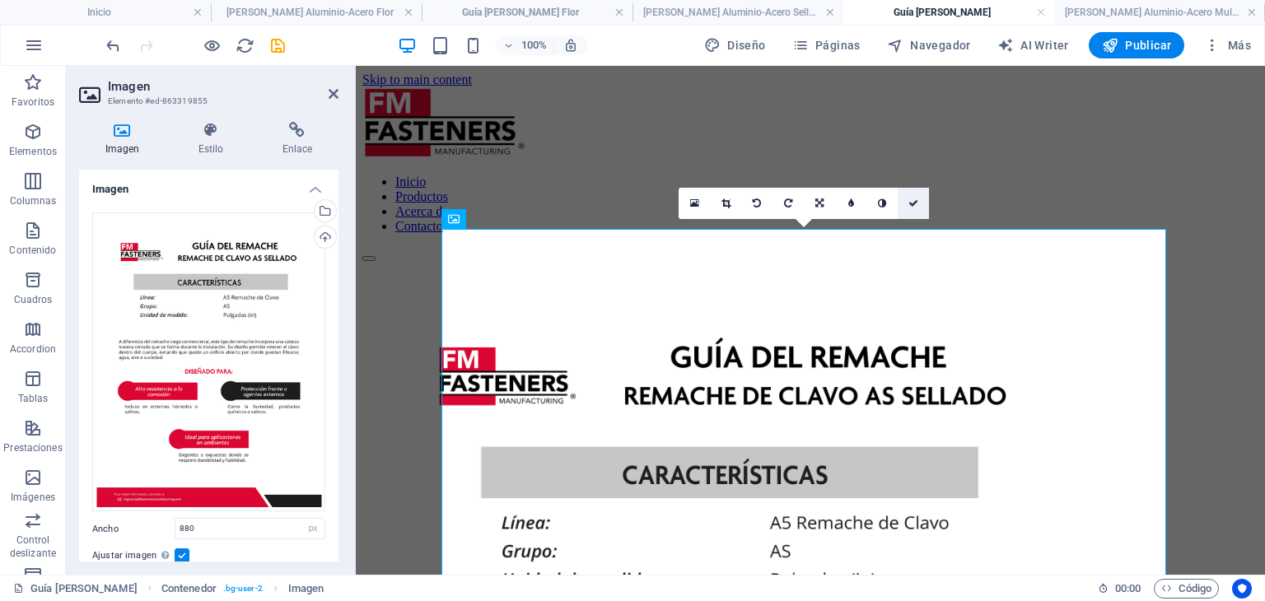
click at [911, 198] on icon at bounding box center [913, 203] width 10 height 10
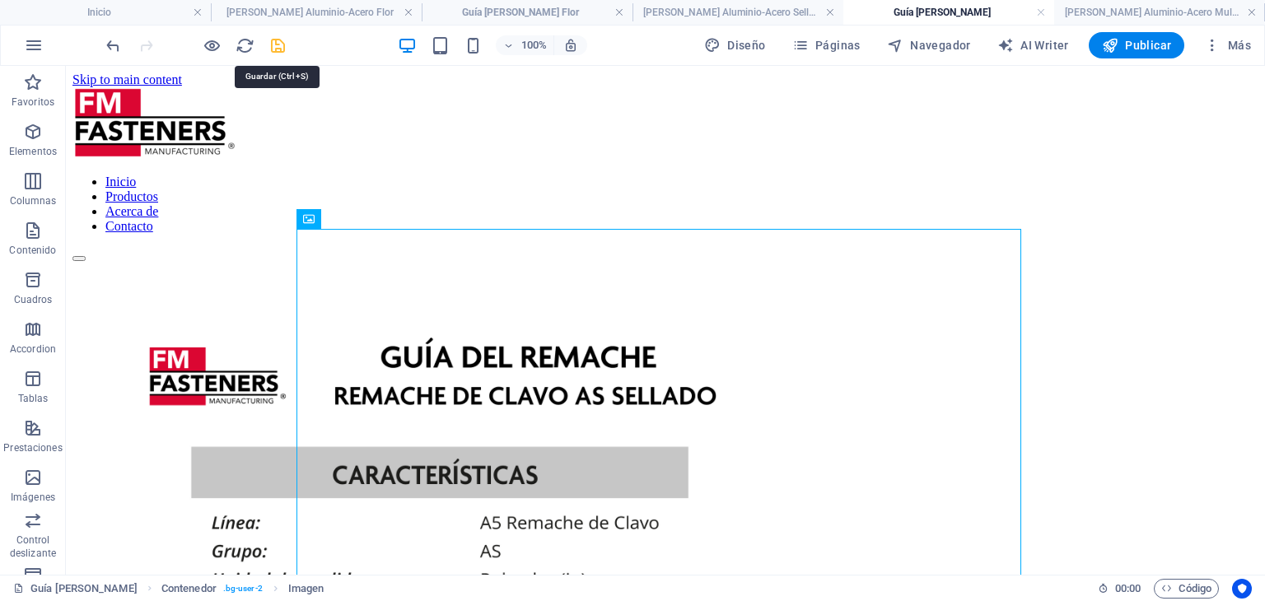
click at [277, 46] on icon "save" at bounding box center [277, 45] width 19 height 19
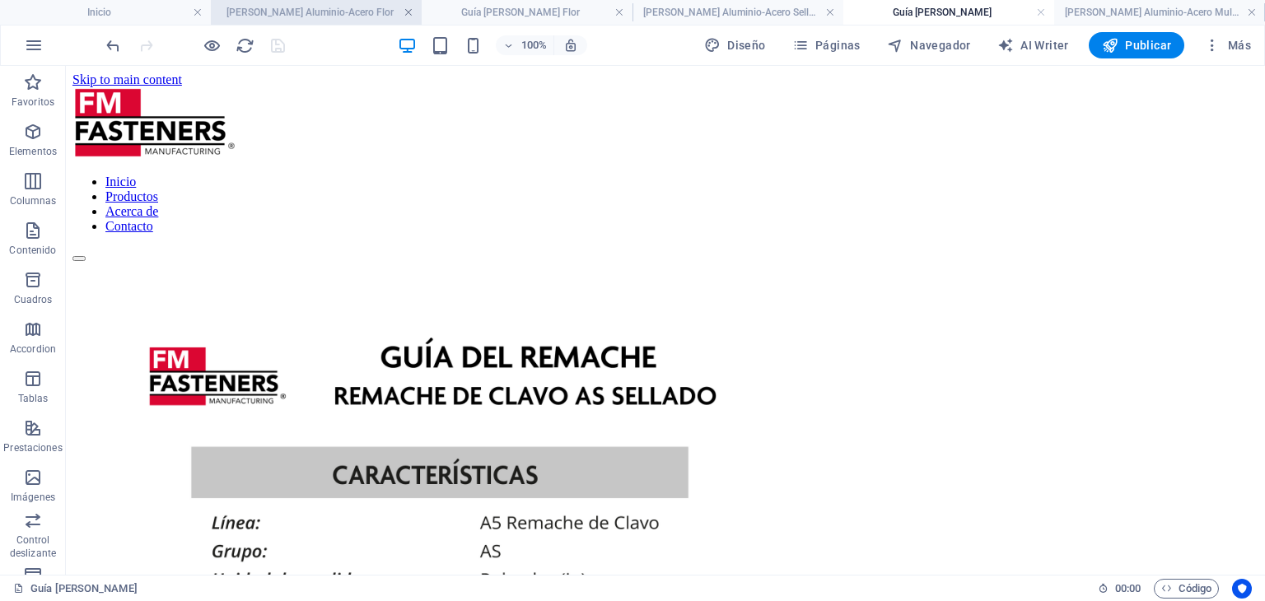
click at [409, 13] on link at bounding box center [408, 13] width 10 height 16
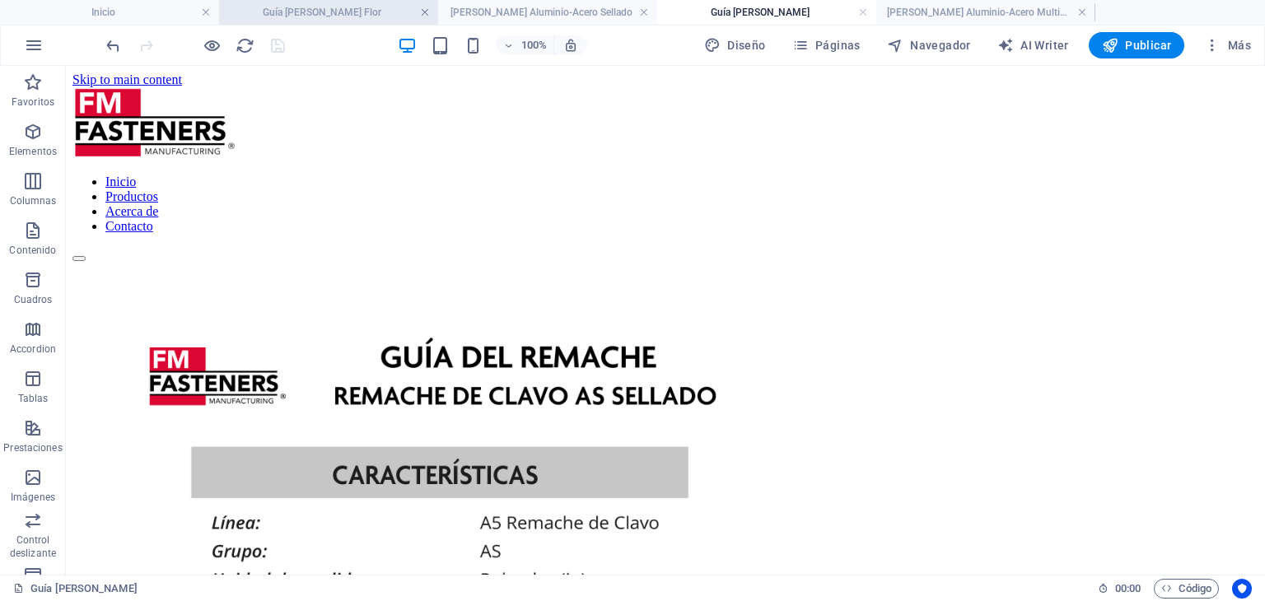
click at [425, 13] on link at bounding box center [425, 13] width 10 height 16
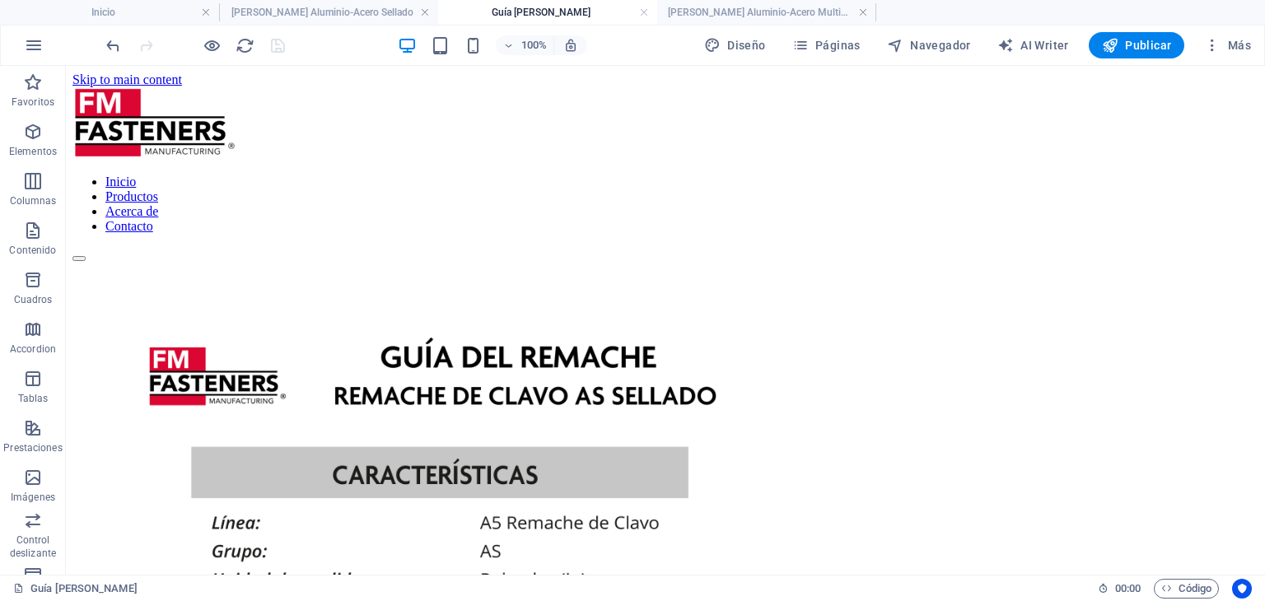
click at [425, 13] on link at bounding box center [425, 13] width 10 height 16
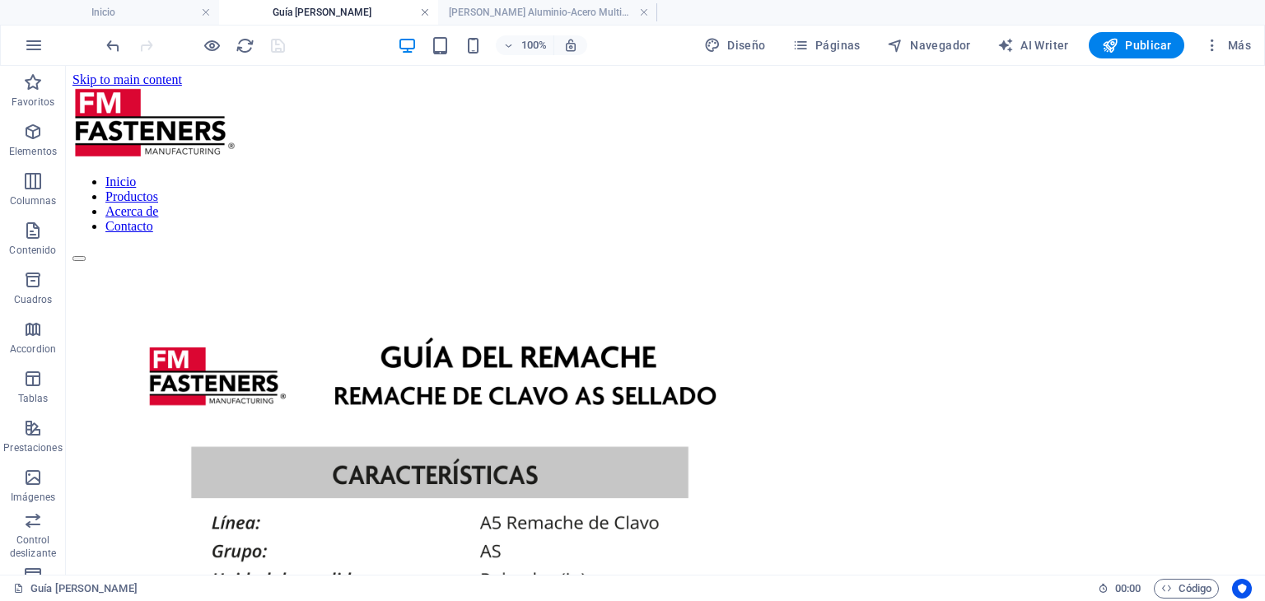
click at [427, 13] on link at bounding box center [425, 13] width 10 height 16
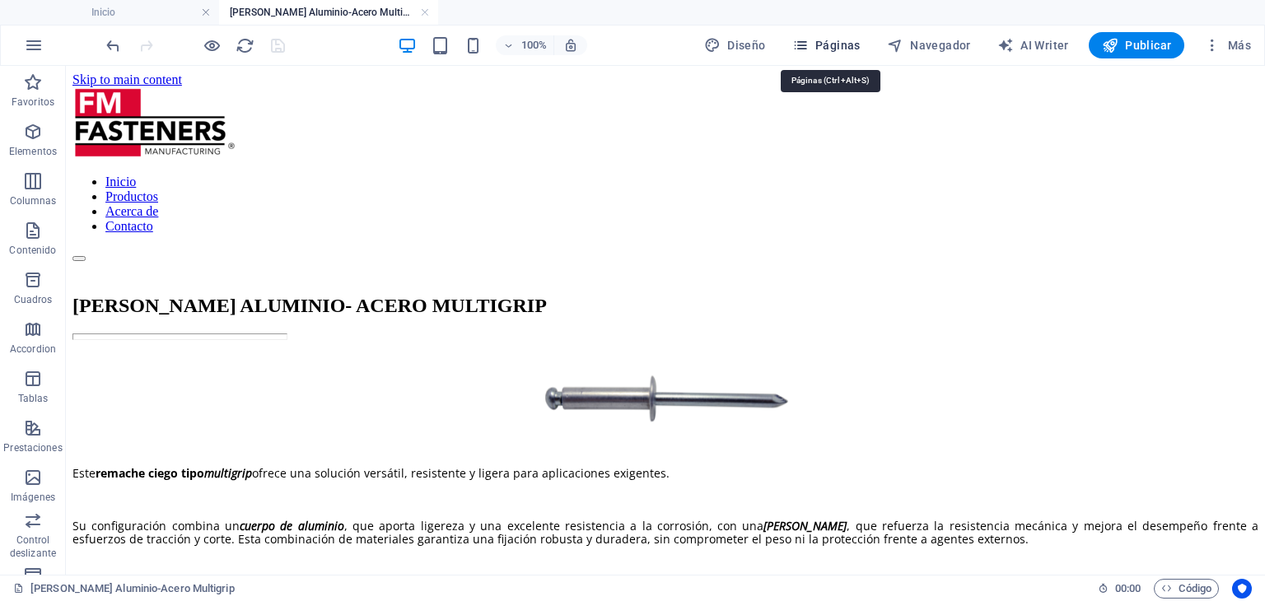
click at [817, 46] on span "Páginas" at bounding box center [826, 45] width 68 height 16
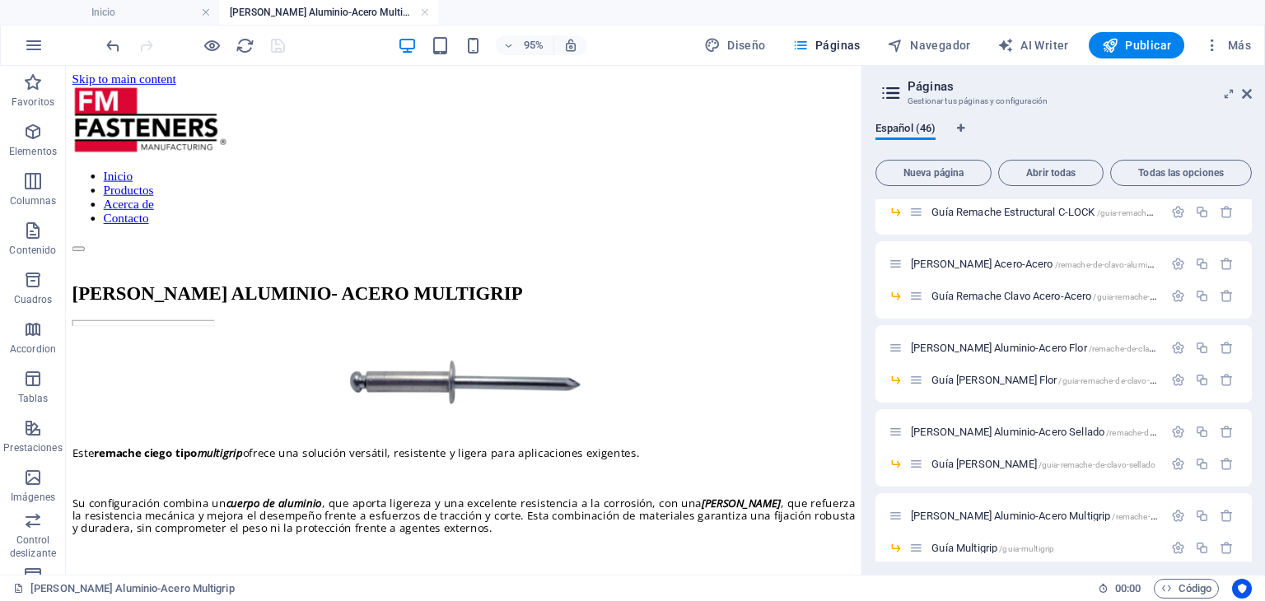
scroll to position [1235, 0]
click at [1010, 464] on span "/guia-multigrip" at bounding box center [1026, 467] width 55 height 9
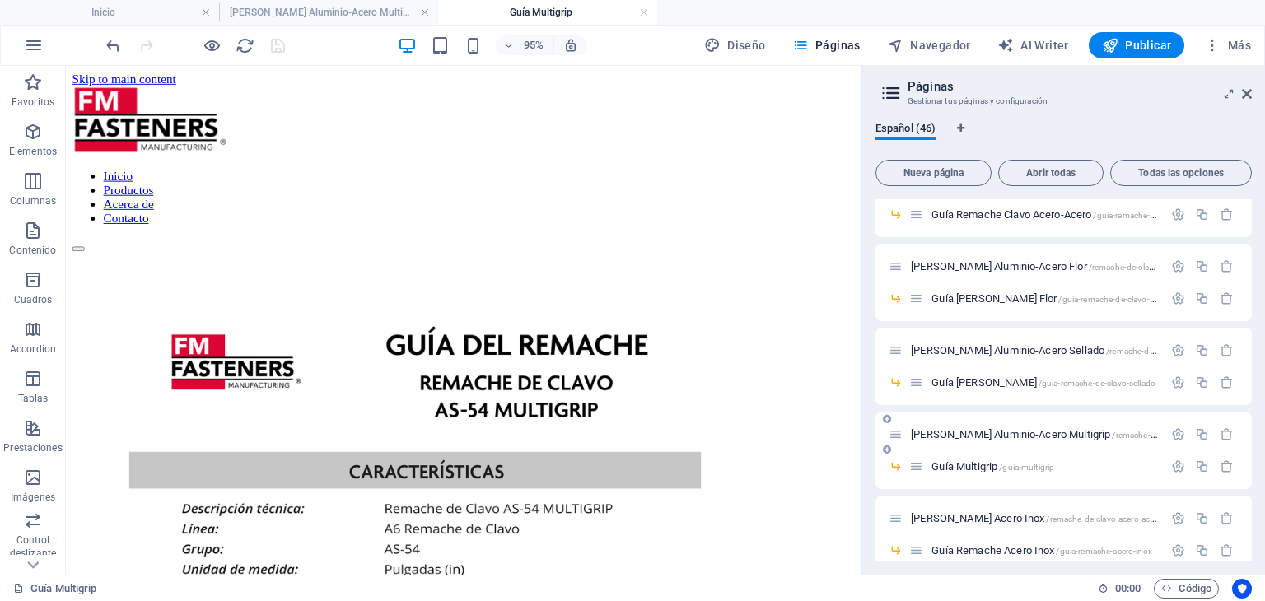
scroll to position [0, 0]
click at [1024, 515] on span "[PERSON_NAME] Acero Inox /remache-de-clavo-acero-acero" at bounding box center [1036, 518] width 250 height 12
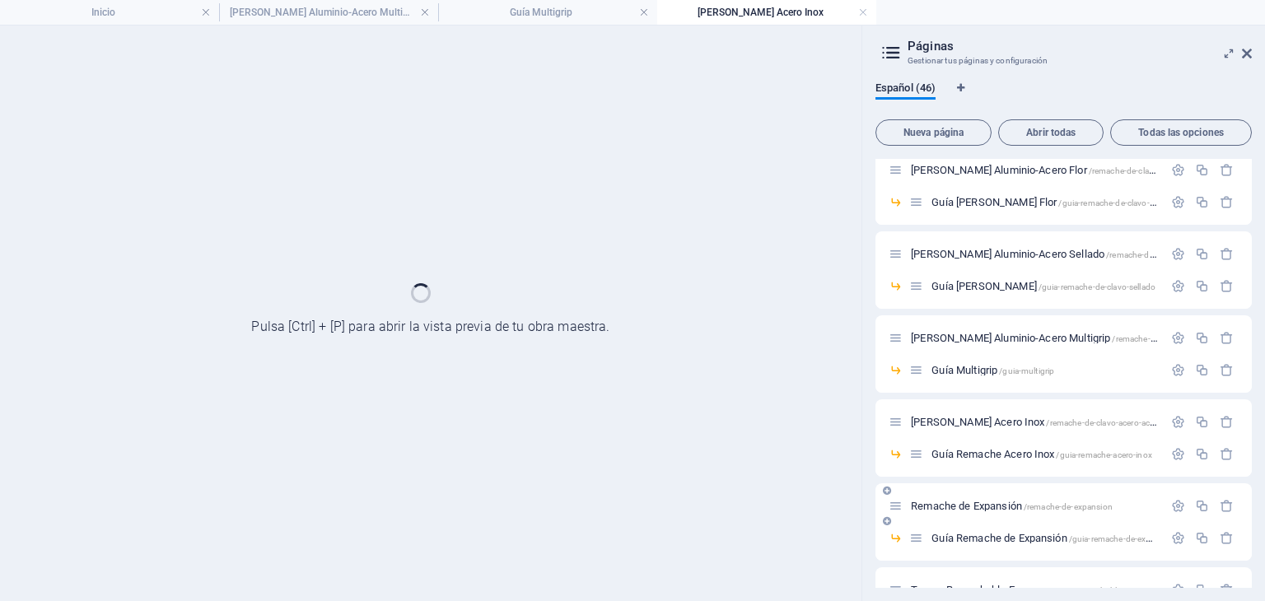
scroll to position [1318, 0]
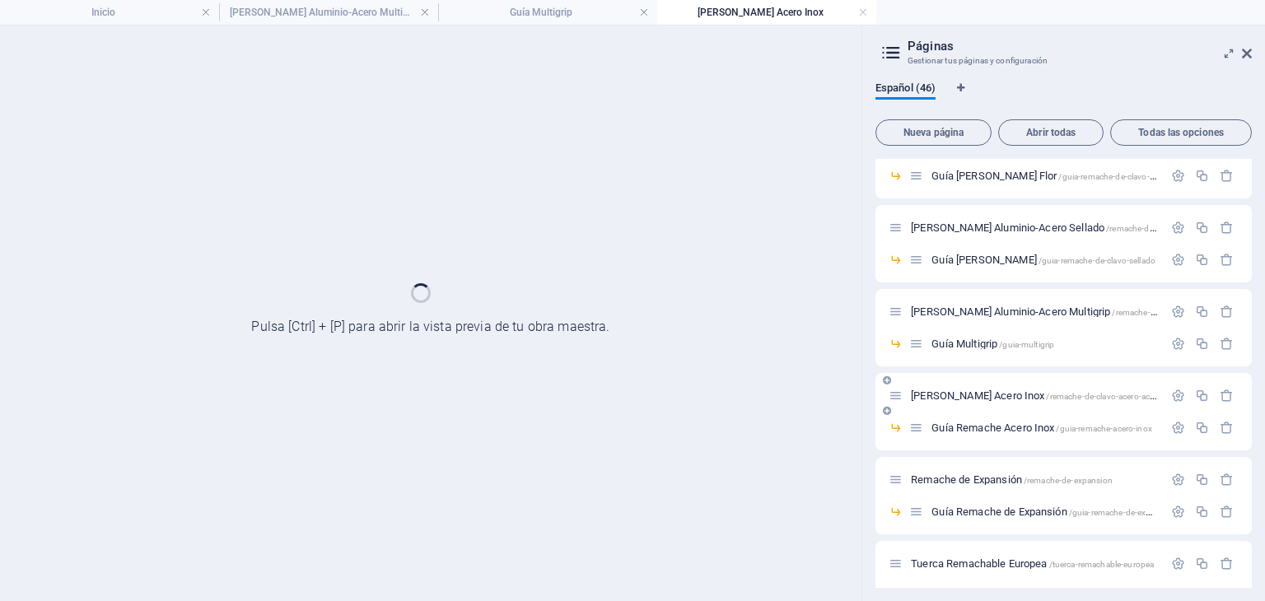
click at [1029, 402] on span "[PERSON_NAME] Acero Inox /remache-de-clavo-acero-acero" at bounding box center [1036, 395] width 250 height 12
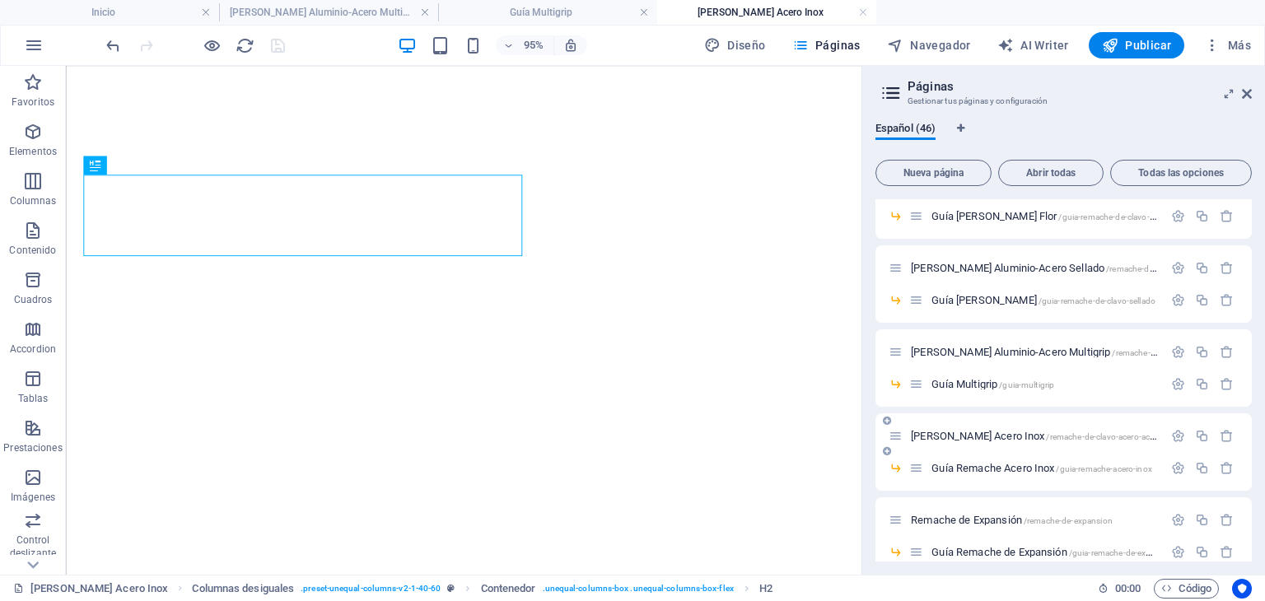
click at [1029, 456] on div "[PERSON_NAME] Acero Inox /remache-de-clavo-acero-acero" at bounding box center [1063, 435] width 376 height 45
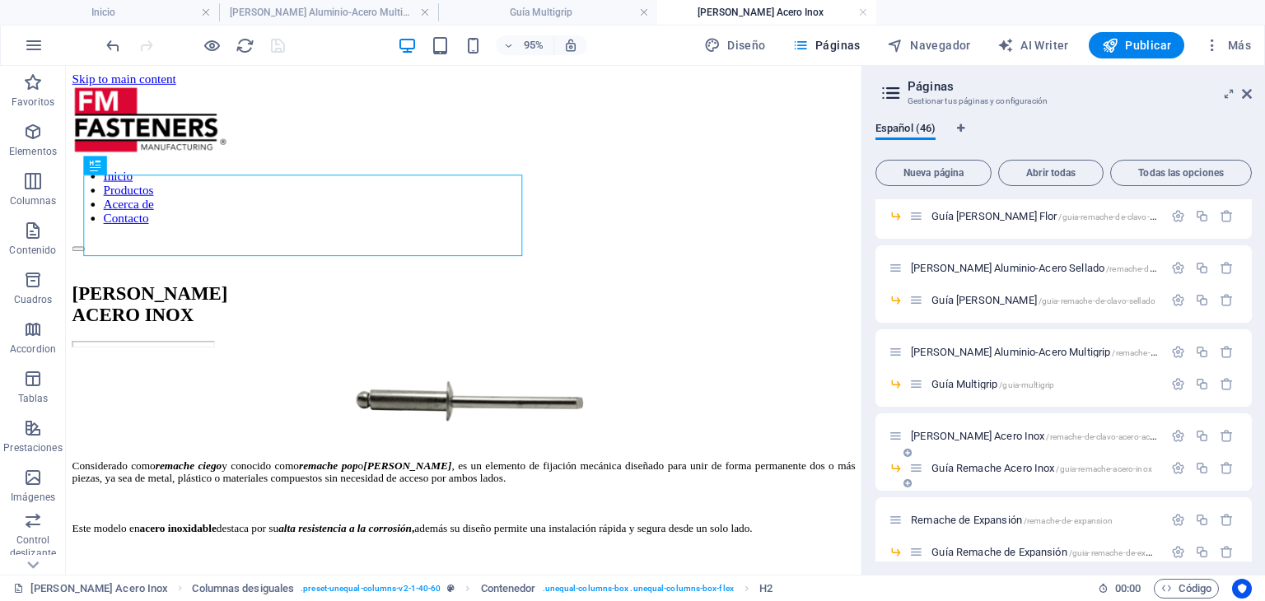
scroll to position [0, 0]
click at [1030, 464] on span "Guía Remache Acero Inox /guia-remache-acero-inox" at bounding box center [1041, 468] width 221 height 12
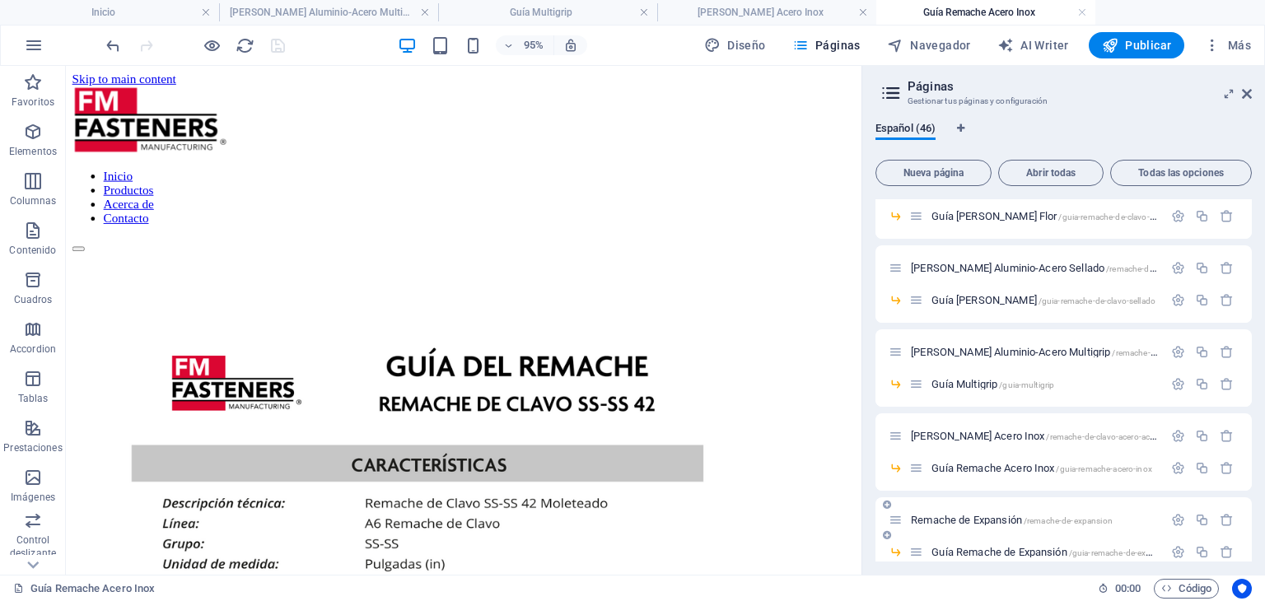
click at [1018, 523] on span "Remache de Expansión /remache-de-expansion" at bounding box center [1012, 520] width 202 height 12
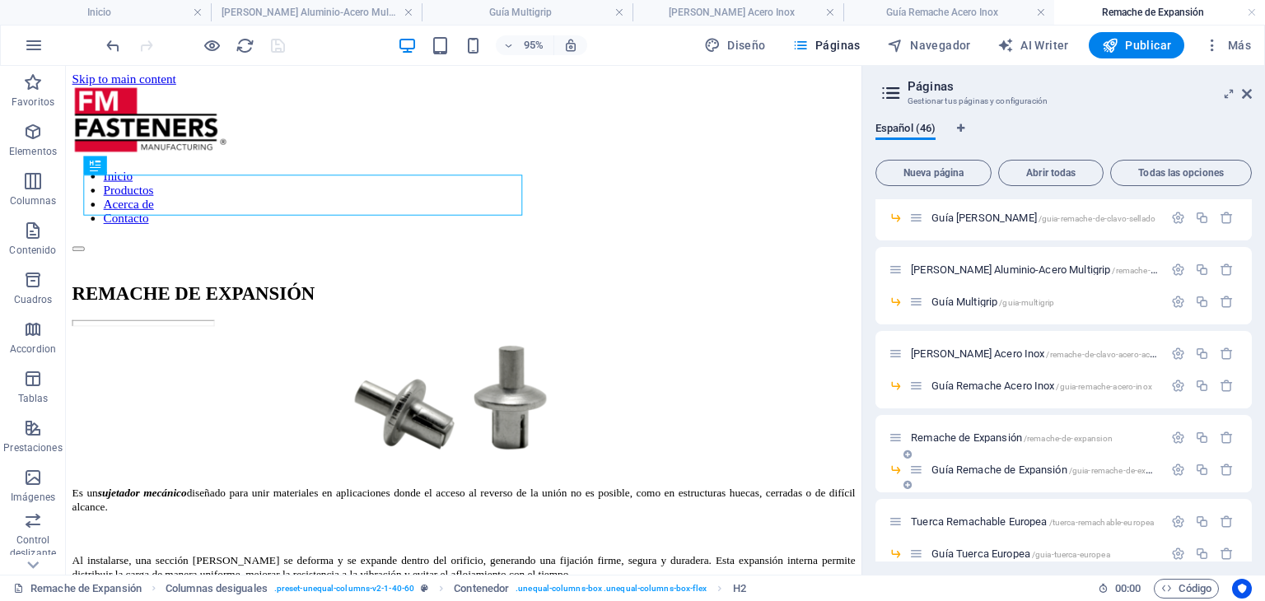
click at [1015, 465] on span "Guía Remache de Expansión /guia-remache-de-expansion" at bounding box center [1053, 470] width 245 height 12
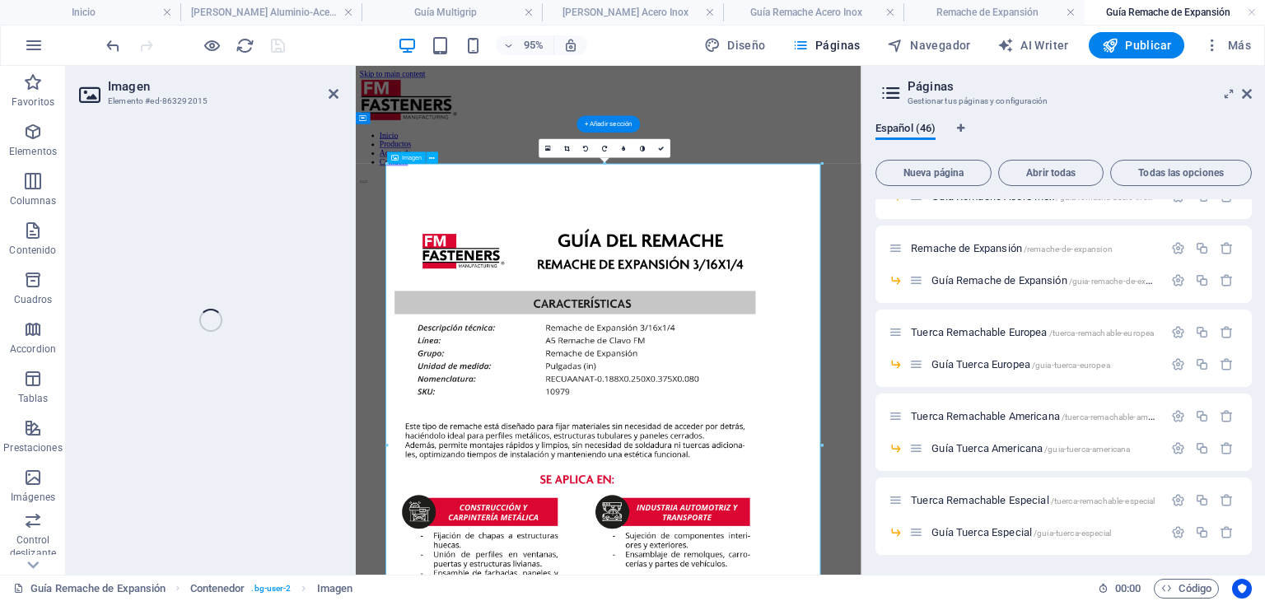
select select "px"
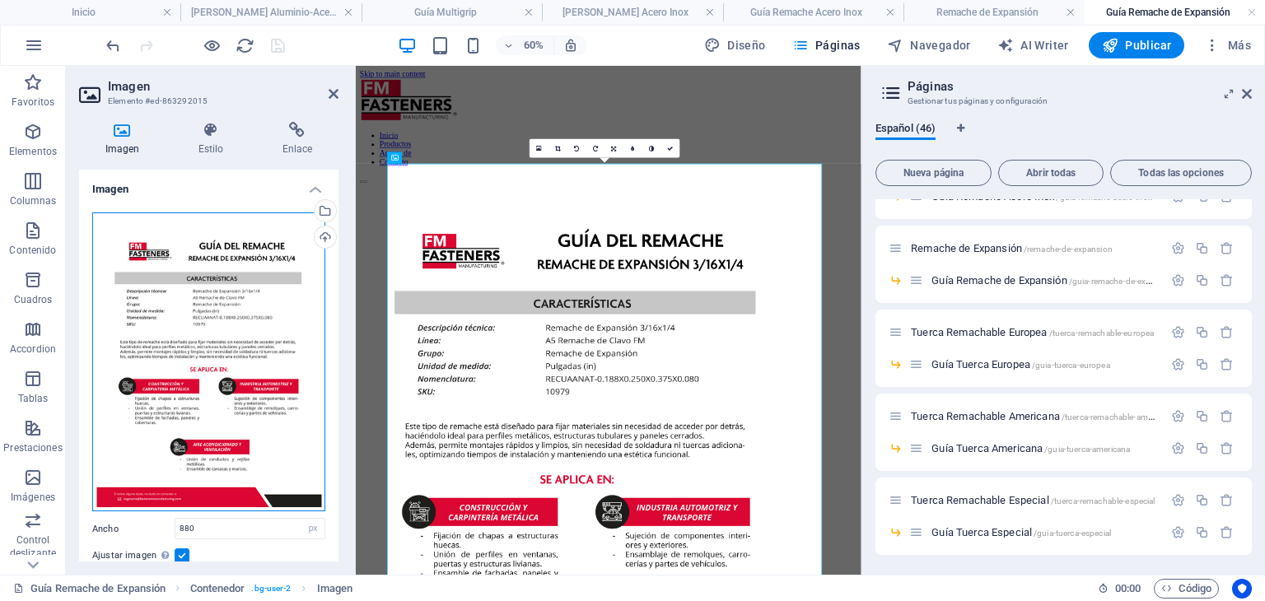
click at [282, 299] on div "Arrastra archivos aquí, haz clic para escoger archivos o selecciona archivos de…" at bounding box center [208, 362] width 233 height 300
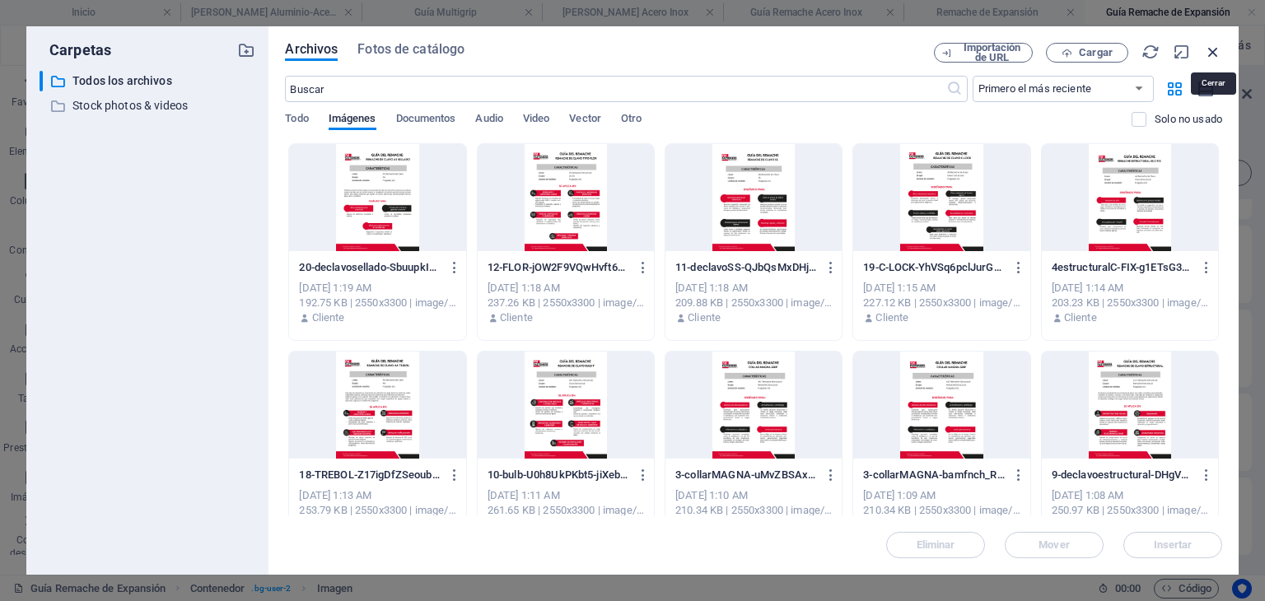
click at [1219, 58] on icon "button" at bounding box center [1213, 52] width 18 height 18
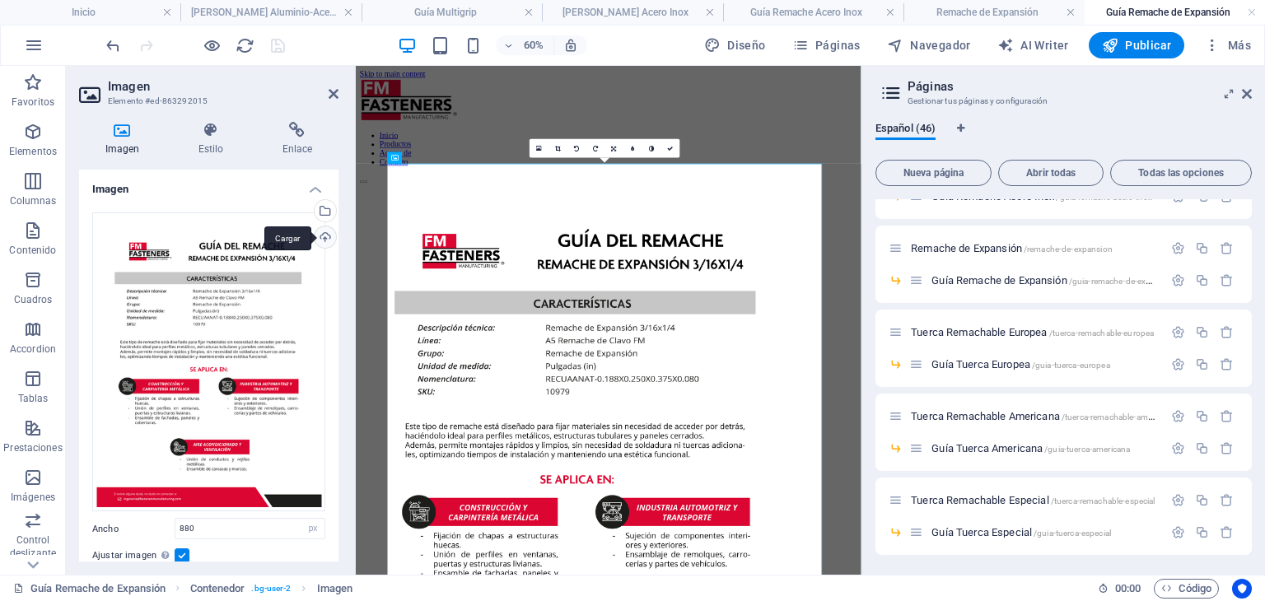
click at [329, 234] on div "Cargar" at bounding box center [323, 238] width 25 height 25
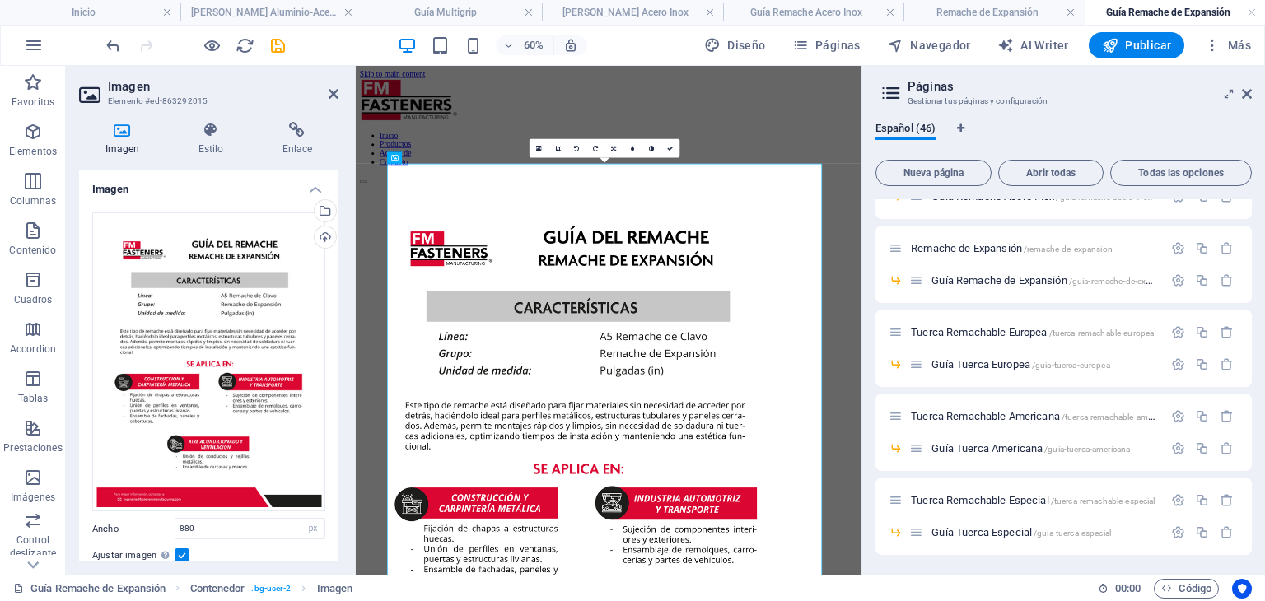
click at [1255, 96] on aside "Páginas Gestionar tus páginas y configuración Español (46) Nueva página Abrir t…" at bounding box center [1062, 320] width 403 height 509
drag, startPoint x: 1248, startPoint y: 93, endPoint x: 888, endPoint y: 27, distance: 366.6
click at [1248, 93] on icon at bounding box center [1247, 93] width 10 height 13
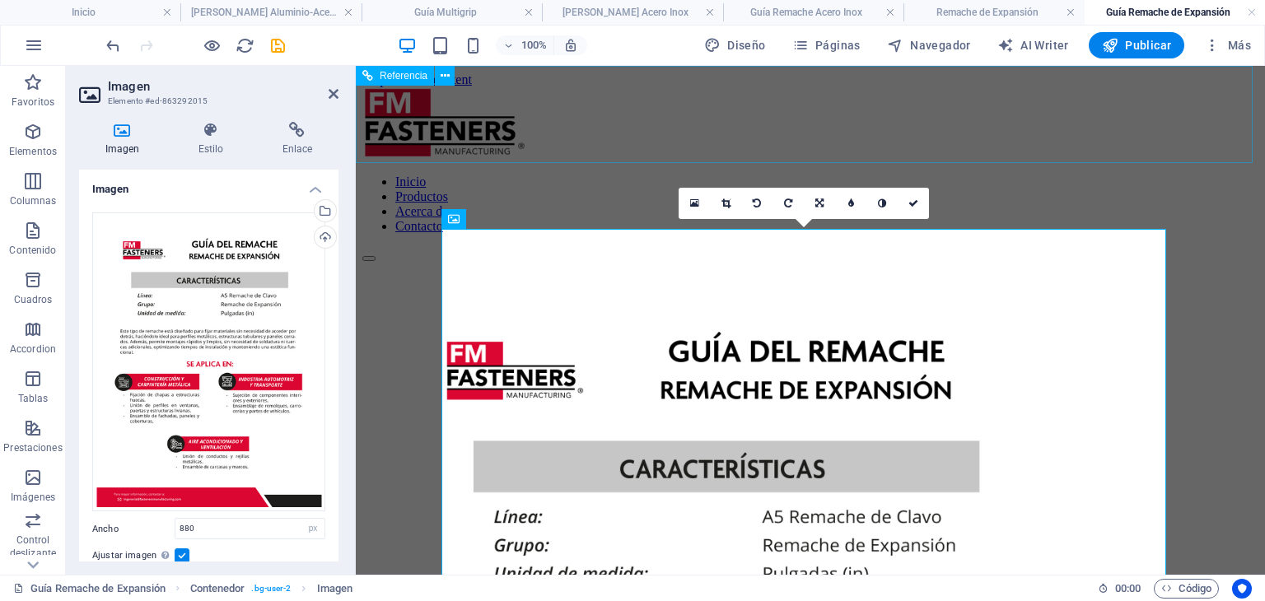
click at [1243, 93] on div "Inicio Productos Acerca de Contacto" at bounding box center [810, 174] width 896 height 175
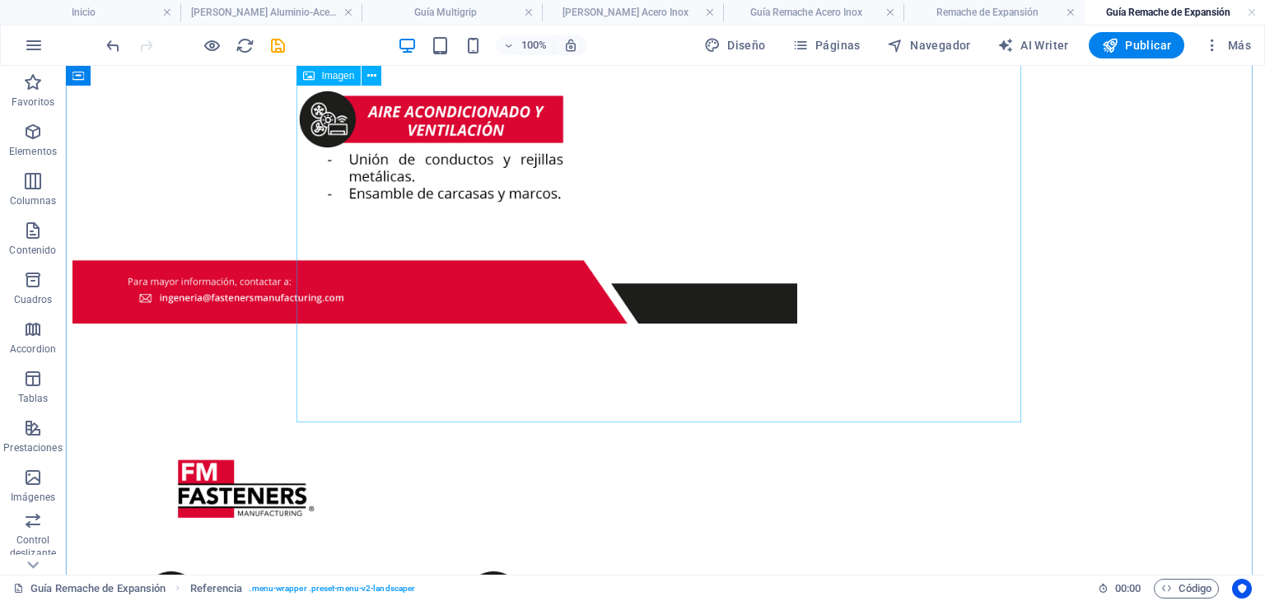
scroll to position [988, 0]
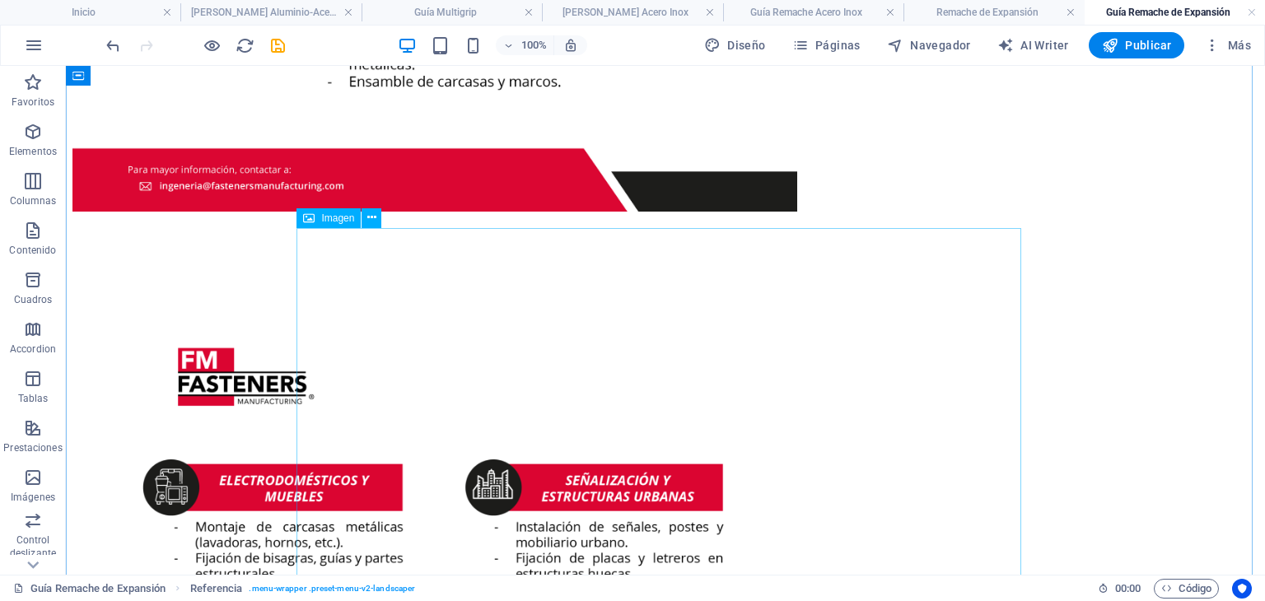
select select "px"
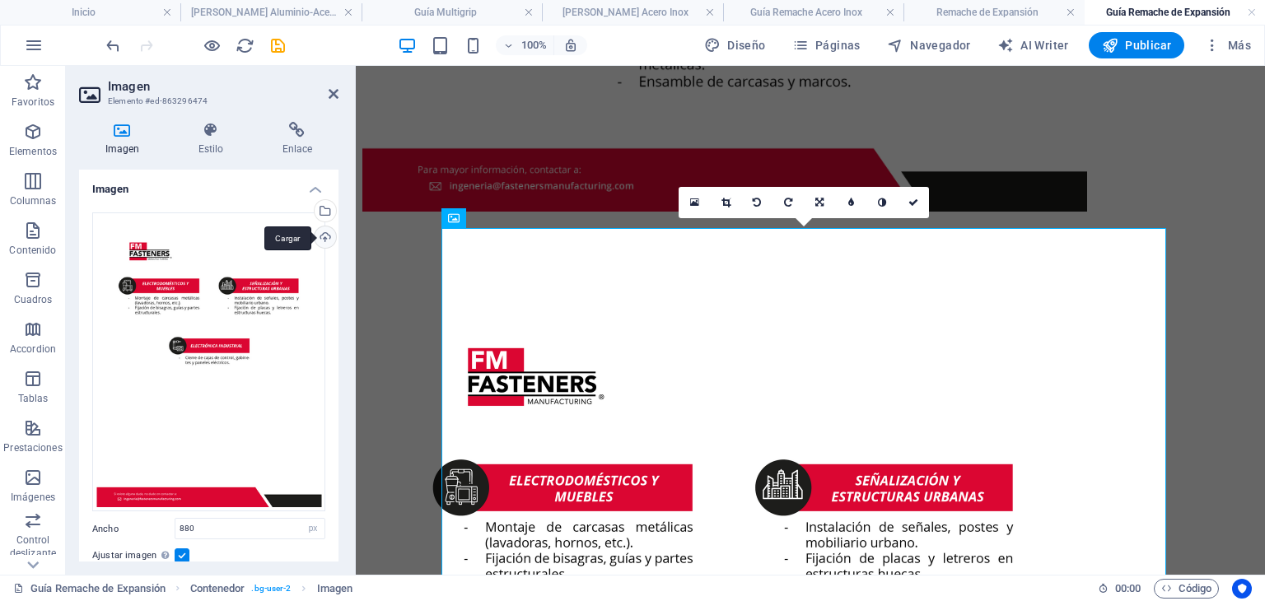
click at [320, 239] on div "Cargar" at bounding box center [323, 238] width 25 height 25
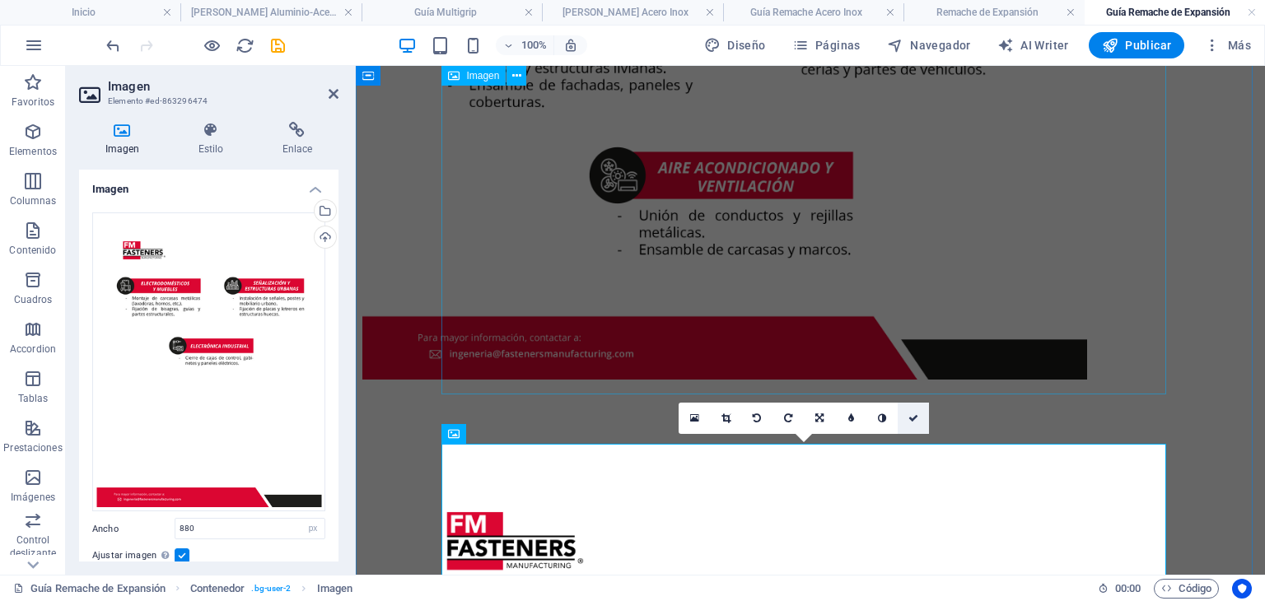
scroll to position [718, 0]
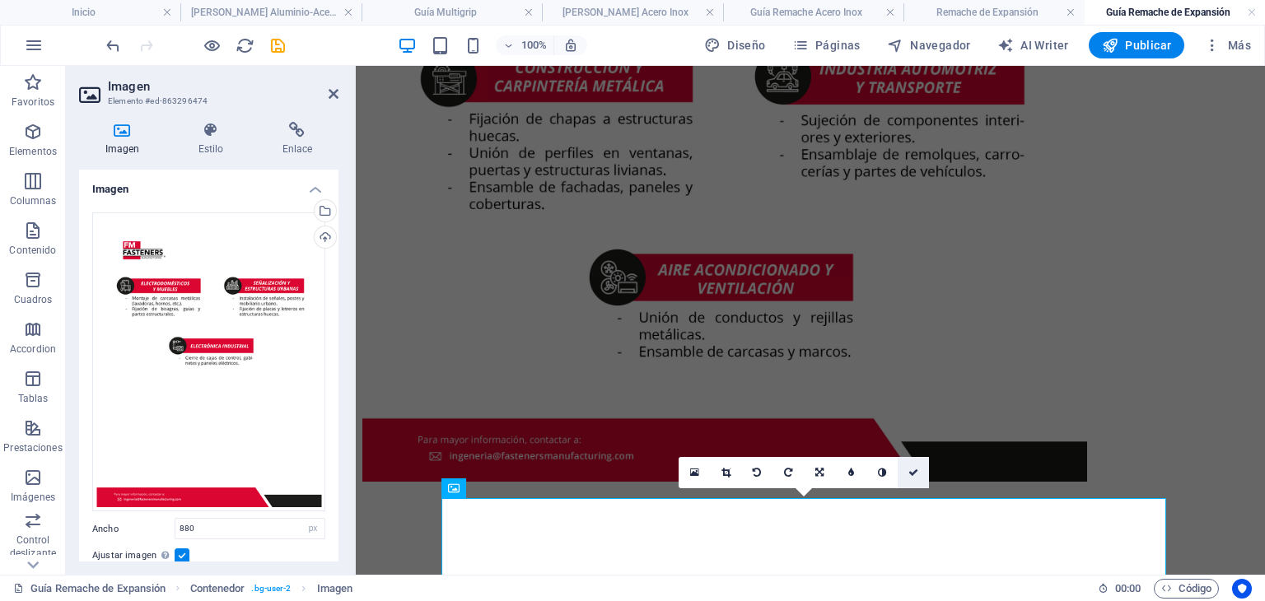
click at [919, 467] on link at bounding box center [913, 472] width 31 height 31
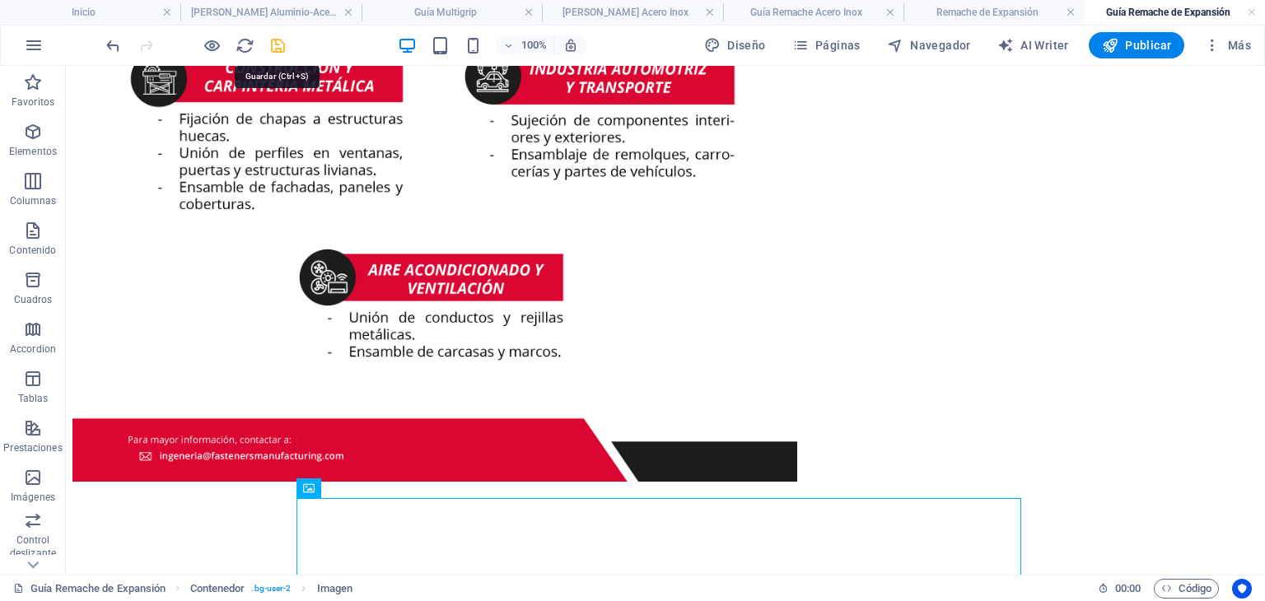
click at [278, 40] on icon "save" at bounding box center [277, 45] width 19 height 19
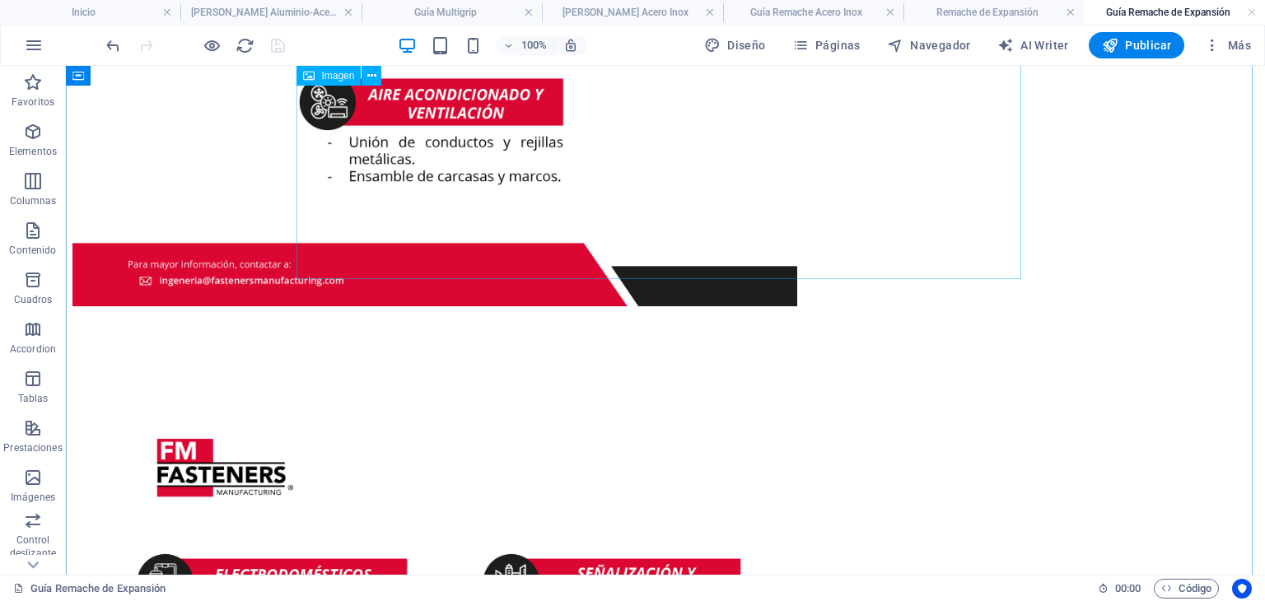
scroll to position [883, 0]
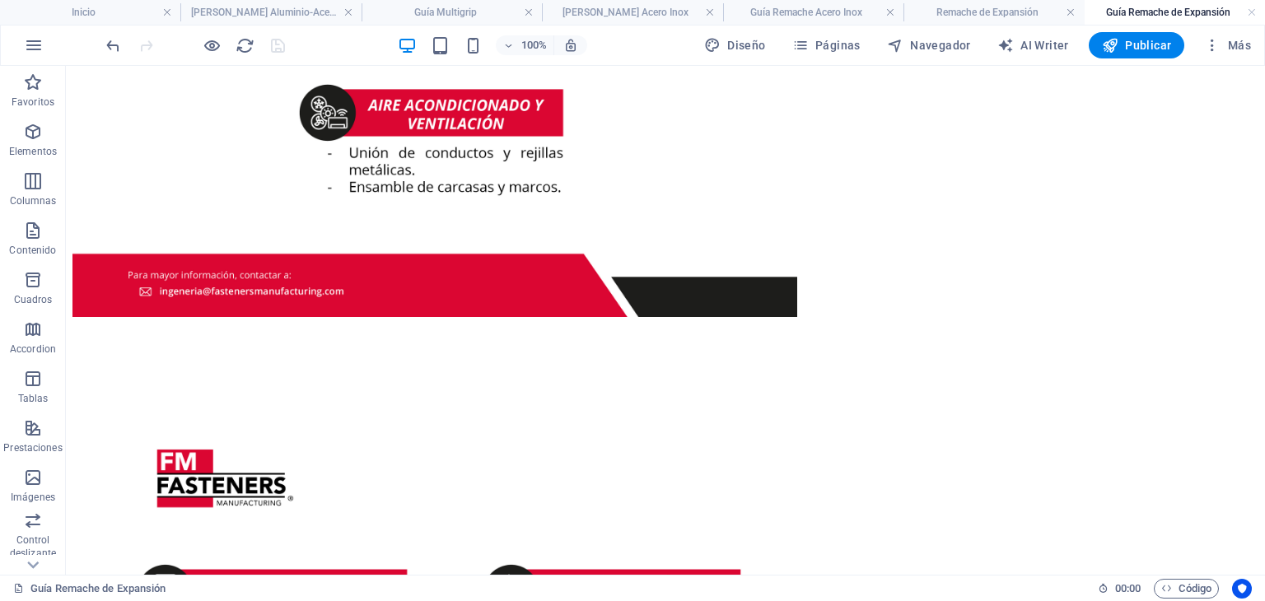
click at [282, 44] on div at bounding box center [195, 45] width 184 height 26
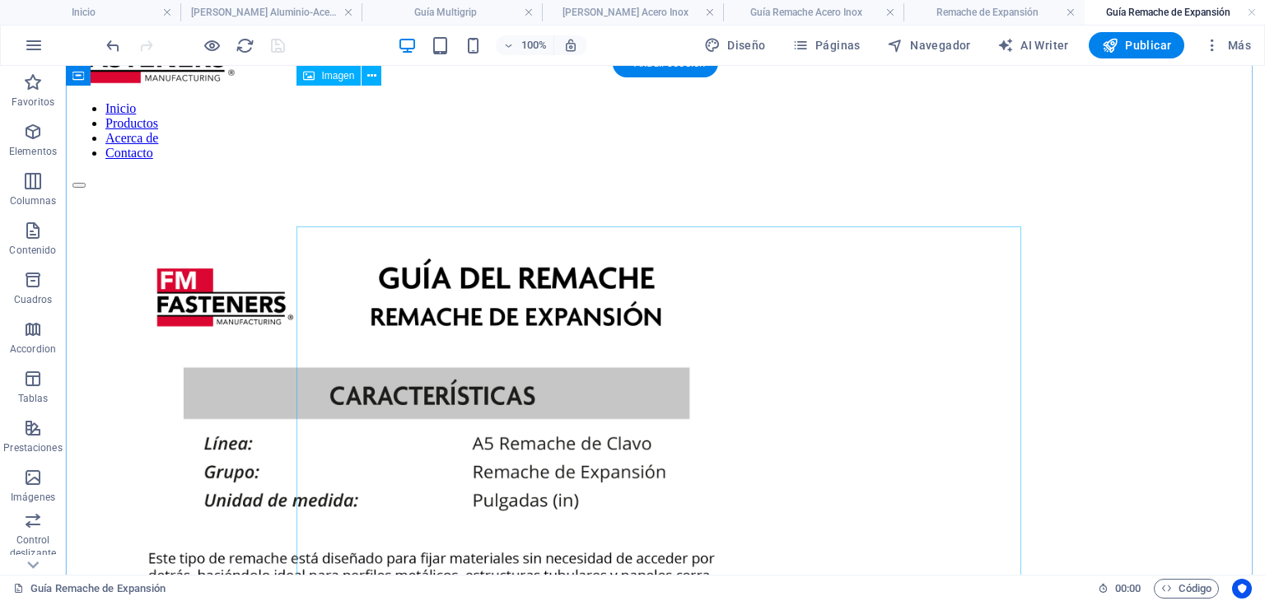
scroll to position [0, 0]
